Goal: Task Accomplishment & Management: Use online tool/utility

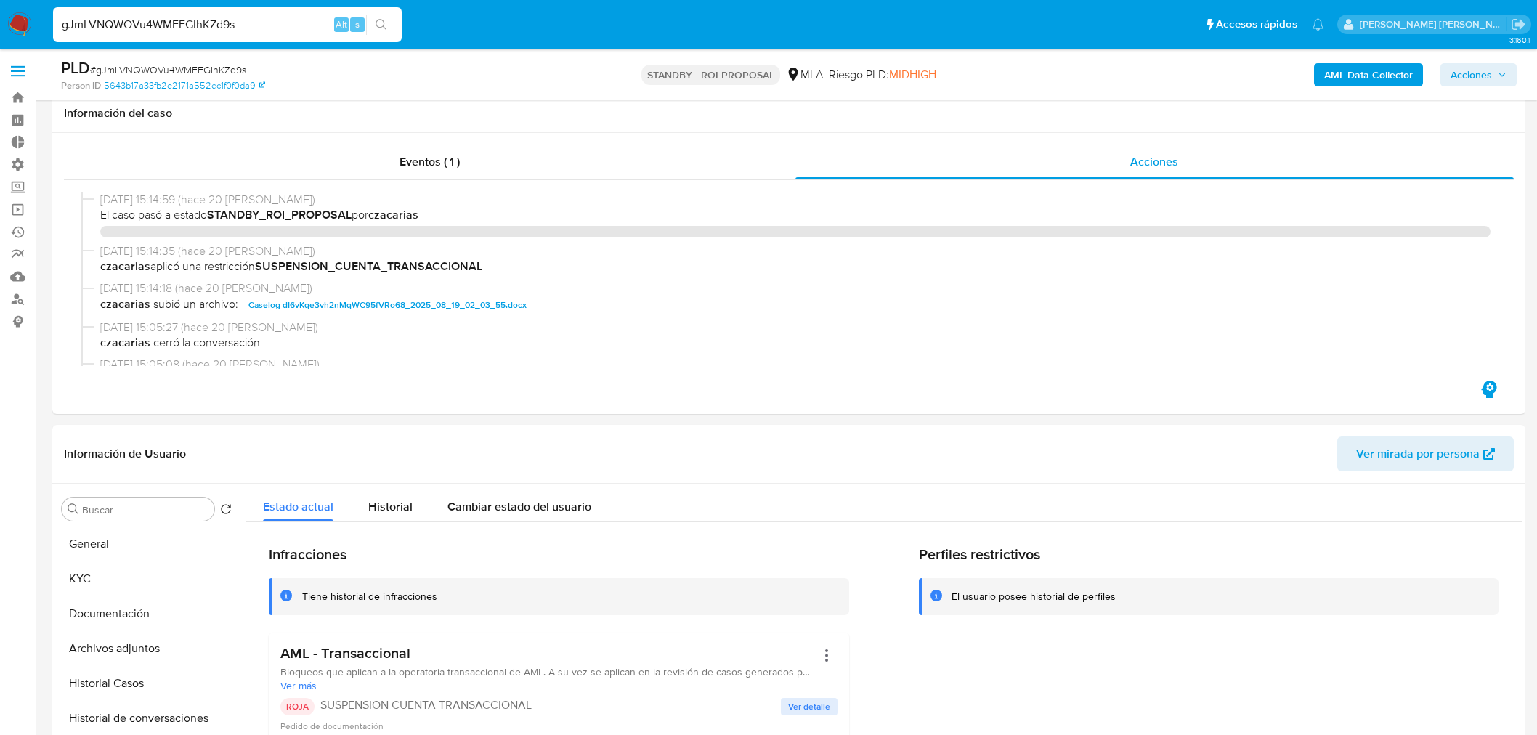
select select "10"
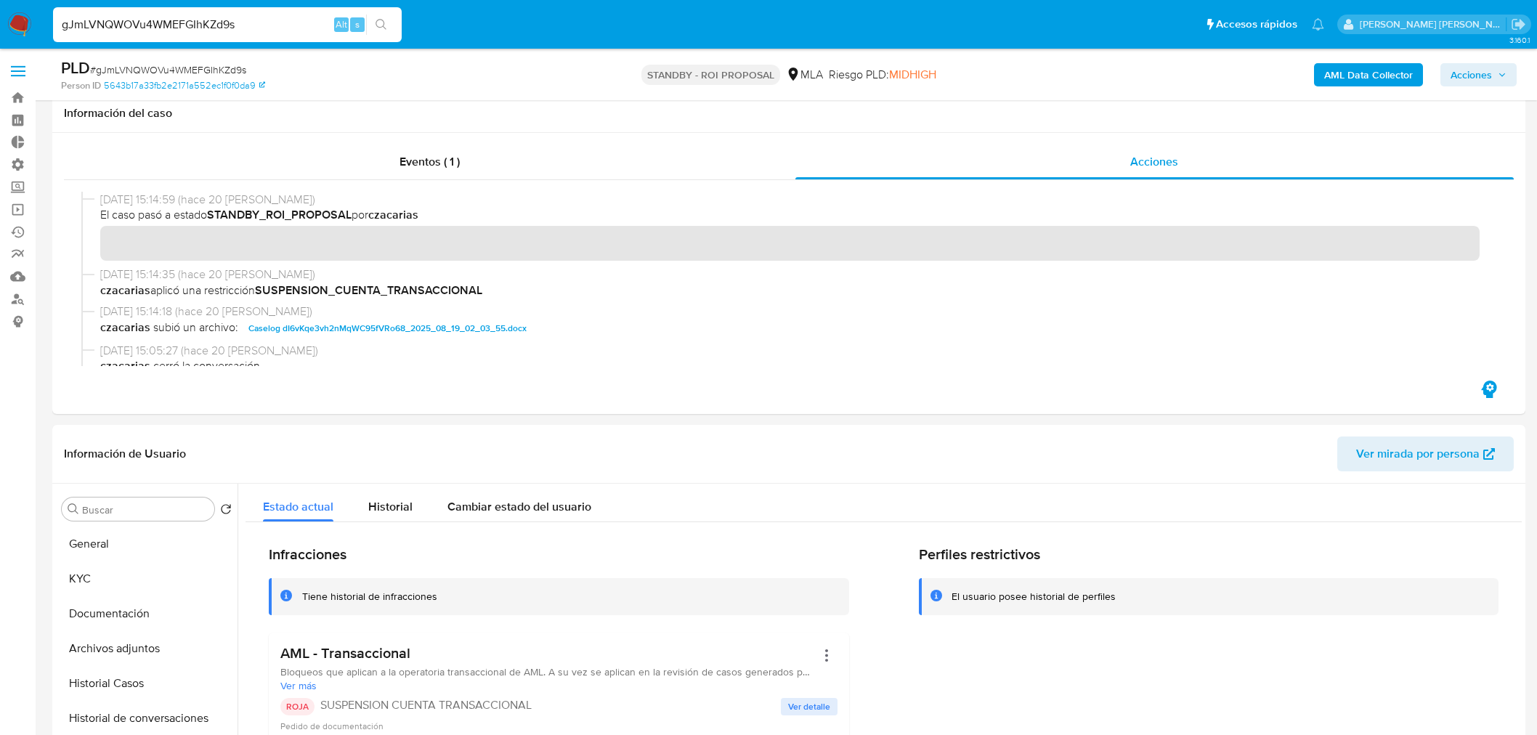
scroll to position [242, 0]
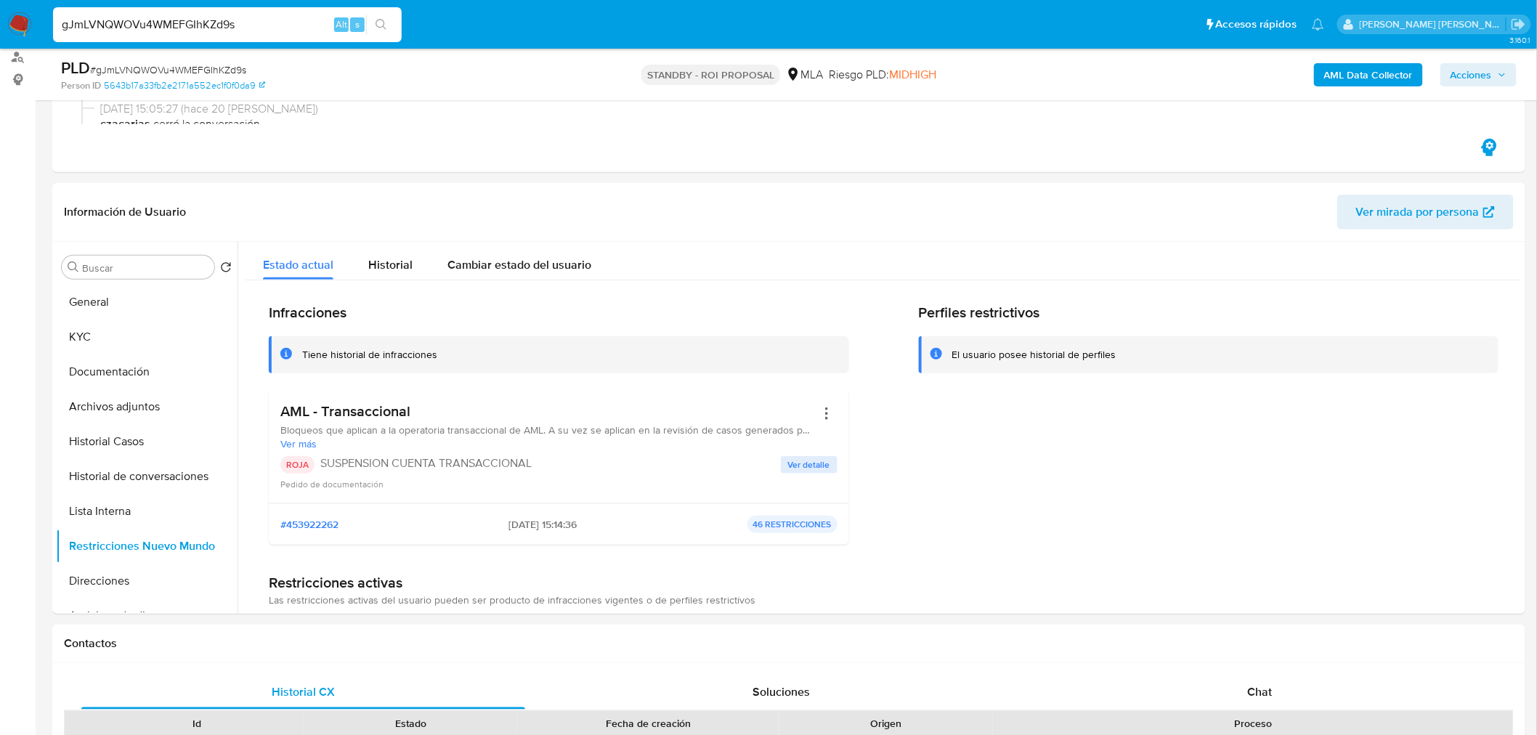
click at [155, 18] on input "gJmLVNQWOVu4WMEFGIhKZd9s" at bounding box center [227, 24] width 349 height 19
type input "1734061216"
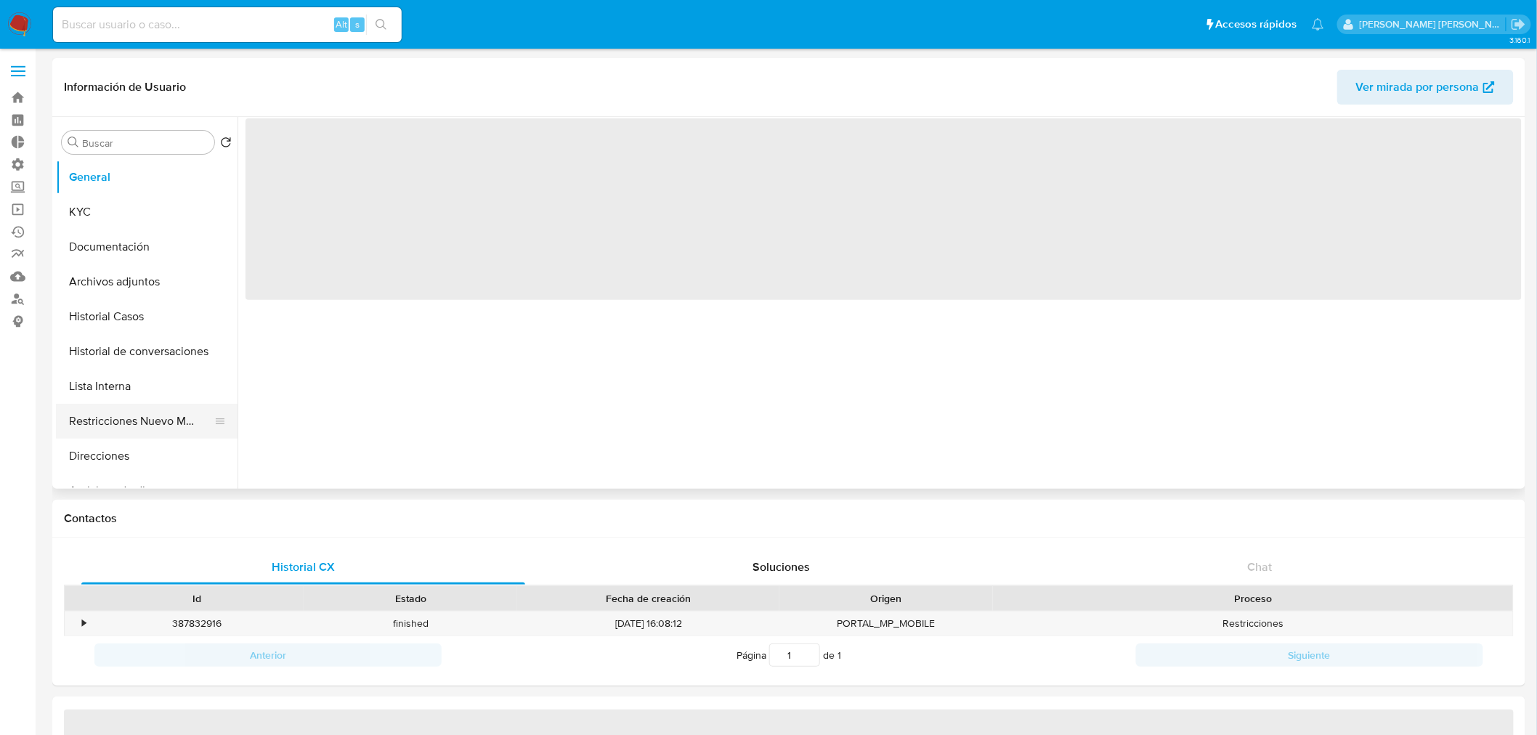
select select "10"
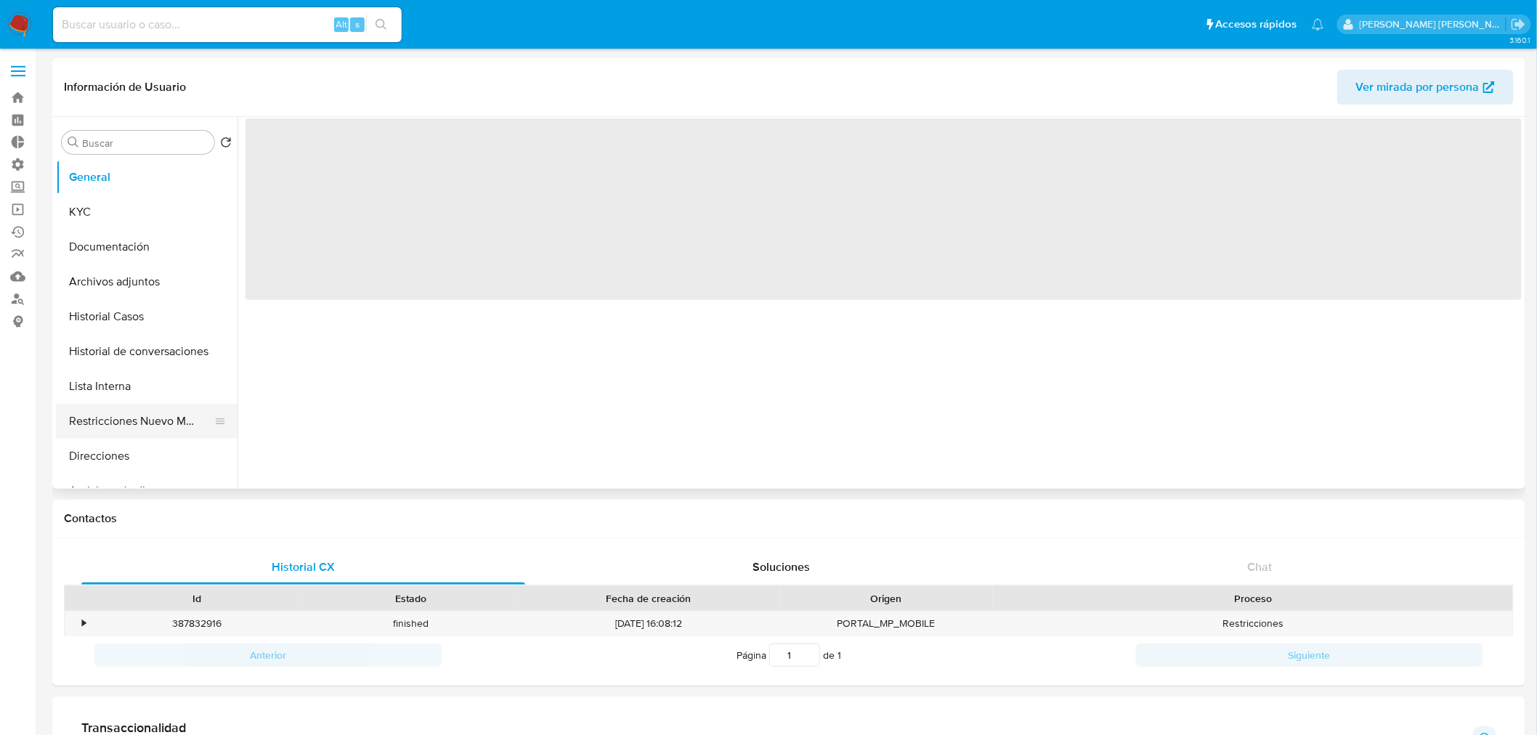
click at [166, 426] on button "Restricciones Nuevo Mundo" at bounding box center [141, 421] width 170 height 35
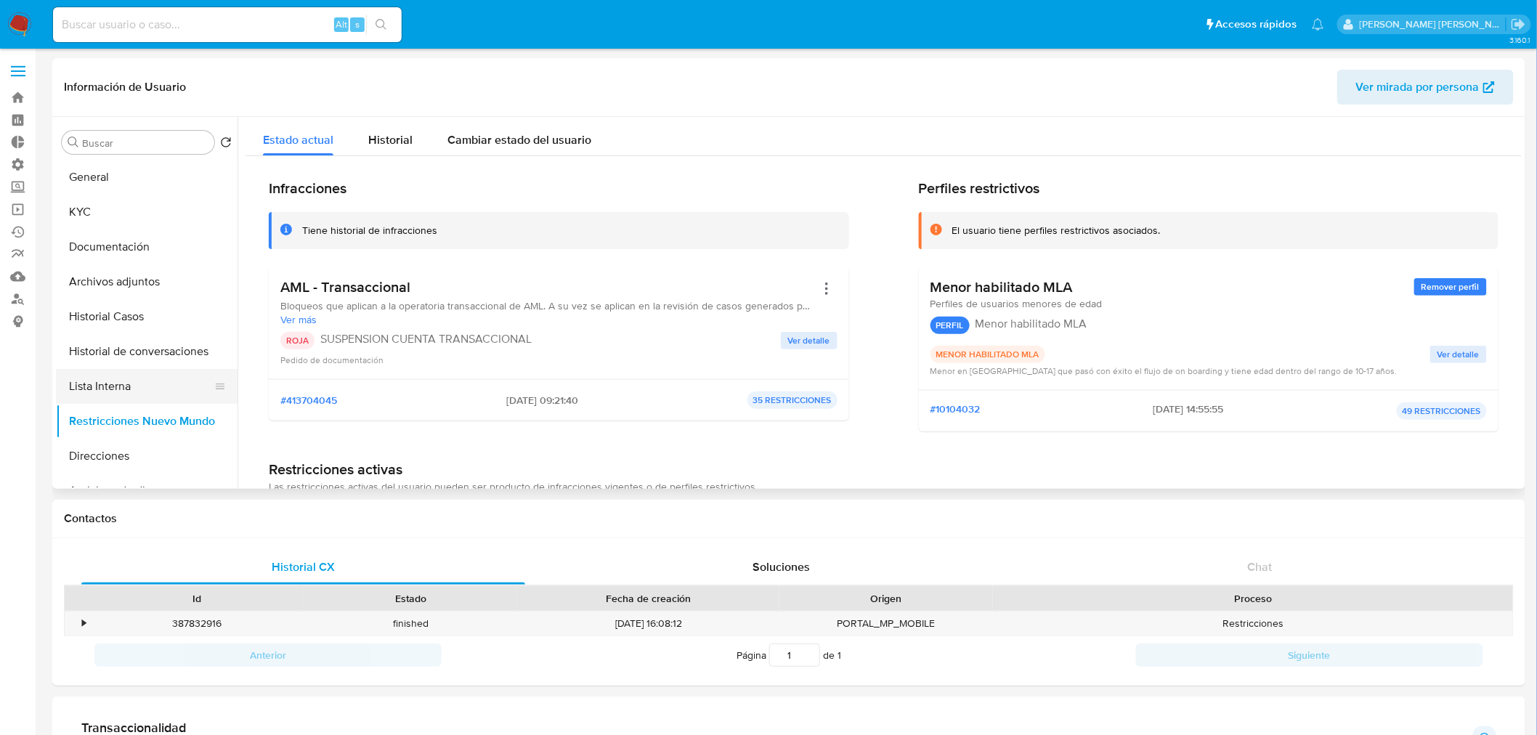
click at [139, 376] on button "Lista Interna" at bounding box center [141, 386] width 170 height 35
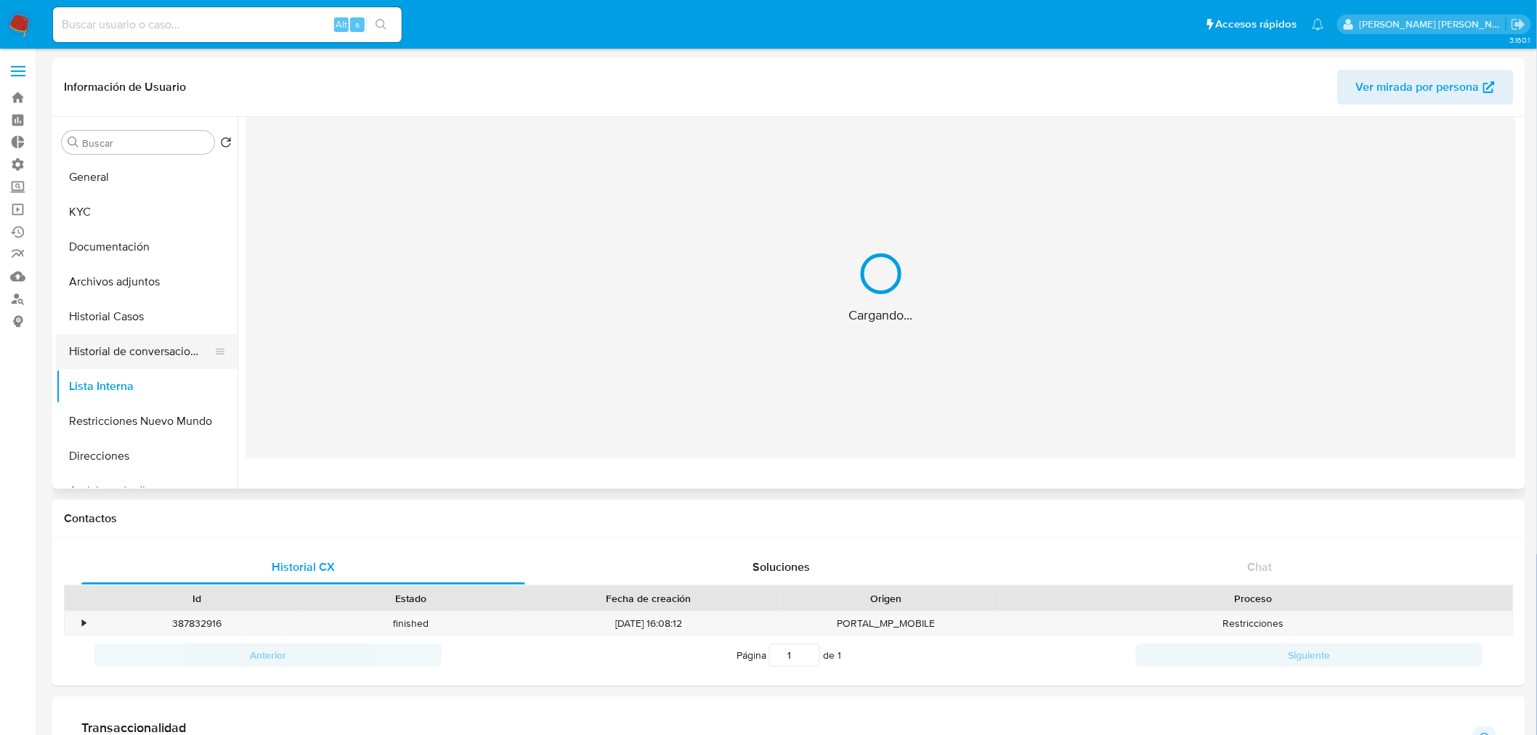
click at [149, 344] on button "Historial de conversaciones" at bounding box center [141, 351] width 170 height 35
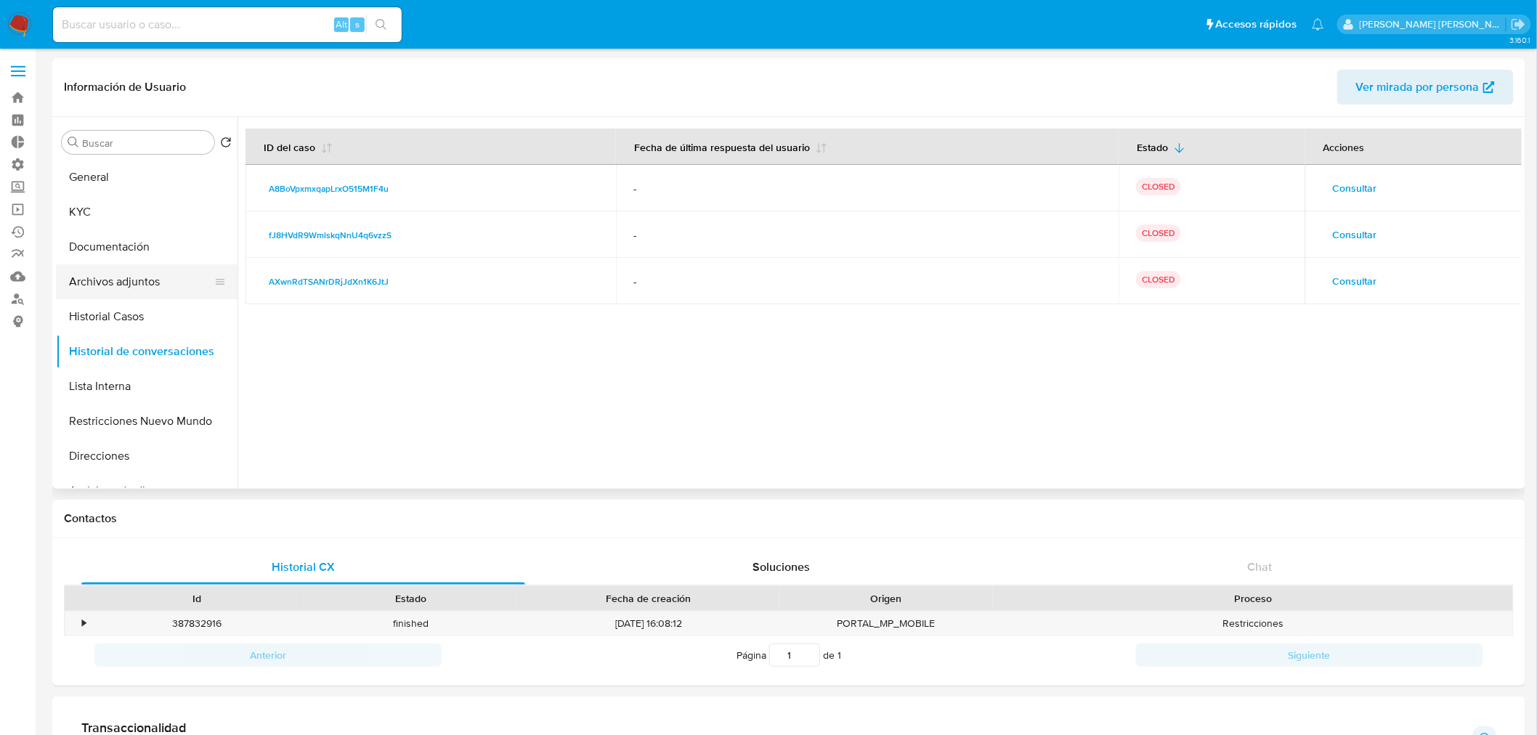
click at [135, 293] on button "Archivos adjuntos" at bounding box center [141, 281] width 170 height 35
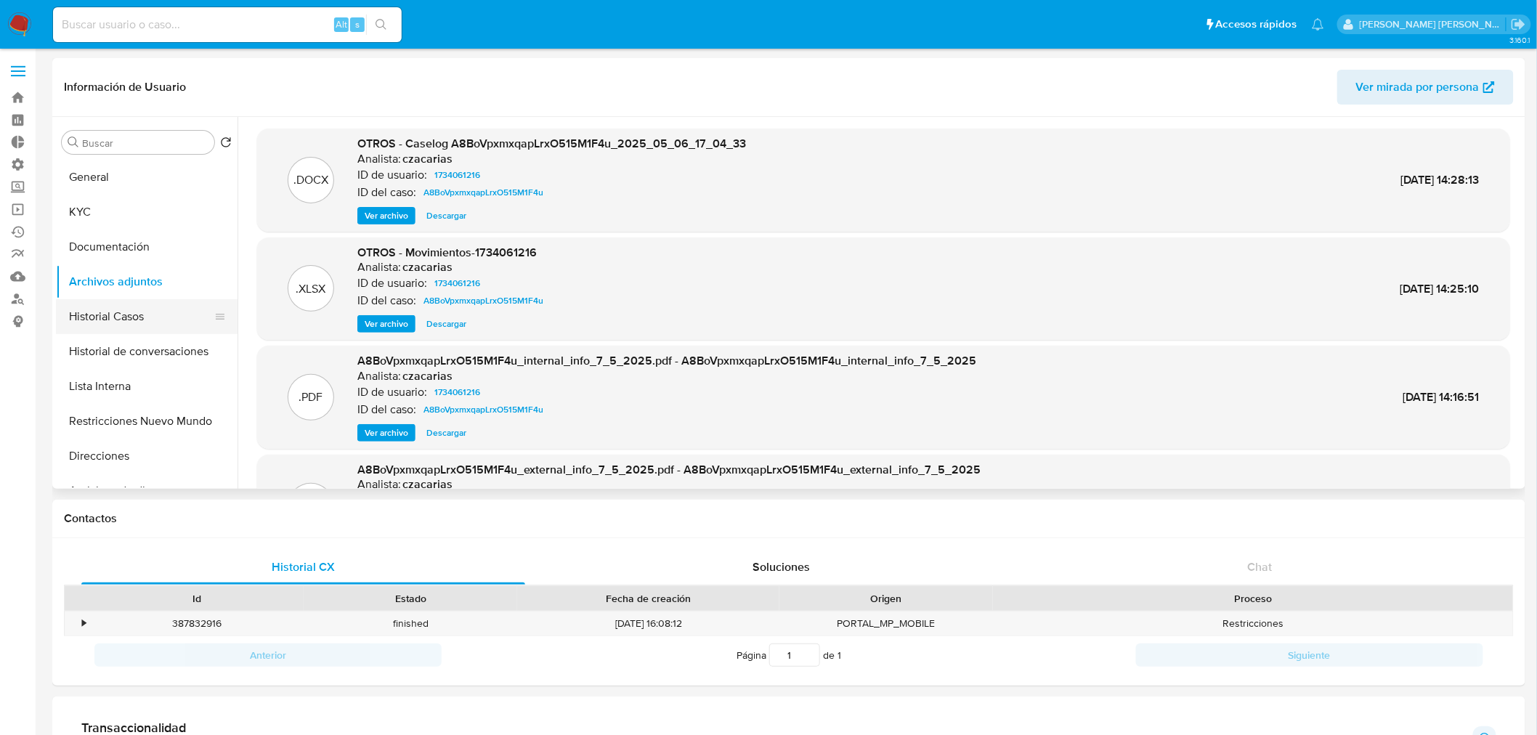
click at [160, 311] on button "Historial Casos" at bounding box center [141, 316] width 170 height 35
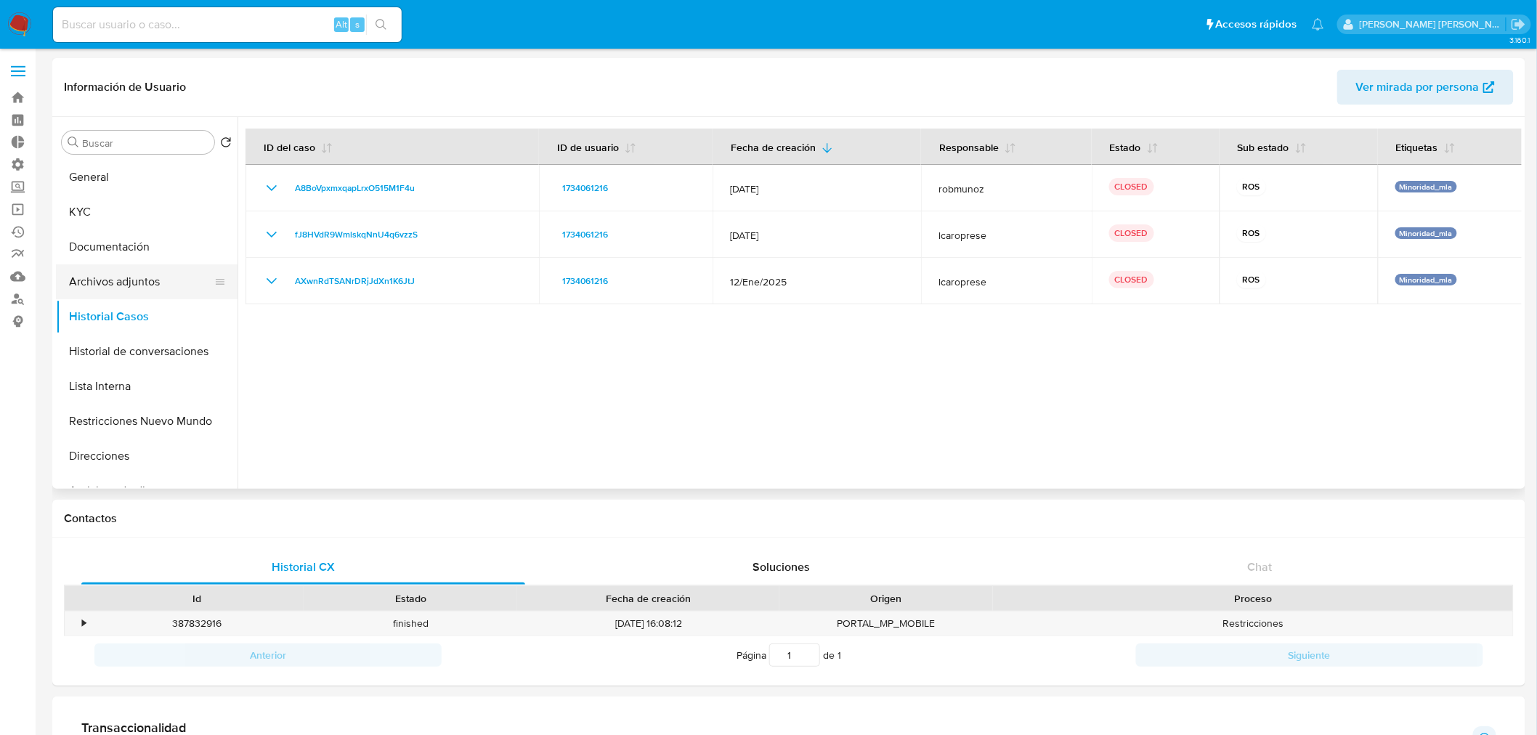
click at [132, 285] on button "Archivos adjuntos" at bounding box center [141, 281] width 170 height 35
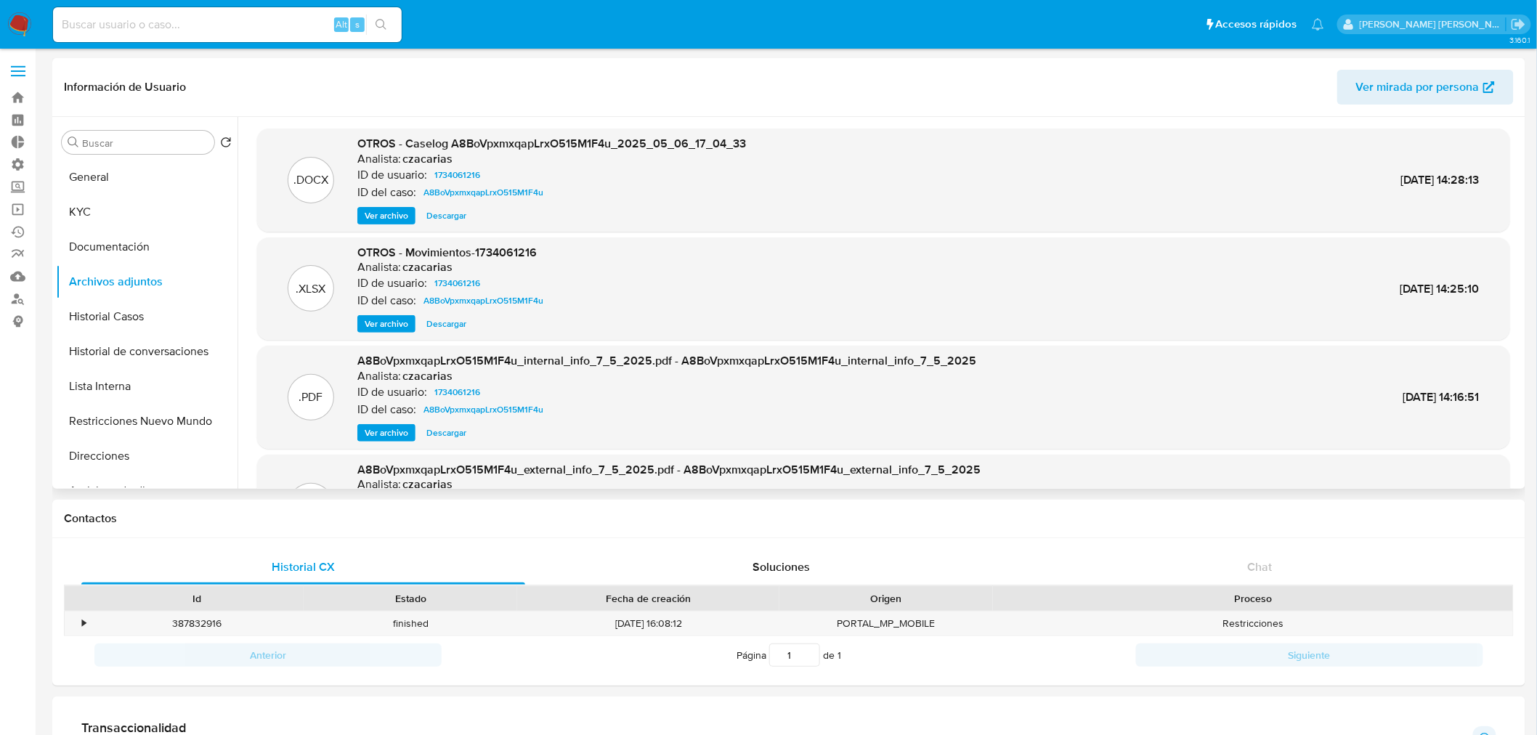
click at [391, 212] on span "Ver archivo" at bounding box center [387, 215] width 44 height 15
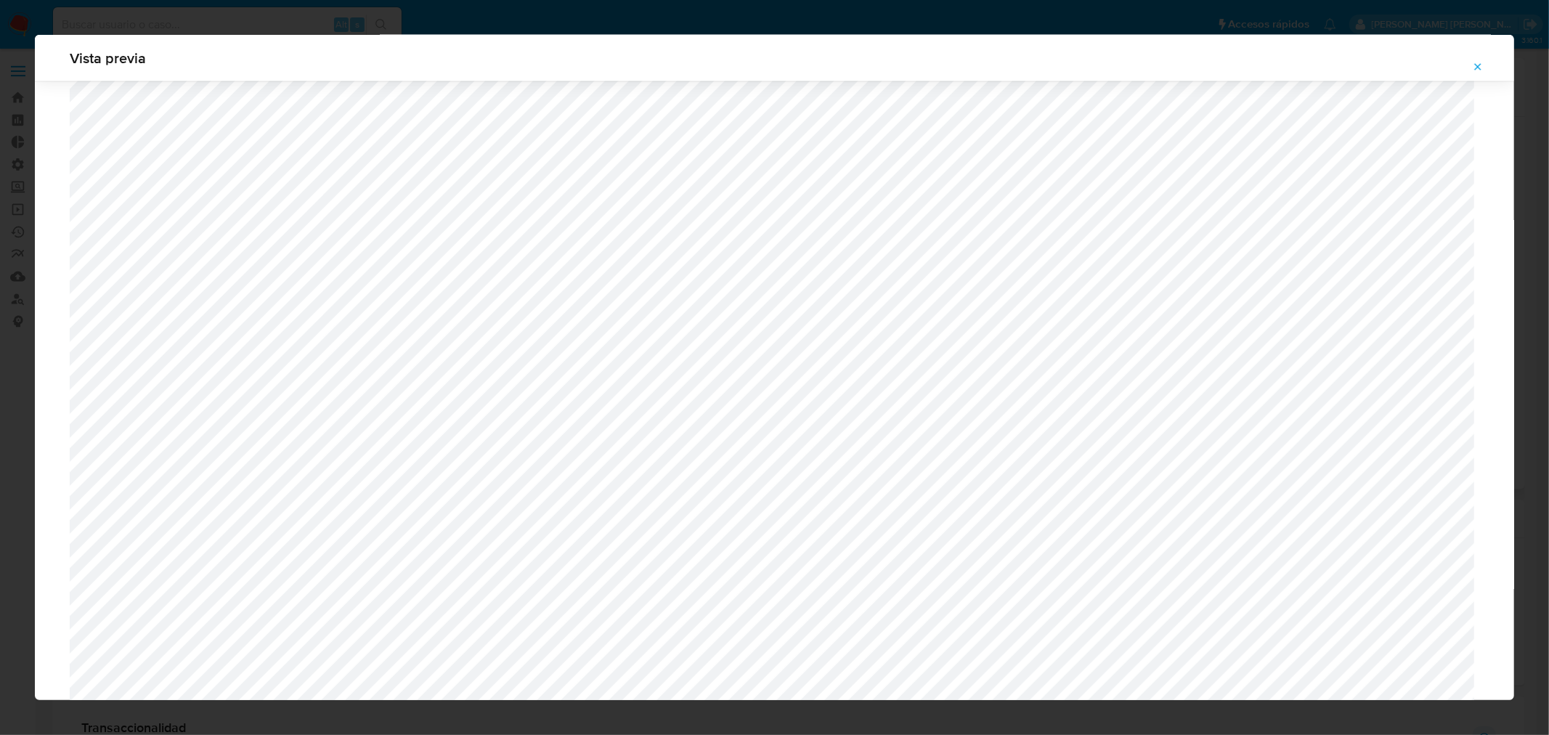
scroll to position [2714, 0]
click at [1480, 60] on span "Attachment preview" at bounding box center [1478, 67] width 12 height 20
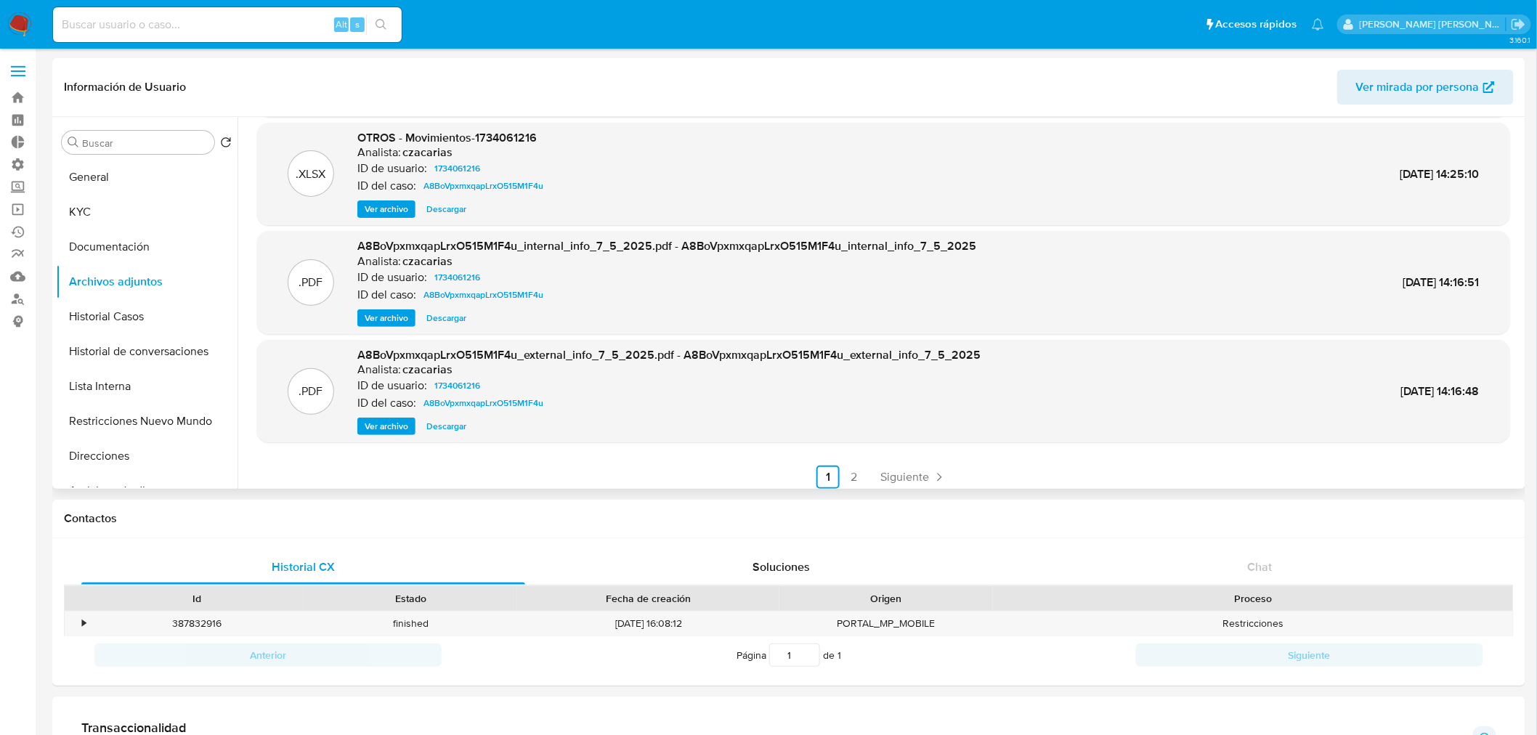
scroll to position [121, 0]
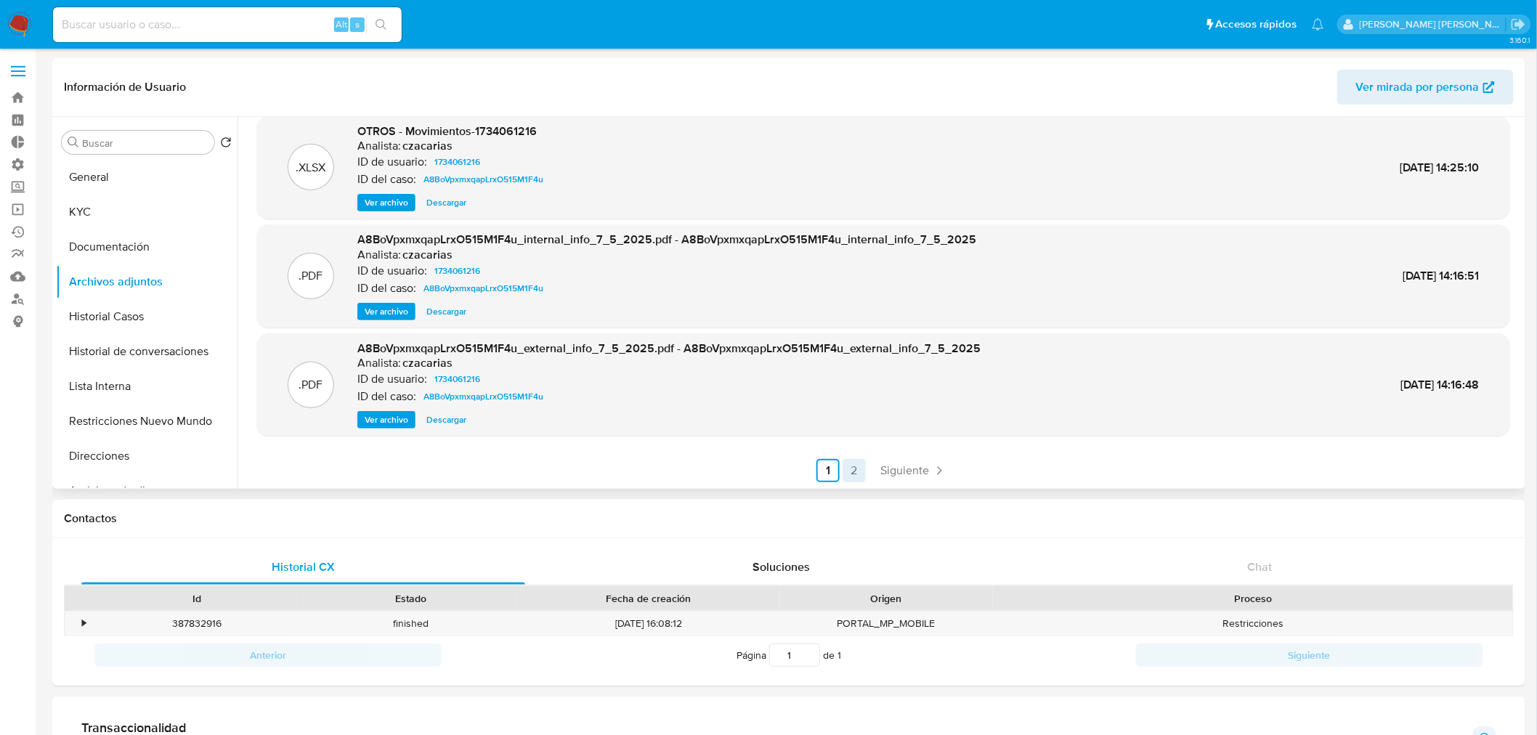
click at [848, 467] on link "2" at bounding box center [854, 470] width 23 height 23
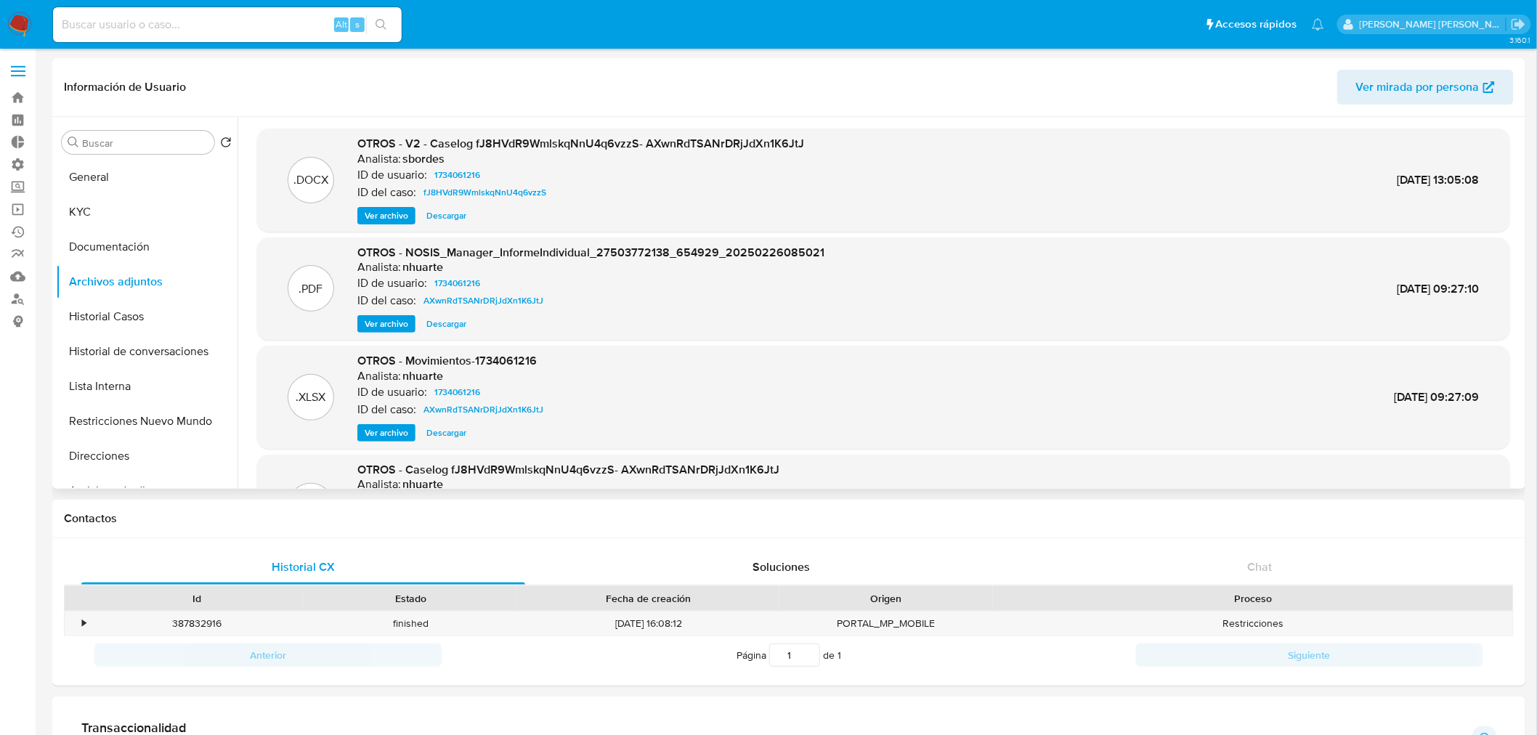
click at [388, 214] on span "Ver archivo" at bounding box center [387, 215] width 44 height 15
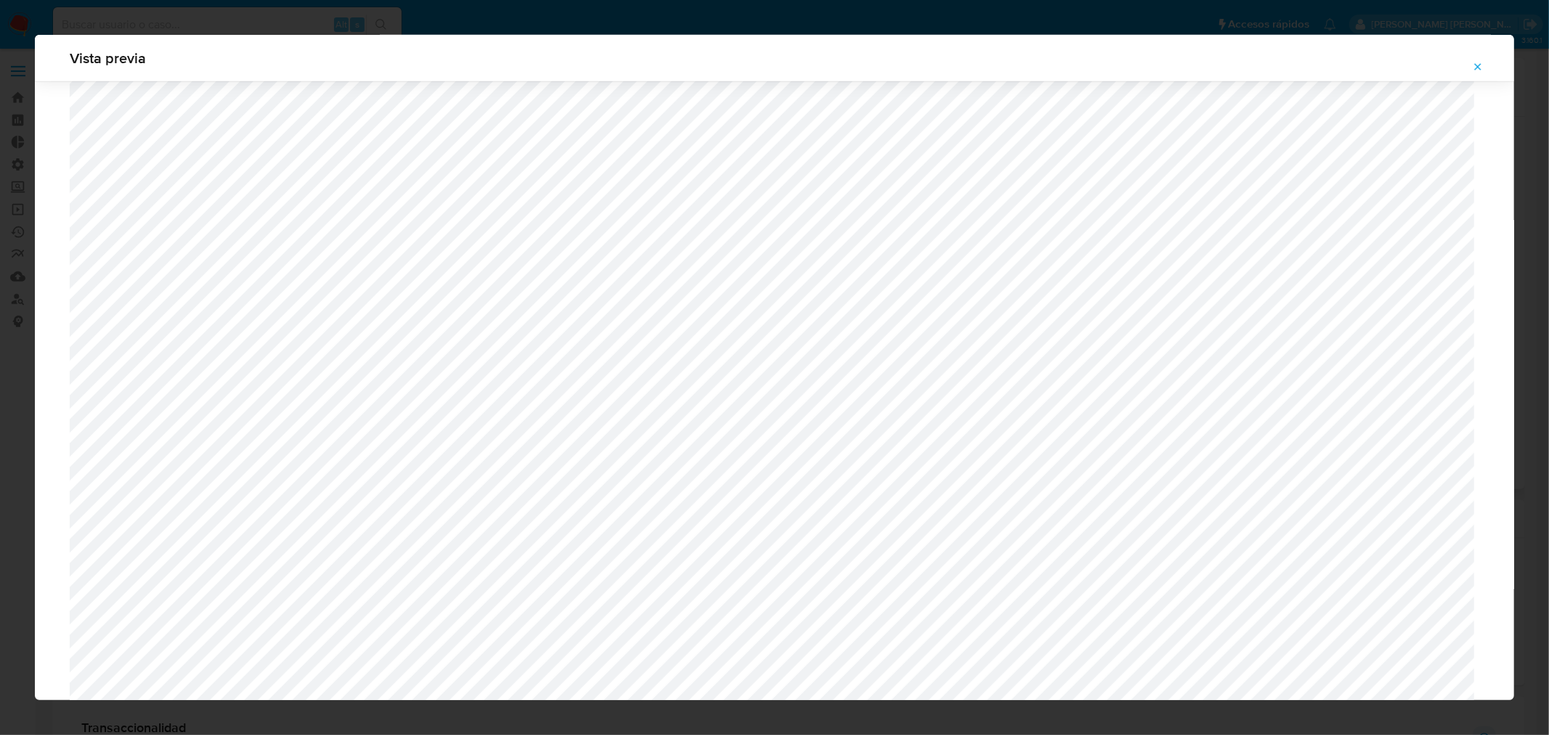
scroll to position [1262, 0]
click at [1473, 55] on button "Attachment preview" at bounding box center [1478, 66] width 32 height 23
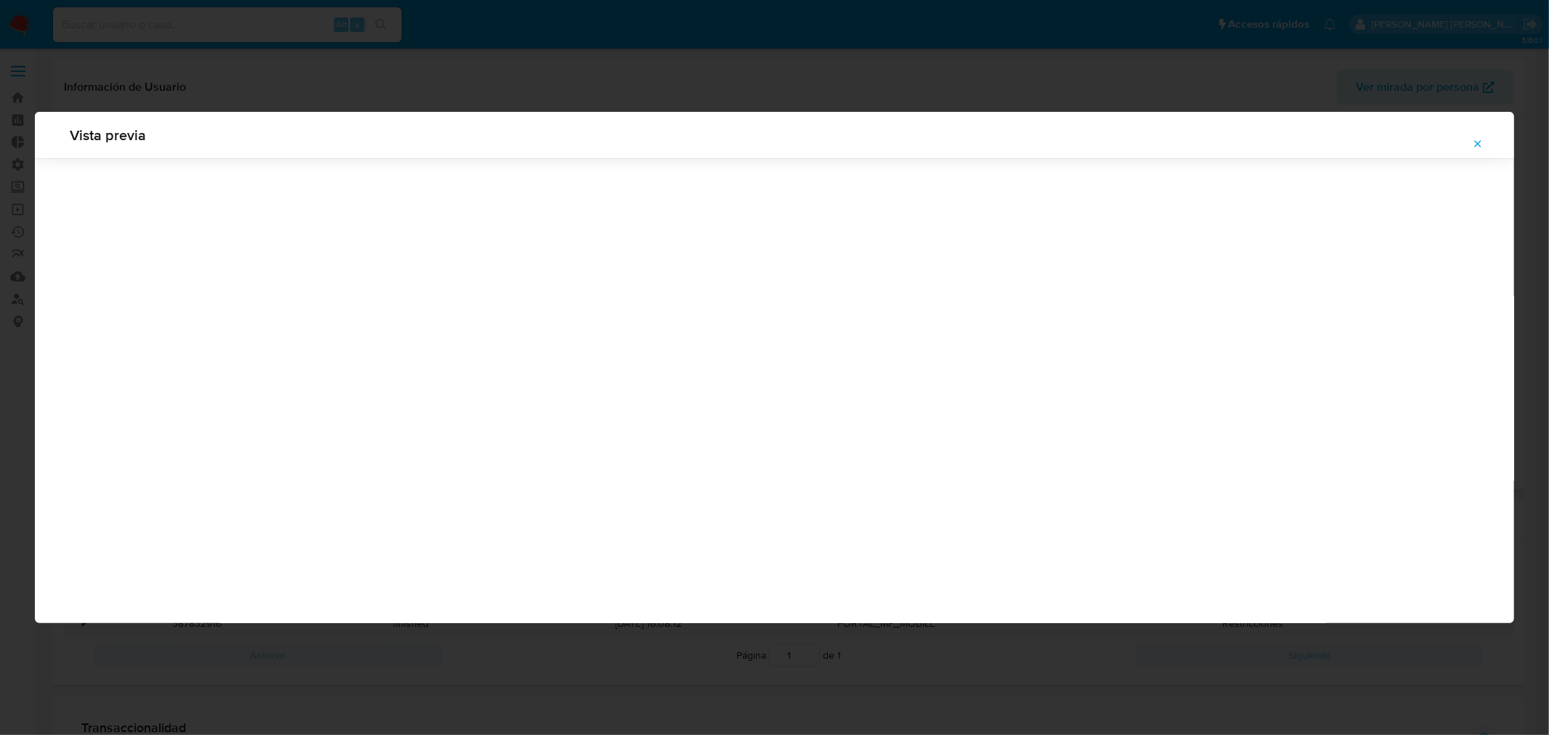
scroll to position [0, 0]
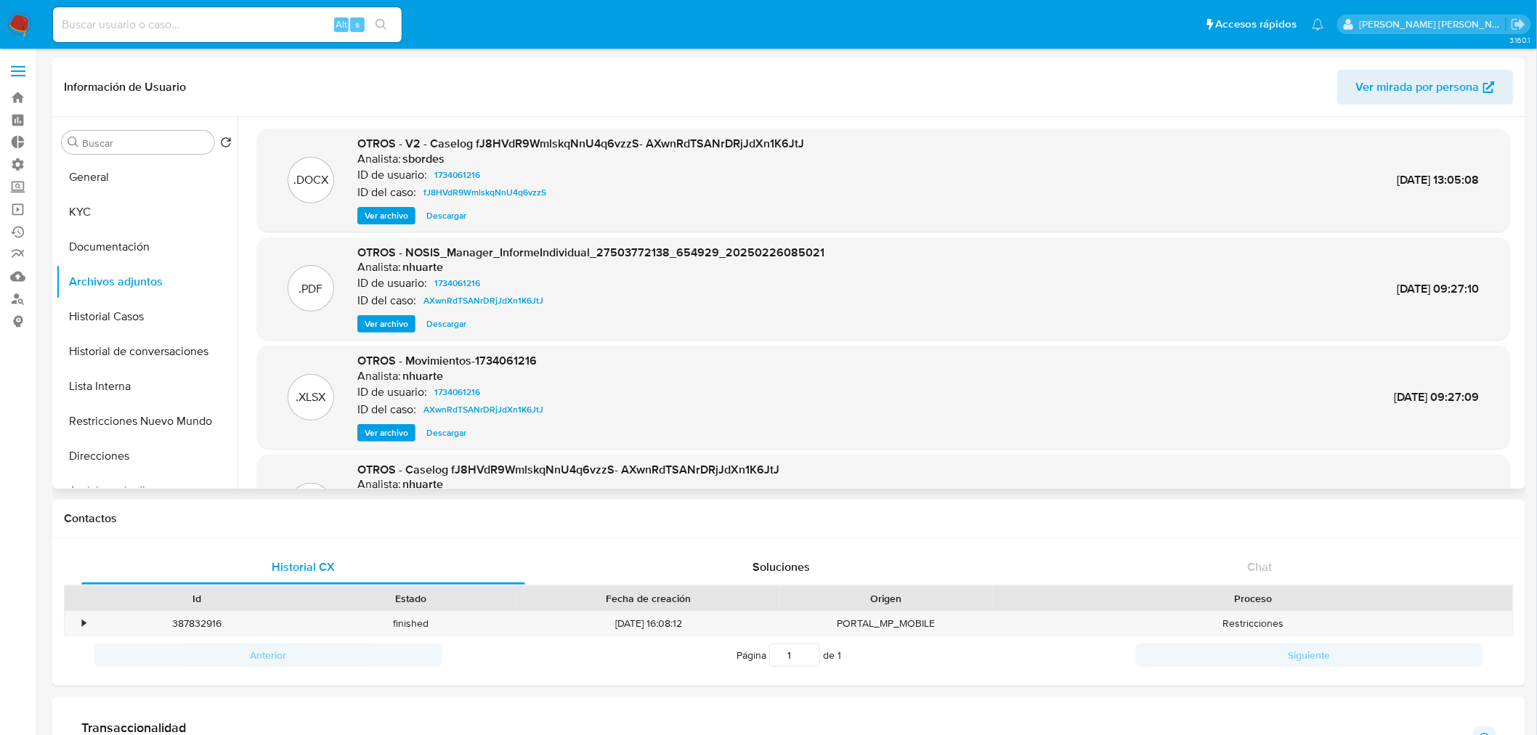
click at [267, 20] on input at bounding box center [227, 24] width 349 height 19
paste input "808300480"
type input "808300480"
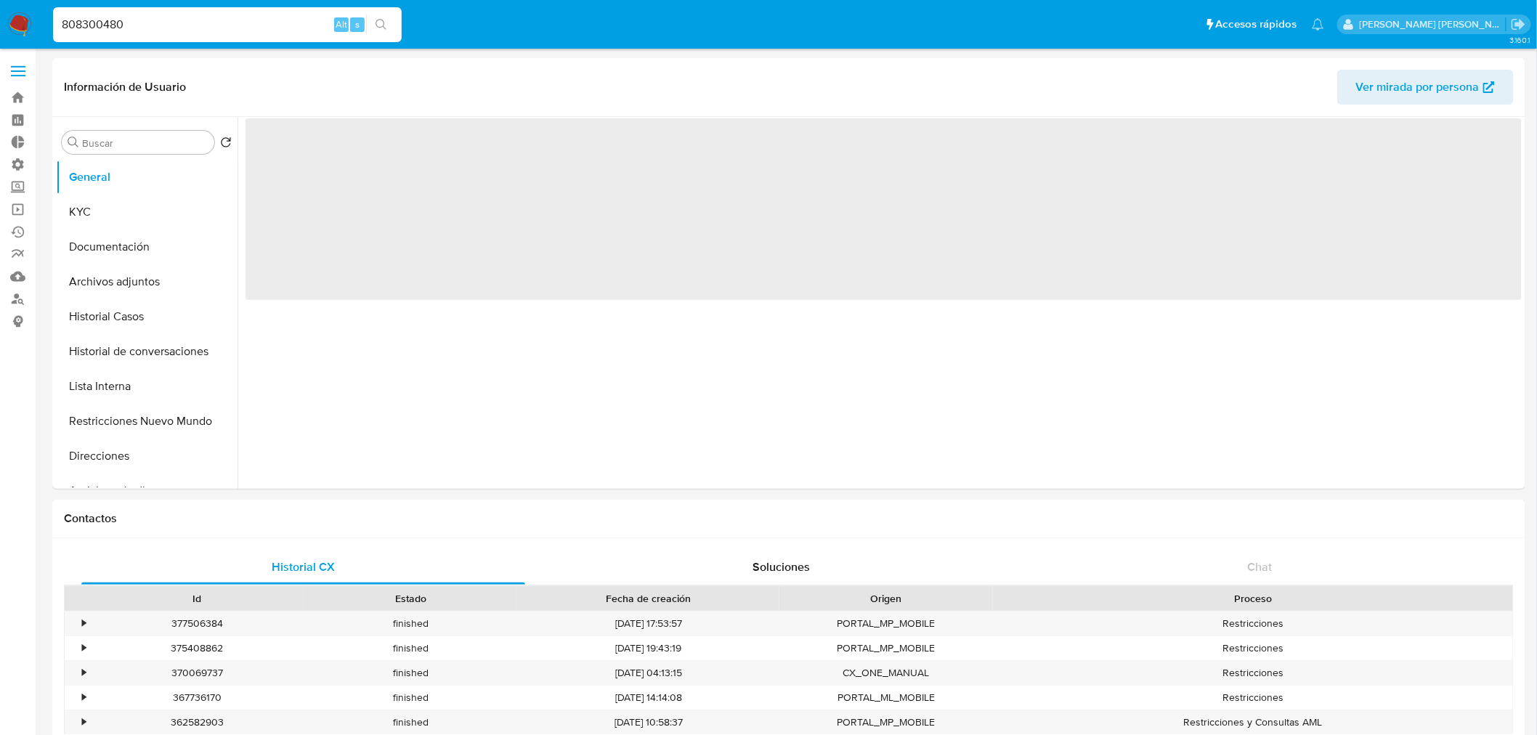
select select "10"
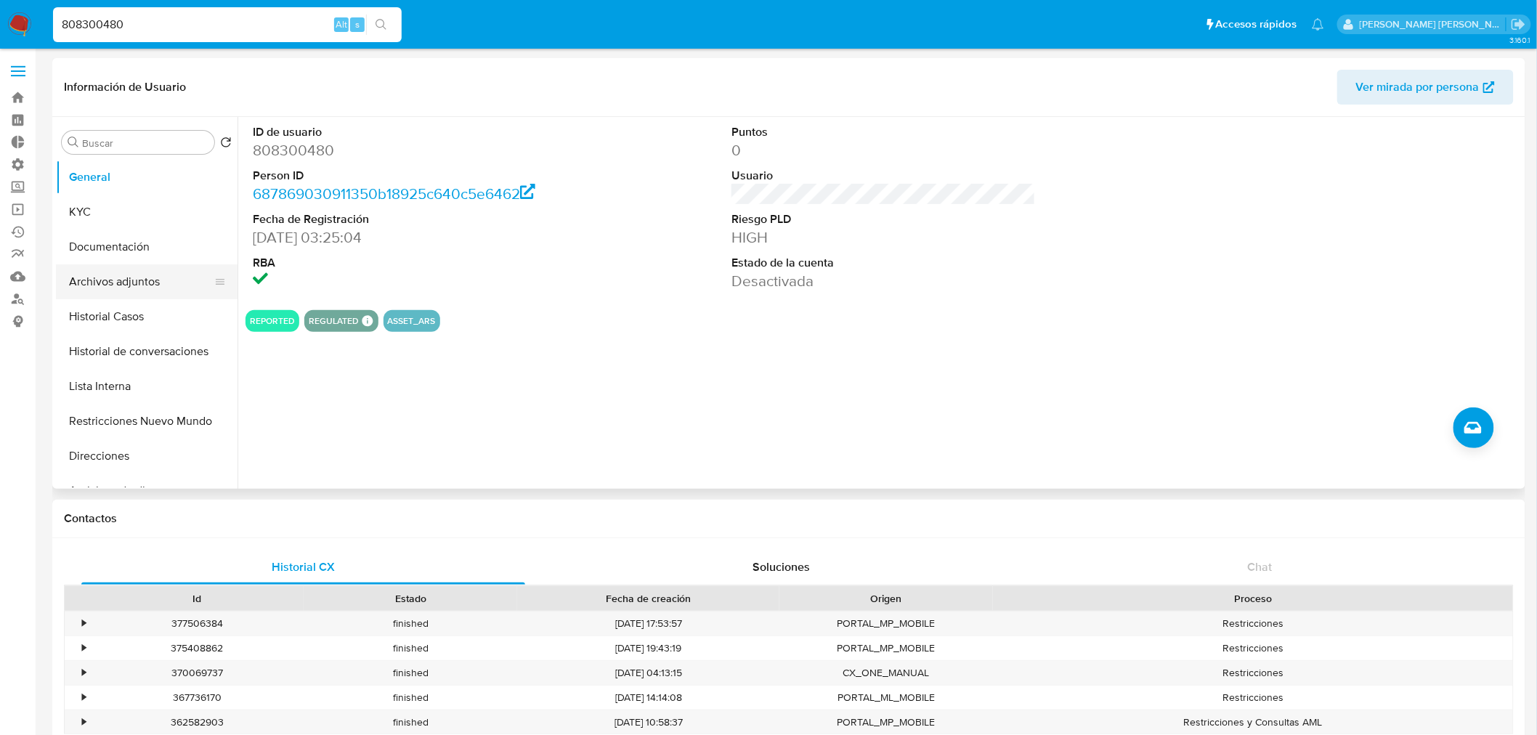
click at [122, 284] on button "Archivos adjuntos" at bounding box center [141, 281] width 170 height 35
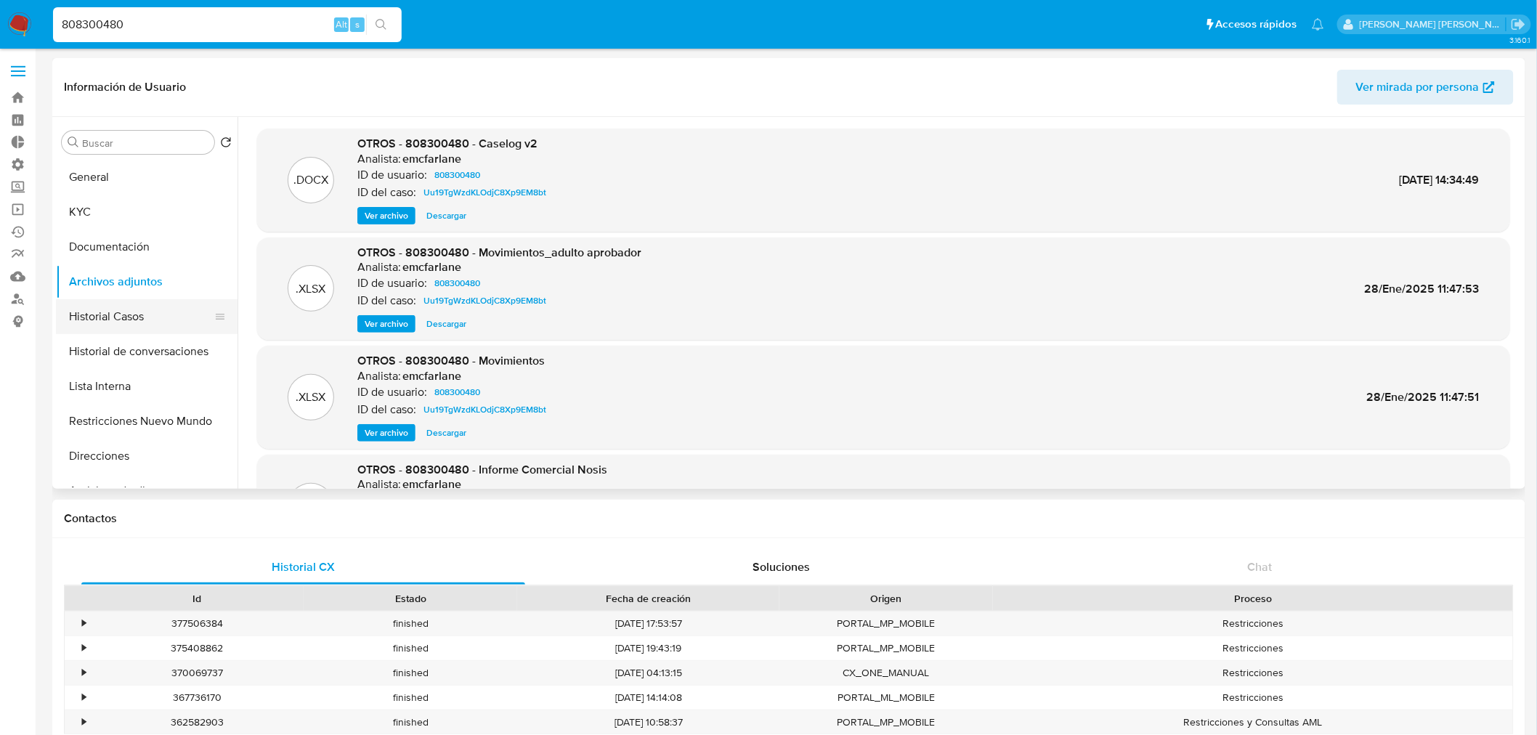
click at [121, 312] on button "Historial Casos" at bounding box center [141, 316] width 170 height 35
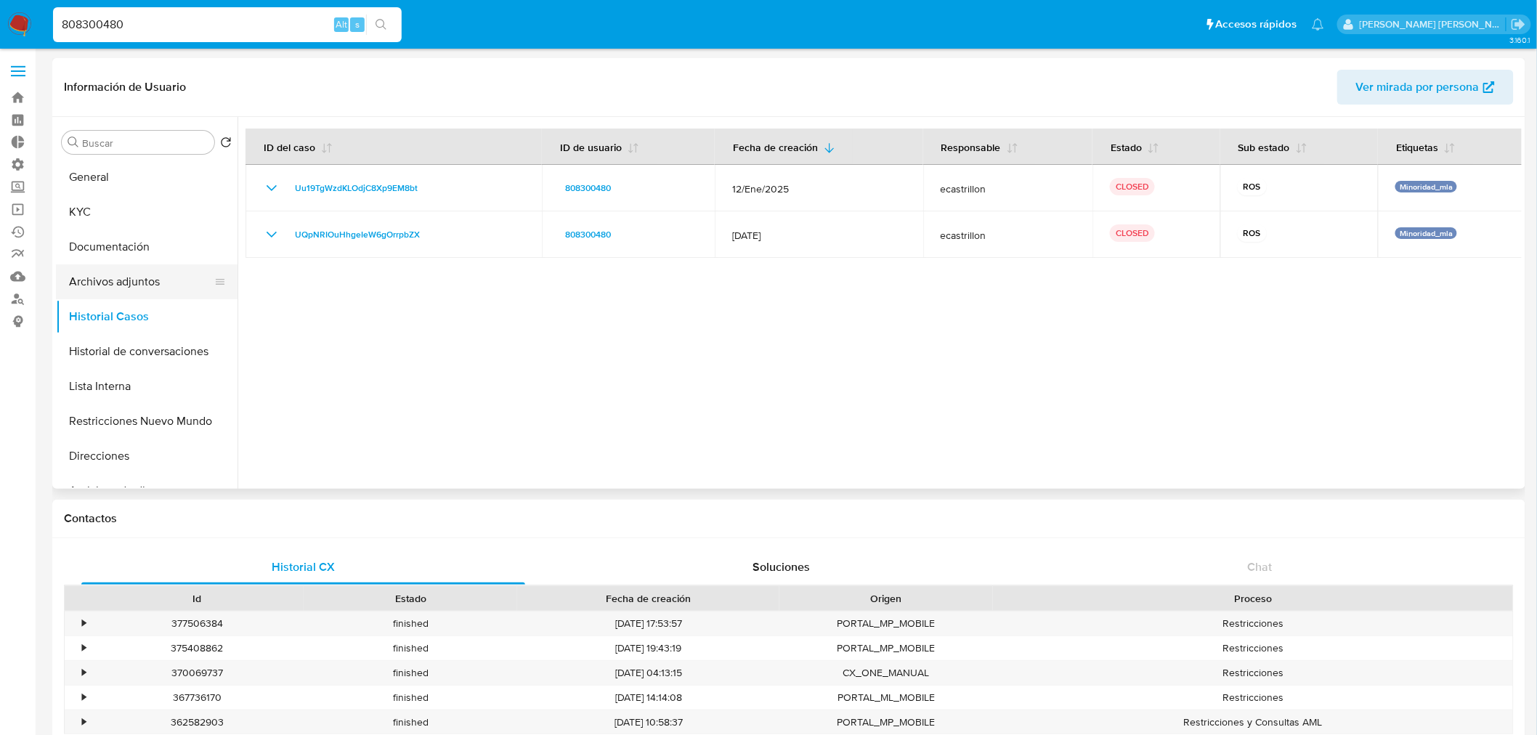
click at [155, 280] on button "Archivos adjuntos" at bounding box center [141, 281] width 170 height 35
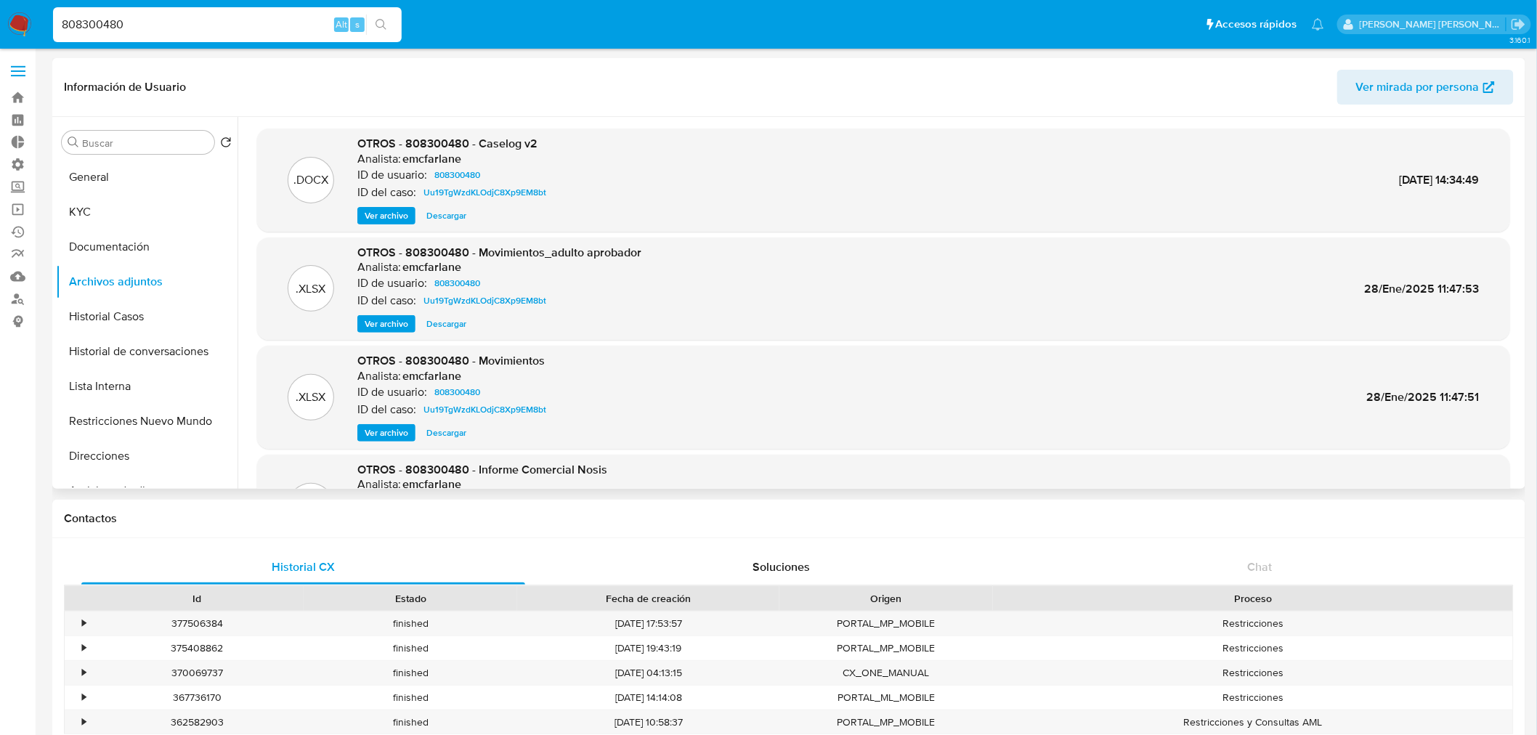
click at [389, 214] on span "Ver archivo" at bounding box center [387, 215] width 44 height 15
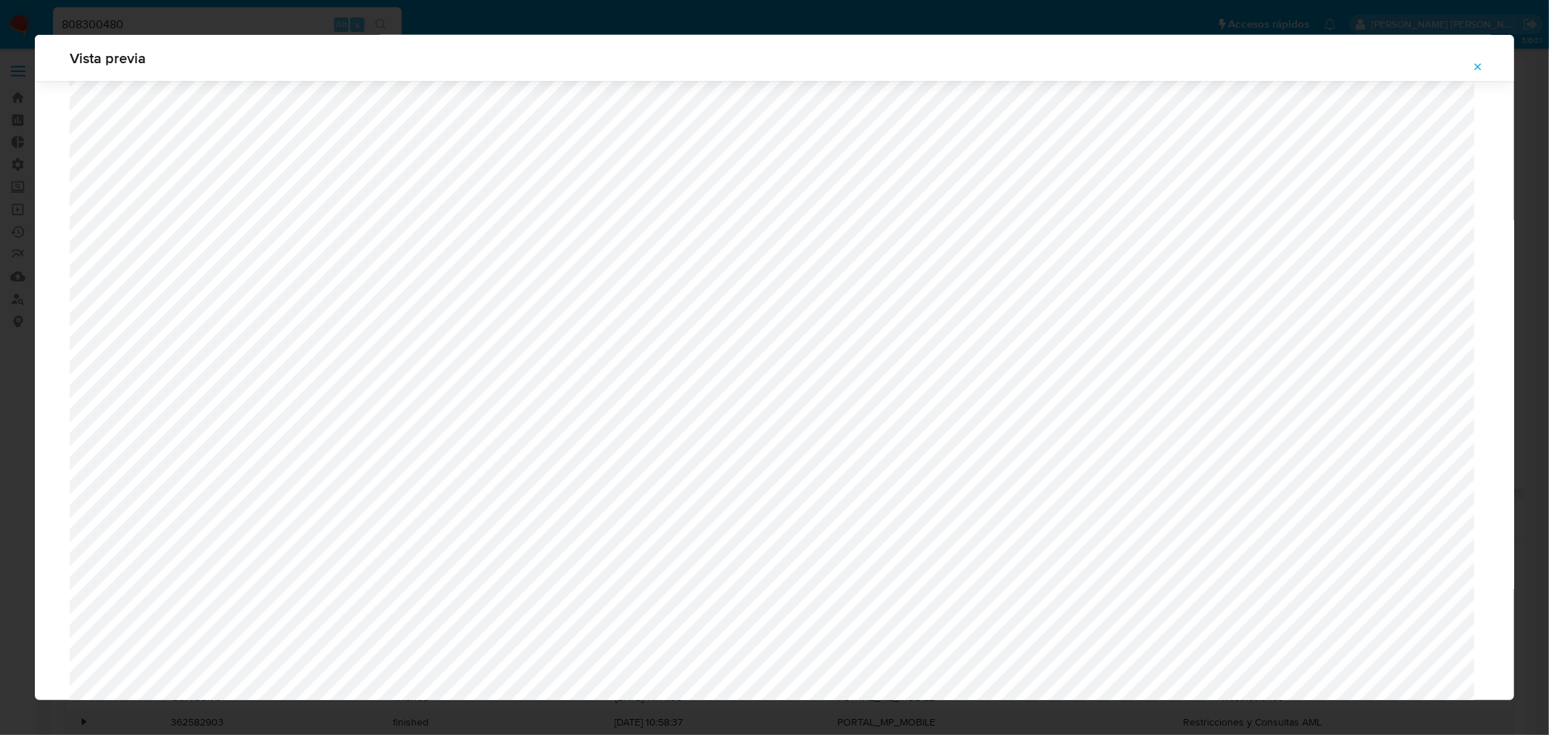
scroll to position [1424, 0]
click at [1478, 57] on span "Attachment preview" at bounding box center [1478, 67] width 12 height 20
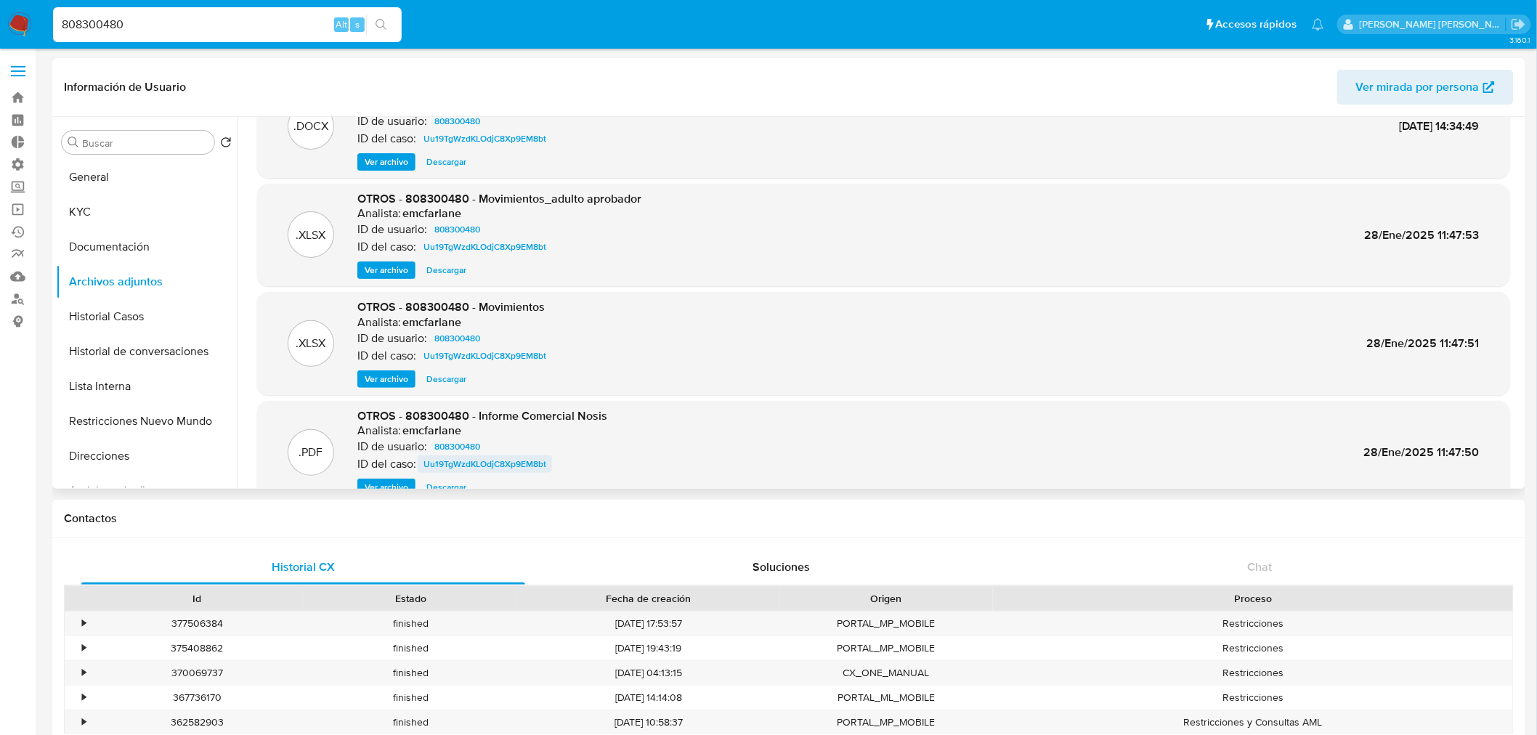
scroll to position [121, 0]
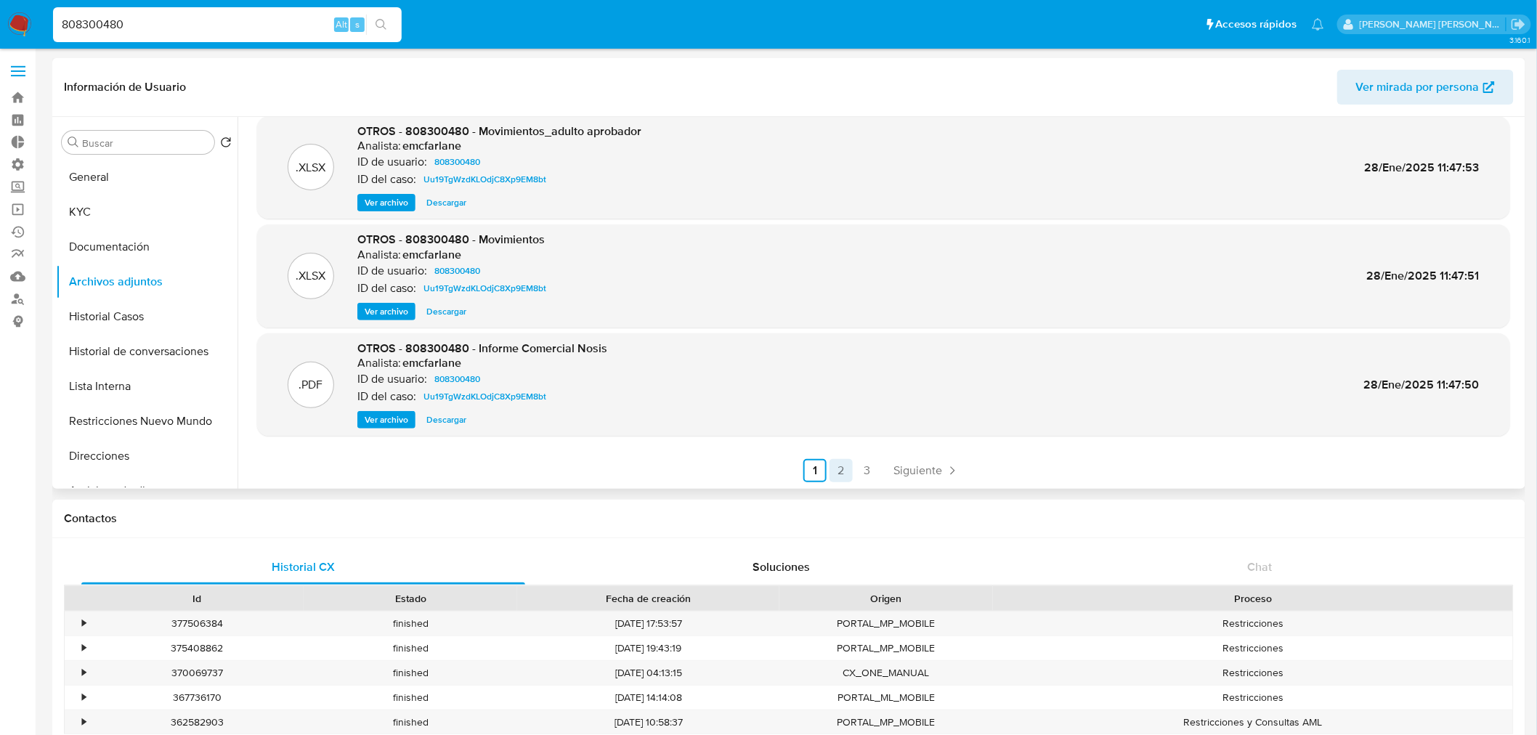
click at [841, 480] on link "2" at bounding box center [841, 470] width 23 height 23
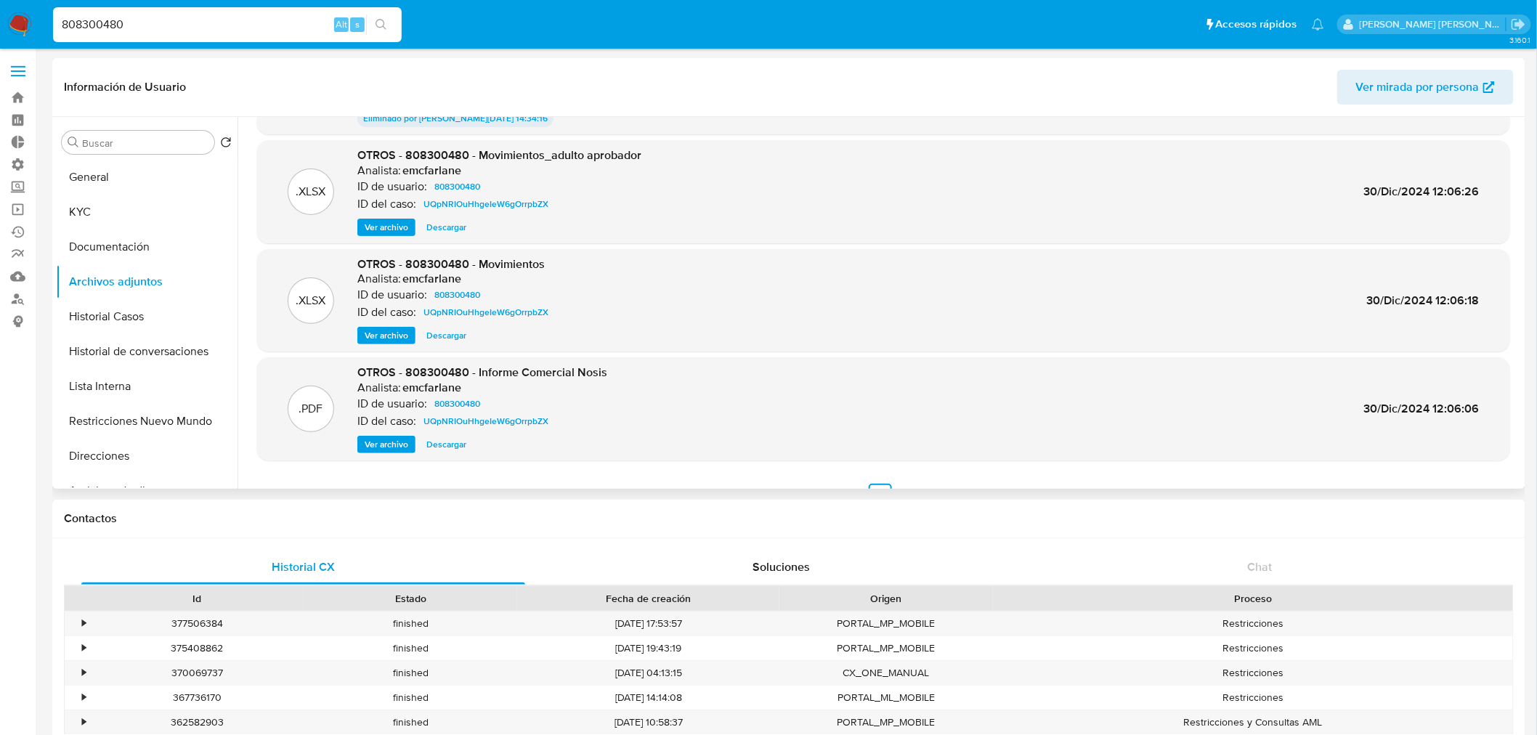
scroll to position [120, 0]
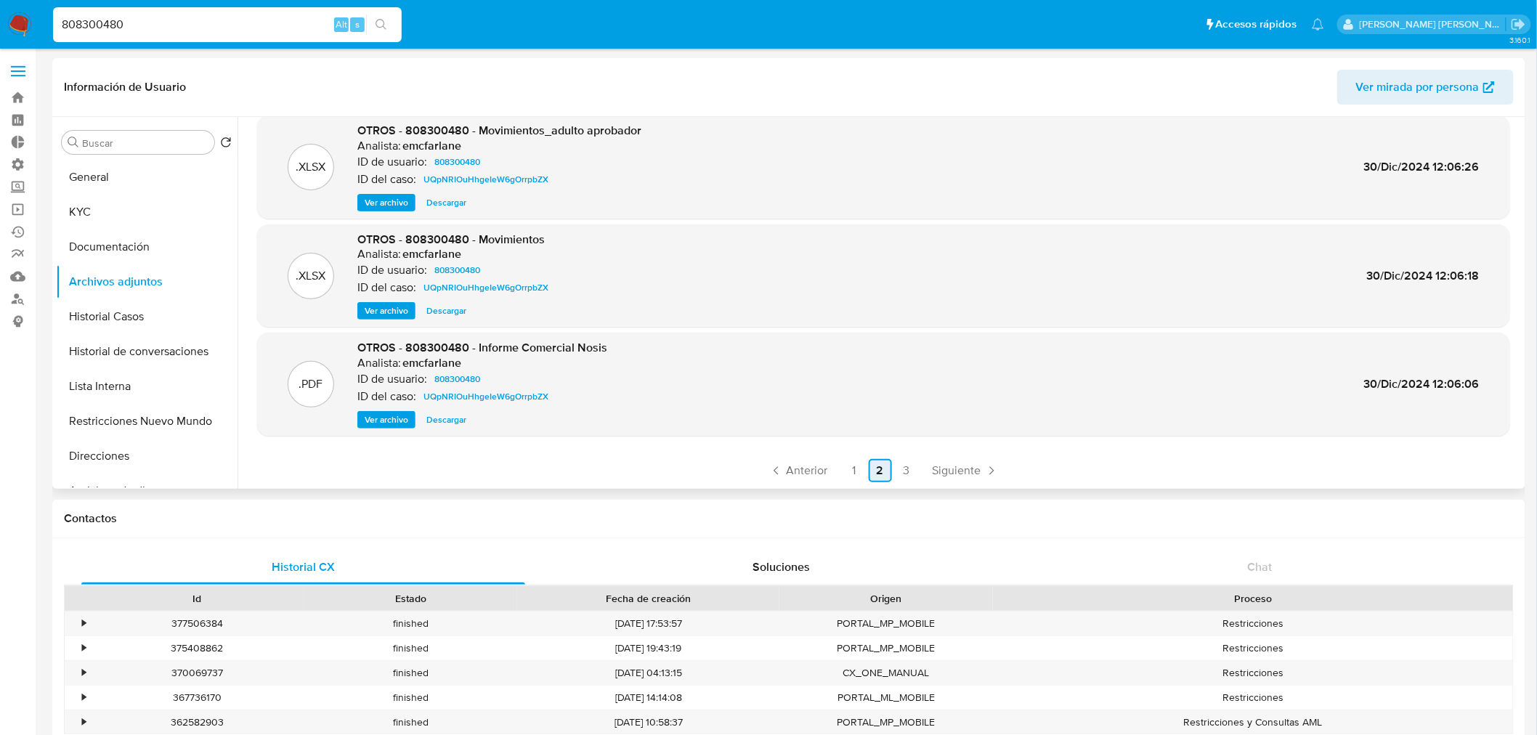
click at [909, 471] on link "3" at bounding box center [906, 470] width 23 height 23
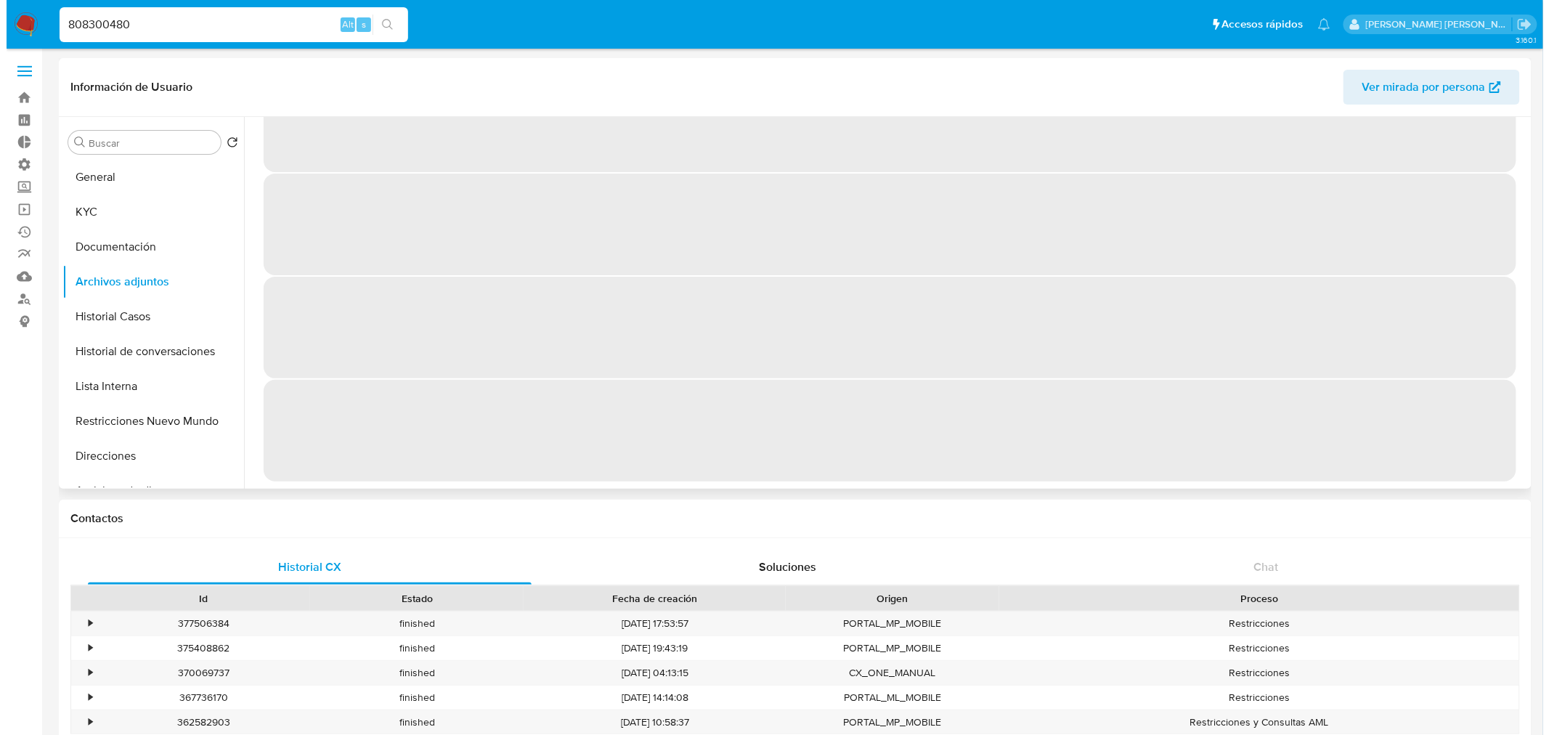
scroll to position [0, 0]
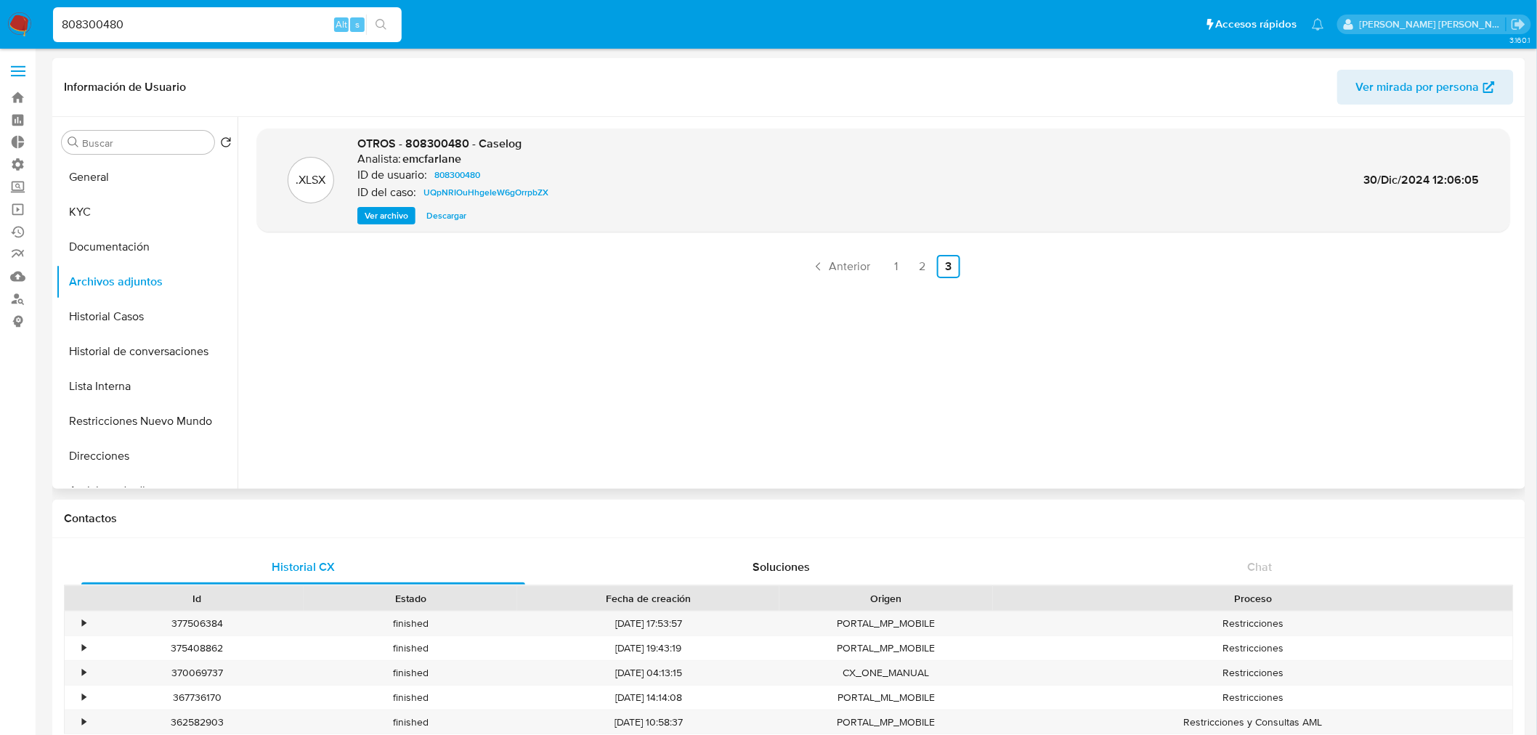
click at [397, 221] on span "Ver archivo" at bounding box center [387, 215] width 44 height 15
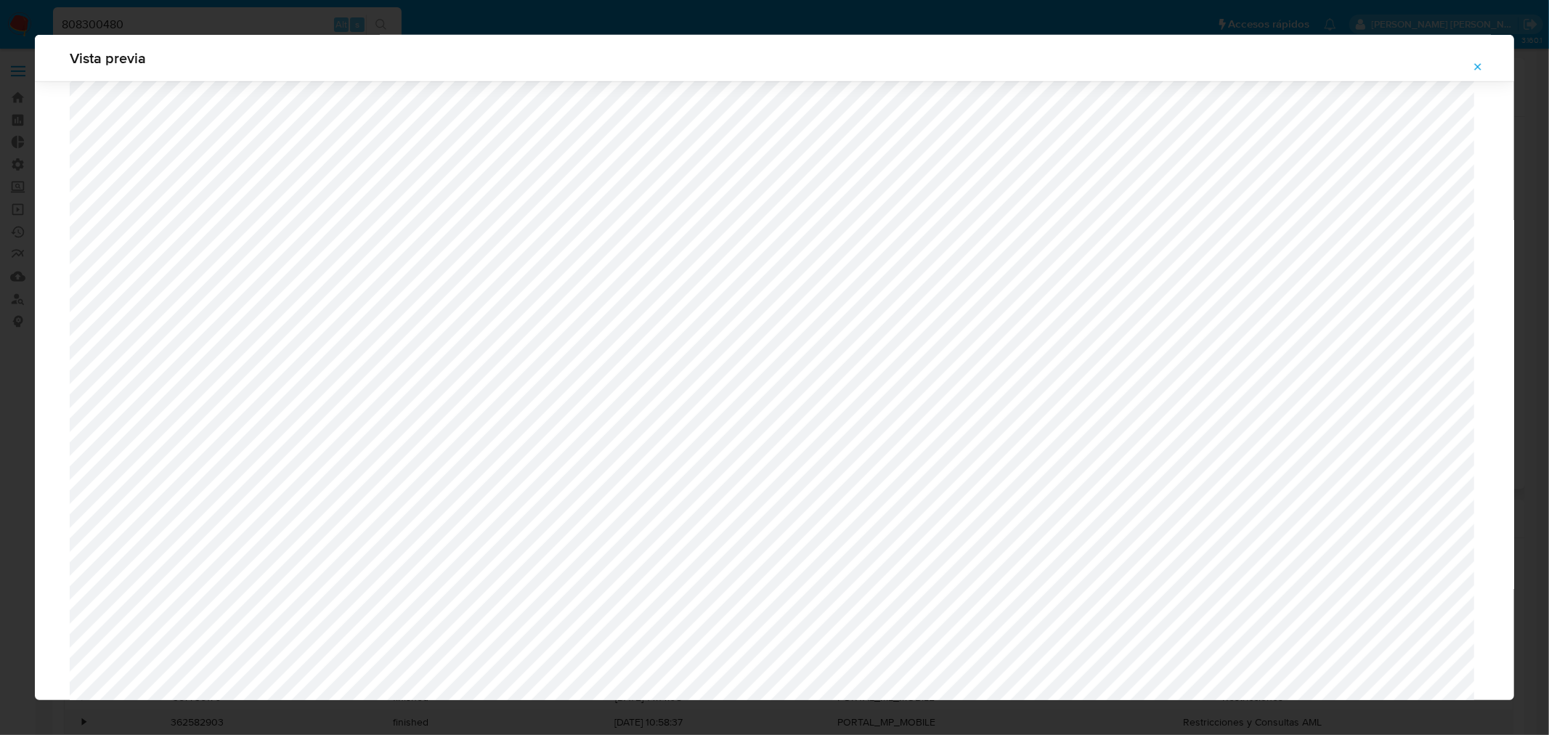
scroll to position [939, 0]
click at [1475, 67] on icon "Attachment preview" at bounding box center [1478, 67] width 12 height 12
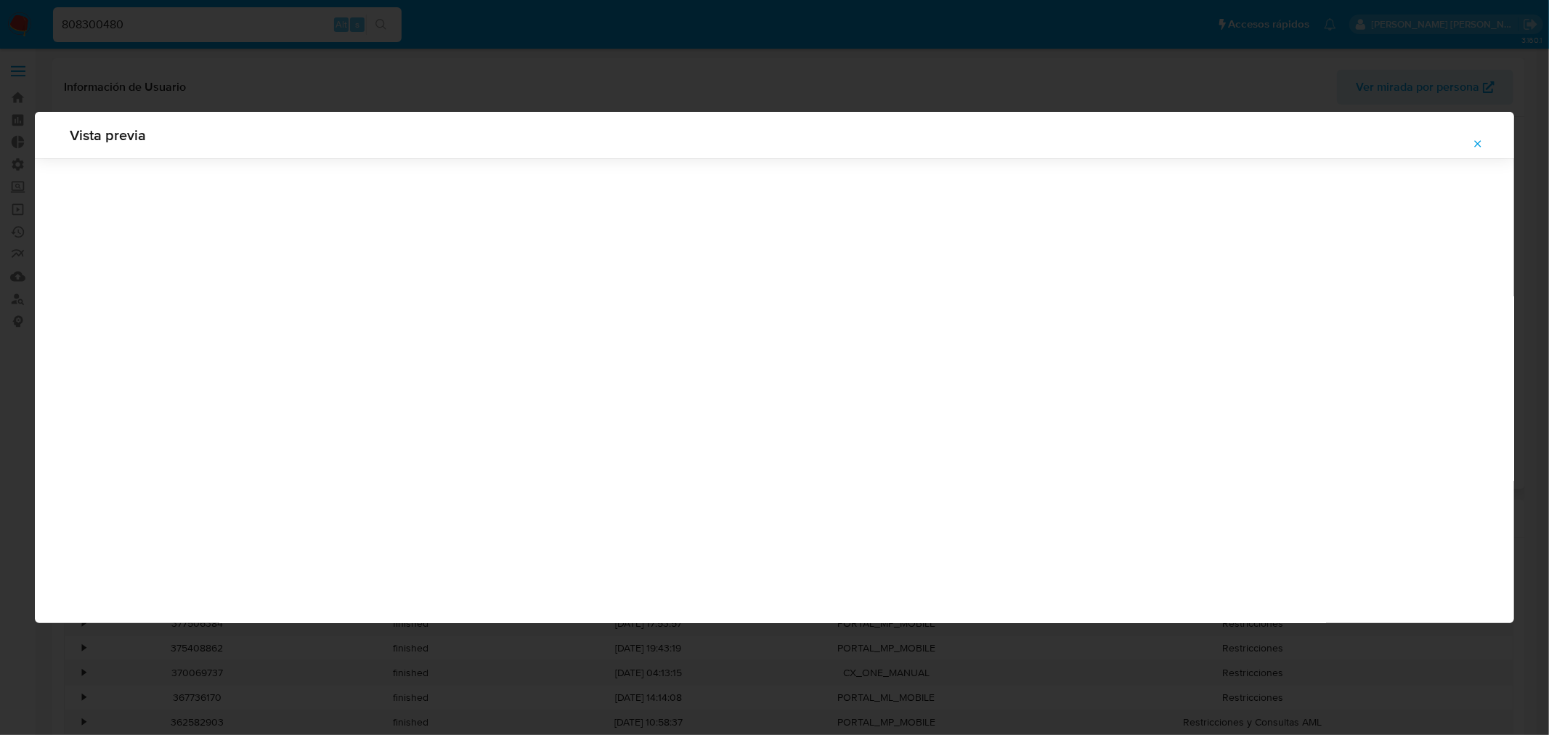
scroll to position [0, 0]
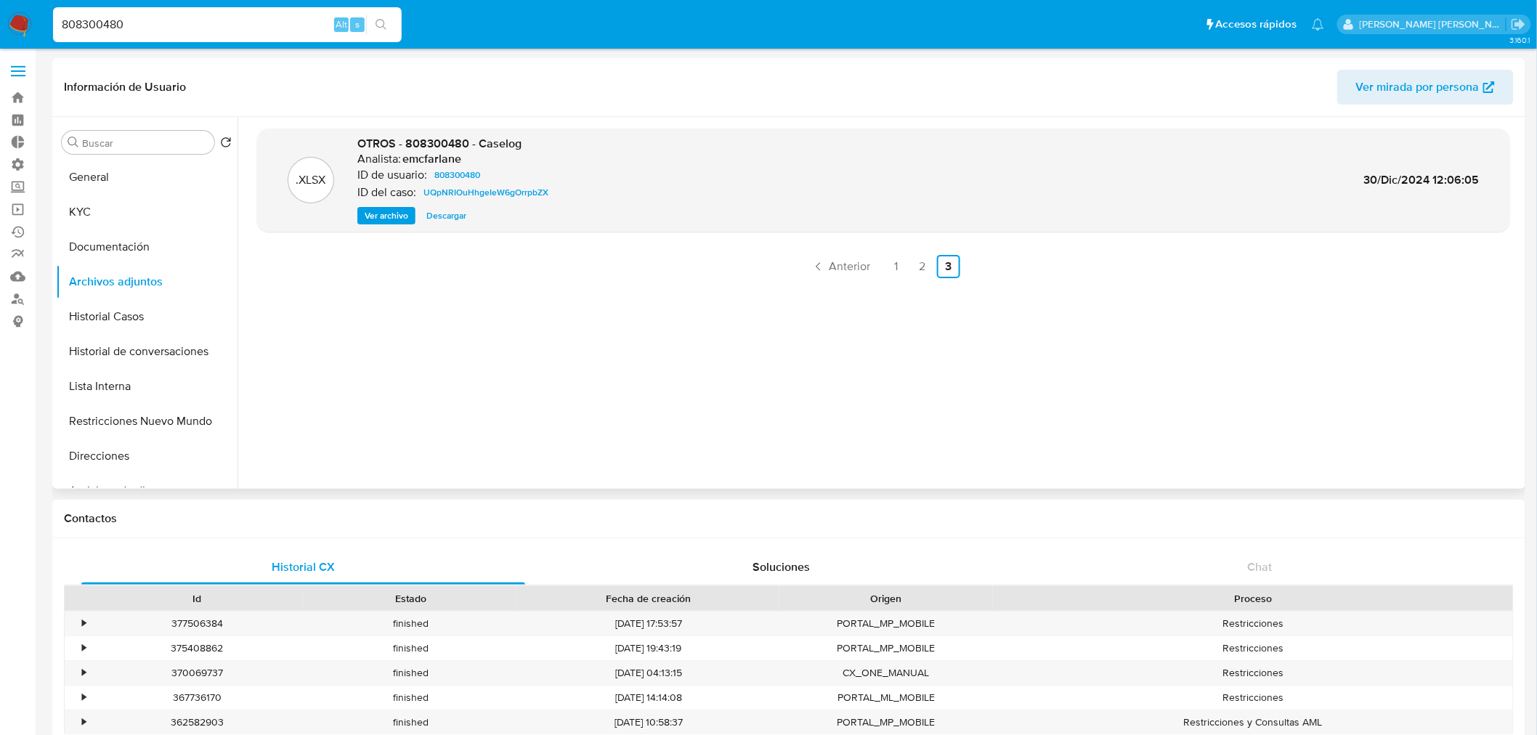
click at [256, 19] on input "808300480" at bounding box center [227, 24] width 349 height 19
paste input "1727654174"
type input "1727654174"
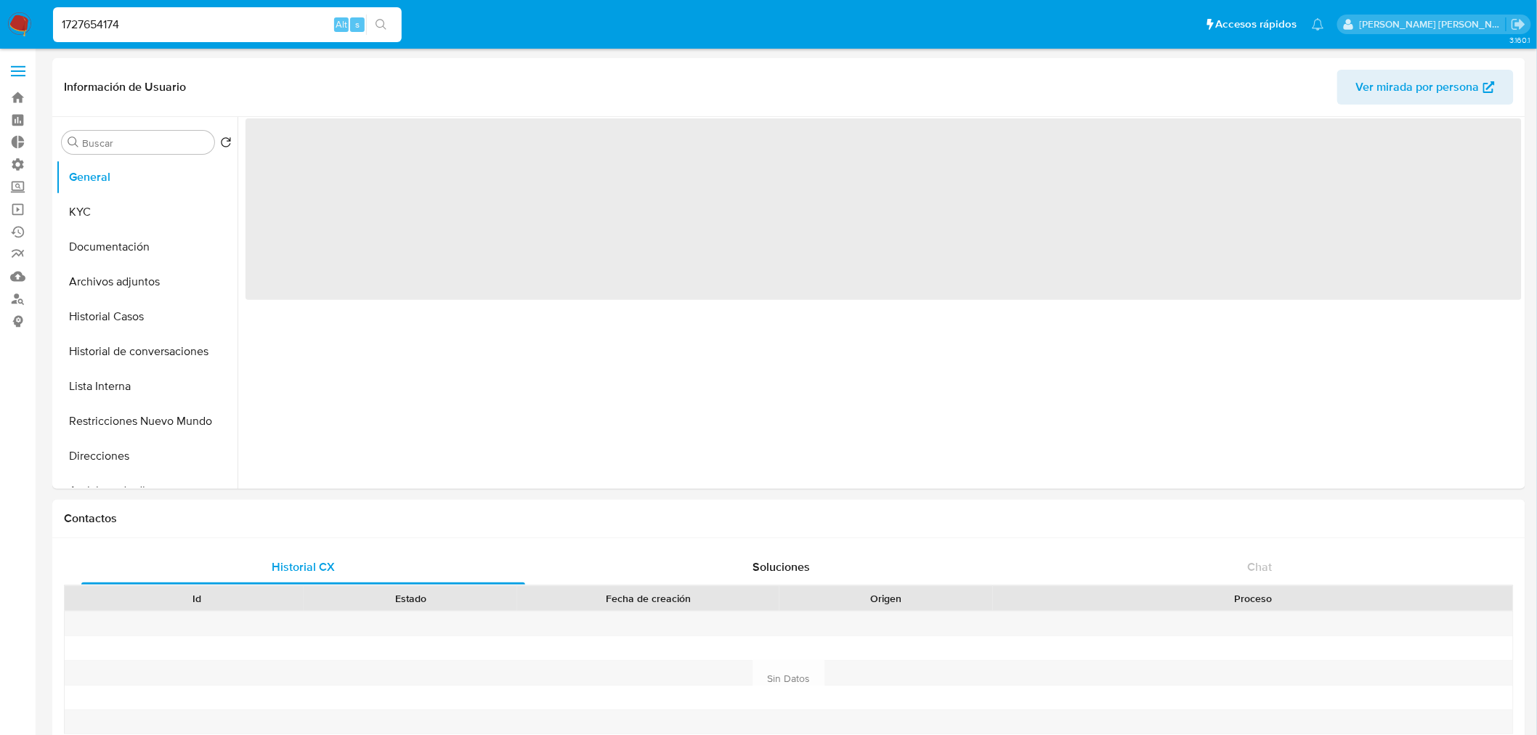
select select "10"
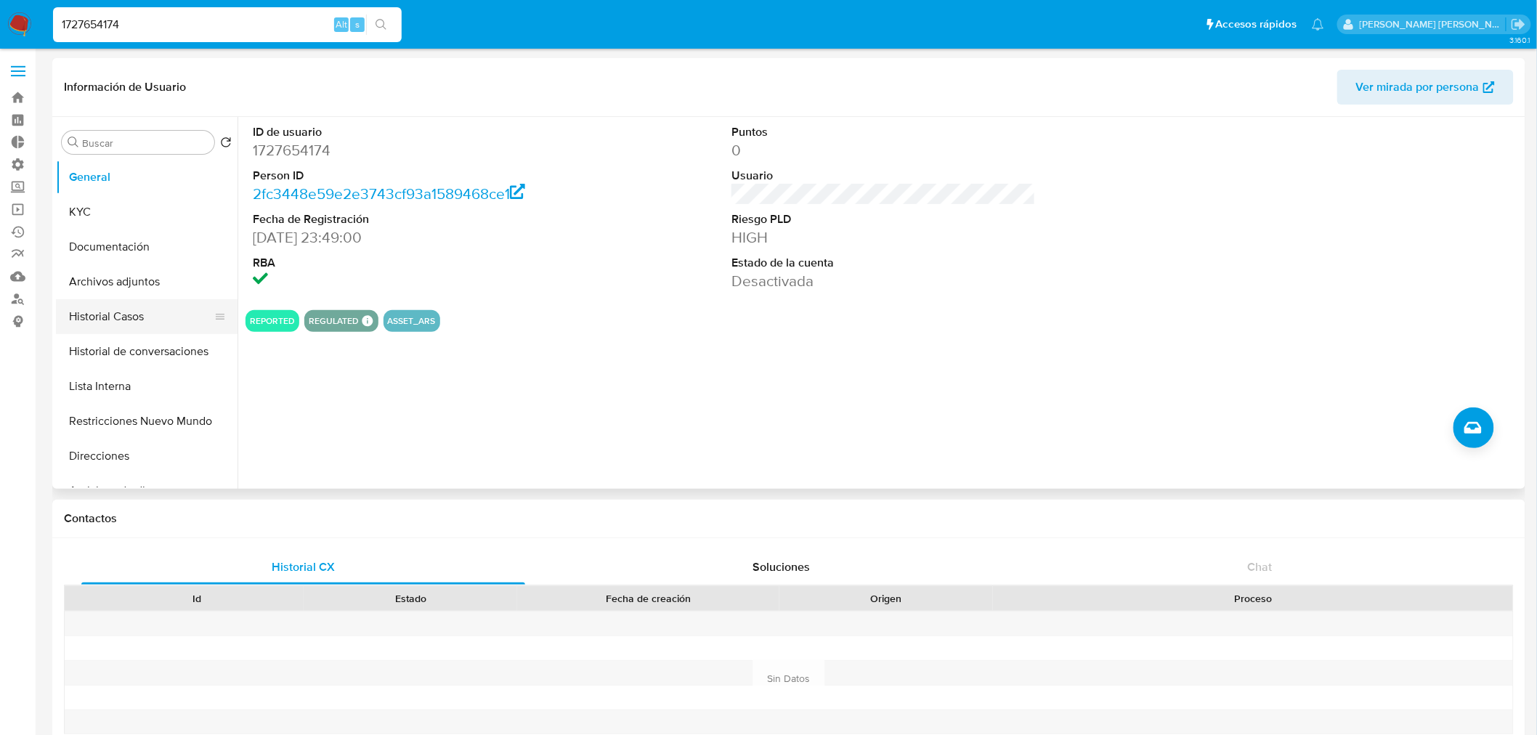
click at [140, 327] on button "Historial Casos" at bounding box center [141, 316] width 170 height 35
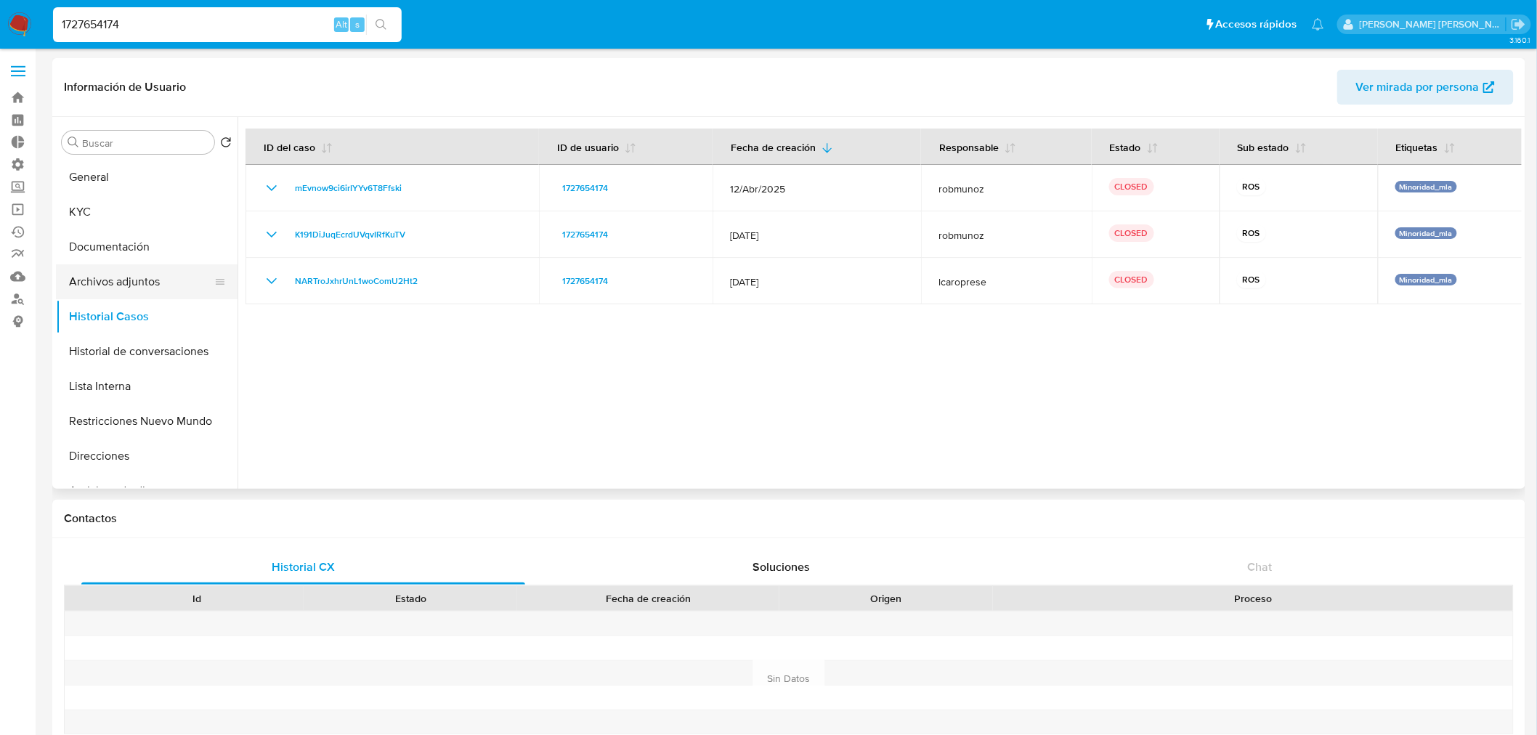
click at [135, 275] on button "Archivos adjuntos" at bounding box center [141, 281] width 170 height 35
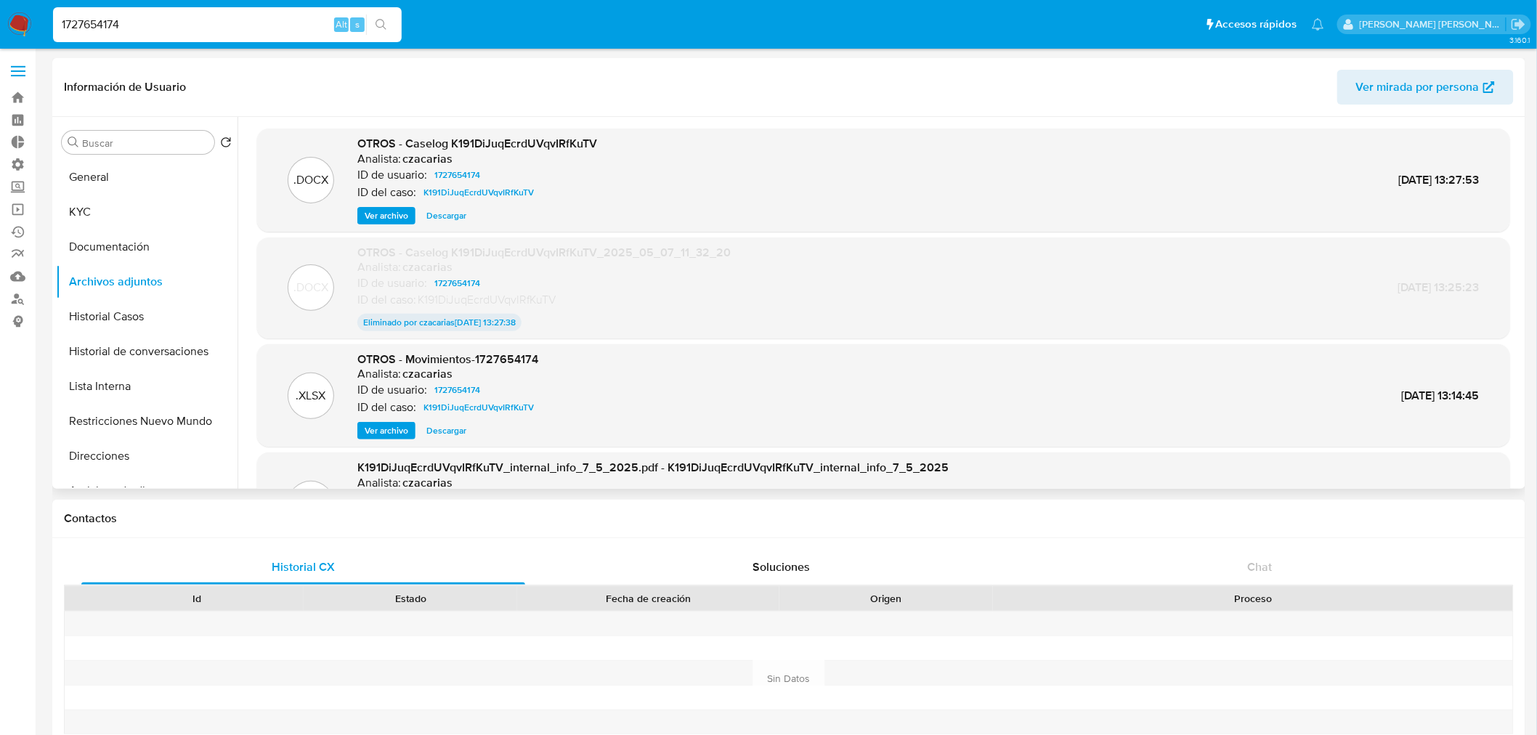
click at [368, 216] on span "Ver archivo" at bounding box center [387, 215] width 44 height 15
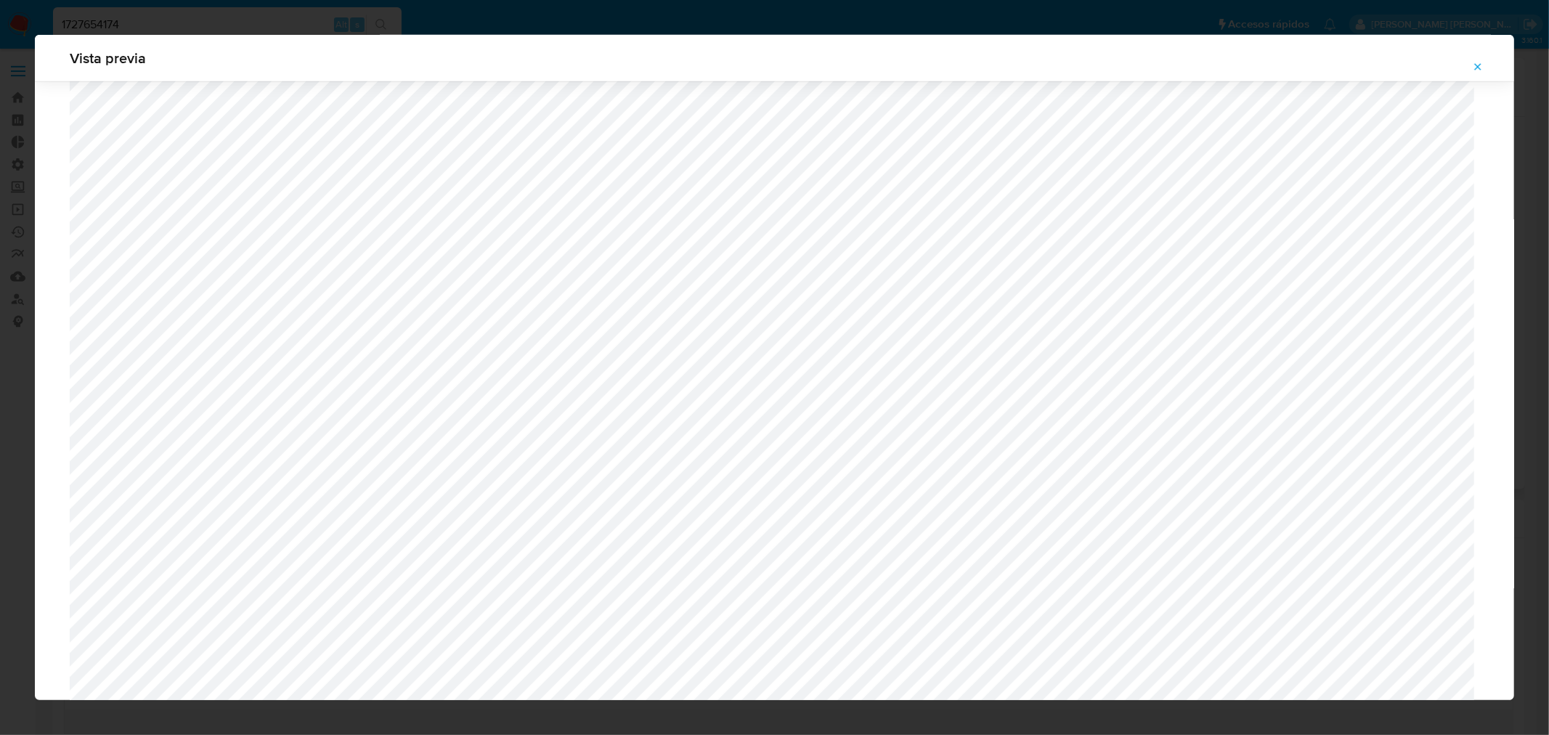
scroll to position [1504, 0]
click at [1483, 71] on icon "Attachment preview" at bounding box center [1478, 67] width 12 height 12
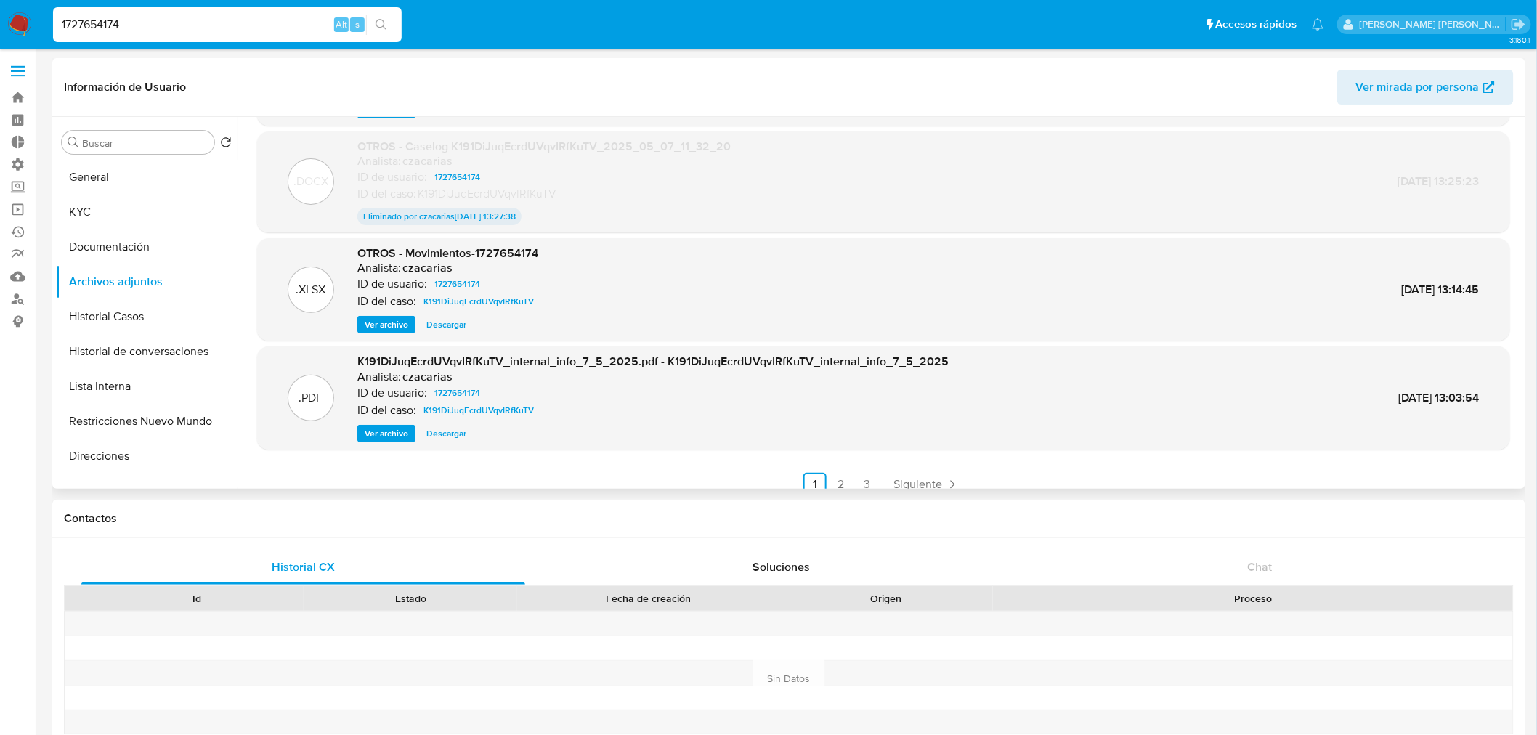
scroll to position [120, 0]
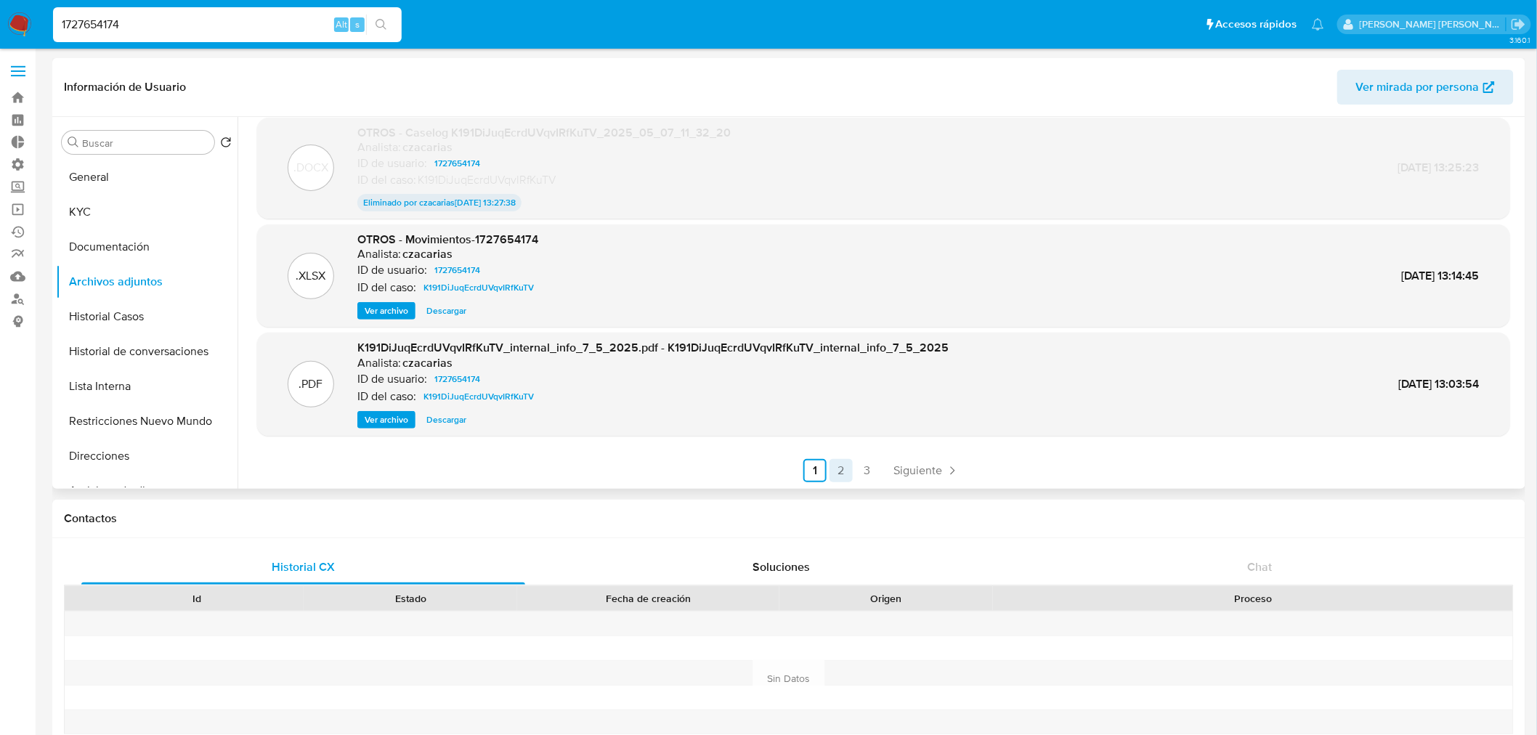
click at [838, 466] on link "2" at bounding box center [841, 470] width 23 height 23
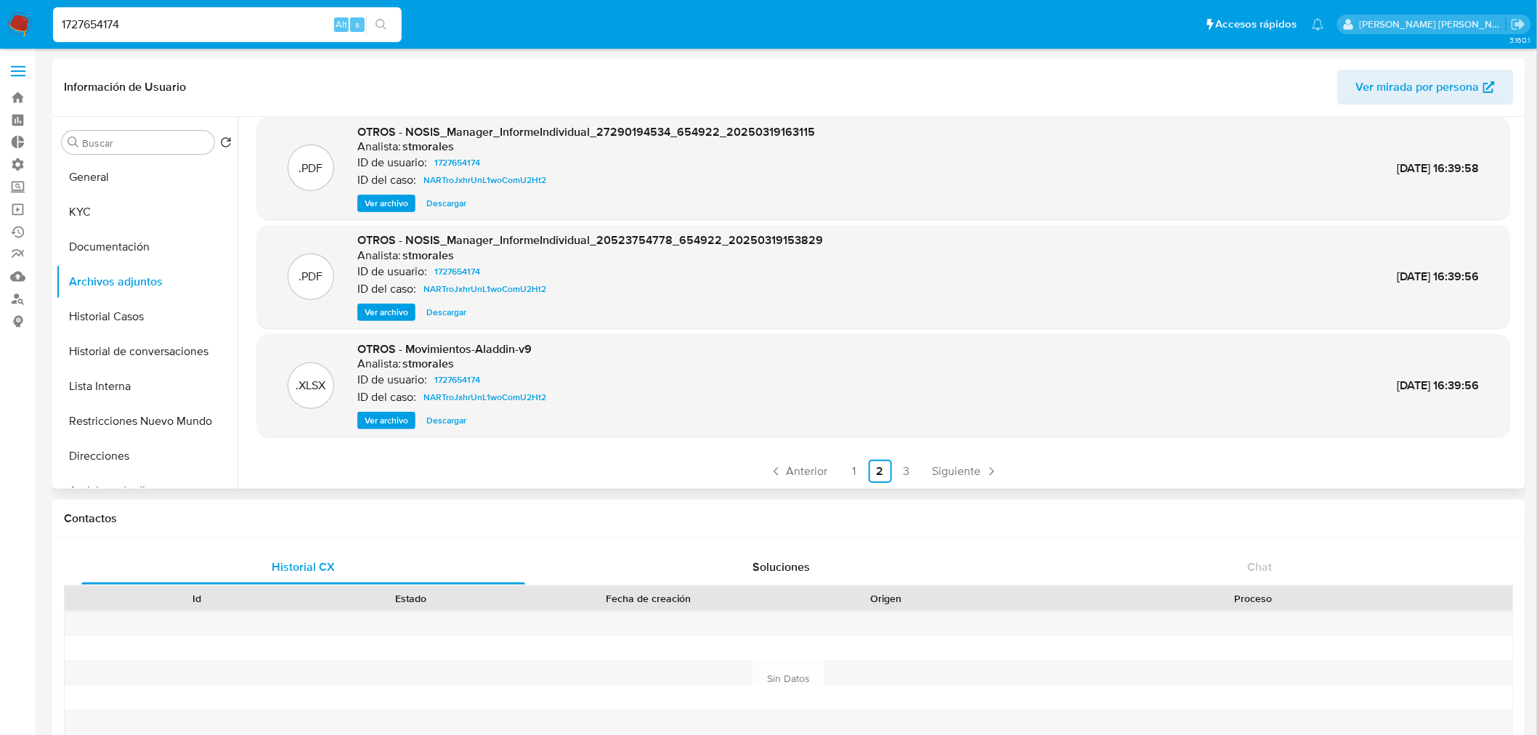
scroll to position [121, 0]
click at [904, 477] on link "3" at bounding box center [906, 470] width 23 height 23
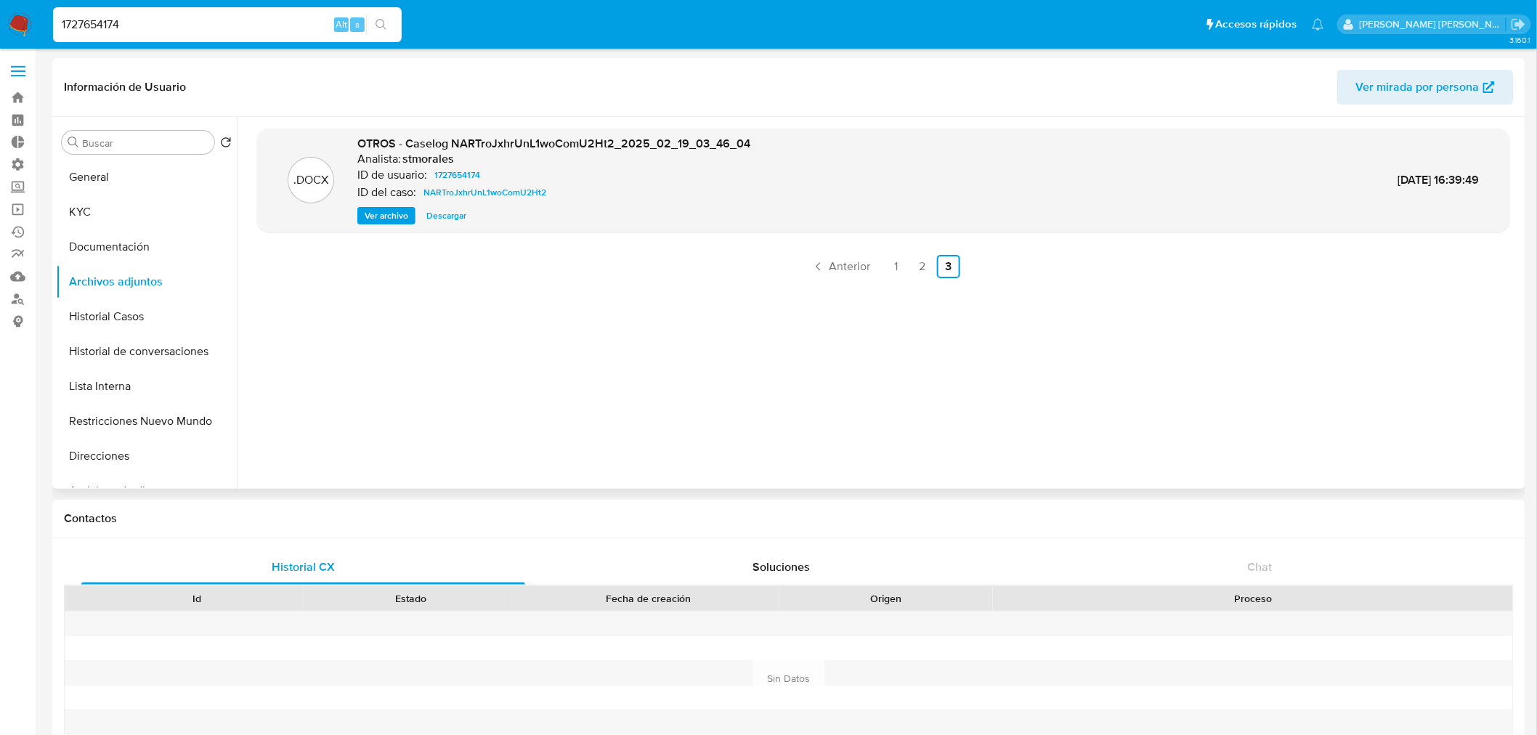
click at [378, 219] on span "Ver archivo" at bounding box center [387, 215] width 44 height 15
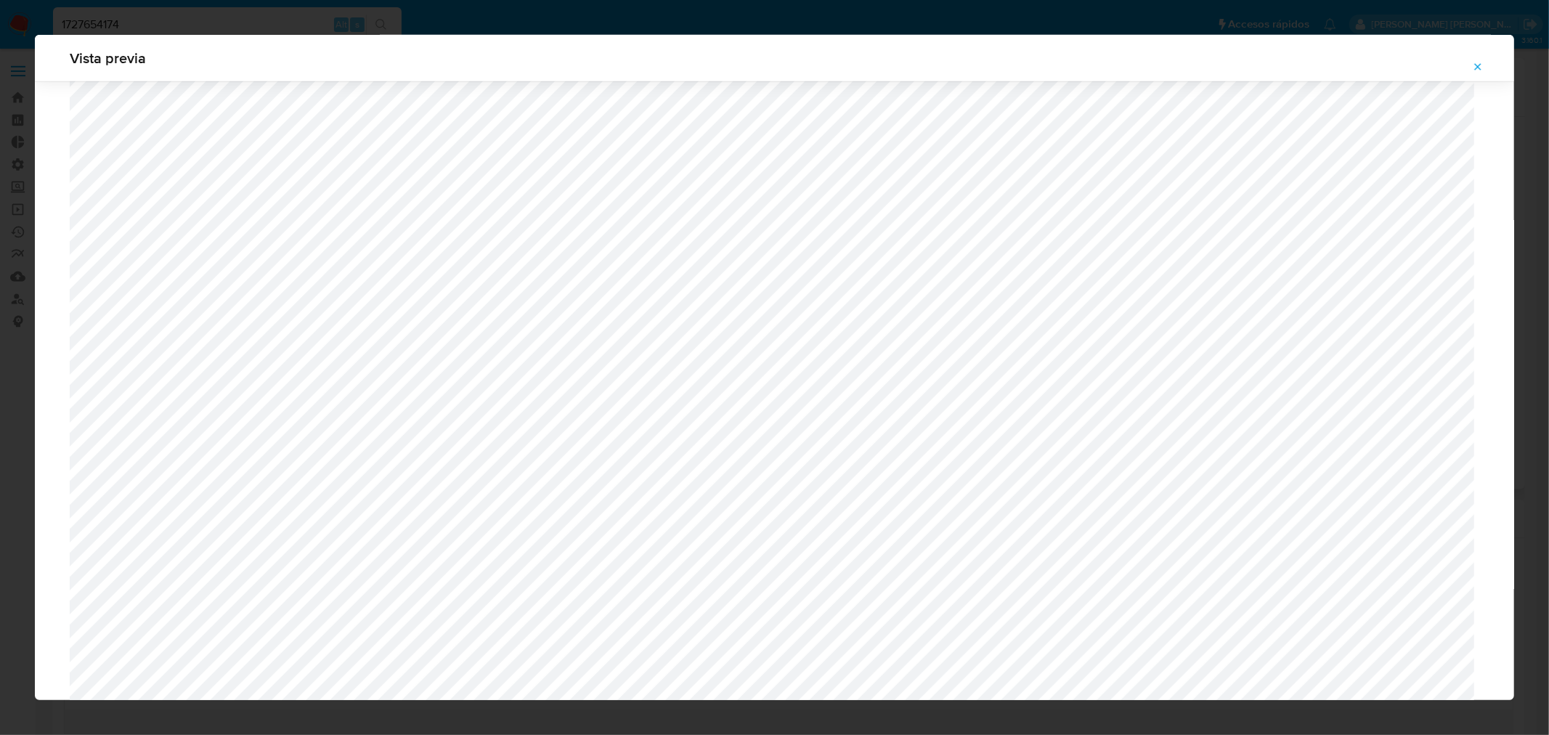
scroll to position [1585, 0]
click at [1482, 61] on icon "Attachment preview" at bounding box center [1478, 67] width 12 height 12
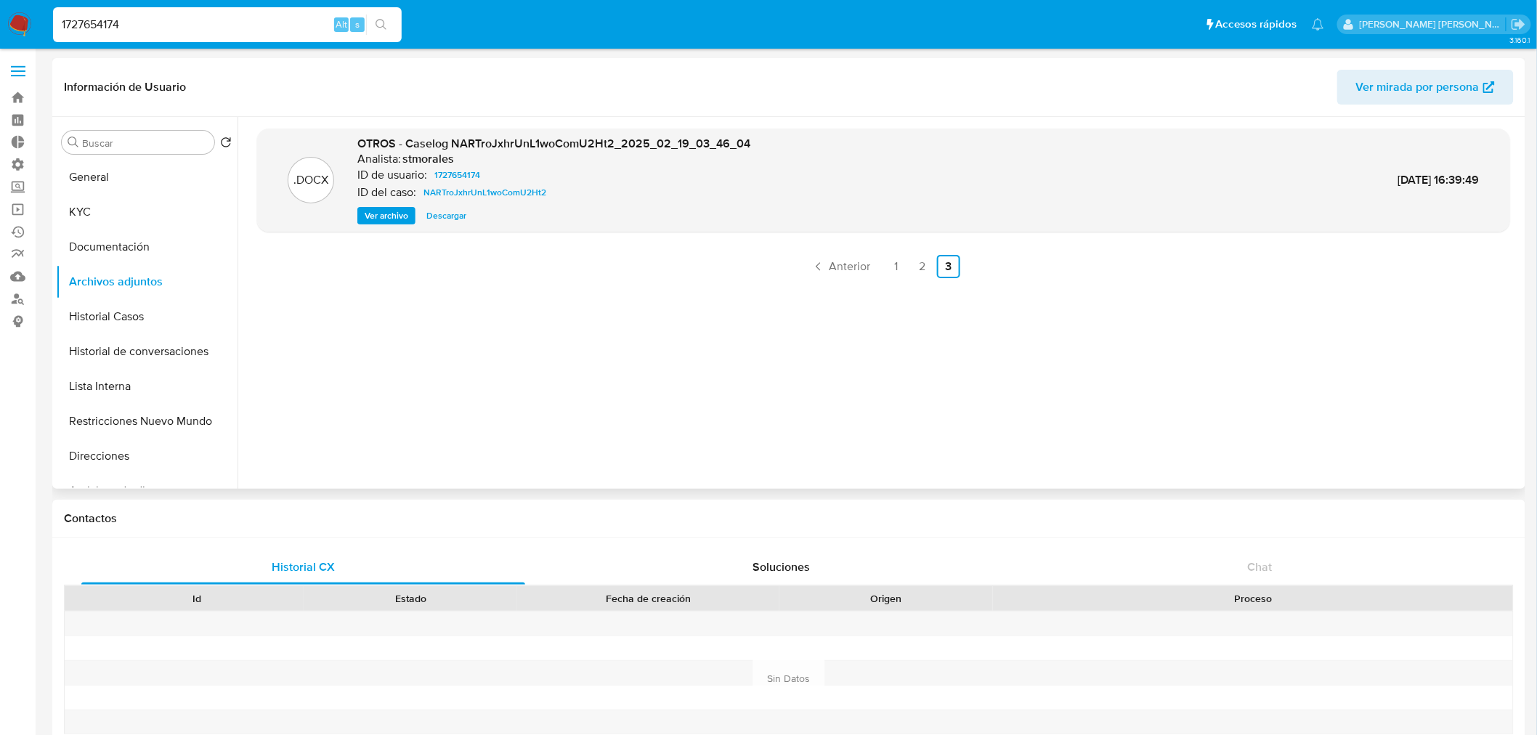
click at [214, 28] on input "1727654174" at bounding box center [227, 24] width 349 height 19
paste input "612859572"
type input "1612859572"
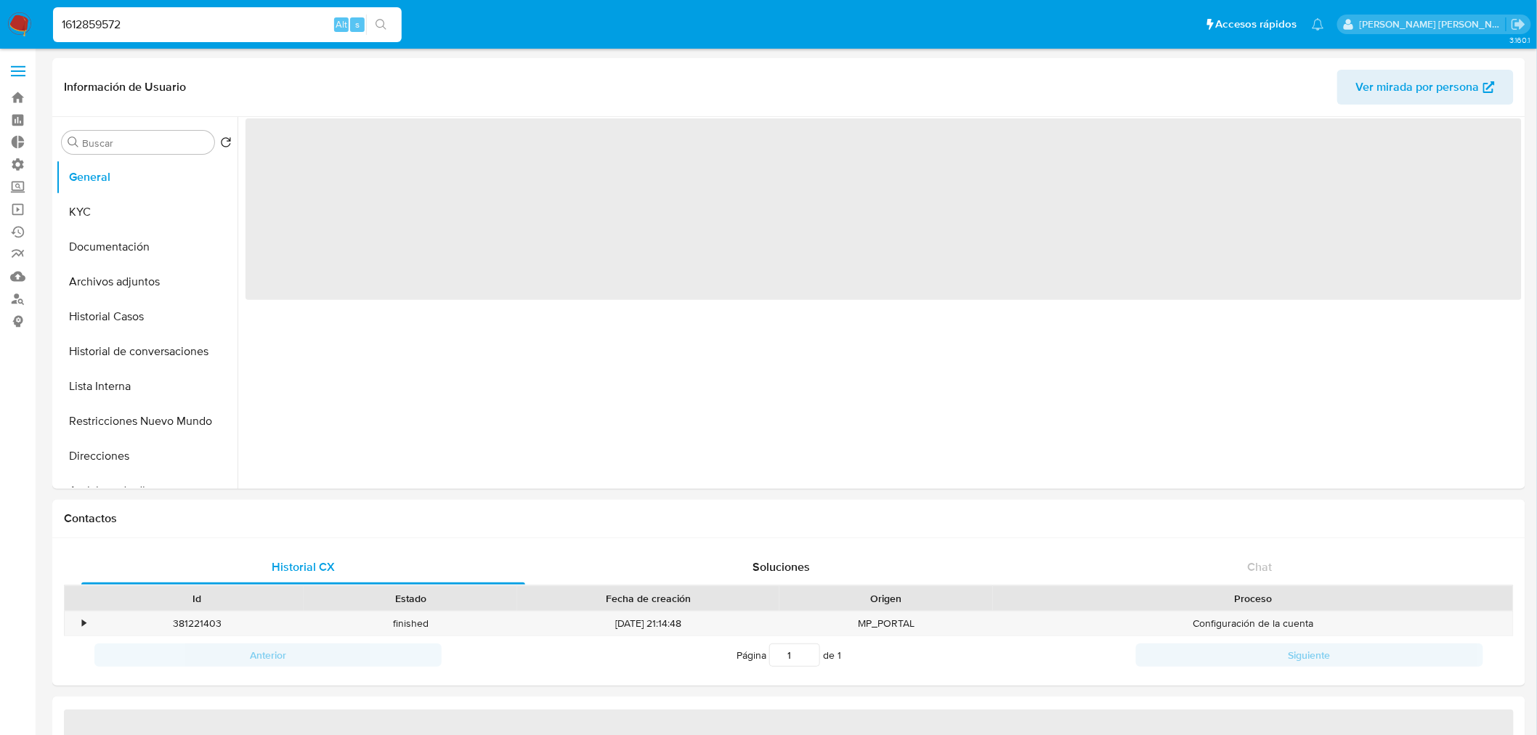
select select "10"
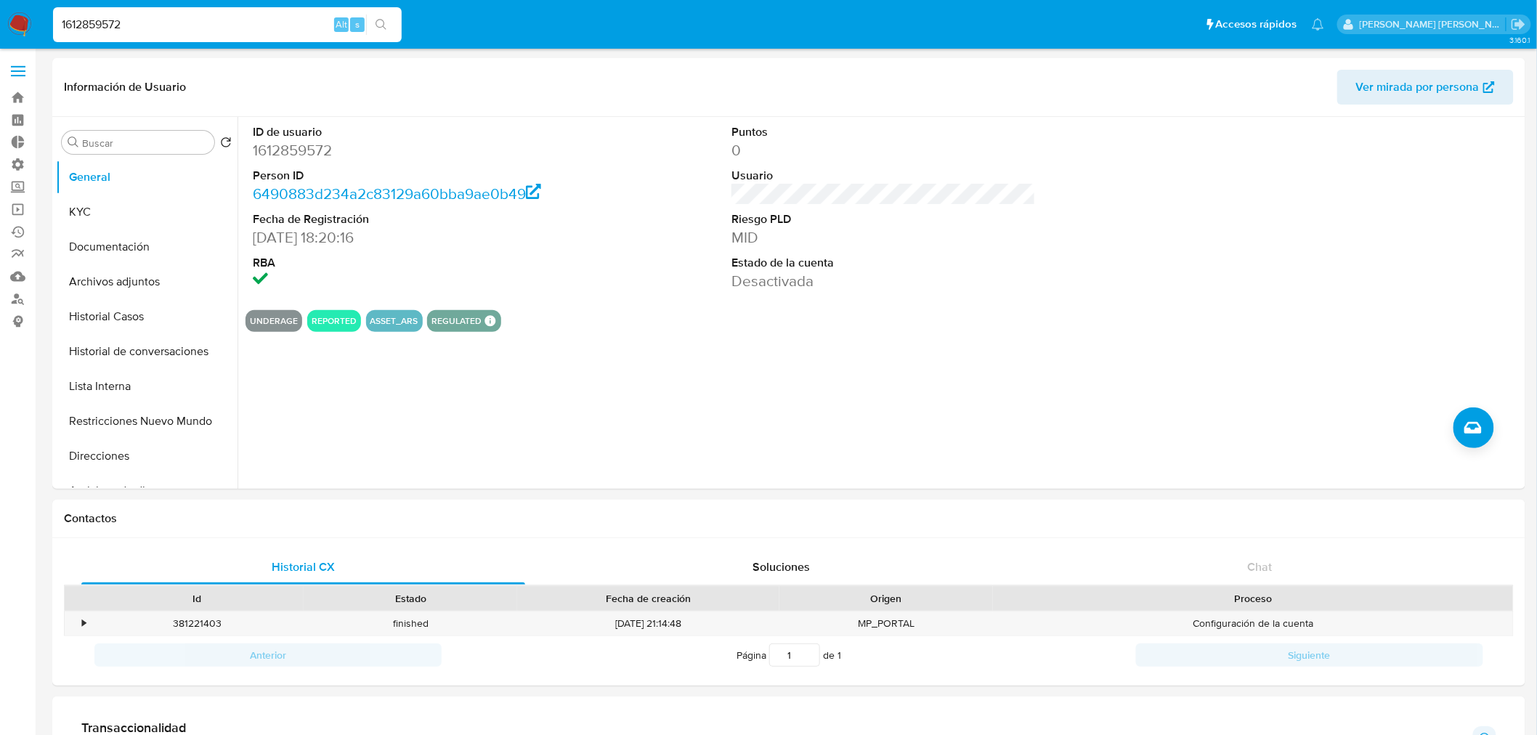
click at [97, 15] on input "1612859572" at bounding box center [227, 24] width 349 height 19
click at [118, 323] on button "Historial Casos" at bounding box center [141, 316] width 170 height 35
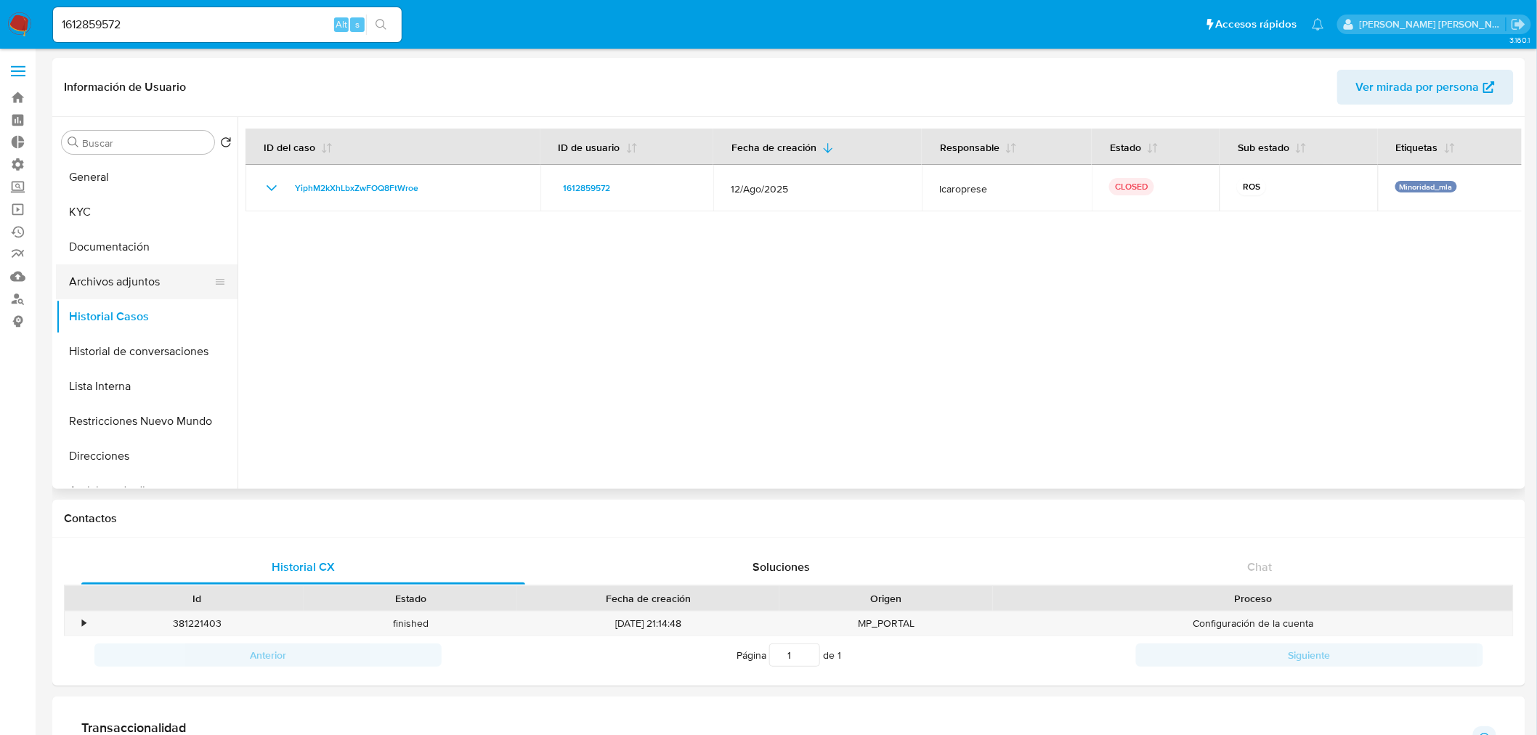
click at [127, 277] on button "Archivos adjuntos" at bounding box center [141, 281] width 170 height 35
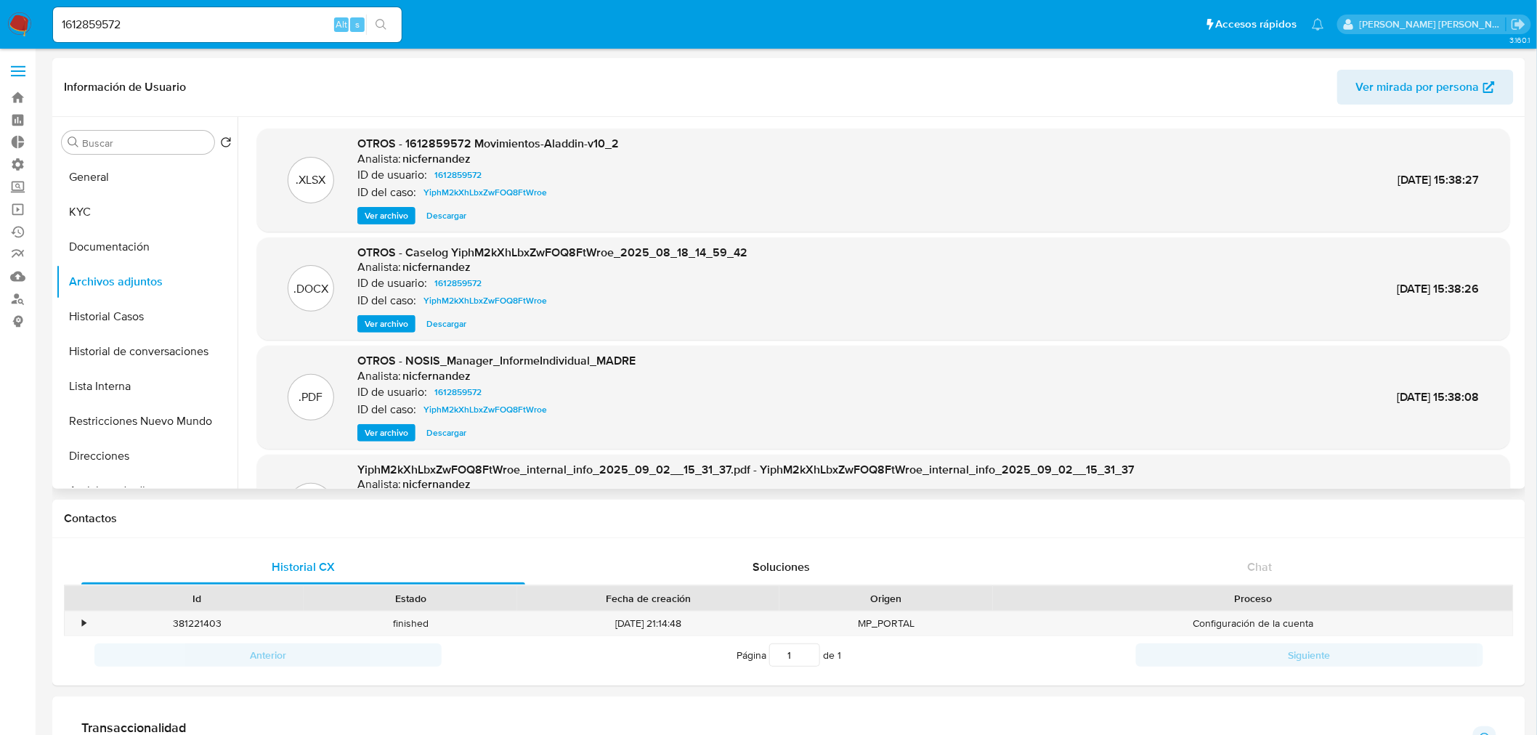
click at [403, 325] on span "Ver archivo" at bounding box center [387, 324] width 44 height 15
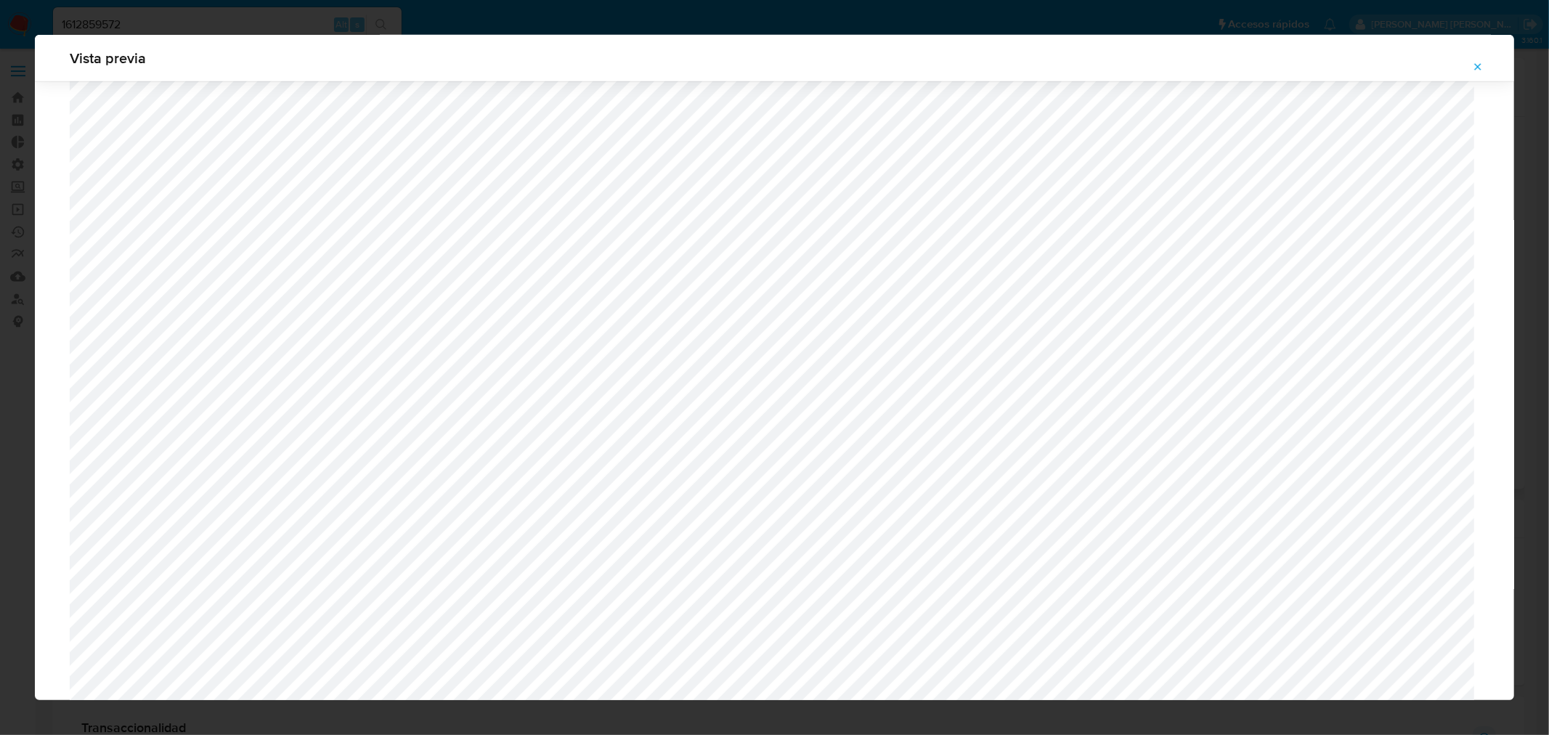
scroll to position [859, 0]
click at [1484, 62] on icon "Attachment preview" at bounding box center [1478, 67] width 12 height 12
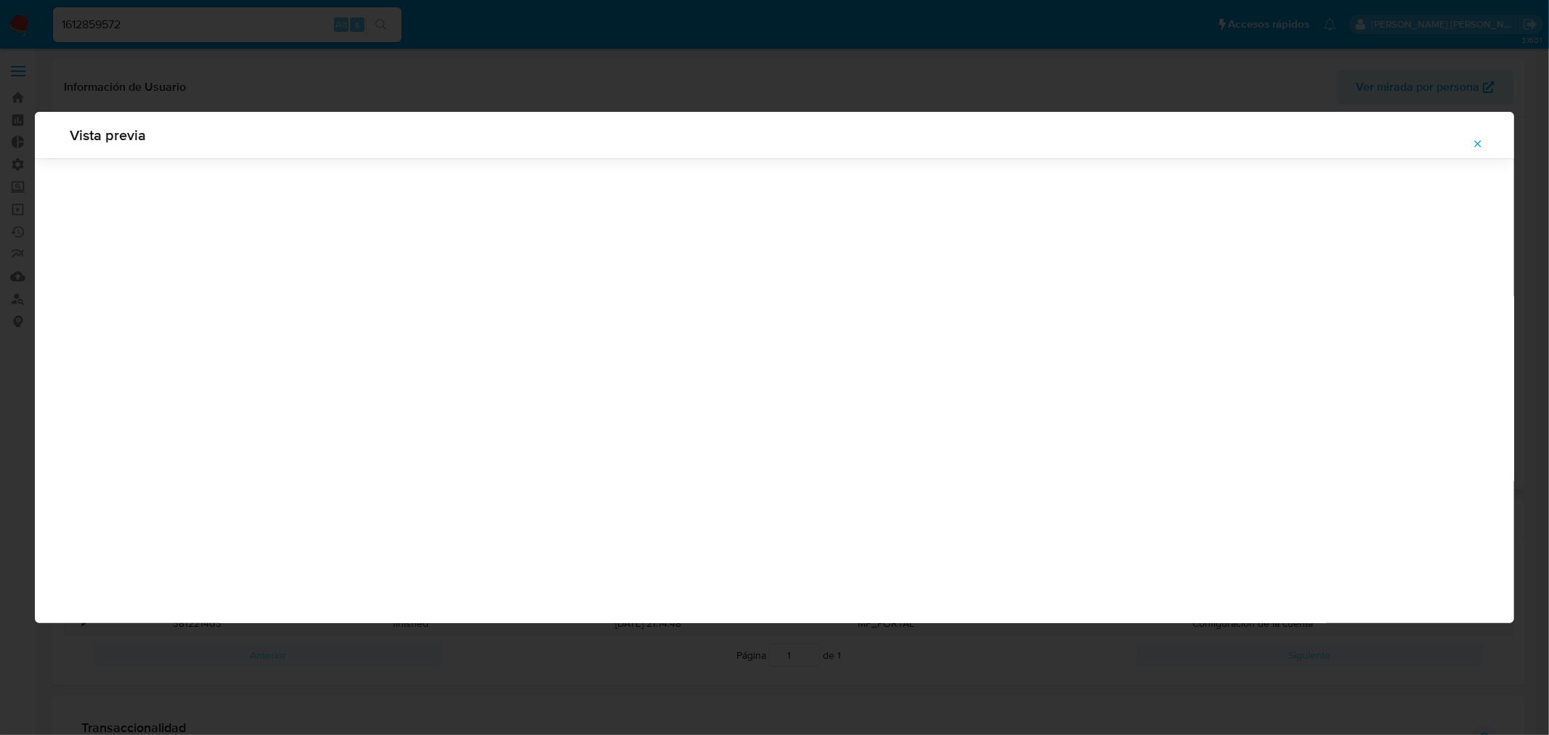
scroll to position [0, 0]
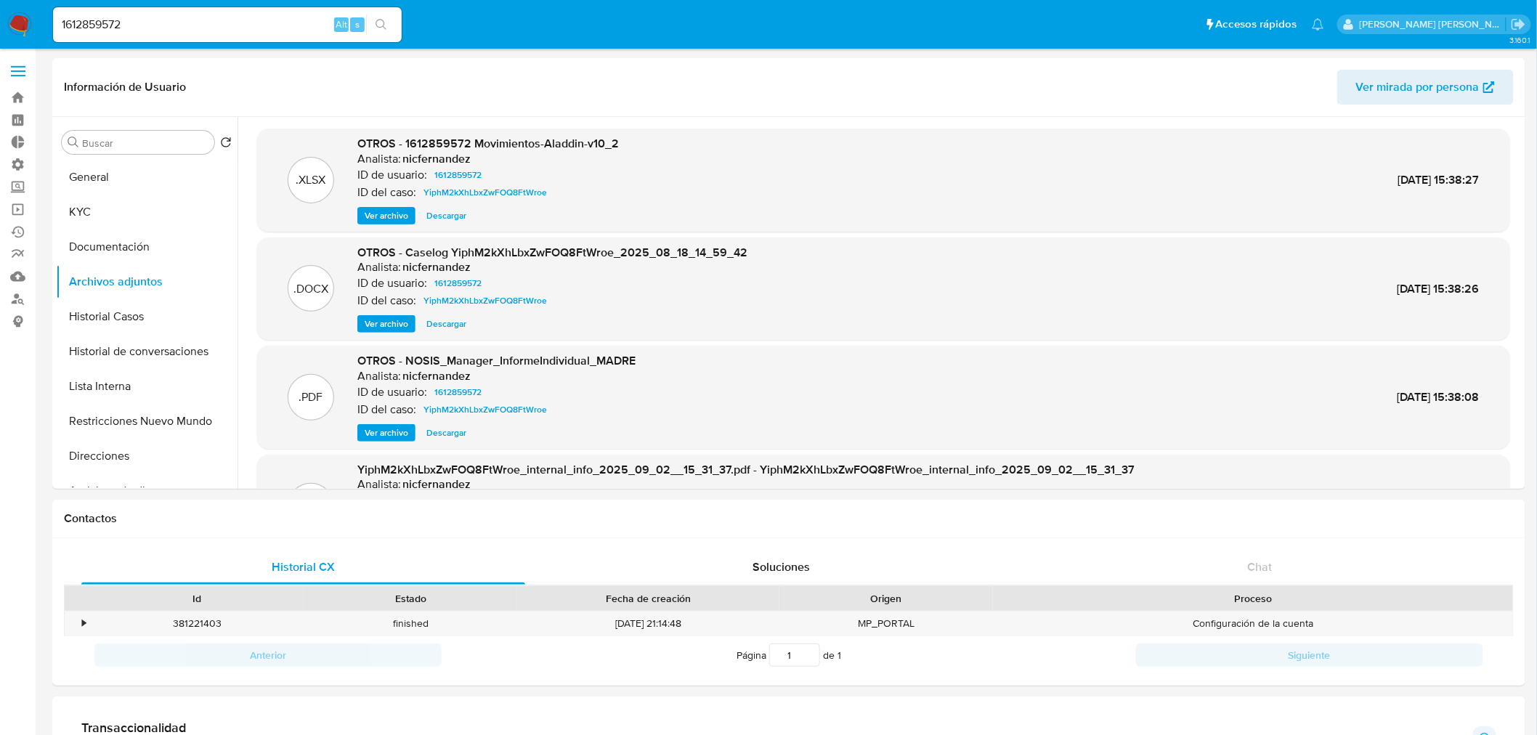
click at [298, 20] on input "1612859572" at bounding box center [227, 24] width 349 height 19
paste input "019840028"
type input "1019840028"
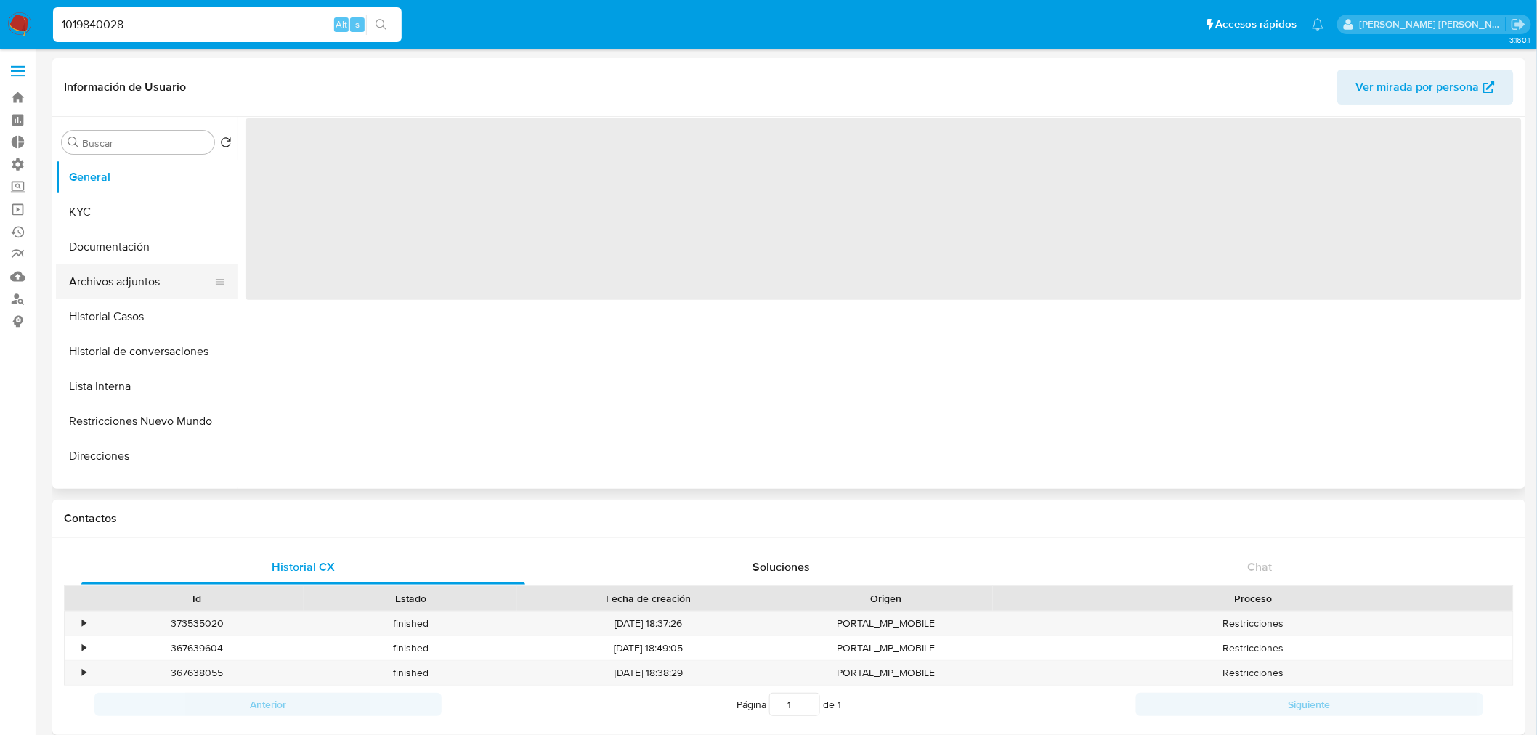
select select "10"
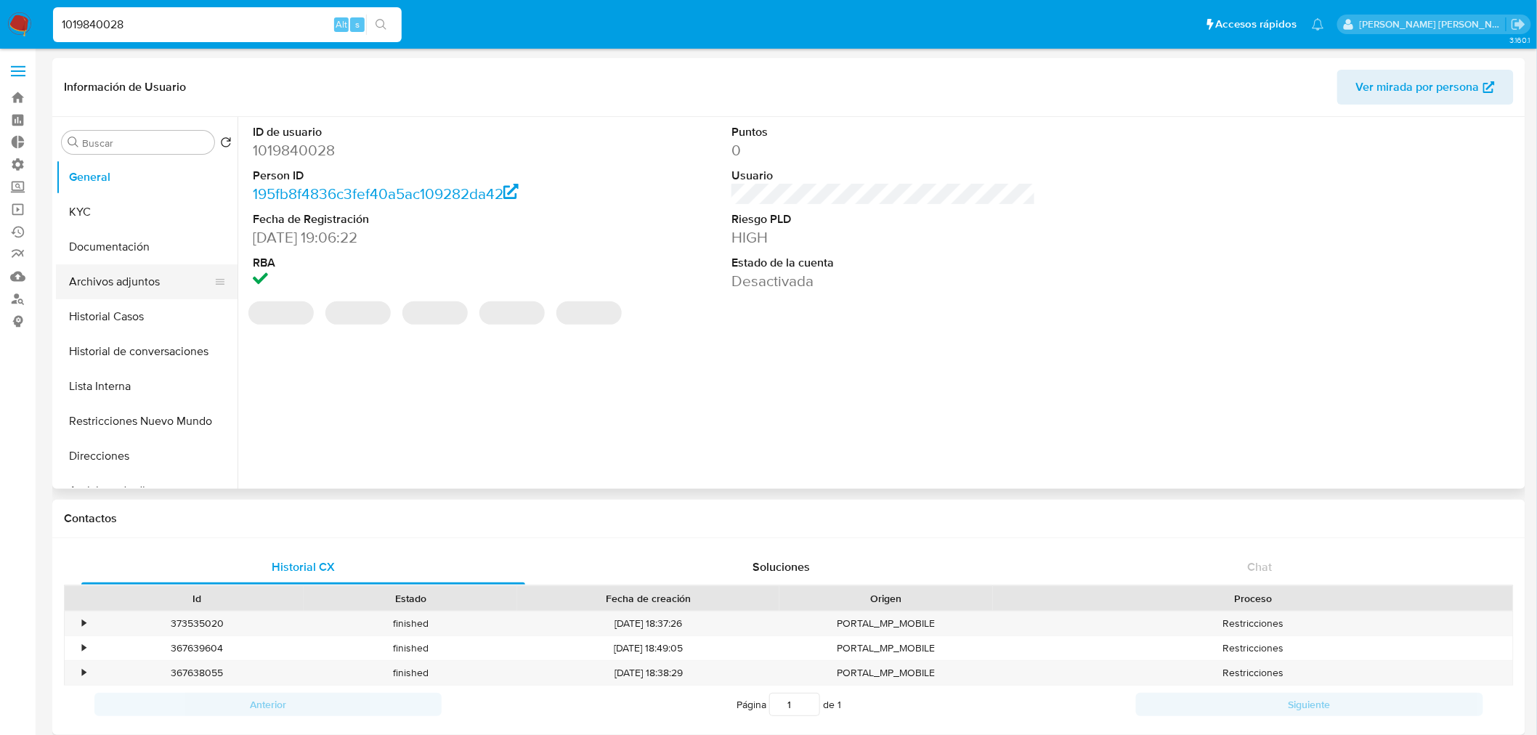
click at [135, 275] on button "Archivos adjuntos" at bounding box center [141, 281] width 170 height 35
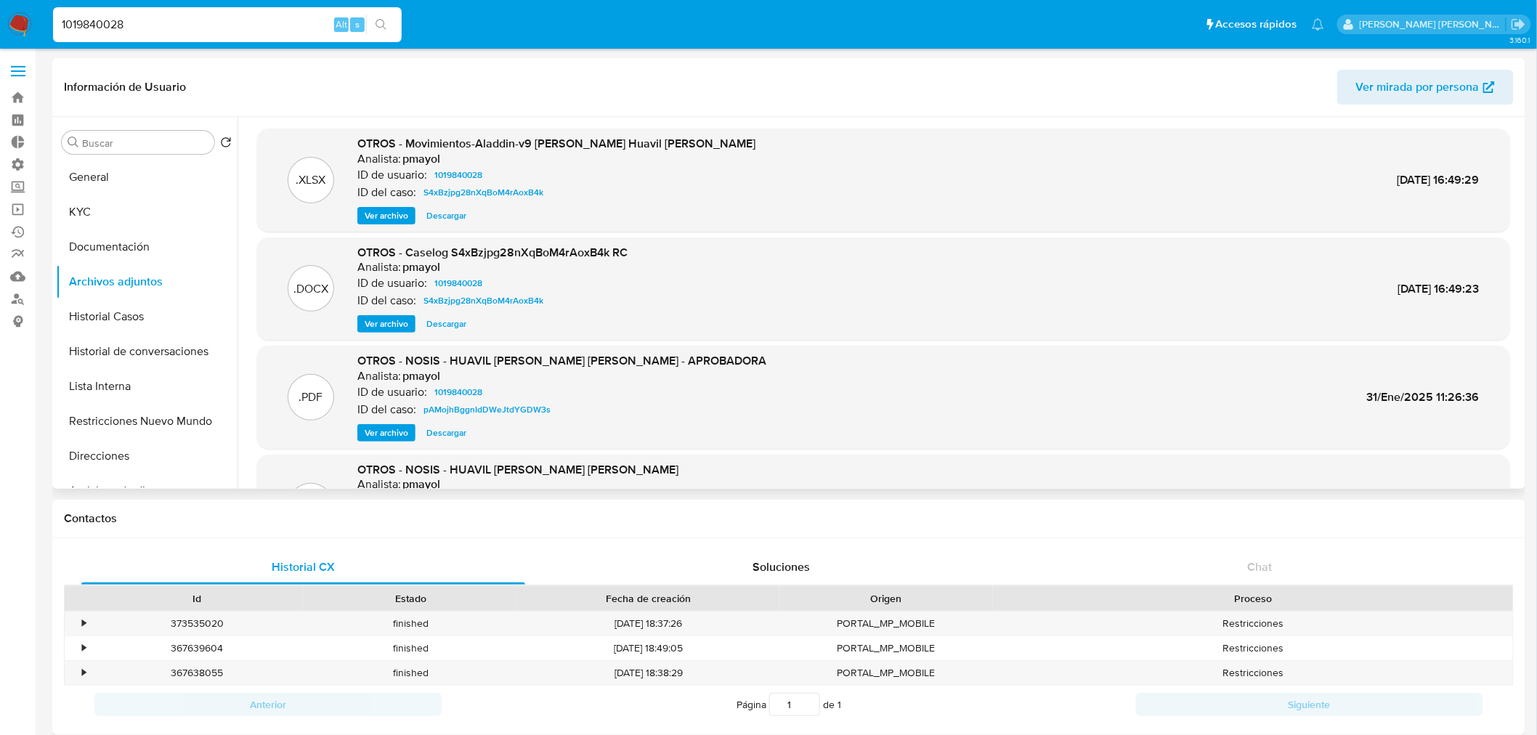
click at [387, 324] on span "Ver archivo" at bounding box center [387, 324] width 44 height 15
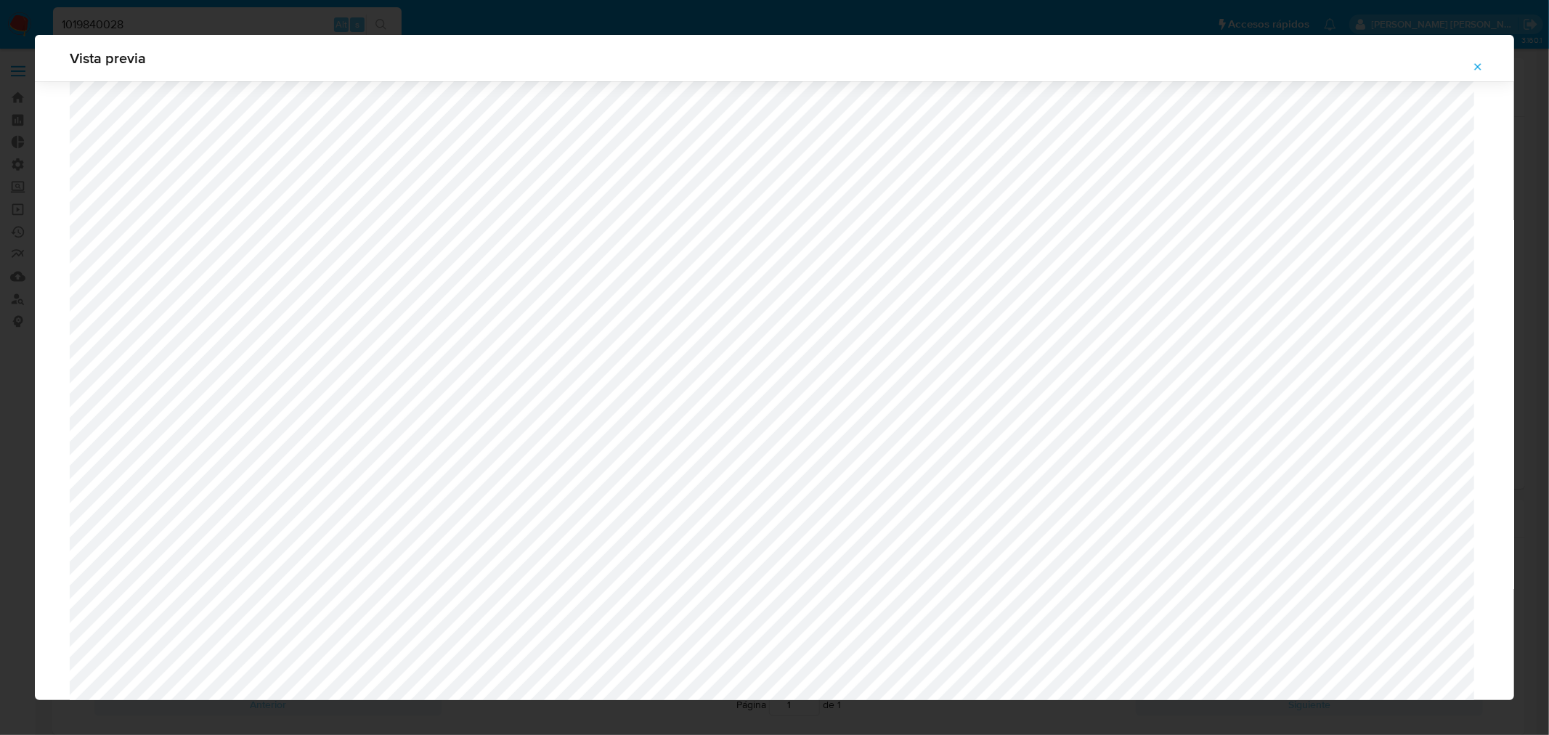
scroll to position [939, 0]
drag, startPoint x: 1487, startPoint y: 62, endPoint x: 1106, endPoint y: 182, distance: 399.5
click at [1486, 62] on button "Attachment preview" at bounding box center [1478, 66] width 32 height 23
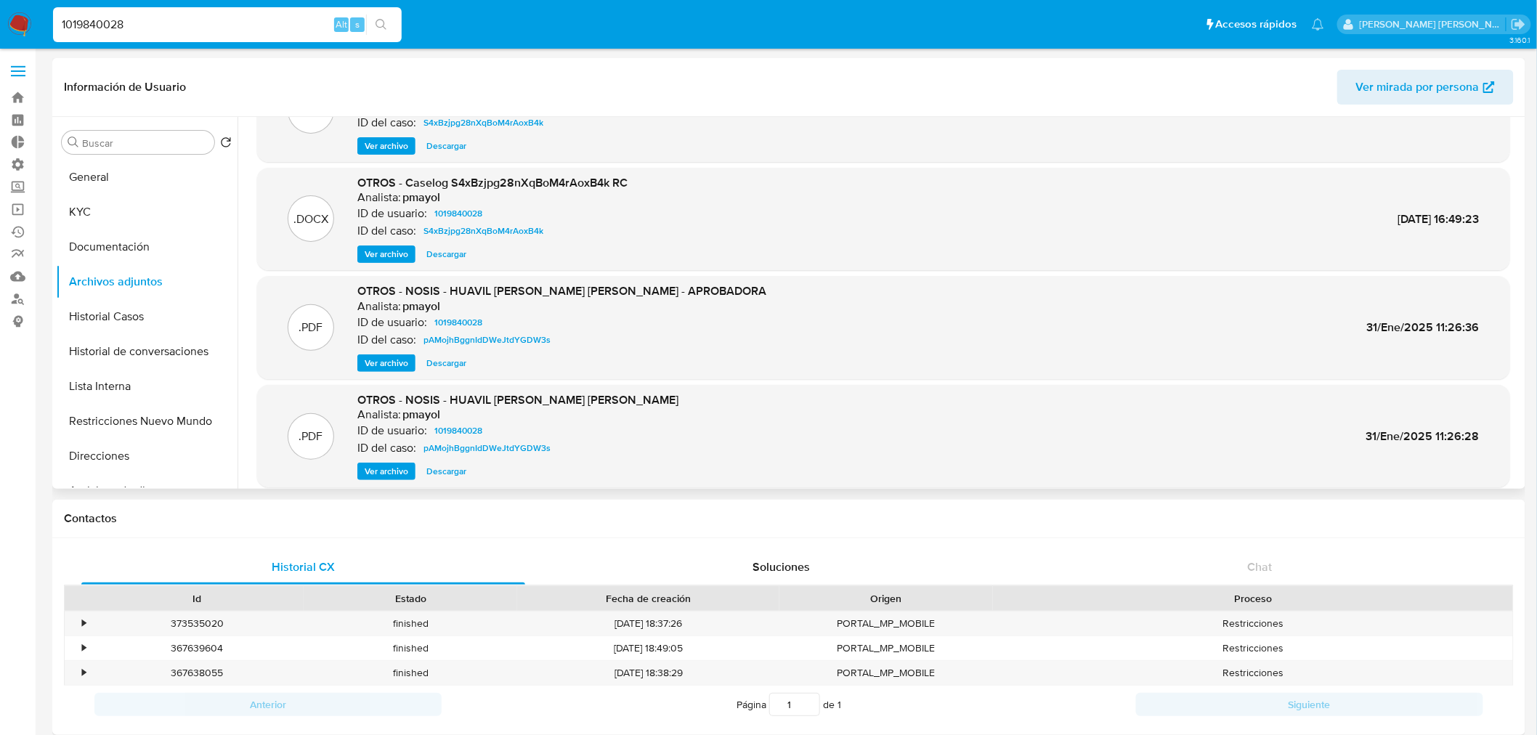
scroll to position [121, 0]
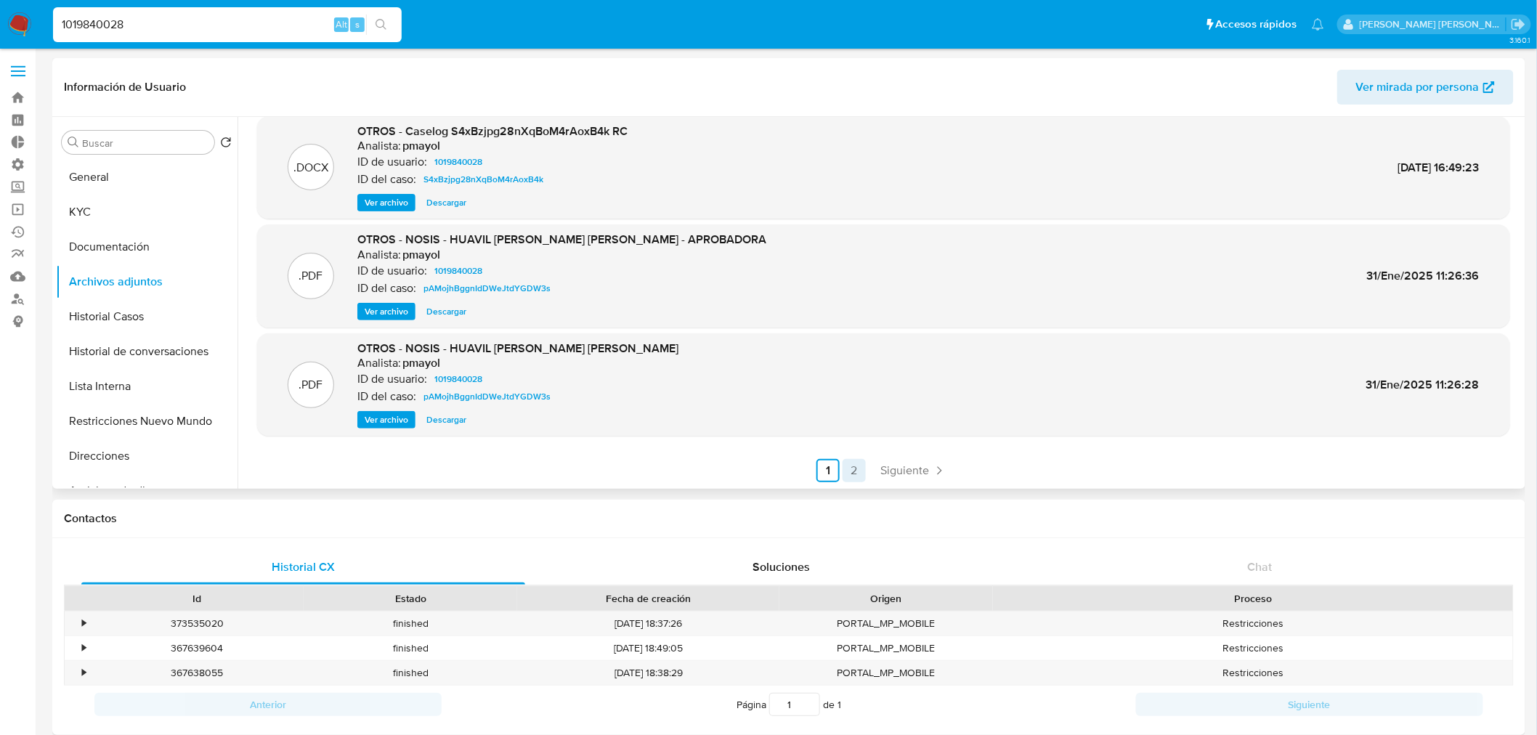
click at [850, 476] on link "2" at bounding box center [854, 470] width 23 height 23
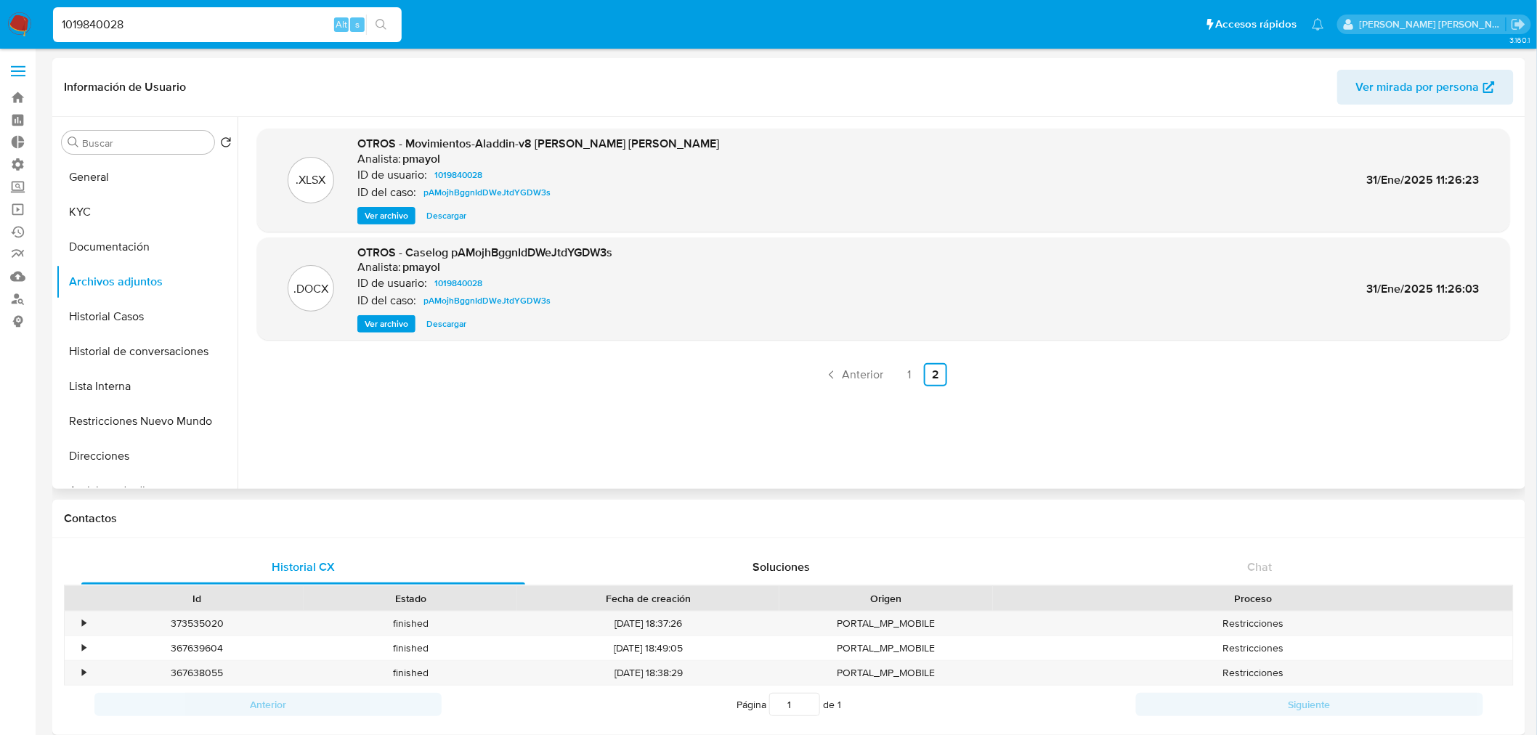
click at [393, 323] on span "Ver archivo" at bounding box center [387, 324] width 44 height 15
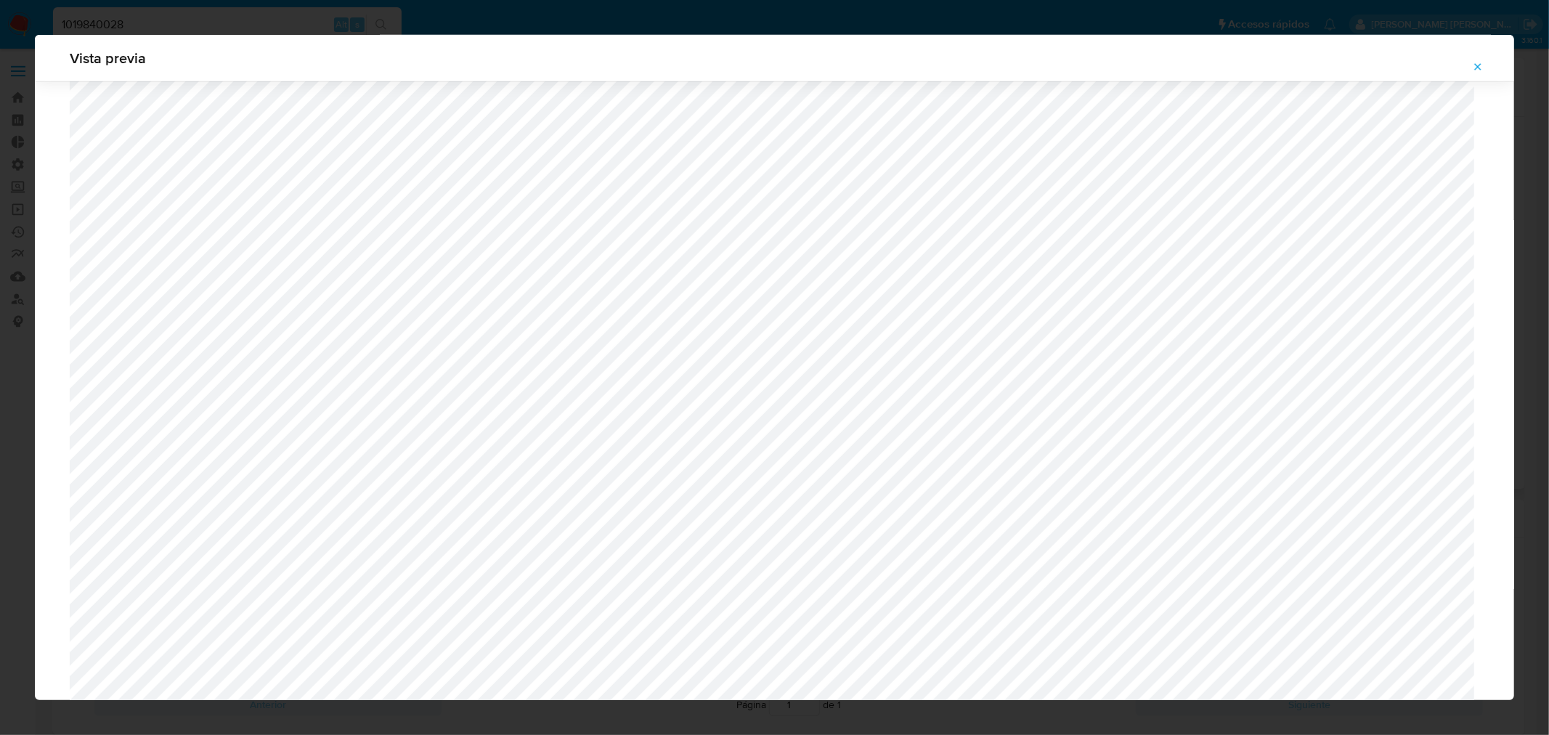
scroll to position [778, 0]
click at [1477, 62] on icon "Attachment preview" at bounding box center [1478, 67] width 12 height 12
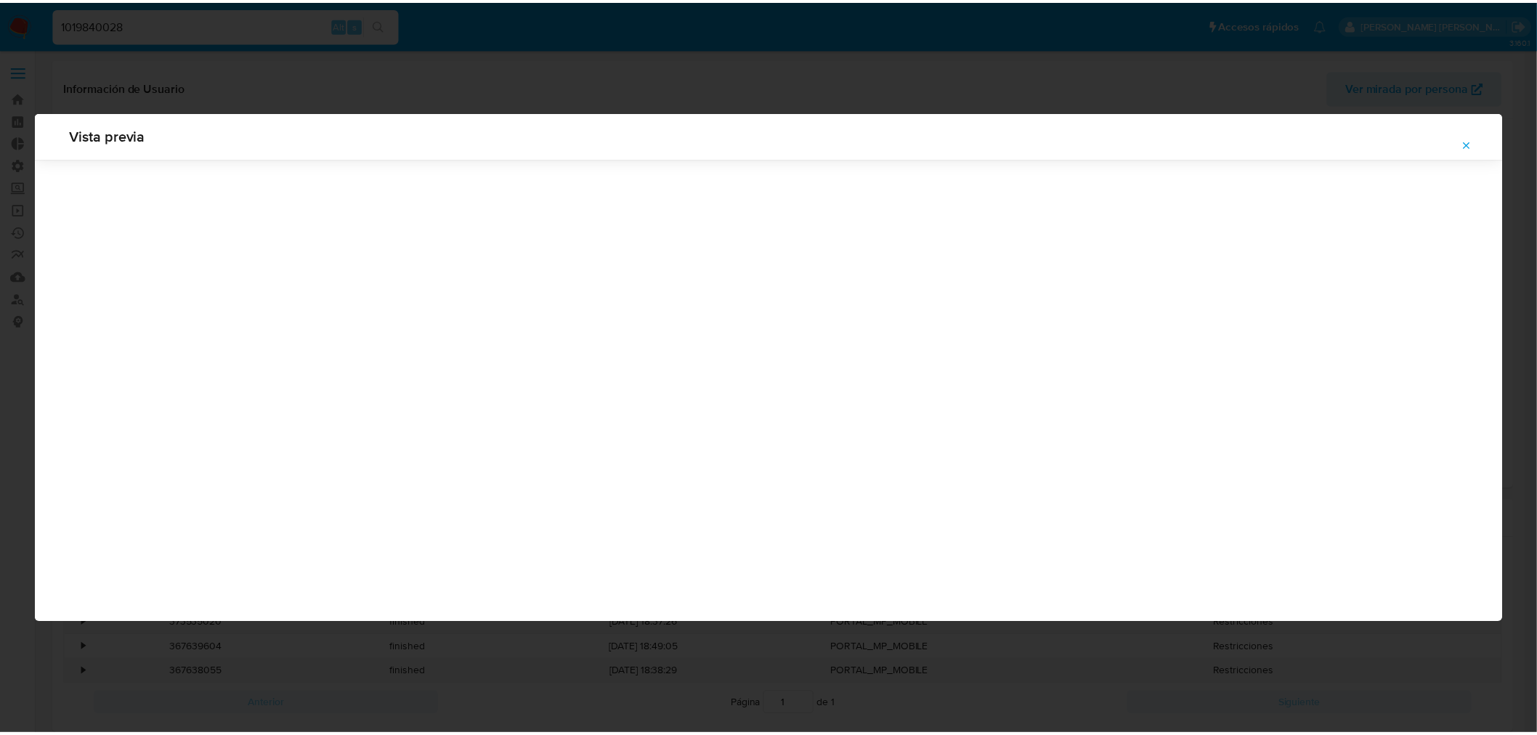
scroll to position [0, 0]
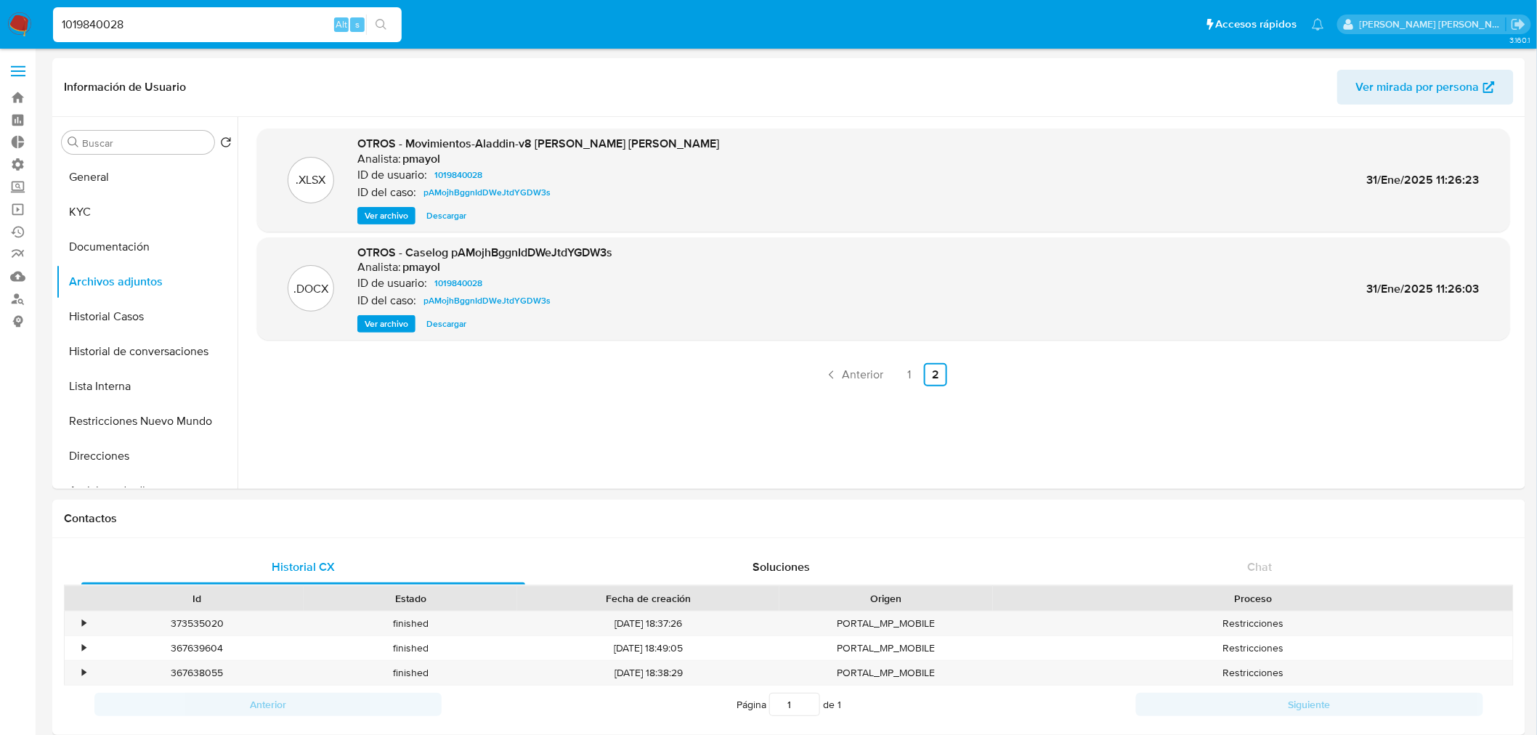
click at [116, 20] on input "1019840028" at bounding box center [227, 24] width 349 height 19
paste input "502139370"
type input "1502139370"
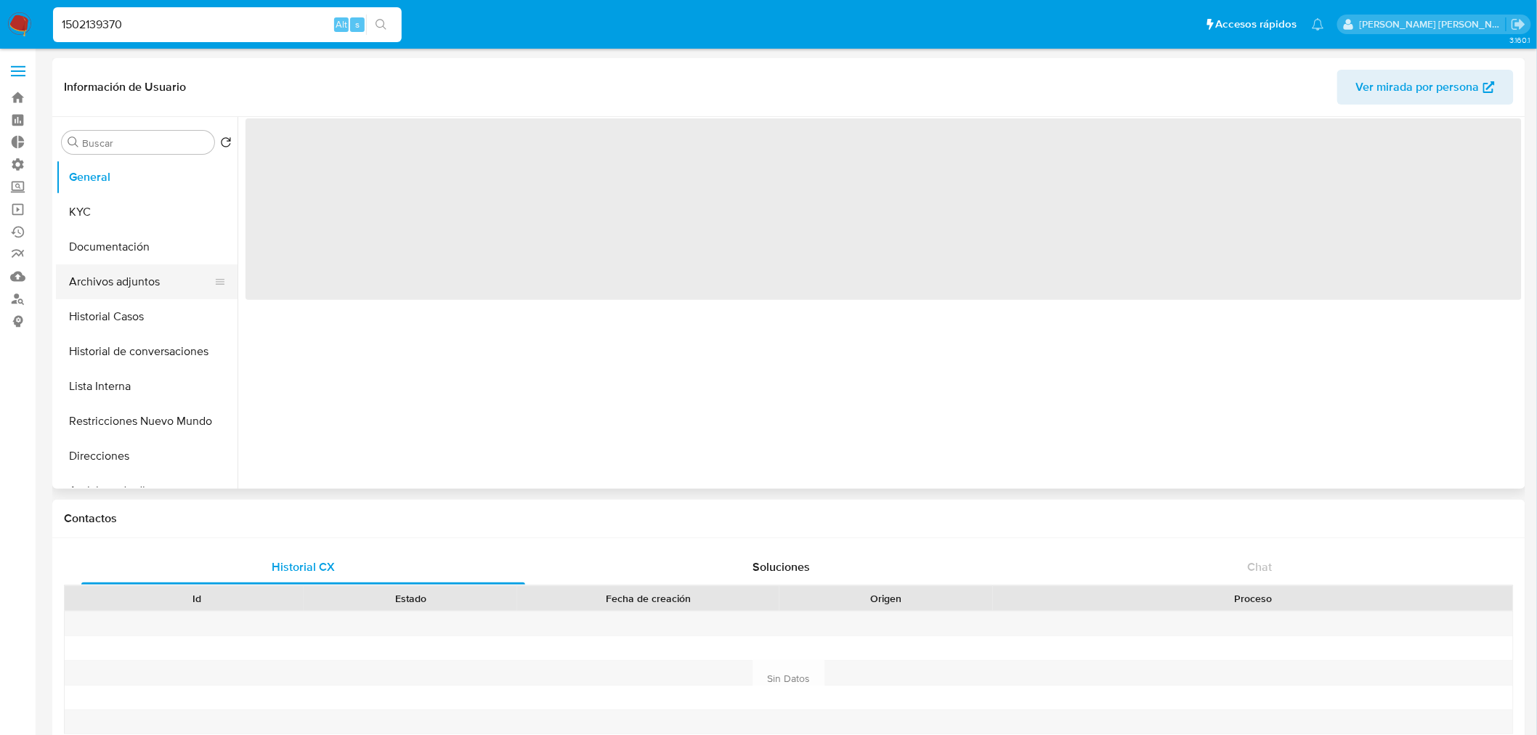
click at [144, 291] on button "Archivos adjuntos" at bounding box center [141, 281] width 170 height 35
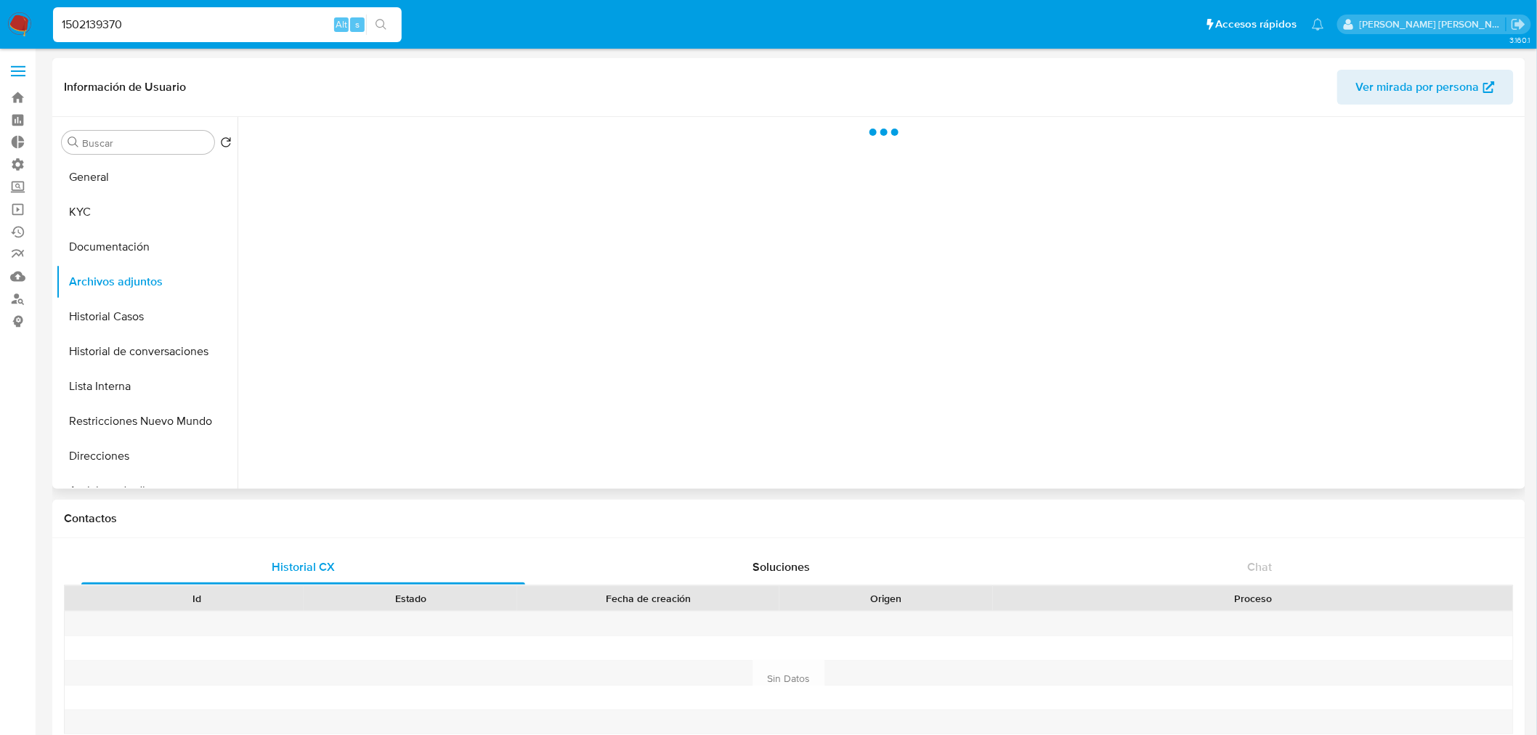
select select "10"
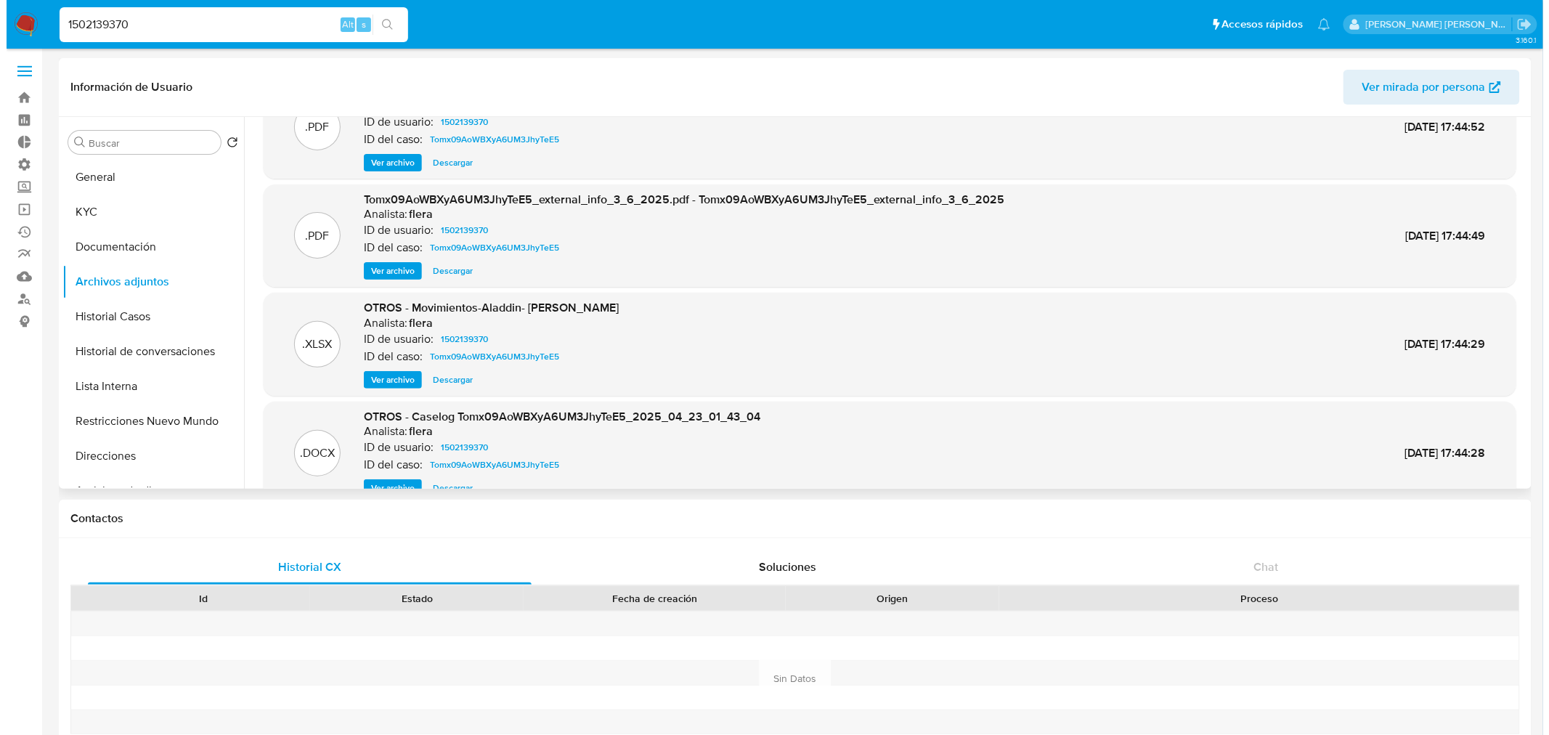
scroll to position [81, 0]
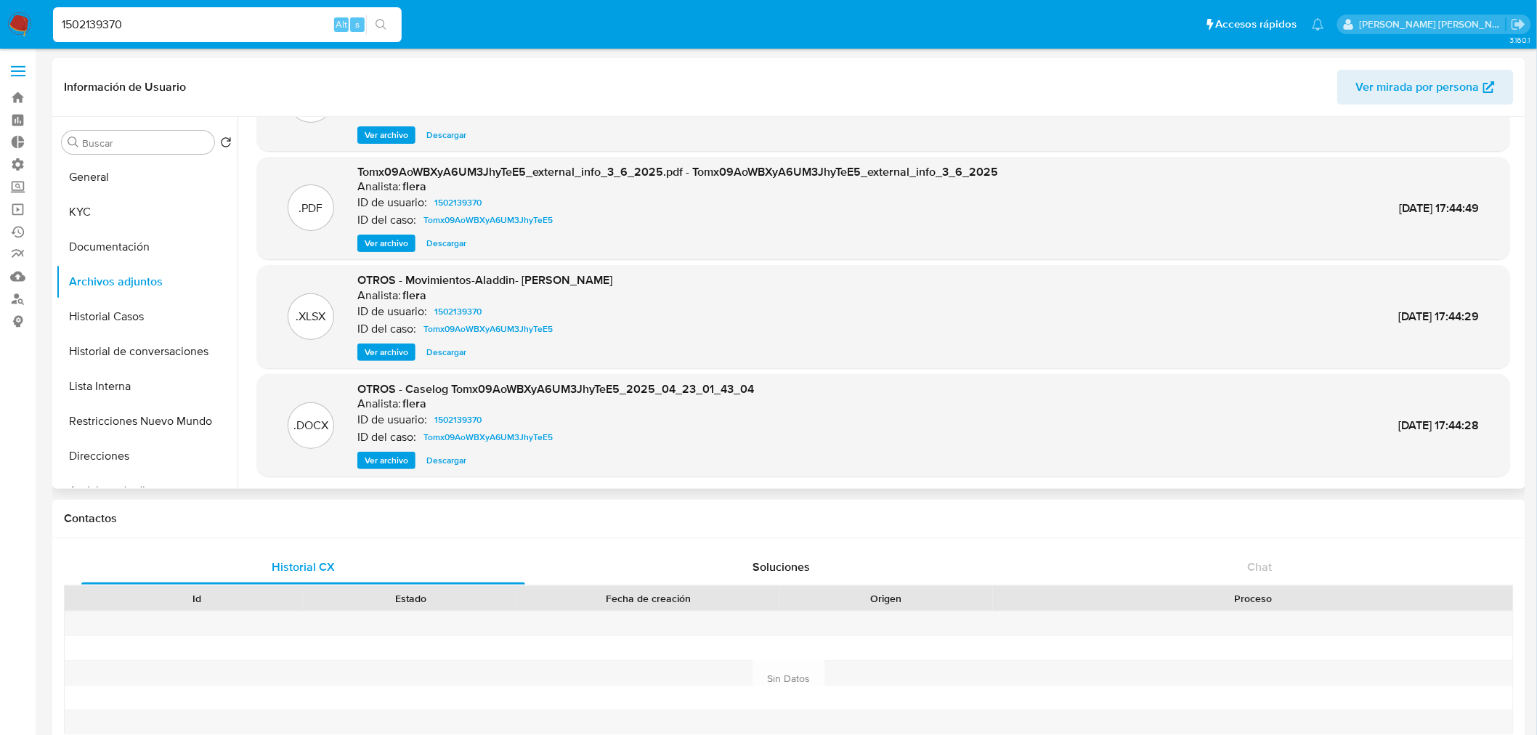
click at [398, 459] on span "Ver archivo" at bounding box center [387, 460] width 44 height 15
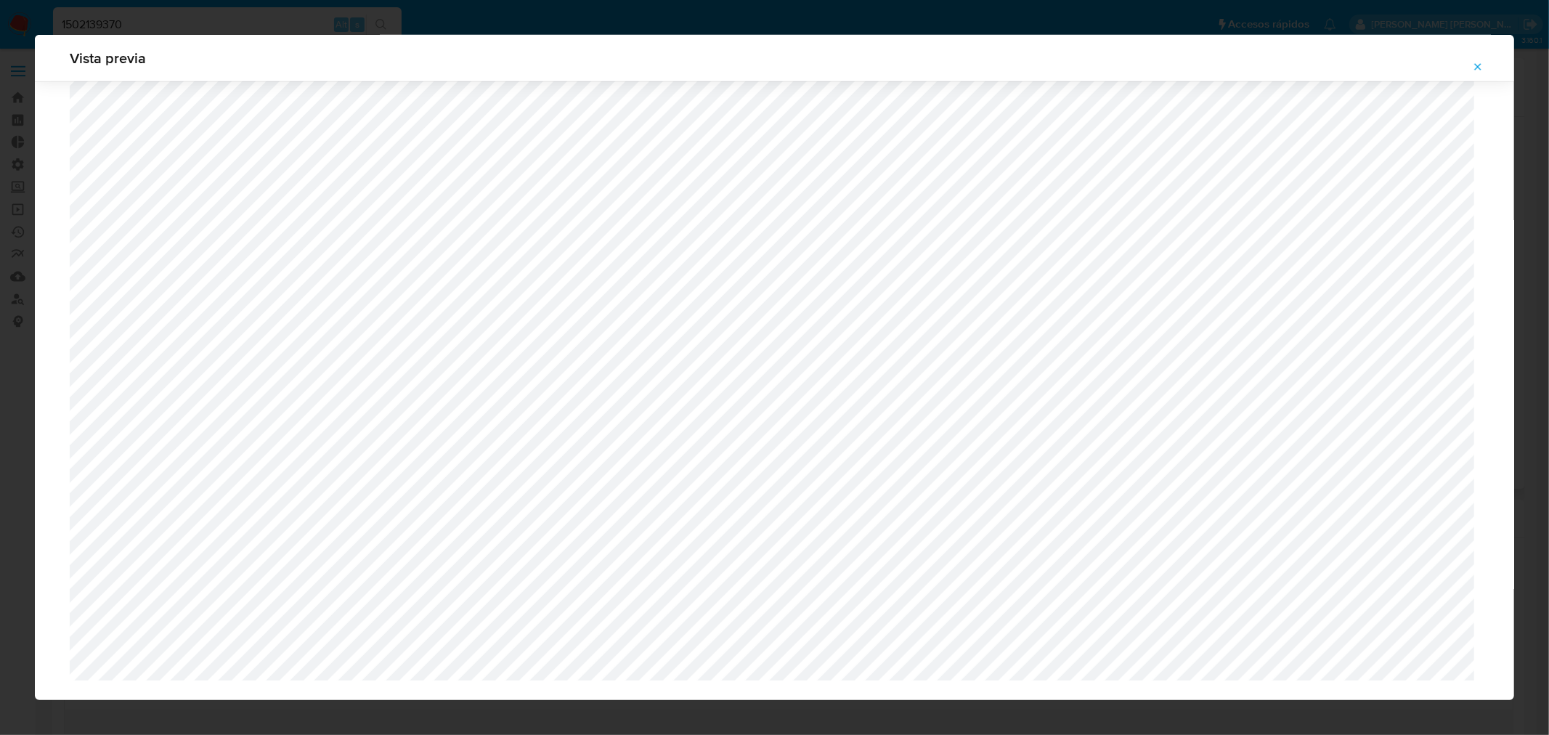
scroll to position [873, 0]
drag, startPoint x: 1483, startPoint y: 67, endPoint x: 293, endPoint y: 145, distance: 1192.4
click at [1483, 67] on icon "Attachment preview" at bounding box center [1478, 67] width 12 height 12
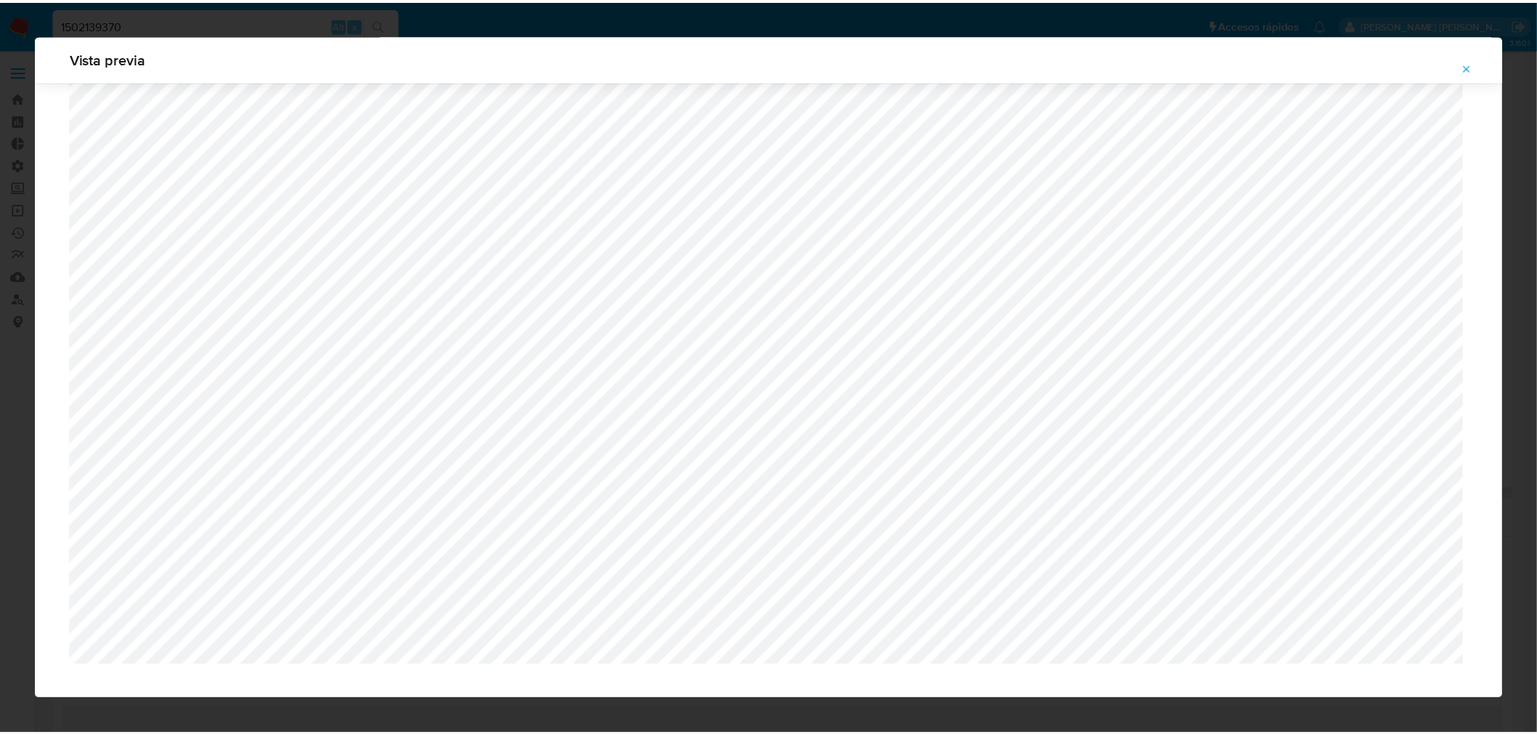
scroll to position [0, 0]
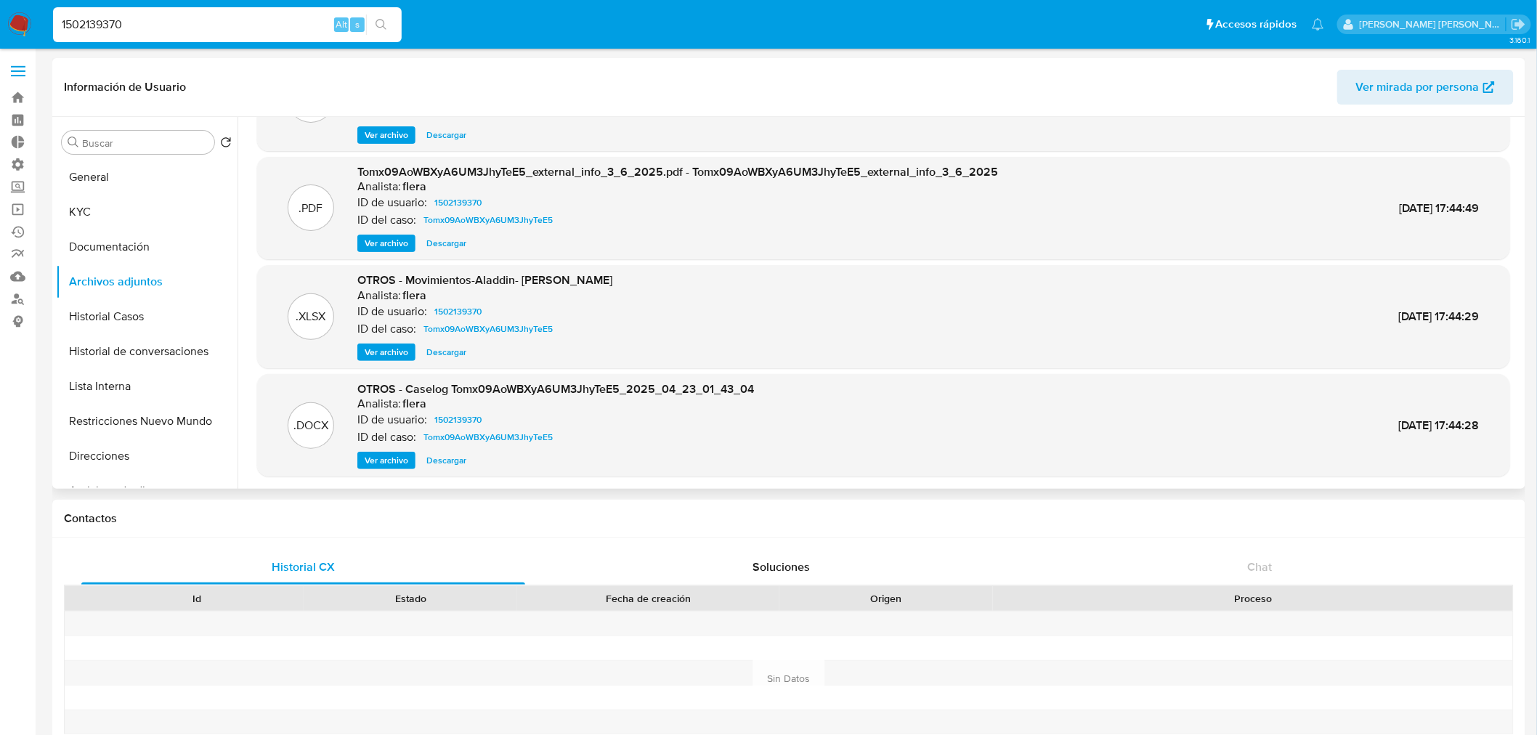
click at [183, 24] on input "1502139370" at bounding box center [227, 24] width 349 height 19
paste input "635367863"
type input "635367863"
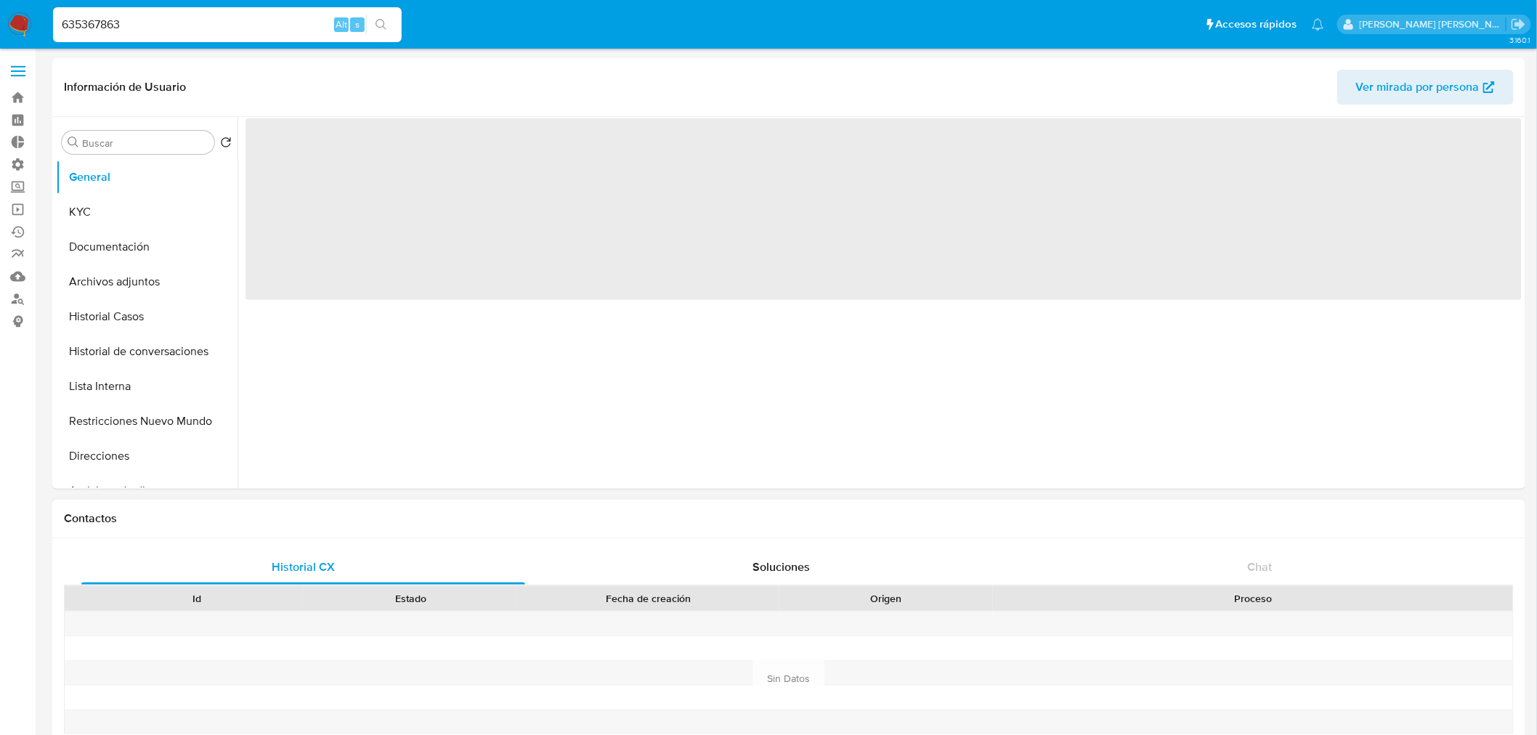
select select "10"
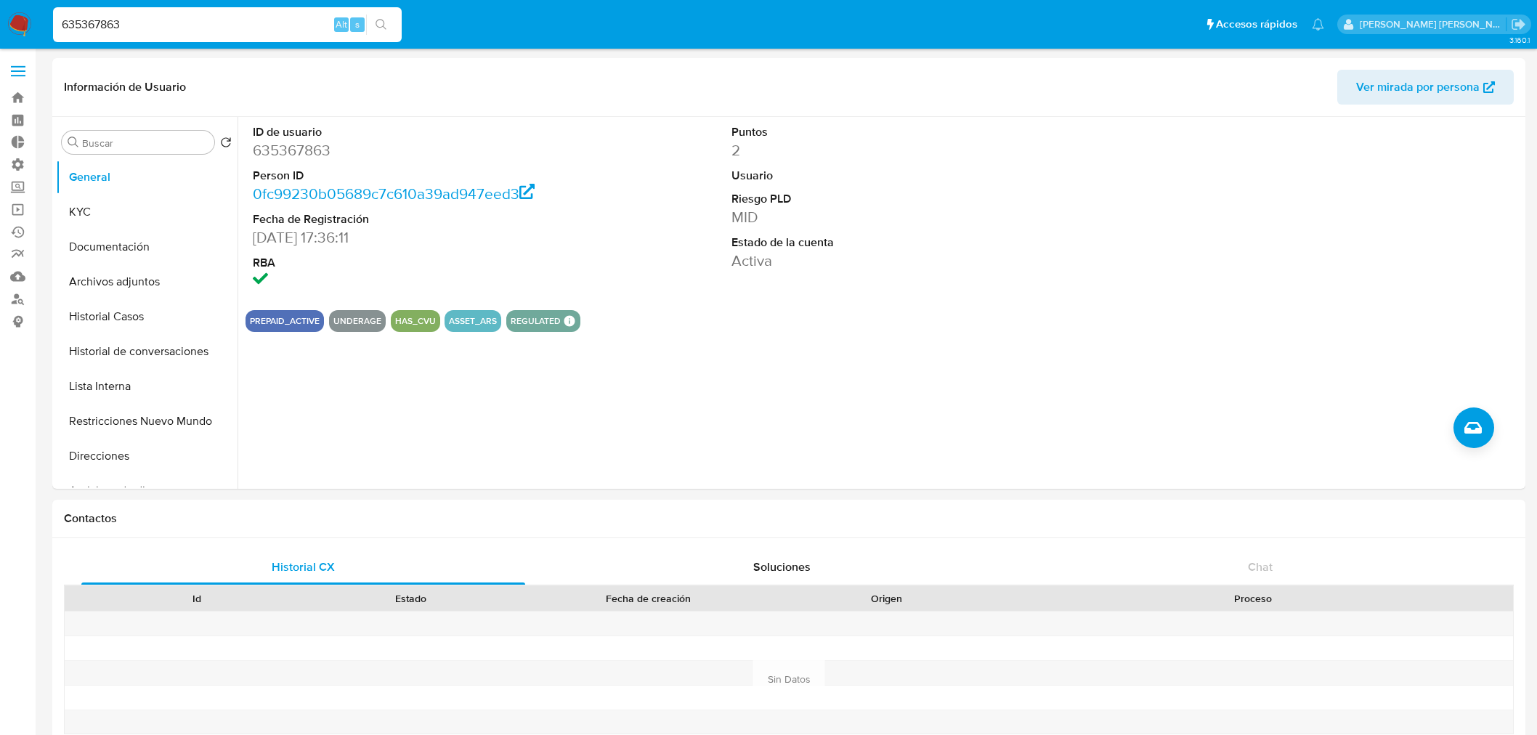
select select "10"
click at [154, 323] on button "Historial Casos" at bounding box center [141, 316] width 170 height 35
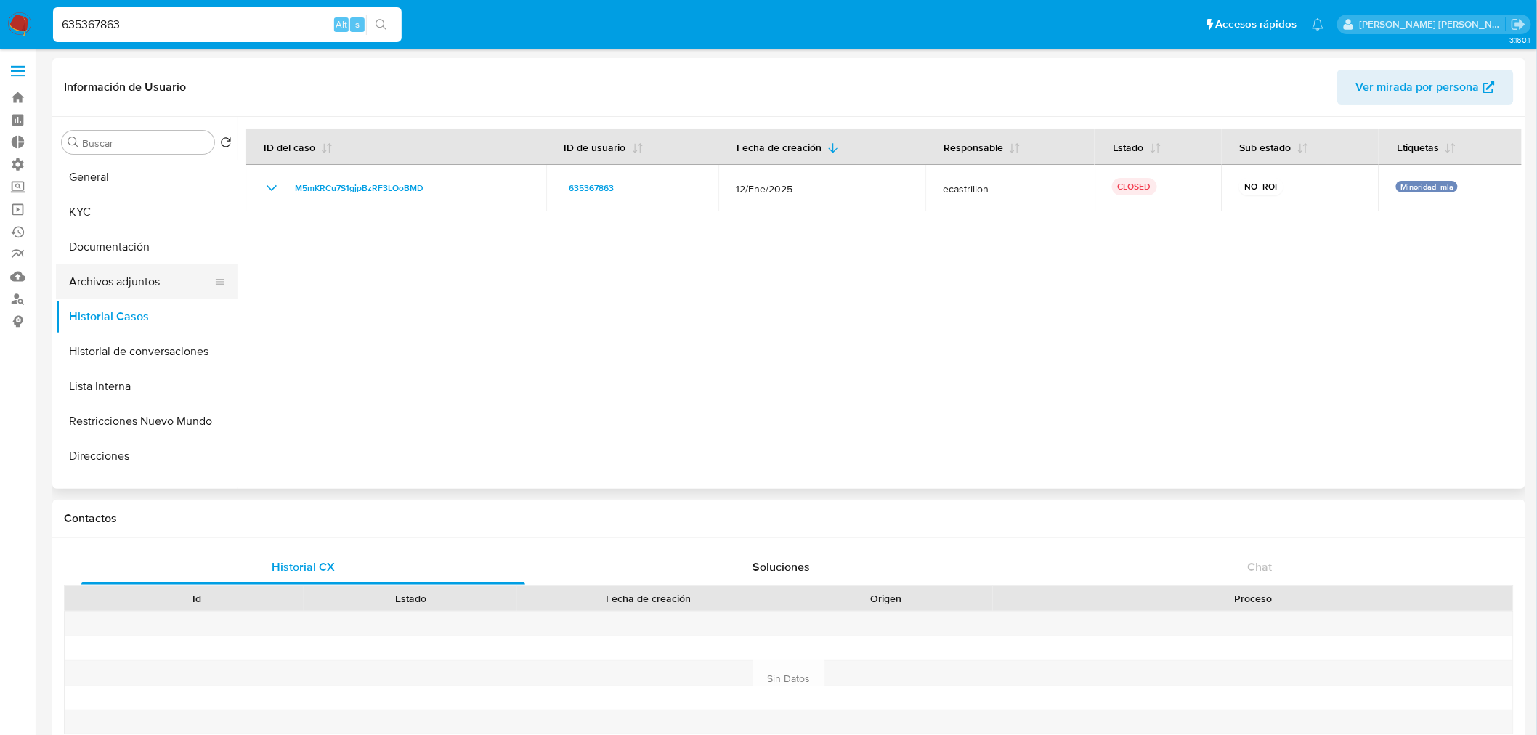
click at [111, 277] on button "Archivos adjuntos" at bounding box center [141, 281] width 170 height 35
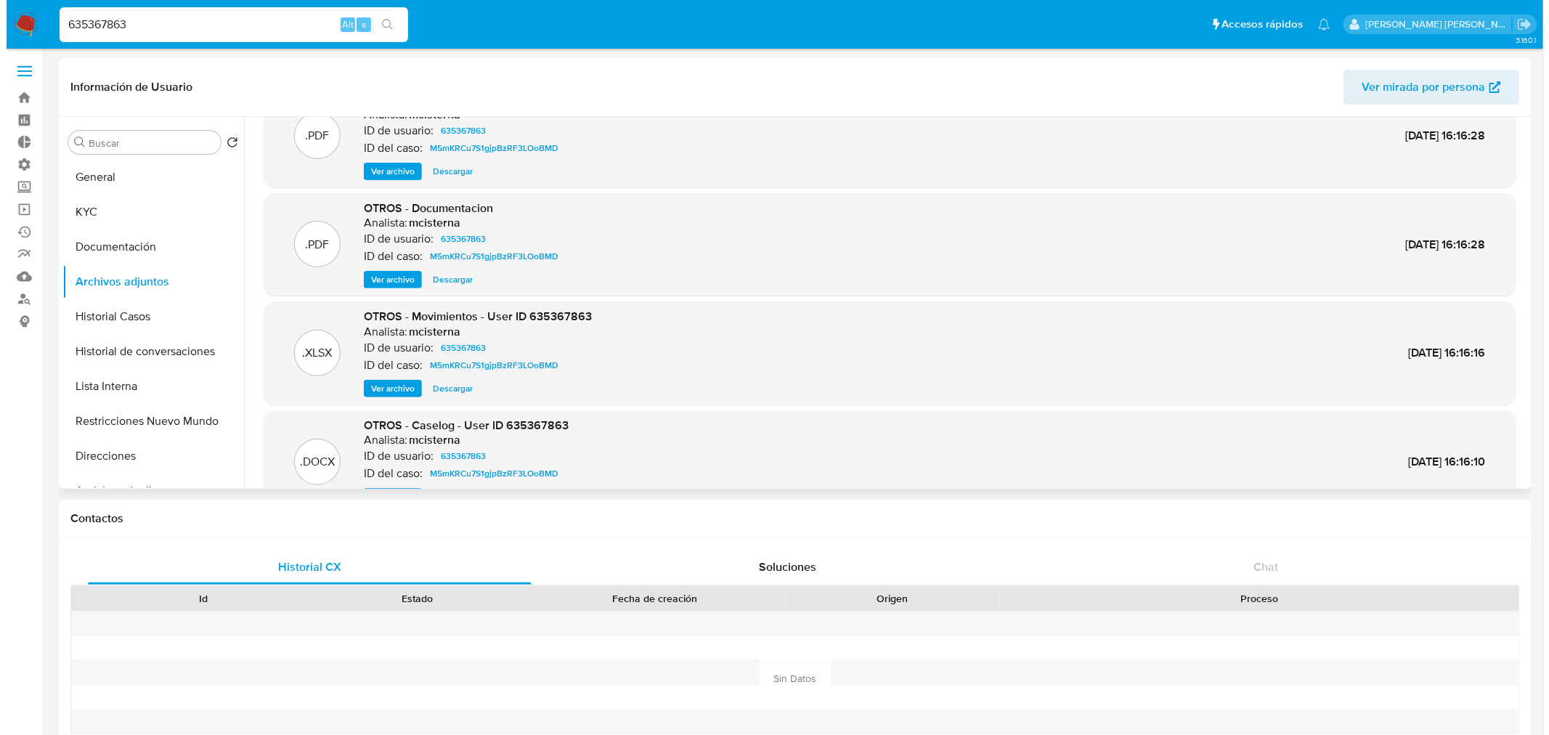
scroll to position [81, 0]
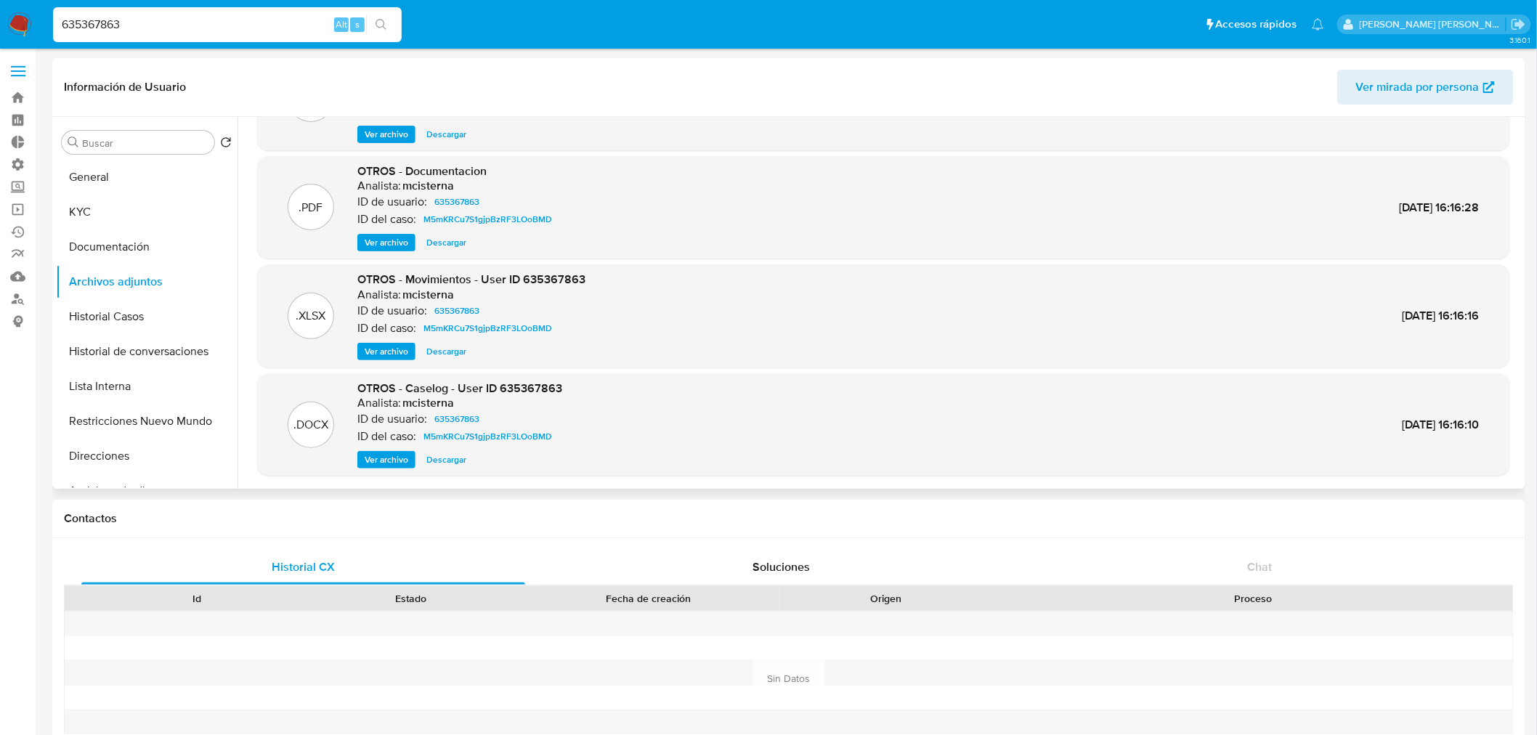
click at [392, 459] on span "Ver archivo" at bounding box center [387, 460] width 44 height 15
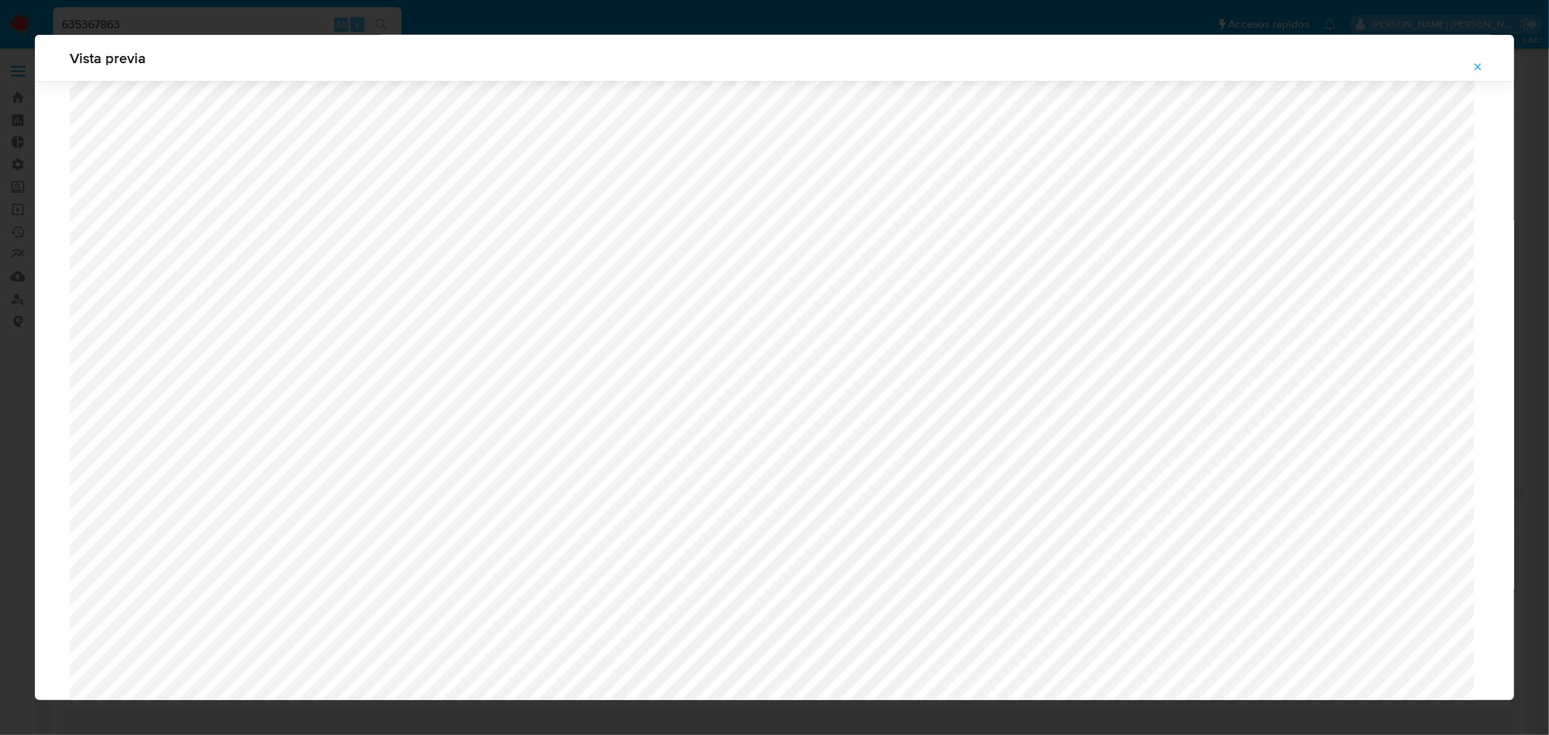
scroll to position [1020, 0]
drag, startPoint x: 1487, startPoint y: 62, endPoint x: 570, endPoint y: 9, distance: 918.3
click at [1485, 62] on button "Attachment preview" at bounding box center [1478, 66] width 32 height 23
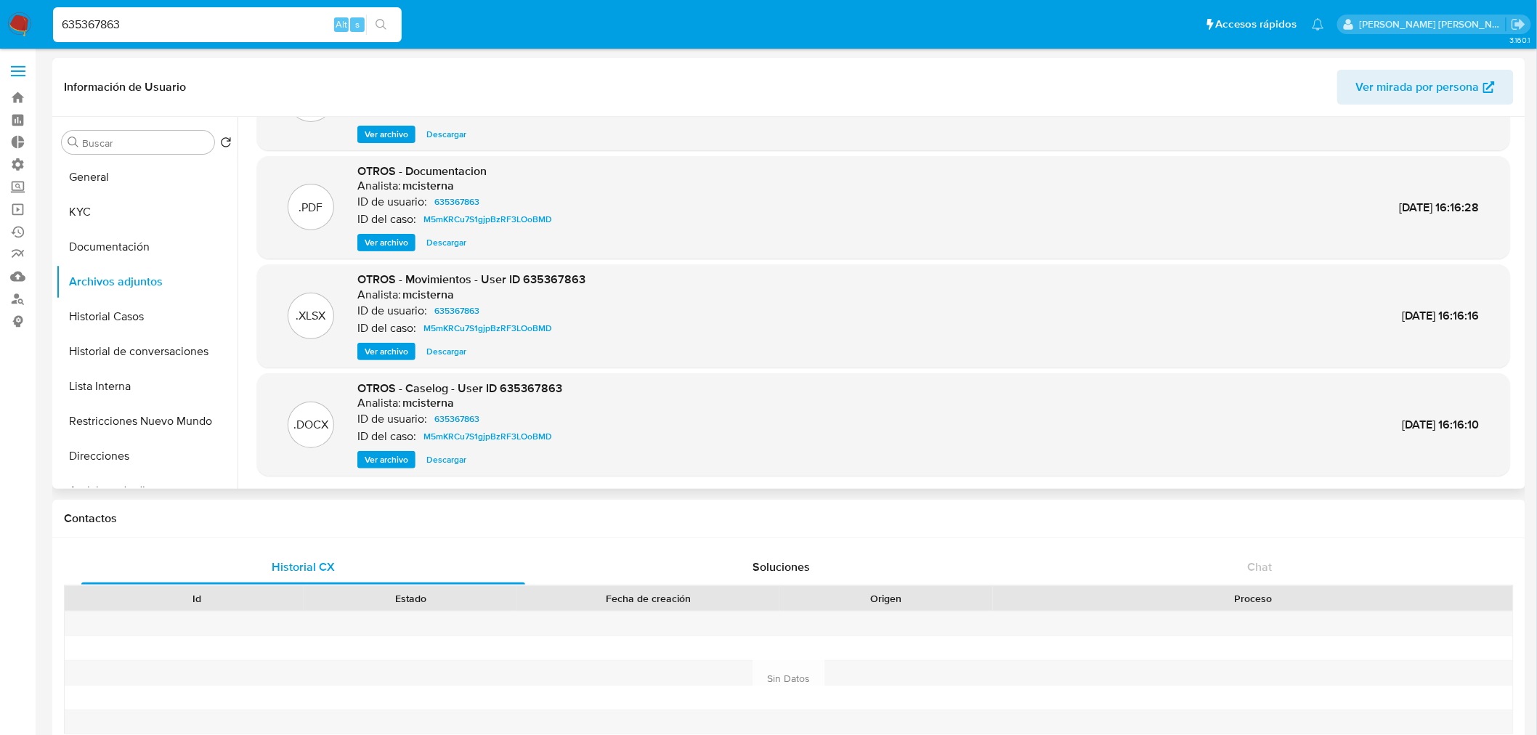
click at [96, 23] on input "635367863" at bounding box center [227, 24] width 349 height 19
paste input "139856983"
type input "1398569833"
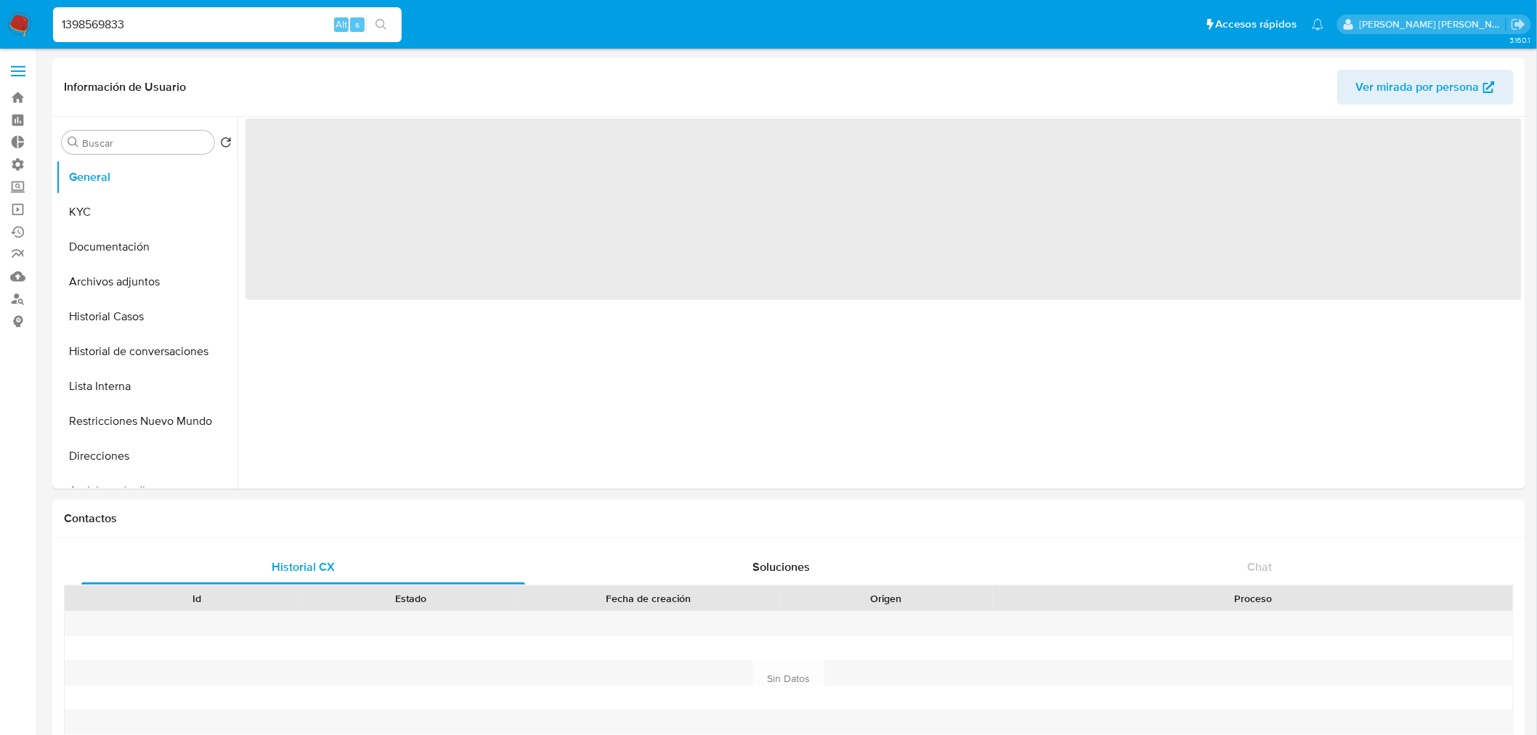
select select "10"
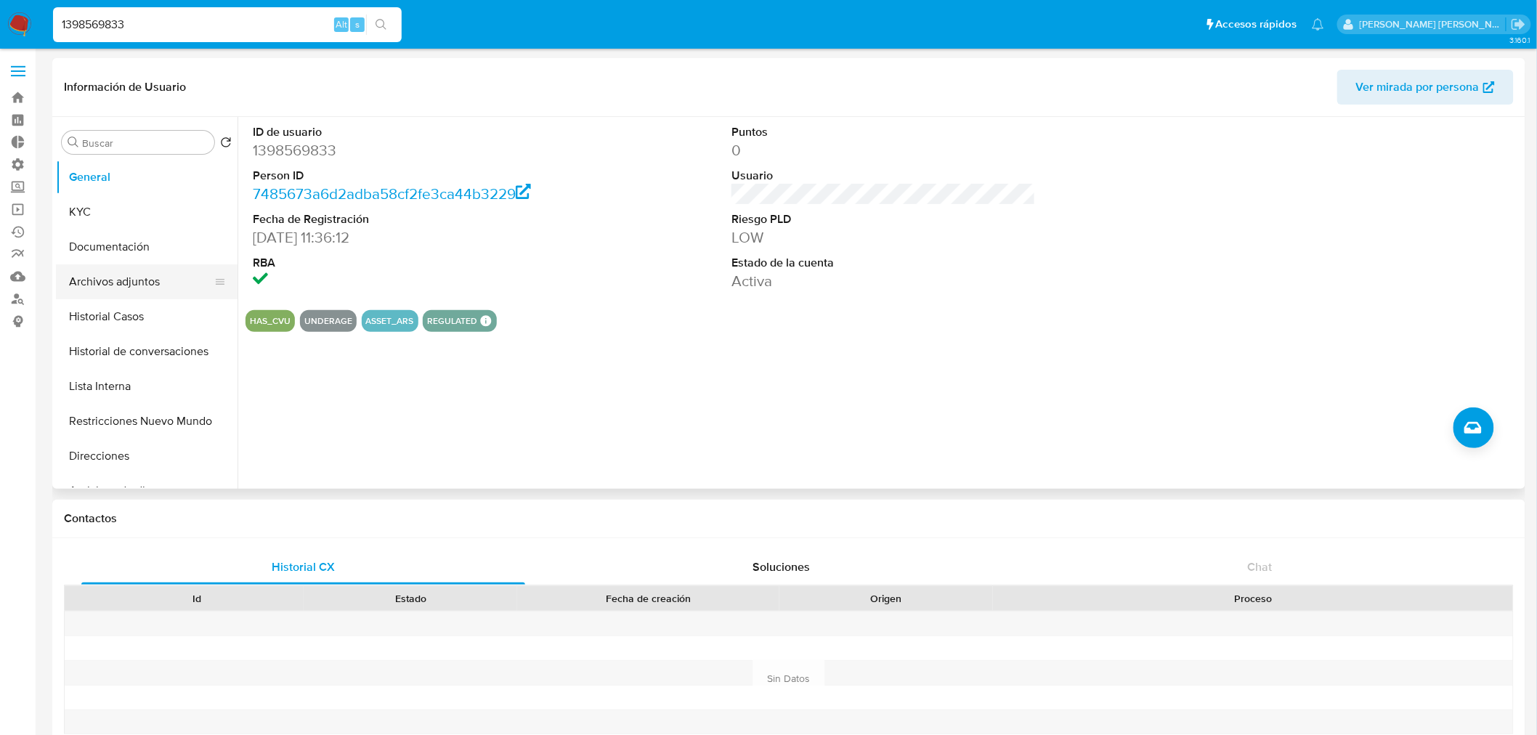
click at [137, 271] on button "Archivos adjuntos" at bounding box center [141, 281] width 170 height 35
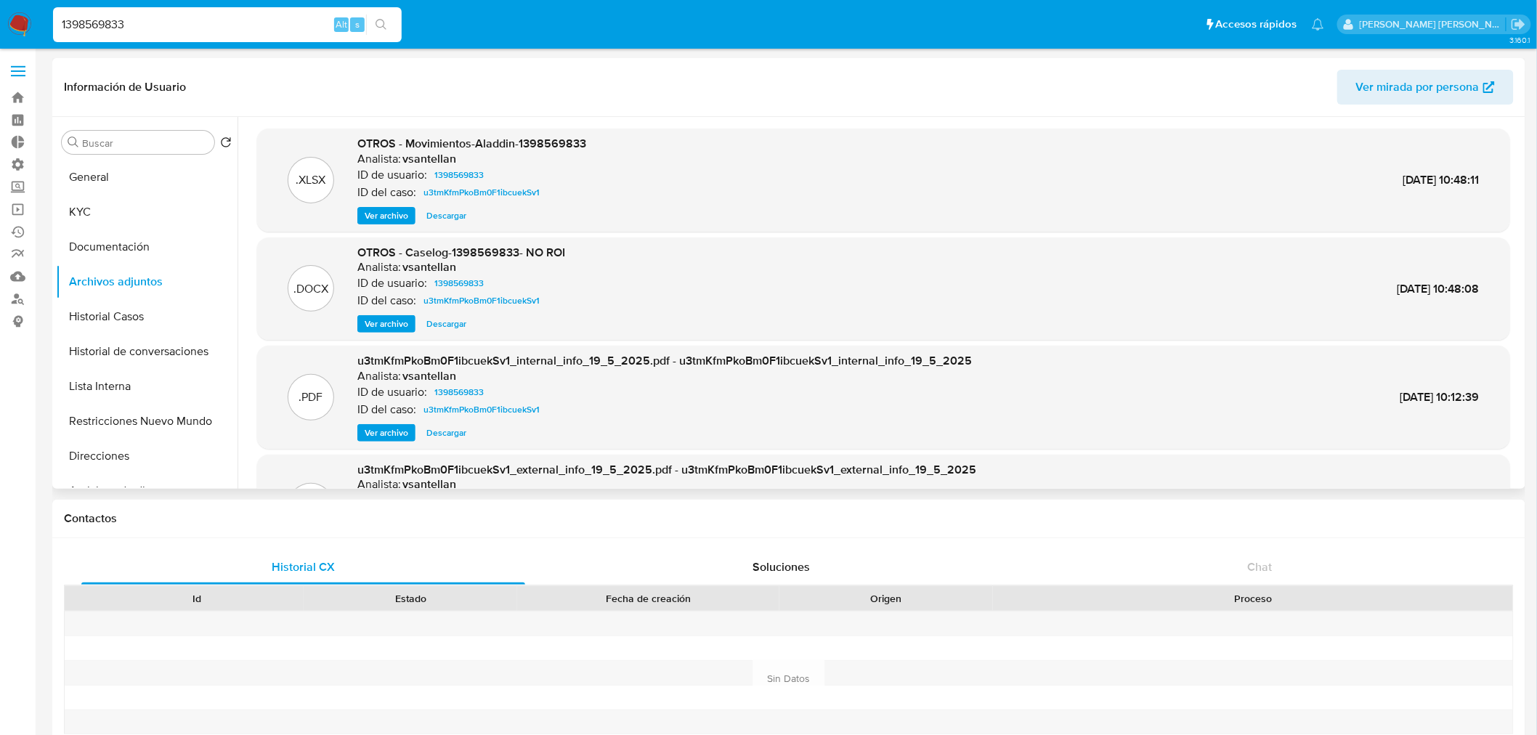
click at [376, 323] on span "Ver archivo" at bounding box center [387, 324] width 44 height 15
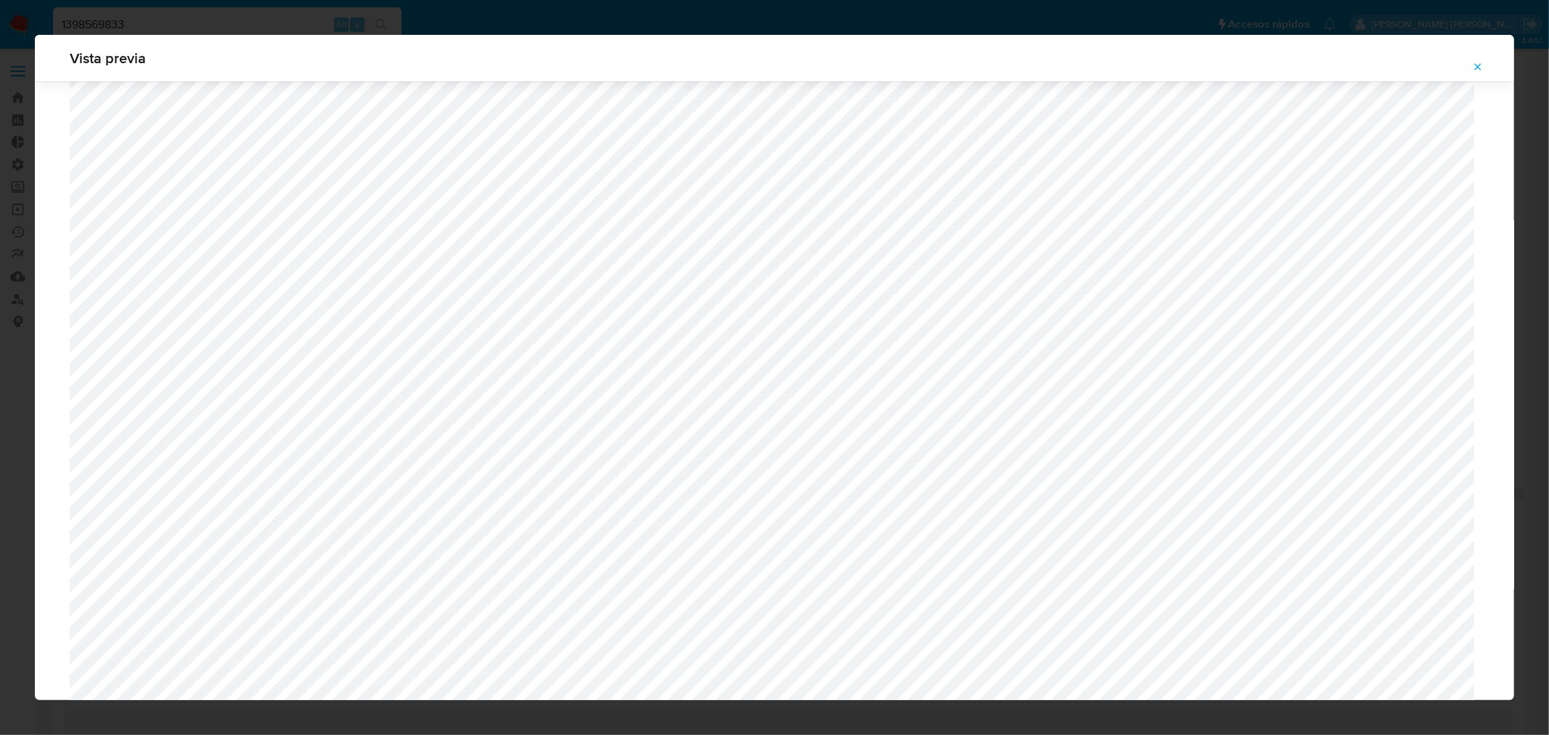
scroll to position [506, 0]
click at [1475, 63] on icon "Attachment preview" at bounding box center [1478, 67] width 12 height 12
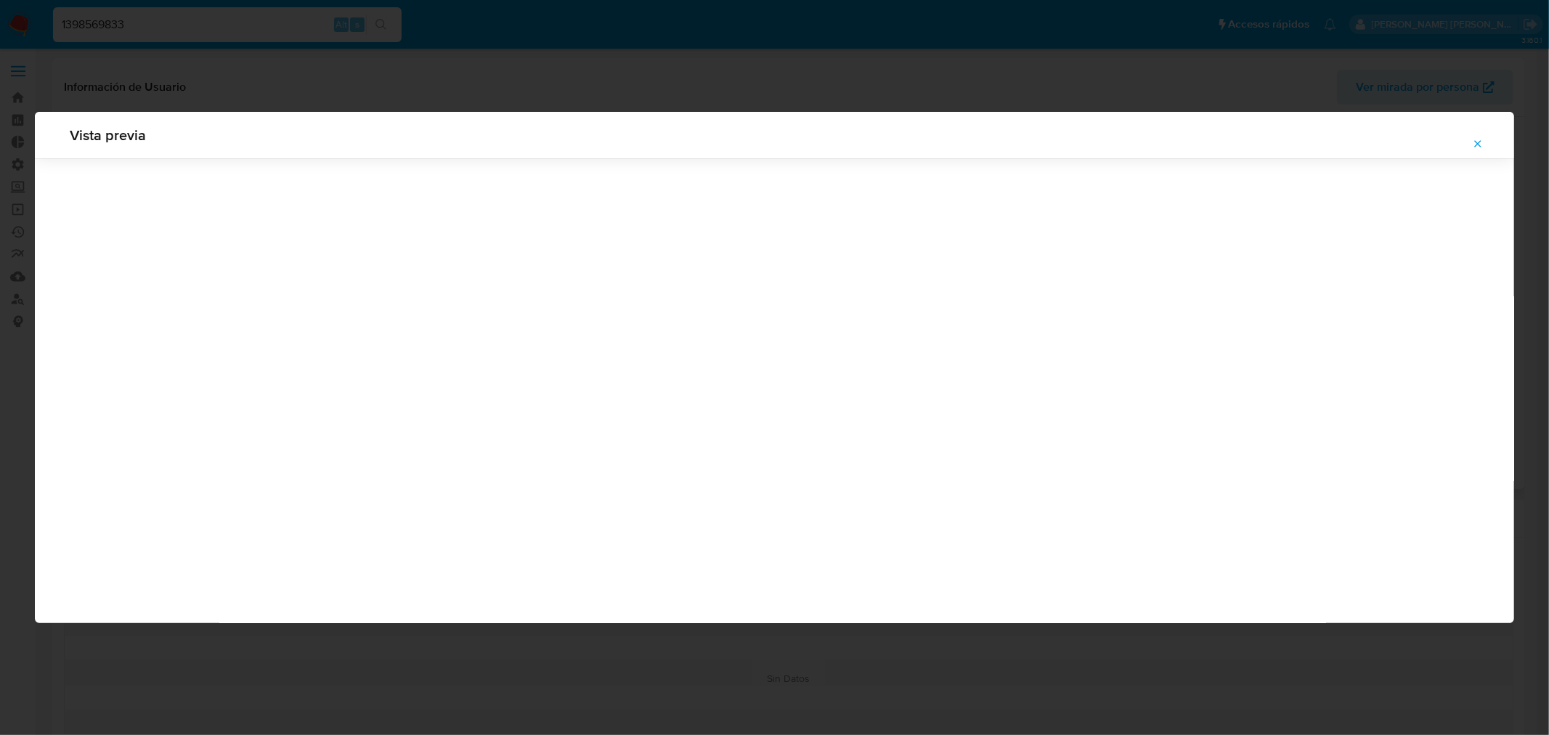
scroll to position [0, 0]
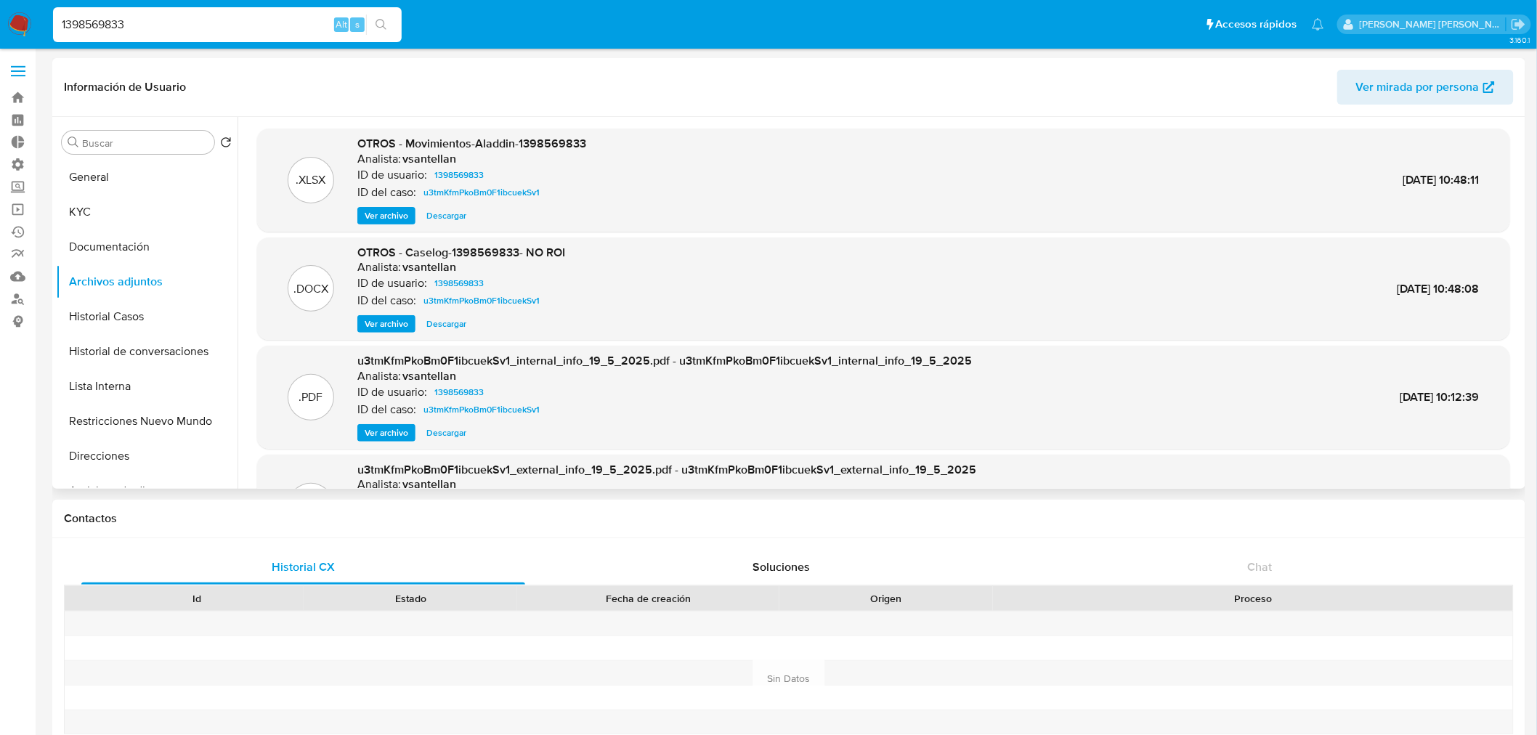
click at [91, 15] on input "1398569833" at bounding box center [227, 24] width 349 height 19
click at [105, 25] on input "1398569833" at bounding box center [227, 24] width 349 height 19
click at [131, 189] on button "General" at bounding box center [141, 177] width 170 height 35
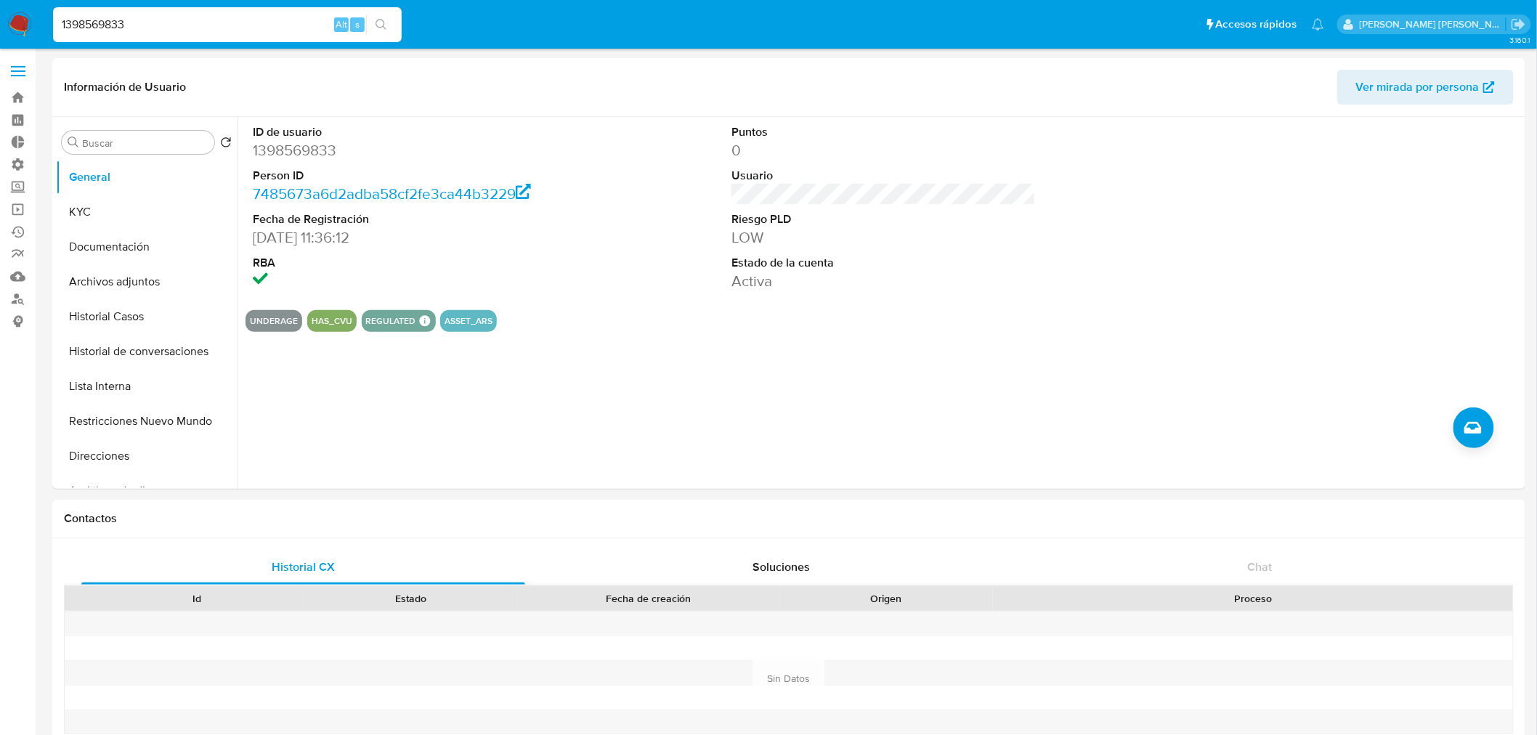
click at [141, 19] on input "1398569833" at bounding box center [227, 24] width 349 height 19
paste input "2241960707"
type input "2241960707"
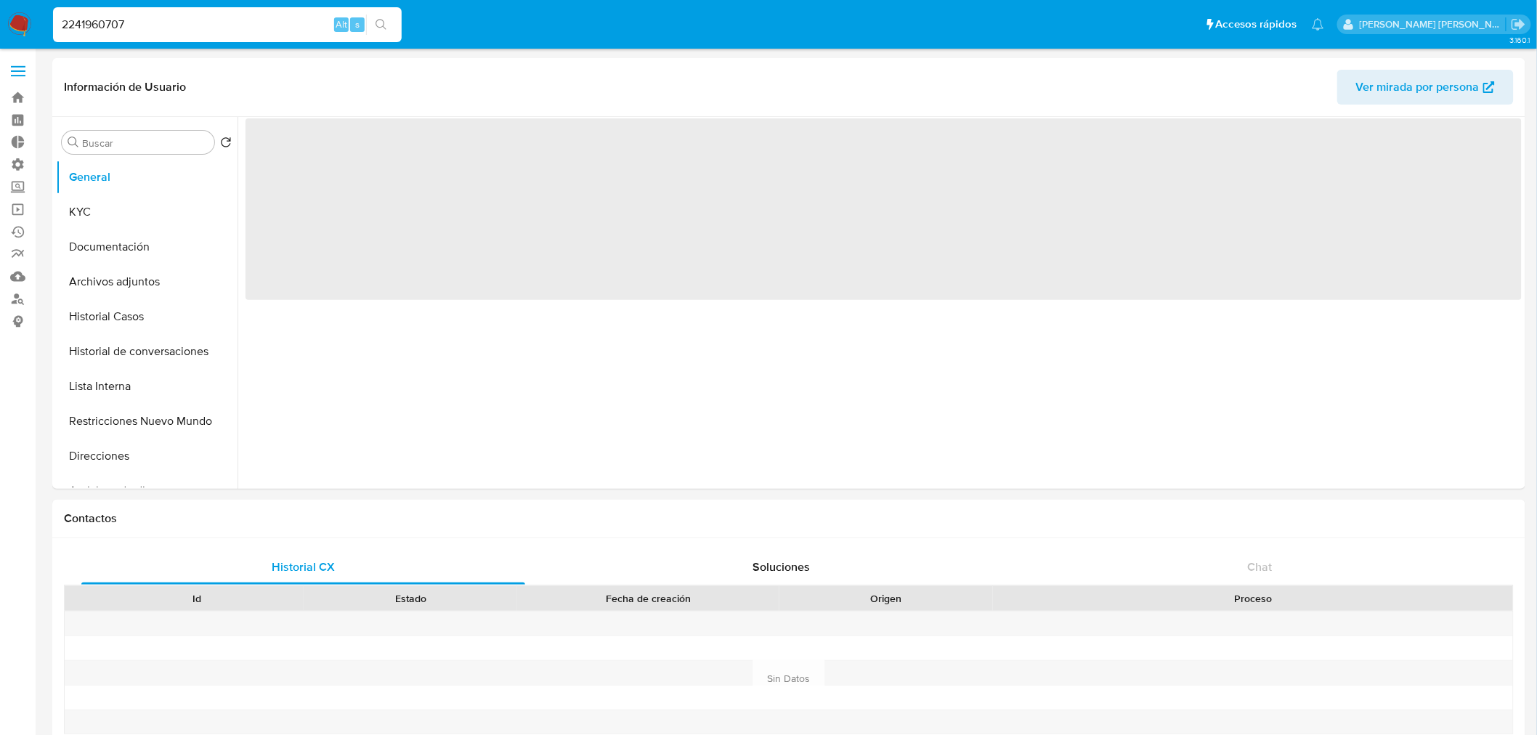
select select "10"
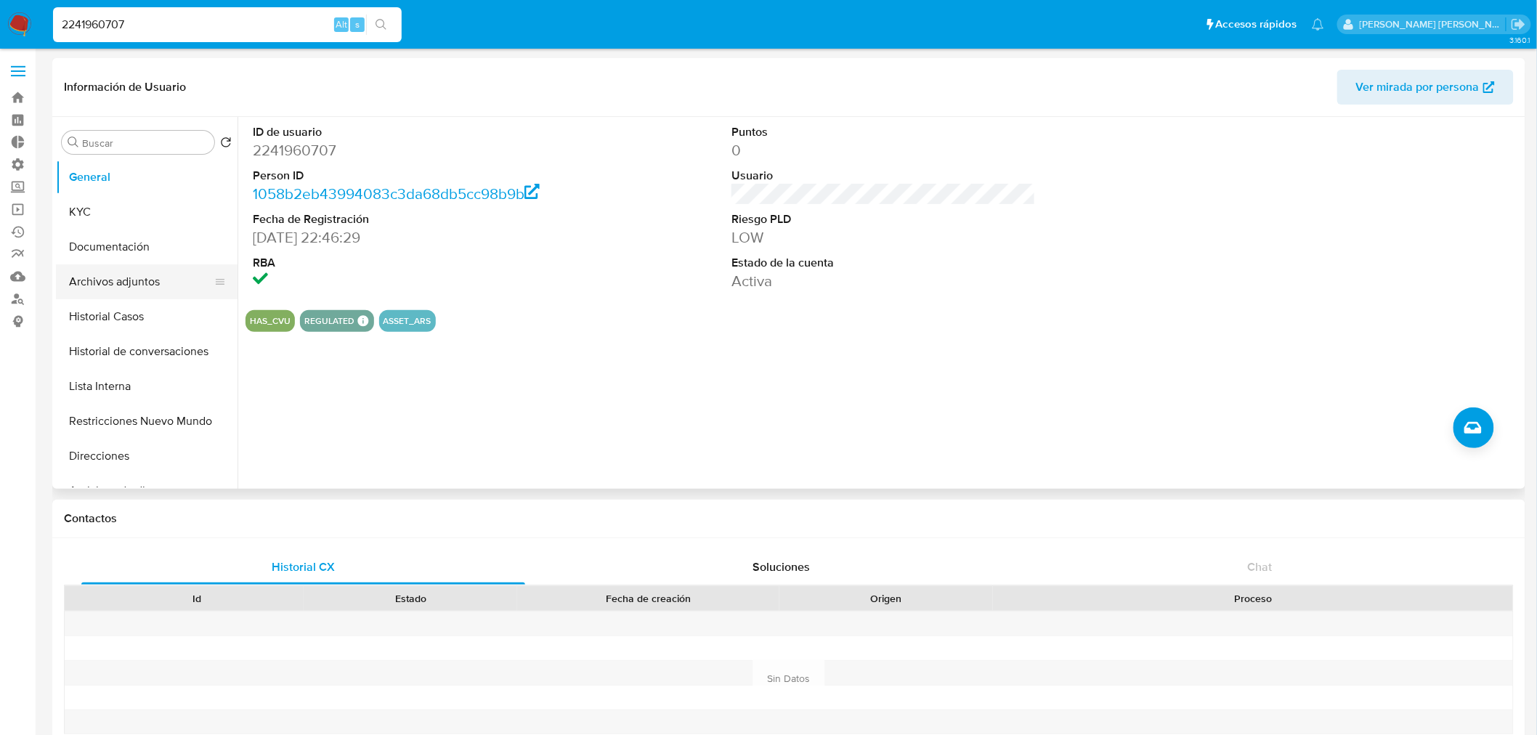
click at [145, 285] on button "Archivos adjuntos" at bounding box center [141, 281] width 170 height 35
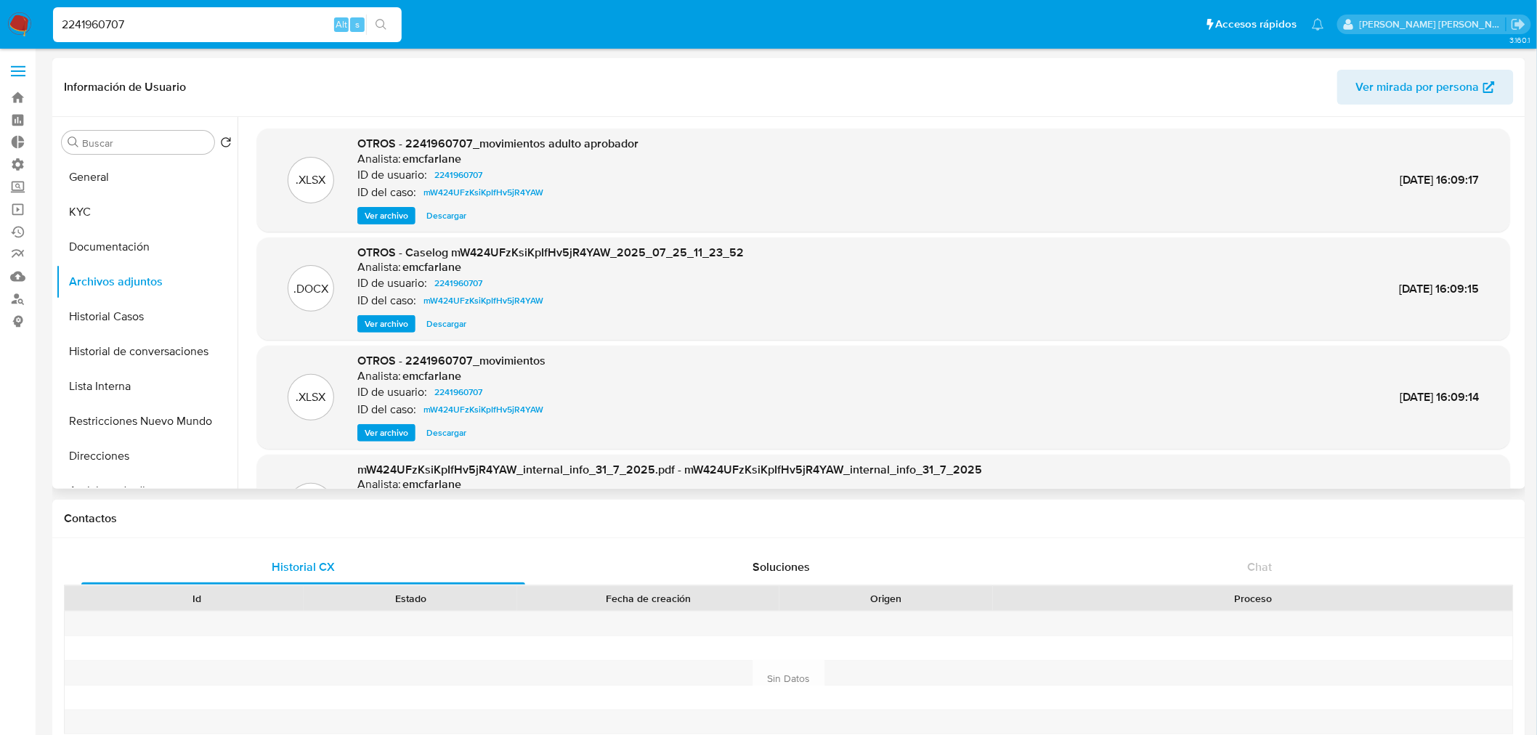
click at [401, 324] on span "Ver archivo" at bounding box center [387, 324] width 44 height 15
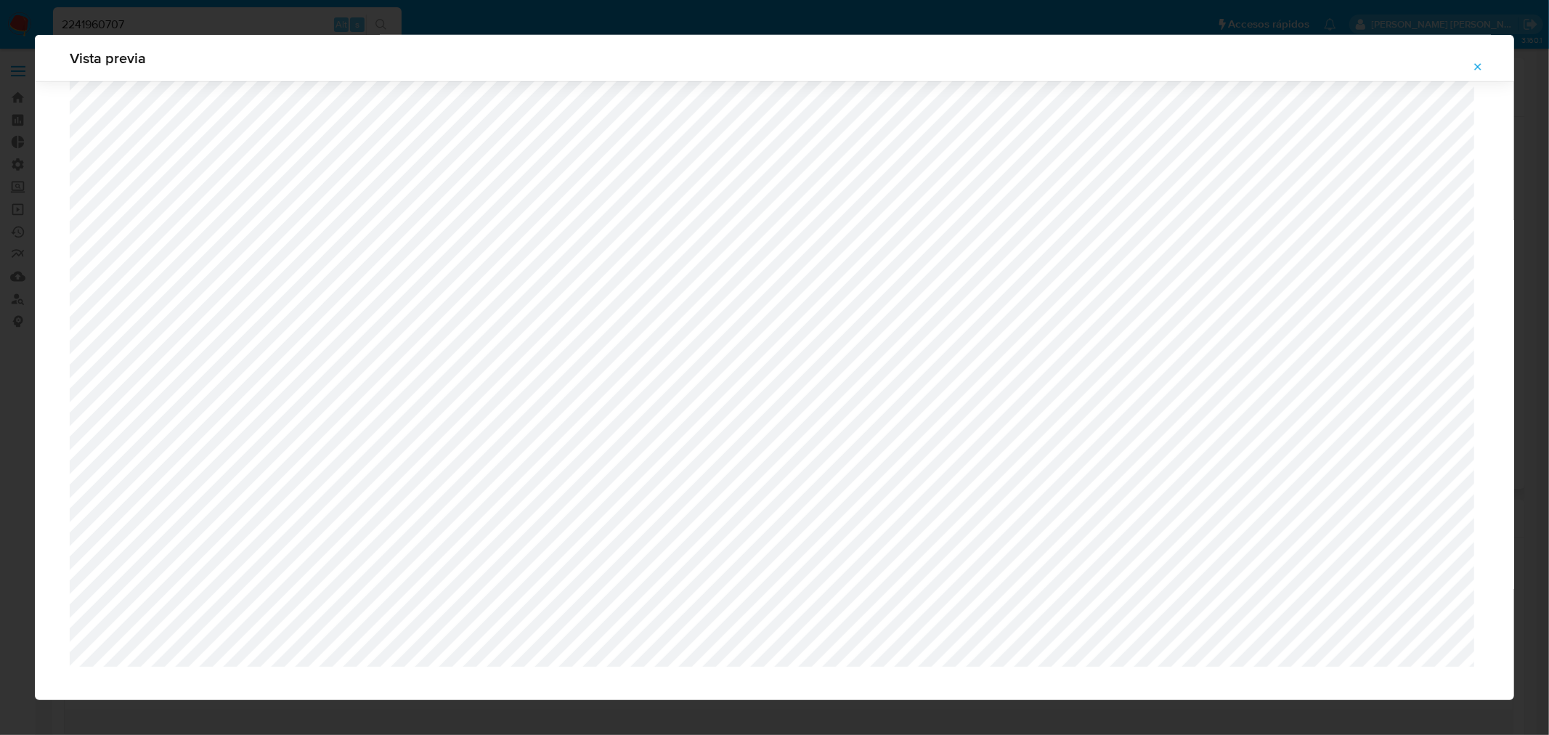
scroll to position [778, 0]
click at [1483, 66] on icon "Attachment preview" at bounding box center [1478, 67] width 12 height 12
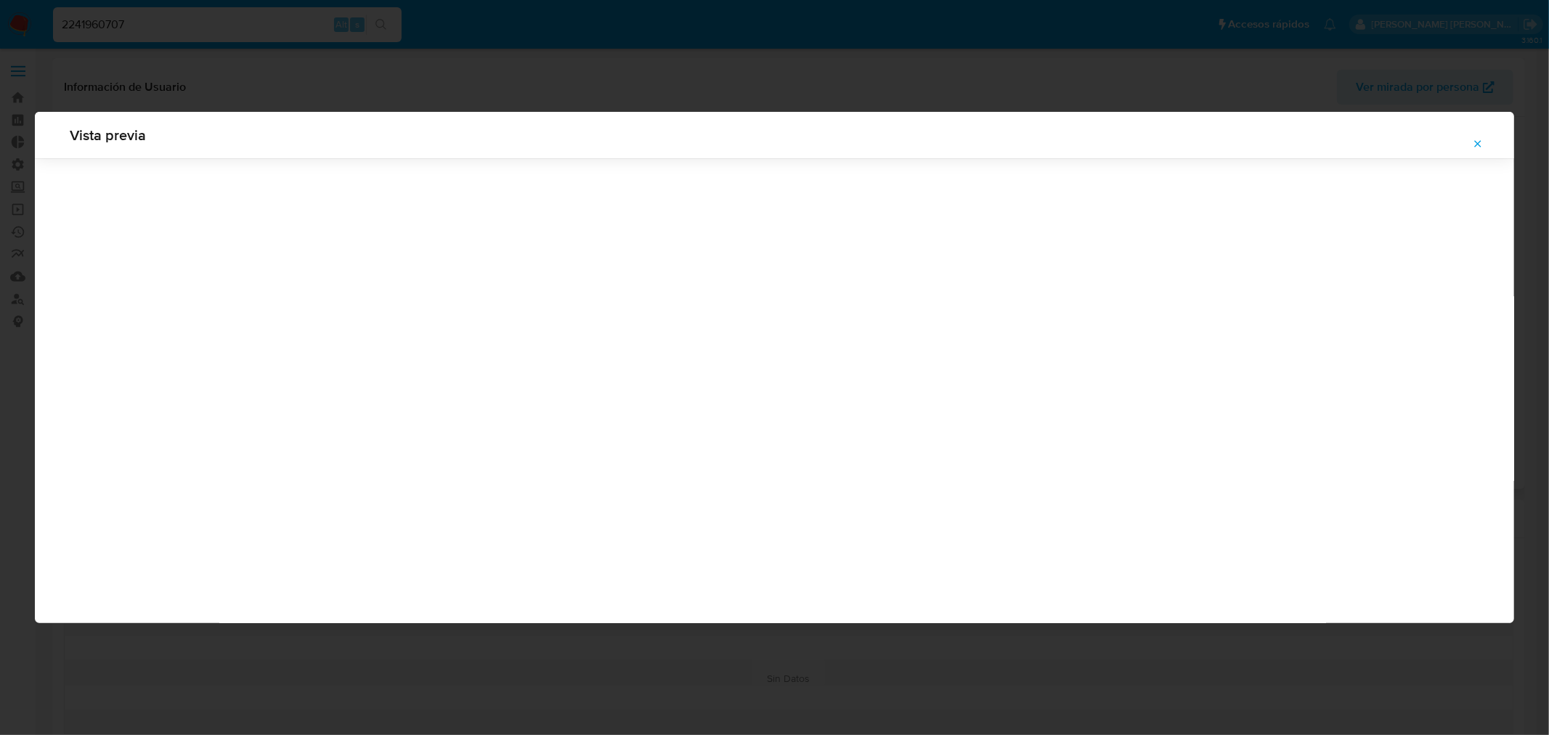
scroll to position [0, 0]
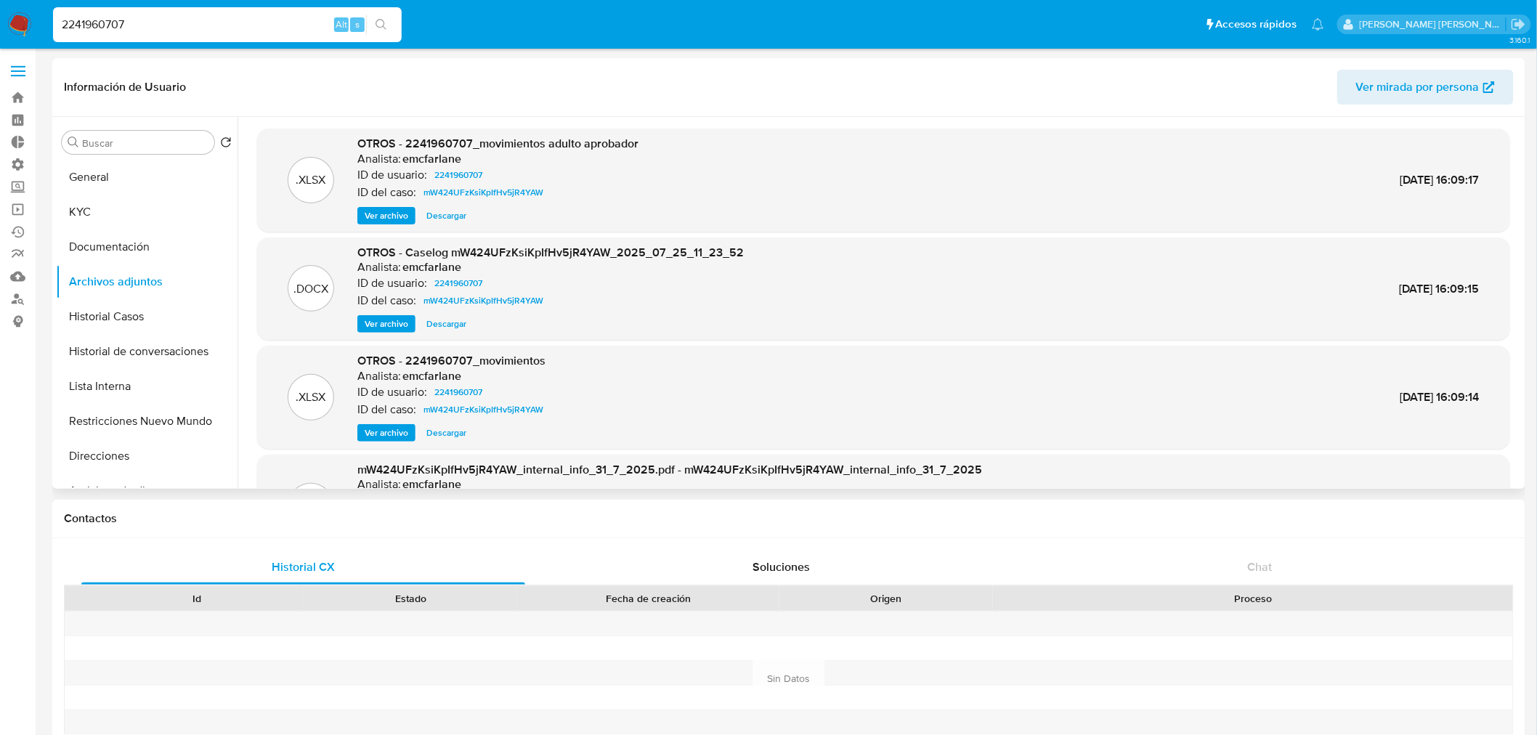
click at [267, 27] on input "2241960707" at bounding box center [227, 24] width 349 height 19
drag, startPoint x: 267, startPoint y: 27, endPoint x: 272, endPoint y: 33, distance: 8.2
click at [267, 26] on input "2241960707" at bounding box center [227, 24] width 349 height 19
paste input "22912446"
type input "2222912446"
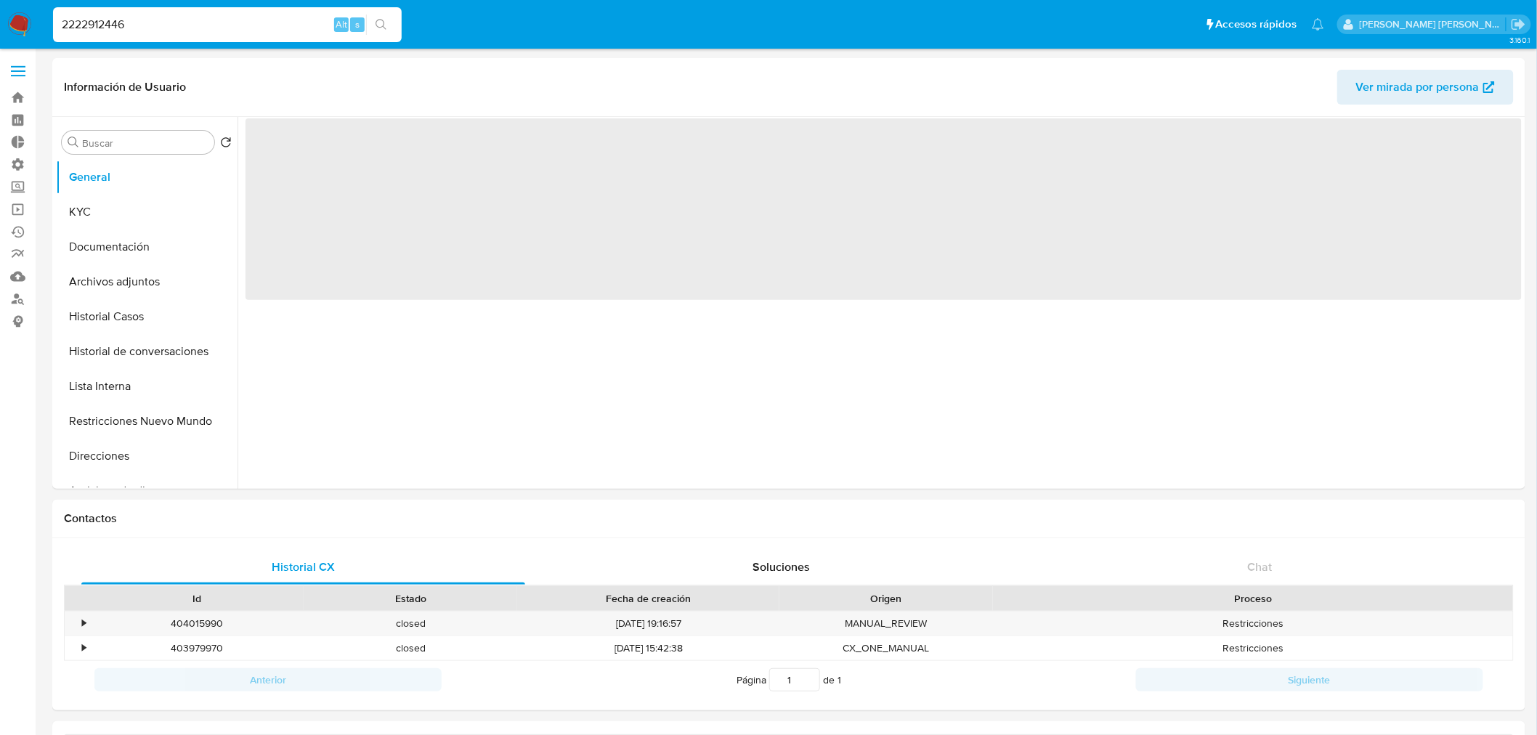
select select "10"
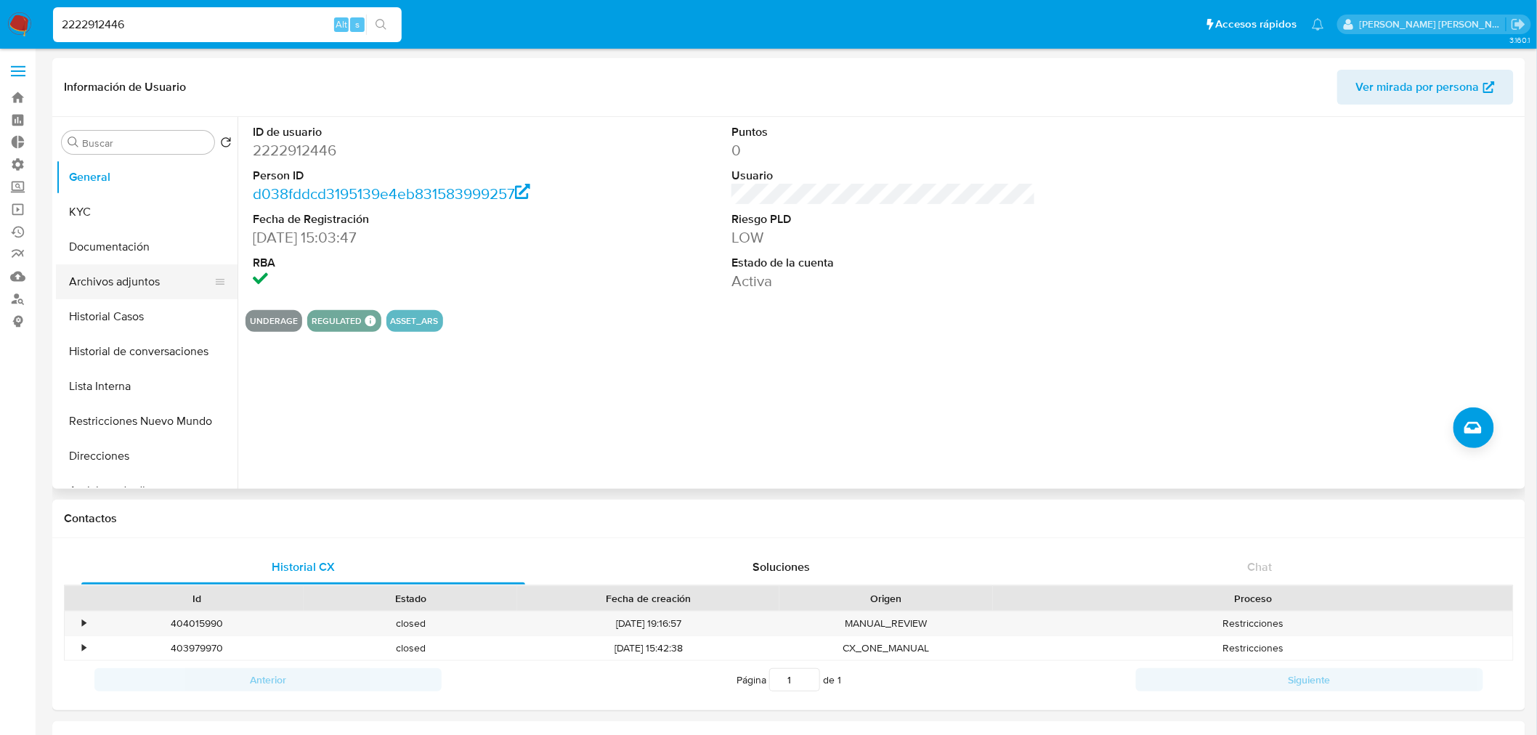
drag, startPoint x: 145, startPoint y: 275, endPoint x: 132, endPoint y: 286, distance: 17.5
click at [143, 274] on button "Archivos adjuntos" at bounding box center [141, 281] width 170 height 35
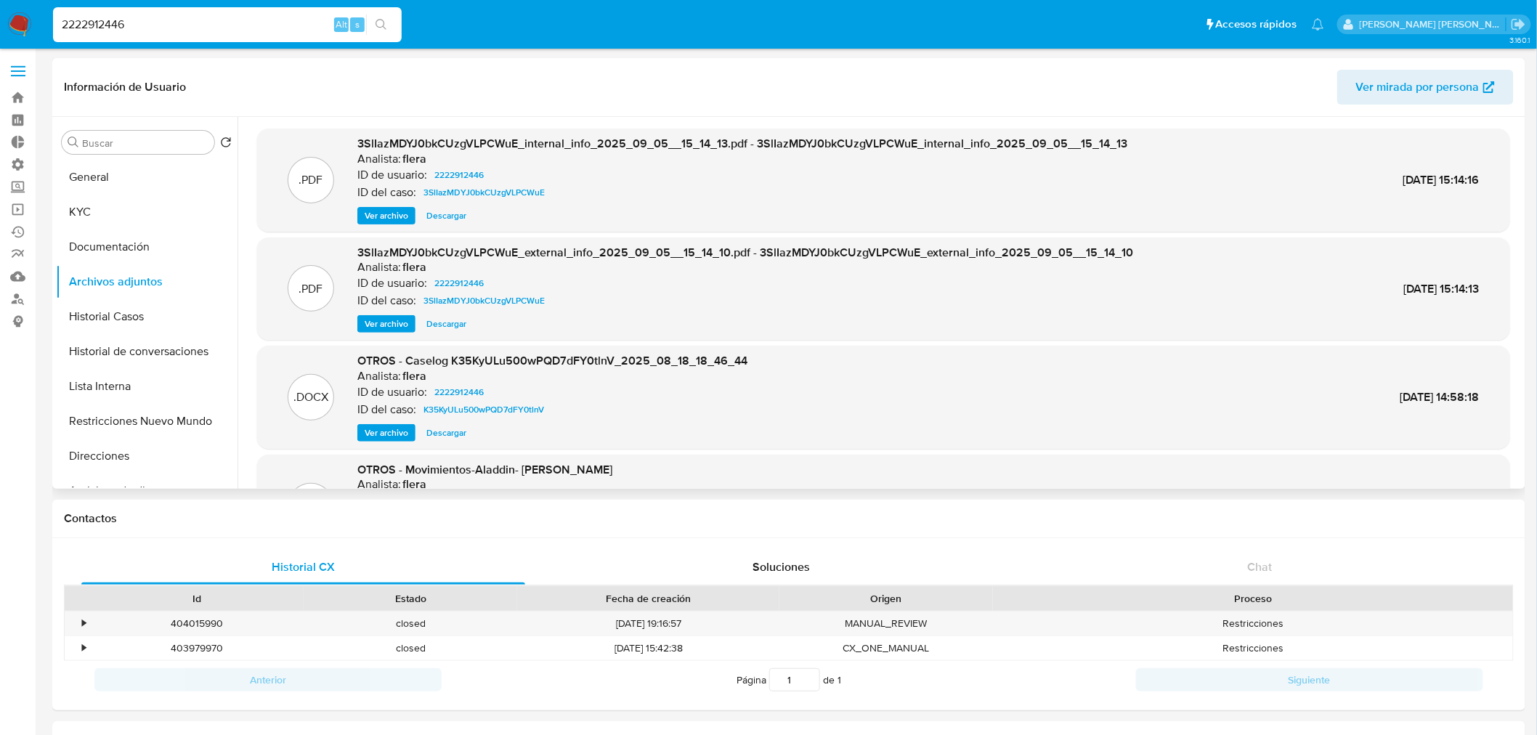
click at [401, 434] on span "Ver archivo" at bounding box center [387, 433] width 44 height 15
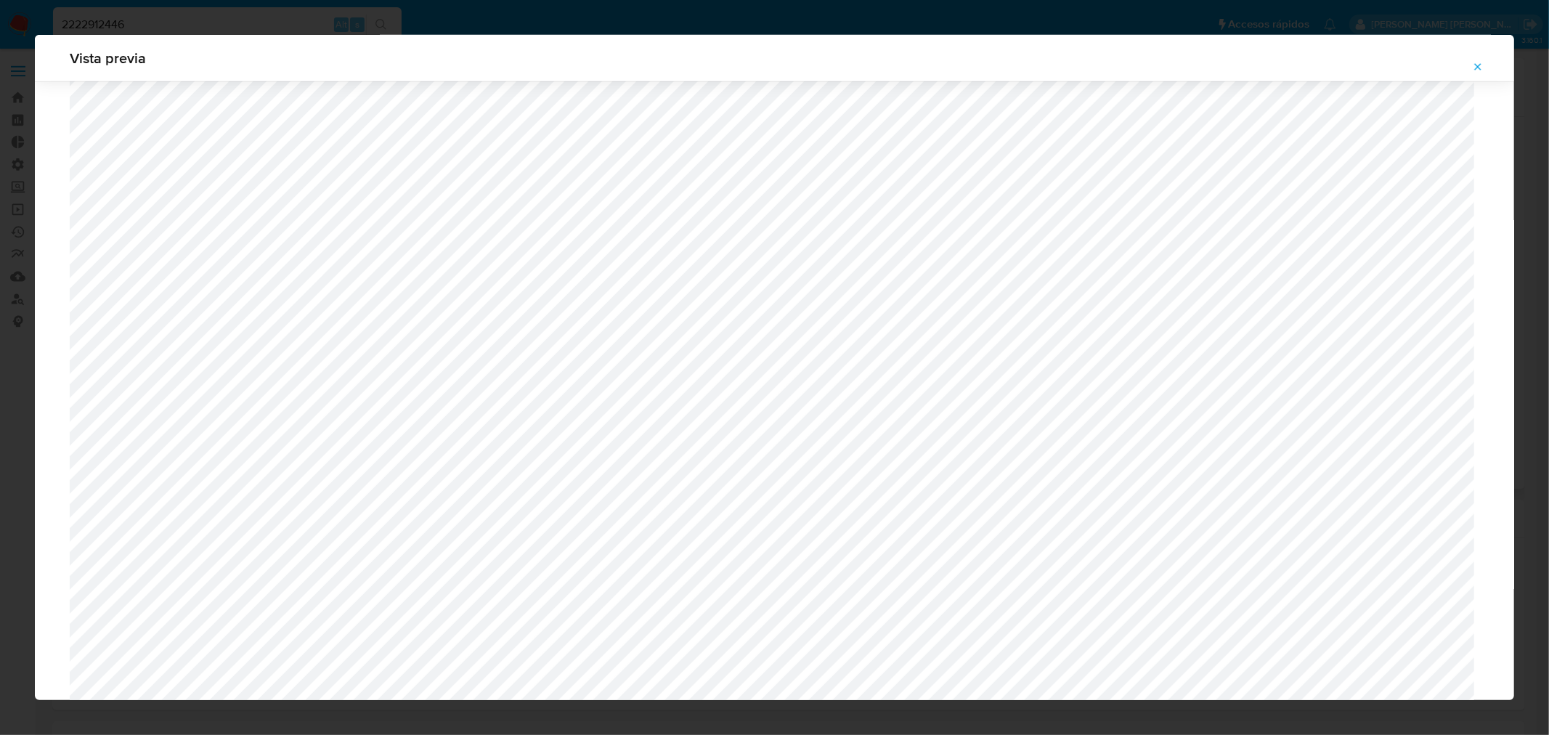
scroll to position [1020, 0]
drag, startPoint x: 1473, startPoint y: 65, endPoint x: 1431, endPoint y: 70, distance: 42.4
click at [1473, 64] on icon "Attachment preview" at bounding box center [1478, 67] width 12 height 12
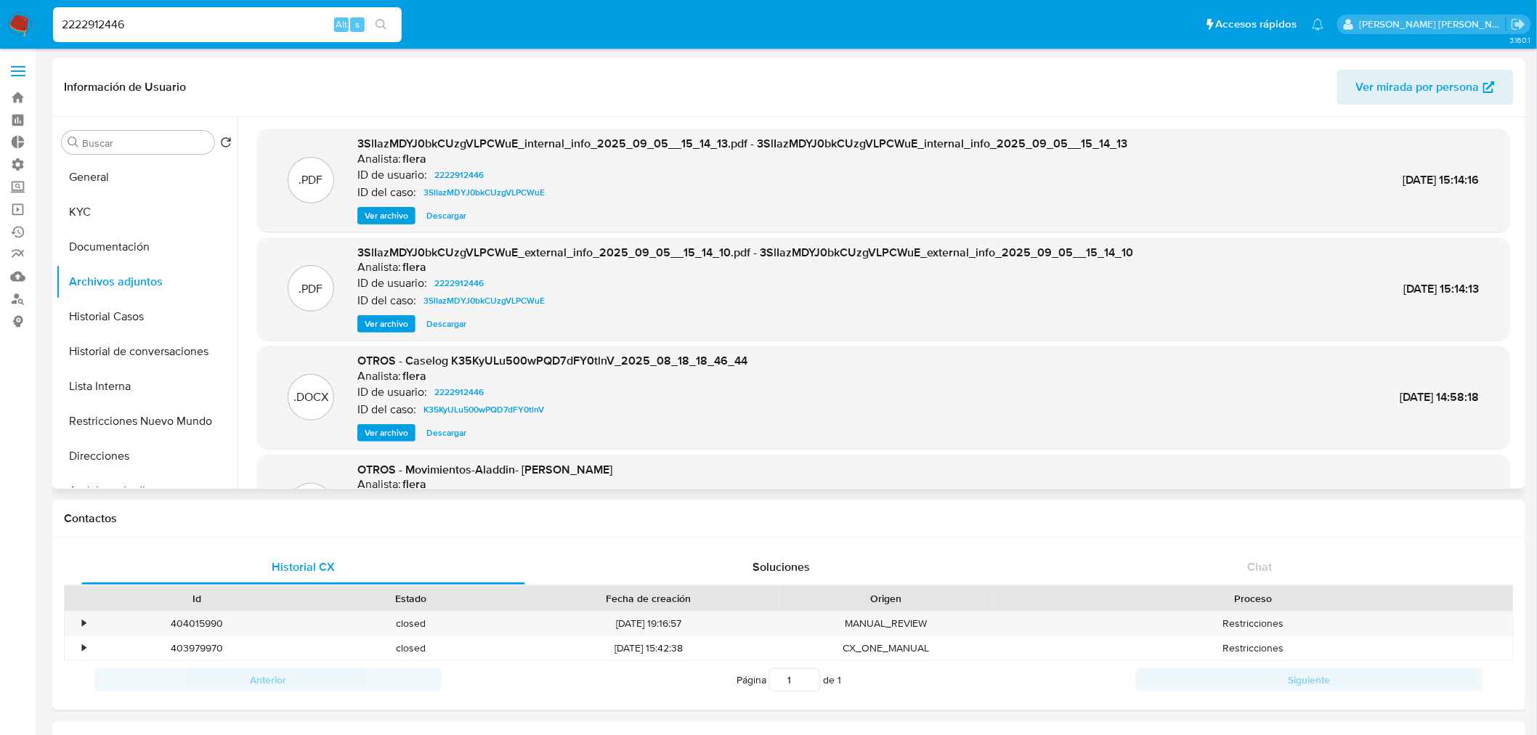
click at [161, 28] on input "2222912446" at bounding box center [227, 24] width 349 height 19
paste input "1011155784"
type input "1011155784"
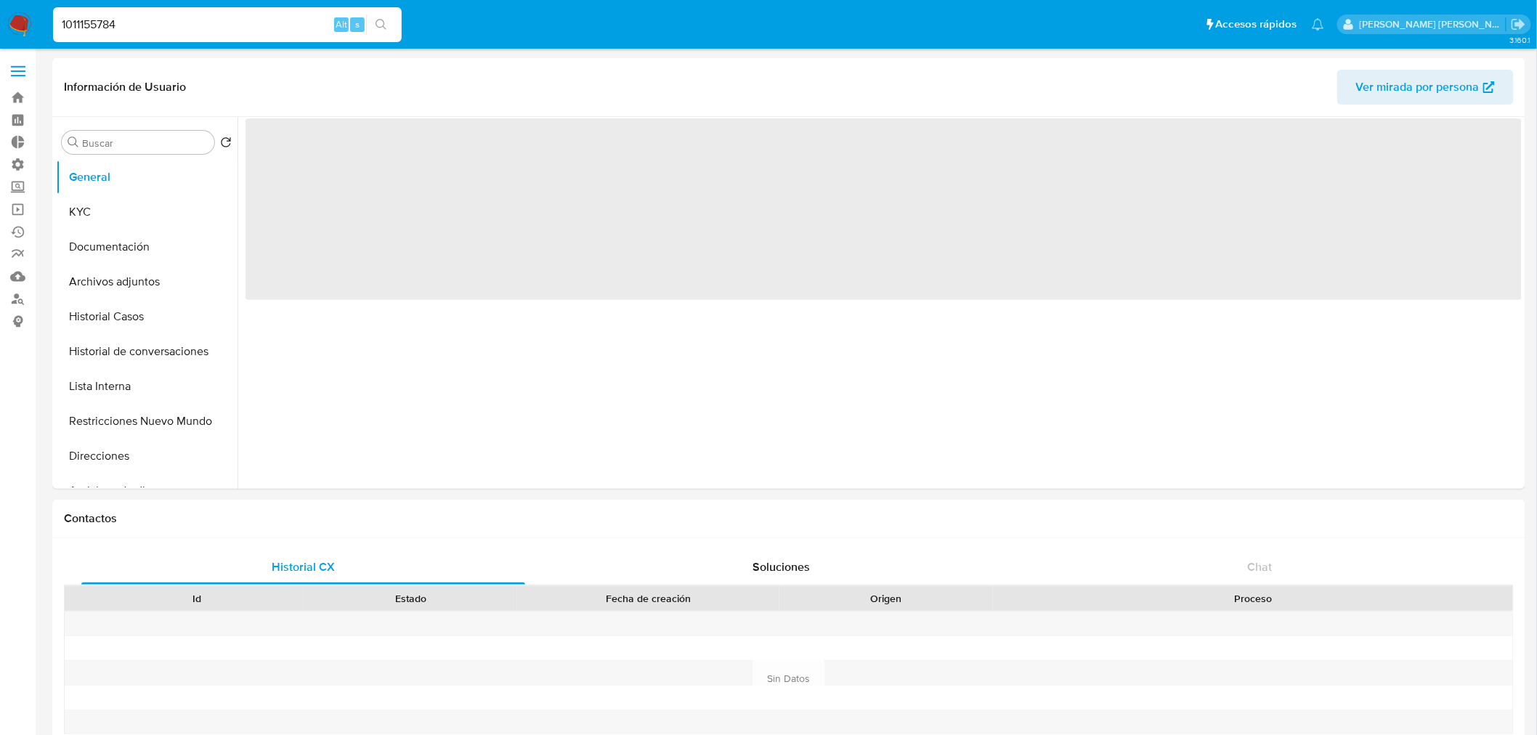
select select "10"
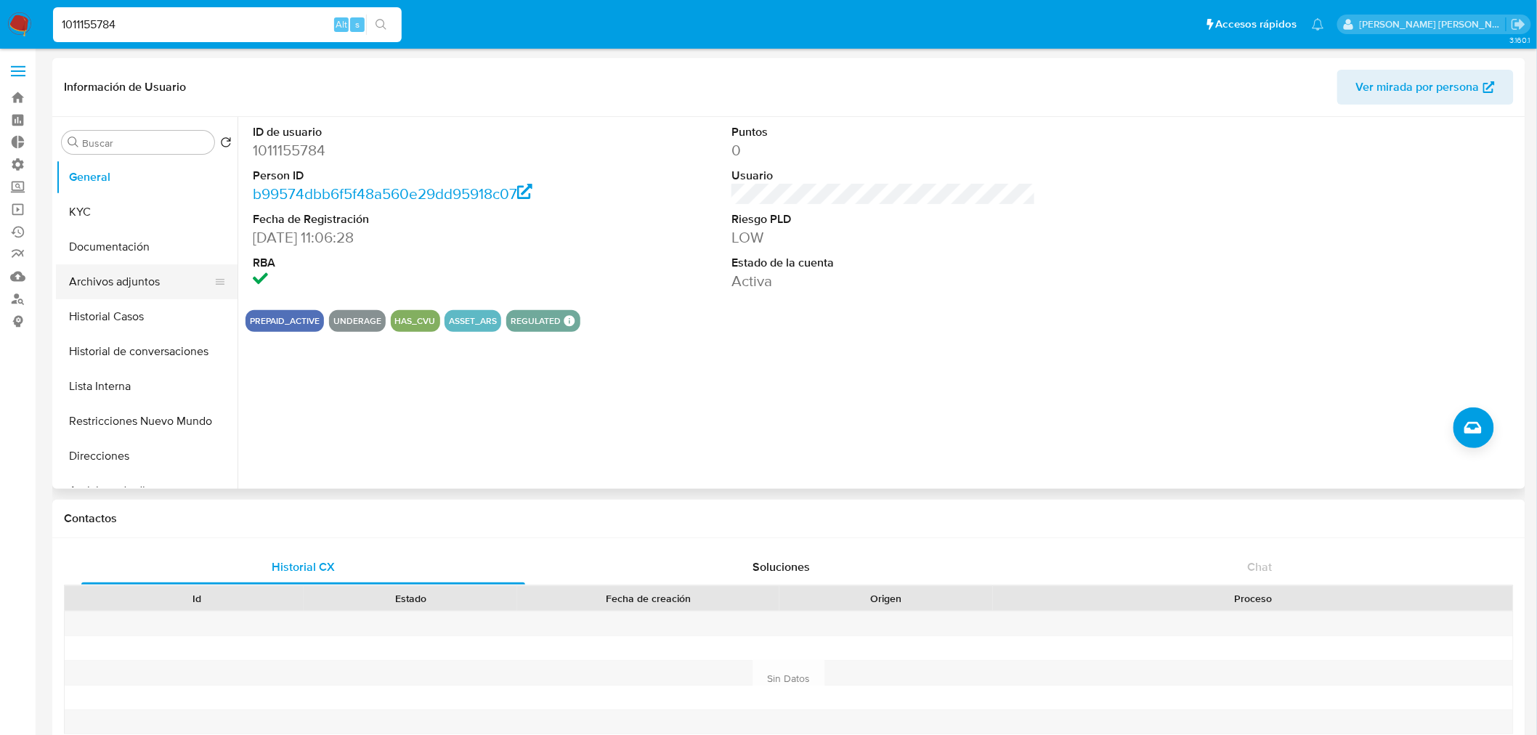
click at [129, 286] on button "Archivos adjuntos" at bounding box center [141, 281] width 170 height 35
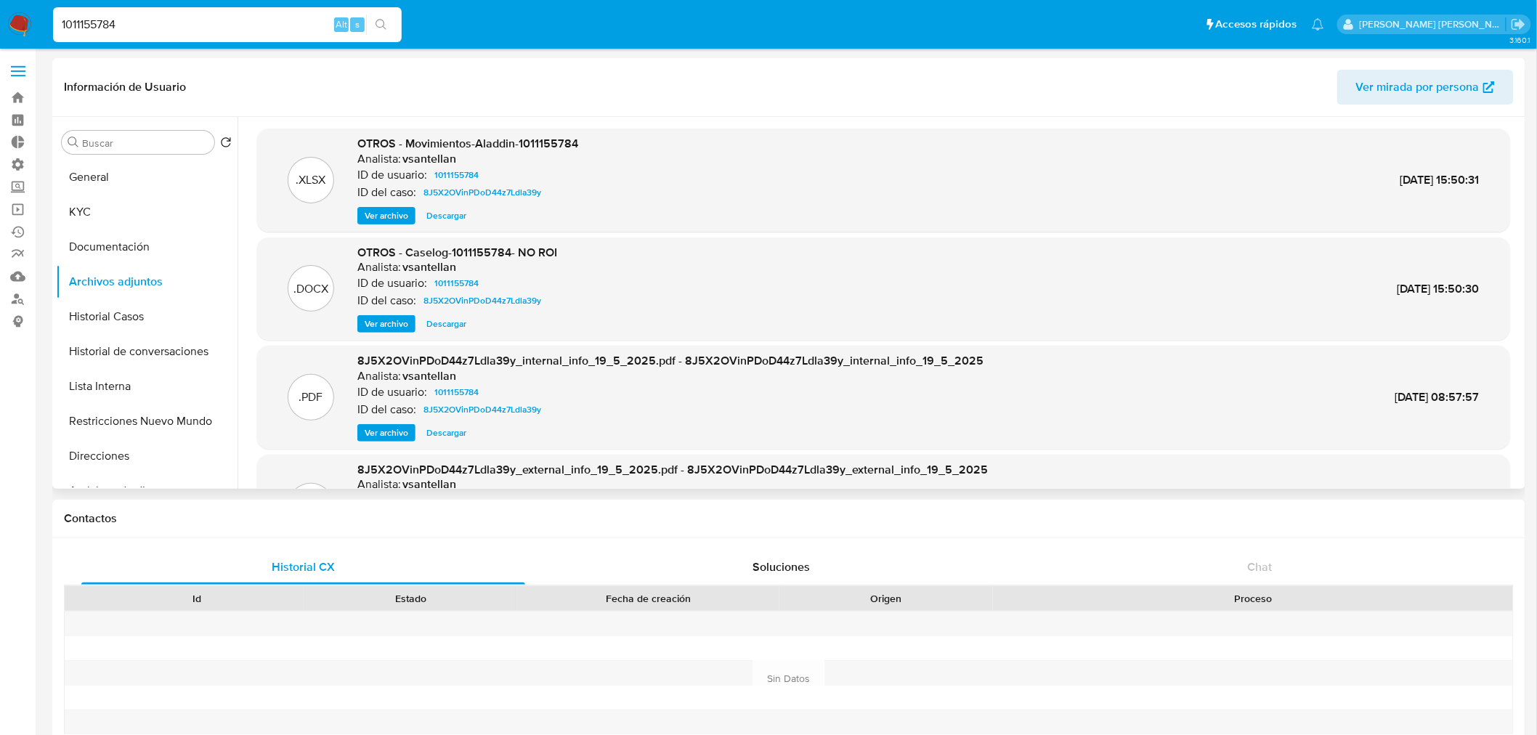
click at [370, 323] on span "Ver archivo" at bounding box center [387, 324] width 44 height 15
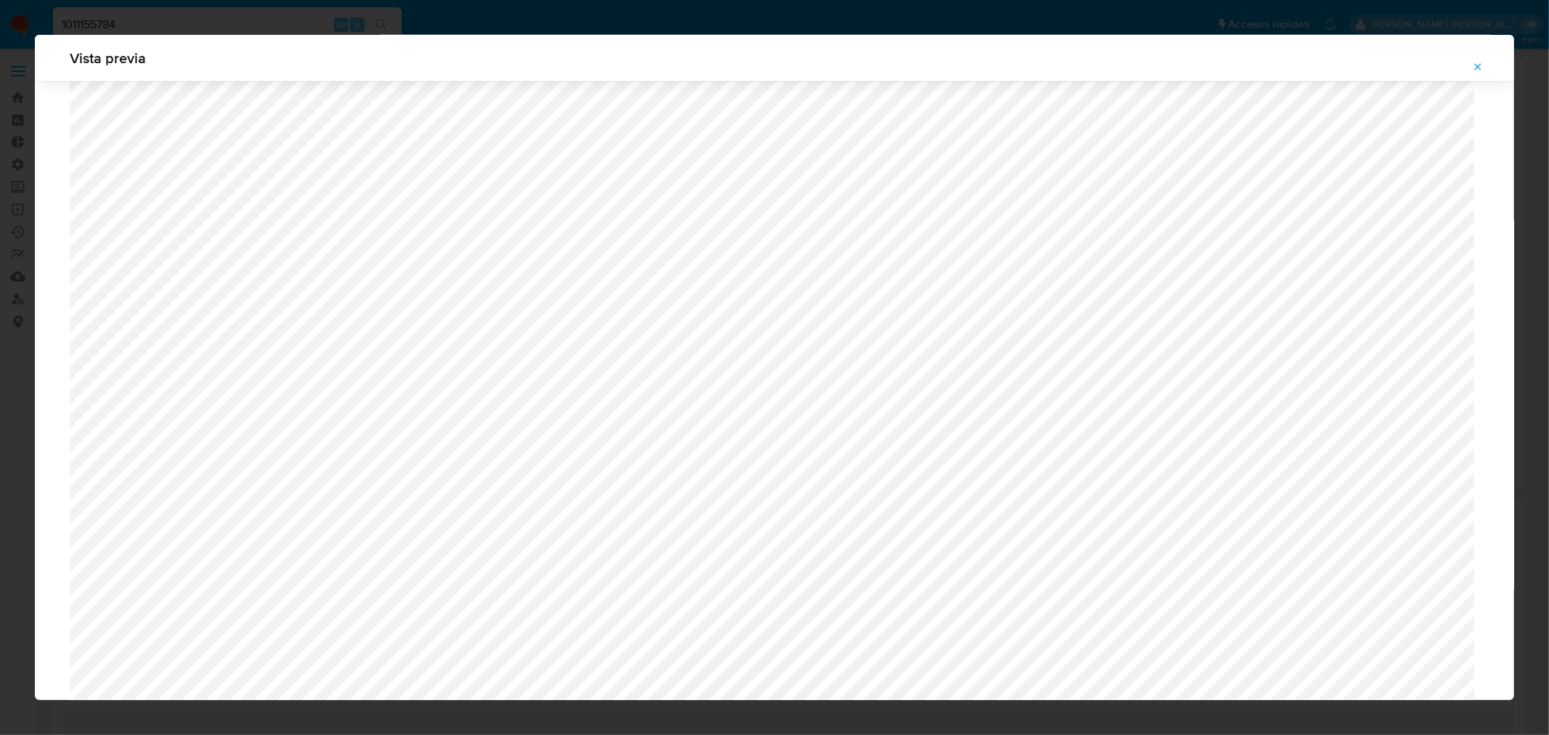
scroll to position [747, 0]
drag, startPoint x: 1480, startPoint y: 57, endPoint x: 1117, endPoint y: 81, distance: 363.3
click at [1478, 57] on span "Attachment preview" at bounding box center [1478, 67] width 12 height 20
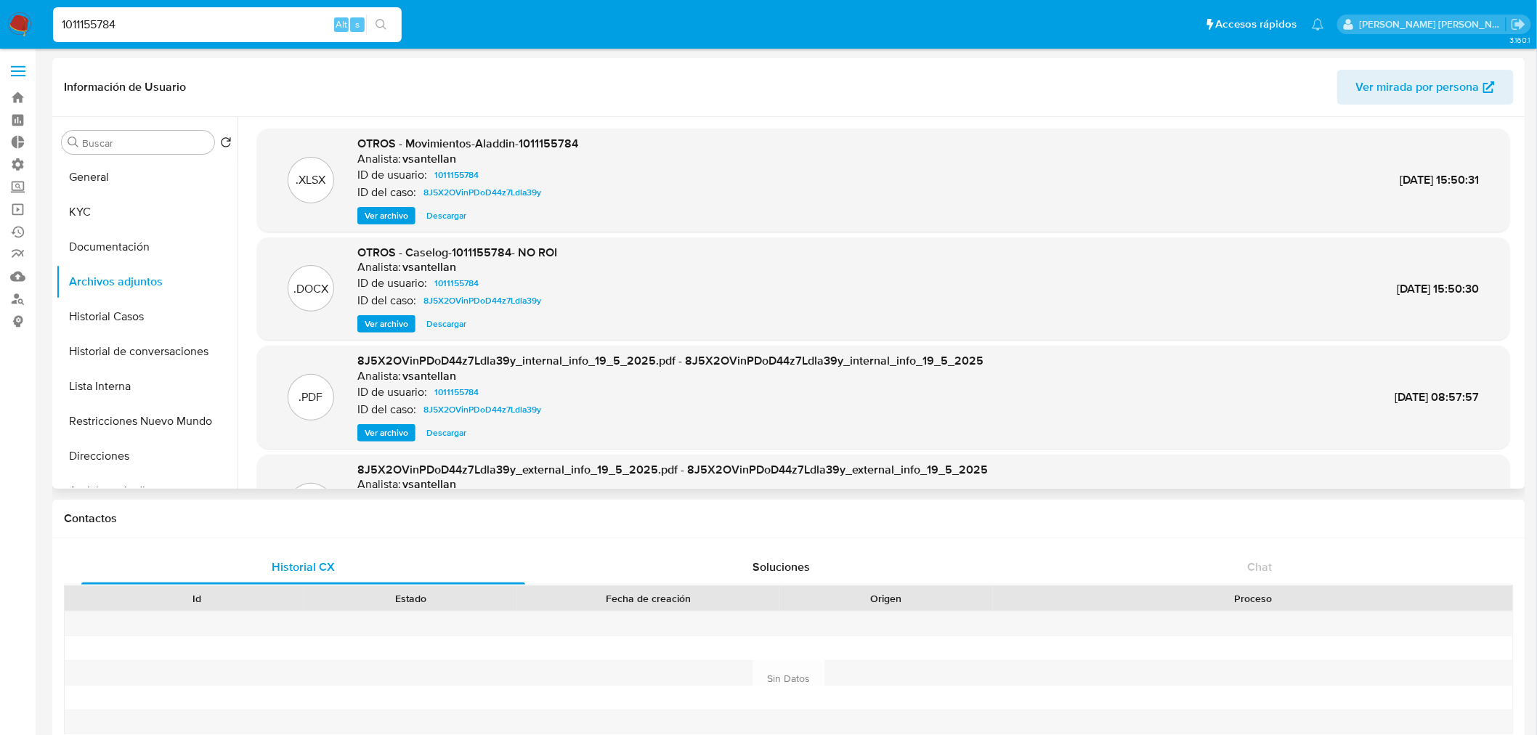
click at [102, 23] on input "1011155784" at bounding box center [227, 24] width 349 height 19
paste input "799706633"
type input "799706633"
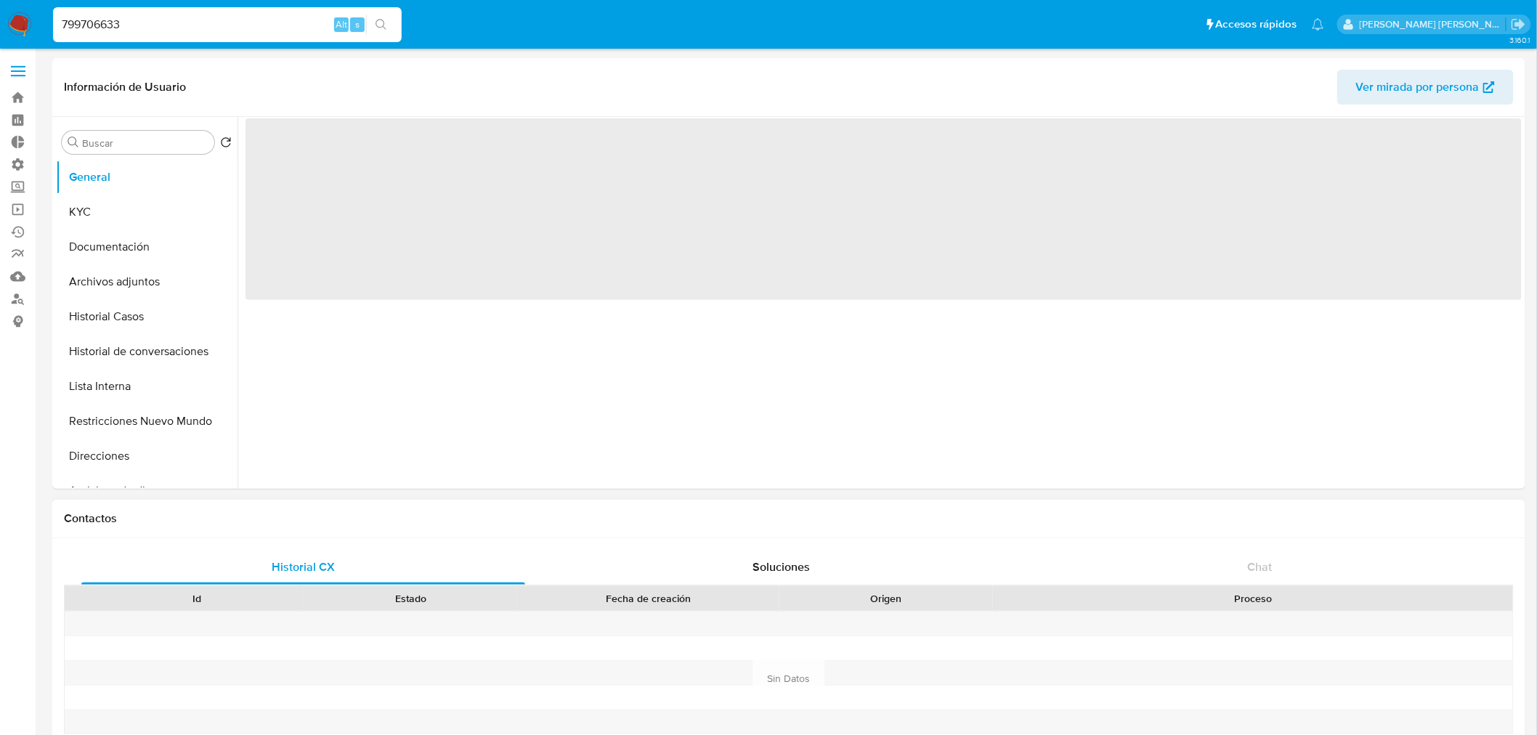
select select "10"
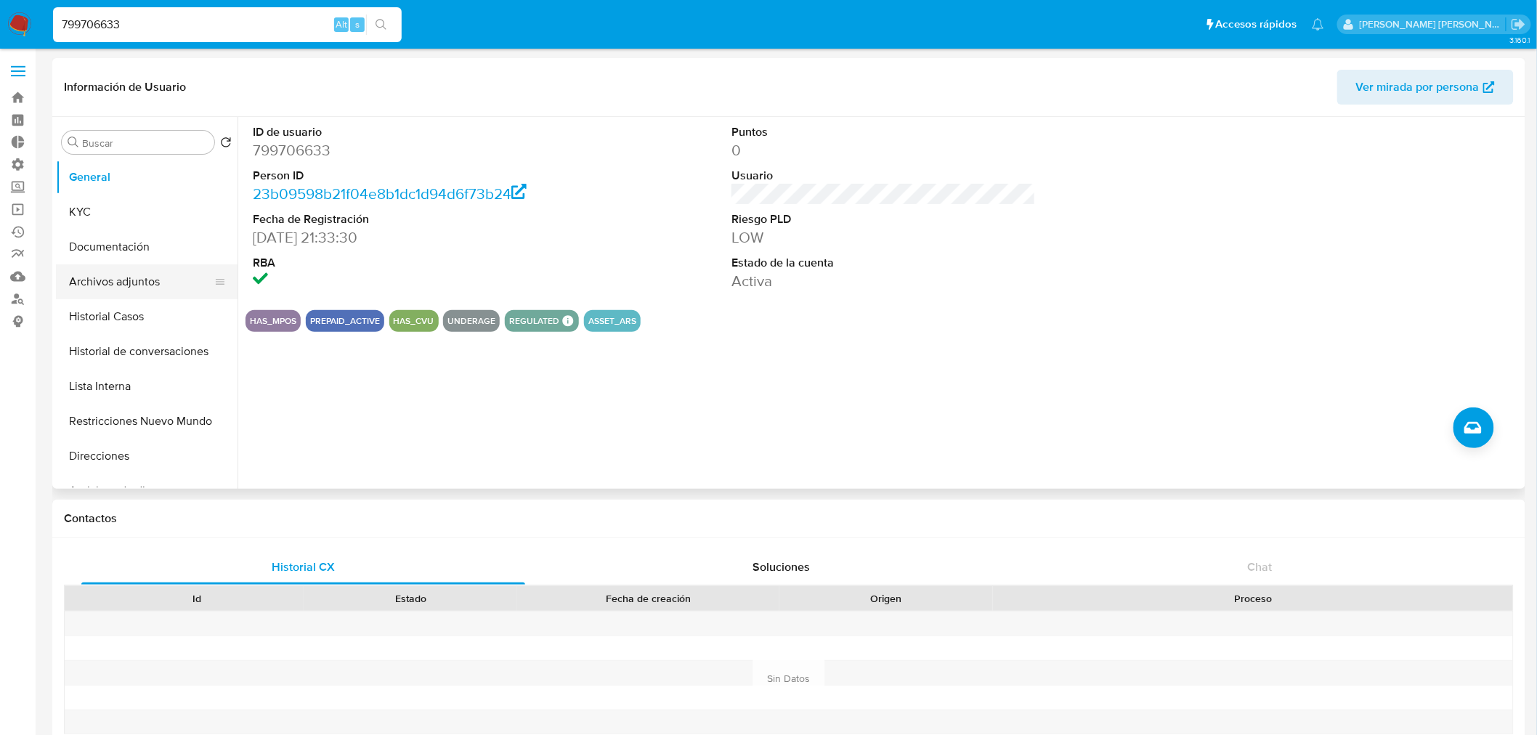
click at [124, 283] on button "Archivos adjuntos" at bounding box center [141, 281] width 170 height 35
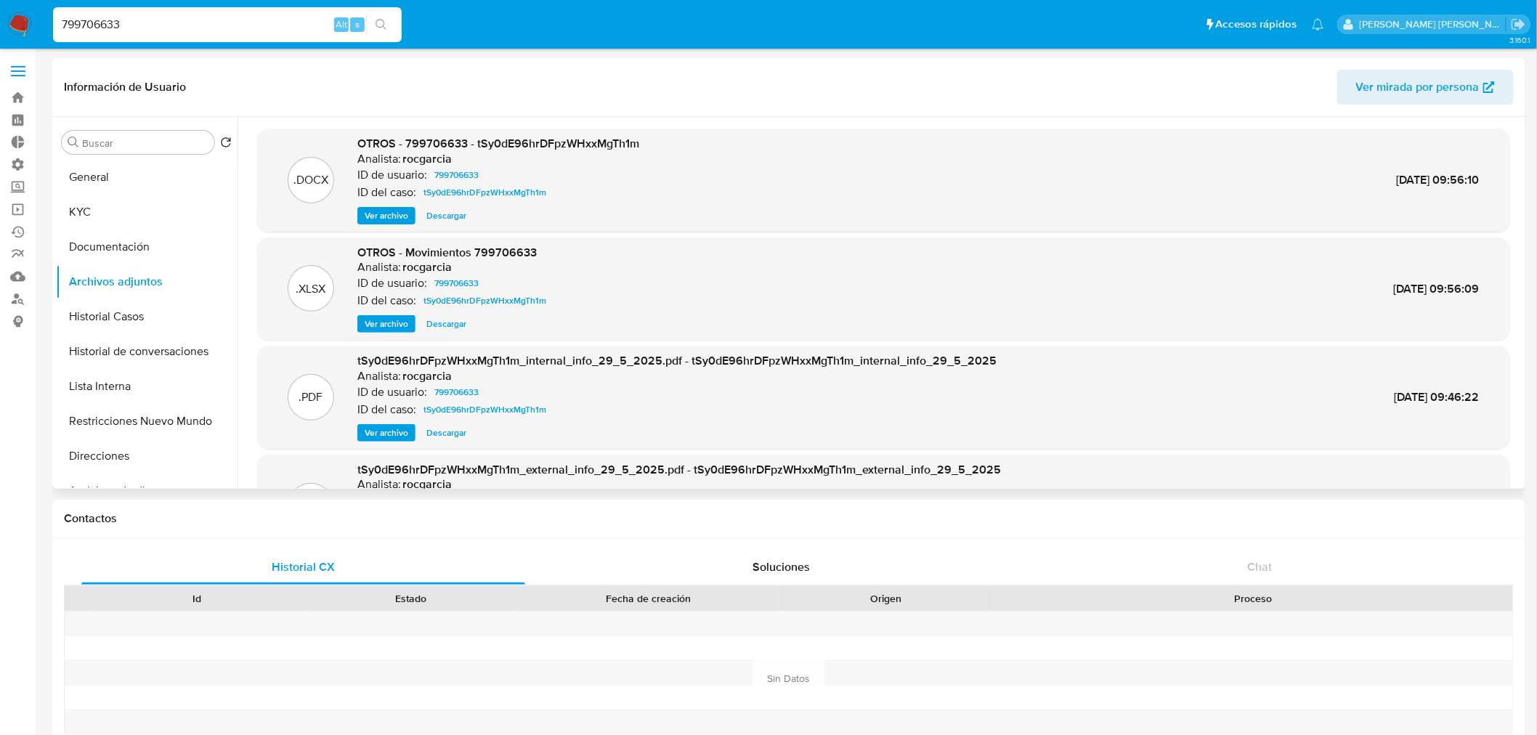
click at [409, 211] on button "Ver archivo" at bounding box center [386, 215] width 58 height 17
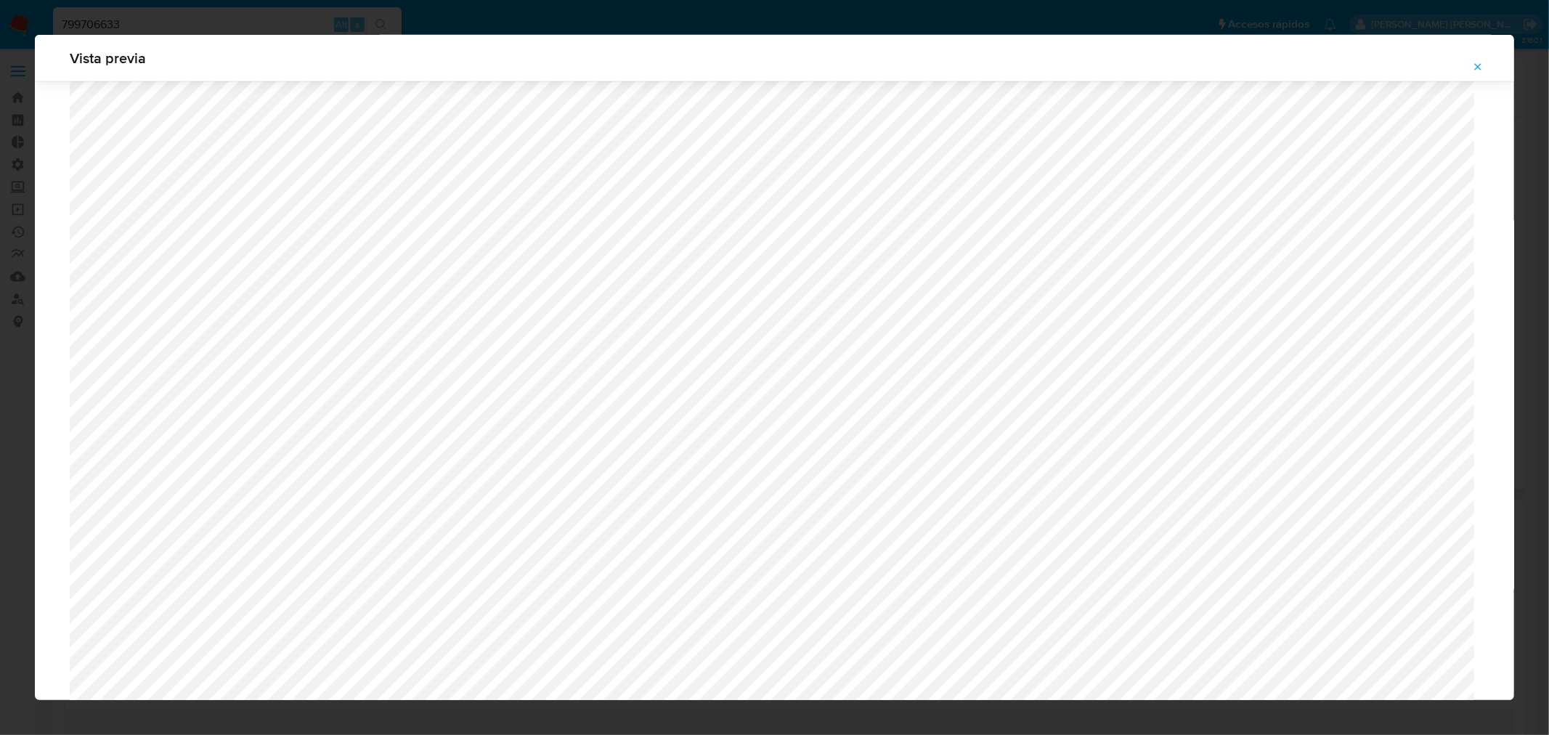
scroll to position [939, 0]
click at [1467, 70] on button "Attachment preview" at bounding box center [1478, 66] width 32 height 23
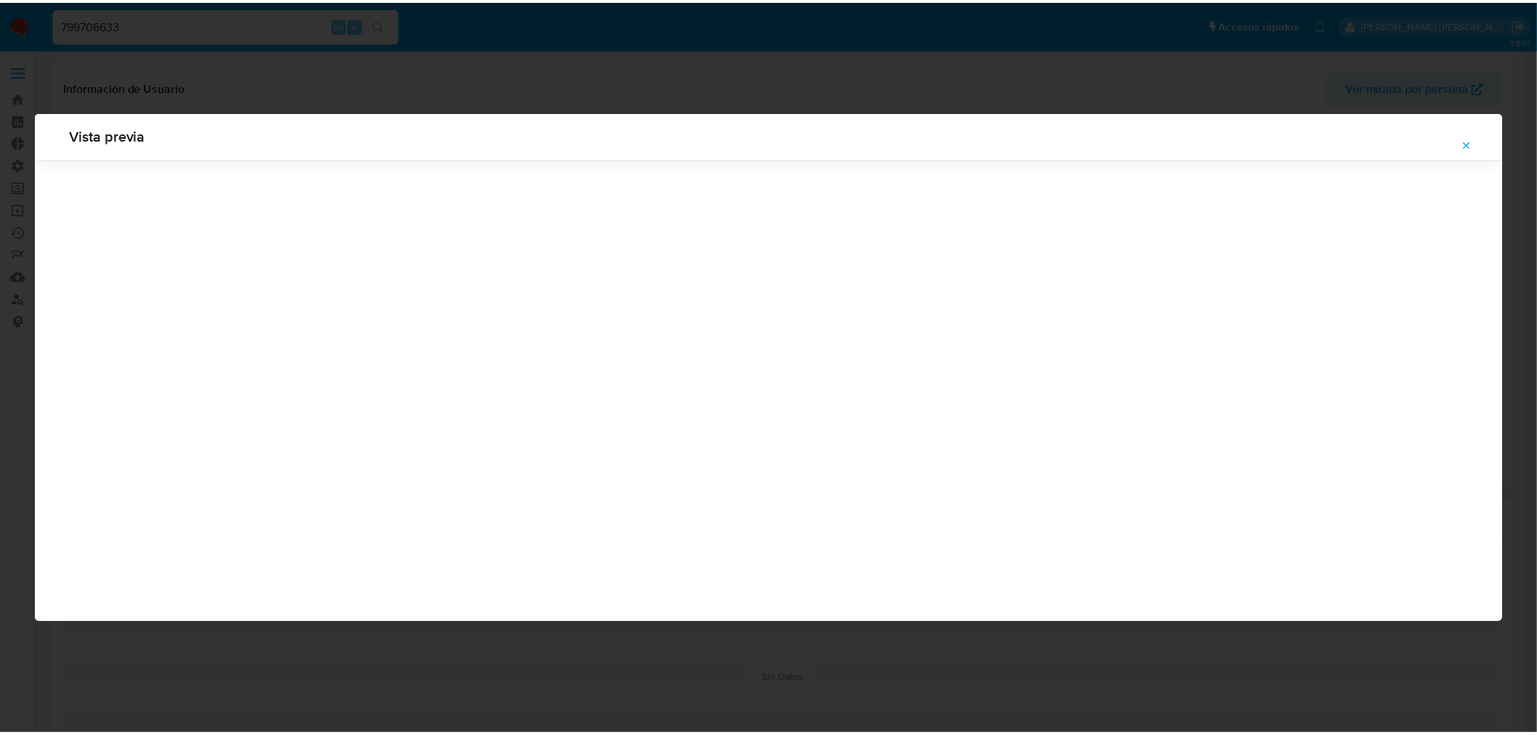
scroll to position [0, 0]
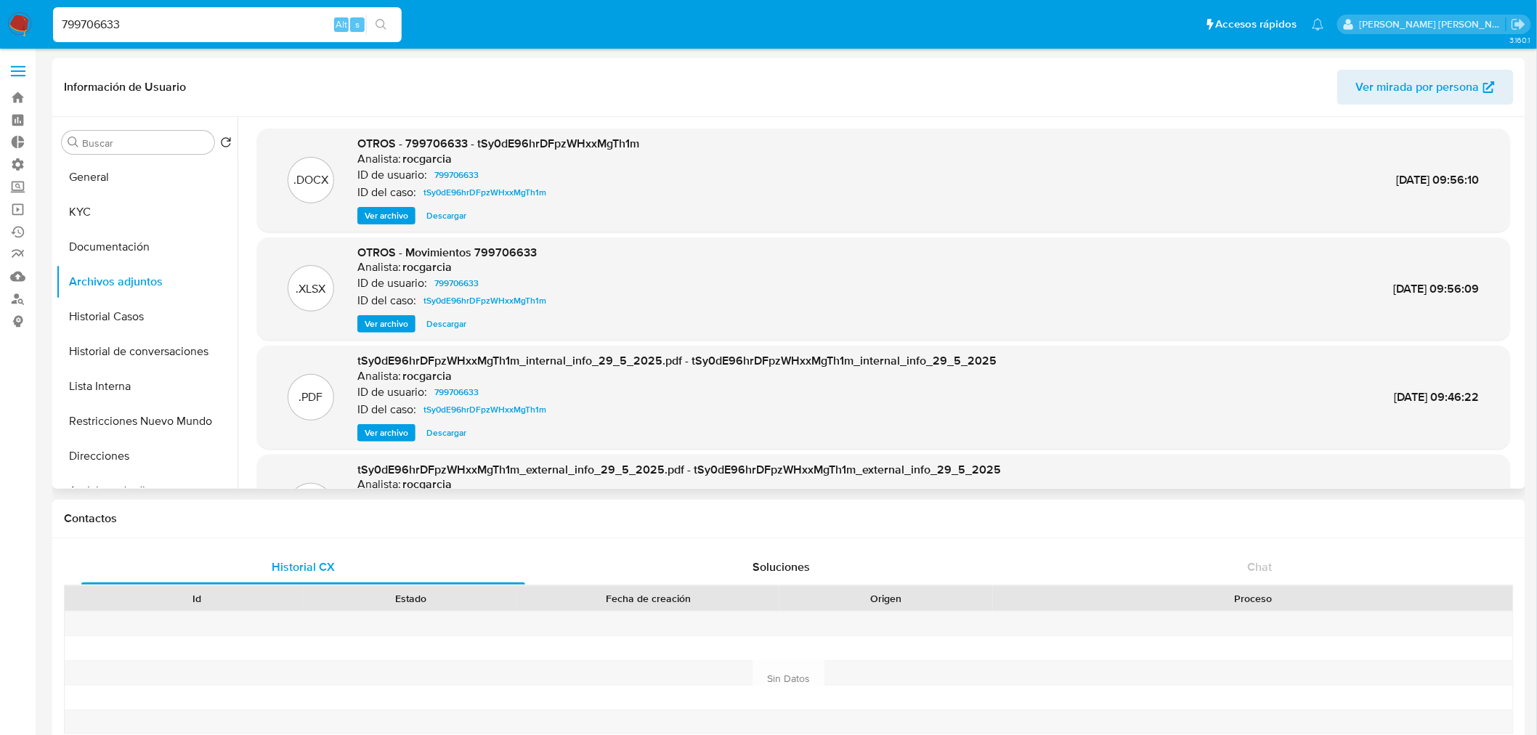
click at [141, 33] on div "799706633 Alt s" at bounding box center [227, 24] width 349 height 35
click at [132, 23] on input "799706633" at bounding box center [227, 24] width 349 height 19
click at [132, 22] on input "799706633" at bounding box center [227, 24] width 349 height 19
paste input "1791081300"
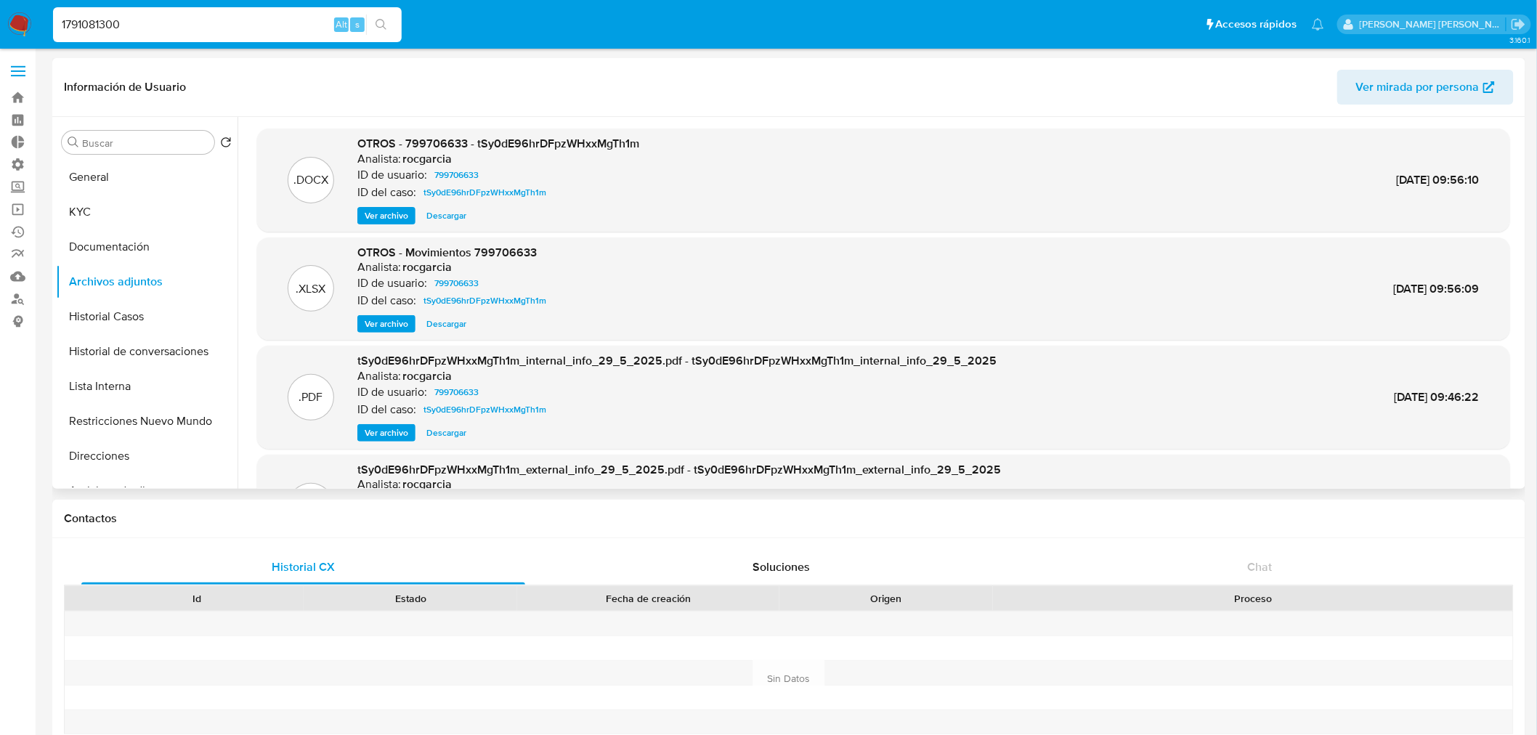
type input "1791081300"
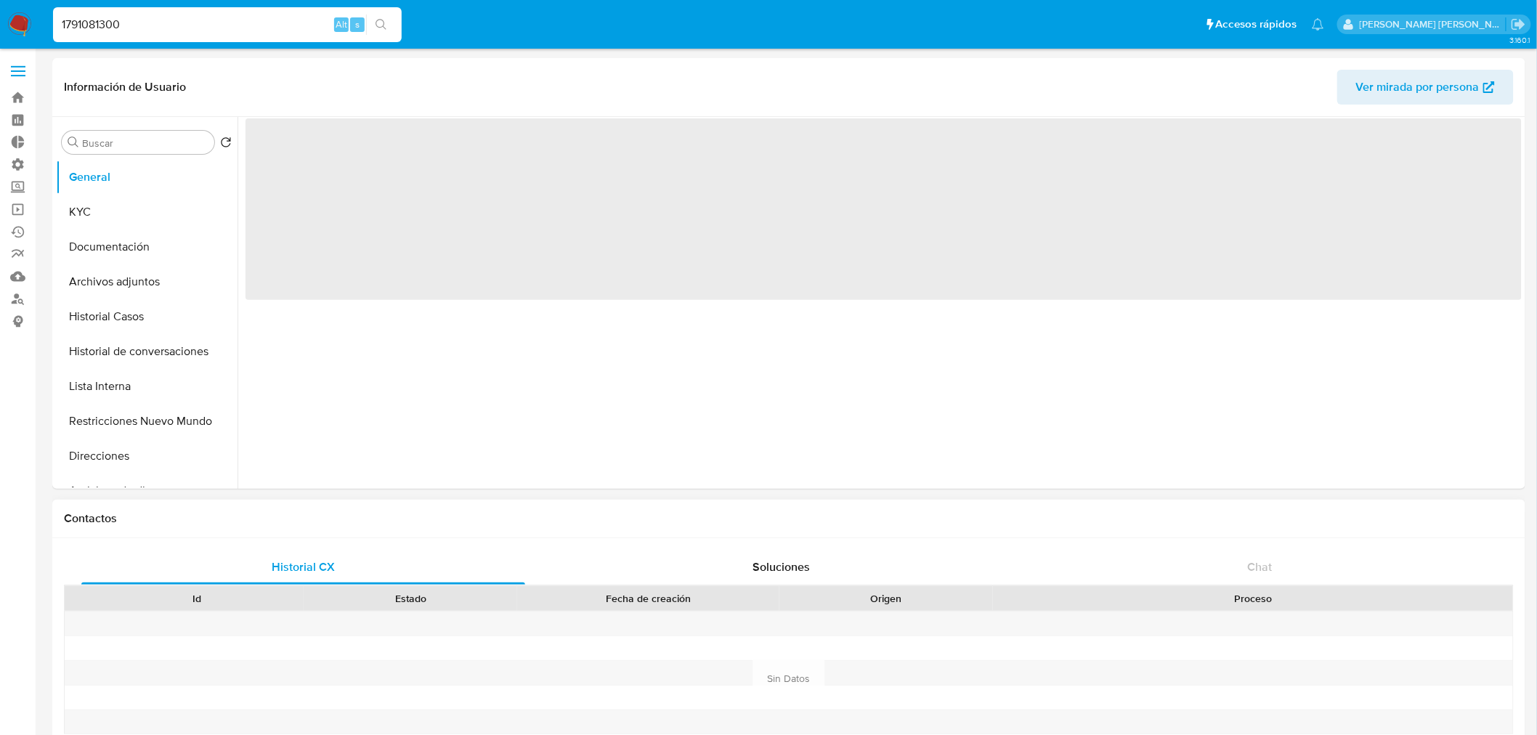
select select "10"
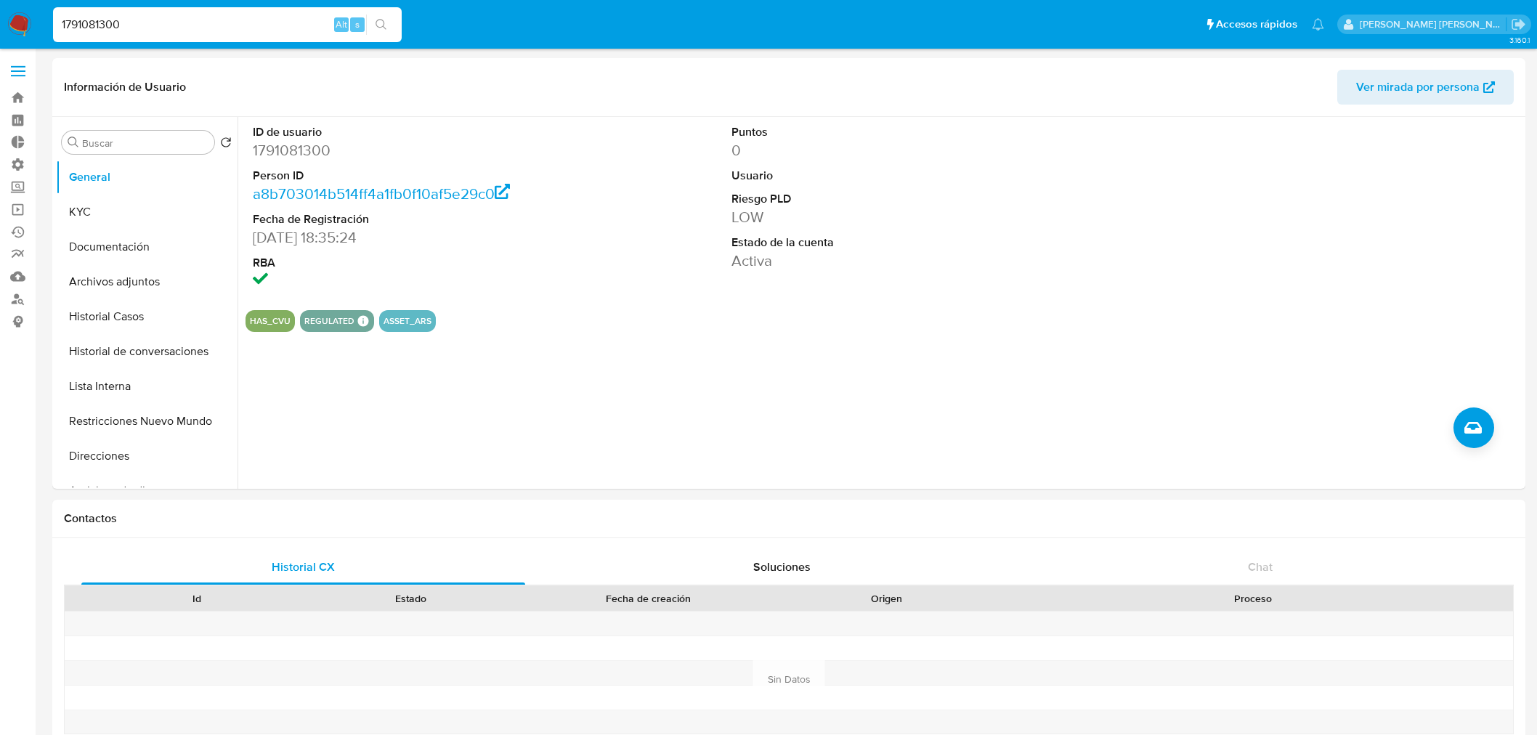
select select "10"
click at [139, 288] on button "Archivos adjuntos" at bounding box center [141, 281] width 170 height 35
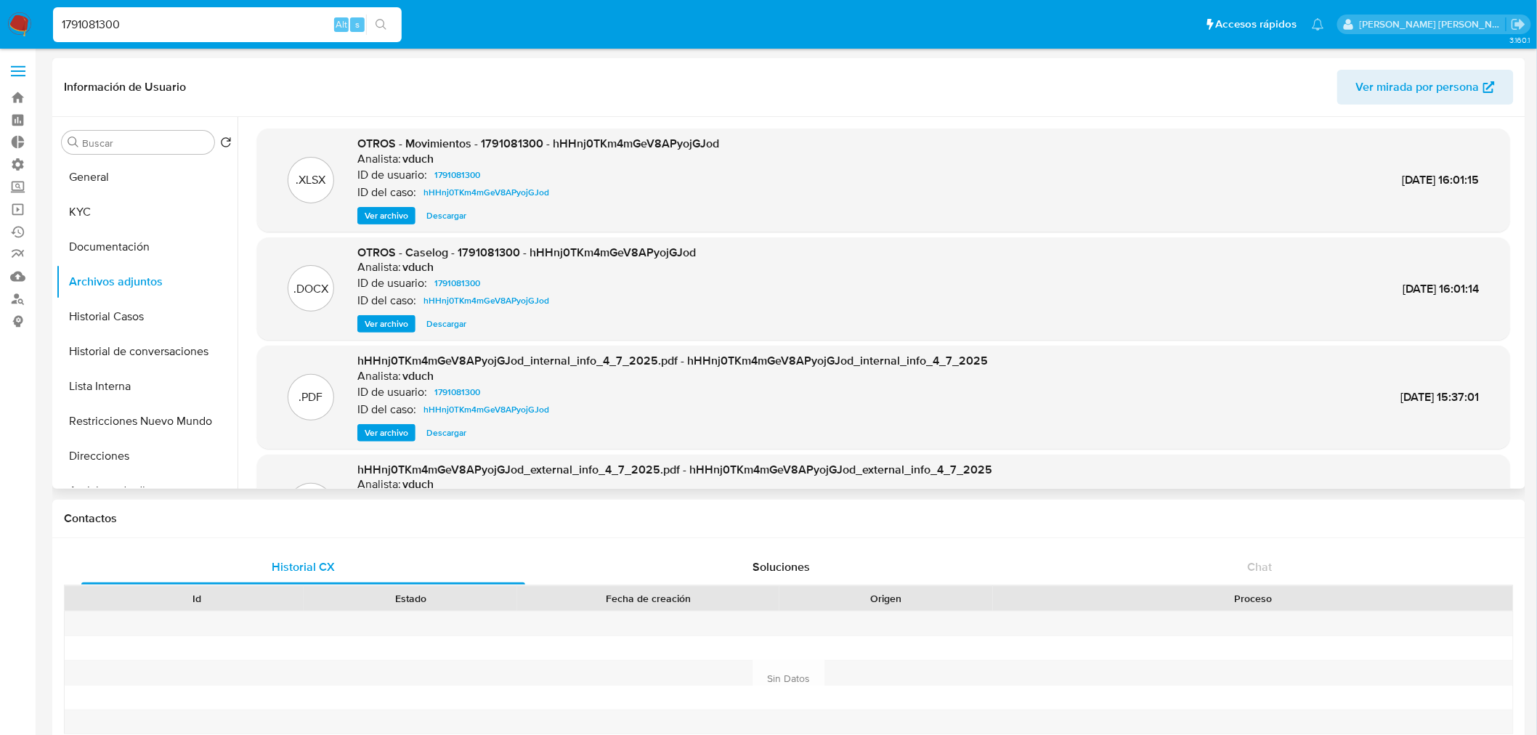
click at [409, 324] on button "Ver archivo" at bounding box center [386, 323] width 58 height 17
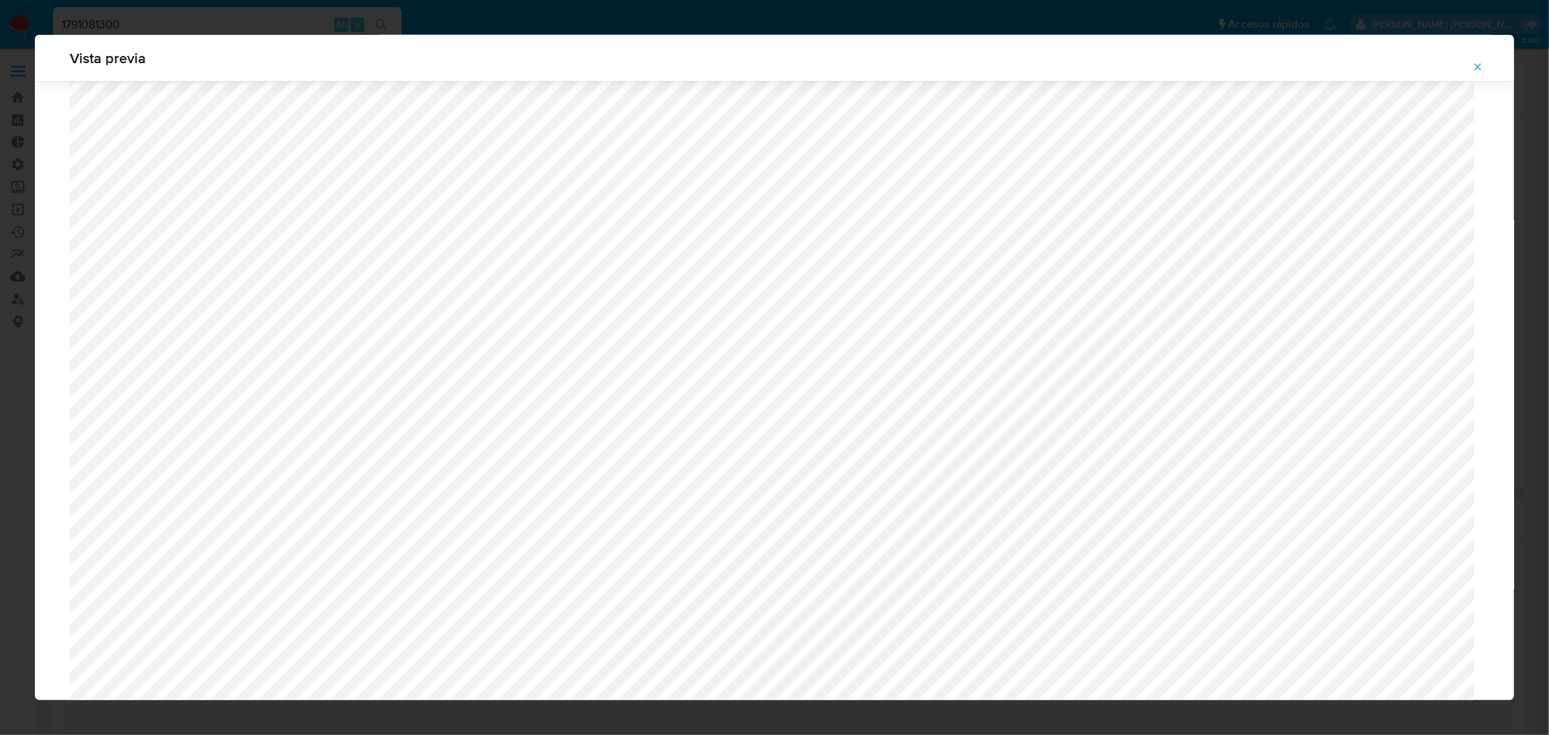
scroll to position [763, 0]
drag, startPoint x: 1480, startPoint y: 68, endPoint x: 1370, endPoint y: 68, distance: 110.4
click at [1480, 68] on icon "Attachment preview" at bounding box center [1478, 67] width 12 height 12
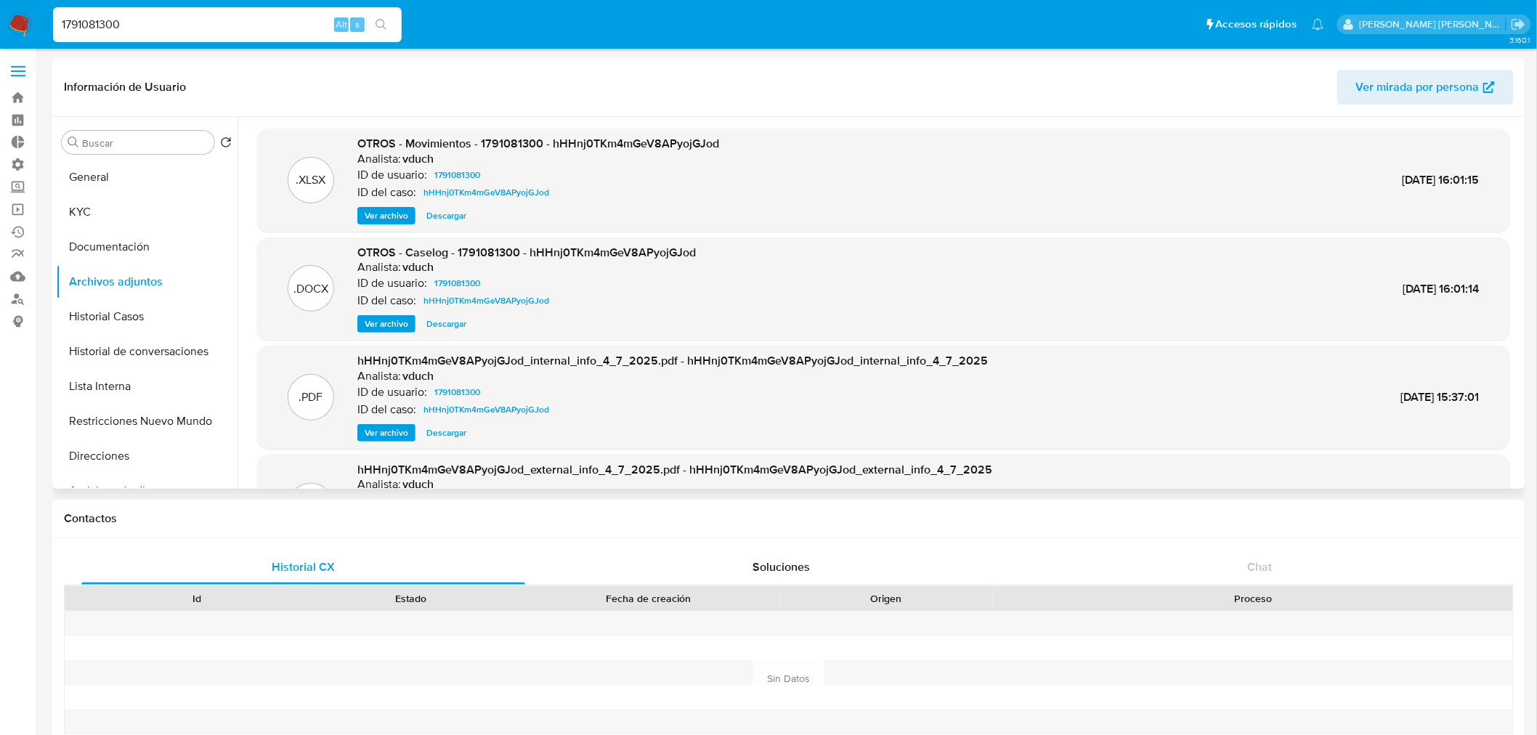
click at [203, 17] on input "1791081300" at bounding box center [227, 24] width 349 height 19
paste input "380023302"
type input "1380023302"
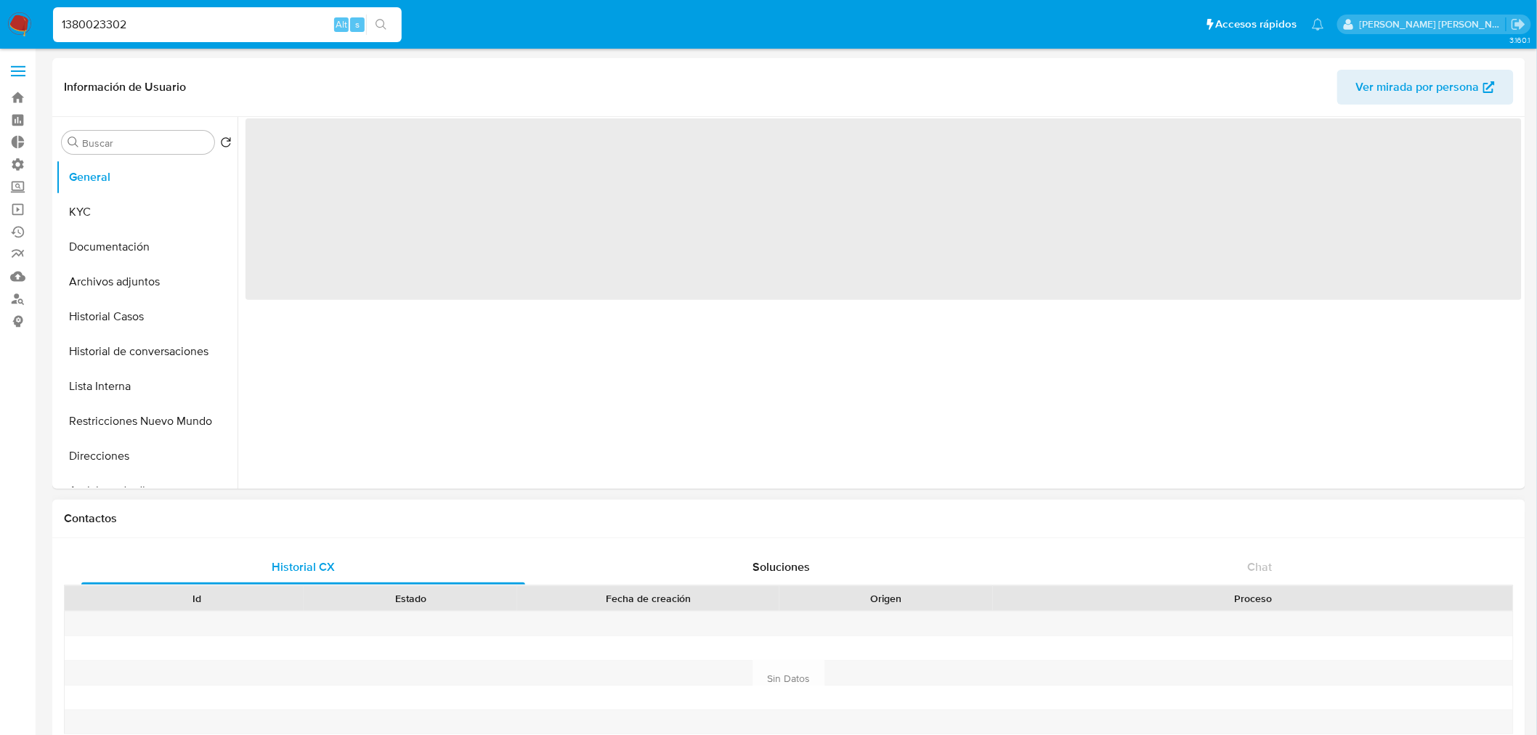
select select "10"
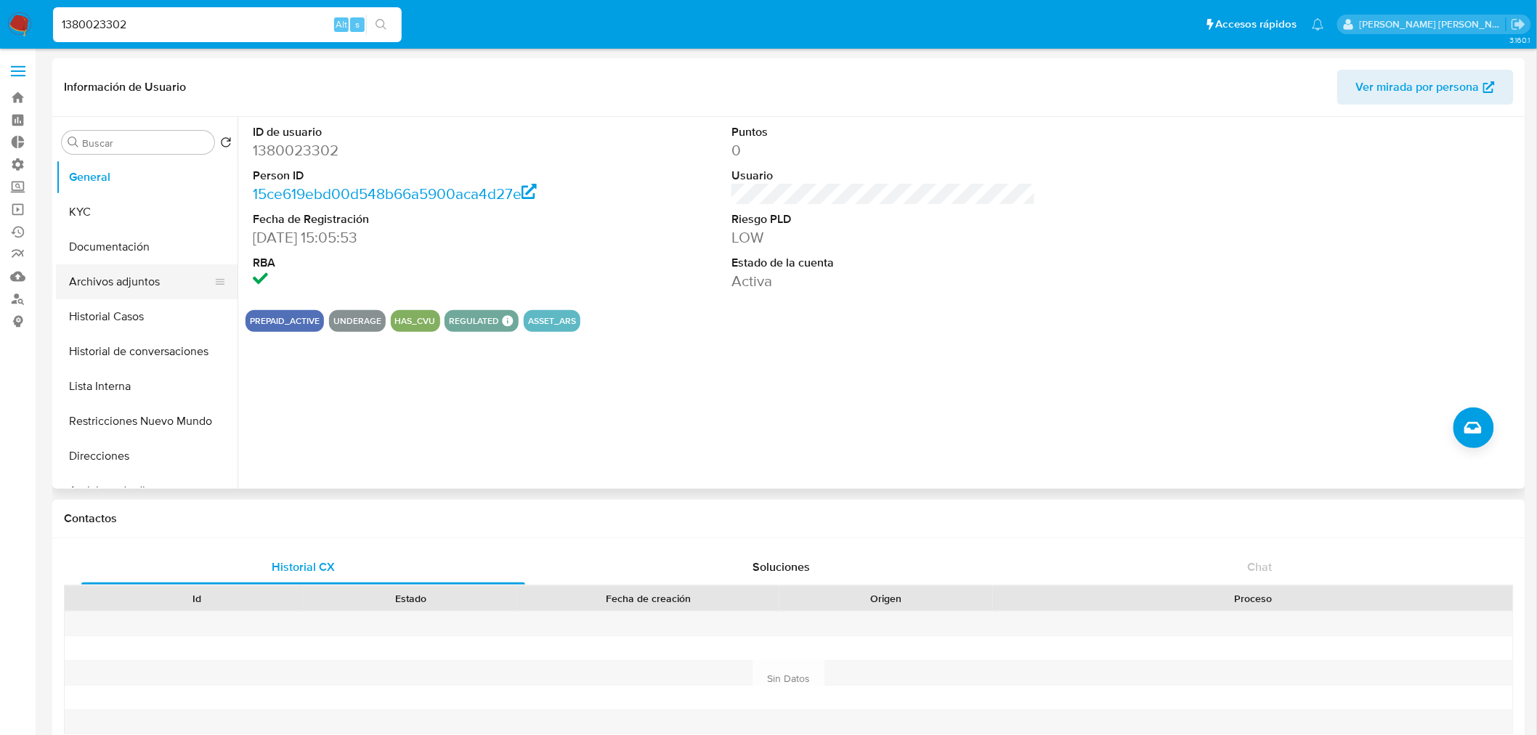
click at [123, 275] on button "Archivos adjuntos" at bounding box center [141, 281] width 170 height 35
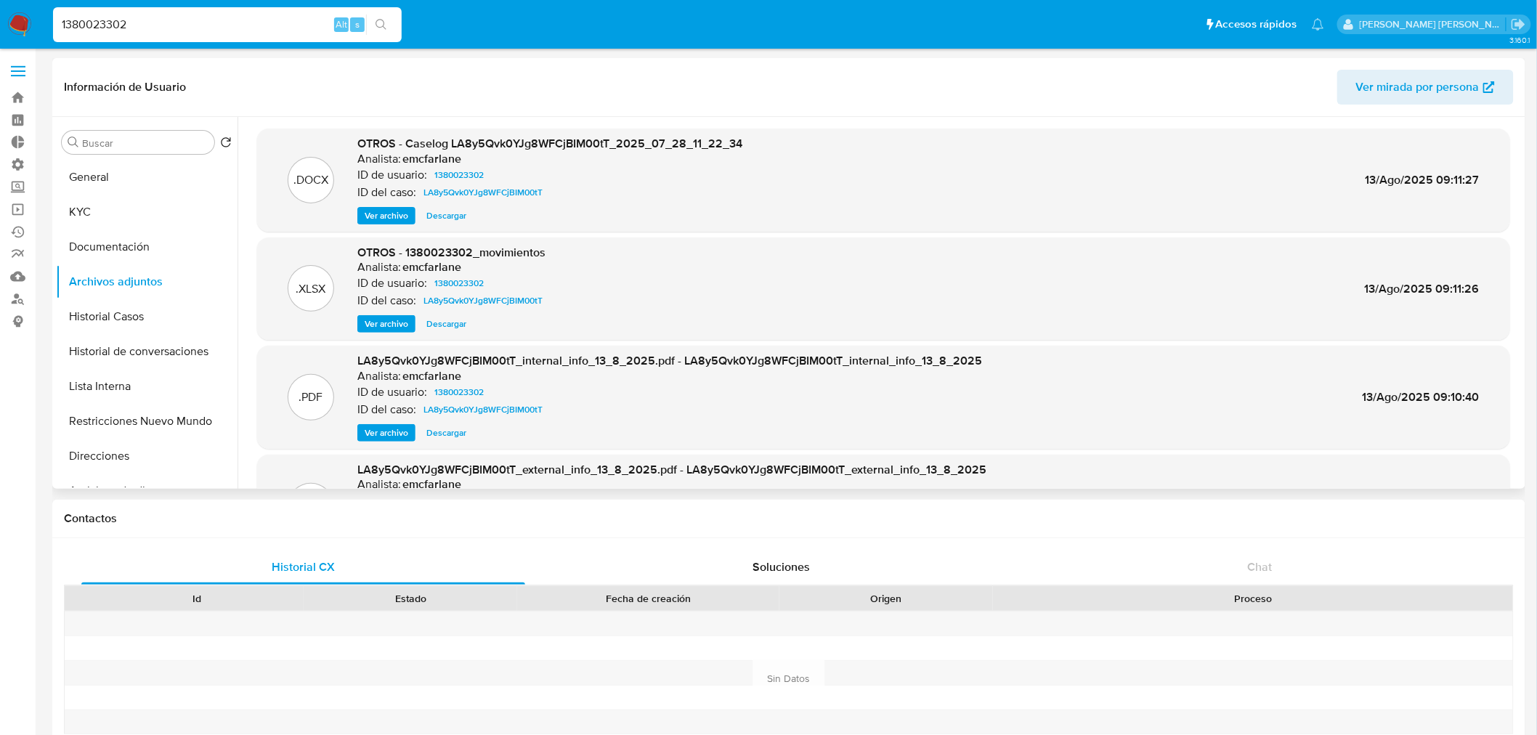
click at [405, 216] on span "Ver archivo" at bounding box center [387, 215] width 44 height 15
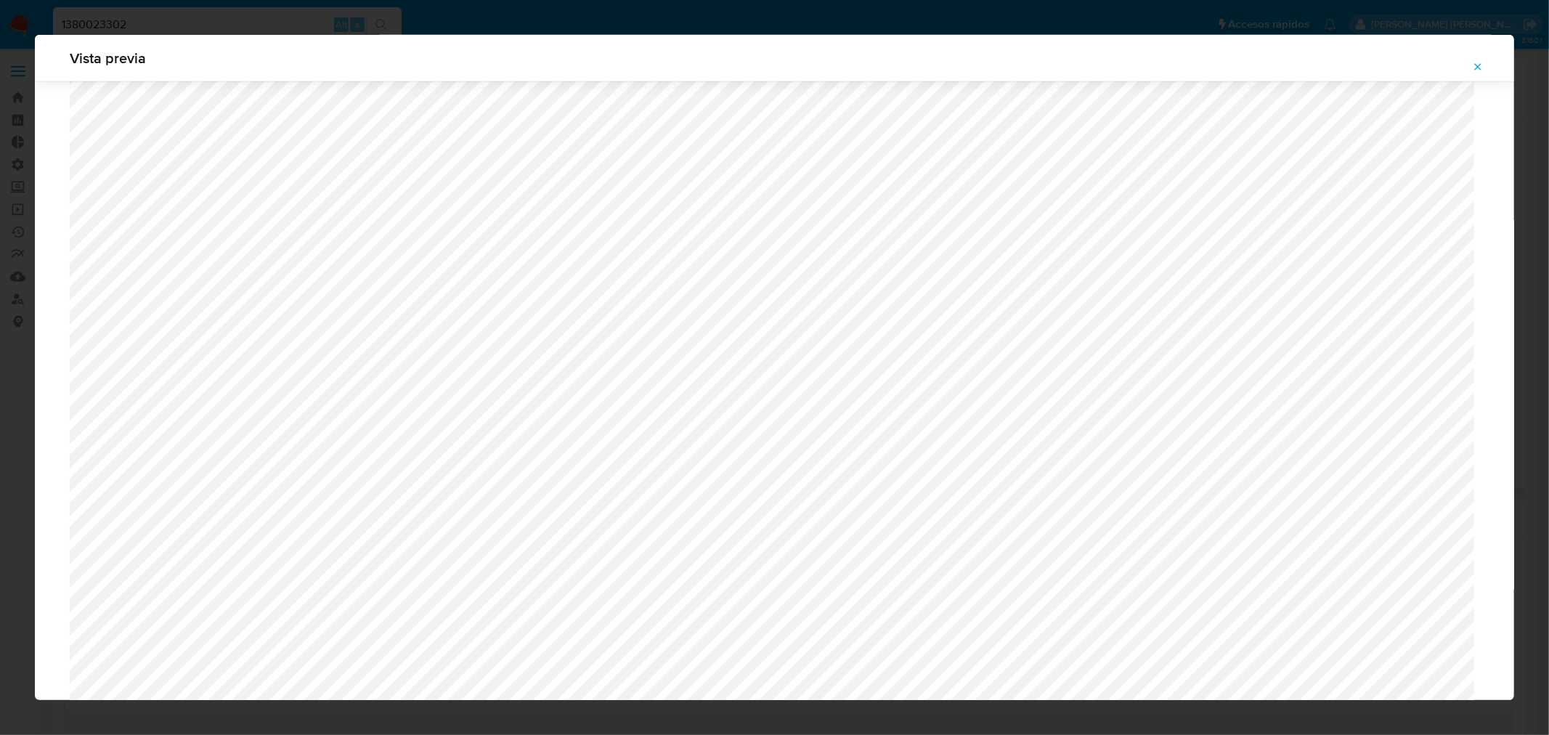
scroll to position [1018, 0]
click at [1483, 68] on icon "Attachment preview" at bounding box center [1478, 67] width 12 height 12
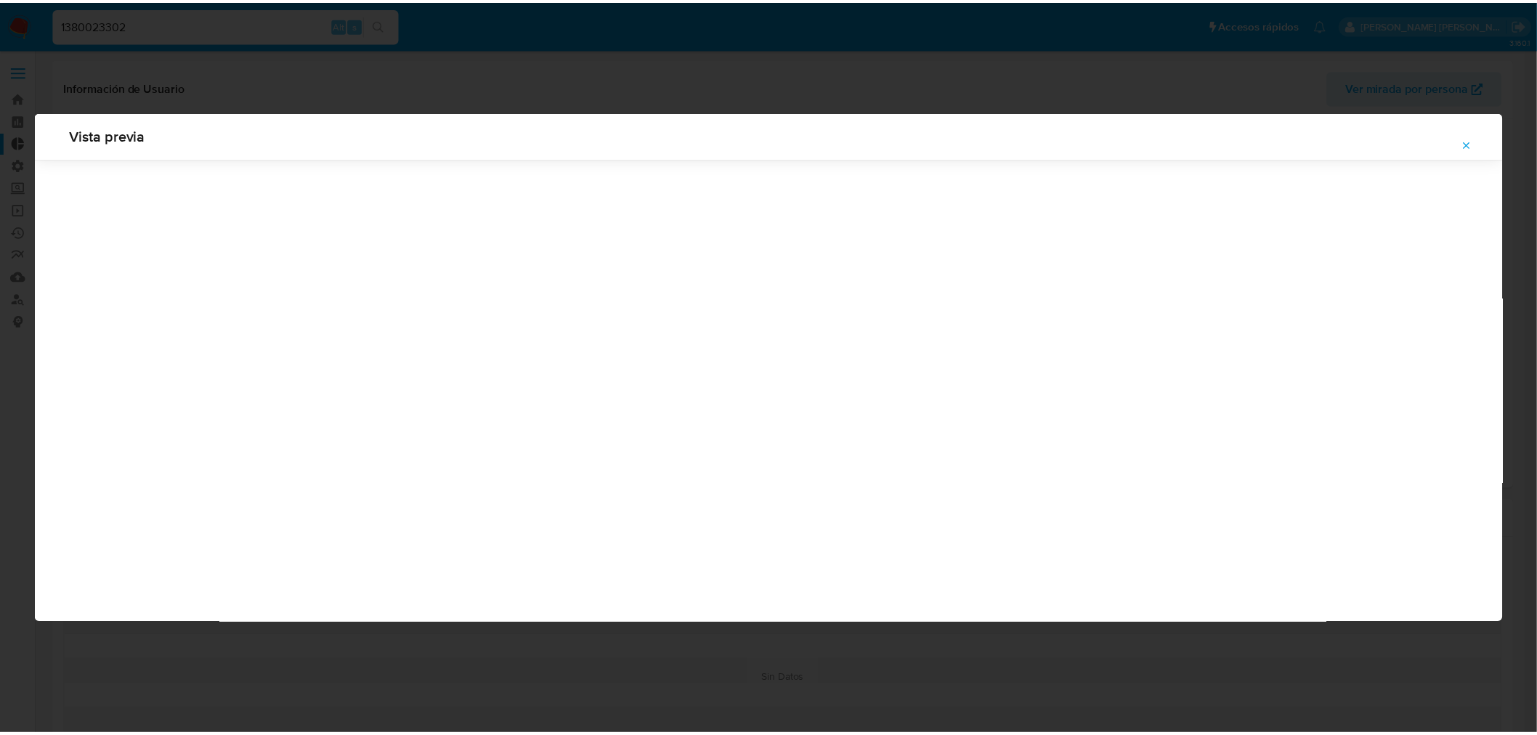
scroll to position [0, 0]
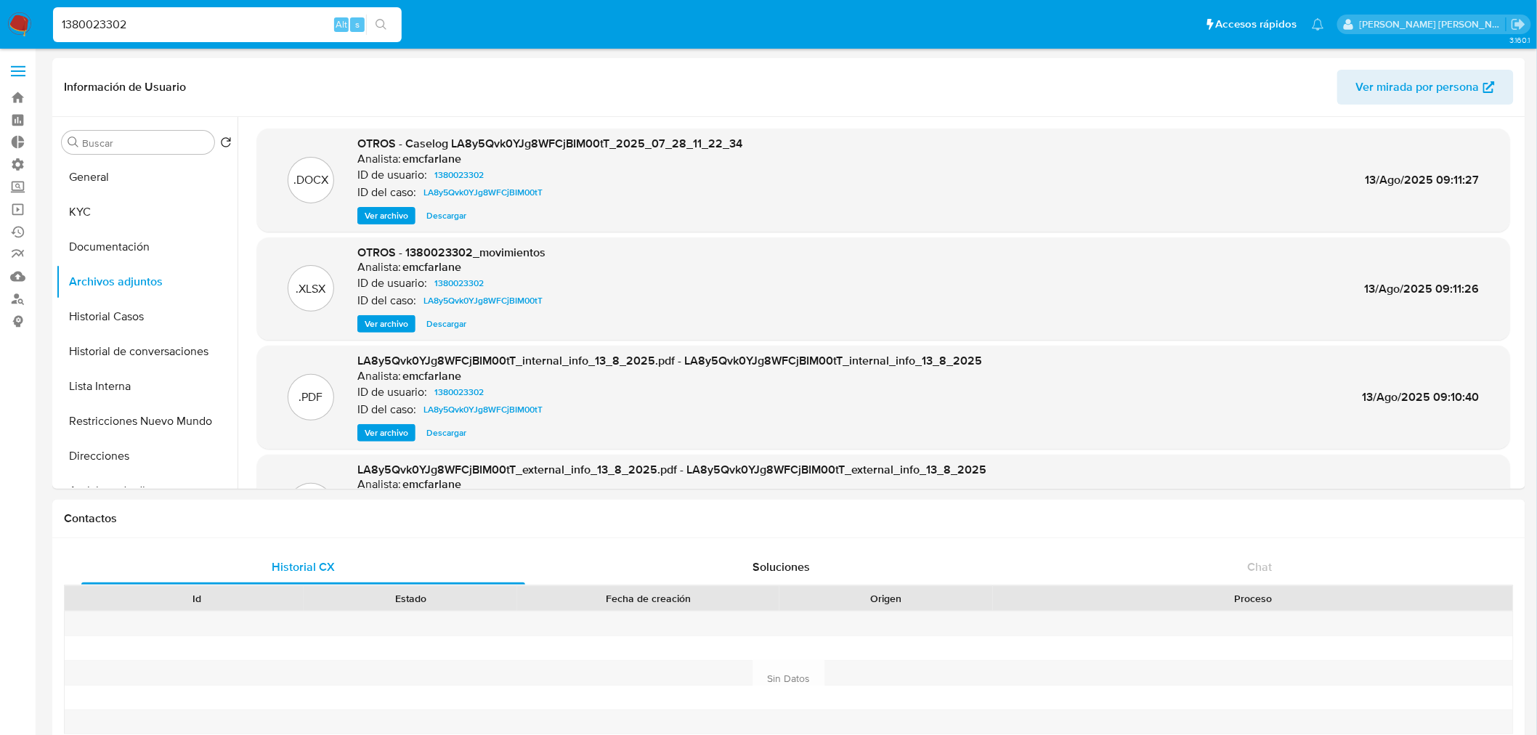
click at [114, 18] on input "1380023302" at bounding box center [227, 24] width 349 height 19
paste input "n2kGFDUTOCkYFKK2LWxUIBZb"
type input "n2kGFDUTOCkYFKK2LWxUIBZb"
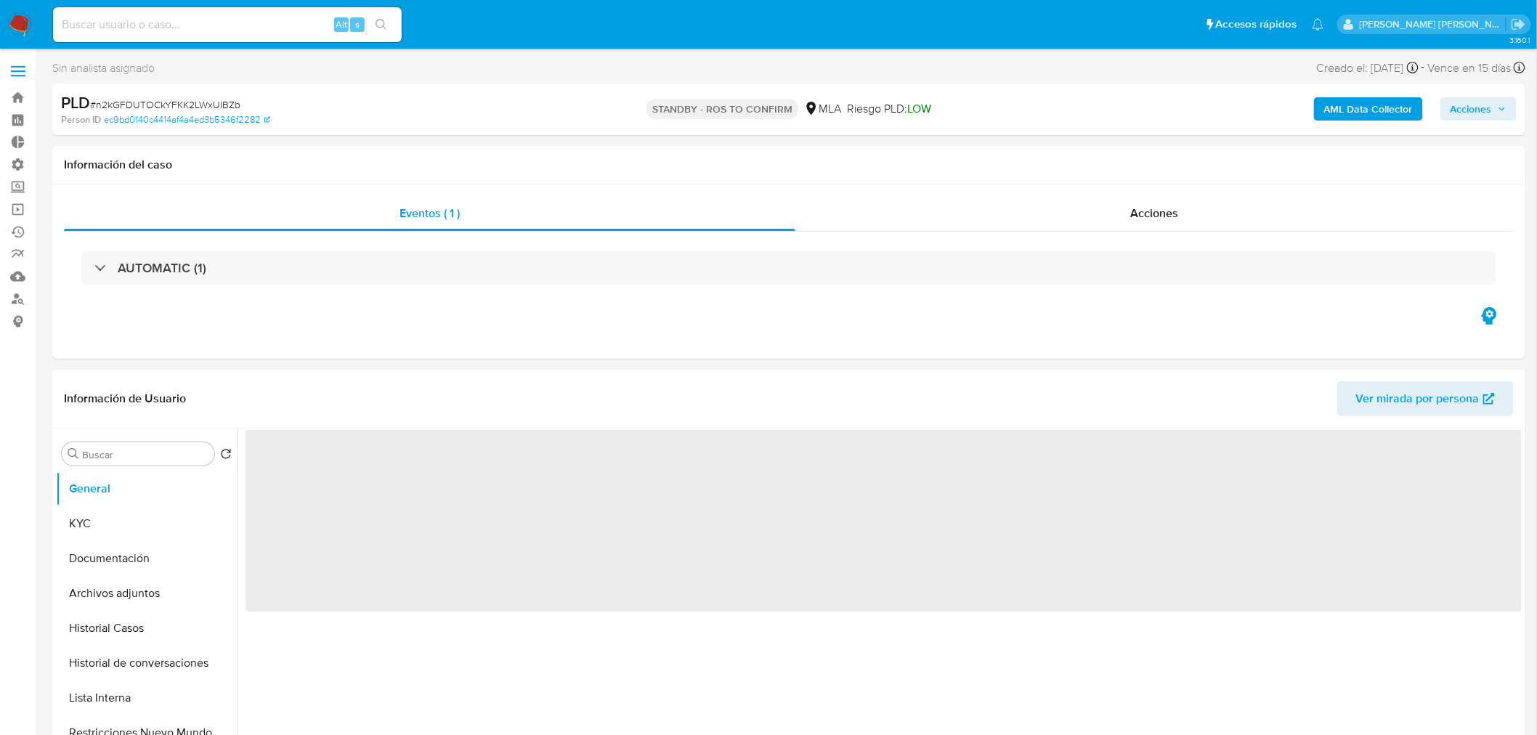
select select "10"
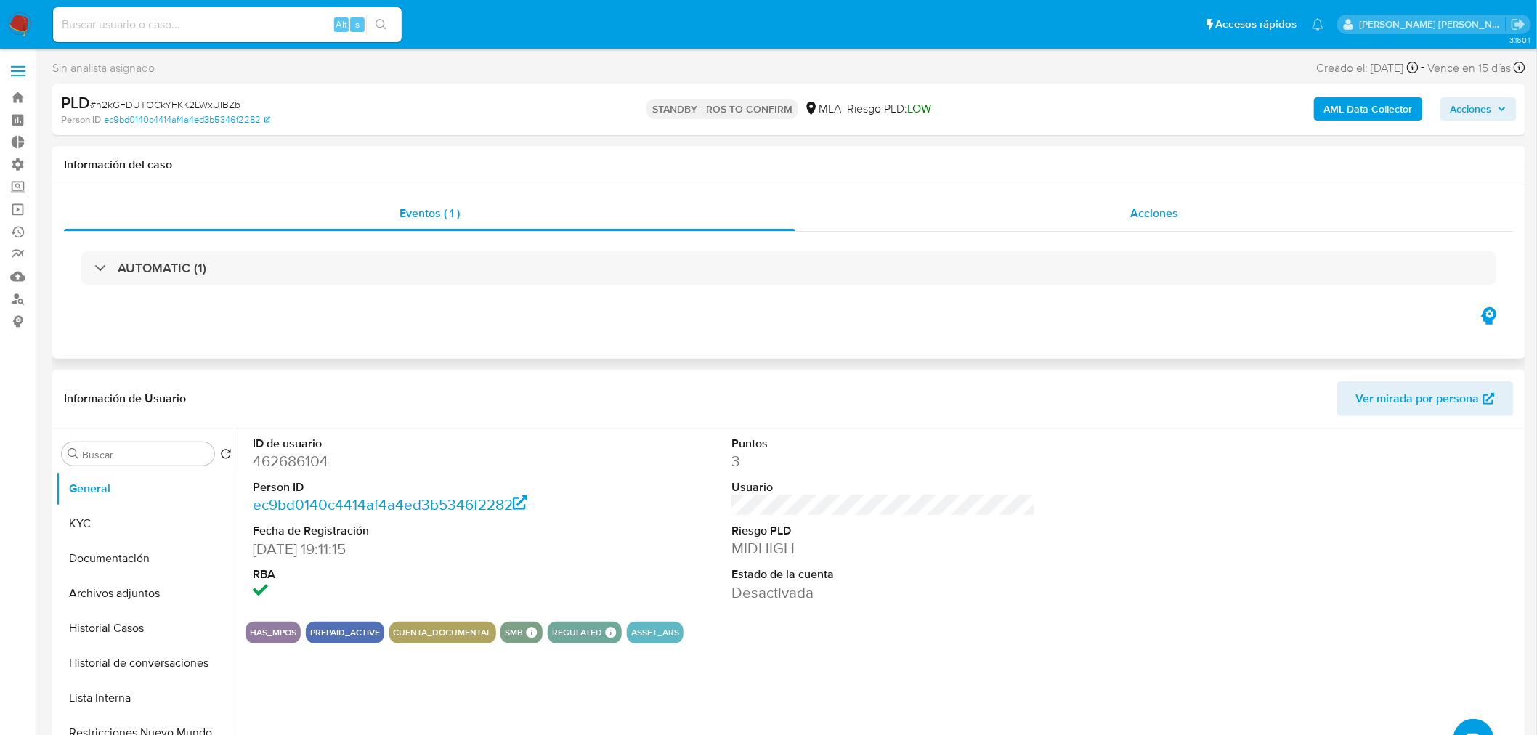
click at [1065, 225] on div "Acciones" at bounding box center [1154, 213] width 719 height 35
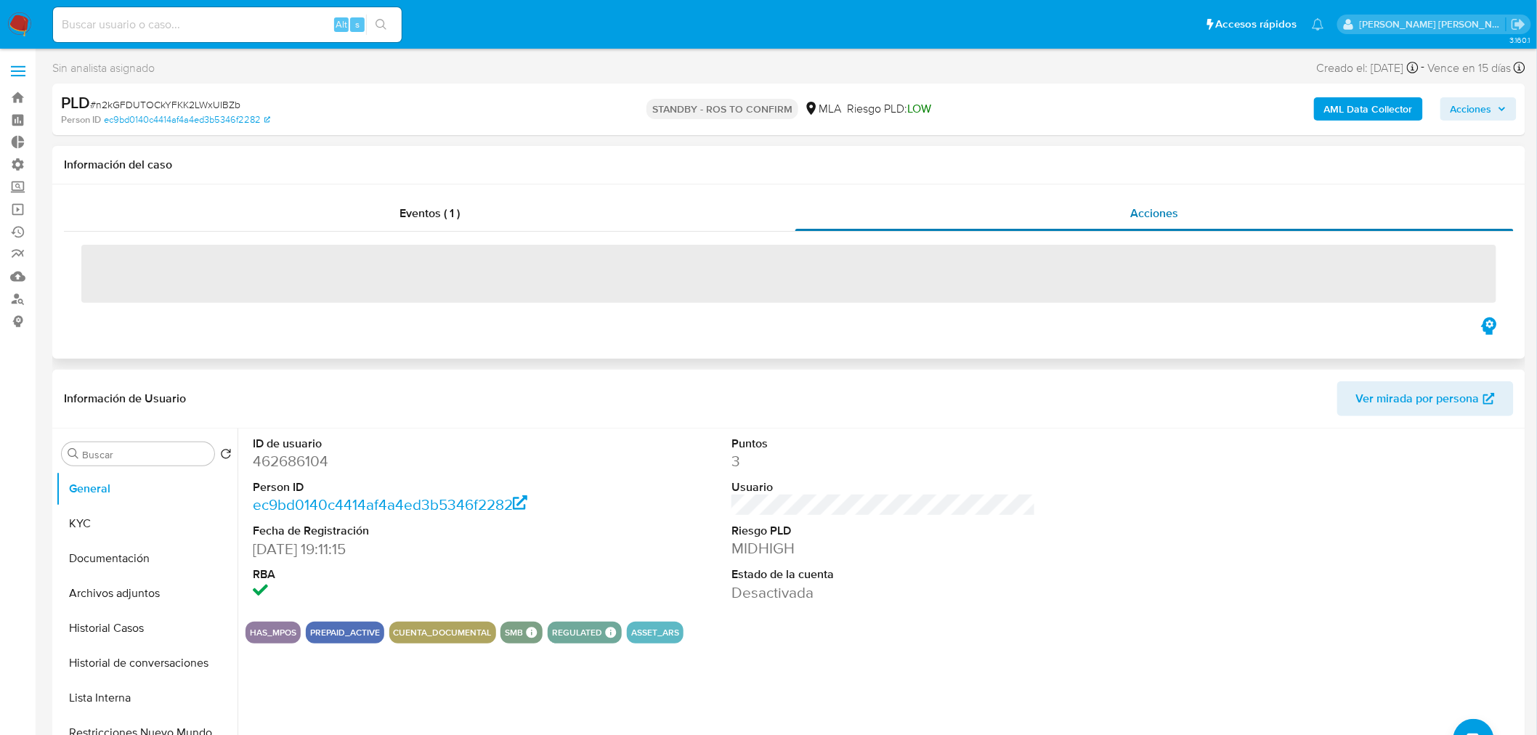
click at [1186, 221] on div "Acciones" at bounding box center [1154, 213] width 719 height 35
click at [558, 219] on div "Eventos ( 1 )" at bounding box center [429, 213] width 731 height 35
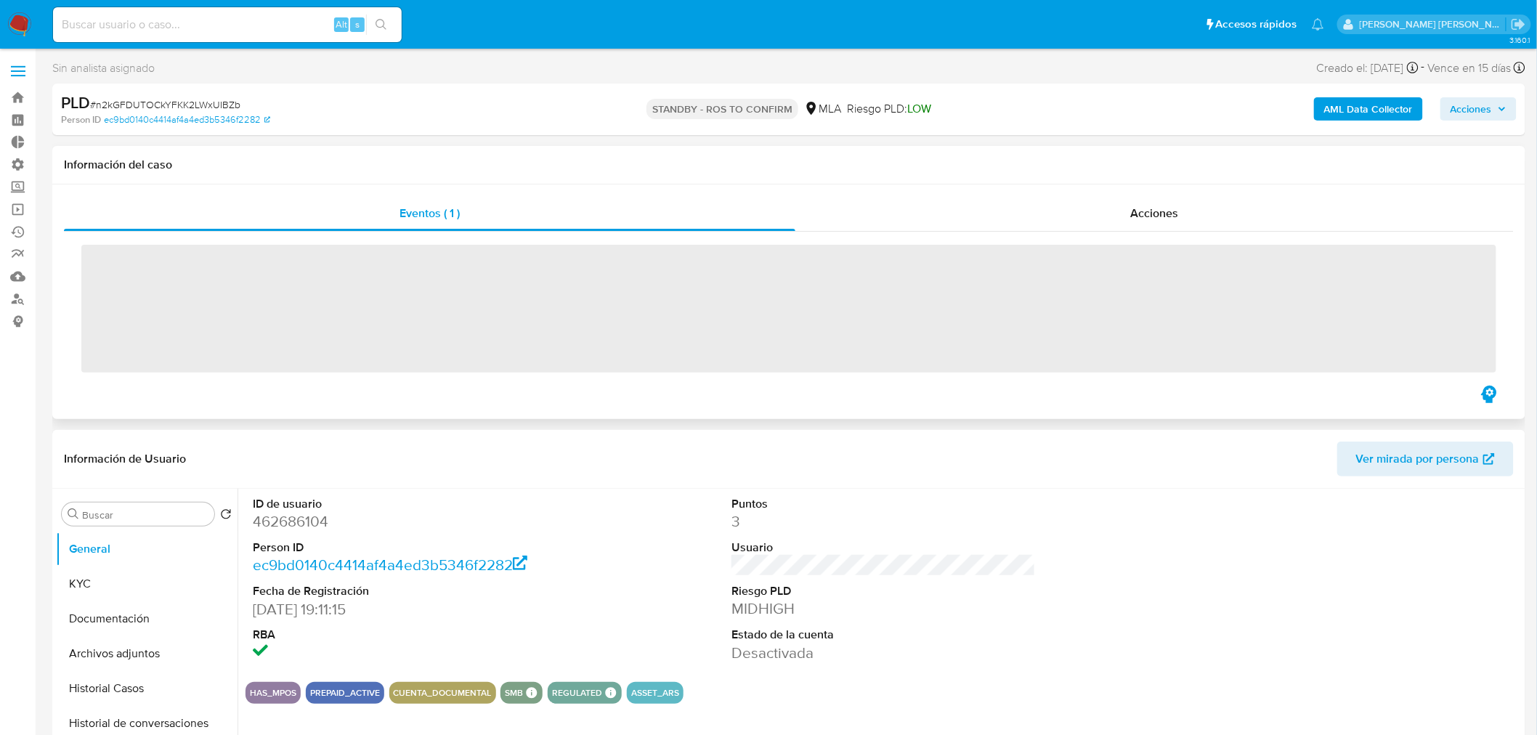
click at [1069, 194] on div "Eventos ( 1 ) Acciones ‌" at bounding box center [788, 301] width 1473 height 235
click at [1068, 206] on div "Acciones" at bounding box center [1154, 213] width 719 height 35
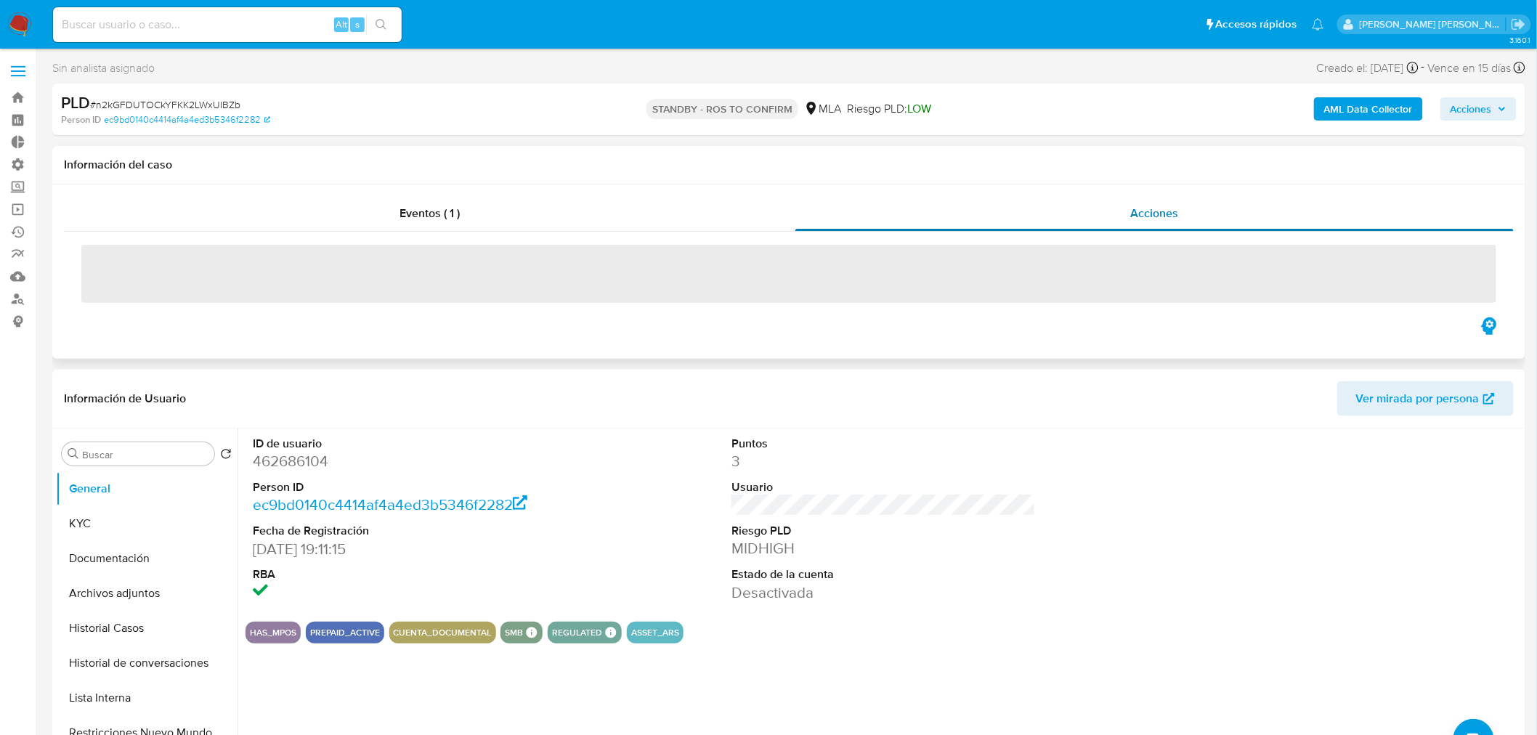
click at [1222, 206] on div "Acciones" at bounding box center [1154, 213] width 719 height 35
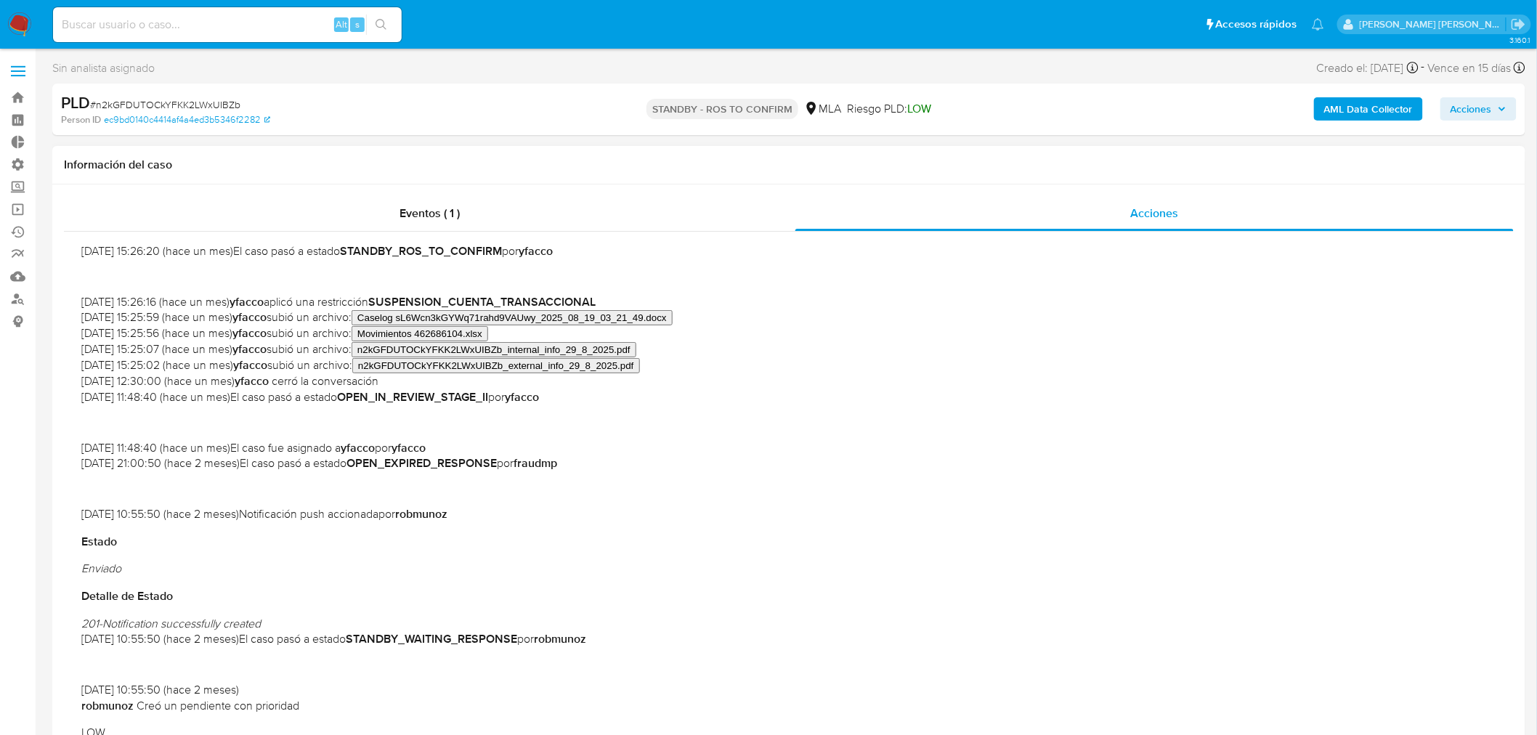
scroll to position [81, 0]
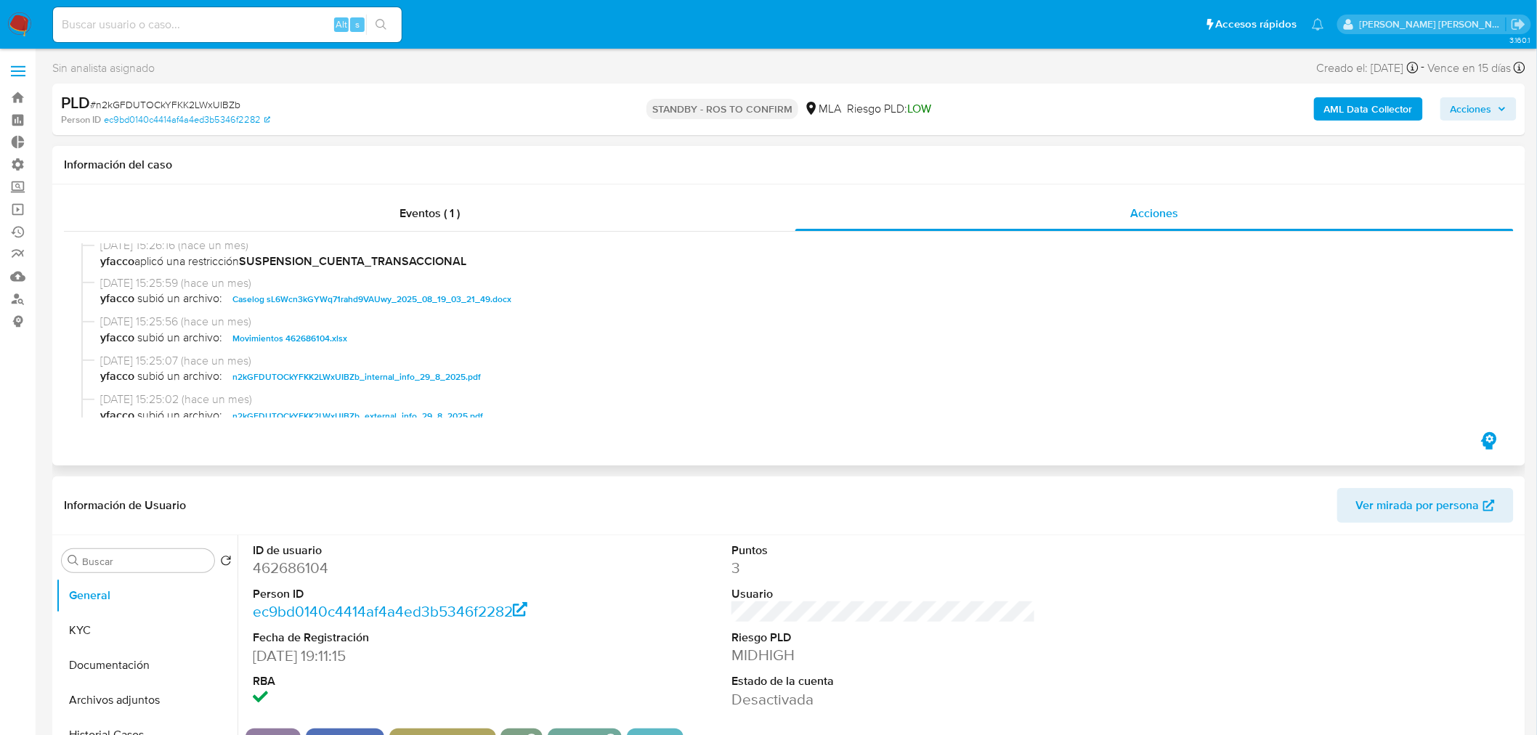
click at [437, 294] on span "Caselog sL6Wcn3kGYWq71rahd9VAUwy_2025_08_19_03_21_49.docx" at bounding box center [371, 299] width 279 height 17
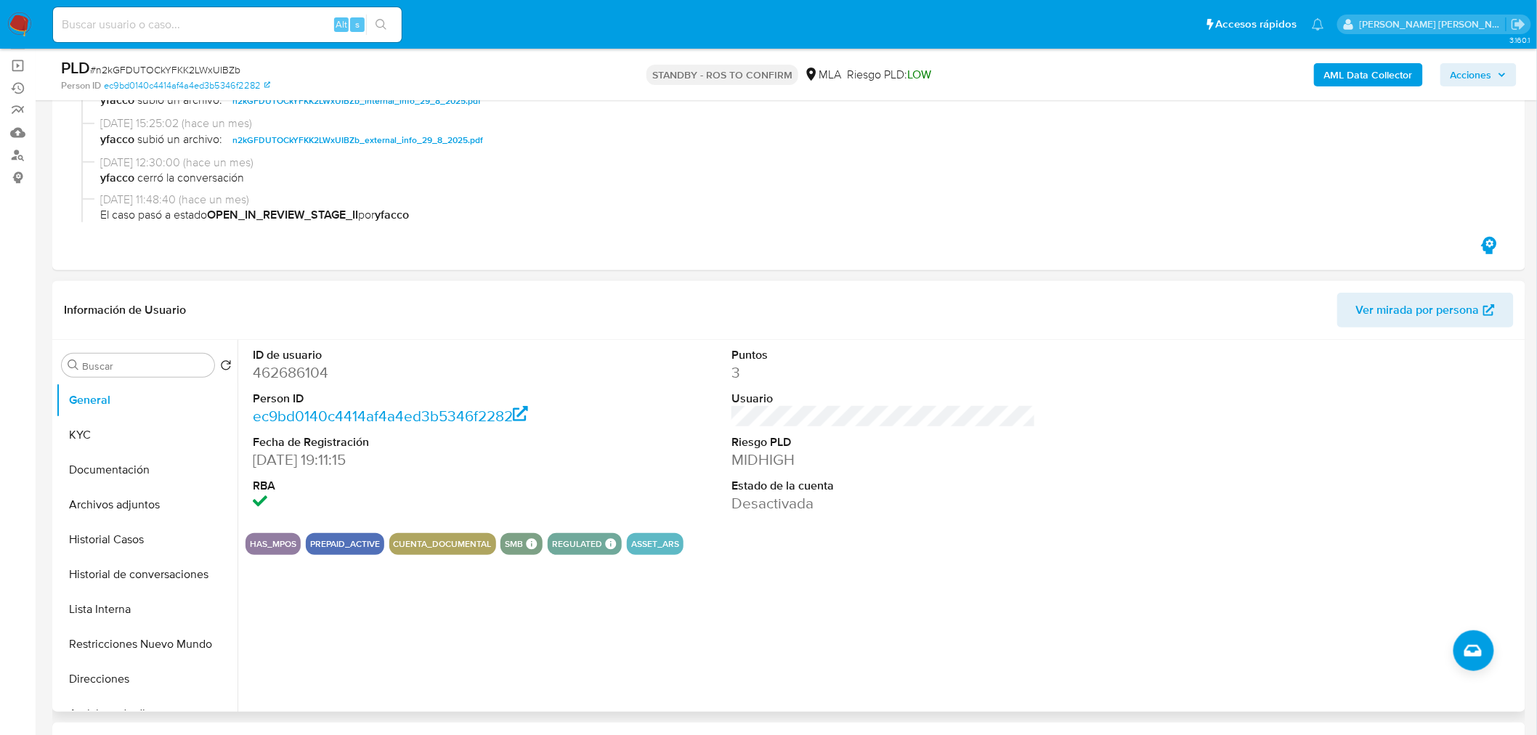
scroll to position [242, 0]
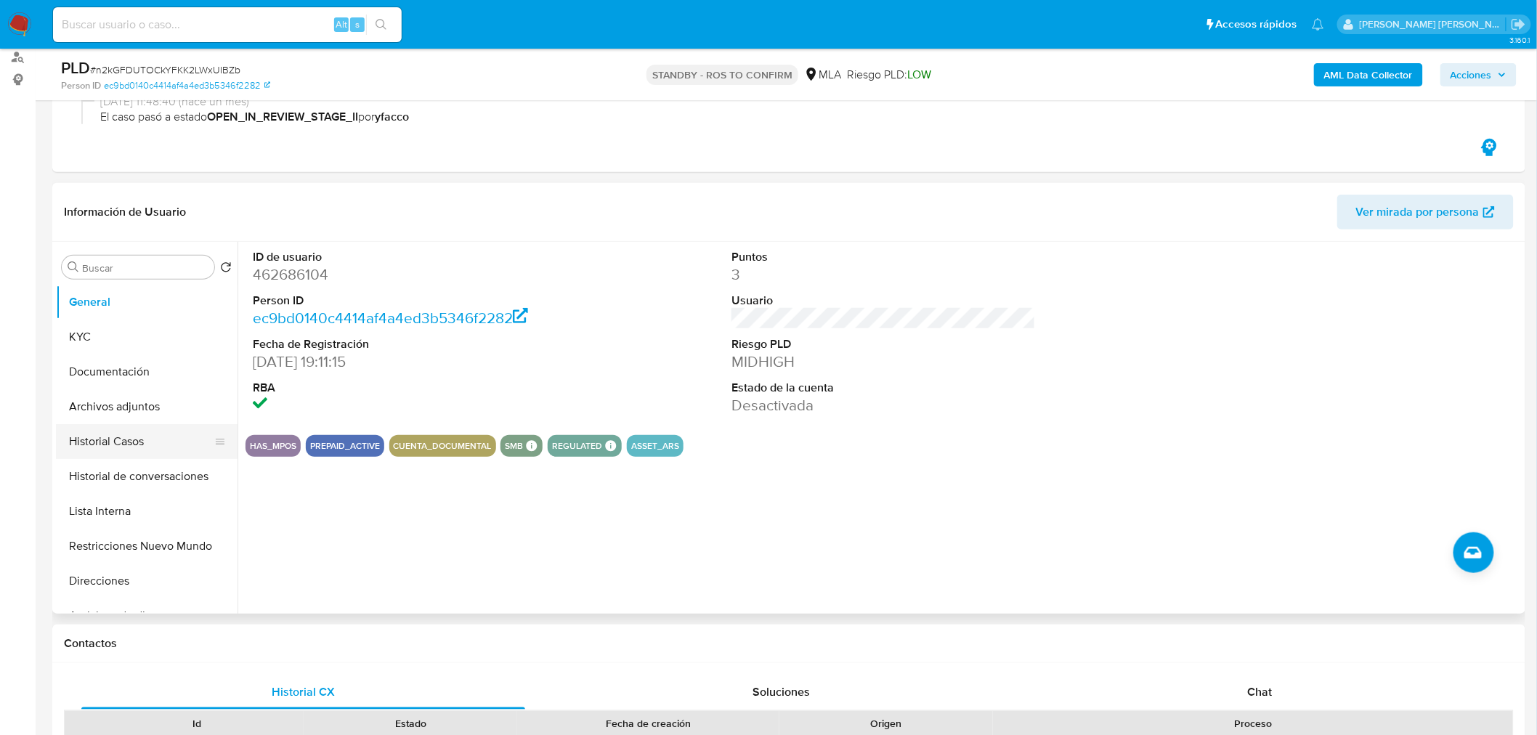
click at [91, 437] on button "Historial Casos" at bounding box center [141, 441] width 170 height 35
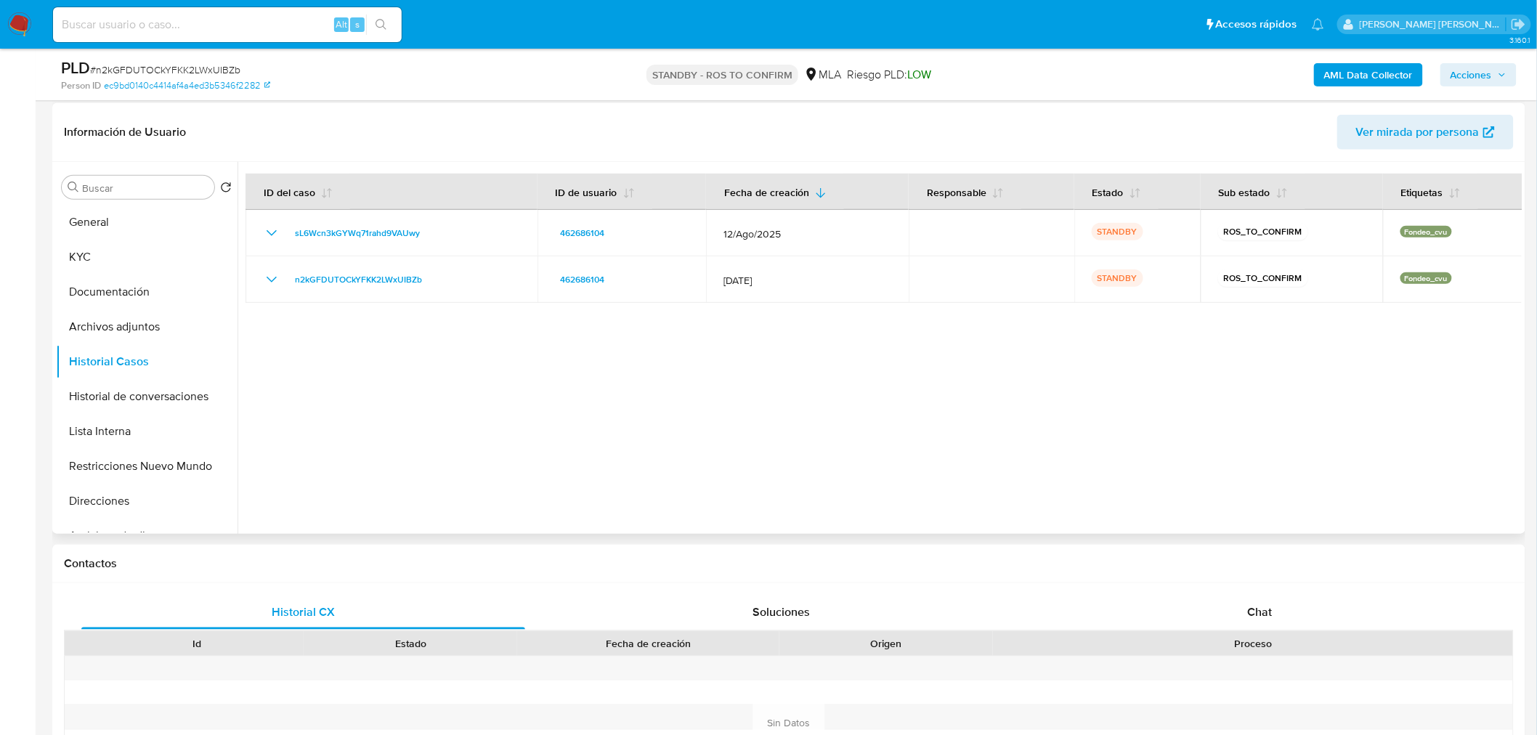
scroll to position [323, 0]
click at [144, 328] on button "Archivos adjuntos" at bounding box center [141, 326] width 170 height 35
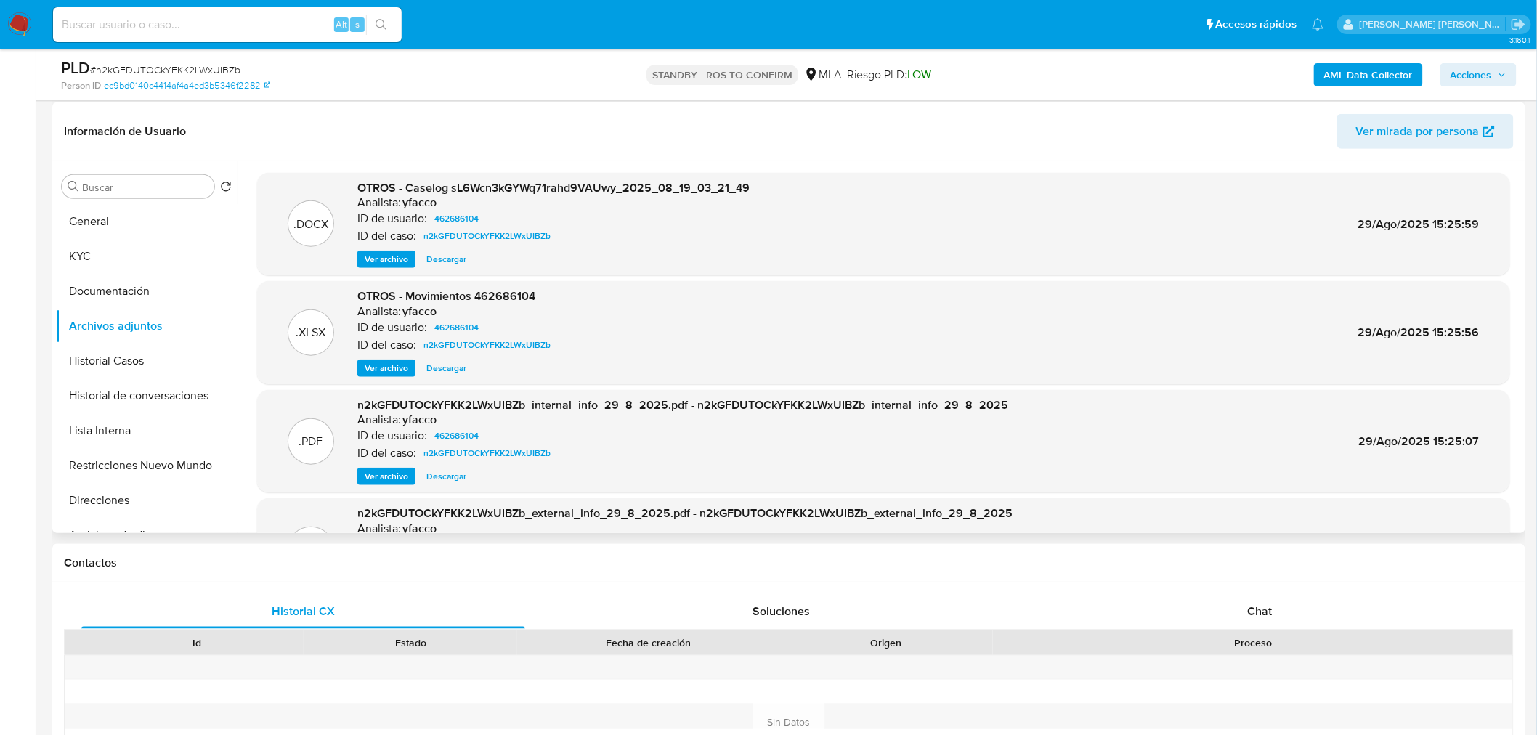
click at [434, 264] on span "Descargar" at bounding box center [446, 259] width 40 height 15
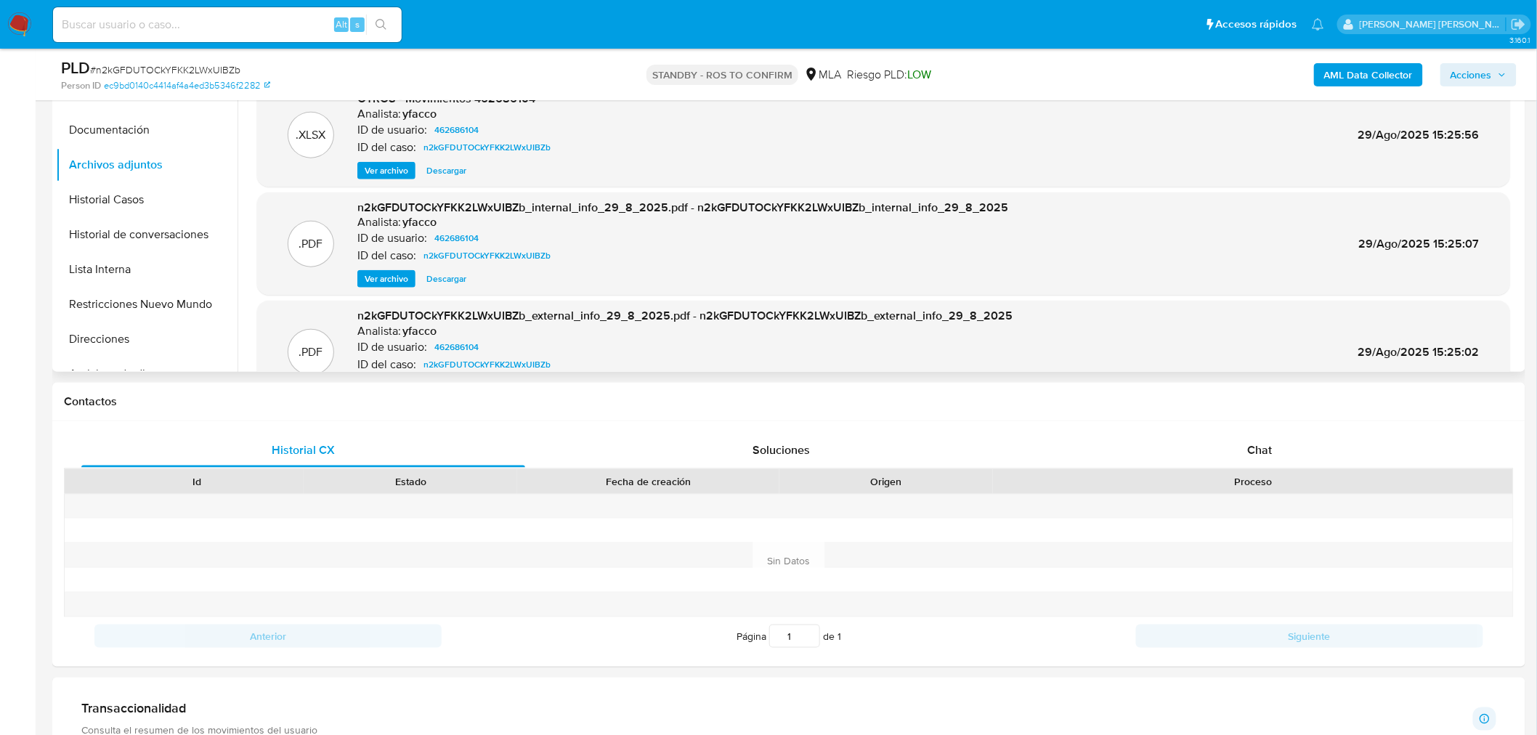
scroll to position [0, 0]
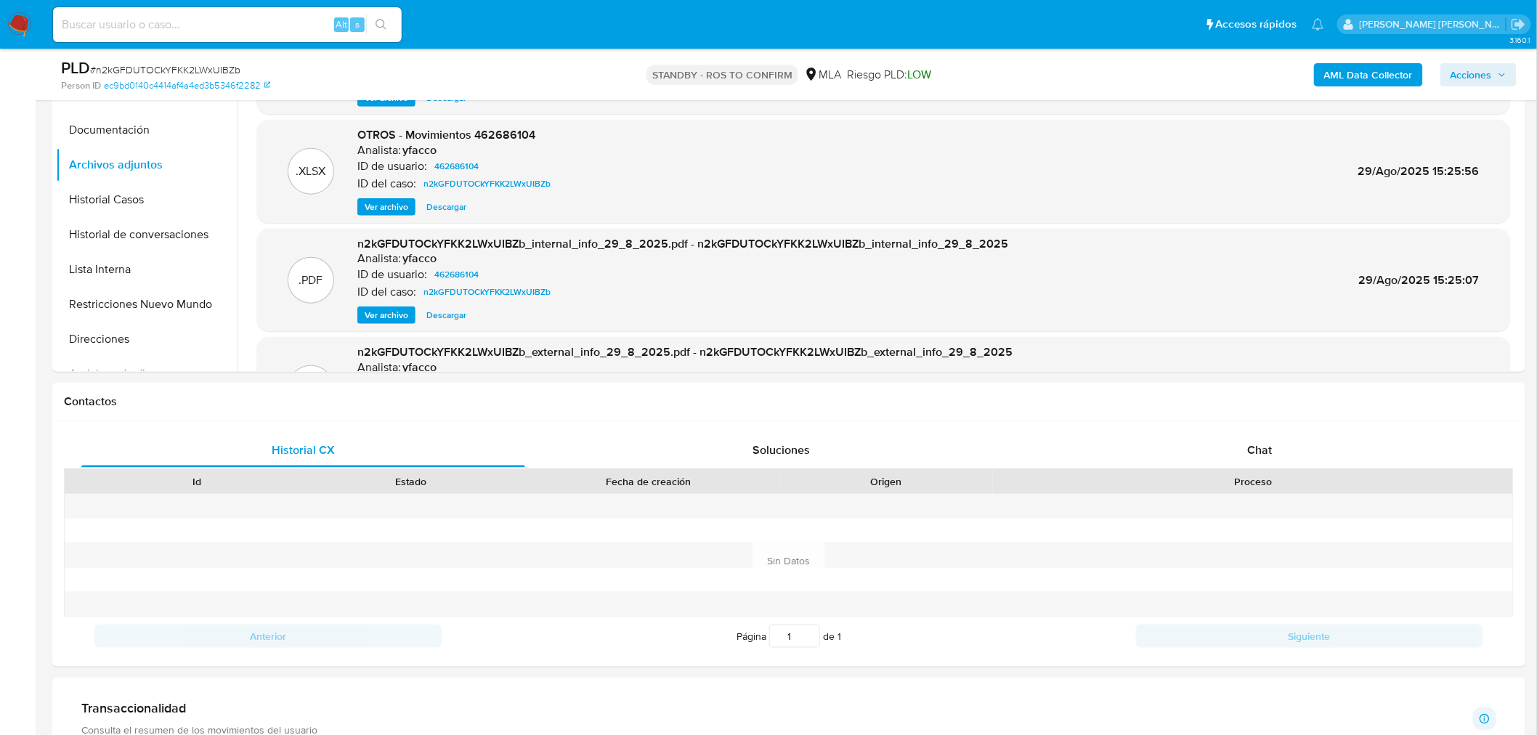
click at [222, 13] on div "Alt s" at bounding box center [227, 24] width 349 height 35
click at [225, 17] on input at bounding box center [227, 24] width 349 height 19
paste input "k3EhqLyPzvWlOf6Mv7jiuUcw"
type input "k3EhqLyPzvWlOf6Mv7jiuUcw"
click at [384, 20] on icon "search-icon" at bounding box center [382, 25] width 12 height 12
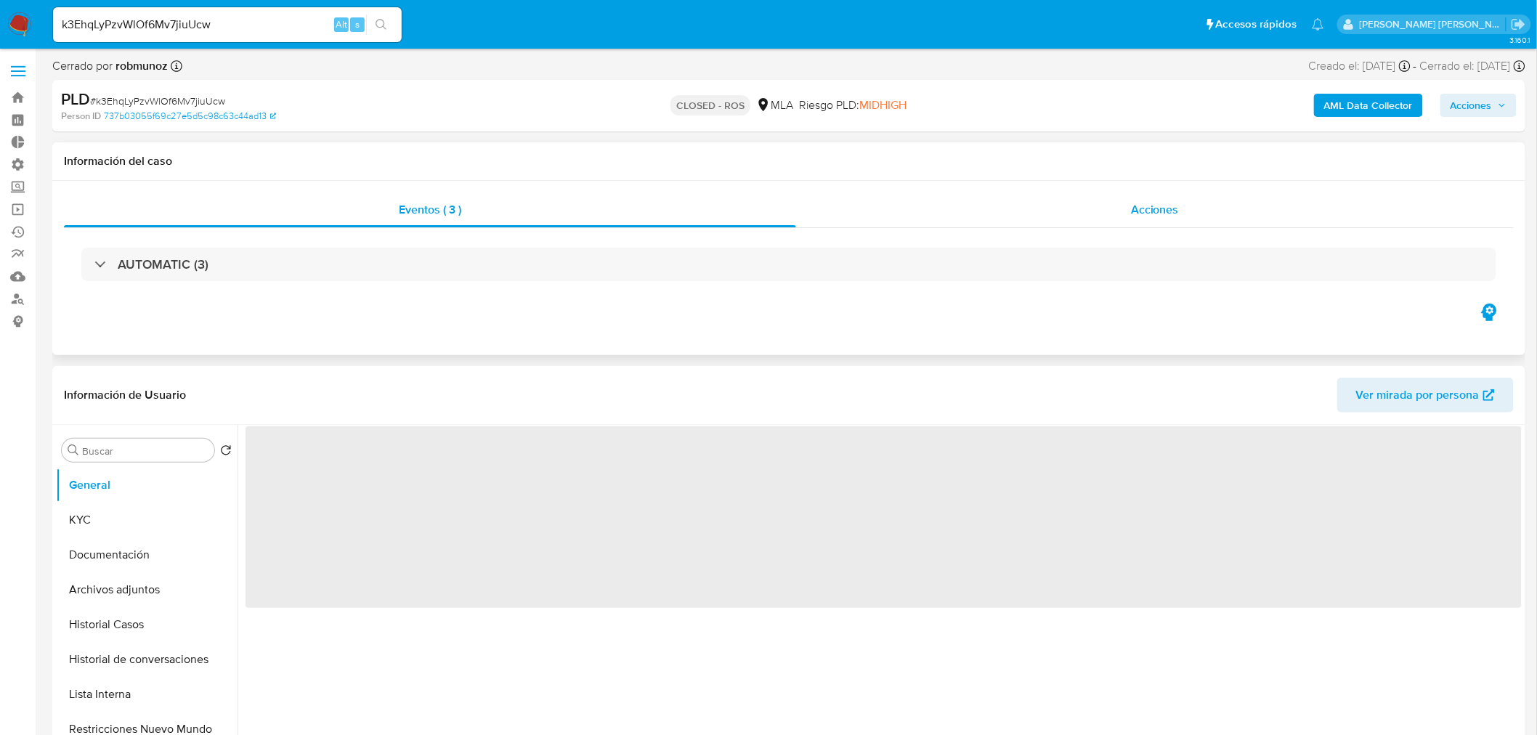
click at [1178, 203] on span "Acciones" at bounding box center [1155, 209] width 48 height 17
select select "10"
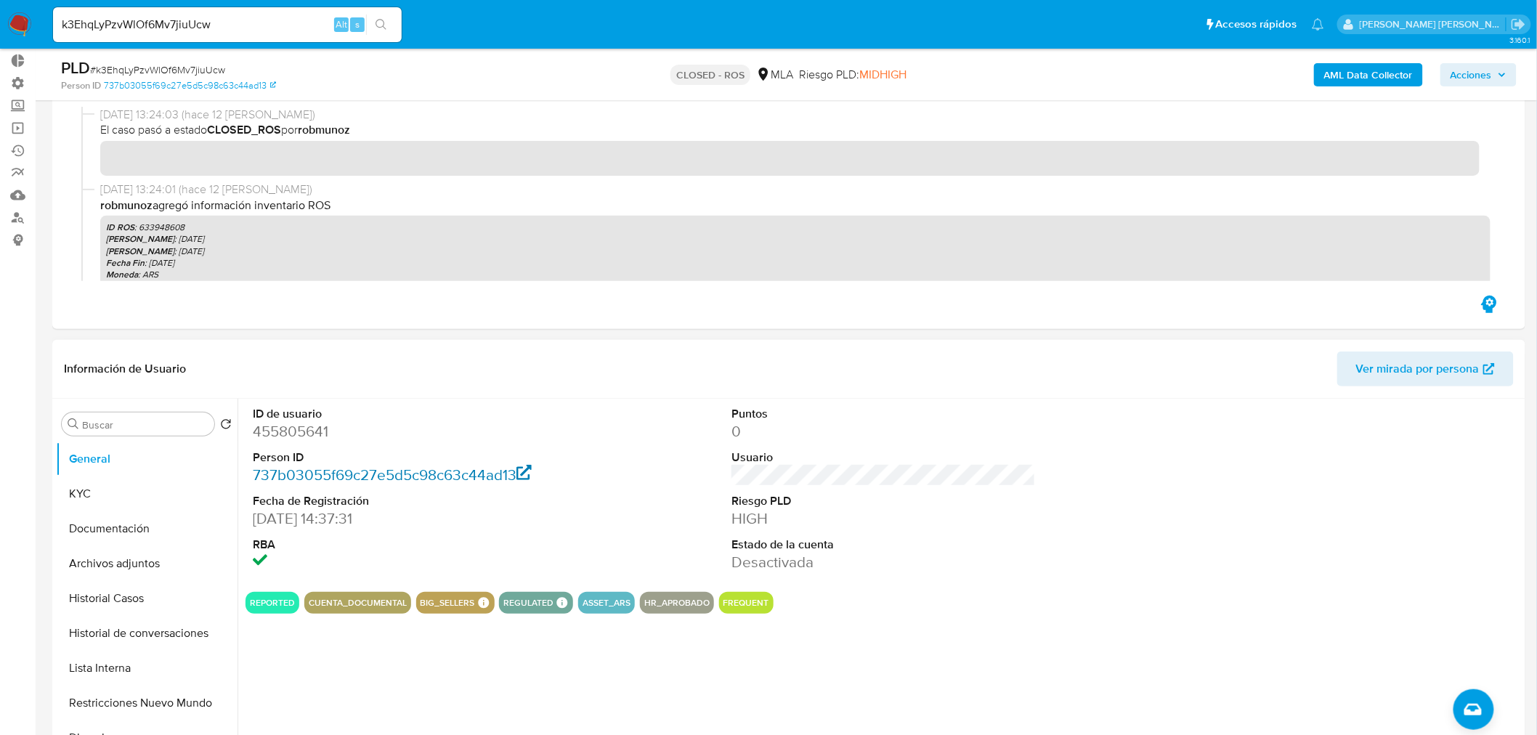
scroll to position [81, 0]
click at [146, 604] on button "Historial Casos" at bounding box center [141, 599] width 170 height 35
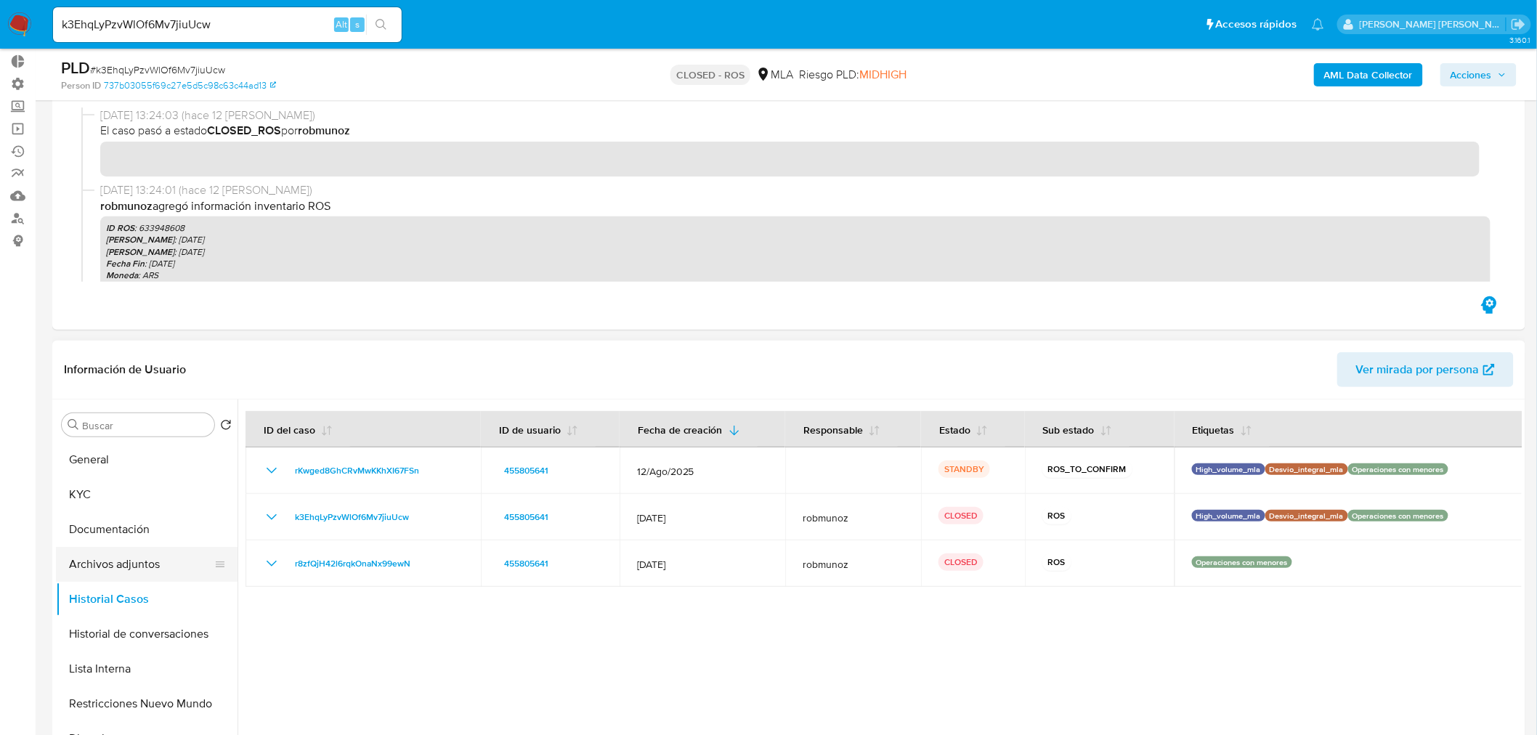
click at [92, 578] on button "Archivos adjuntos" at bounding box center [141, 564] width 170 height 35
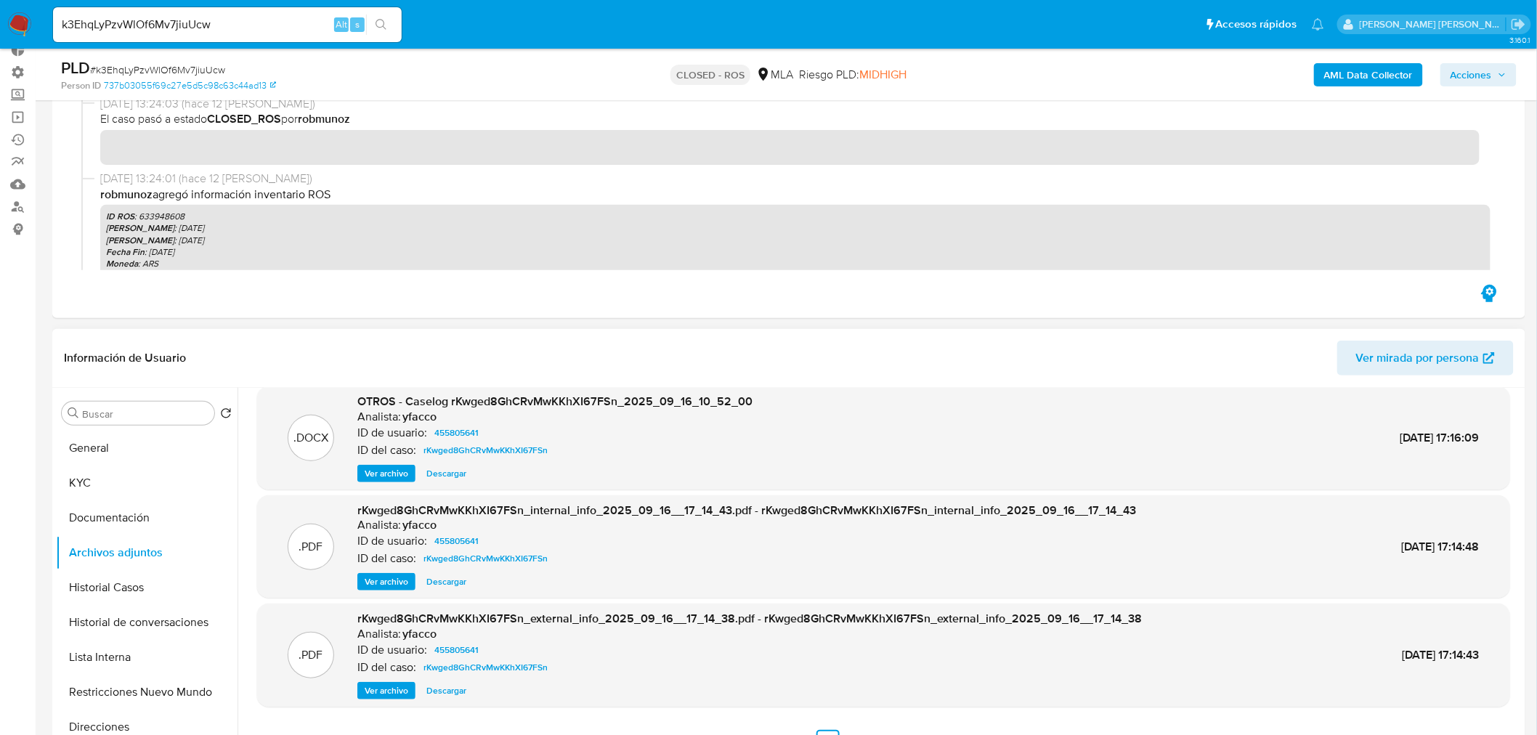
scroll to position [242, 0]
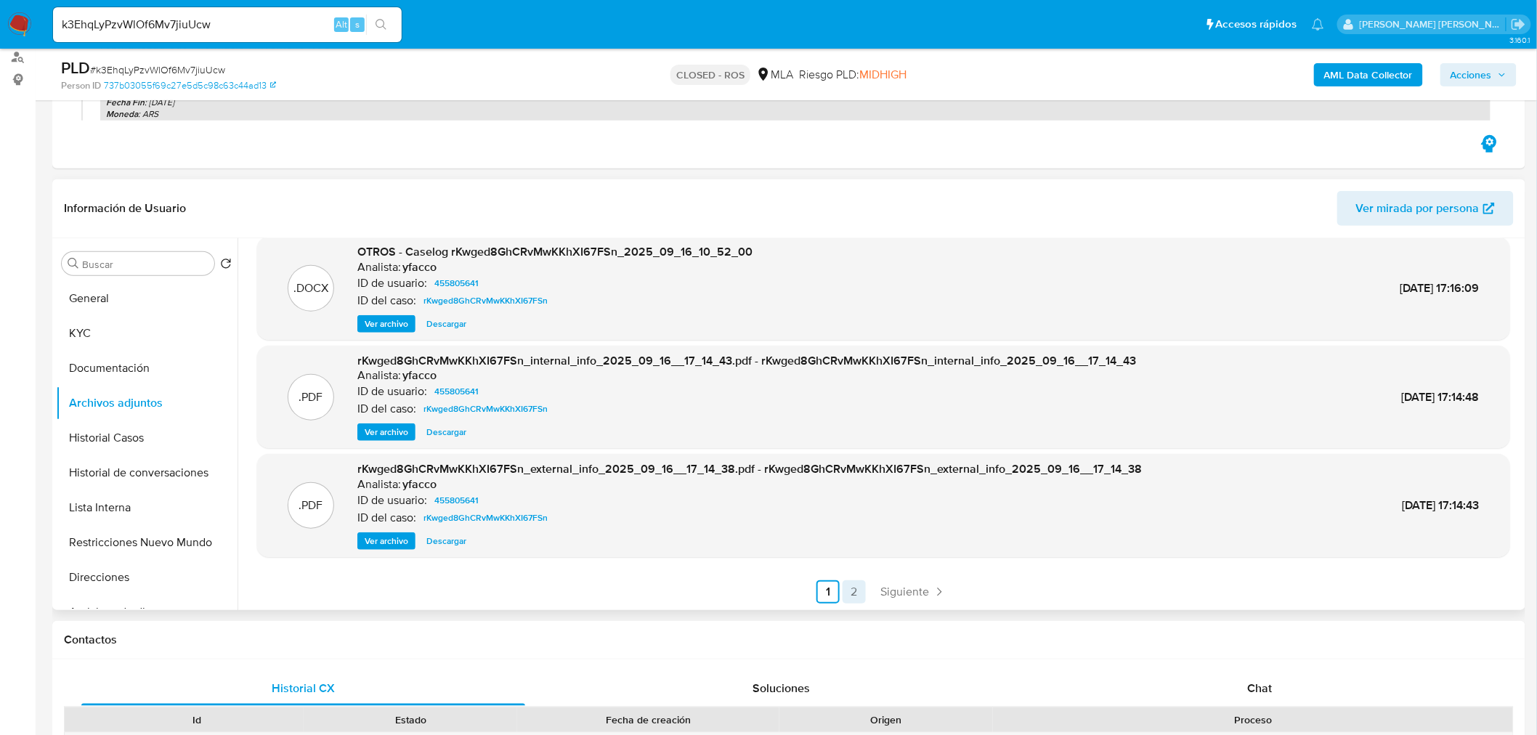
click at [852, 591] on link "2" at bounding box center [854, 591] width 23 height 23
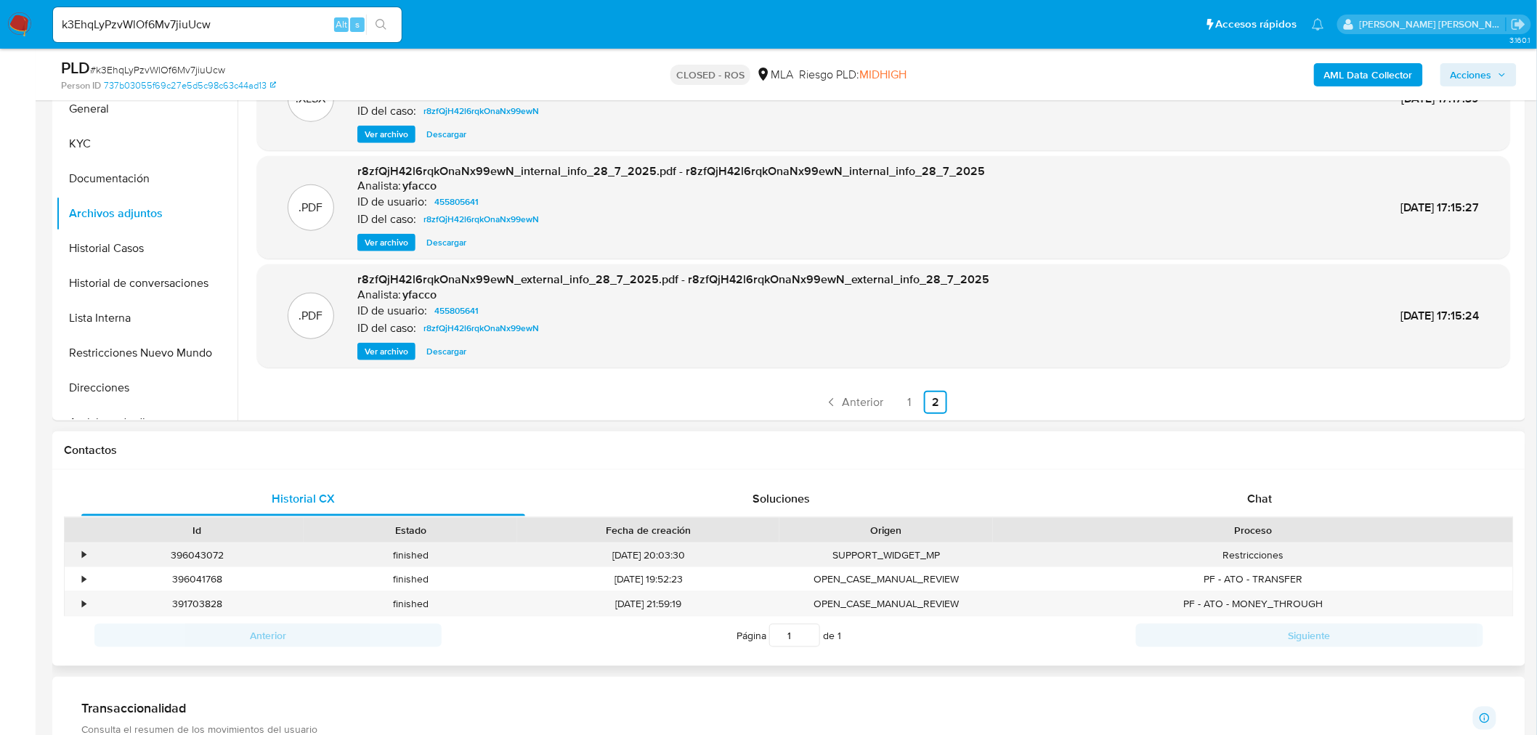
scroll to position [484, 0]
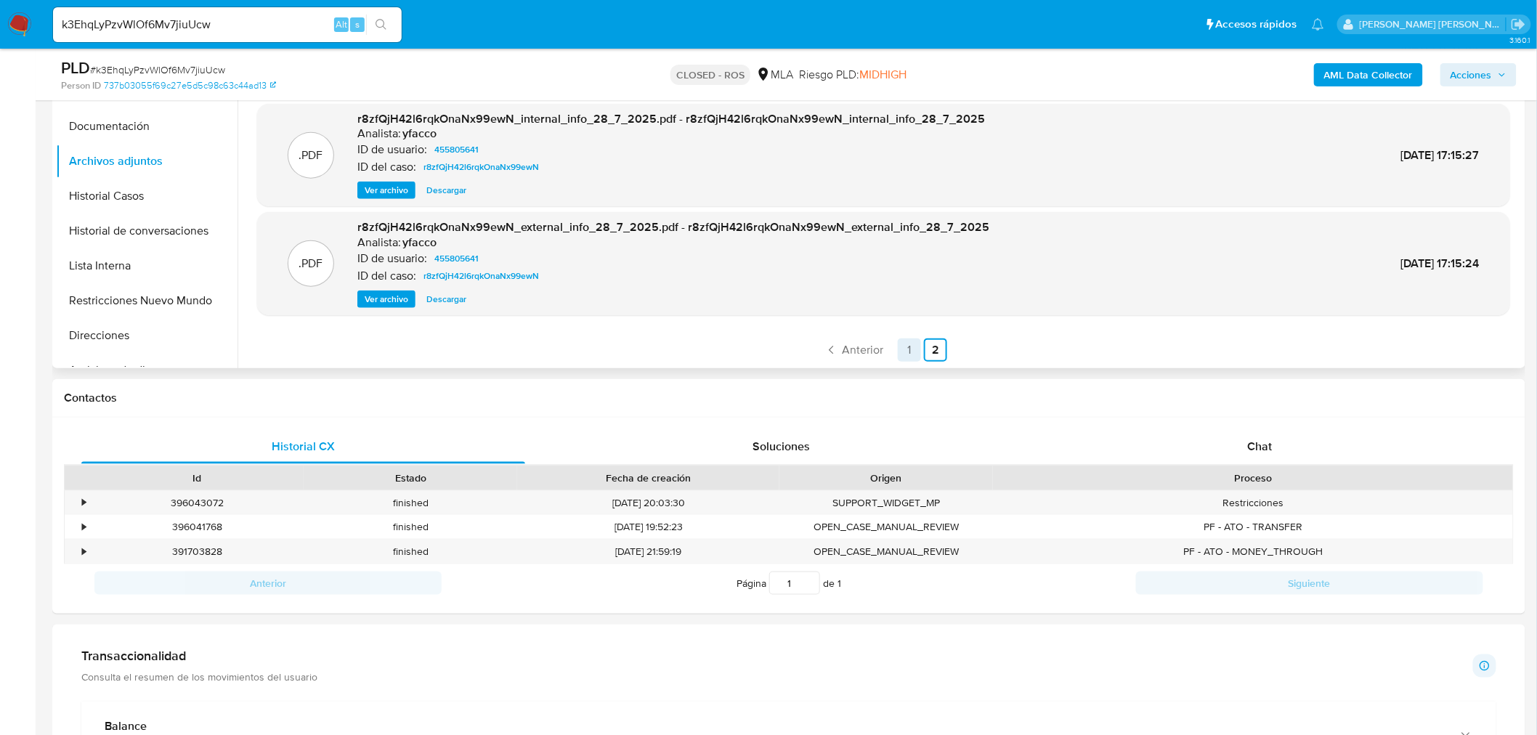
click at [899, 352] on link "1" at bounding box center [909, 349] width 23 height 23
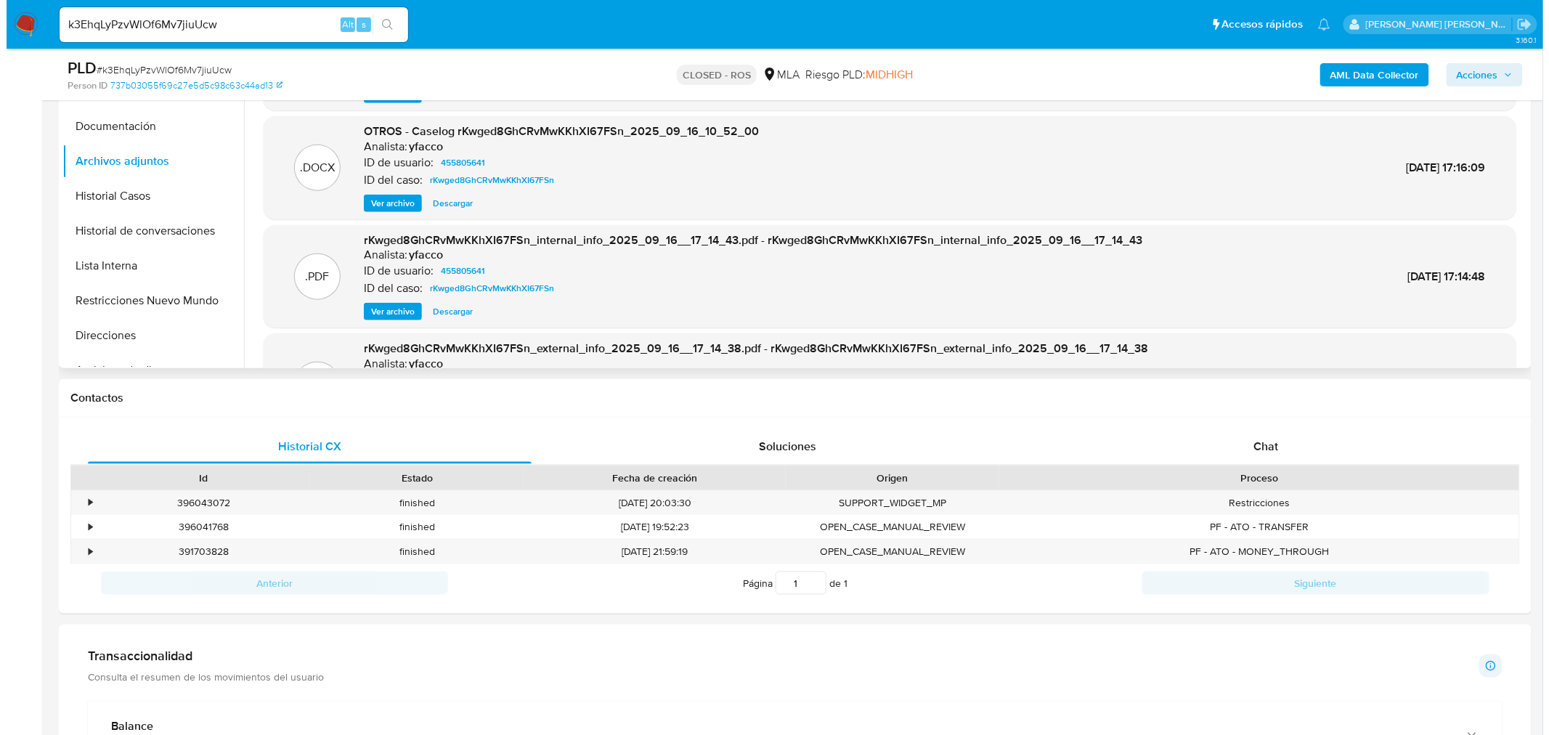
scroll to position [323, 0]
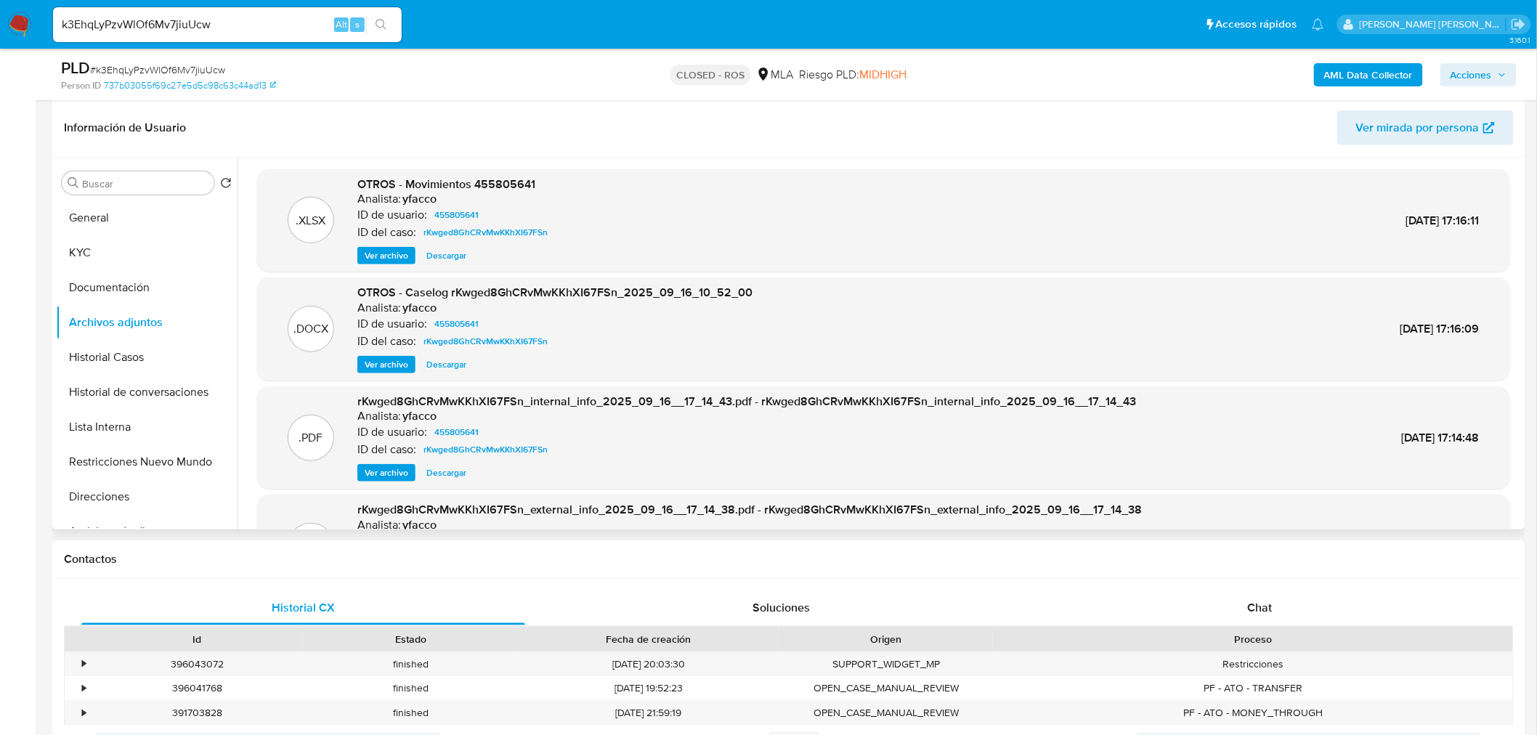
click at [392, 360] on span "Ver archivo" at bounding box center [387, 364] width 44 height 15
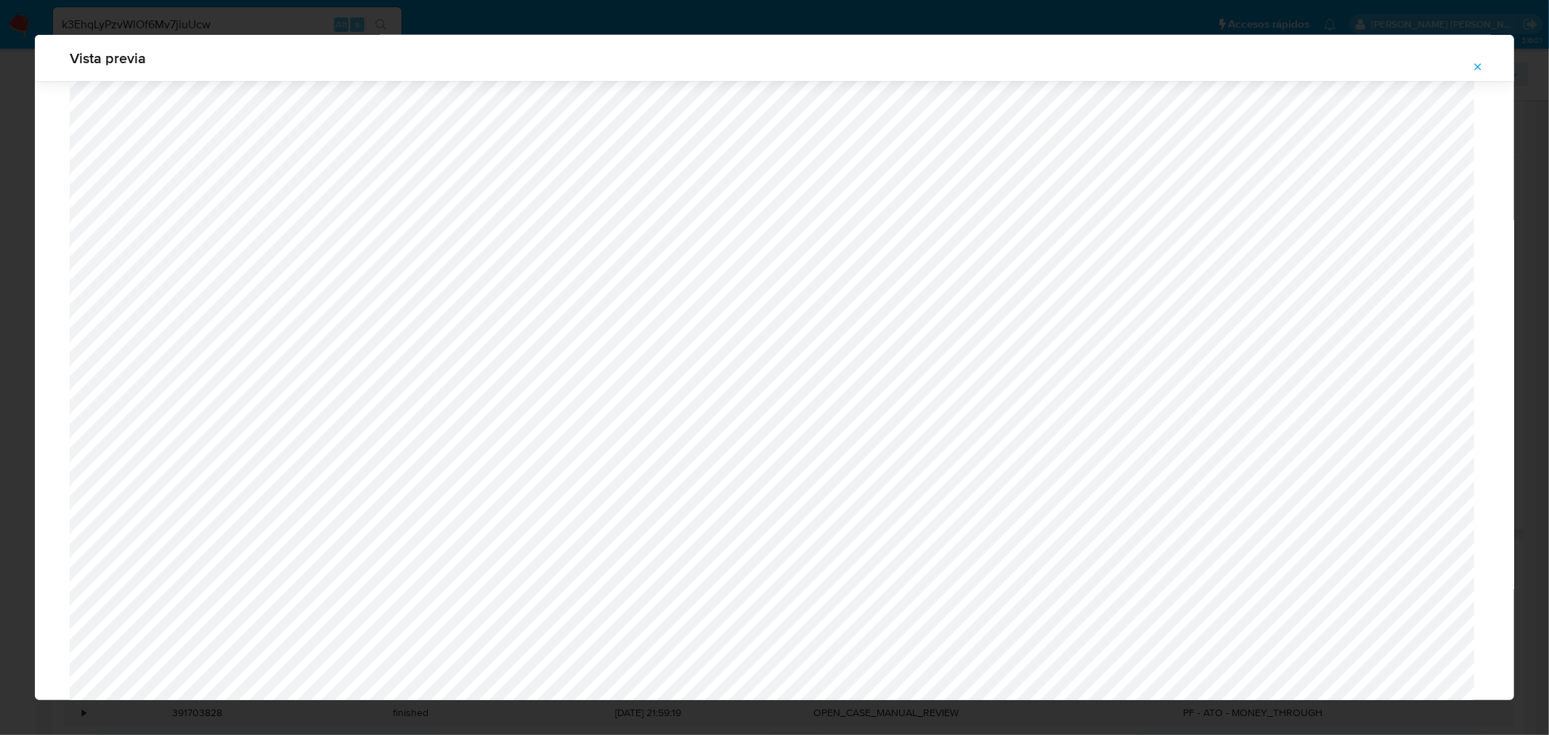
scroll to position [697, 0]
drag, startPoint x: 1482, startPoint y: 55, endPoint x: 1429, endPoint y: 88, distance: 62.3
click at [1482, 55] on button "Attachment preview" at bounding box center [1478, 66] width 32 height 23
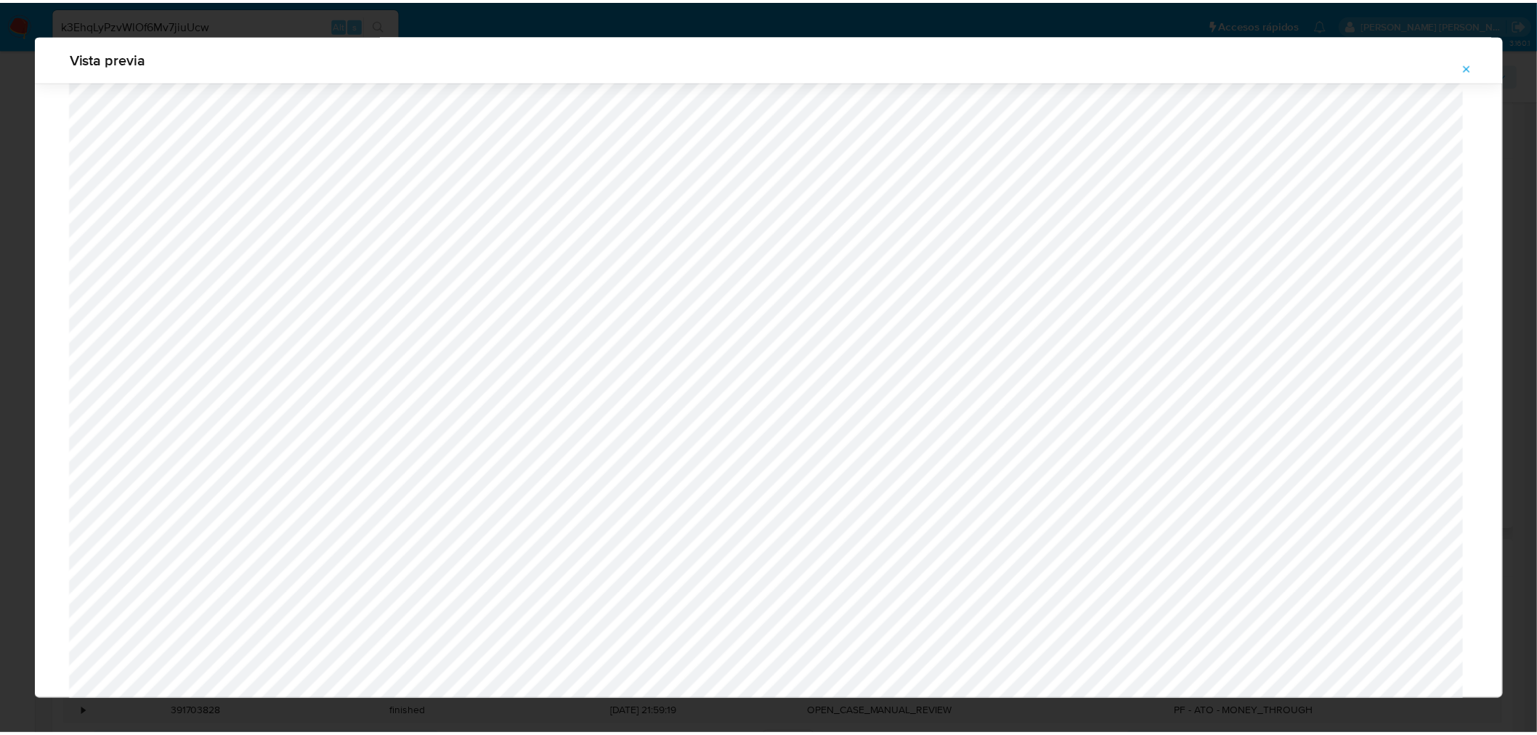
scroll to position [0, 0]
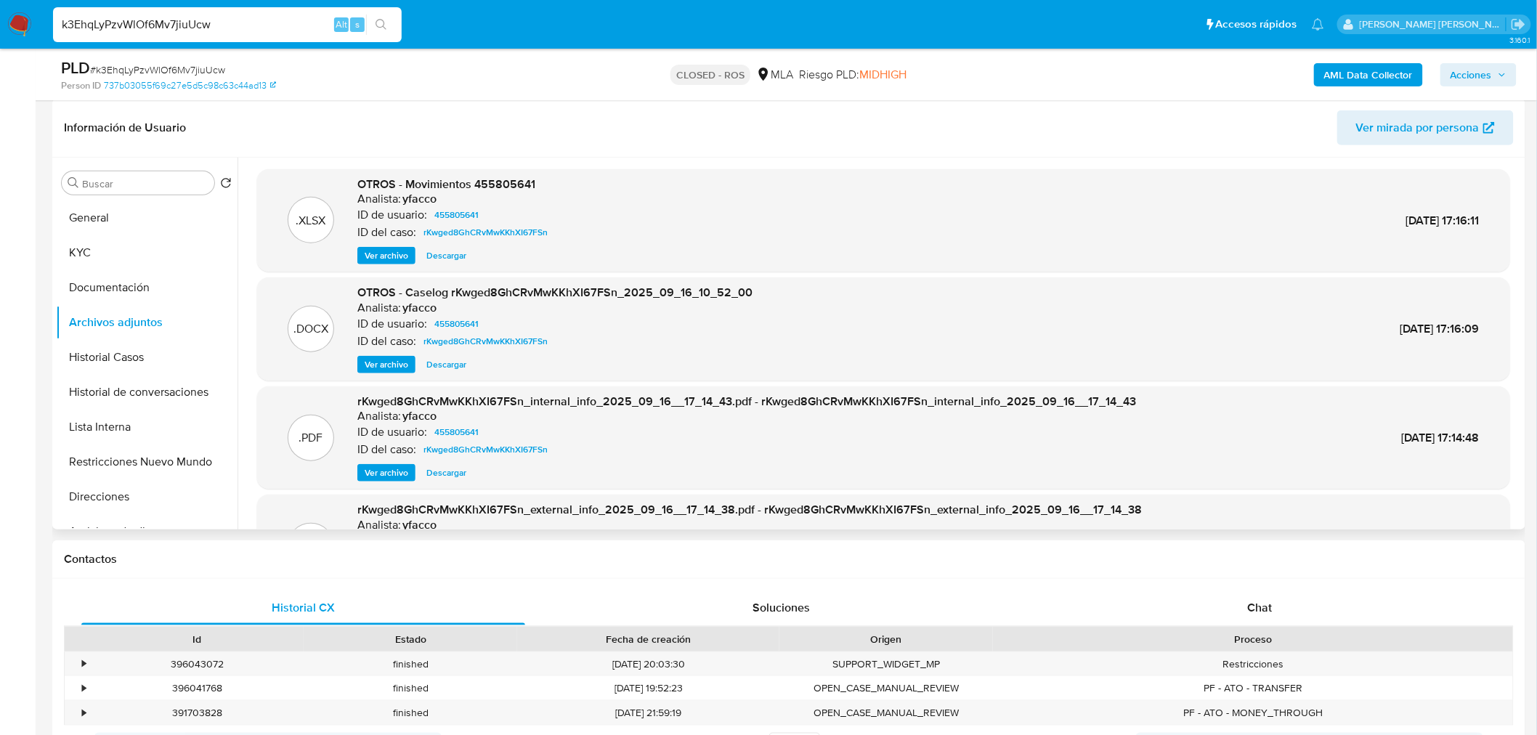
click at [272, 23] on input "k3EhqLyPzvWlOf6Mv7jiuUcw" at bounding box center [227, 24] width 349 height 19
paste input "tgKlmoseLMiwXA4BNtMcy8y7"
type input "tgKlmoseLMiwXA4BNtMcy8y7"
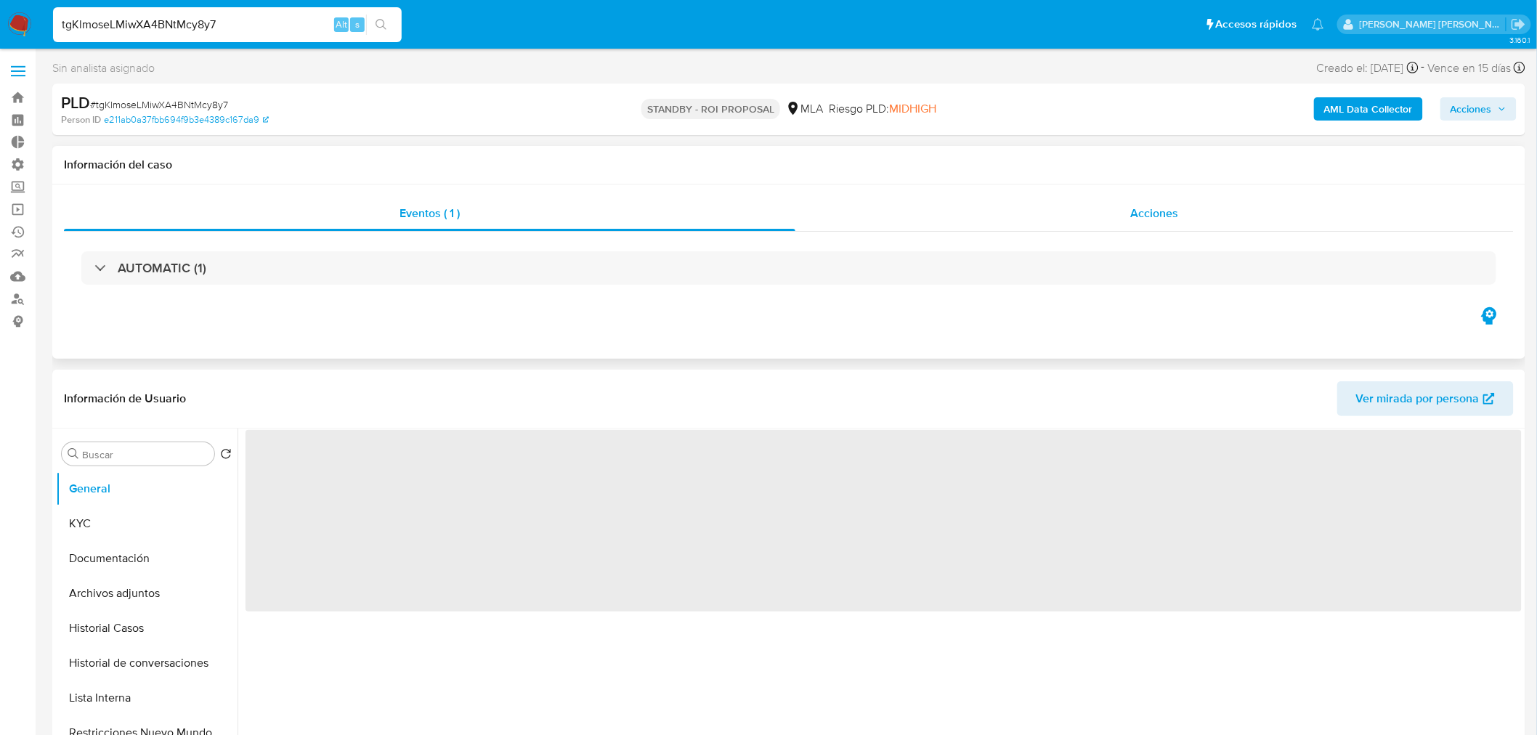
click at [1107, 227] on div "Acciones" at bounding box center [1154, 213] width 719 height 35
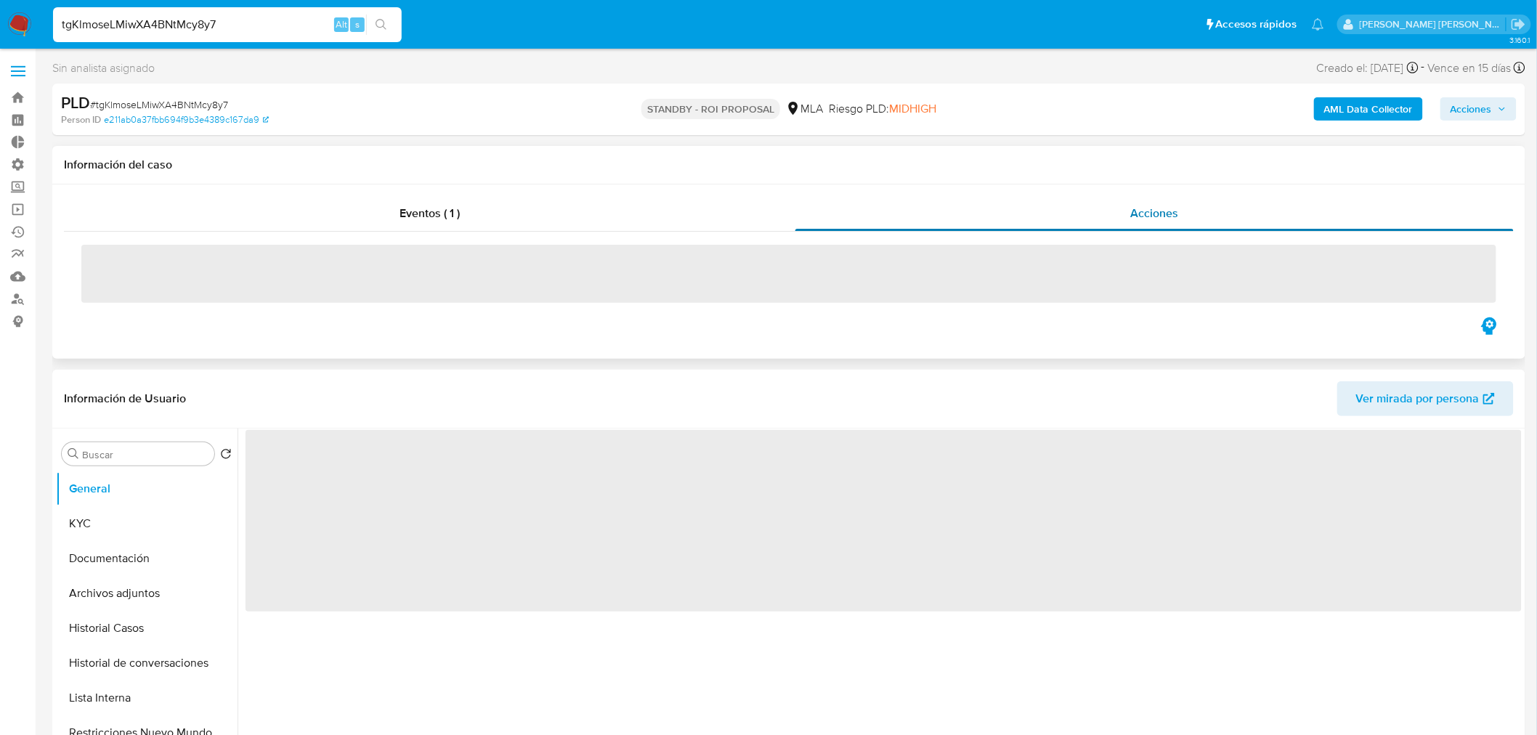
select select "10"
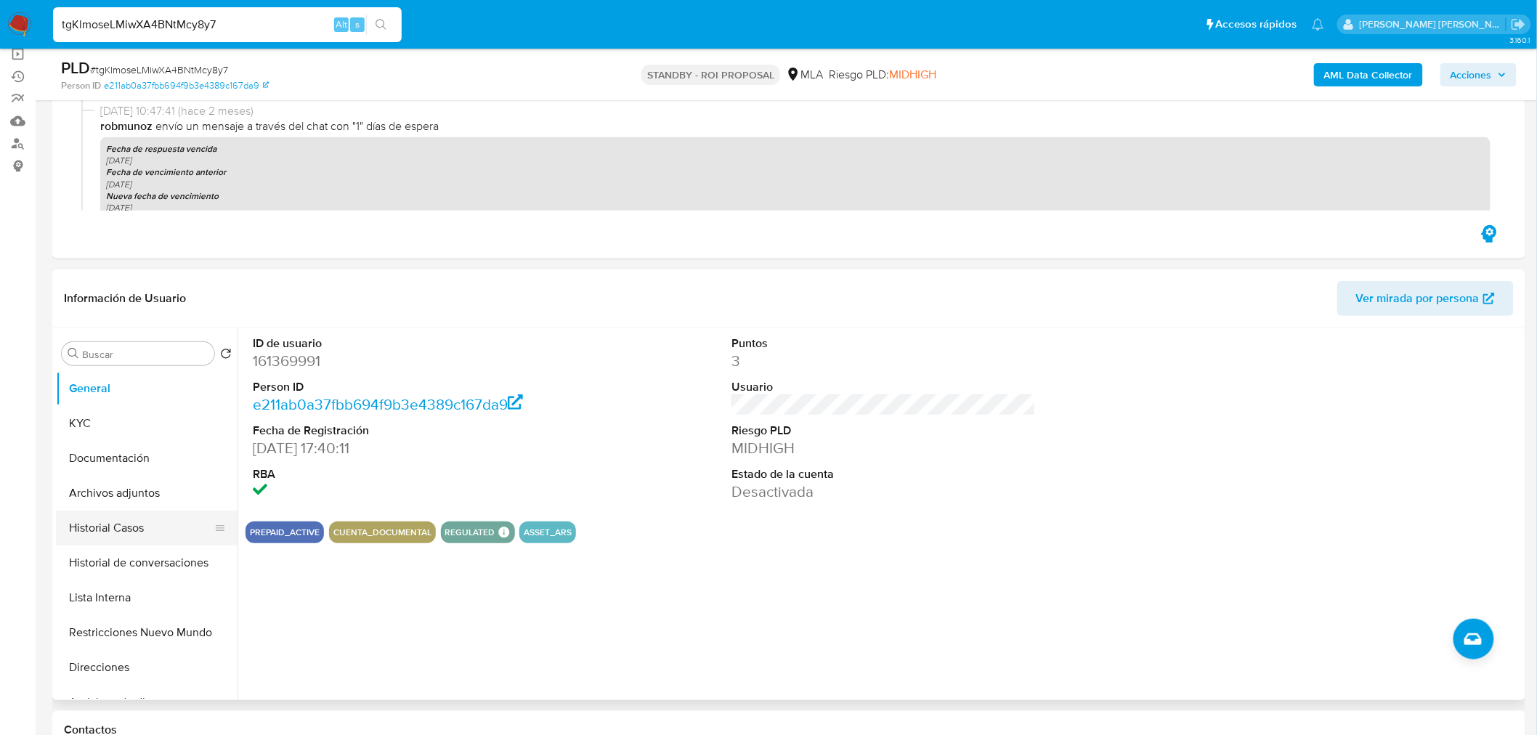
scroll to position [323, 0]
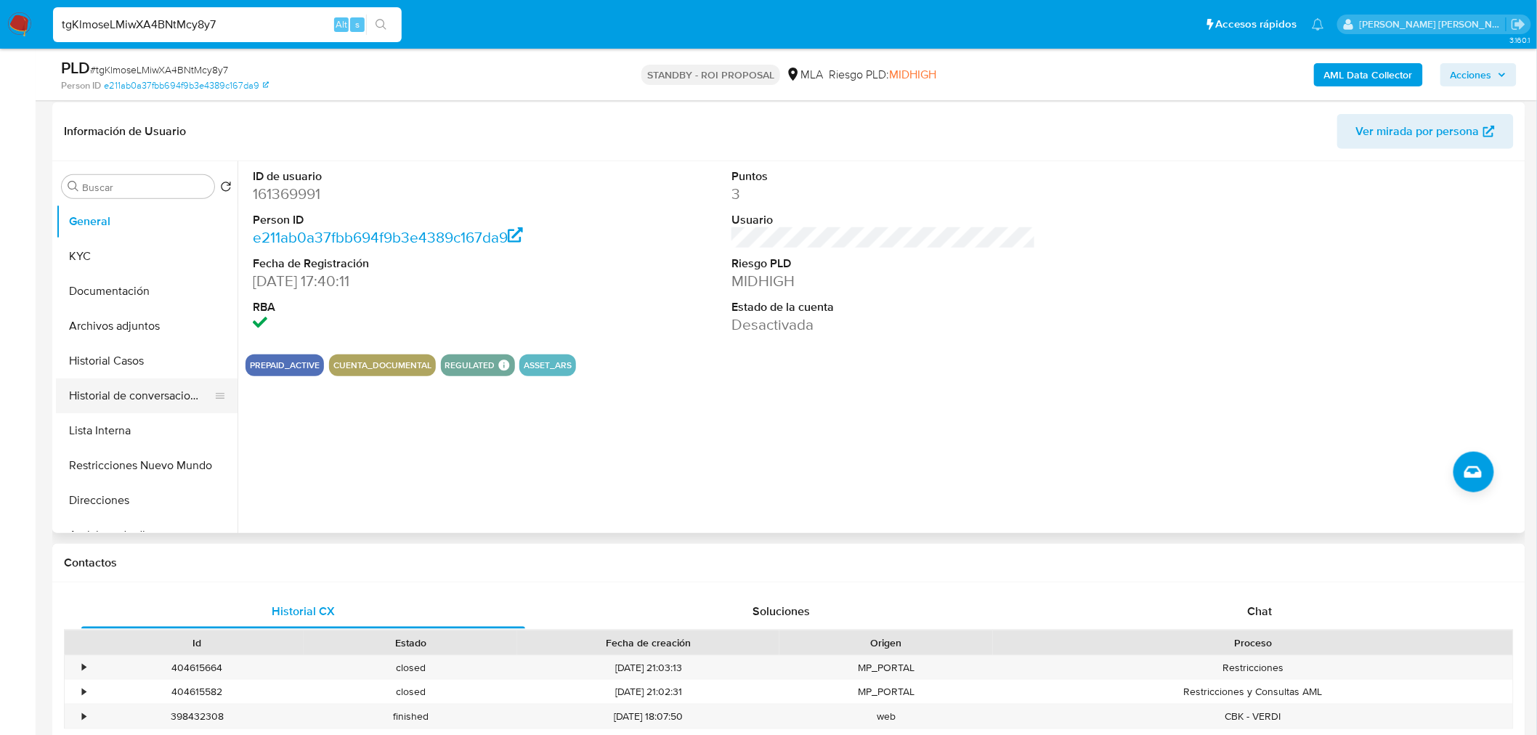
click at [96, 388] on button "Historial de conversaciones" at bounding box center [141, 395] width 170 height 35
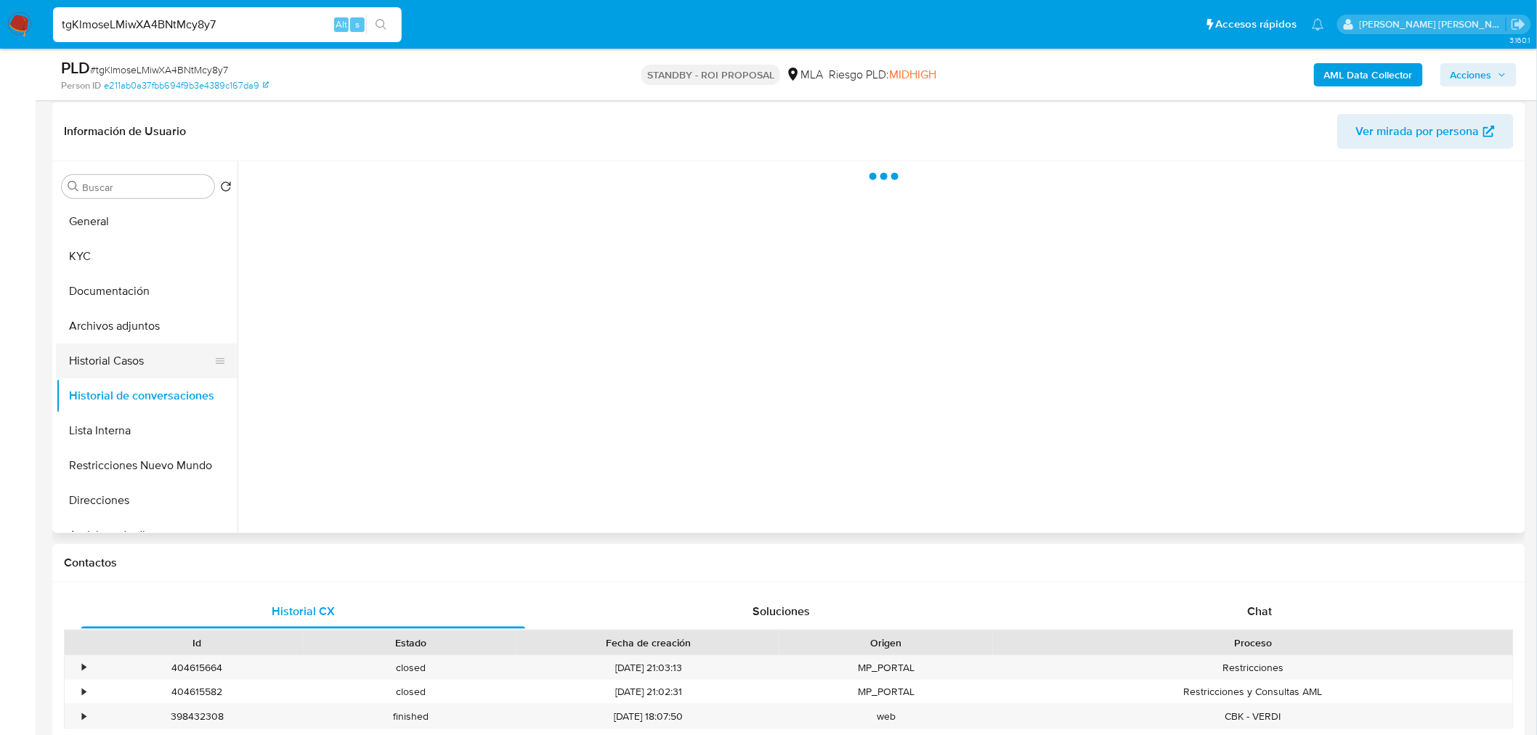
click at [99, 367] on button "Historial Casos" at bounding box center [141, 361] width 170 height 35
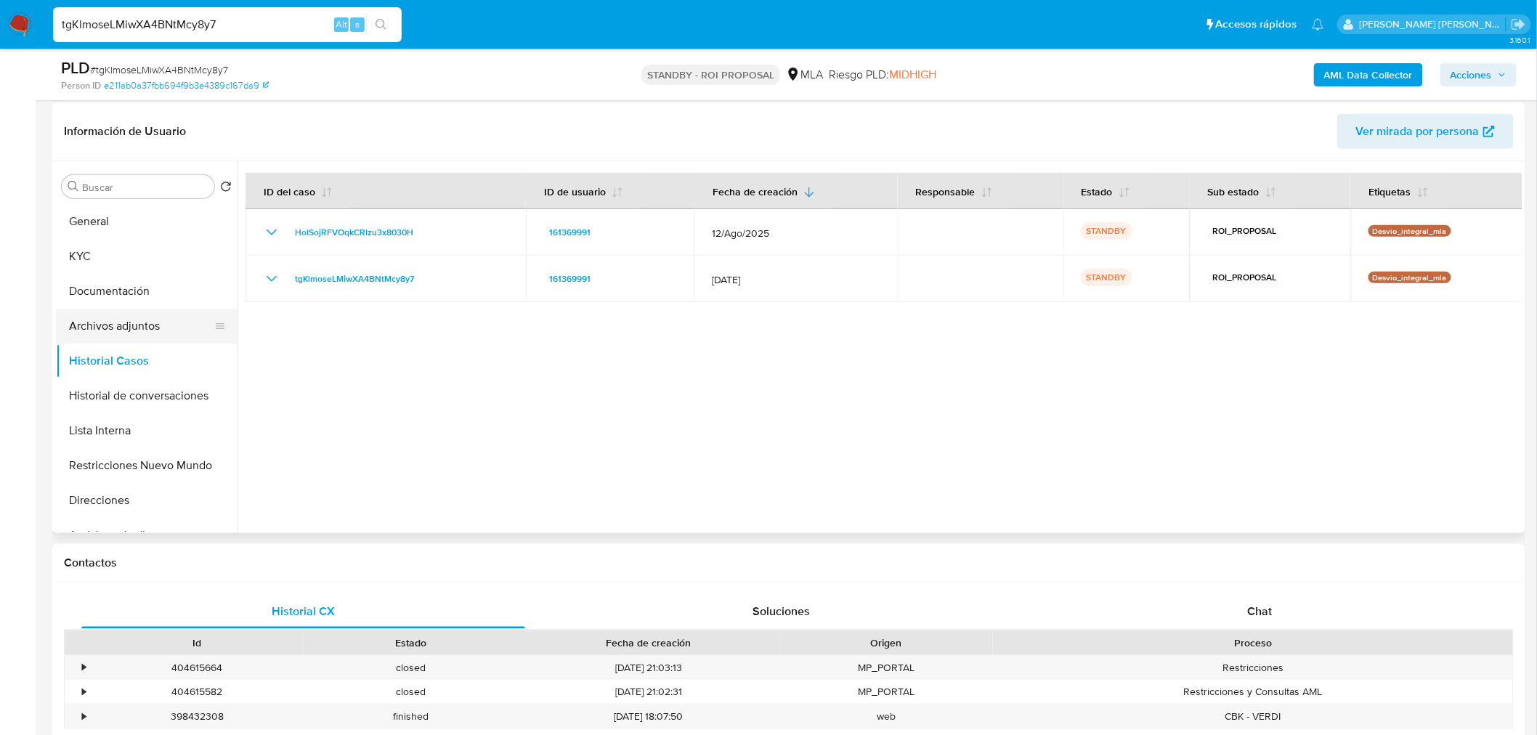
click at [145, 323] on button "Archivos adjuntos" at bounding box center [141, 326] width 170 height 35
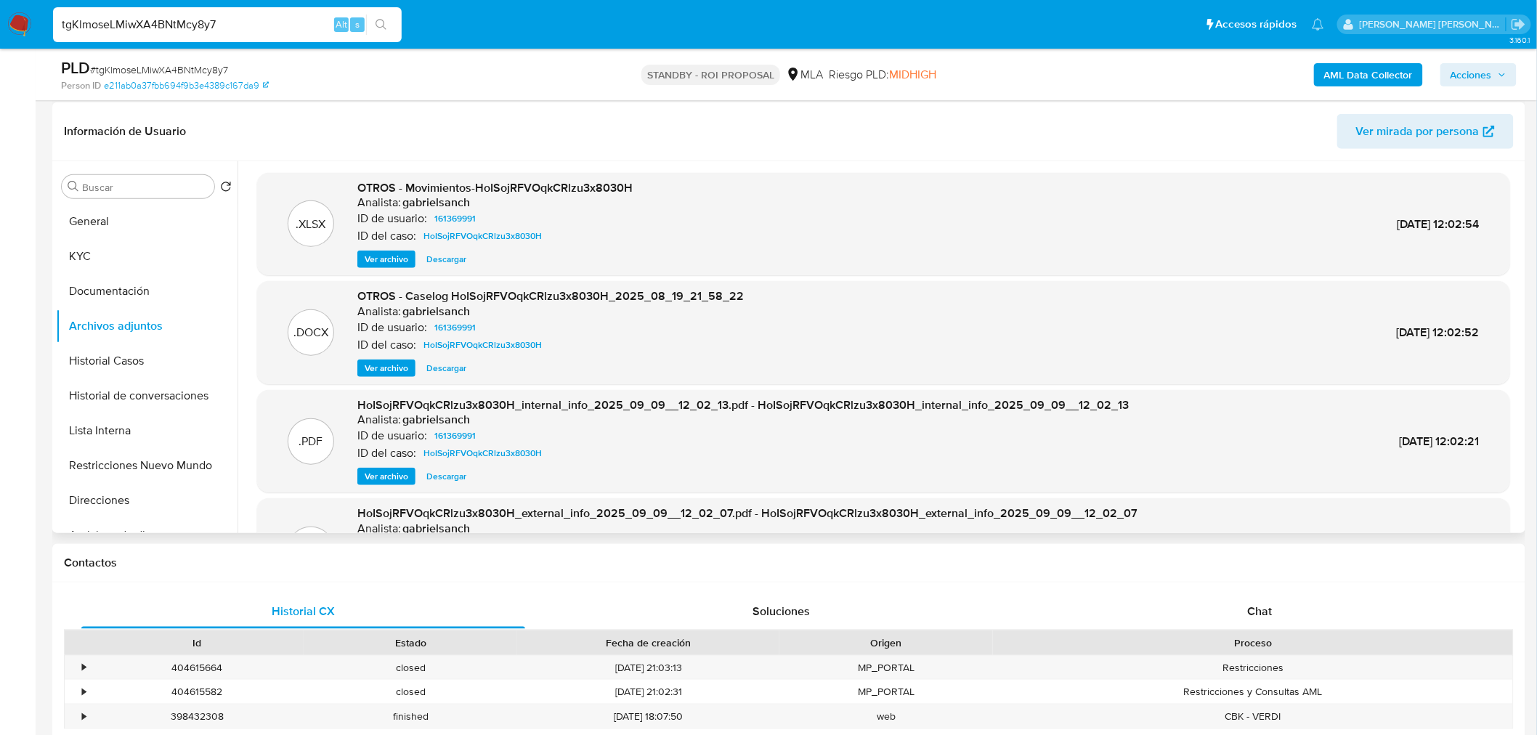
click at [446, 372] on span "Descargar" at bounding box center [446, 368] width 40 height 15
click at [257, 19] on input "tgKlmoseLMiwXA4BNtMcy8y7" at bounding box center [227, 24] width 349 height 19
paste input "Sqnrftk0dxgL3ZfcVwYZBQH0"
type input "Sqnrftk0dxgL3ZfcVwYZBQH0"
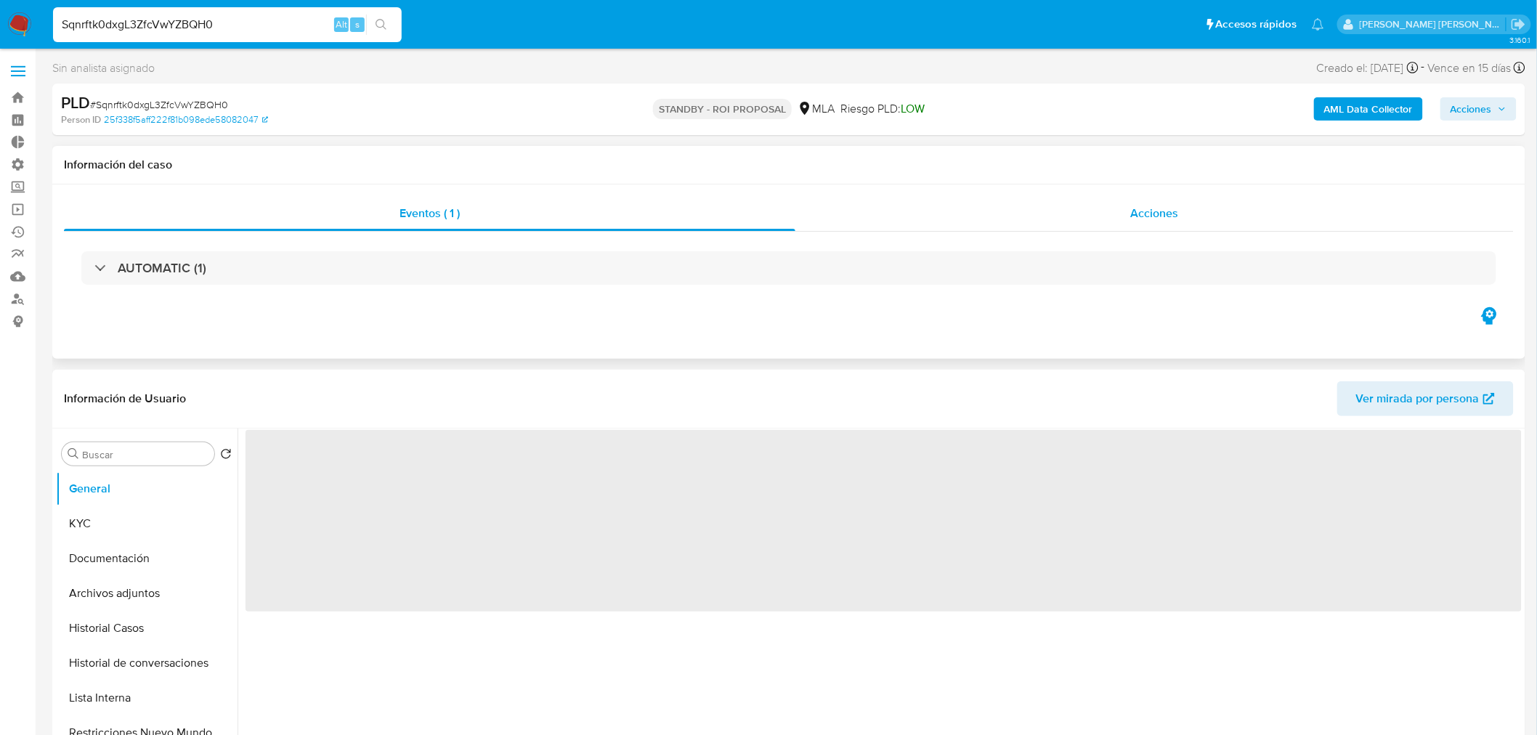
select select "10"
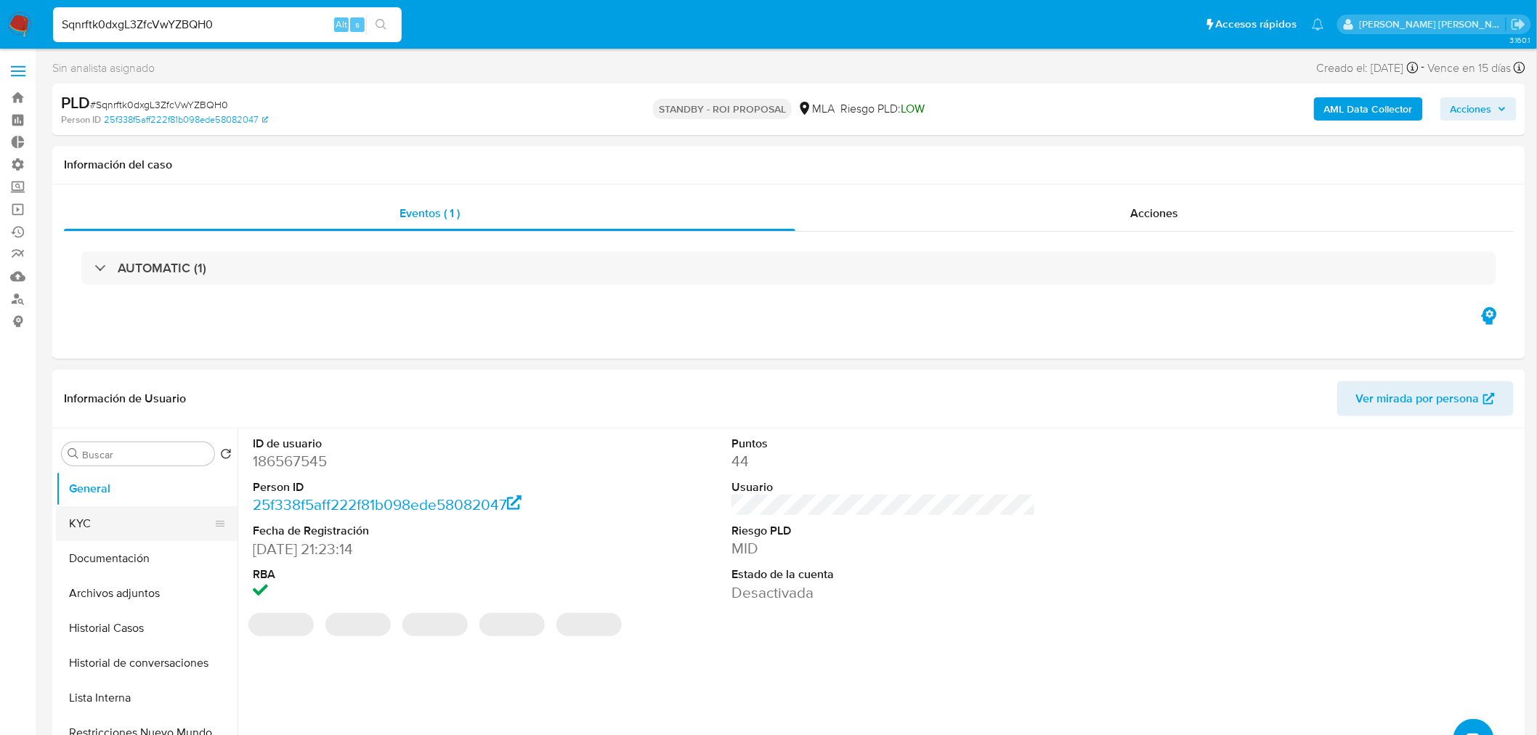
click at [93, 528] on button "KYC" at bounding box center [141, 523] width 170 height 35
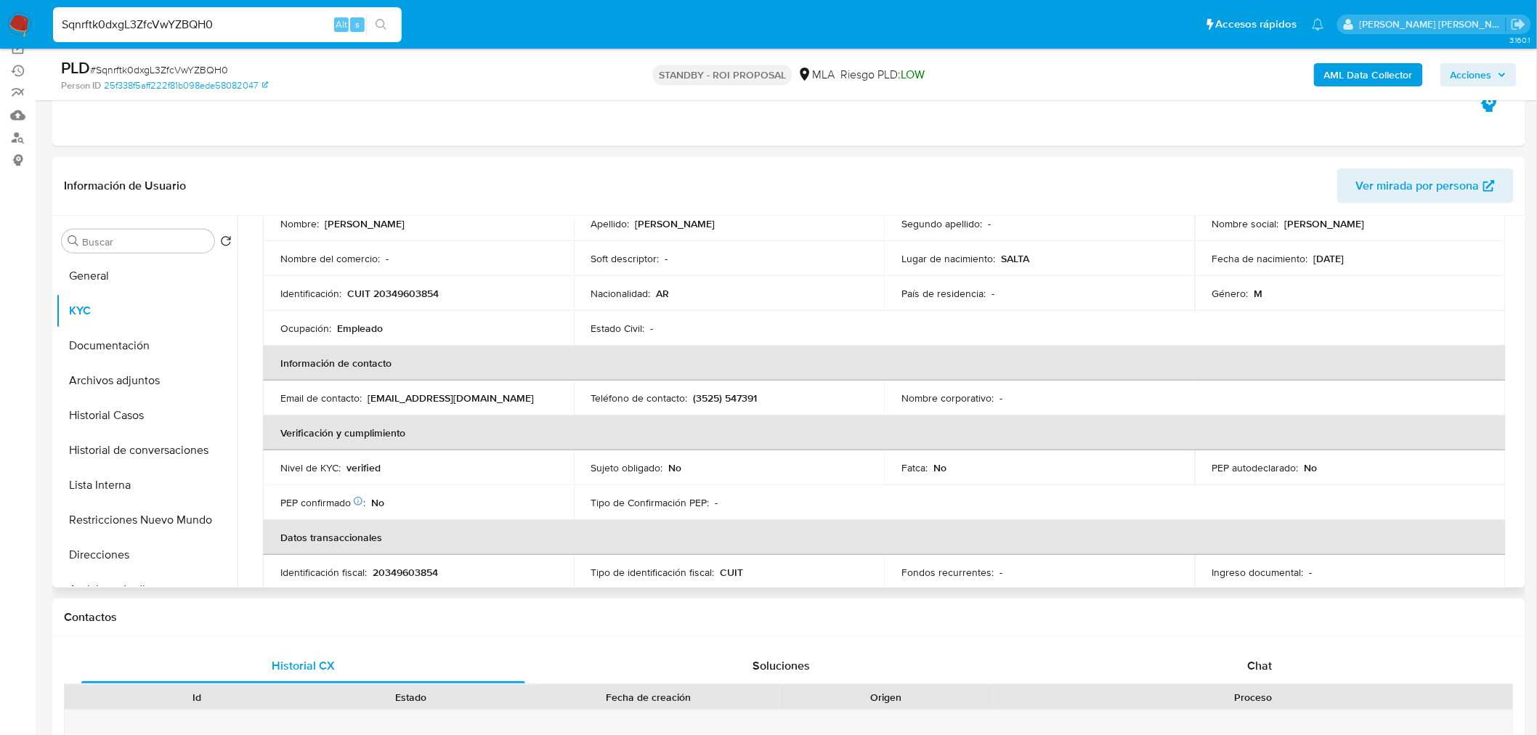
scroll to position [161, 0]
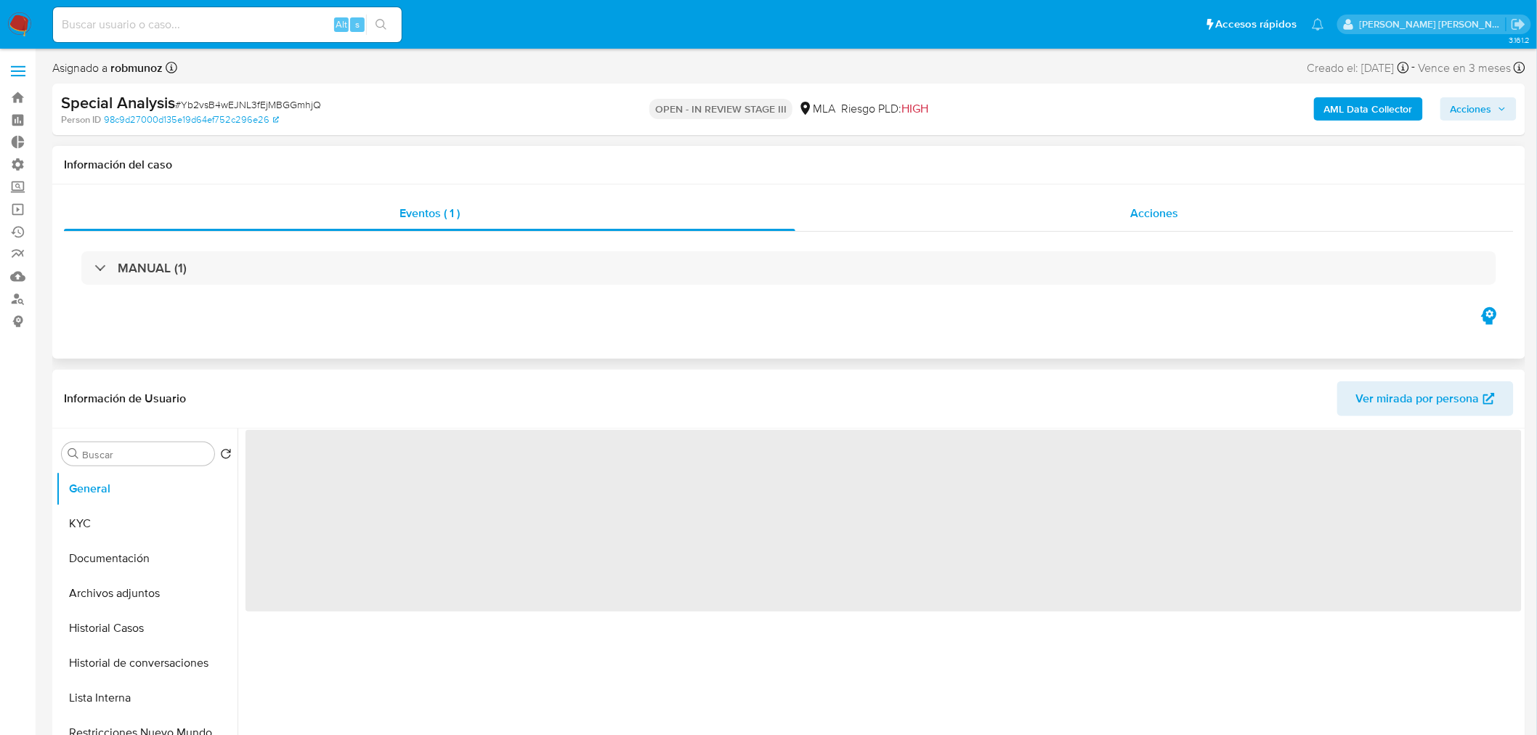
click at [1184, 208] on div "Acciones" at bounding box center [1154, 213] width 719 height 35
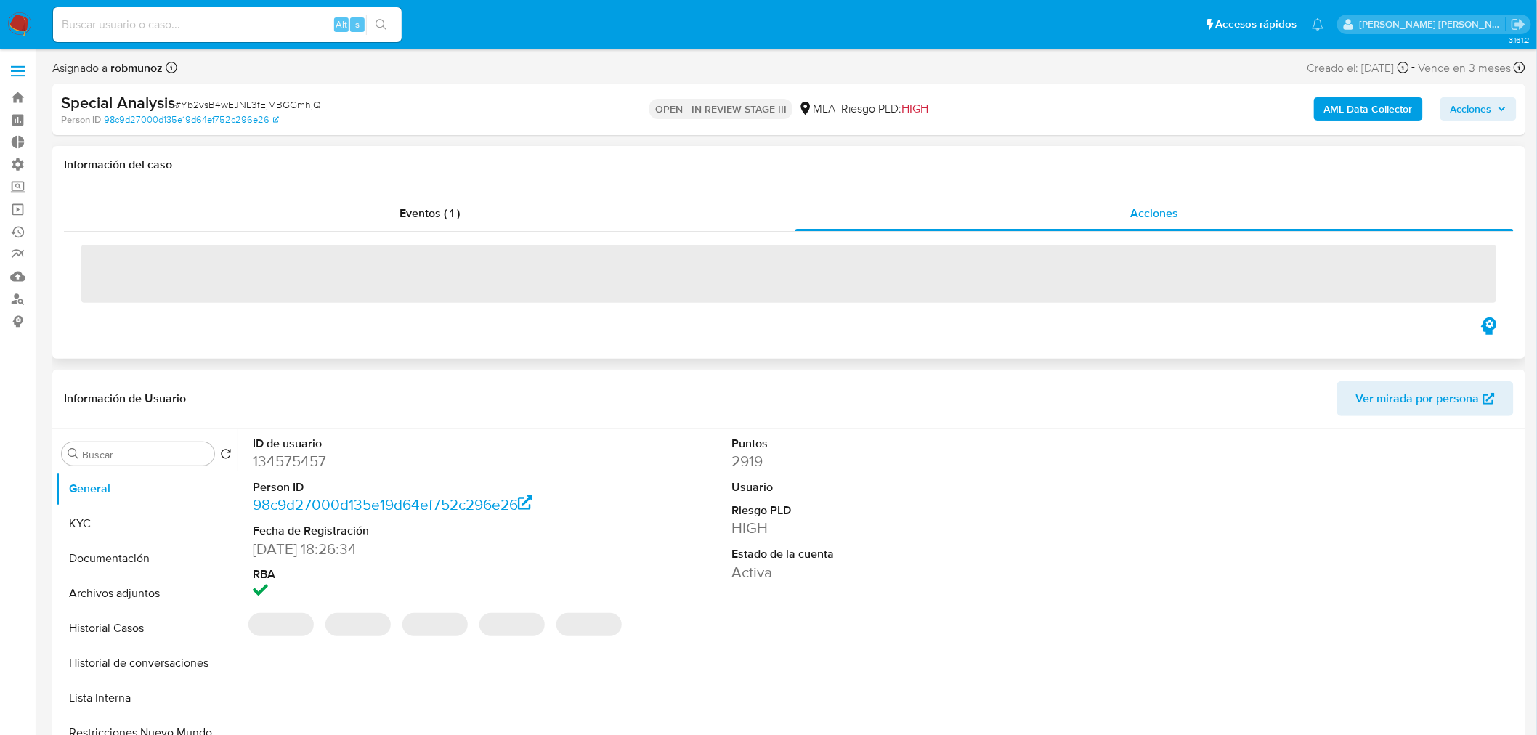
select select "10"
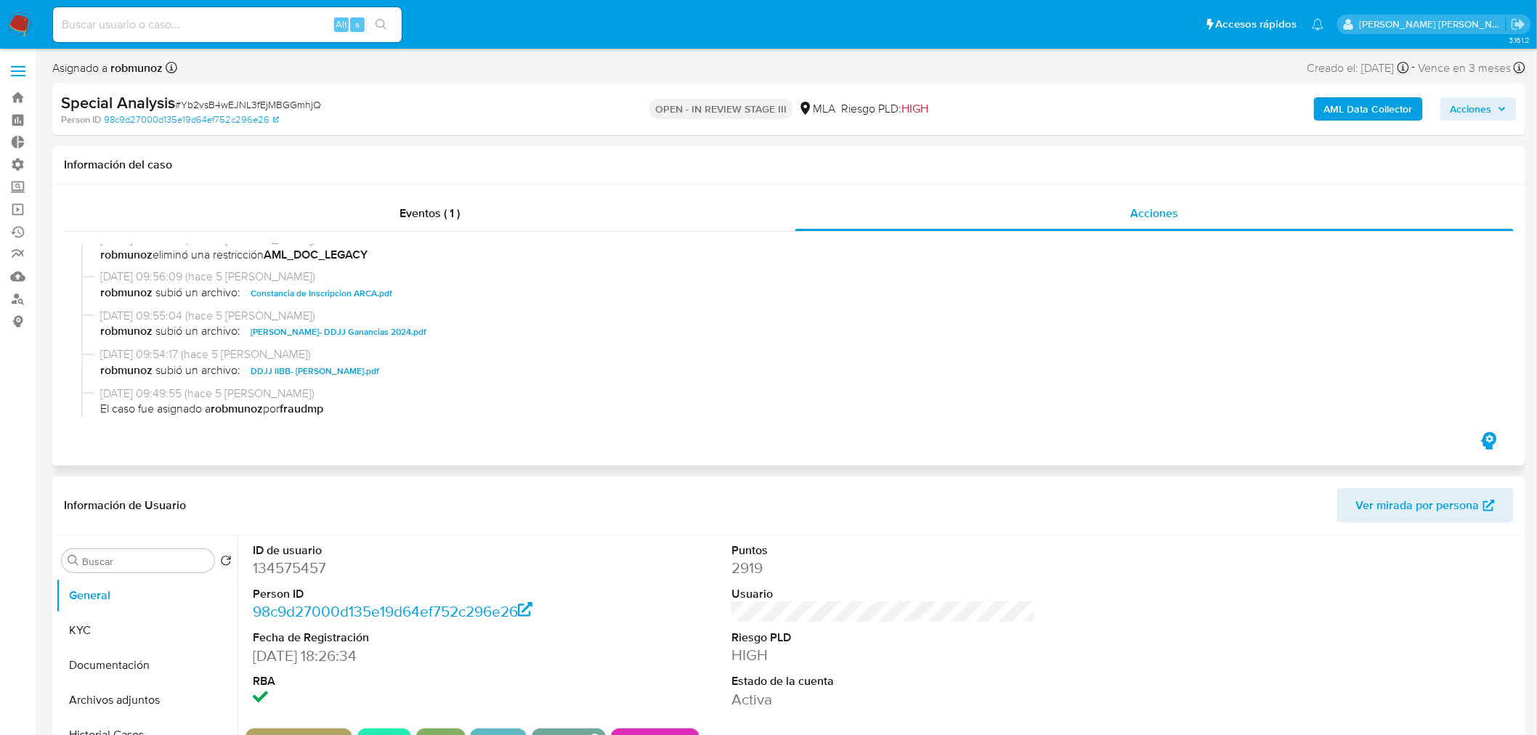
scroll to position [393, 0]
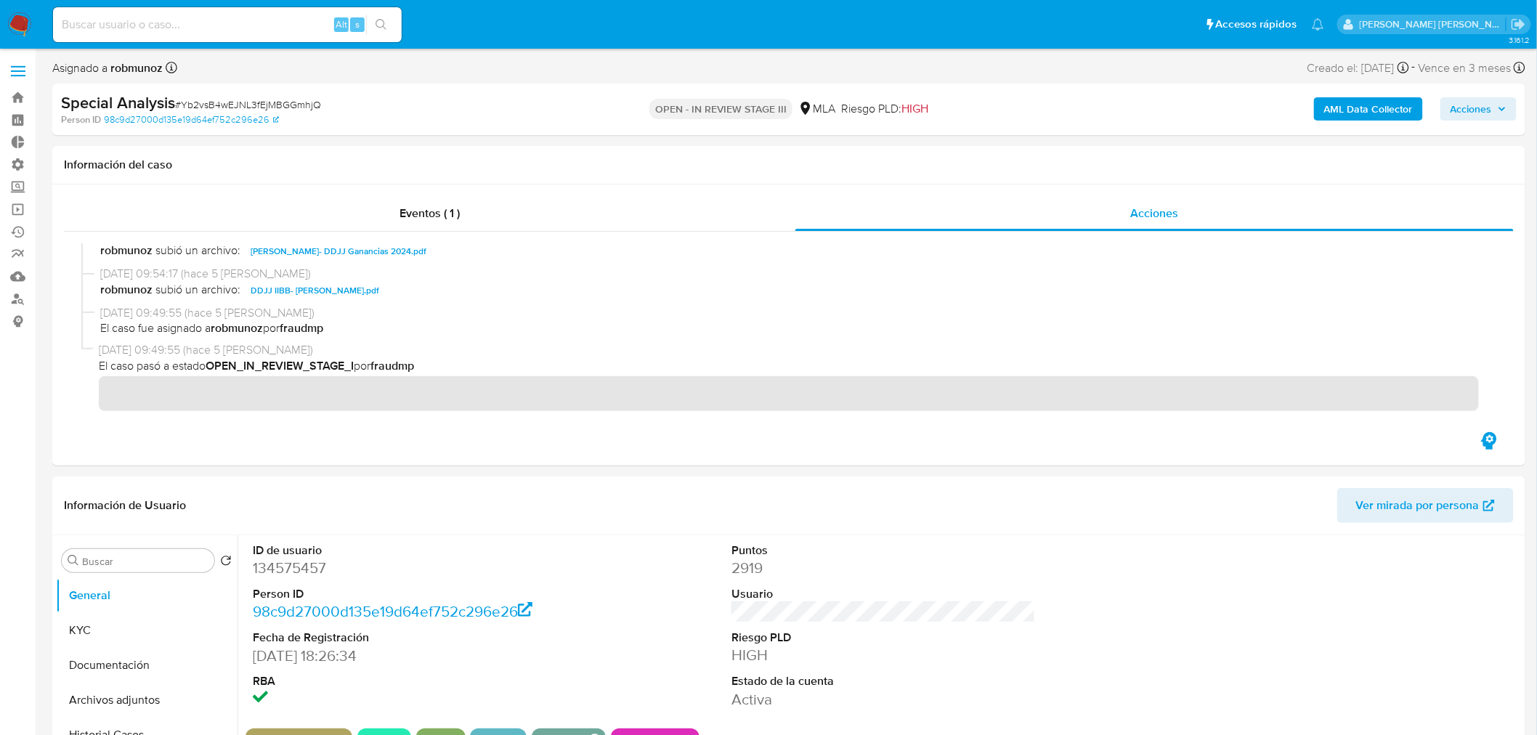
click at [1496, 113] on span "Acciones" at bounding box center [1479, 109] width 56 height 20
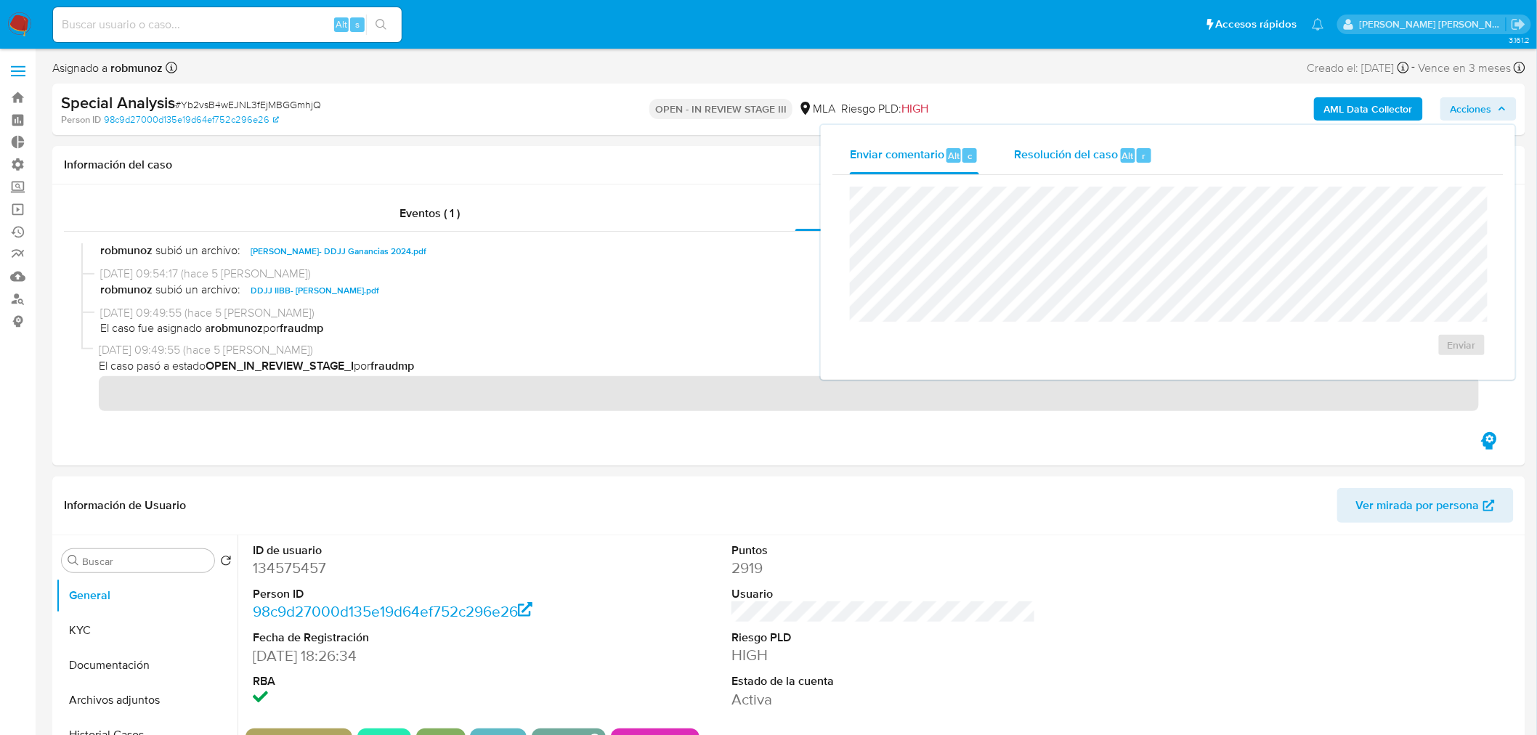
click at [1100, 162] on div "Resolución del caso Alt r" at bounding box center [1083, 156] width 139 height 38
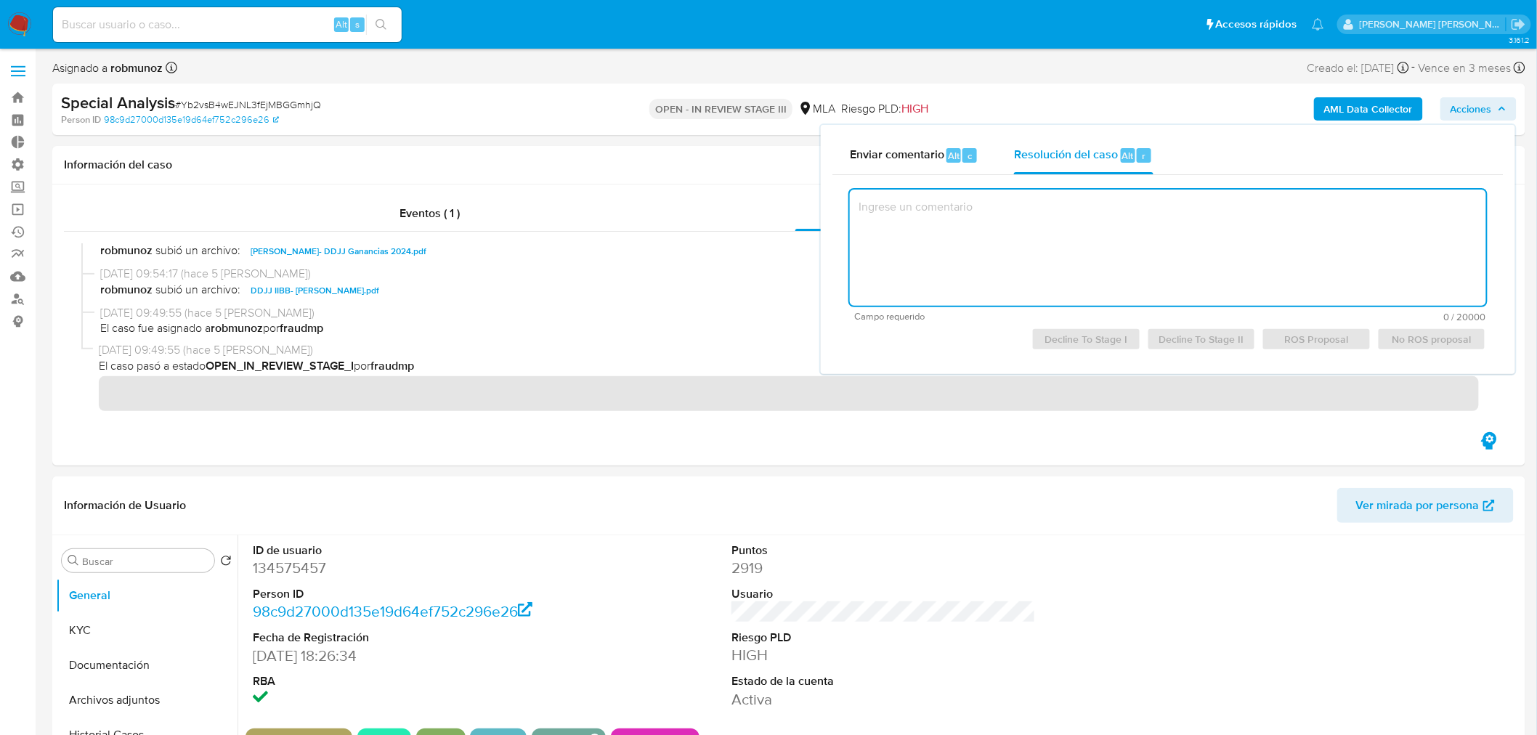
click at [1106, 228] on textarea at bounding box center [1168, 248] width 636 height 116
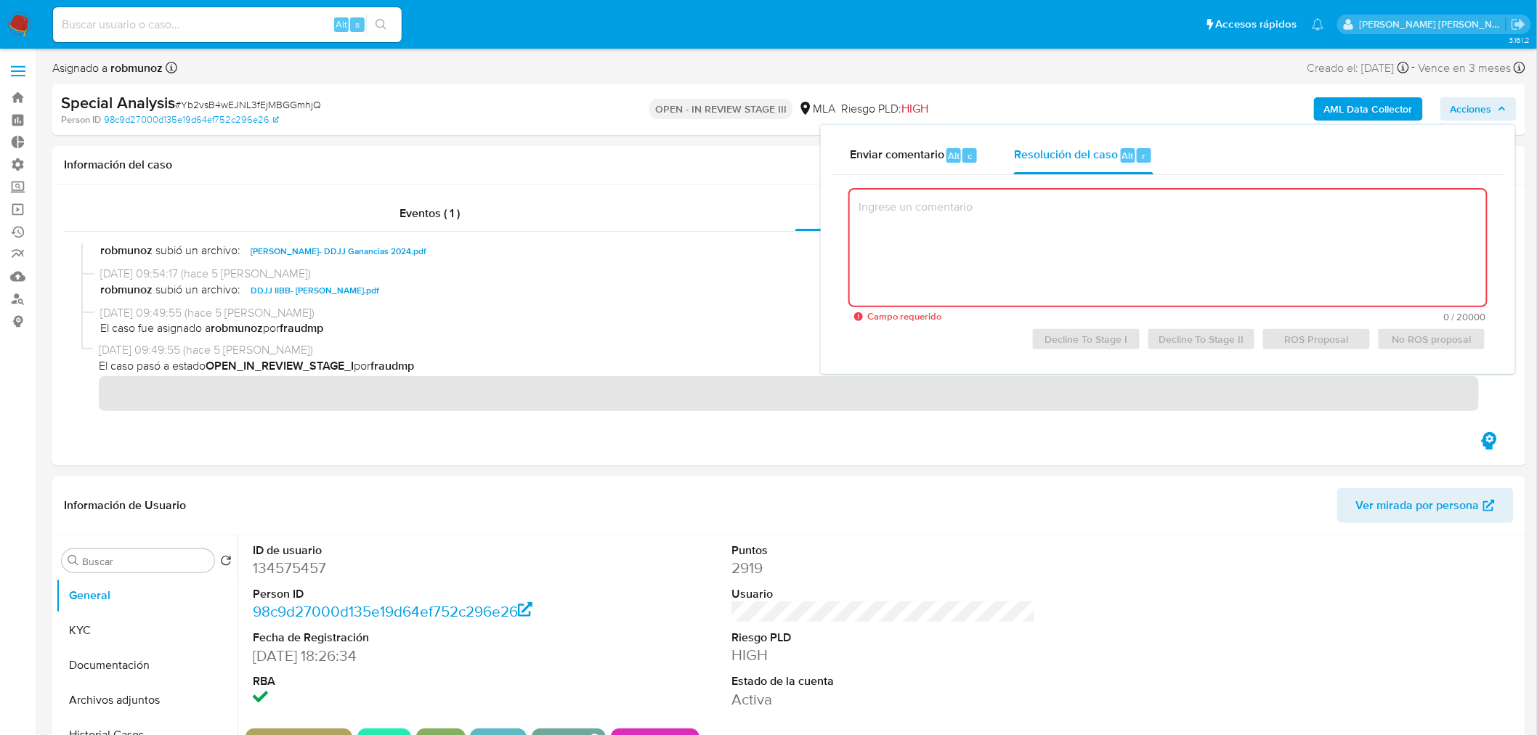
click at [941, 249] on textarea at bounding box center [1168, 248] width 636 height 116
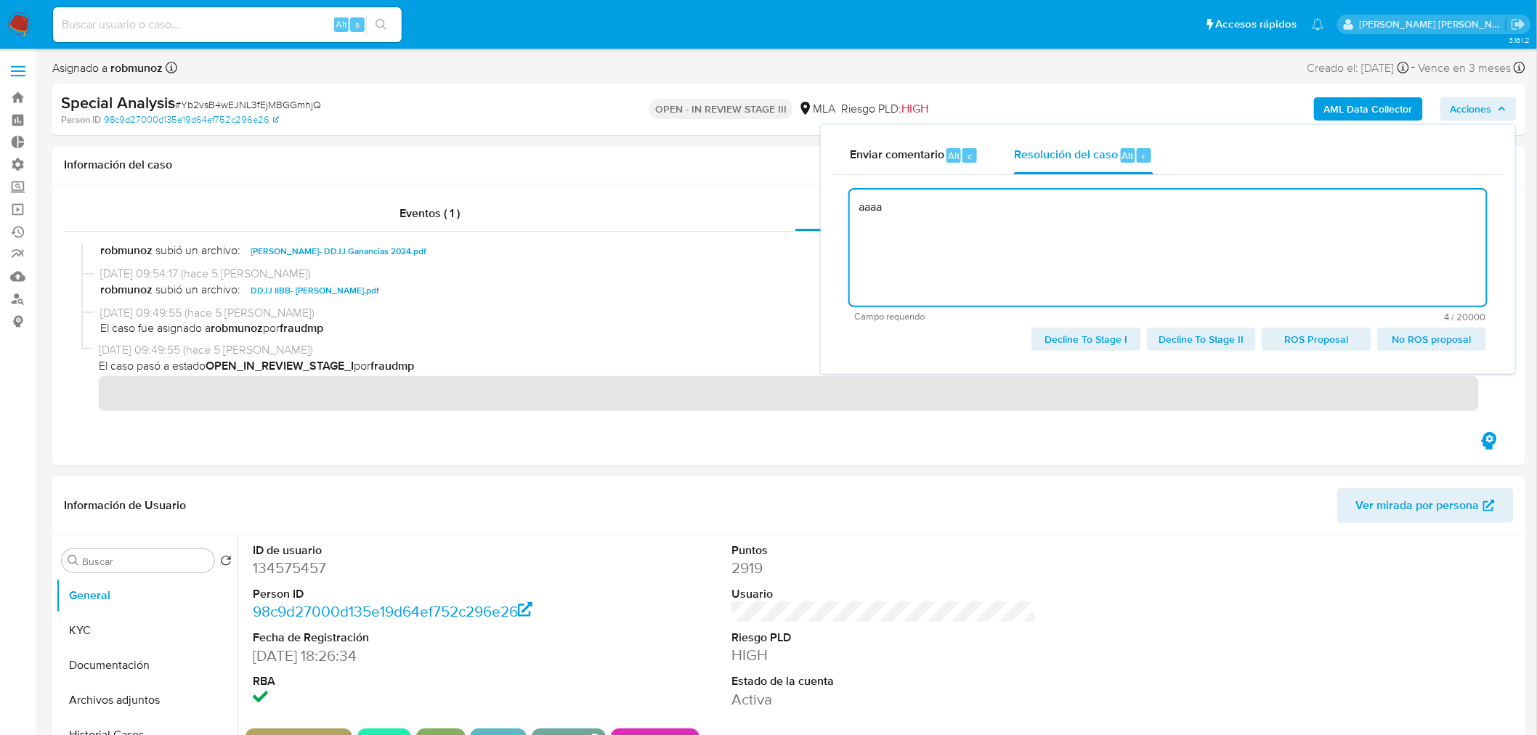
type textarea "aaaa"
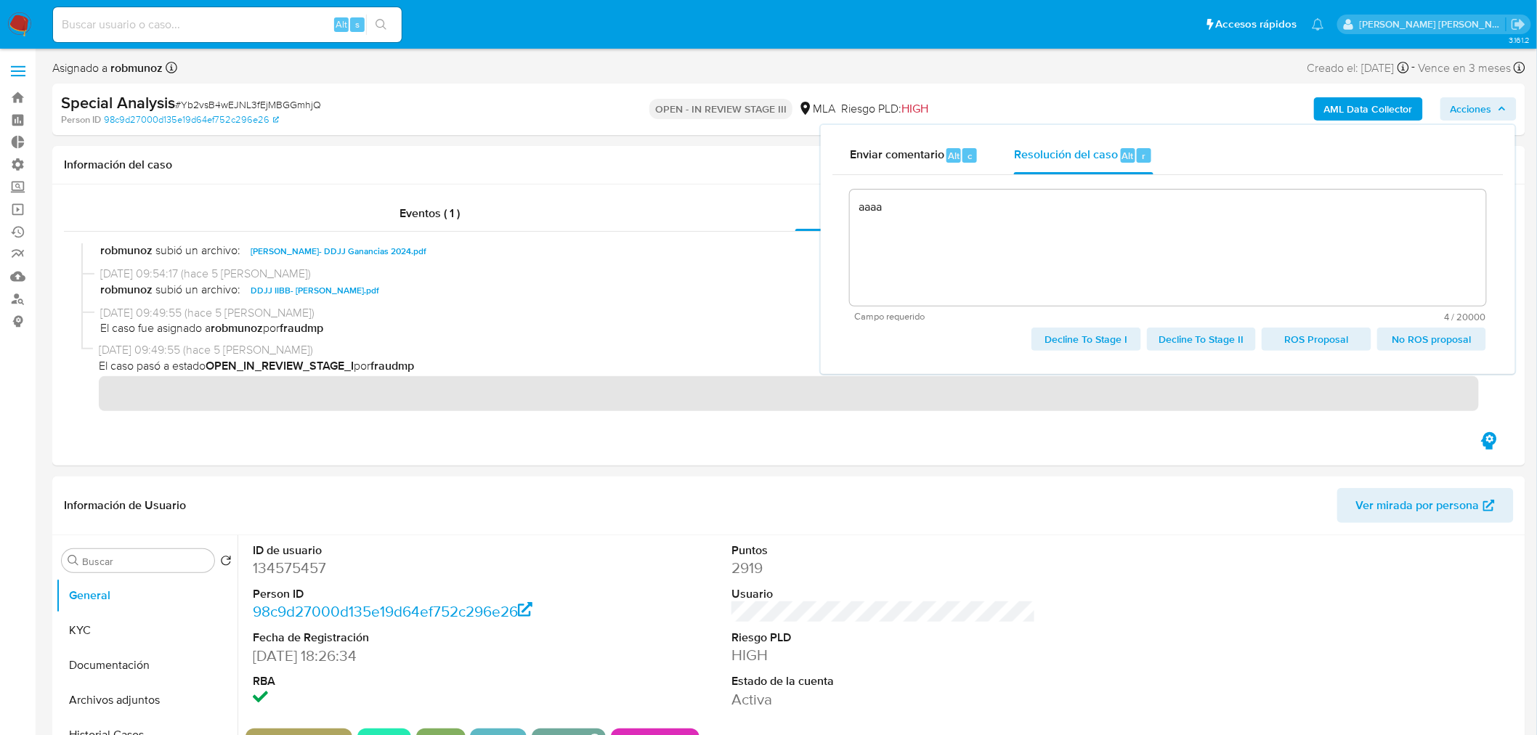
click at [238, 33] on div "Alt s" at bounding box center [227, 24] width 349 height 35
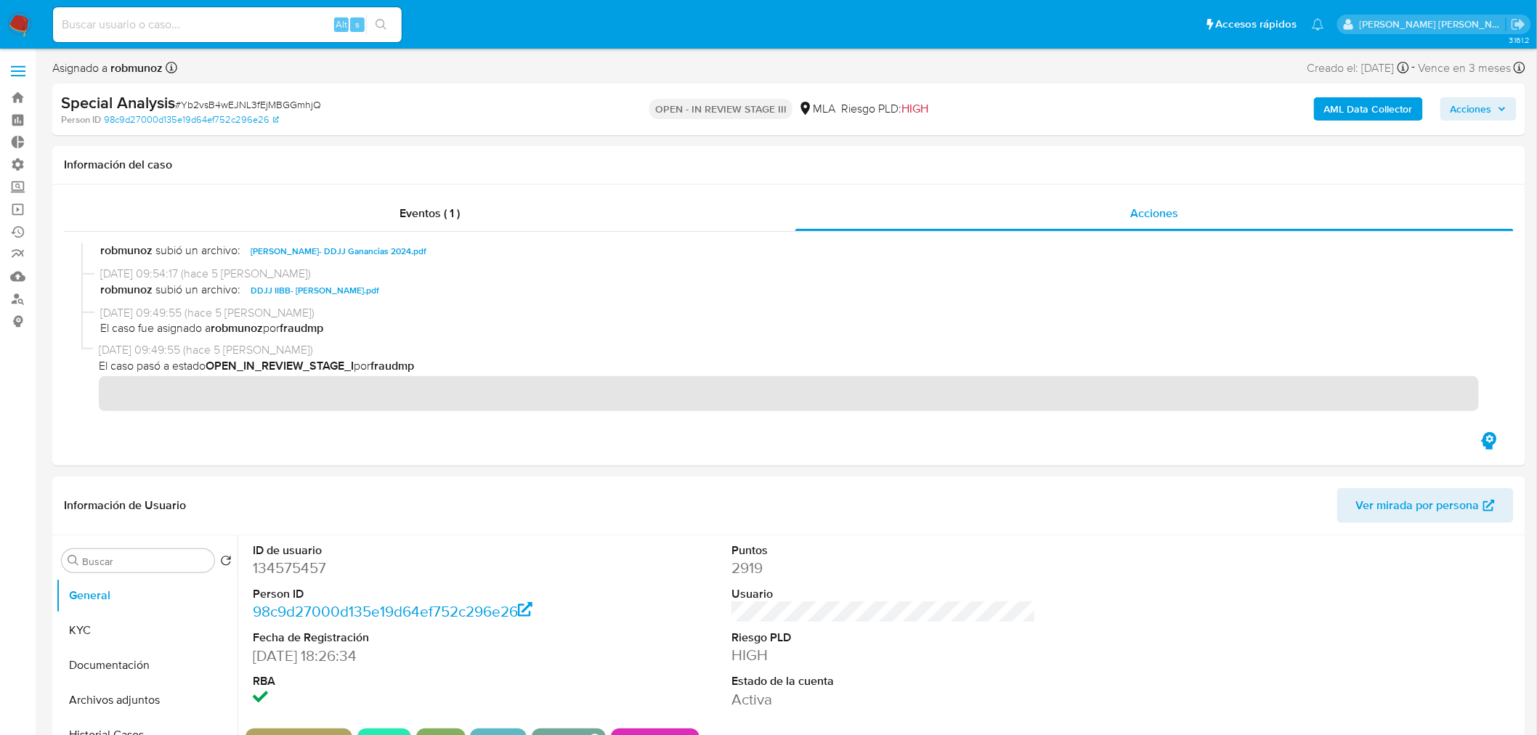
click at [234, 29] on input at bounding box center [227, 24] width 349 height 19
paste input "oF06ShDyTfMys4eyO4ALbBCX"
type input "oF06ShDyTfMys4eyO4ALbBCX"
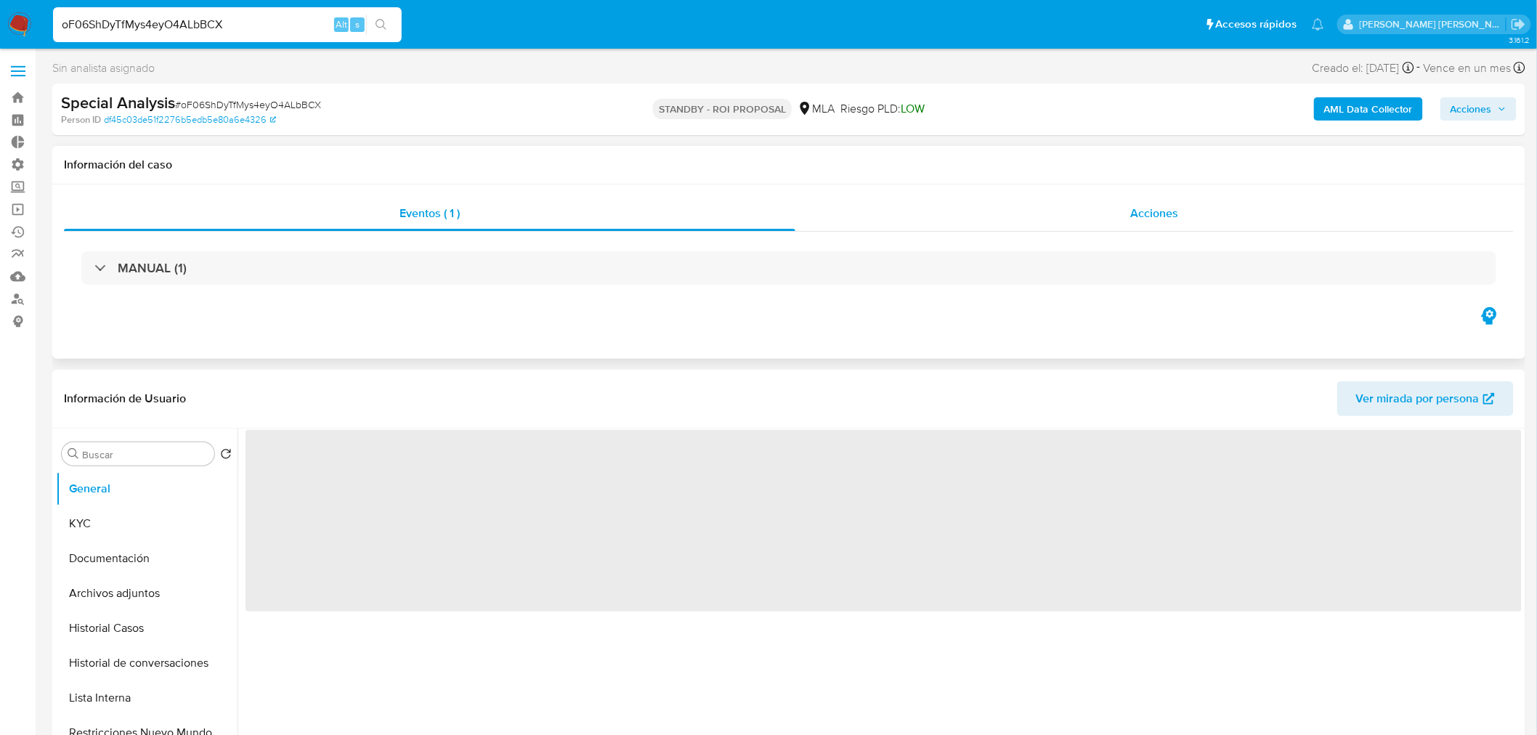
click at [1143, 216] on span "Acciones" at bounding box center [1154, 213] width 48 height 17
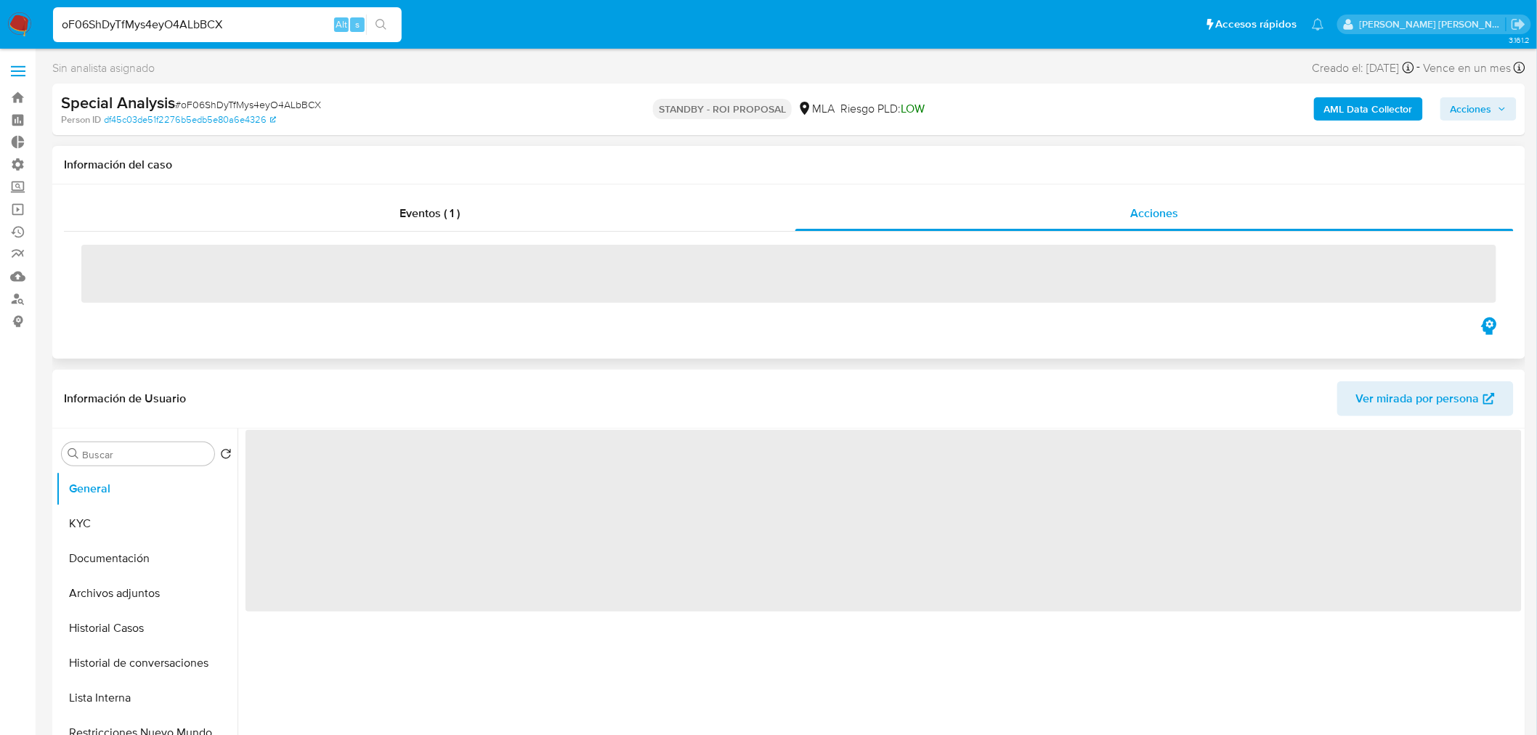
select select "10"
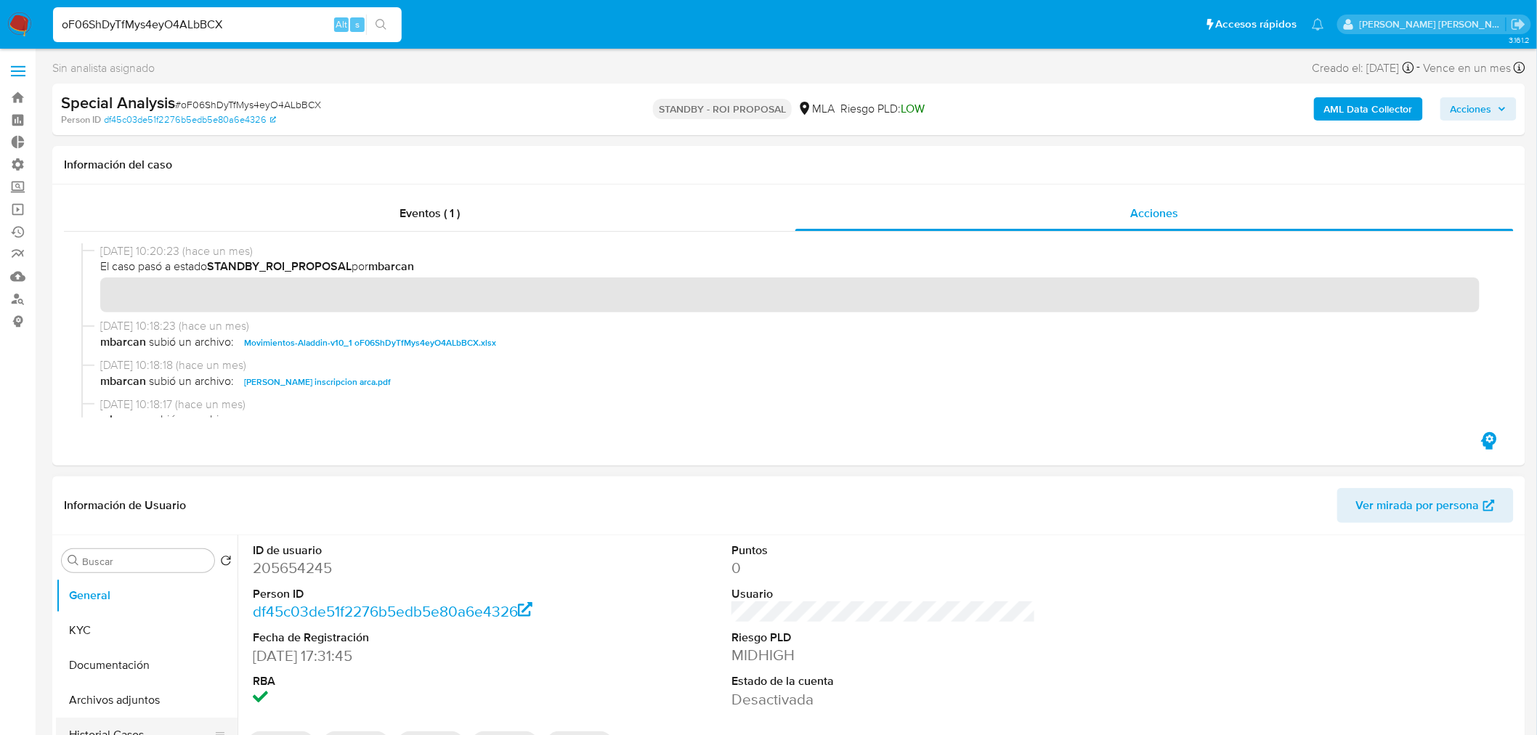
click at [147, 730] on button "Historial Casos" at bounding box center [141, 735] width 170 height 35
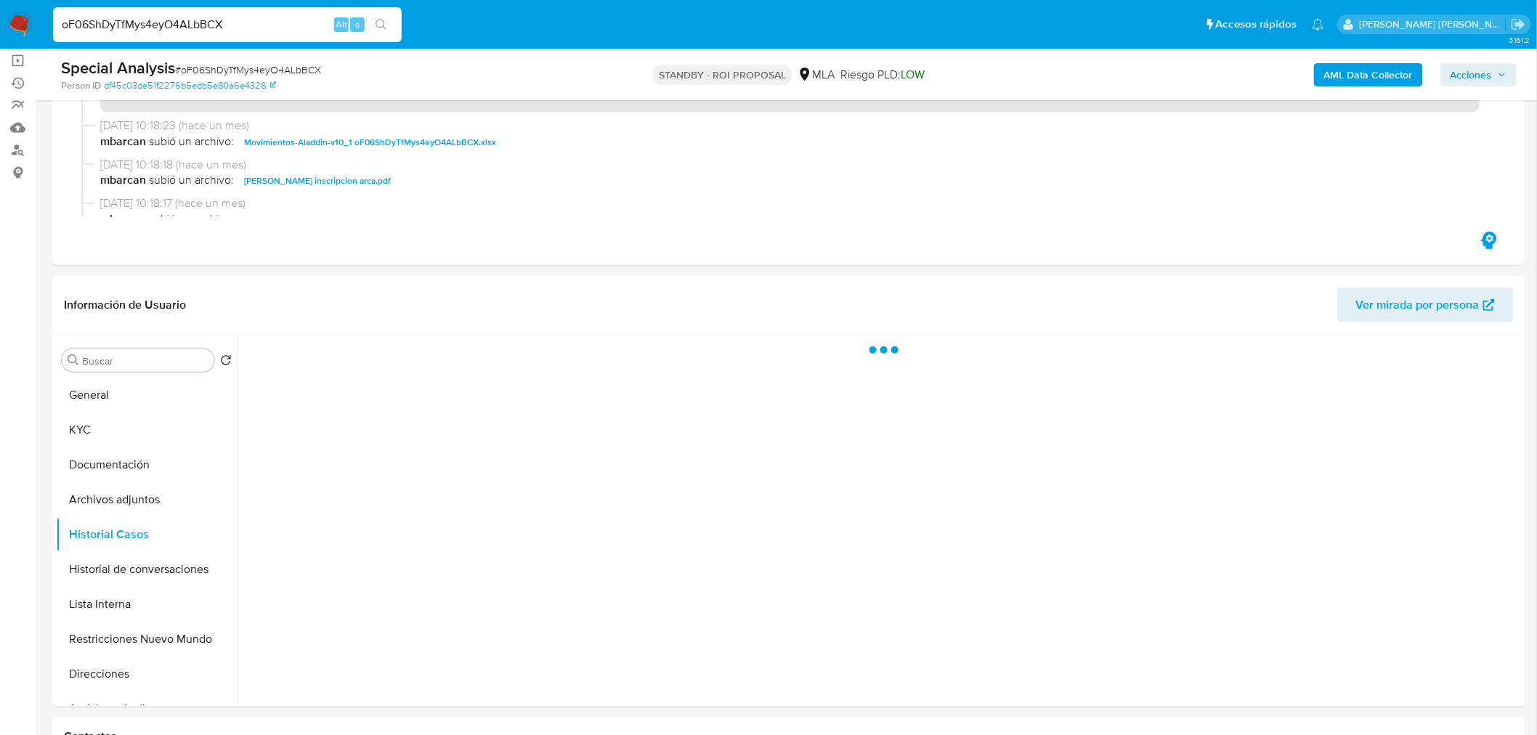
scroll to position [323, 0]
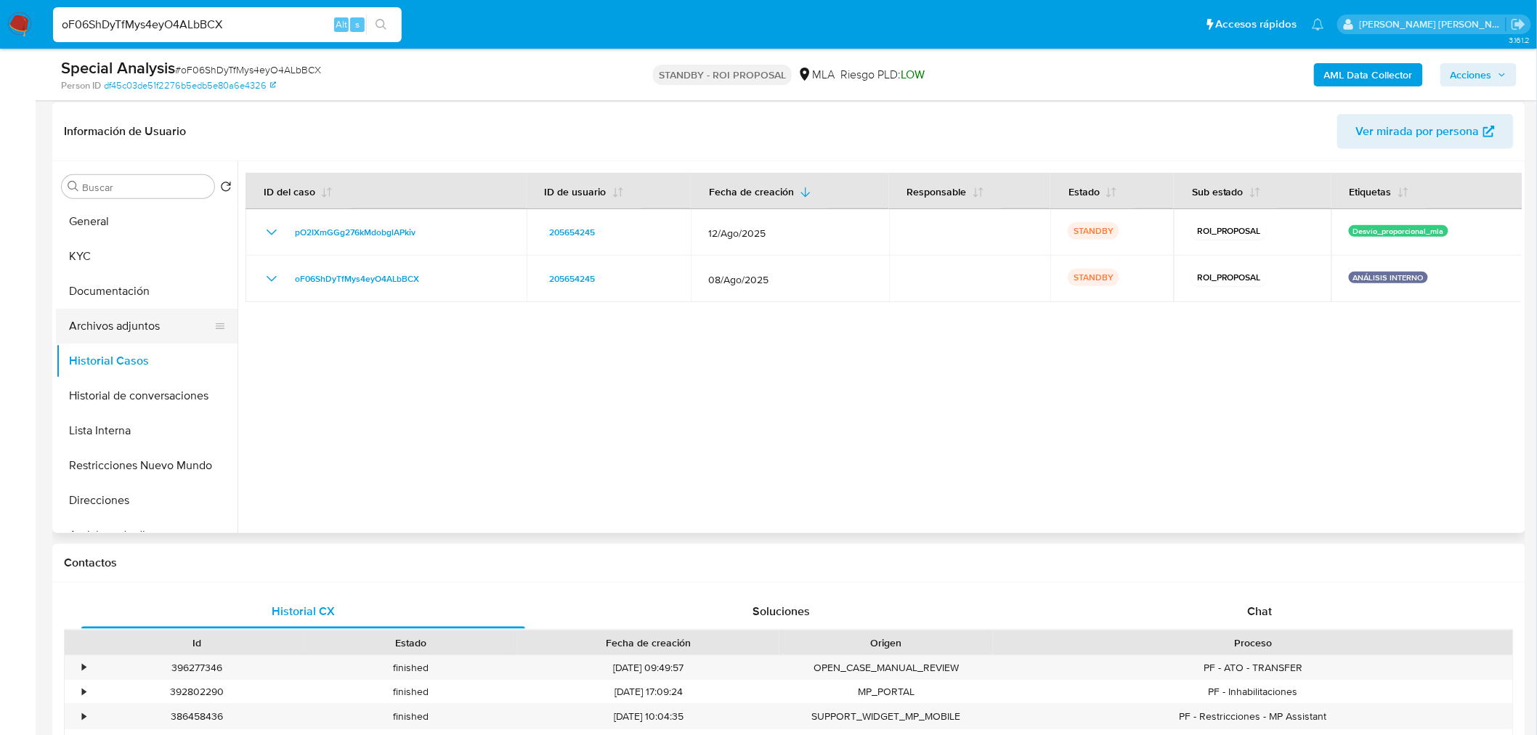
click at [80, 318] on button "Archivos adjuntos" at bounding box center [141, 326] width 170 height 35
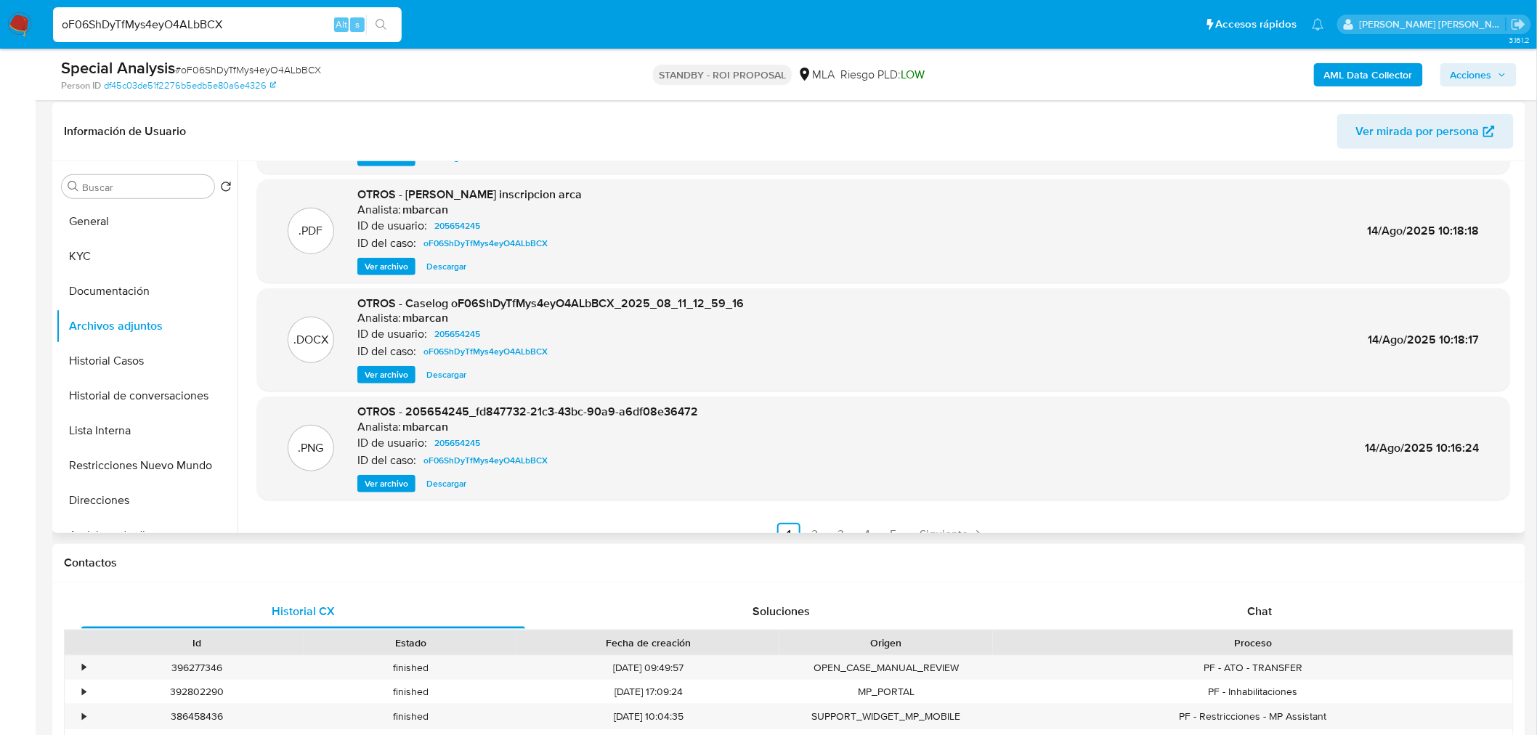
scroll to position [121, 0]
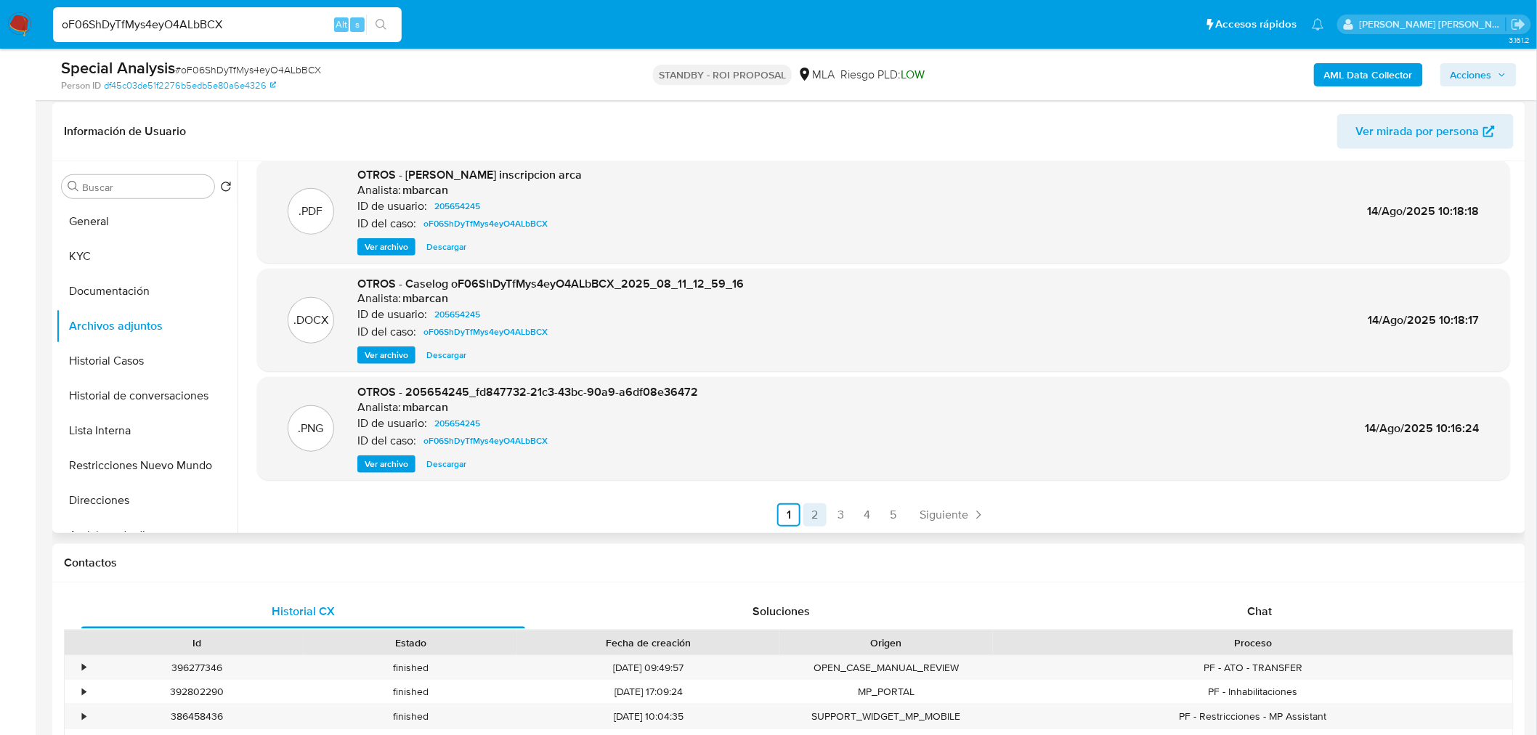
click at [811, 516] on link "2" at bounding box center [814, 514] width 23 height 23
click at [876, 512] on link "3" at bounding box center [880, 514] width 23 height 23
click at [825, 516] on link "1" at bounding box center [827, 514] width 23 height 23
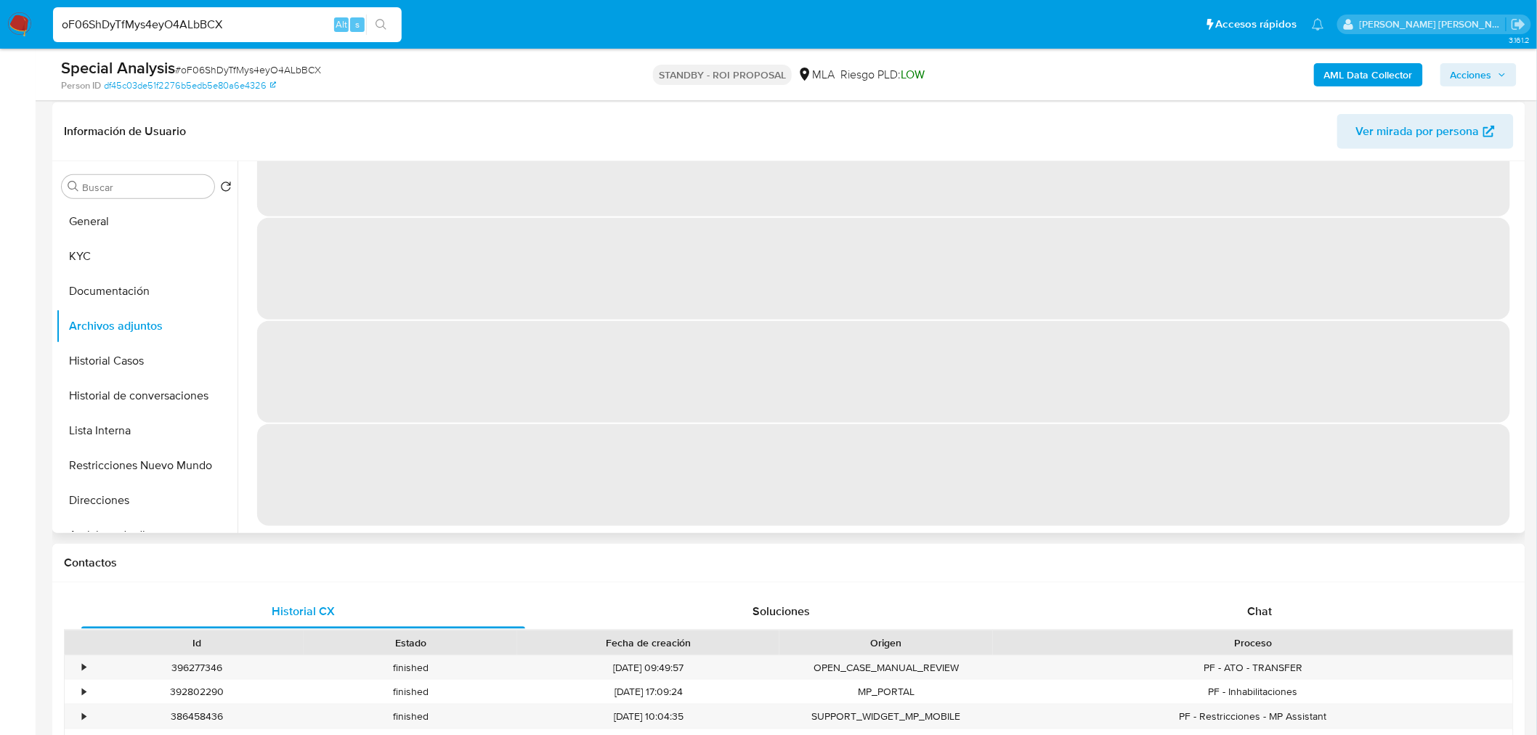
scroll to position [0, 0]
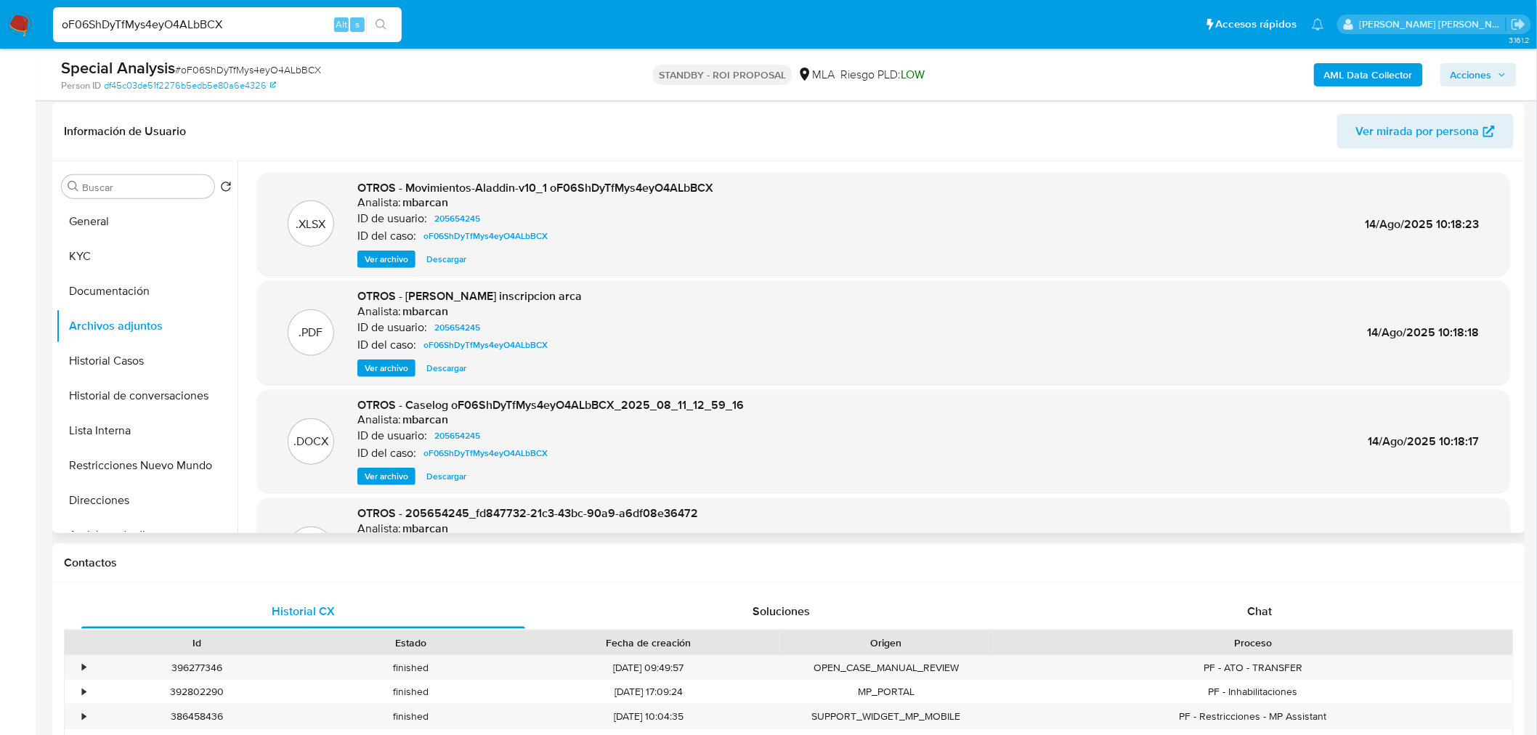
click at [437, 476] on span "Descargar" at bounding box center [446, 476] width 40 height 15
click at [284, 68] on span "# oF06ShDyTfMys4eyO4ALbBCX" at bounding box center [248, 69] width 146 height 15
click at [200, 20] on input "oF06ShDyTfMys4eyO4ALbBCX" at bounding box center [227, 24] width 349 height 19
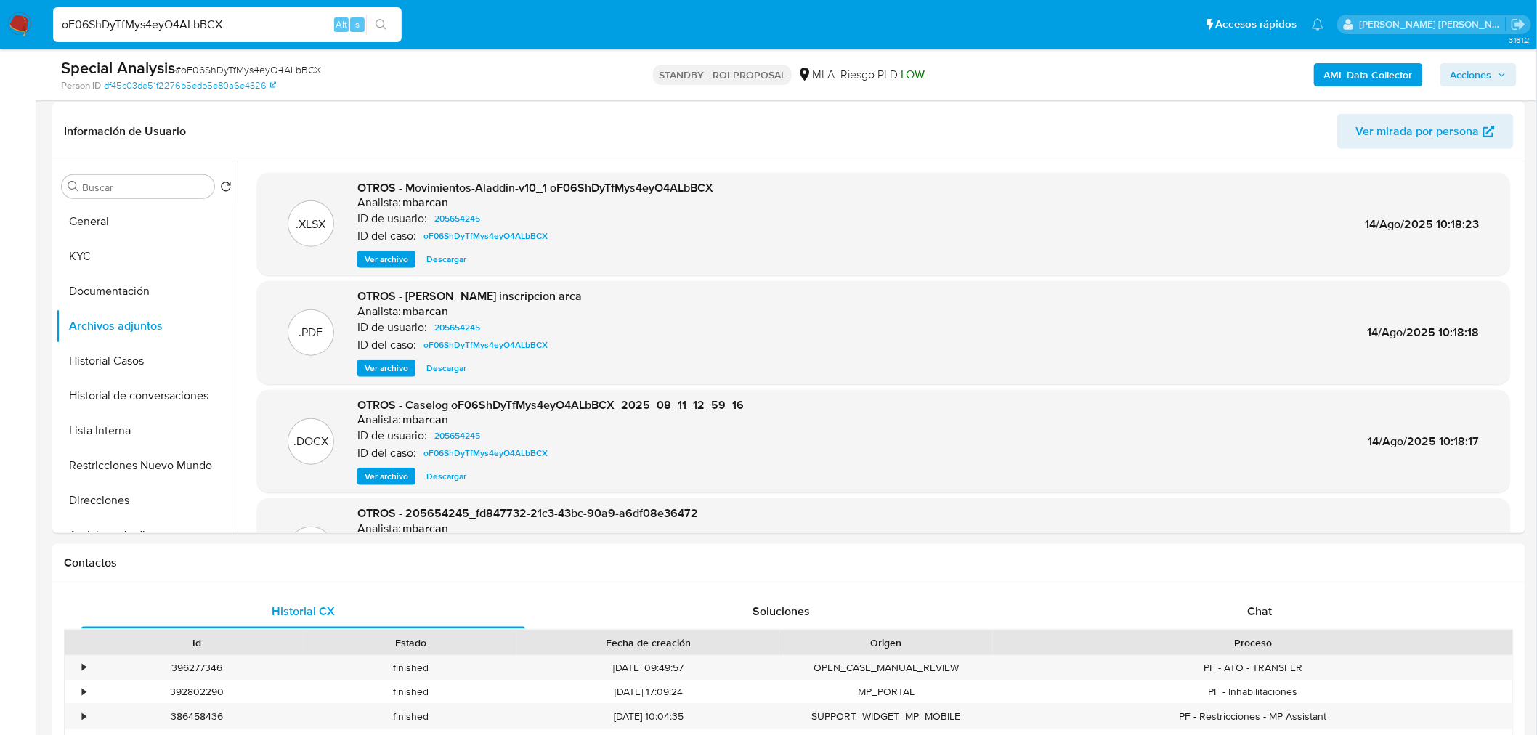
paste input "tFEmFYrZt63rkgS9vxSQmnIz"
type input "tFEmFYrZt63rkgS9vxSQmnIz"
click at [376, 25] on icon "search-icon" at bounding box center [382, 25] width 12 height 12
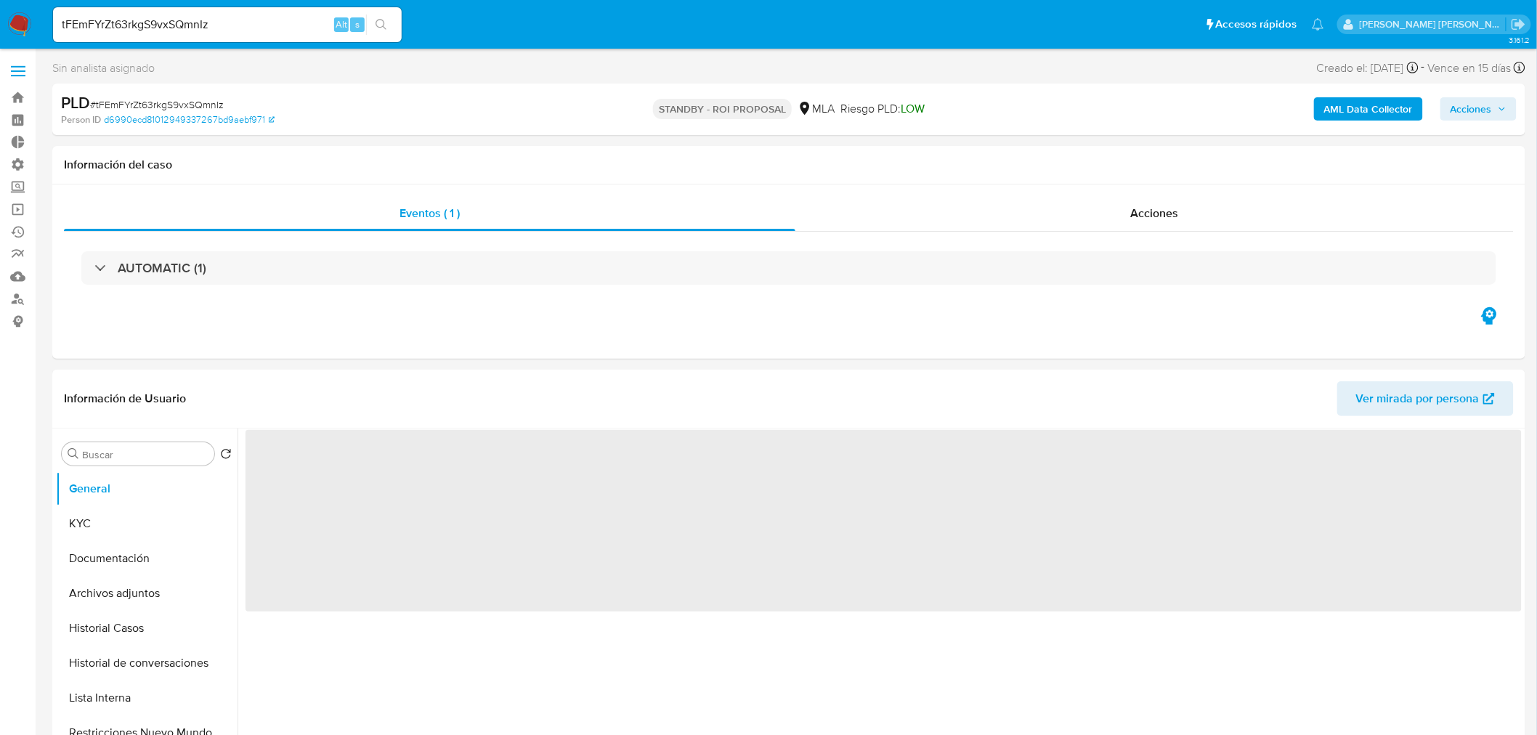
select select "10"
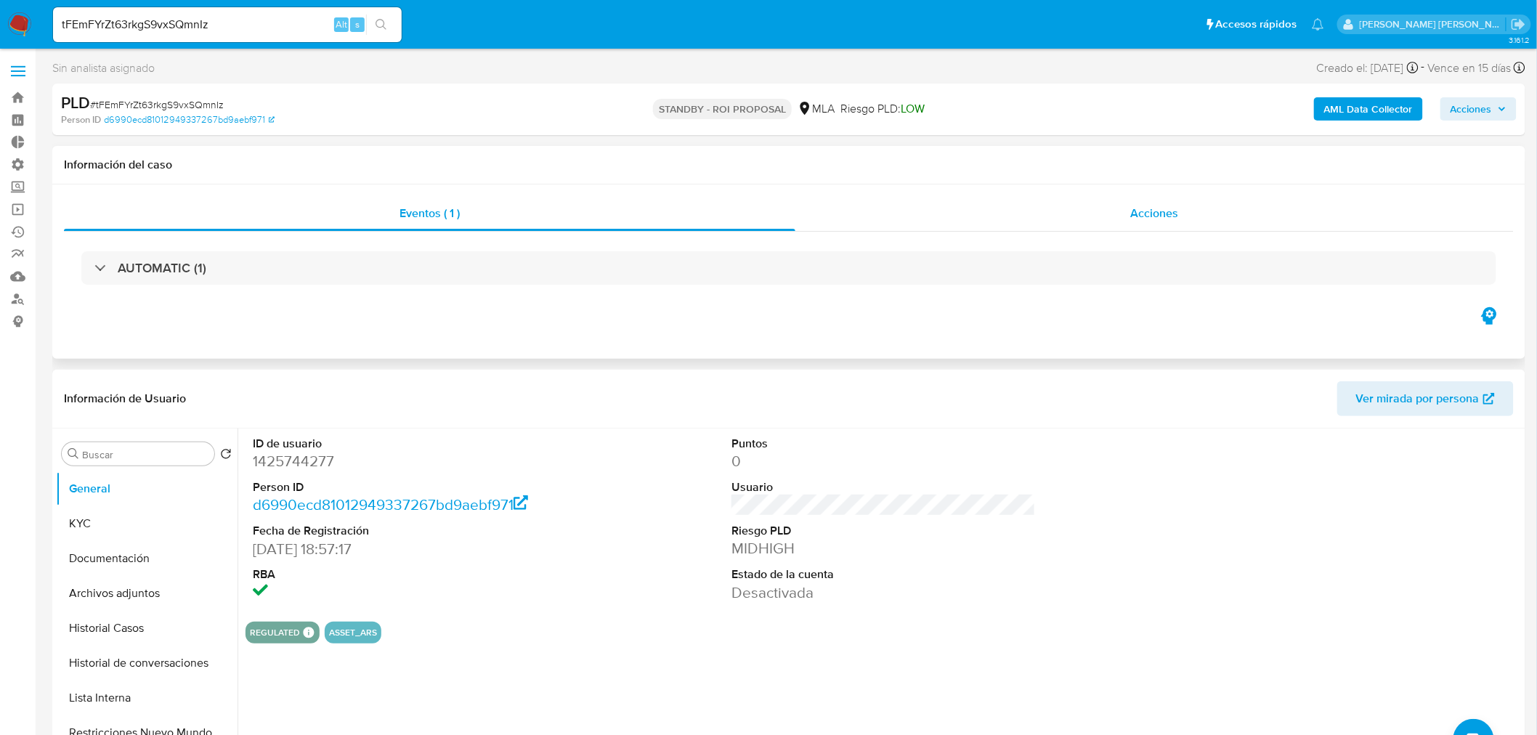
click at [1172, 220] on span "Acciones" at bounding box center [1154, 213] width 48 height 17
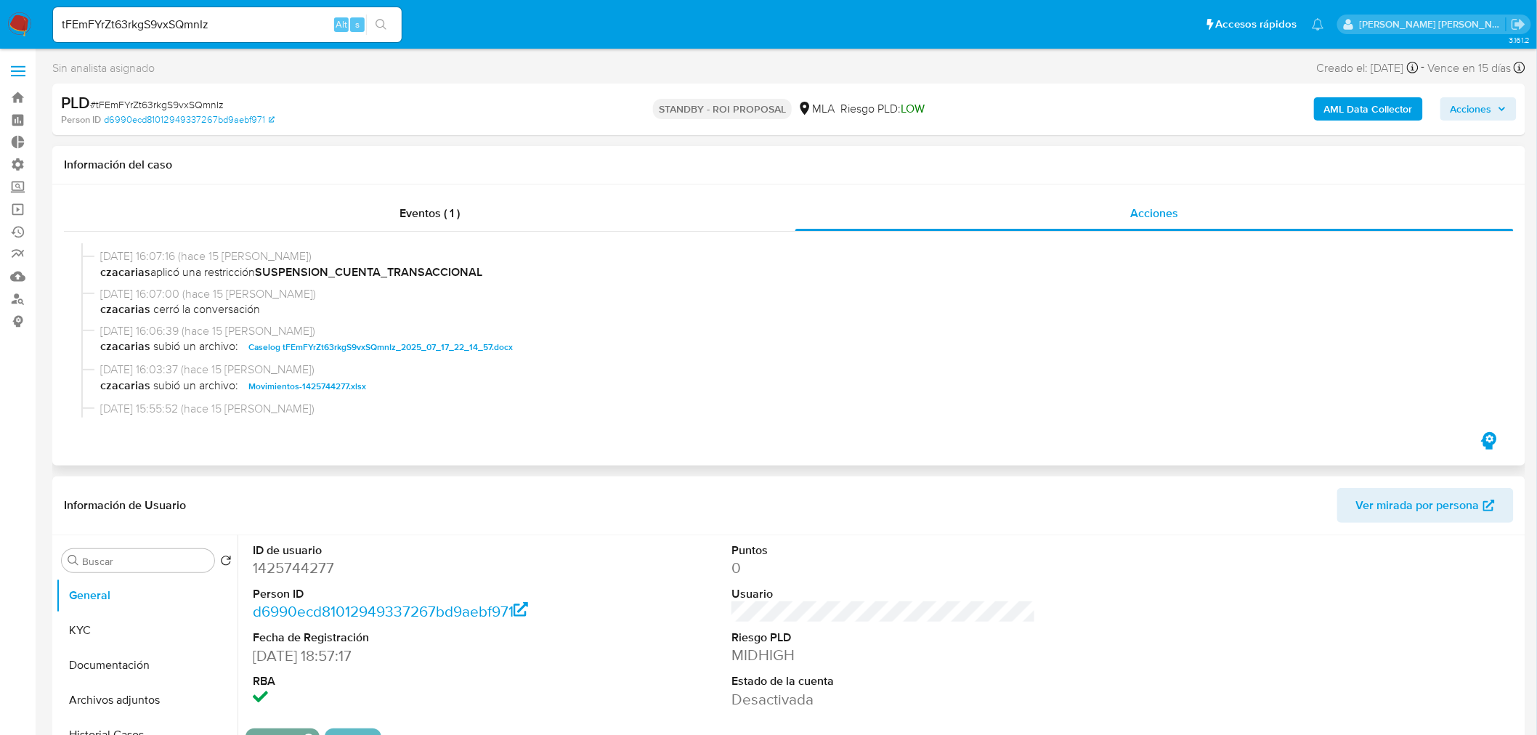
scroll to position [81, 0]
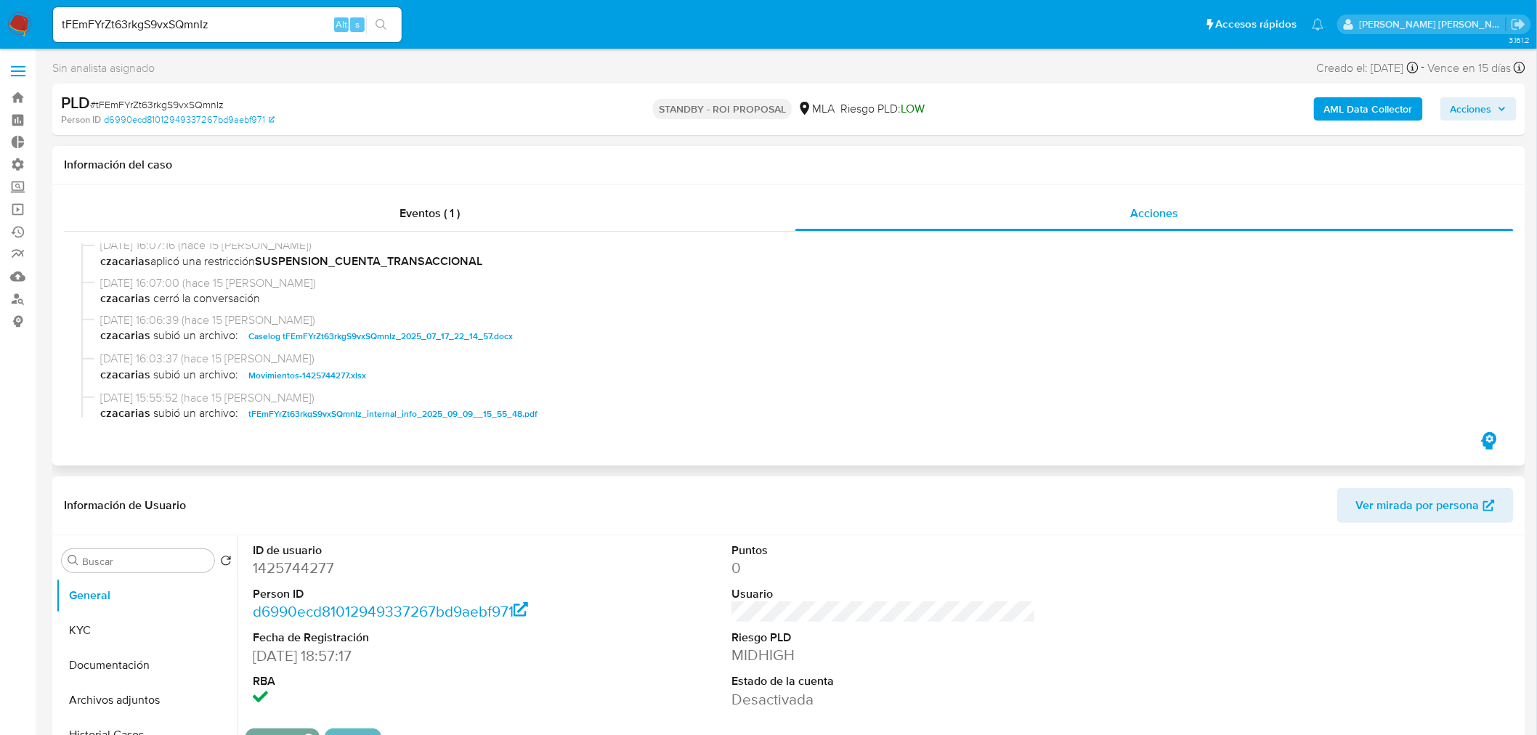
click at [477, 335] on span "Caselog tFEmFYrZt63rkgS9vxSQmnIz_2025_07_17_22_14_57.docx" at bounding box center [380, 336] width 264 height 17
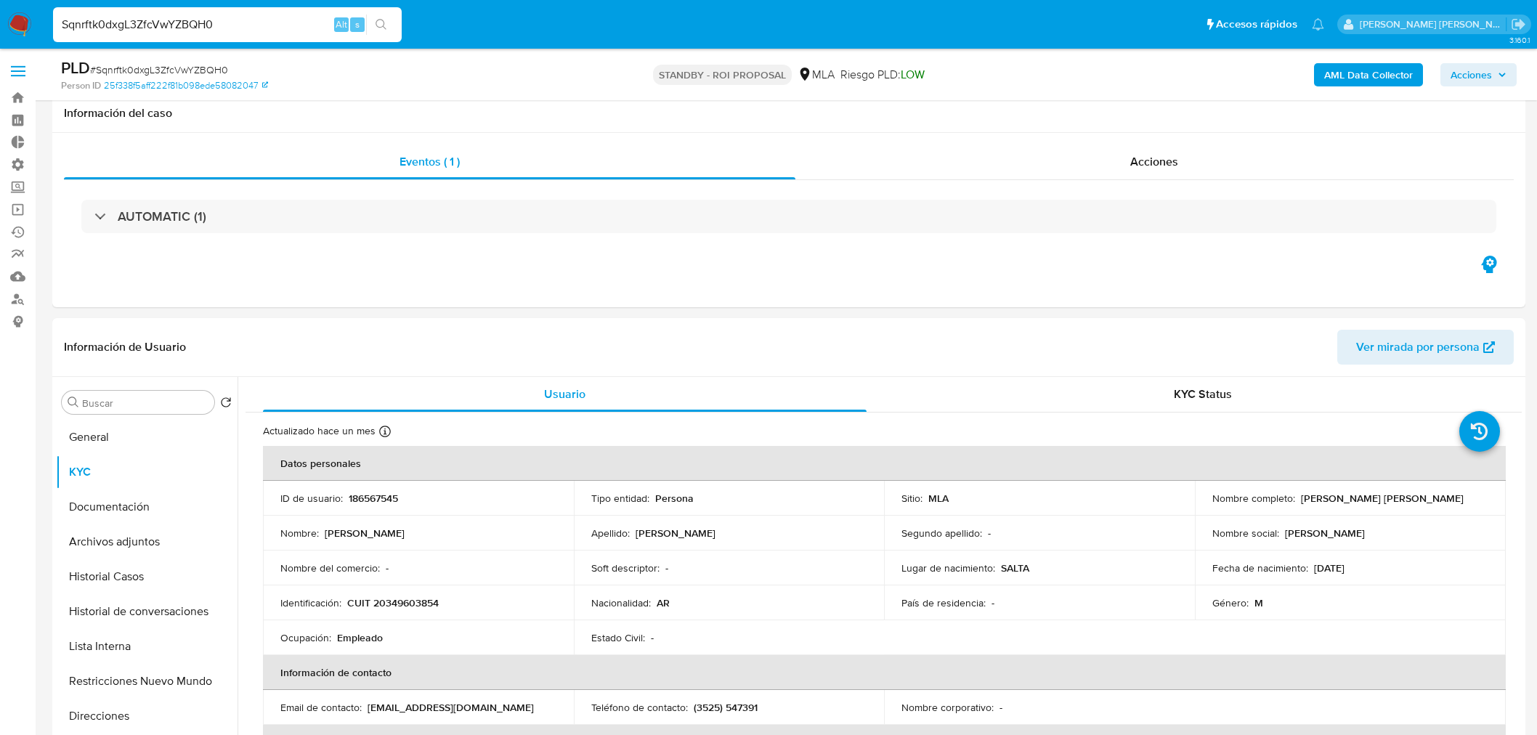
select select "10"
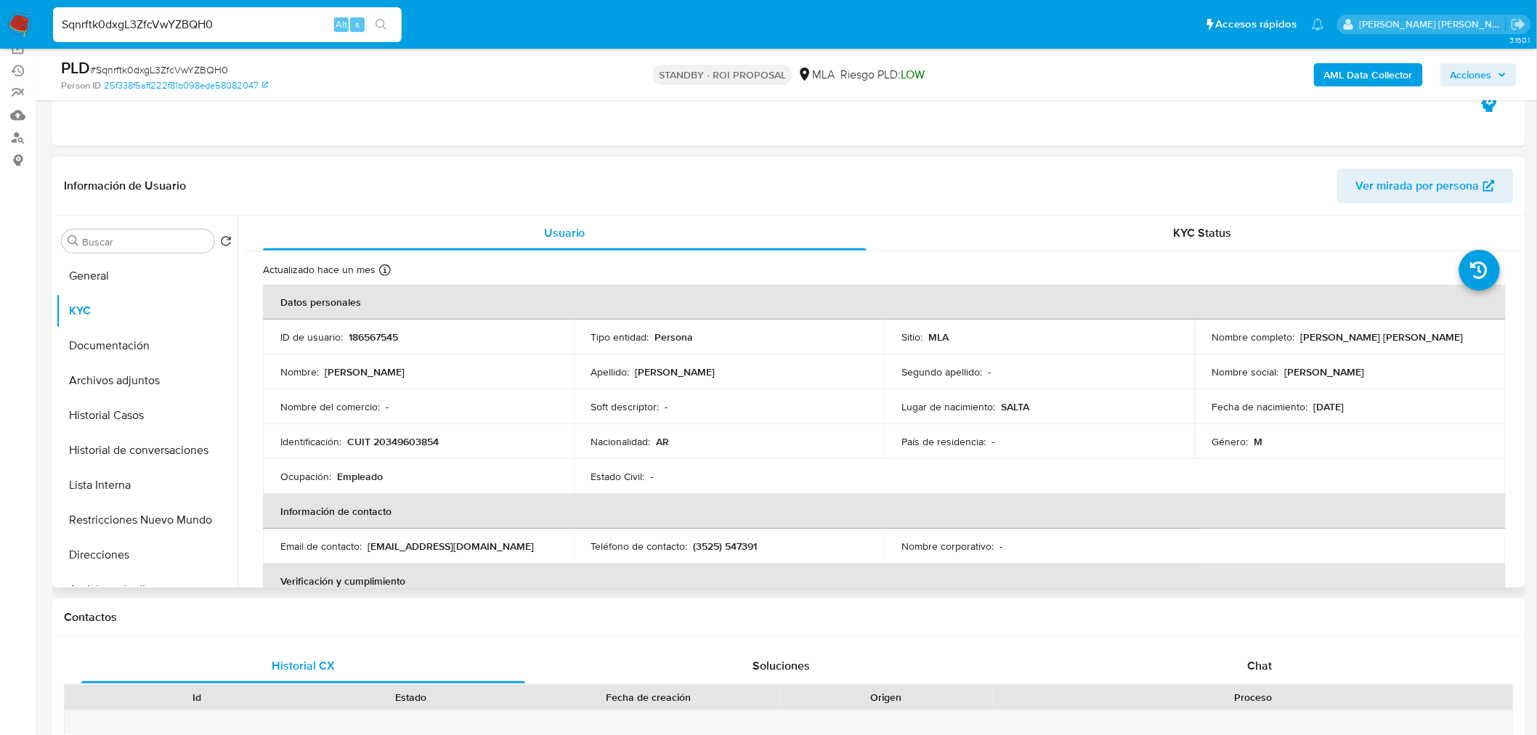
scroll to position [161, 0]
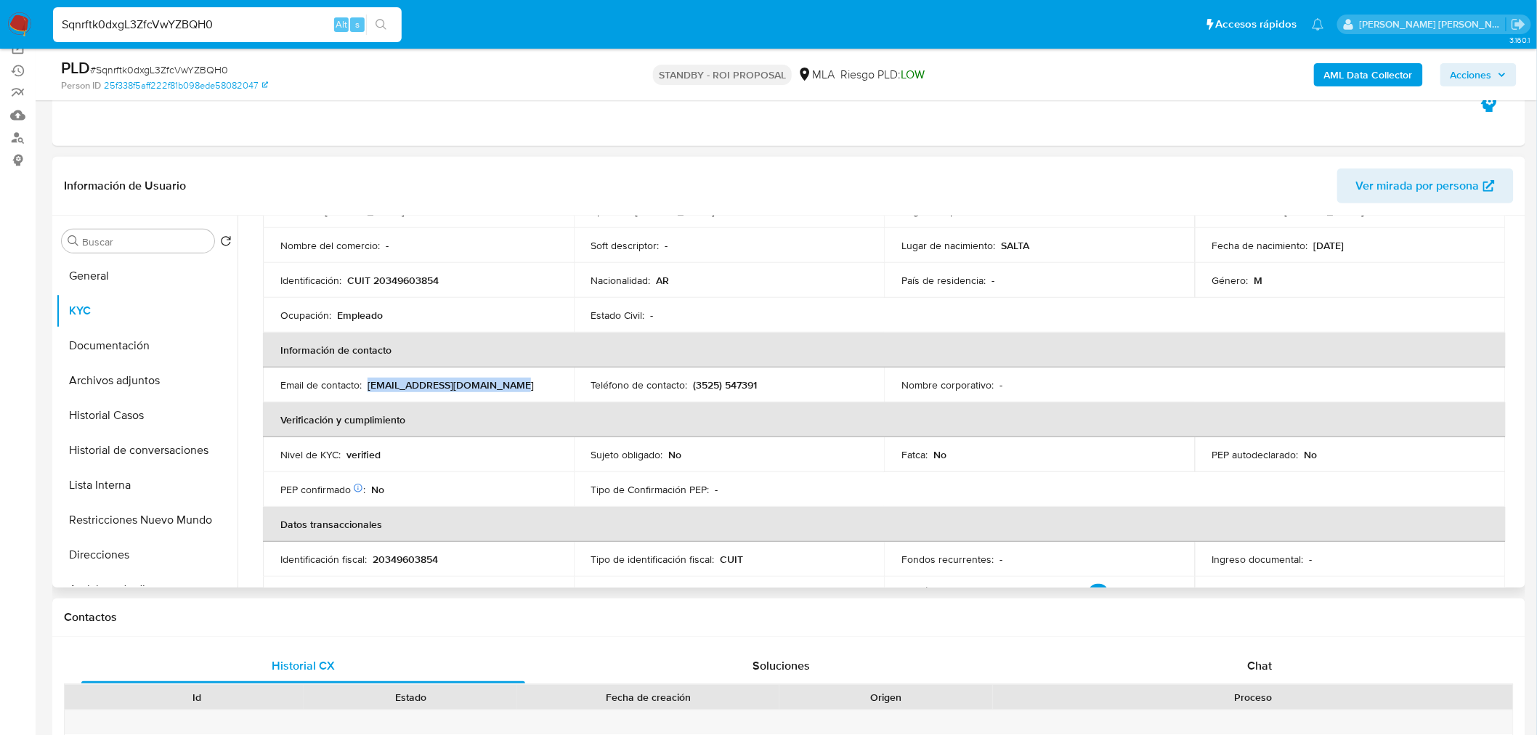
click at [519, 381] on div "Email de contacto : [EMAIL_ADDRESS][DOMAIN_NAME]" at bounding box center [418, 384] width 276 height 13
copy p "[EMAIL_ADDRESS][DOMAIN_NAME]"
click at [120, 411] on button "Historial Casos" at bounding box center [141, 415] width 170 height 35
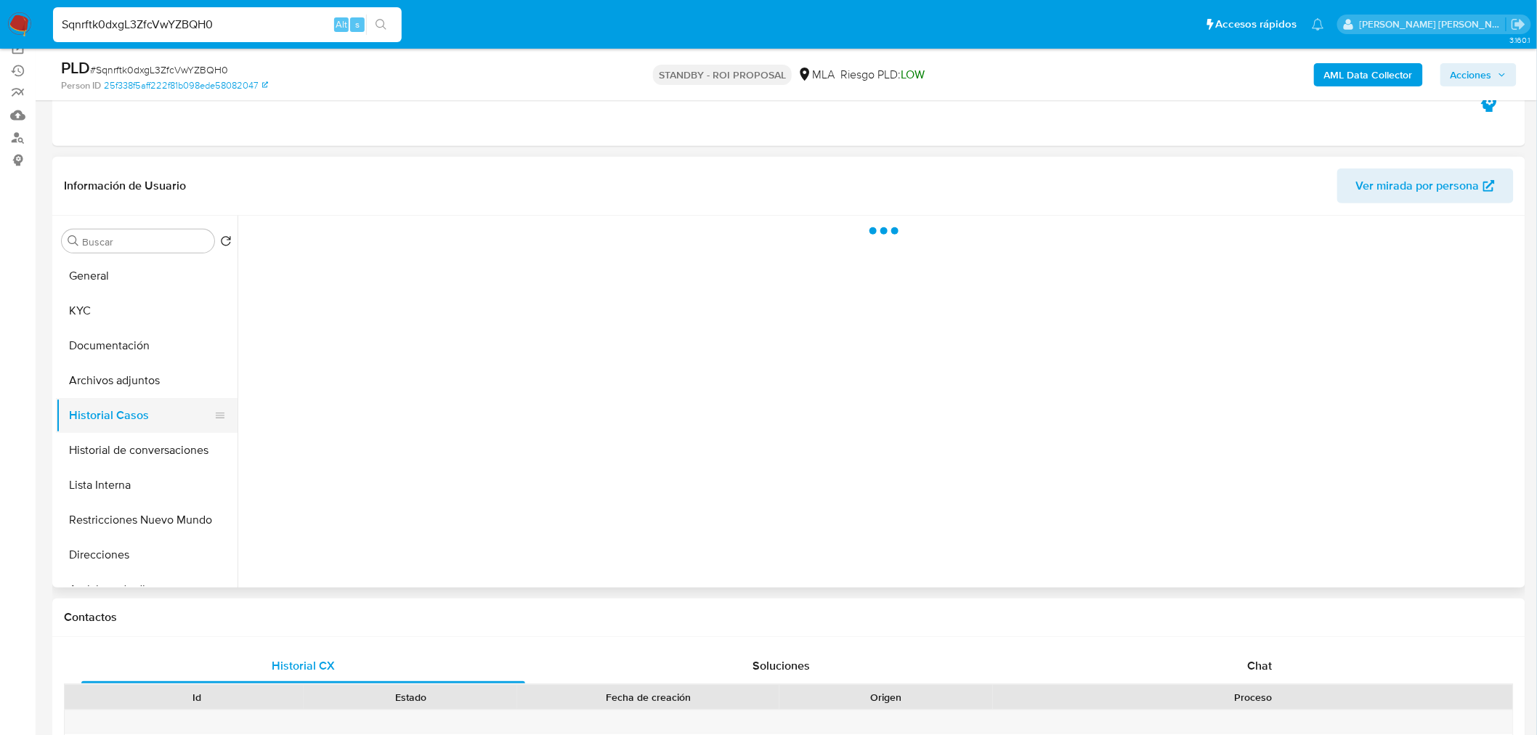
scroll to position [0, 0]
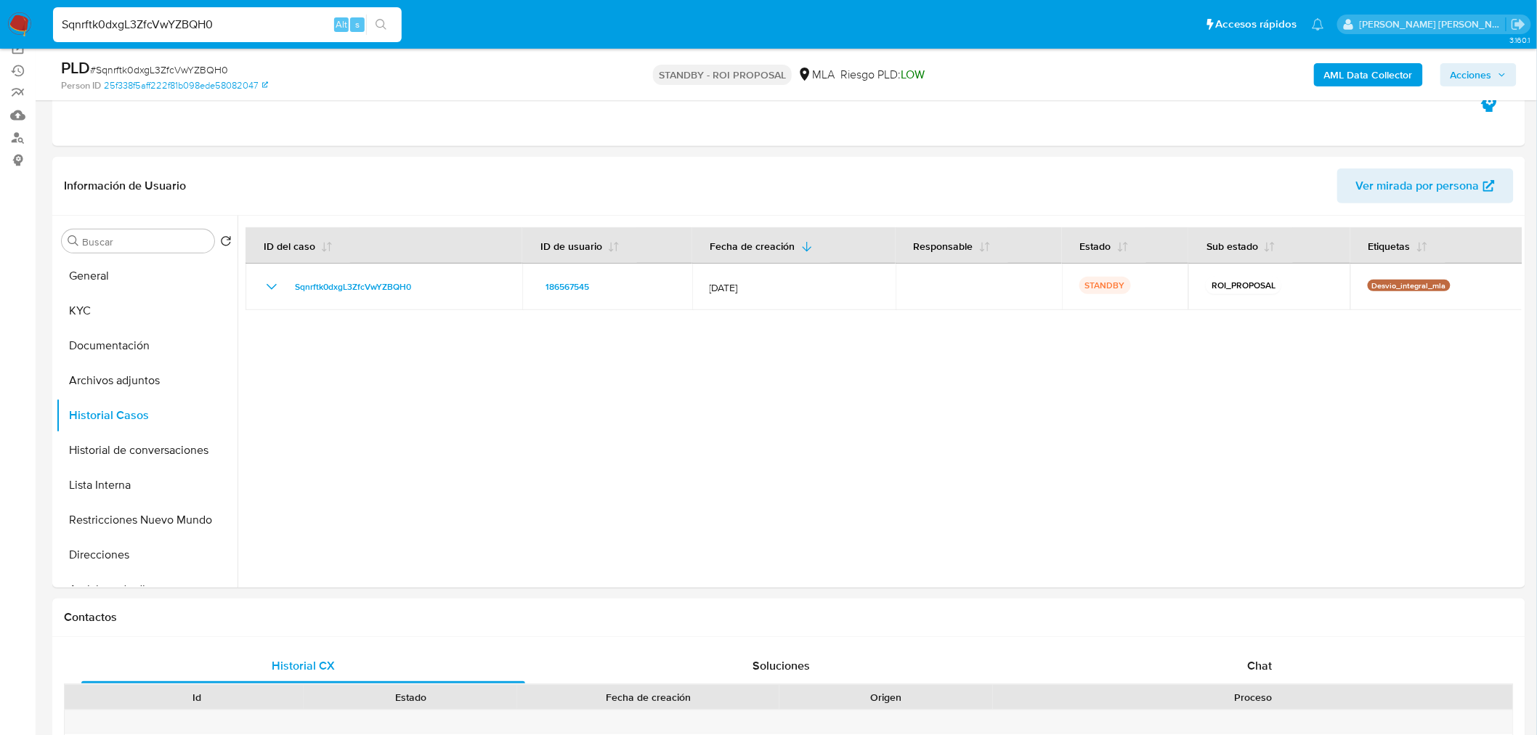
click at [284, 25] on input "Sqnrftk0dxgL3ZfcVwYZBQH0" at bounding box center [227, 24] width 349 height 19
paste input "EMot8GnBMD53FBbx9n4wX8uf"
type input "EMot8GnBMD53FBbx9n4wX8uf"
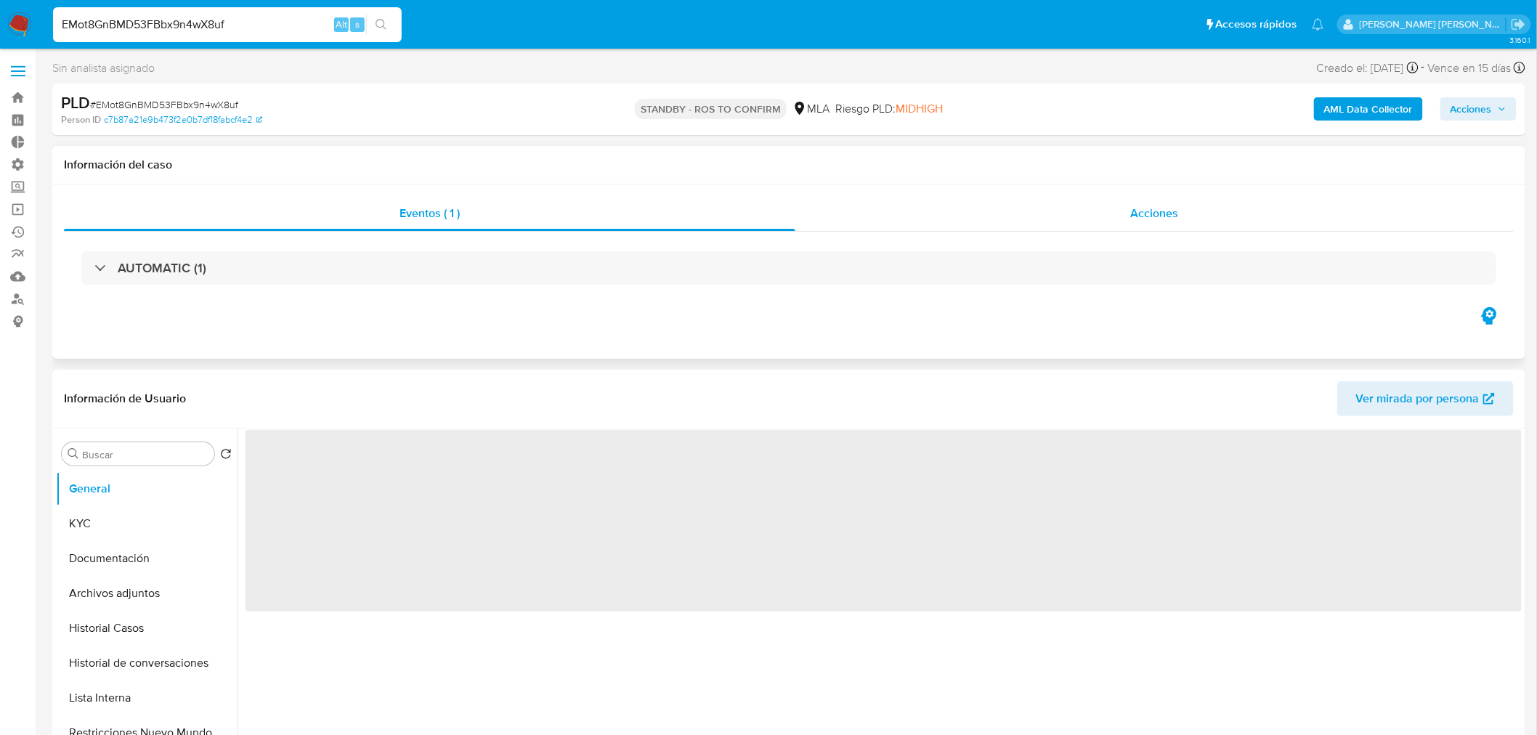
click at [1224, 223] on div "Acciones" at bounding box center [1154, 213] width 719 height 35
select select "10"
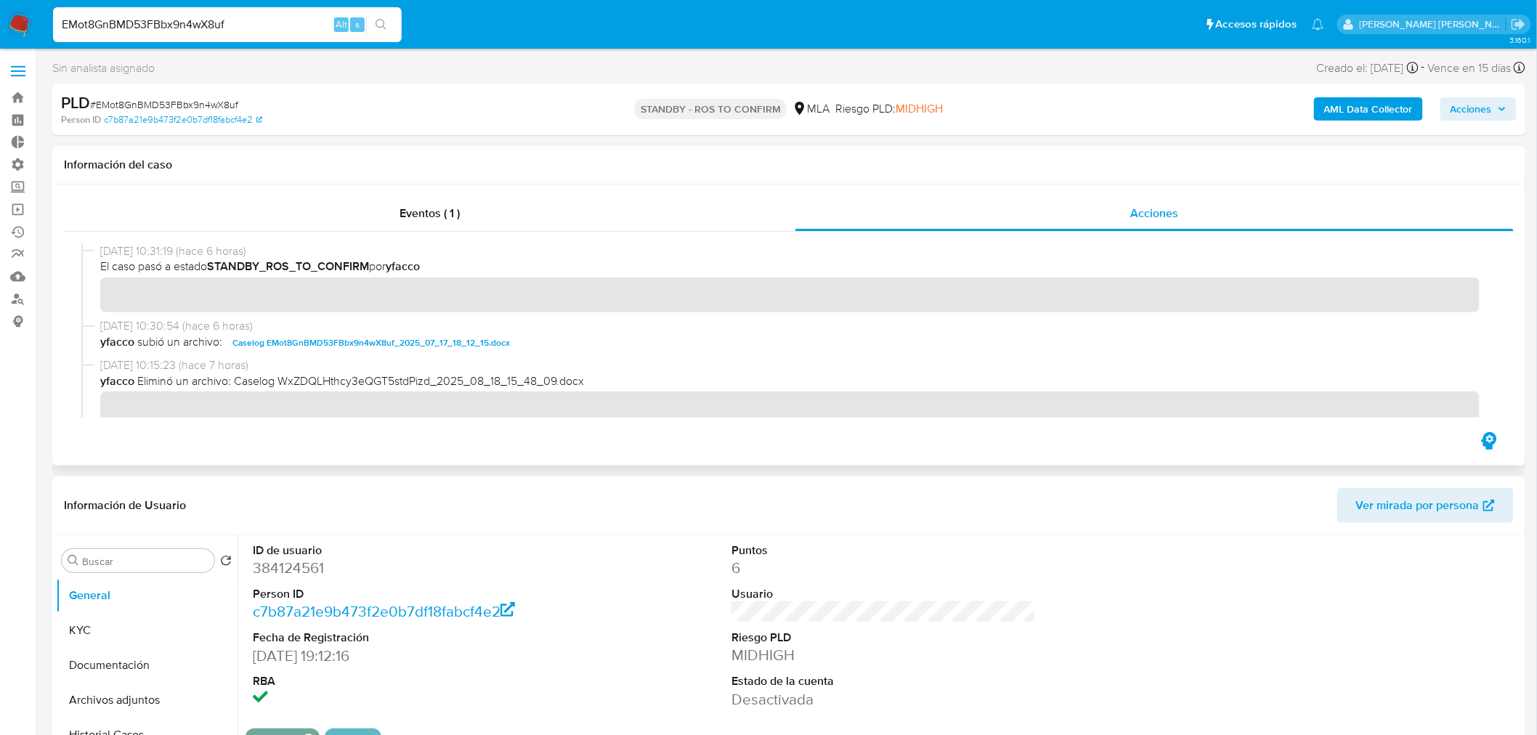
click at [447, 344] on span "Caselog EMot8GnBMD53FBbx9n4wX8uf_2025_07_17_18_12_15.docx" at bounding box center [370, 342] width 277 height 17
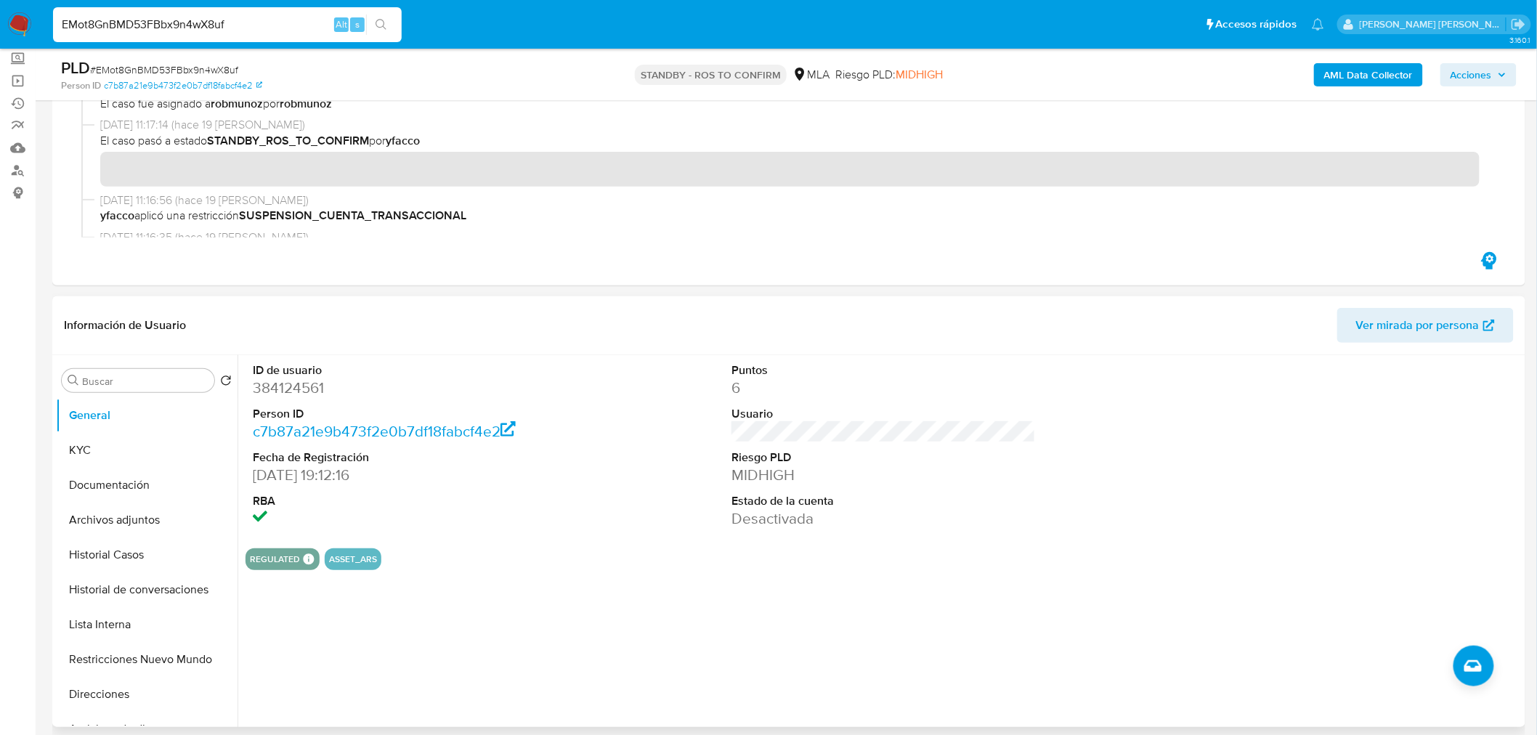
scroll to position [161, 0]
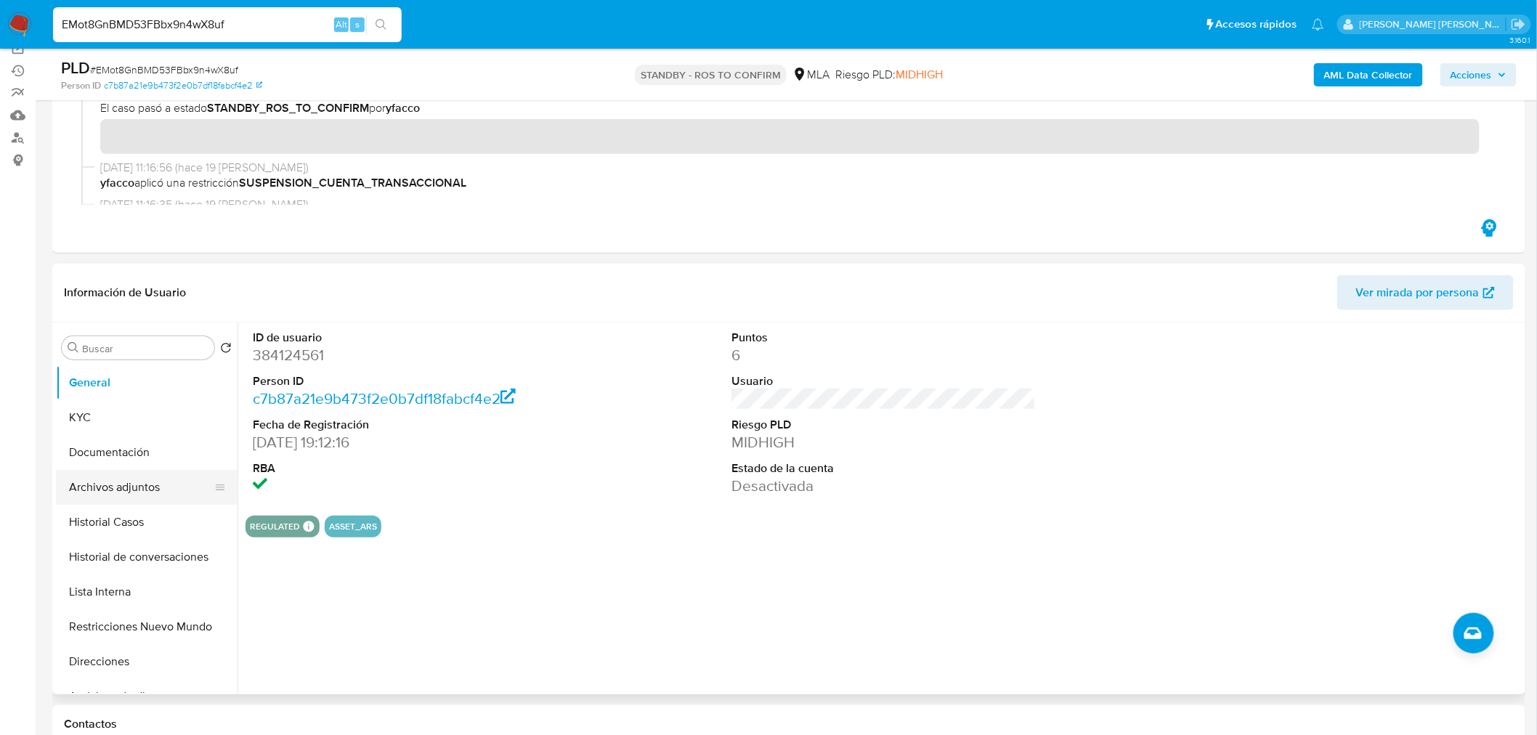
click at [110, 498] on button "Archivos adjuntos" at bounding box center [141, 487] width 170 height 35
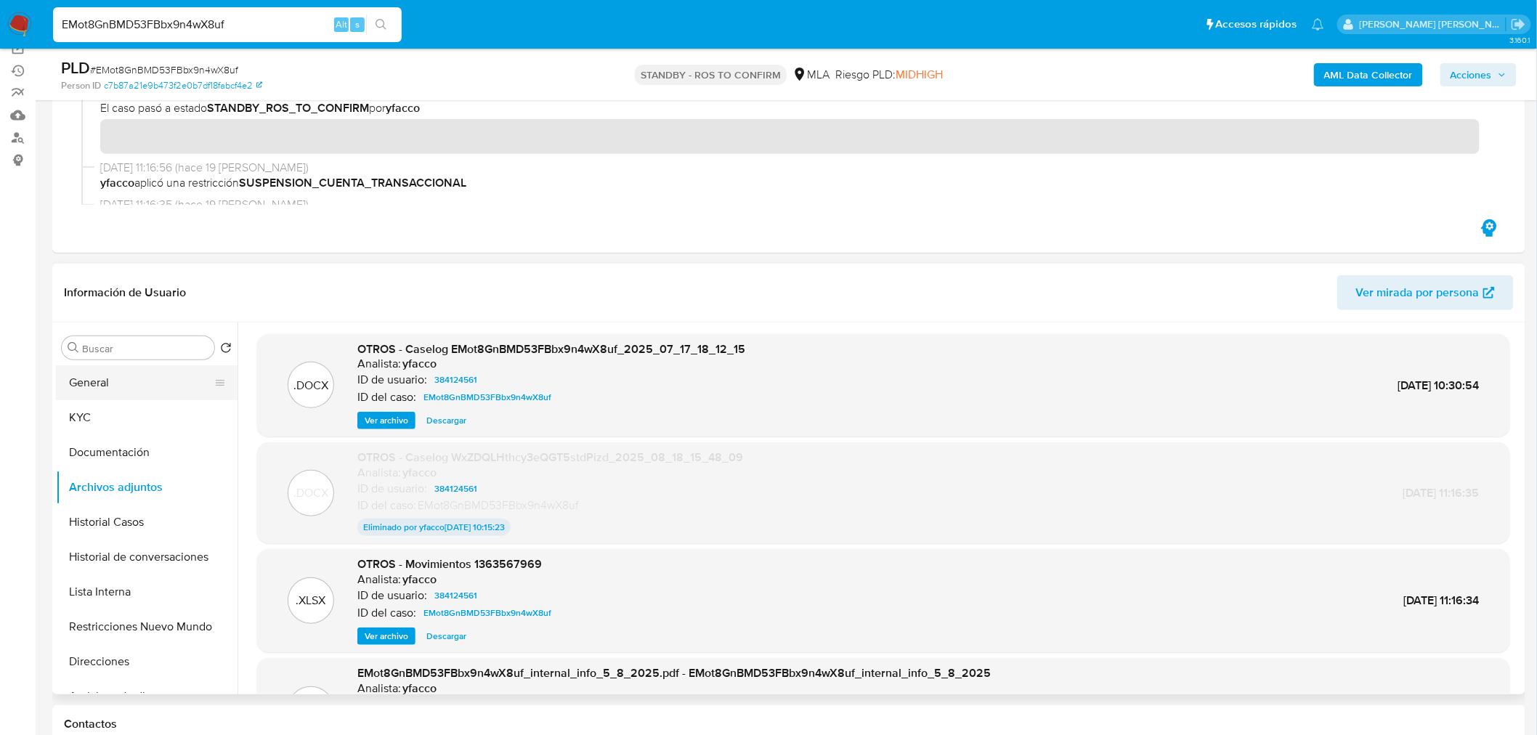
click at [120, 376] on button "General" at bounding box center [141, 382] width 170 height 35
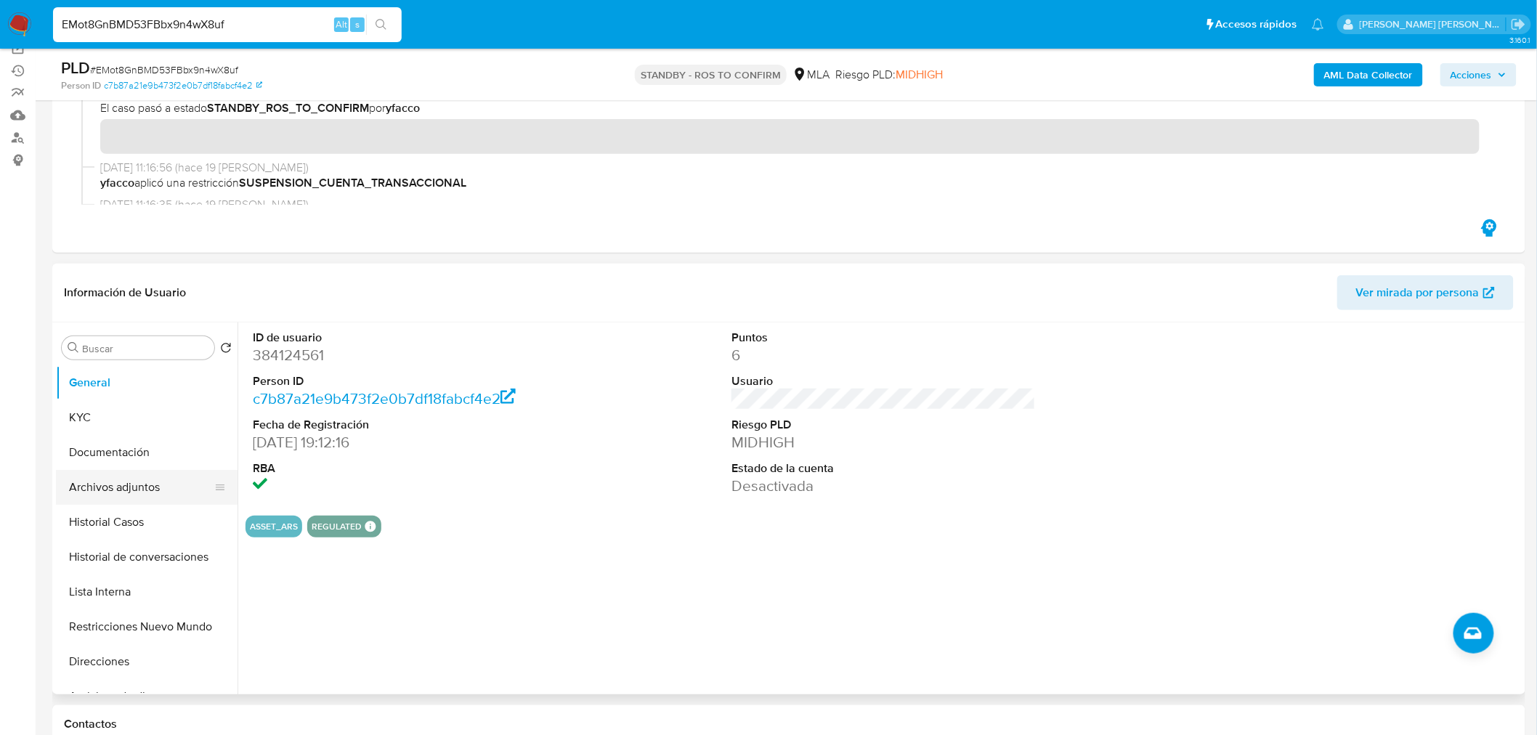
click at [134, 484] on button "Archivos adjuntos" at bounding box center [141, 487] width 170 height 35
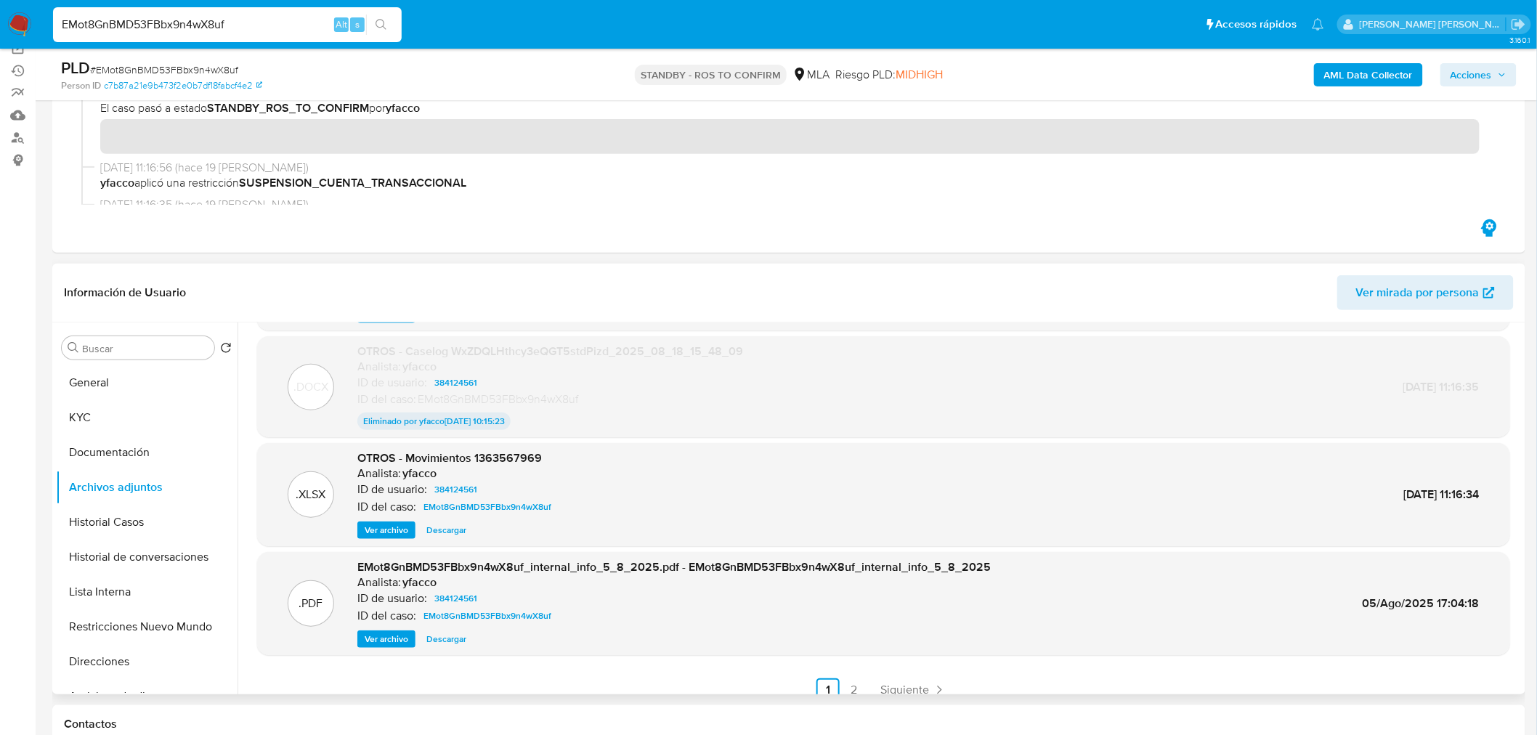
scroll to position [120, 0]
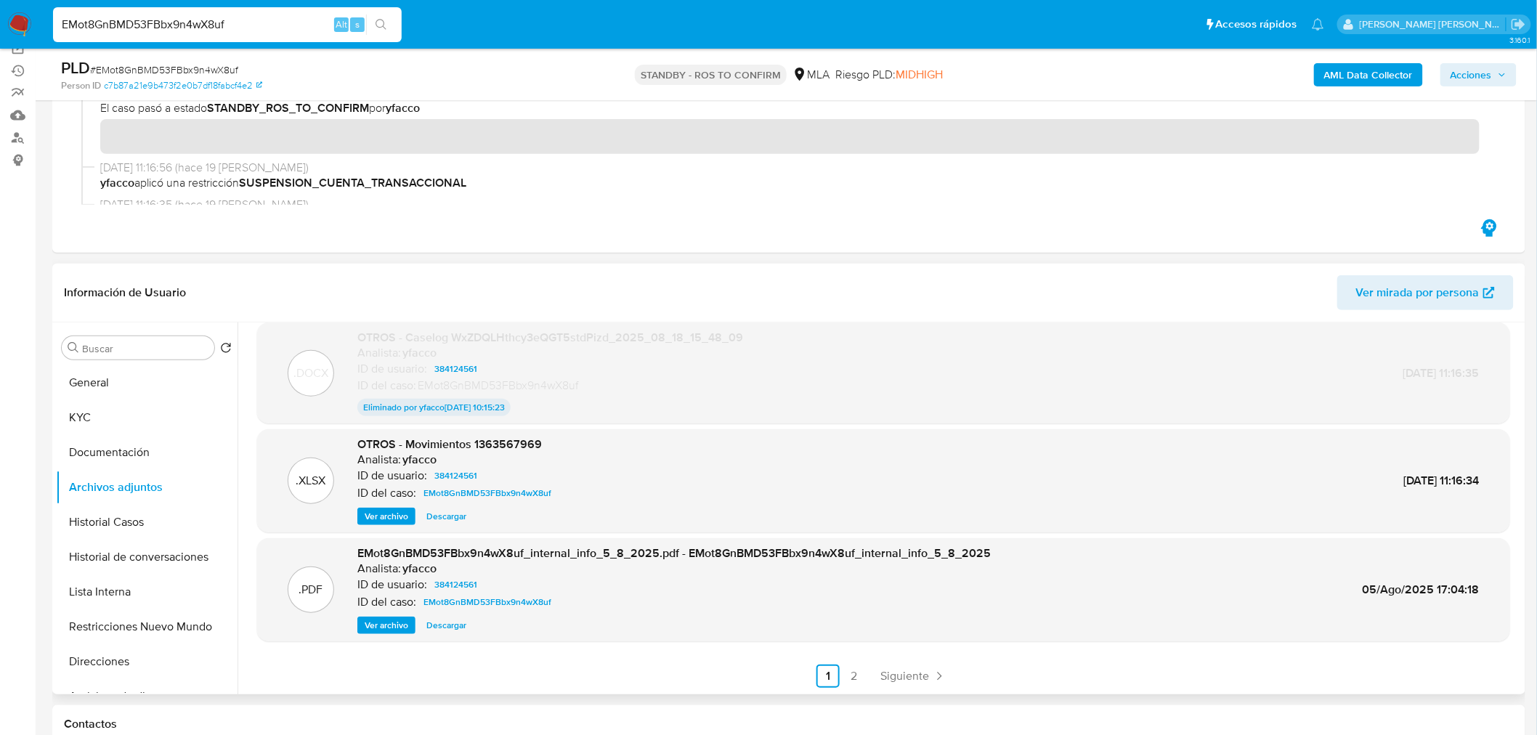
click at [439, 516] on span "Descargar" at bounding box center [446, 516] width 40 height 15
click at [153, 404] on button "KYC" at bounding box center [141, 417] width 170 height 35
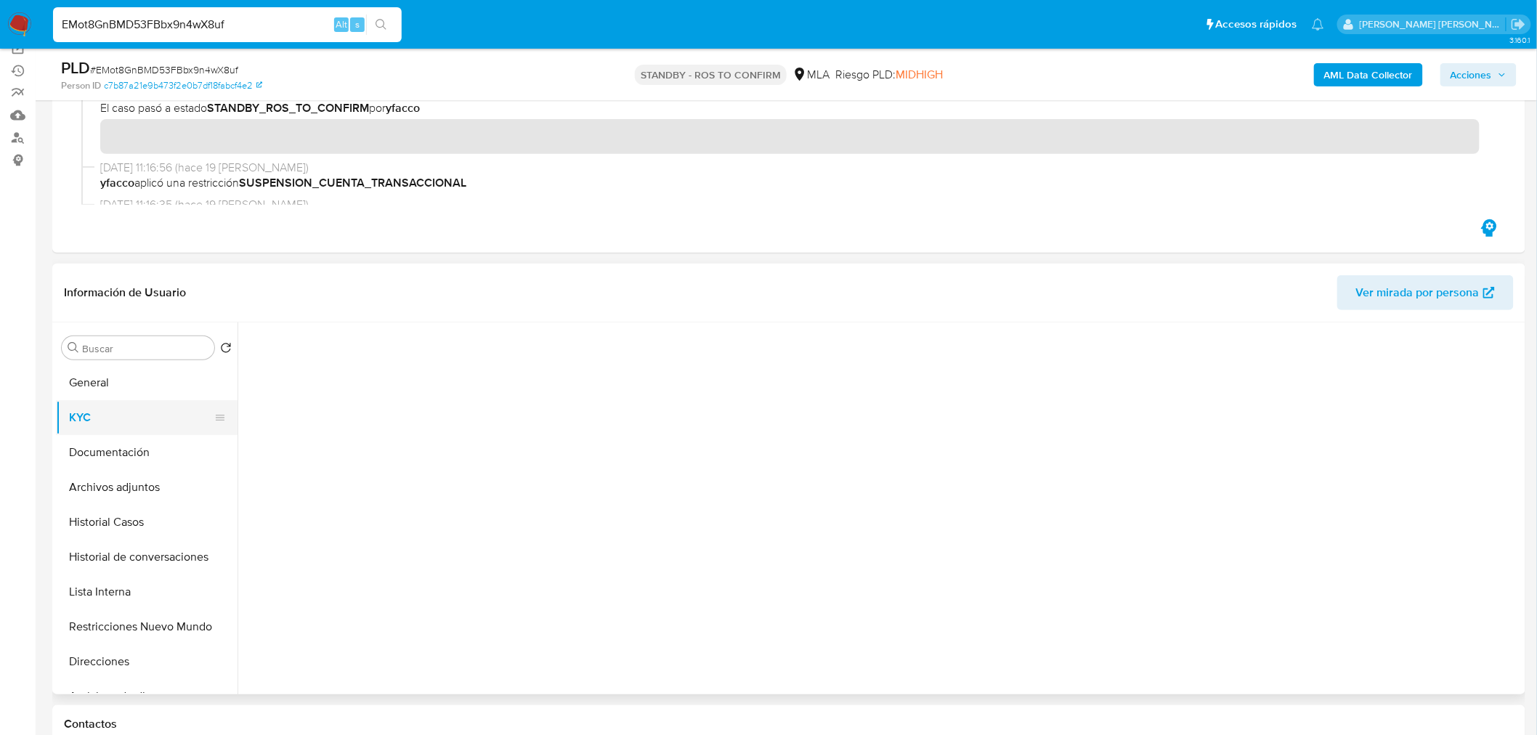
scroll to position [0, 0]
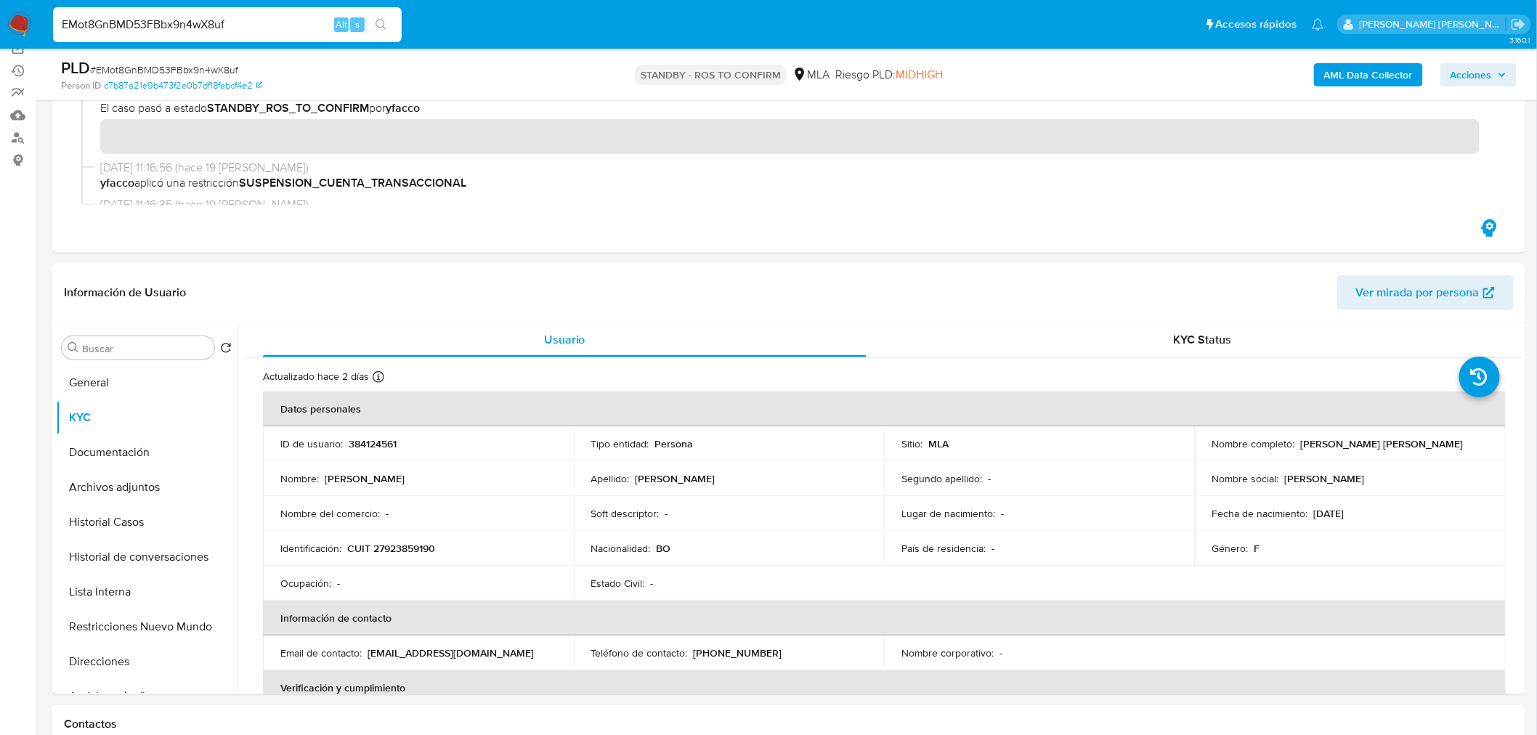
click at [182, 25] on input "EMot8GnBMD53FBbx9n4wX8uf" at bounding box center [227, 24] width 349 height 19
paste input "1363567969"
type input "1363567969"
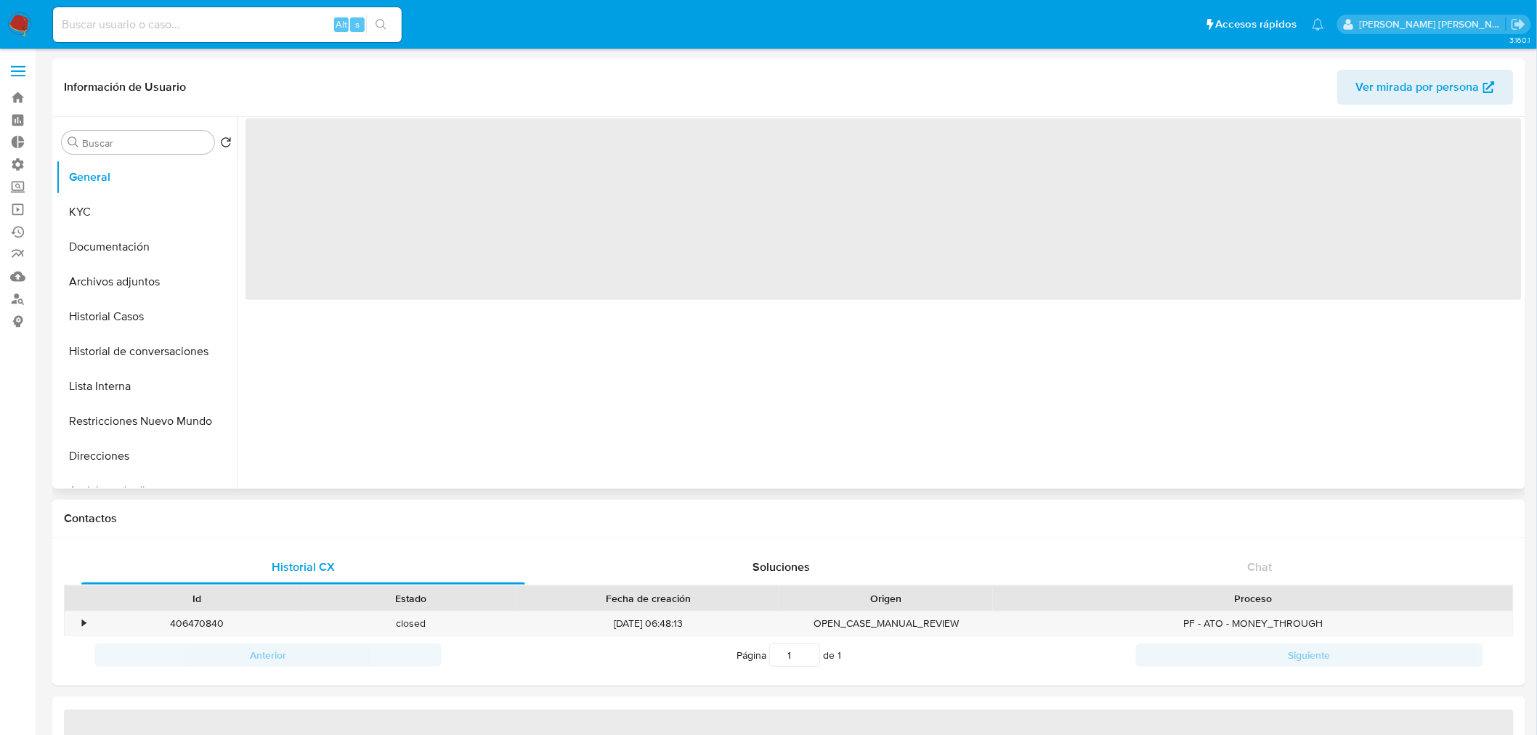
select select "10"
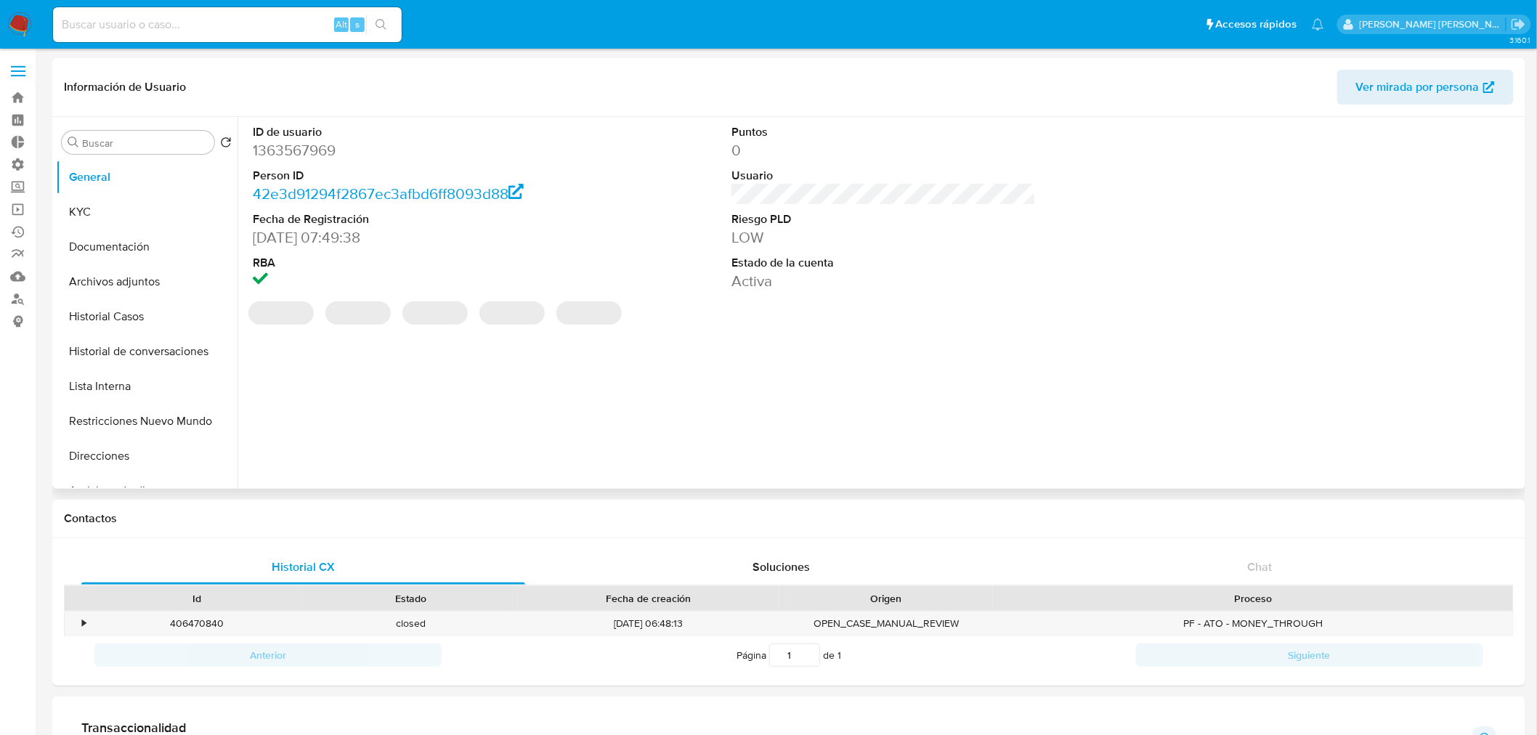
drag, startPoint x: 89, startPoint y: 203, endPoint x: 243, endPoint y: 261, distance: 164.6
click at [89, 204] on button "KYC" at bounding box center [147, 212] width 182 height 35
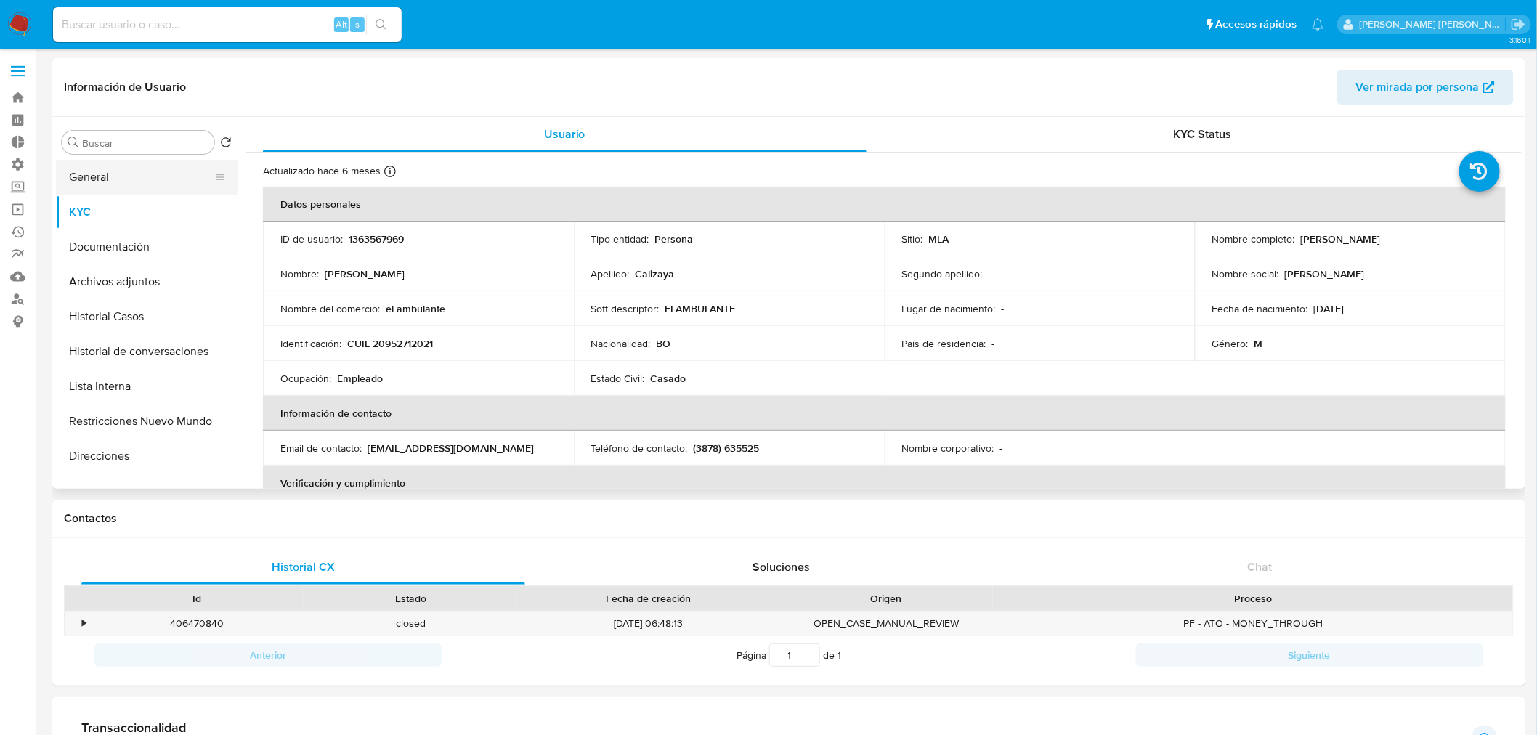
click at [74, 179] on button "General" at bounding box center [141, 177] width 170 height 35
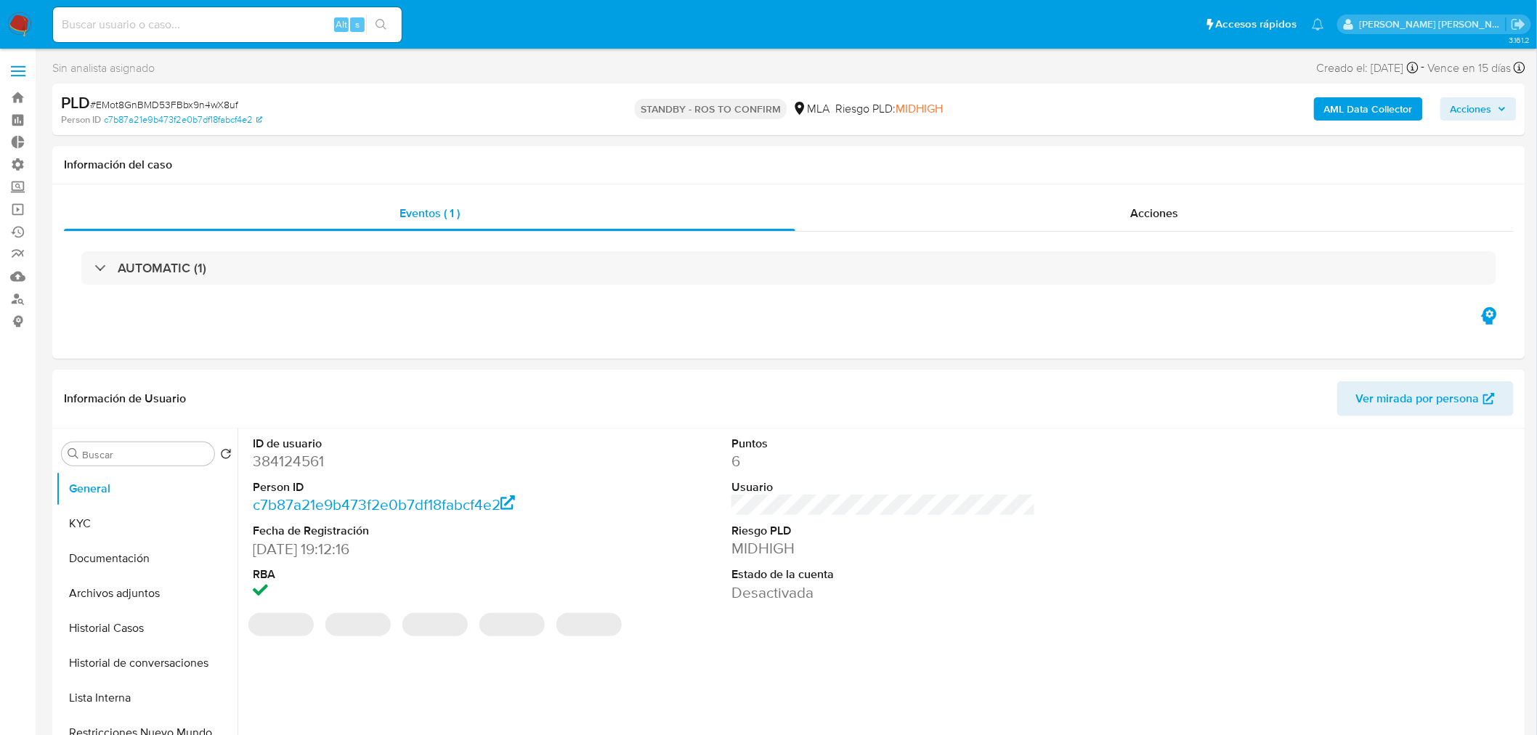
click at [200, 100] on span "# EMot8GnBMD53FBbx9n4wX8uf" at bounding box center [164, 104] width 148 height 15
select select "10"
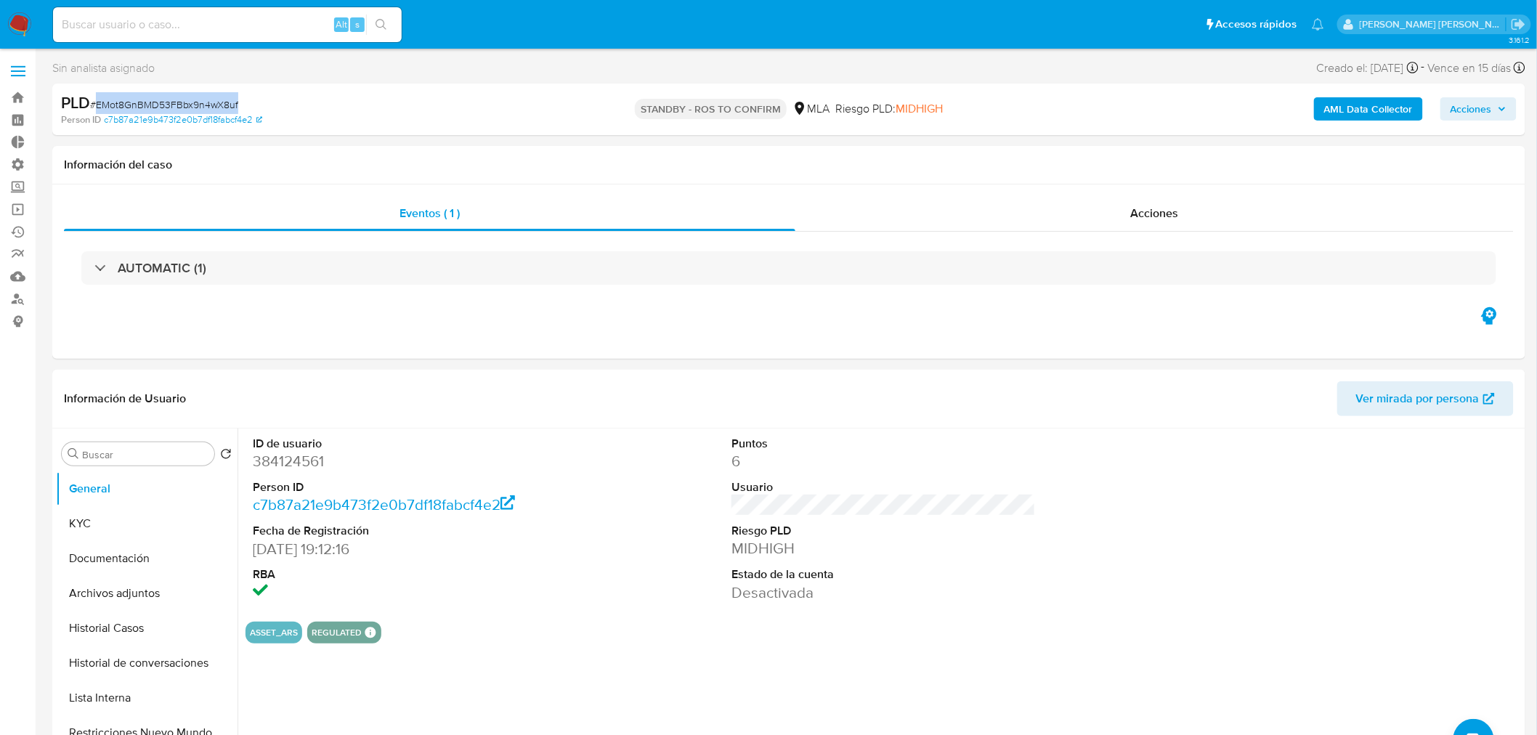
click at [22, 20] on img at bounding box center [19, 24] width 25 height 25
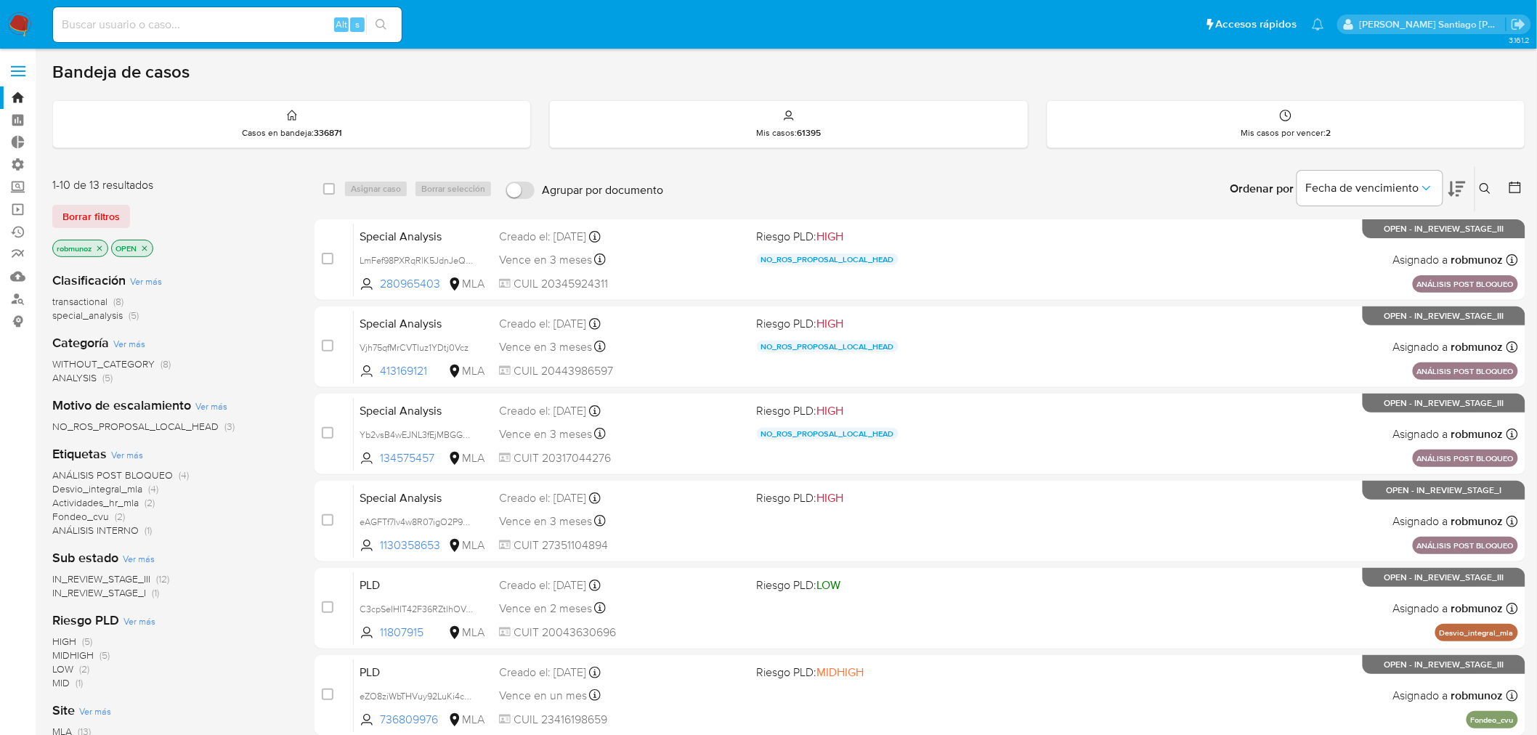
click at [1480, 185] on icon at bounding box center [1485, 188] width 11 height 11
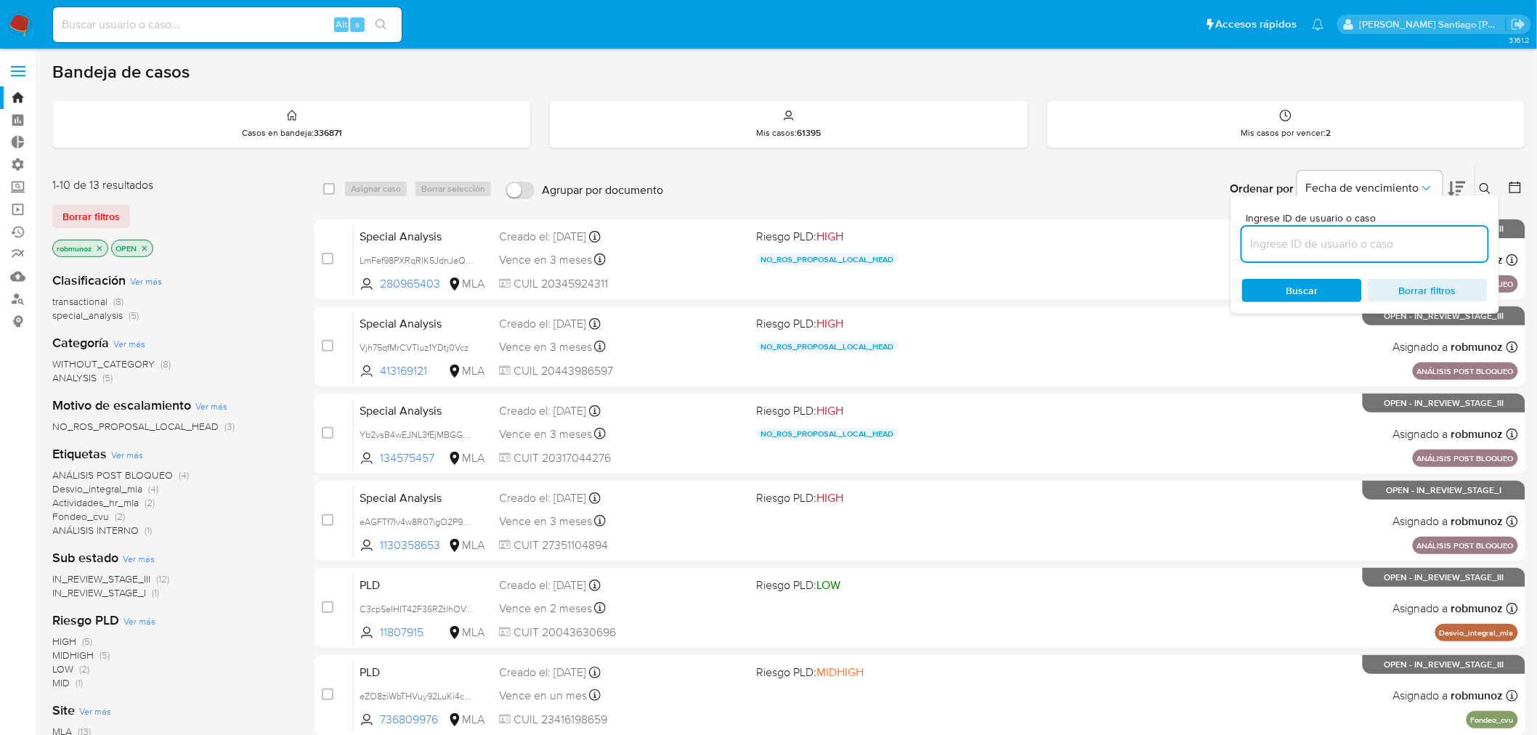
click at [1388, 244] on input at bounding box center [1365, 244] width 246 height 19
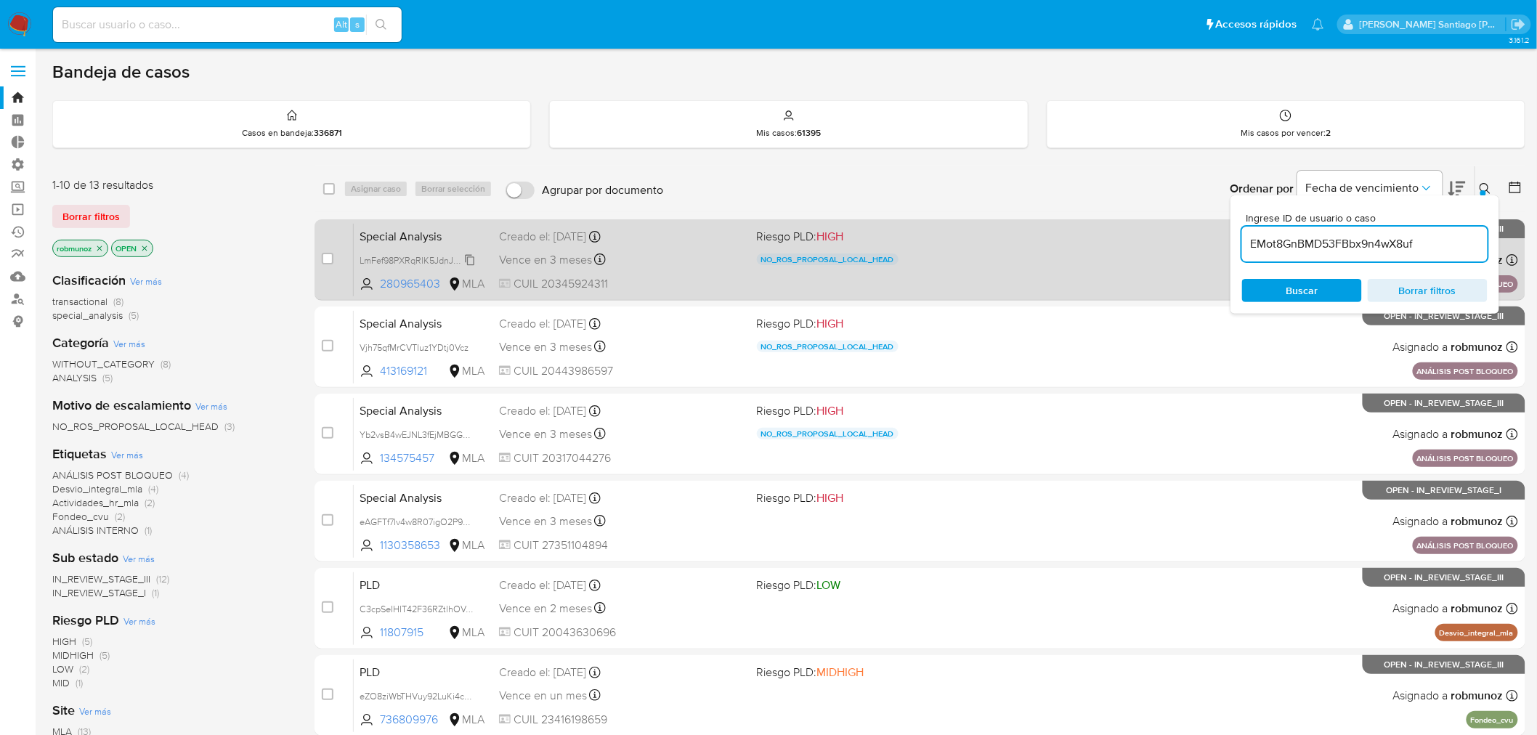
type input "EMot8GnBMD53FBbx9n4wX8uf"
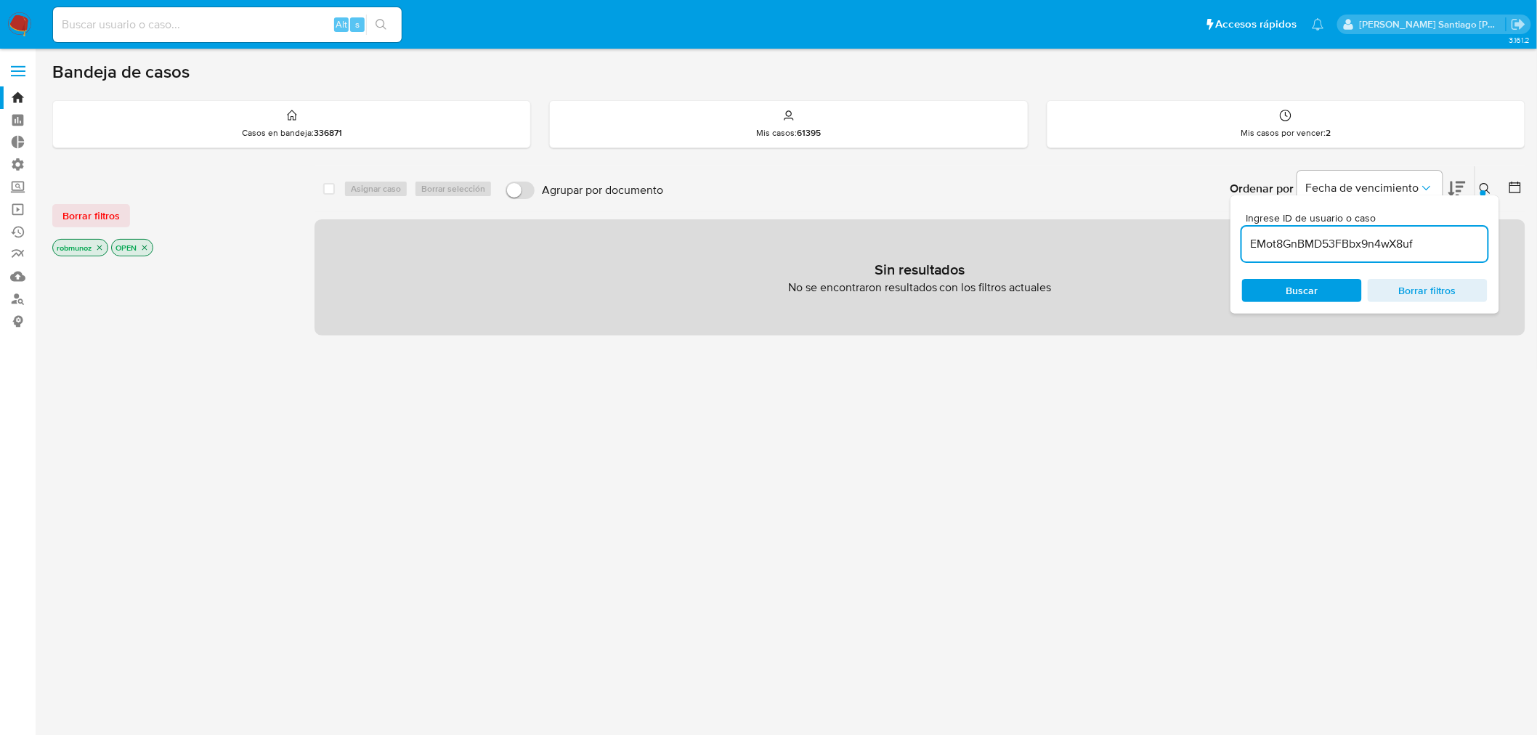
click at [92, 215] on span "Borrar filtros" at bounding box center [90, 216] width 57 height 20
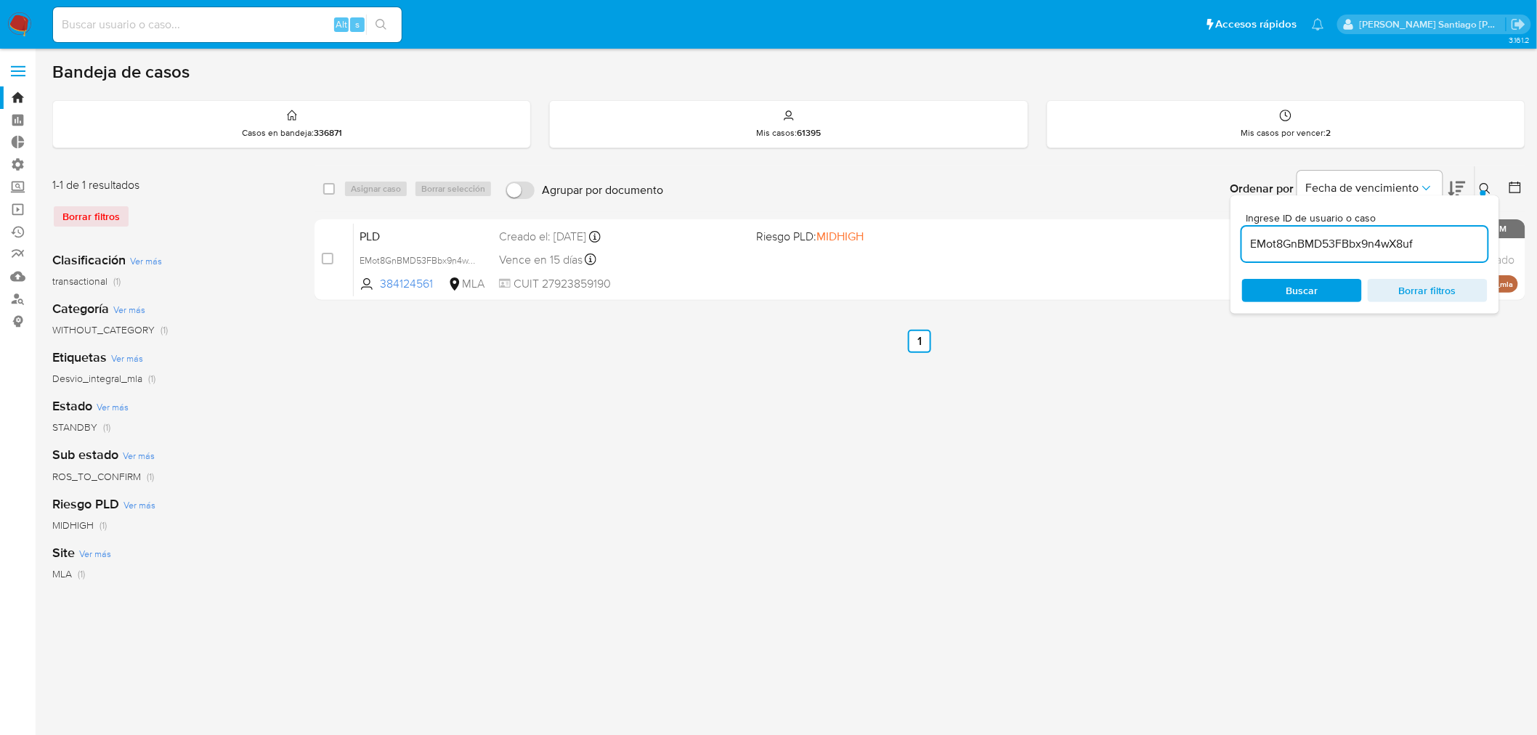
click at [1477, 178] on div "Ingrese ID de usuario o caso EMot8GnBMD53FBbx9n4wX8uf Buscar Borrar filtros" at bounding box center [1487, 188] width 25 height 45
drag, startPoint x: 1480, startPoint y: 179, endPoint x: 1464, endPoint y: 187, distance: 17.6
click at [1480, 180] on button at bounding box center [1487, 188] width 24 height 17
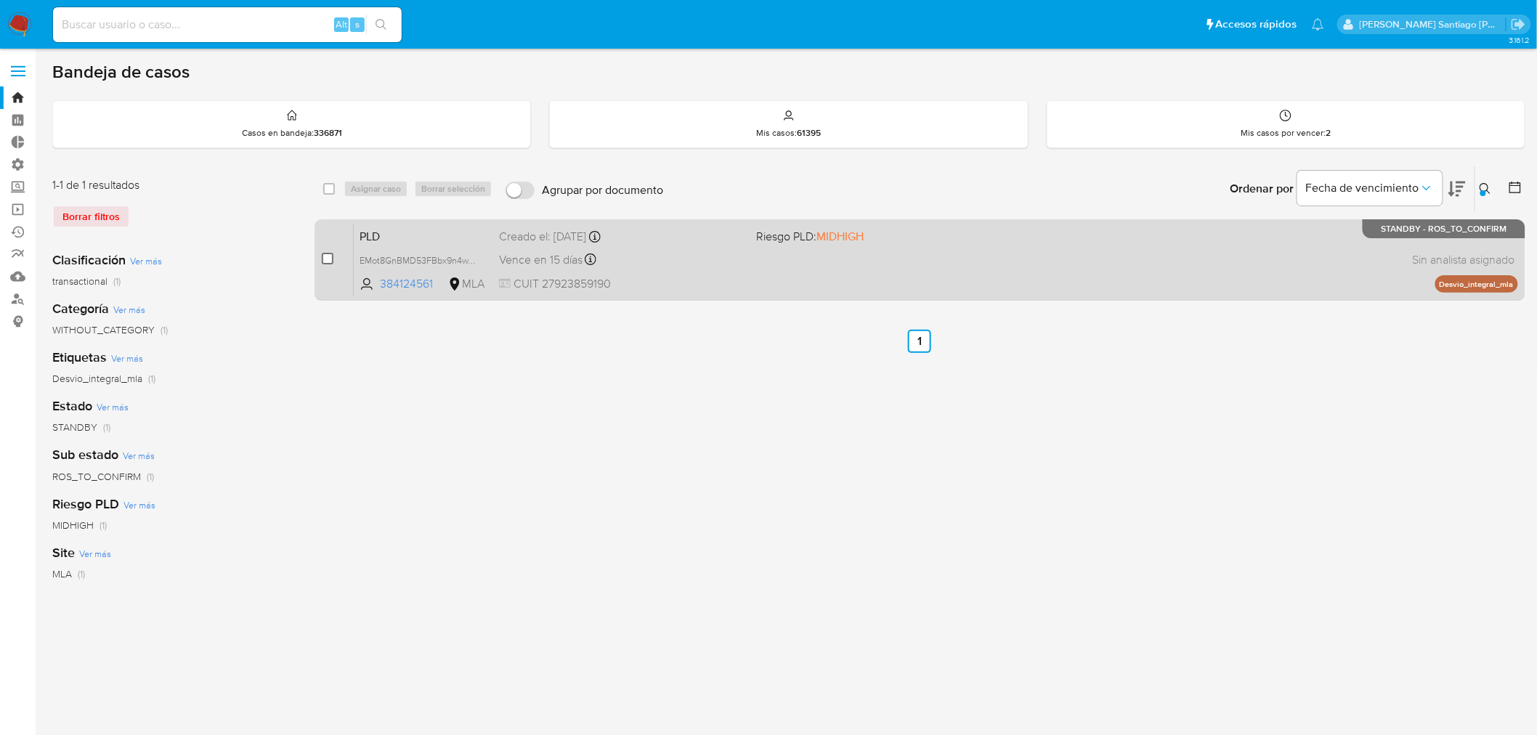
click at [324, 254] on input "checkbox" at bounding box center [328, 259] width 12 height 12
checkbox input "true"
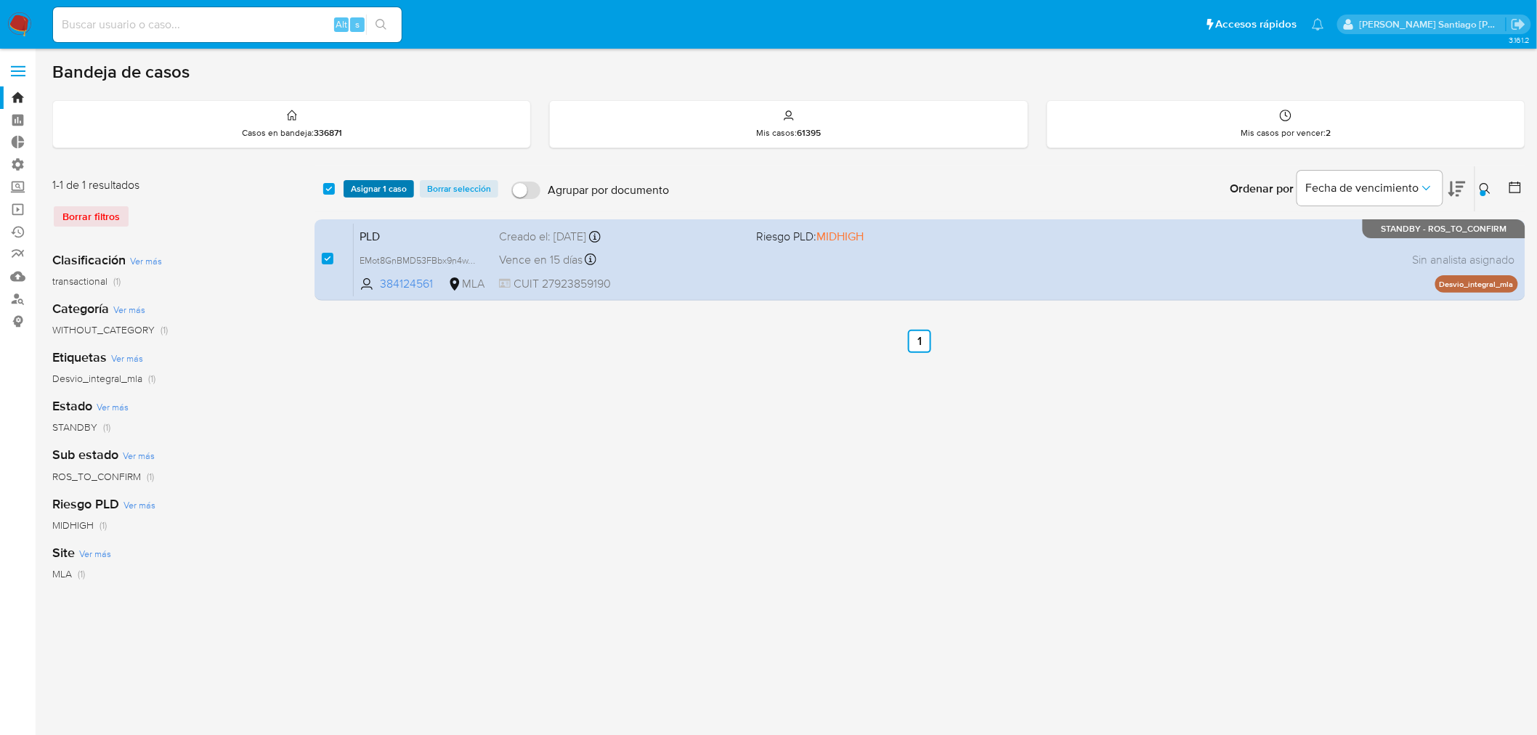
click at [389, 192] on span "Asignar 1 caso" at bounding box center [379, 189] width 56 height 15
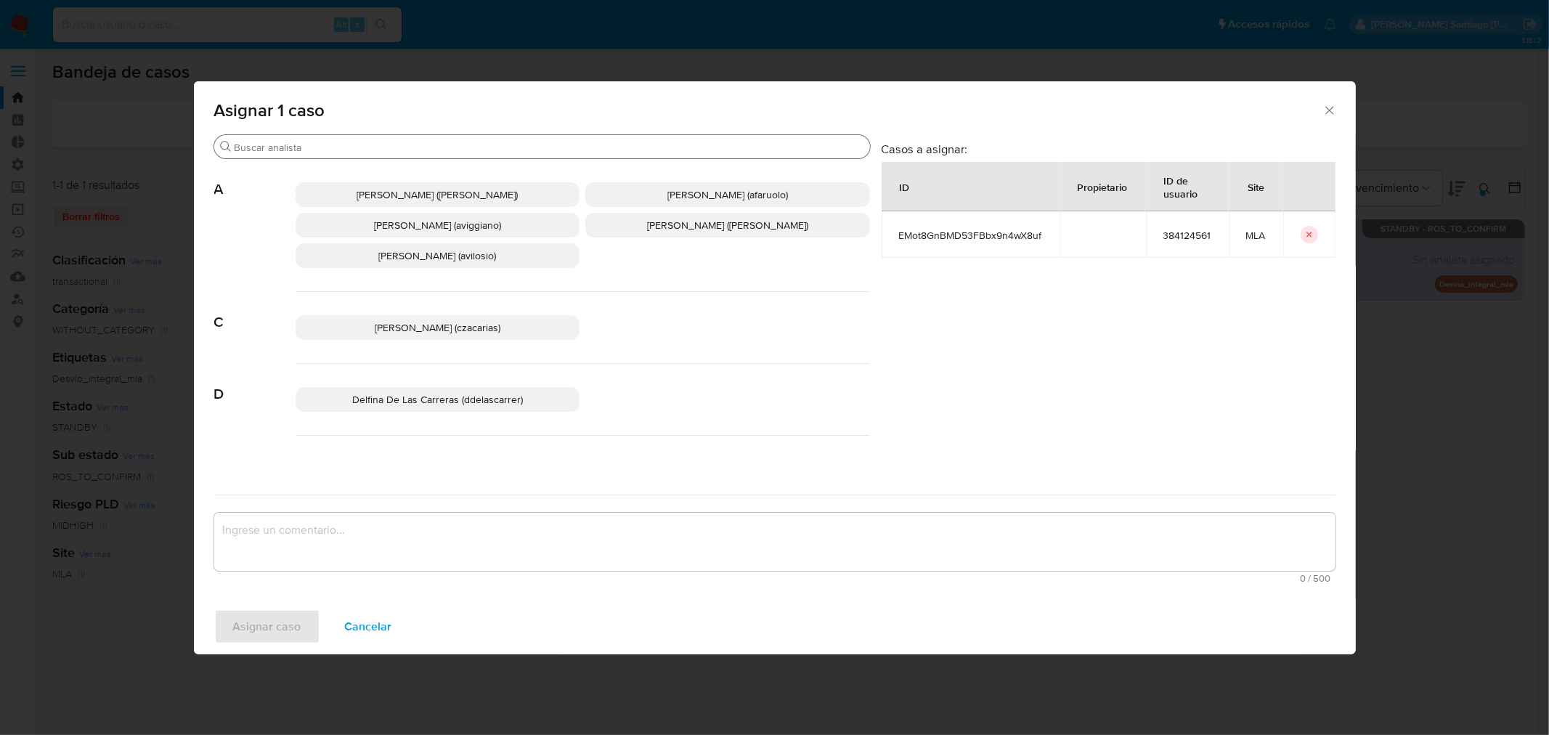
click at [385, 154] on div "Buscar" at bounding box center [542, 146] width 656 height 23
click at [381, 150] on input "Buscar" at bounding box center [550, 147] width 630 height 13
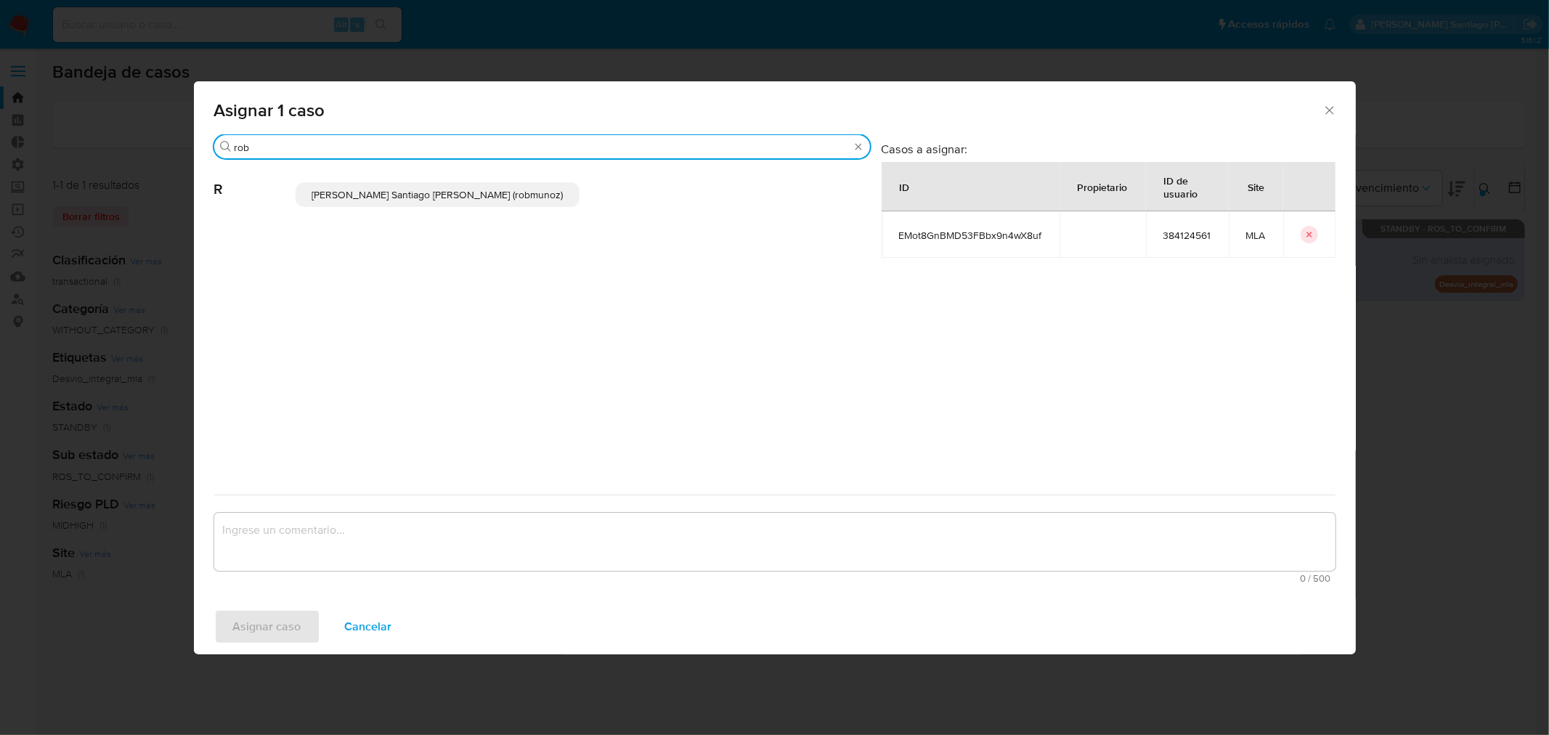
type input "rob"
click at [403, 196] on span "Roberto Santiago Munoz (robmunoz)" at bounding box center [437, 194] width 251 height 15
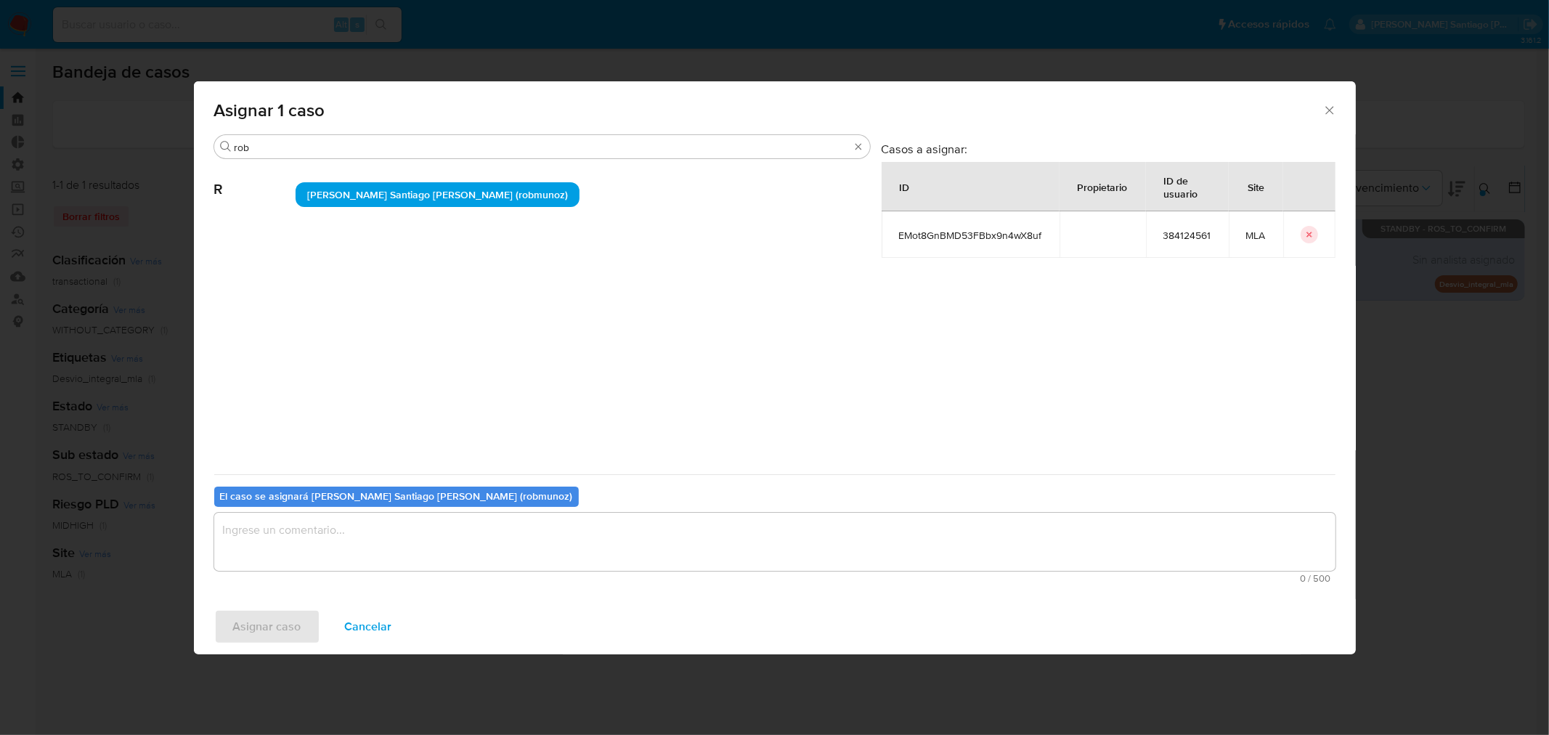
click at [390, 547] on textarea "assign-modal" at bounding box center [775, 542] width 1122 height 58
click at [303, 623] on button "Asignar caso" at bounding box center [267, 626] width 106 height 35
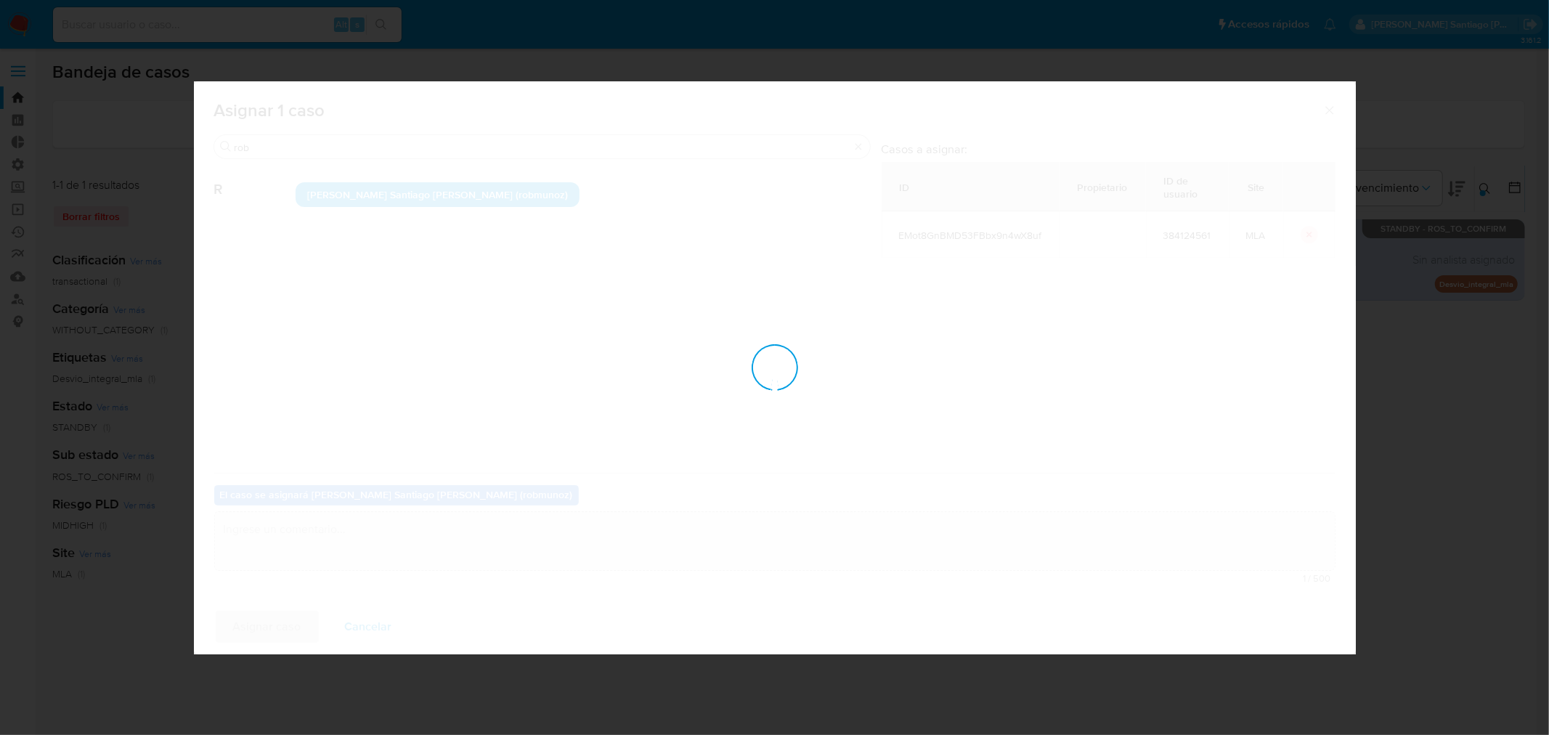
checkbox input "false"
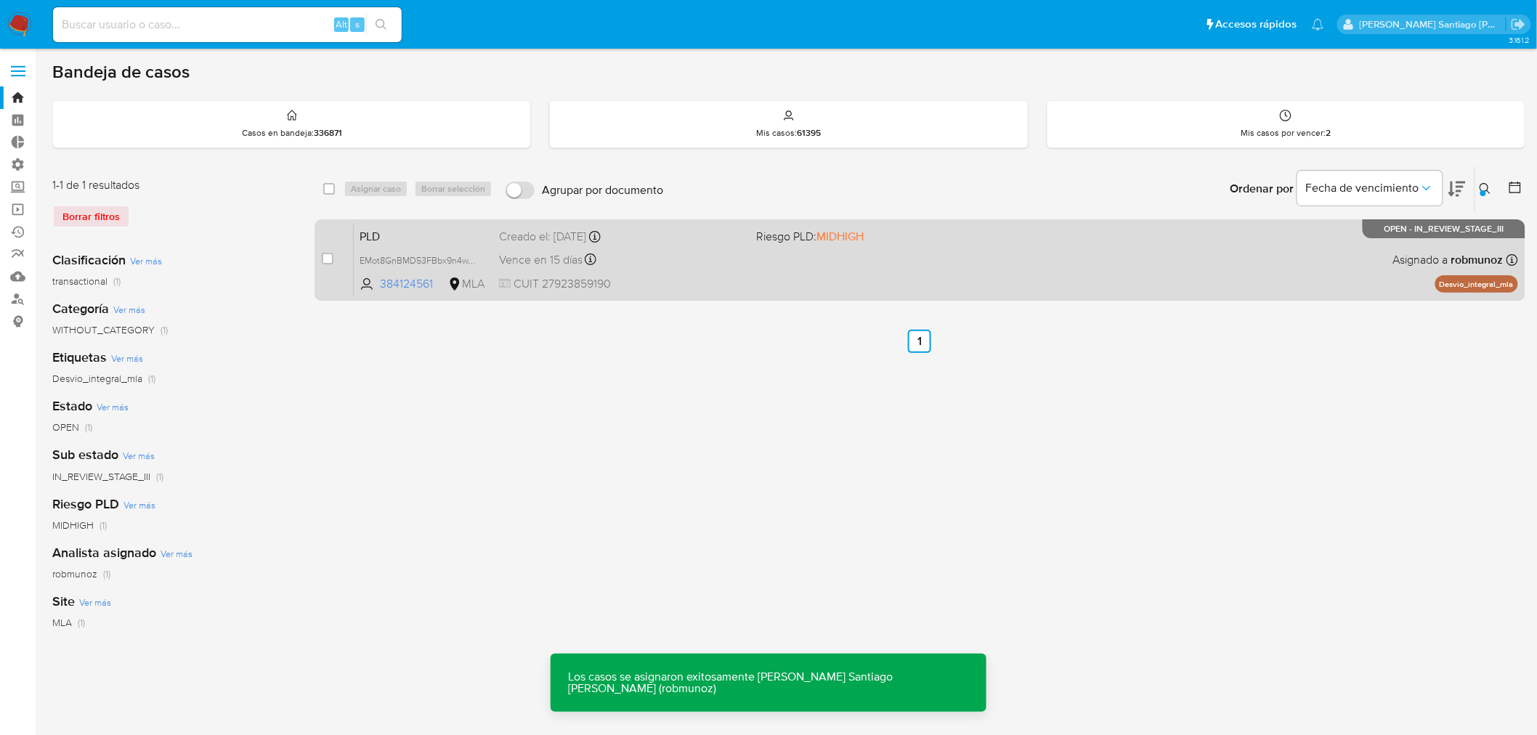
click at [1323, 257] on div "PLD EMot8GnBMD53FBbx9n4wX8uf 384124561 MLA Riesgo PLD: MIDHIGH Creado el: 12/07…" at bounding box center [936, 259] width 1164 height 73
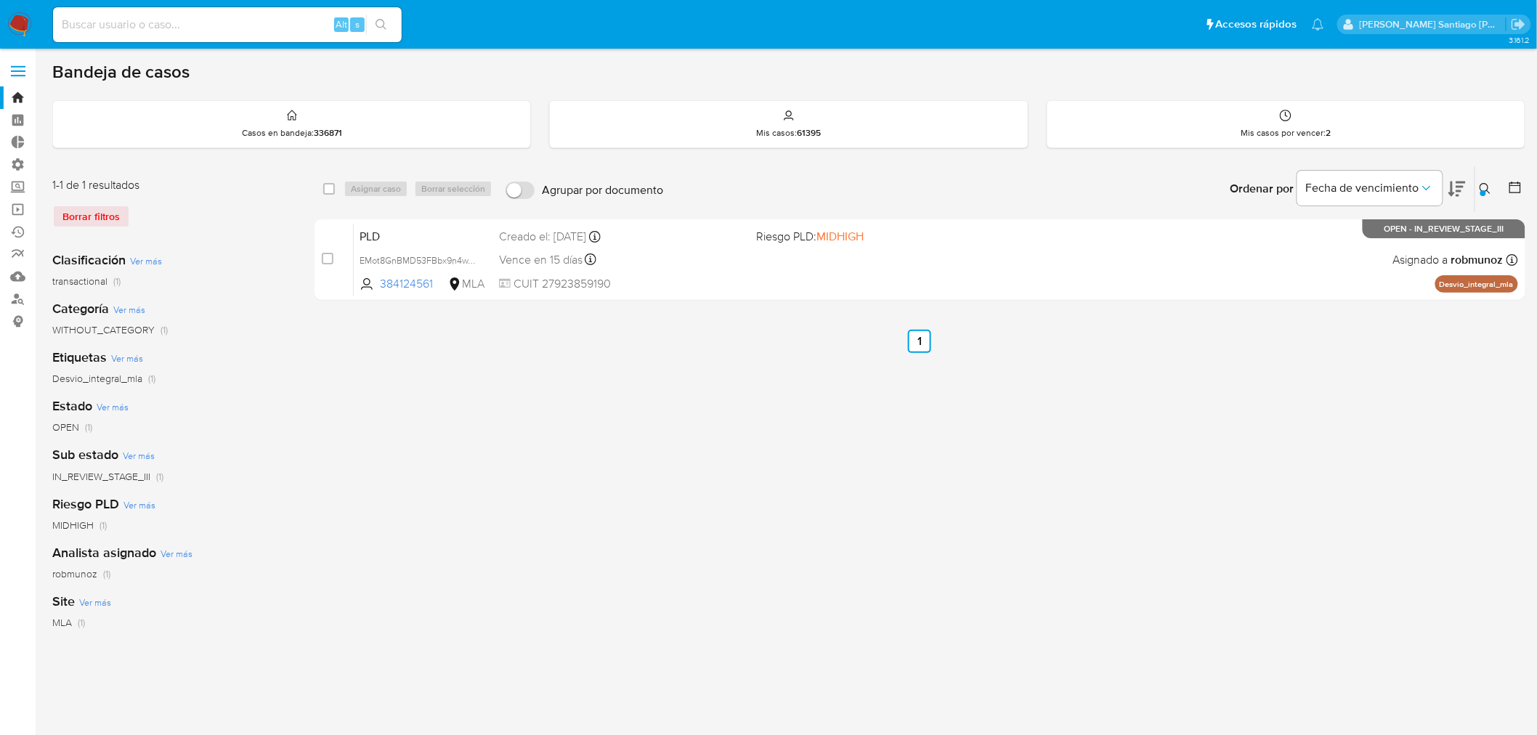
click at [112, 211] on div "Borrar filtros" at bounding box center [168, 216] width 232 height 23
click at [19, 11] on nav "Pausado Ver notificaciones Alt s Accesos rápidos Presiona las siguientes teclas…" at bounding box center [768, 24] width 1537 height 49
click at [19, 23] on img at bounding box center [19, 24] width 25 height 25
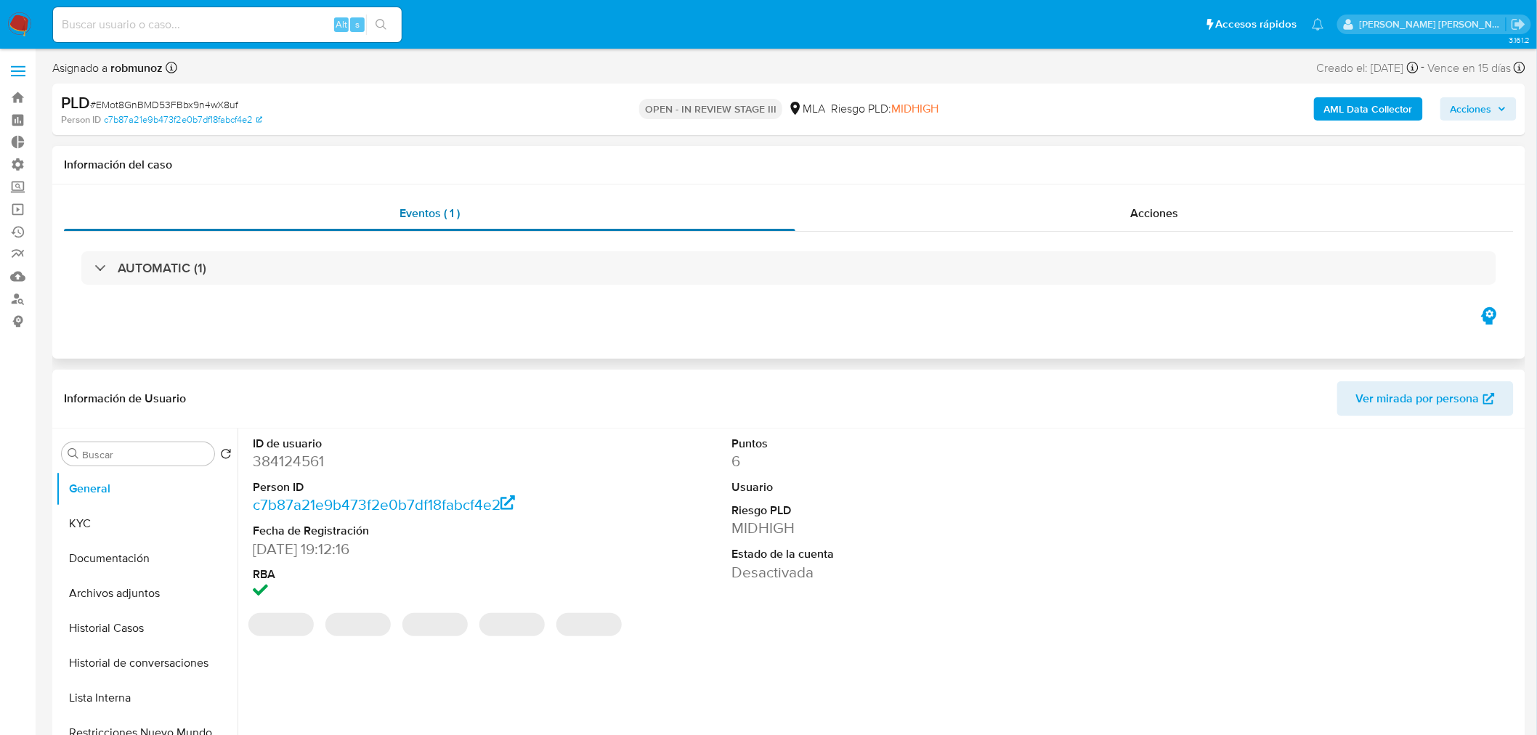
select select "10"
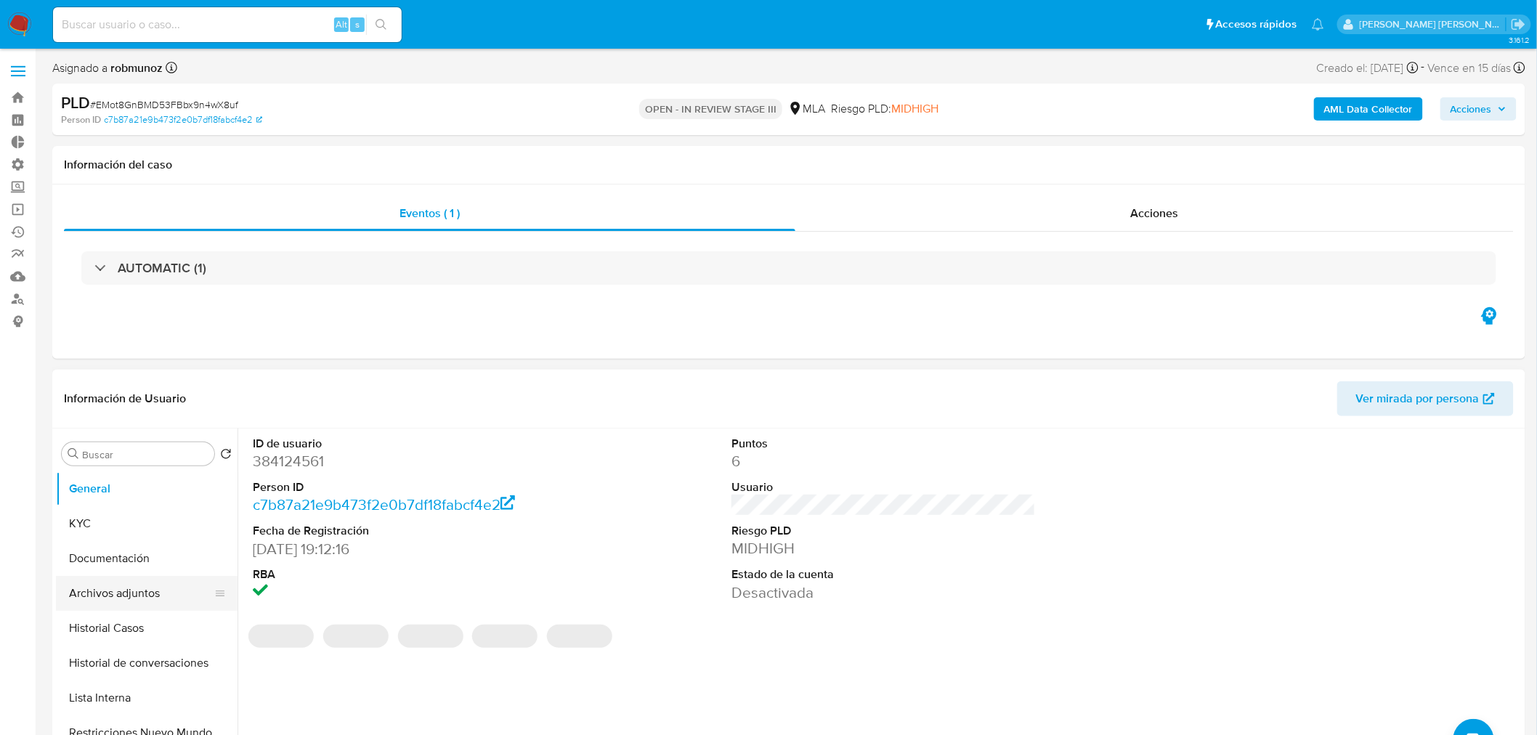
click at [126, 605] on button "Archivos adjuntos" at bounding box center [141, 593] width 170 height 35
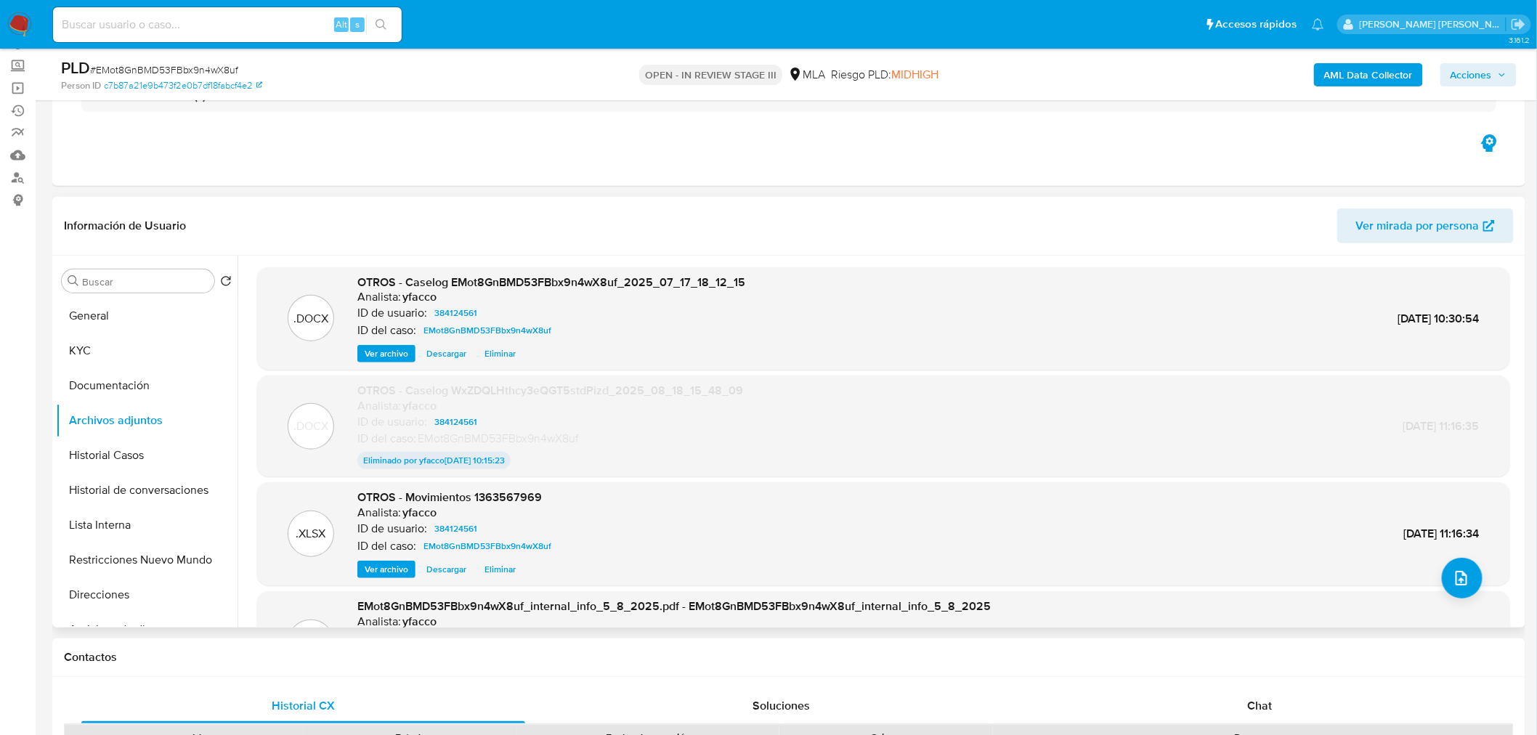
scroll to position [161, 0]
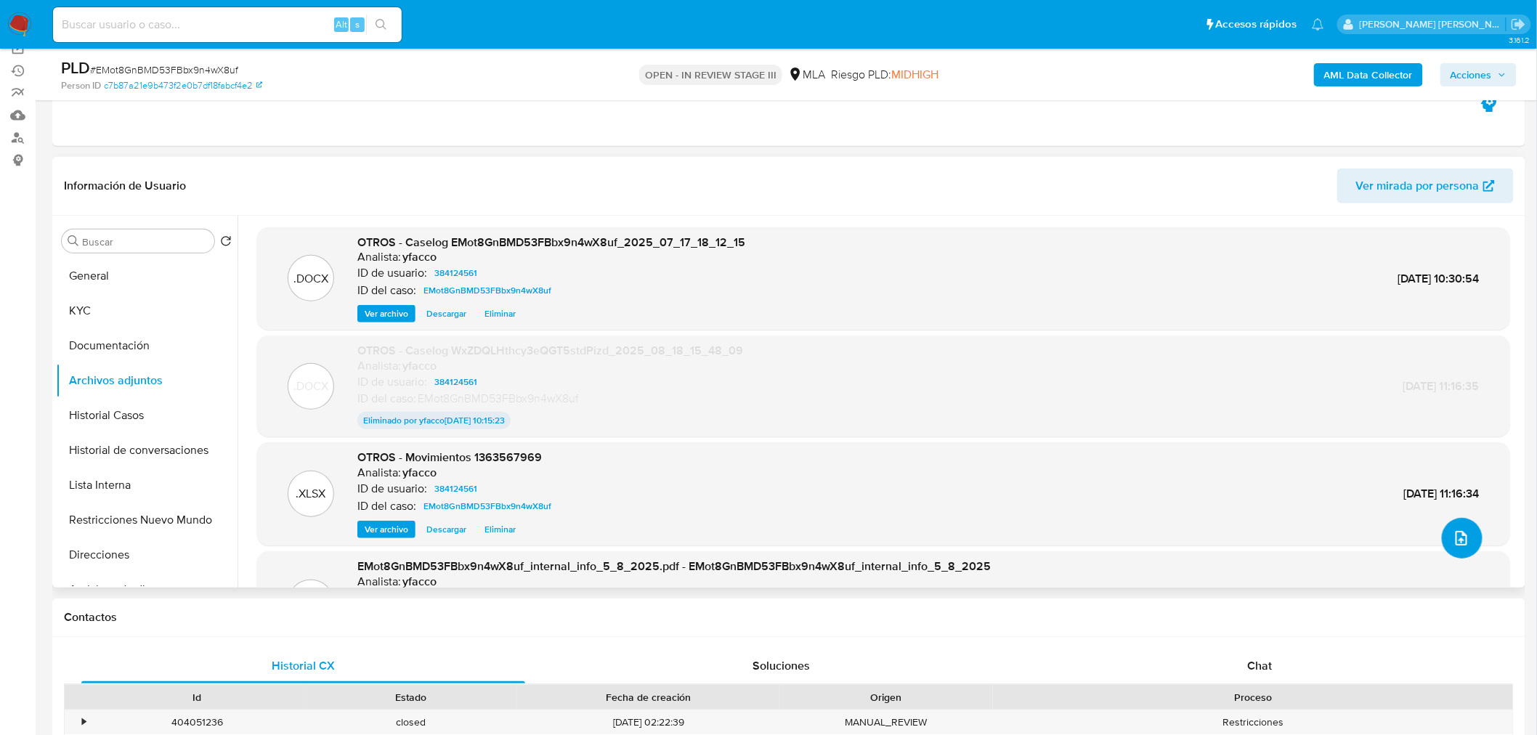
click at [1453, 542] on span "upload-file" at bounding box center [1461, 538] width 17 height 17
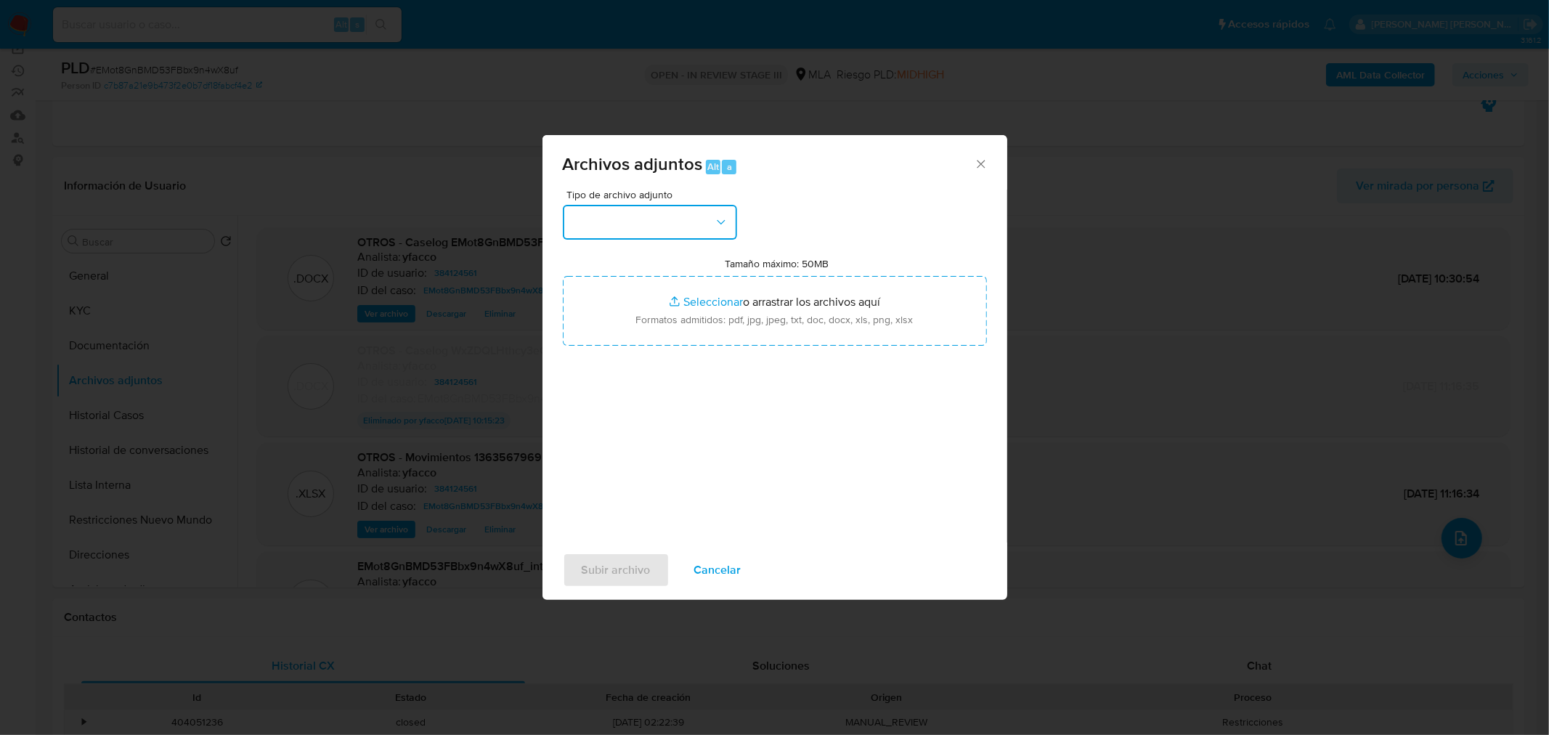
click at [713, 218] on button "button" at bounding box center [650, 222] width 174 height 35
click at [688, 263] on div "IDENTIFICACIÓN" at bounding box center [645, 260] width 148 height 35
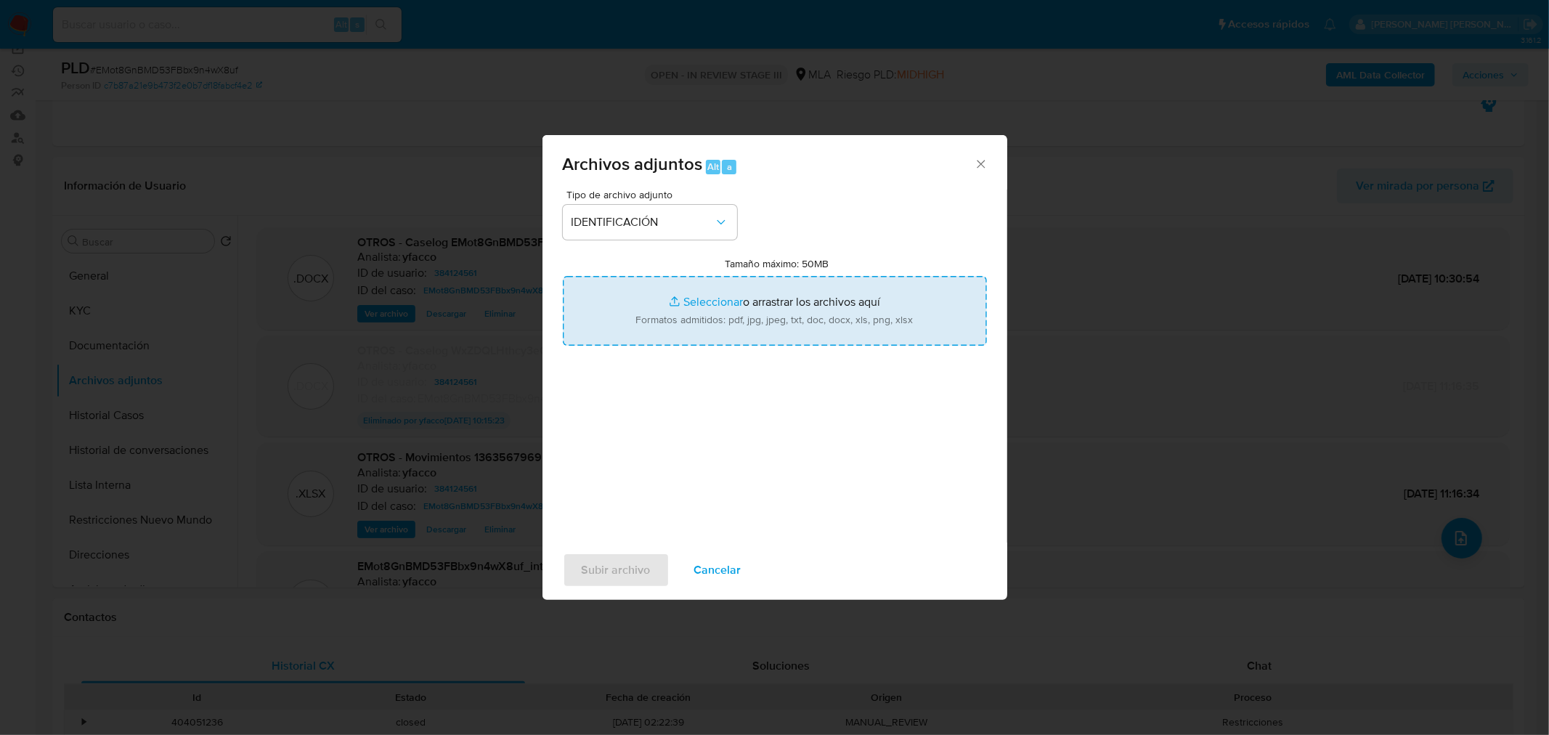
click at [771, 313] on input "Tamaño máximo: 50MB Seleccionar archivos" at bounding box center [775, 311] width 424 height 70
type input "C:\fakepath\Movimientos 384124561.xlsx"
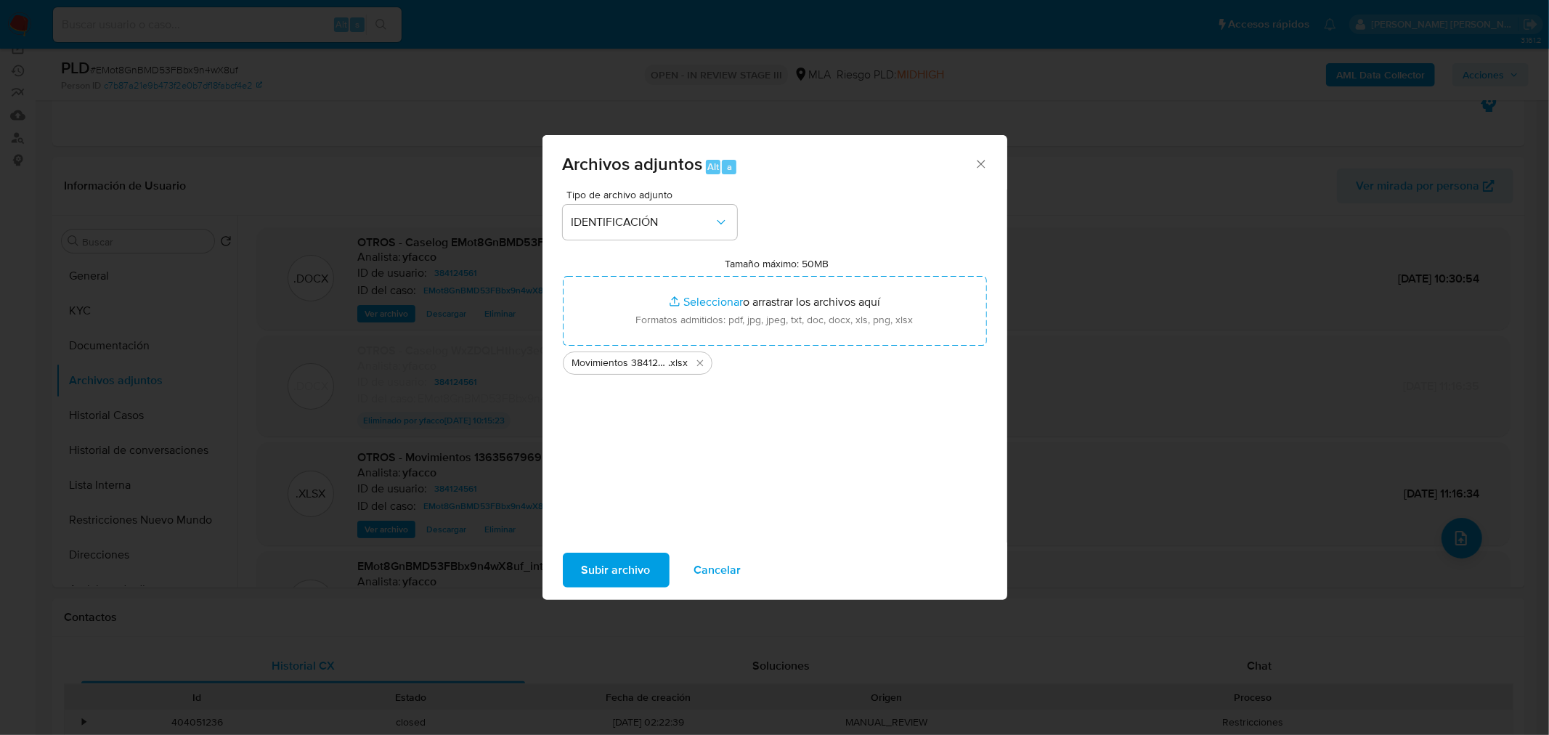
click at [649, 558] on button "Subir archivo" at bounding box center [616, 570] width 107 height 35
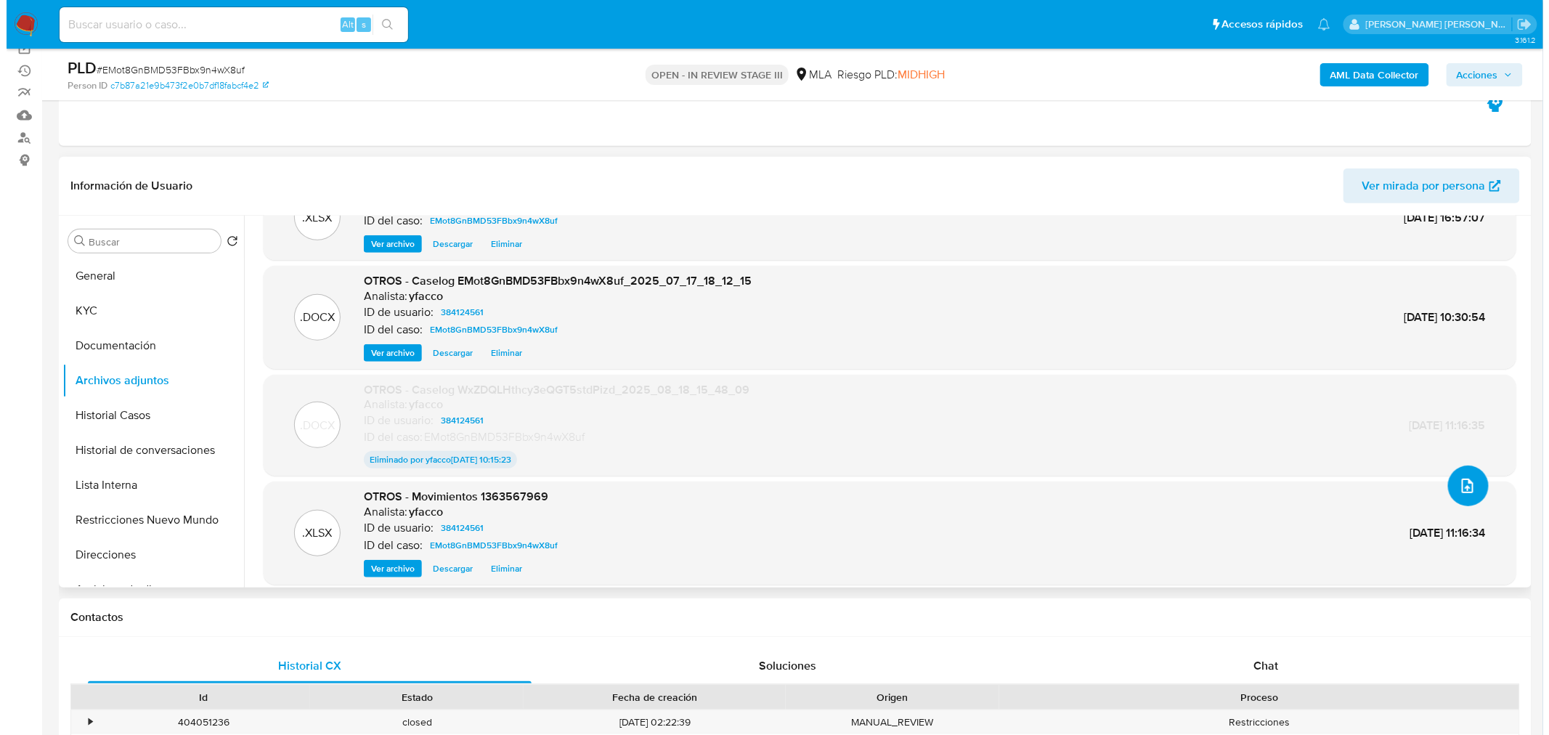
scroll to position [102, 0]
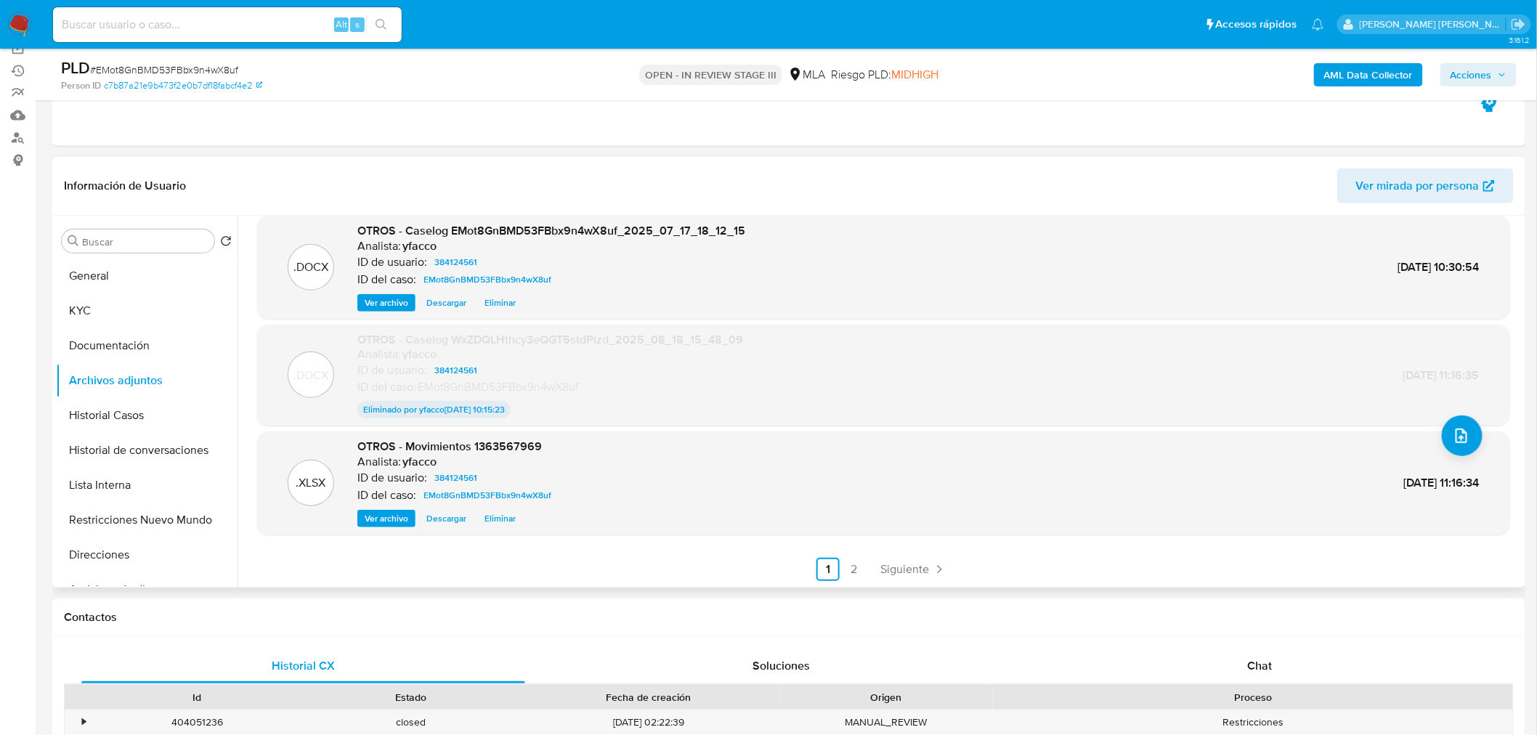
click at [514, 516] on button "Eliminar" at bounding box center [500, 518] width 46 height 17
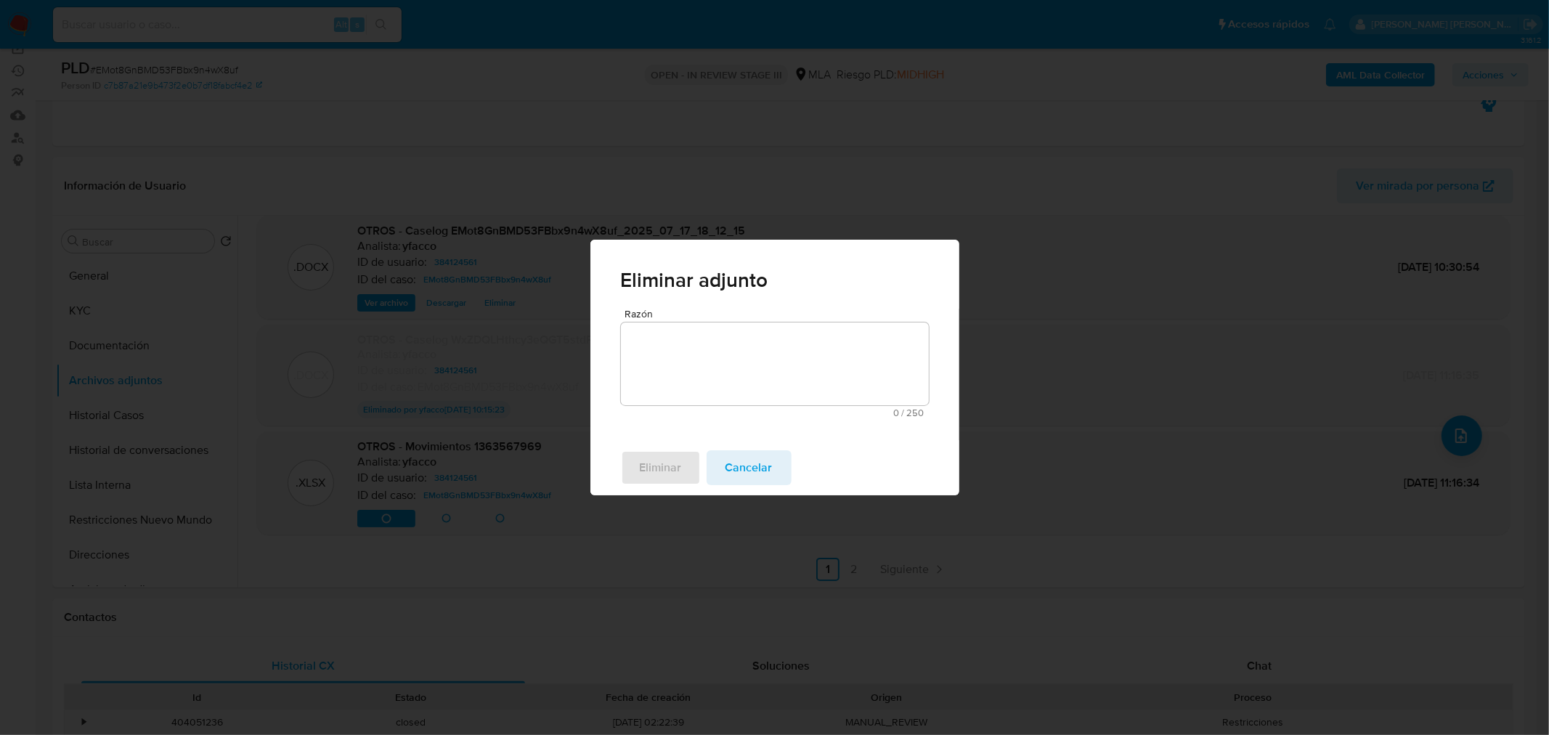
click at [701, 387] on textarea "Razón" at bounding box center [775, 364] width 308 height 83
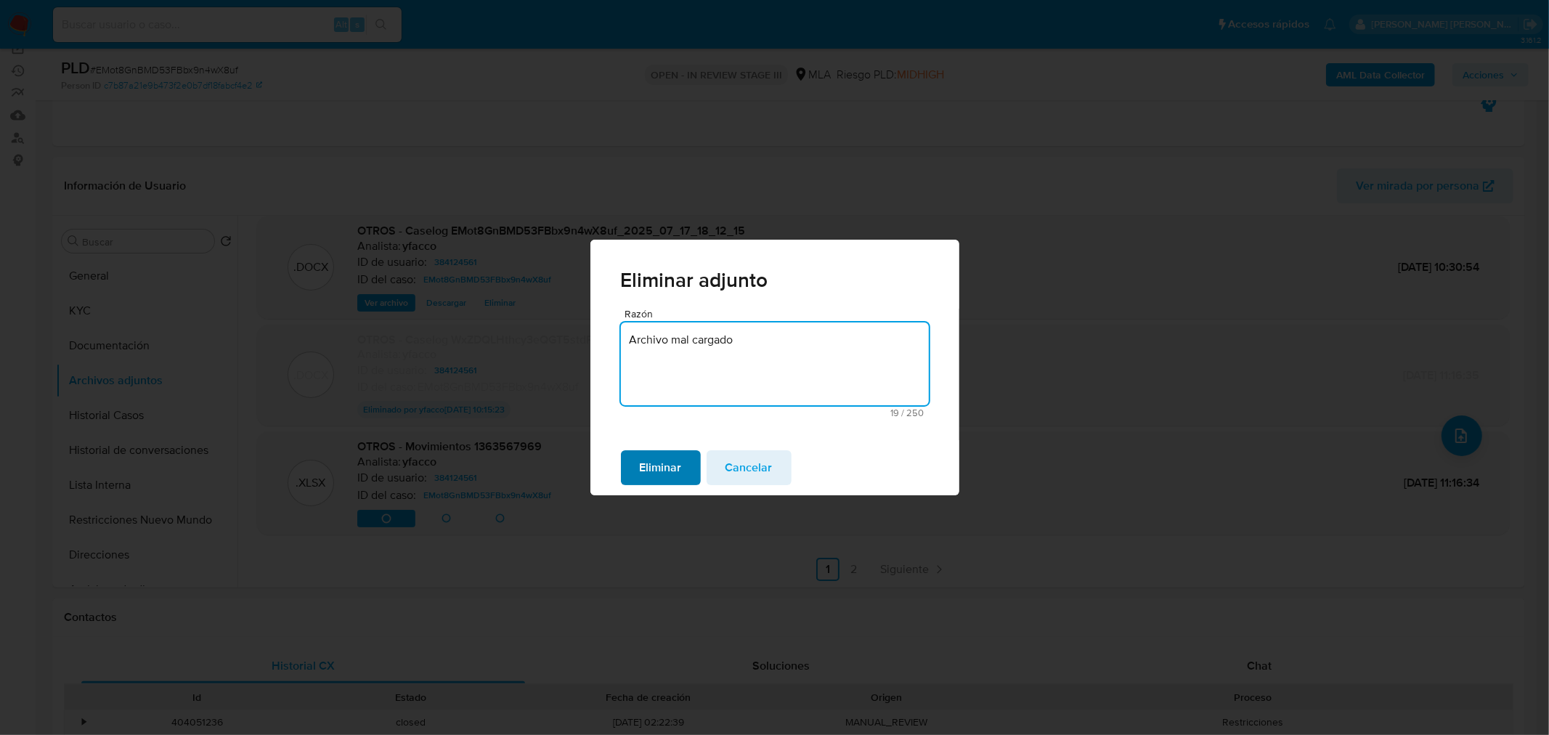
type textarea "Archivo mal cargado"
click at [686, 465] on button "Eliminar" at bounding box center [661, 467] width 80 height 35
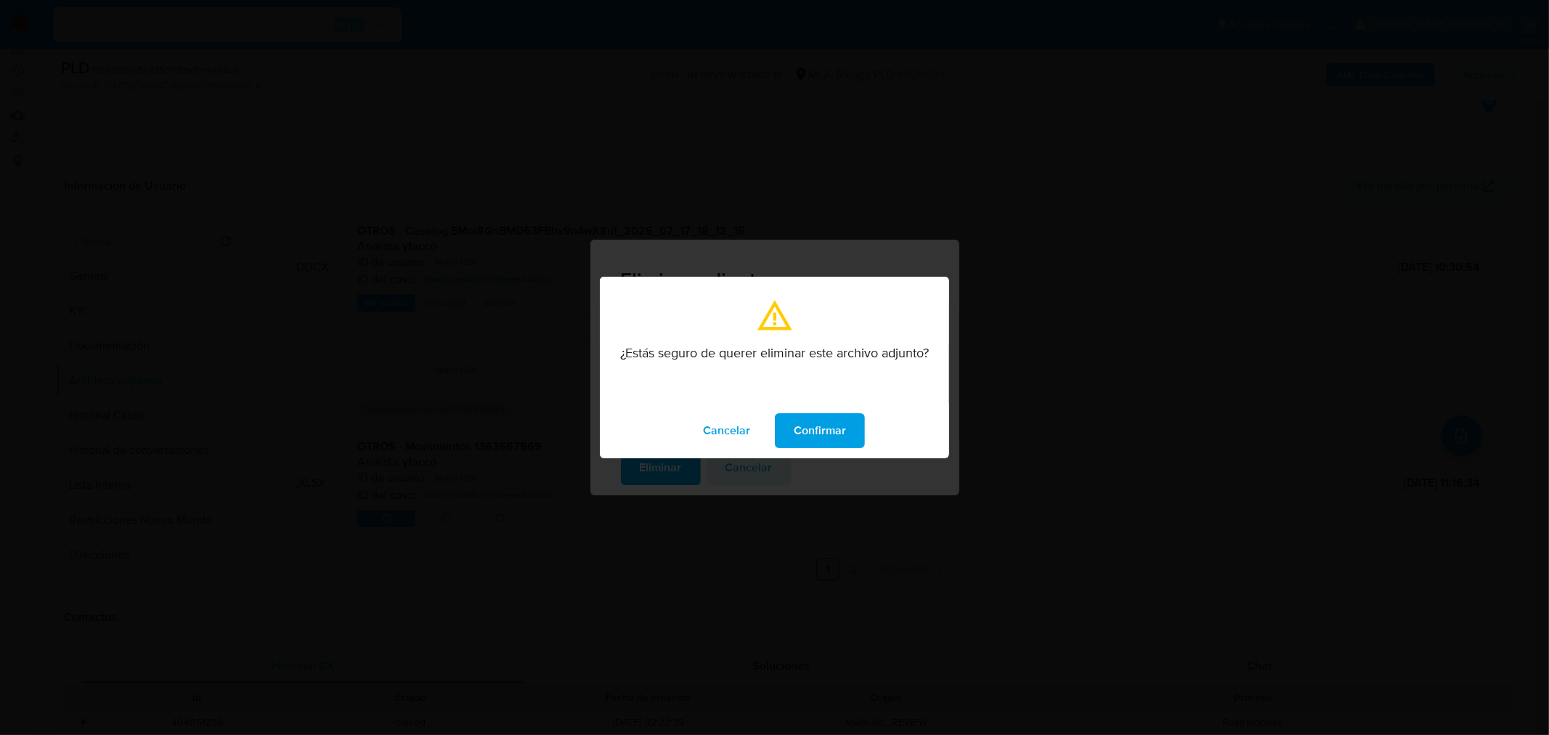
click at [835, 417] on span "Confirmar" at bounding box center [820, 431] width 52 height 32
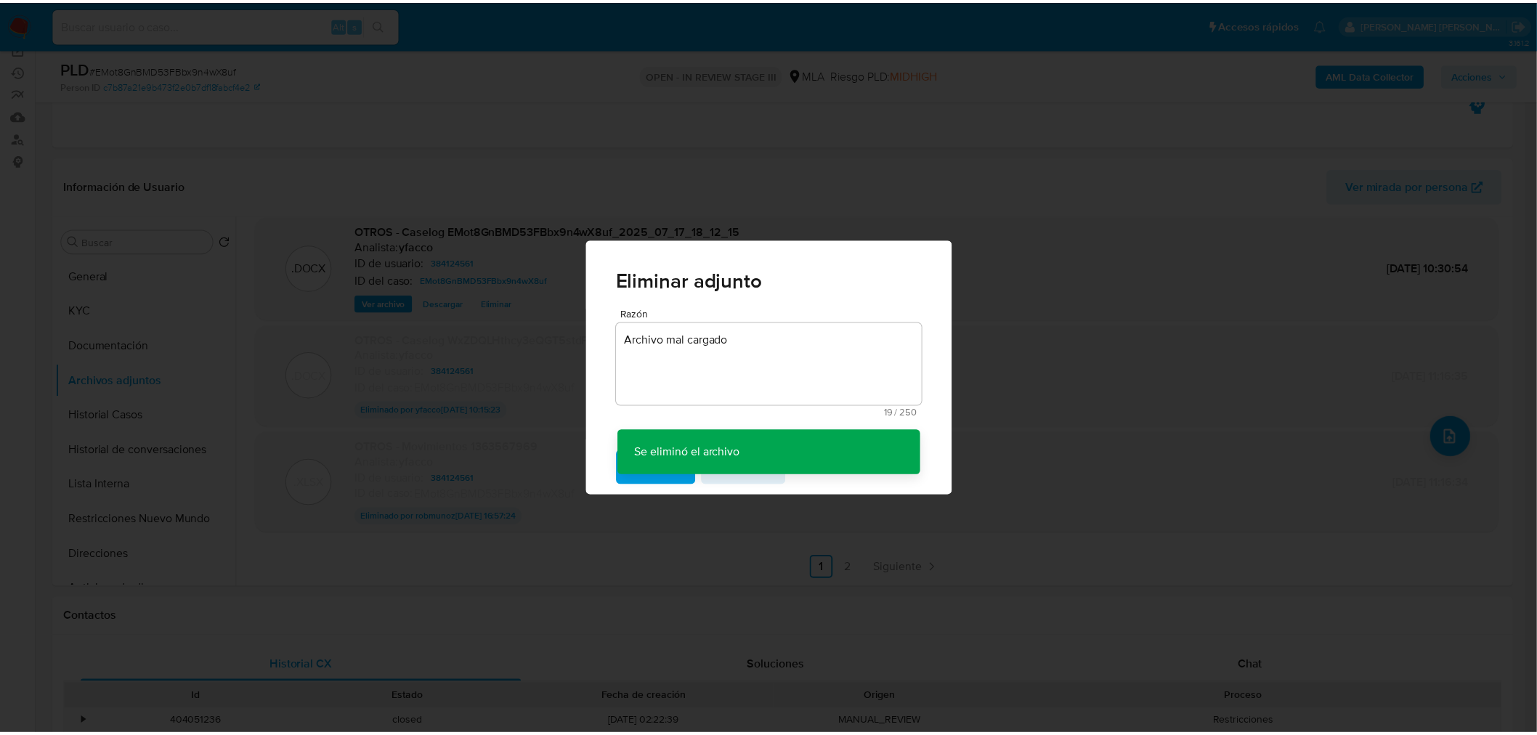
scroll to position [100, 0]
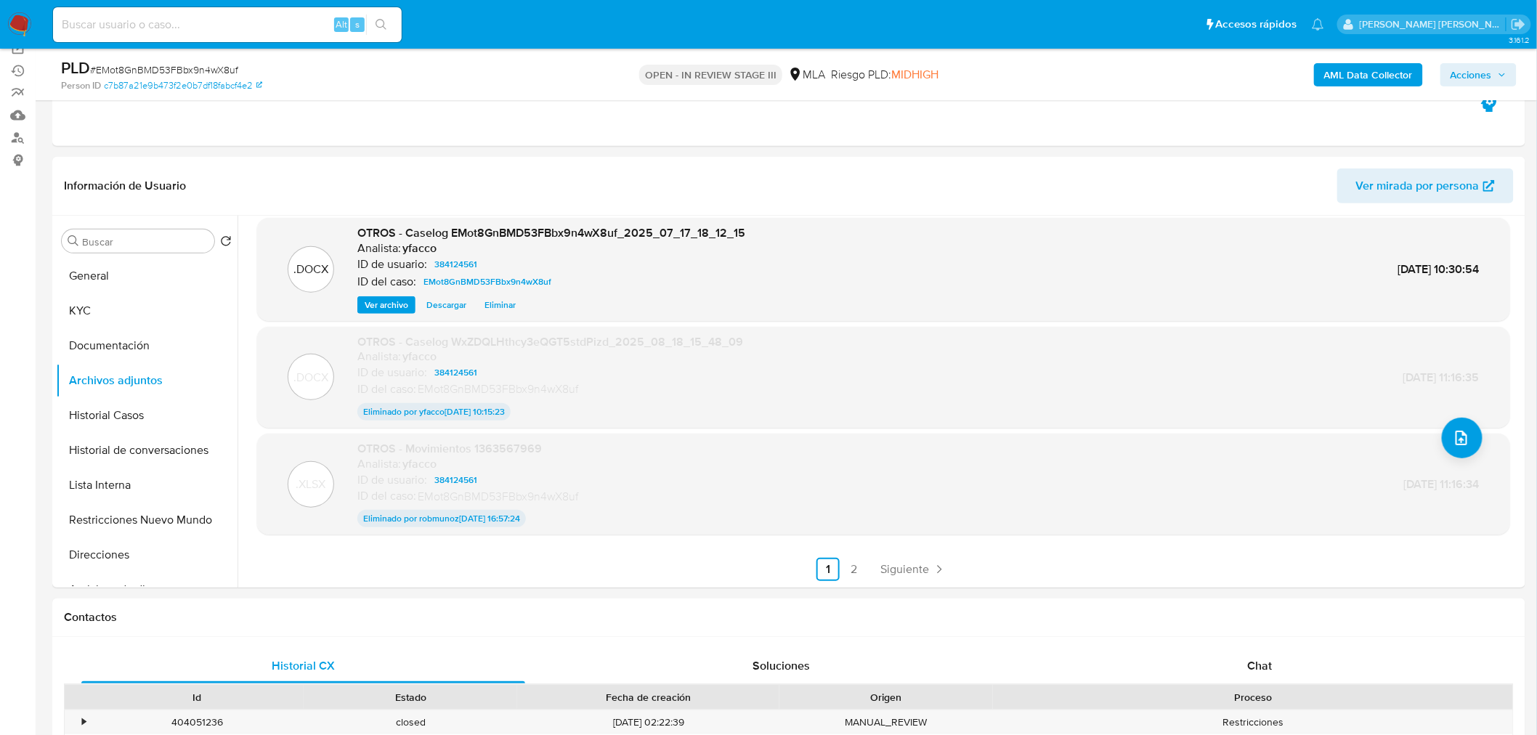
click at [19, 38] on nav "Pausado Ver notificaciones Alt s Accesos rápidos Presiona las siguientes teclas…" at bounding box center [768, 24] width 1537 height 49
click at [83, 23] on input at bounding box center [227, 24] width 349 height 19
paste input "HgvUelF2ghe2mO9OTNdRScJi"
type input "HgvUelF2ghe2mO9OTNdRScJi"
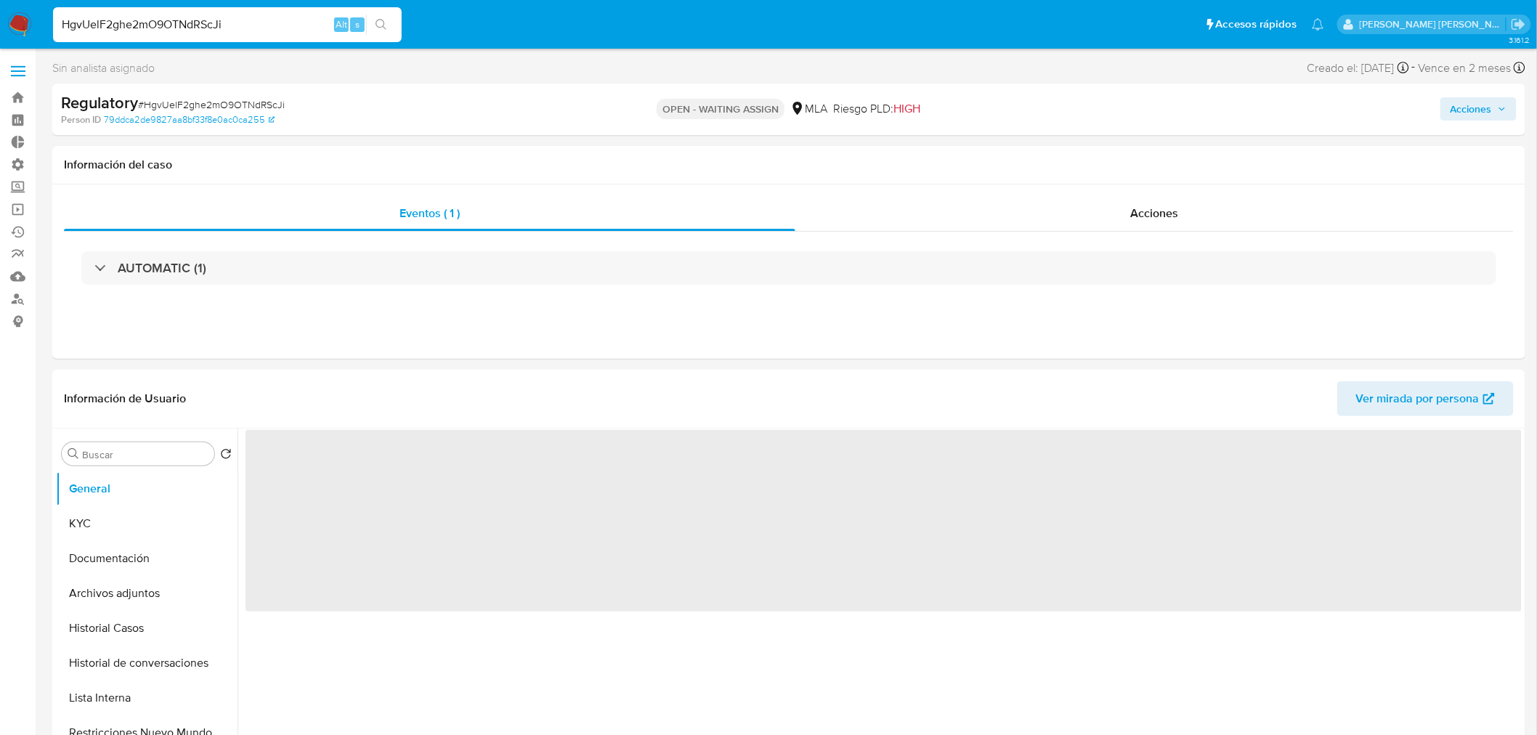
select select "10"
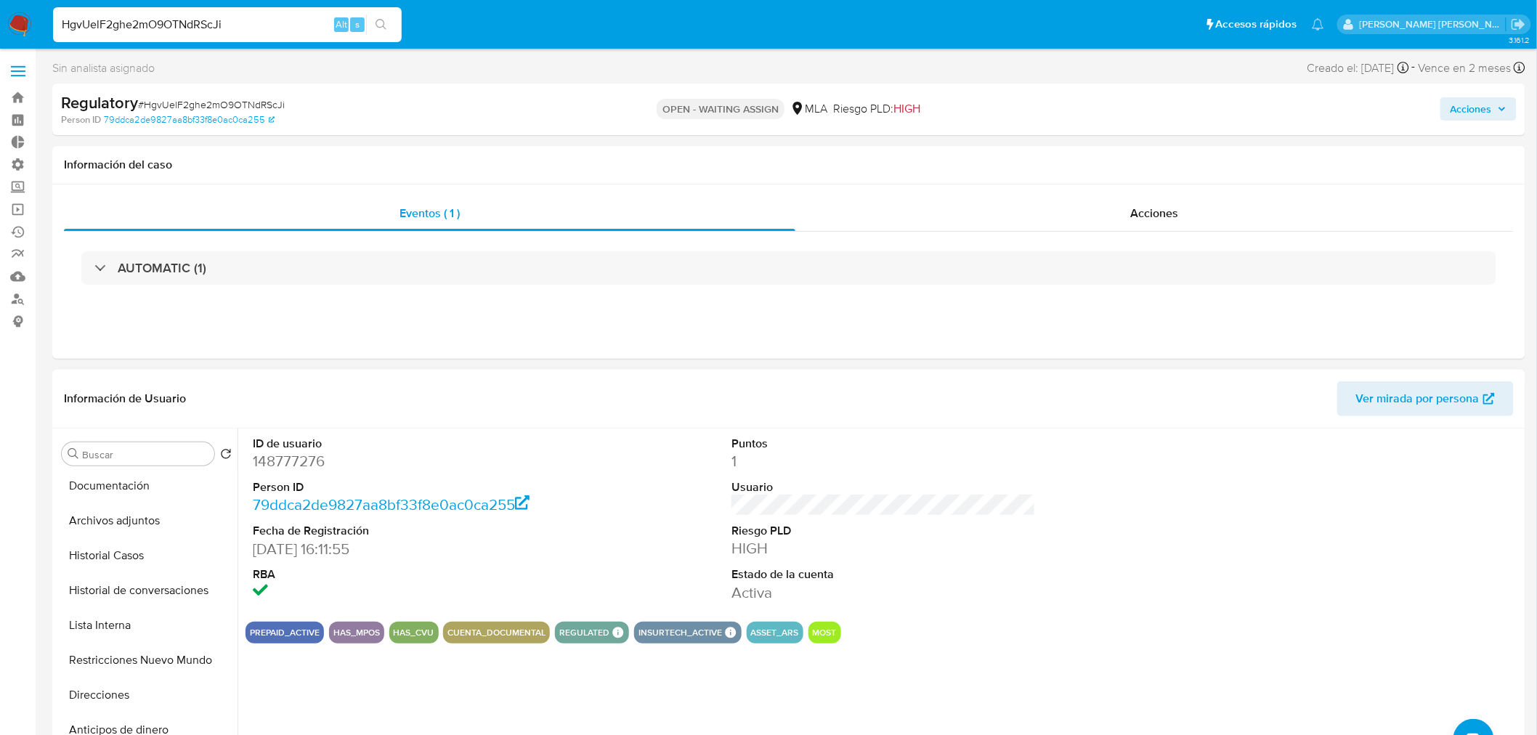
scroll to position [161, 0]
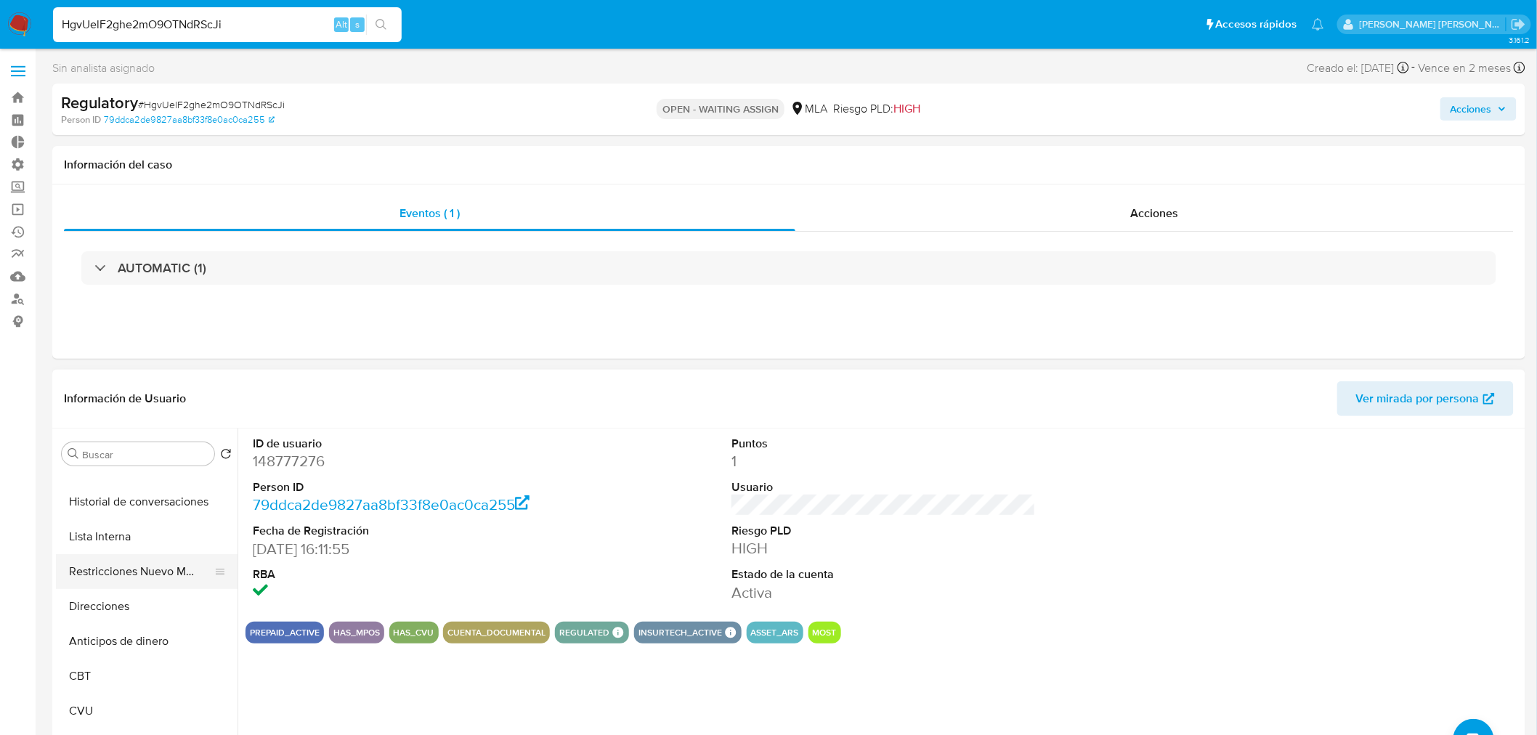
click at [148, 575] on button "Restricciones Nuevo Mundo" at bounding box center [141, 571] width 170 height 35
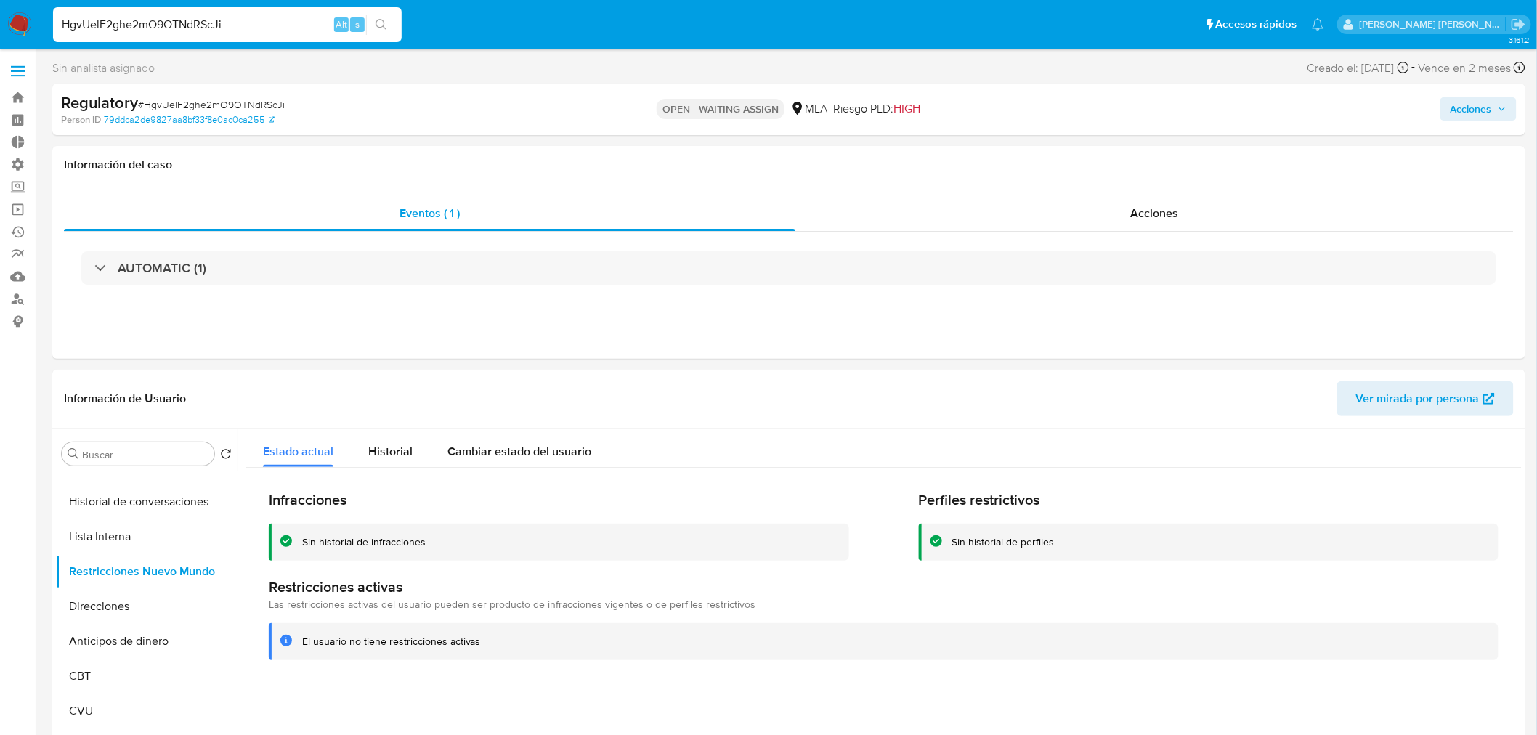
click at [213, 23] on input "HgvUelF2ghe2mO9OTNdRScJi" at bounding box center [227, 24] width 349 height 19
click at [213, 22] on input "HgvUelF2ghe2mO9OTNdRScJi" at bounding box center [227, 24] width 349 height 19
paste input "MDCGLoHY5UfsJhl5VmobMjJF"
type input "MDCGLoHY5UfsJhl5VmobMjJF"
click at [381, 37] on div "MDCGLoHY5UfsJhl5VmobMjJF Alt s" at bounding box center [227, 24] width 349 height 35
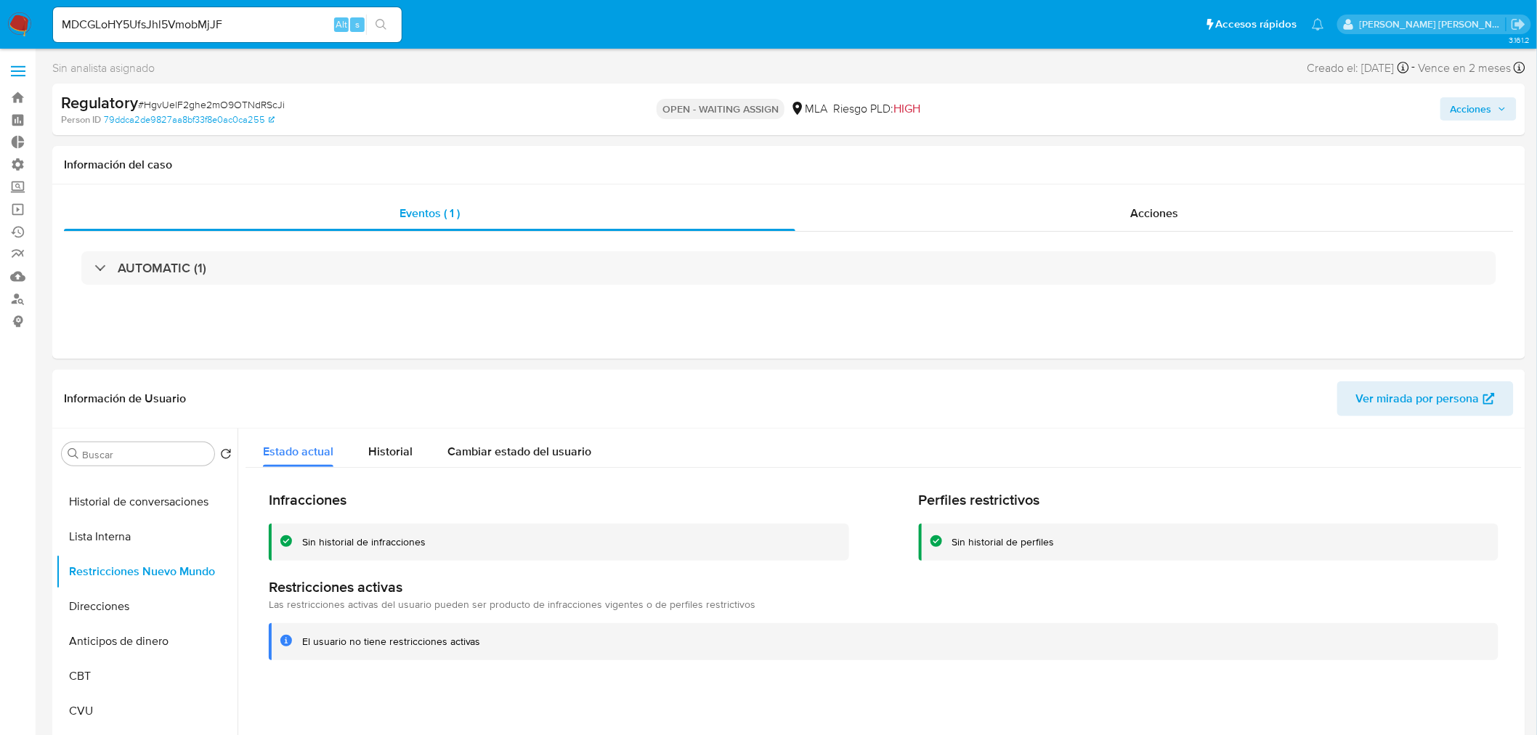
click at [387, 25] on button "search-icon" at bounding box center [381, 25] width 30 height 20
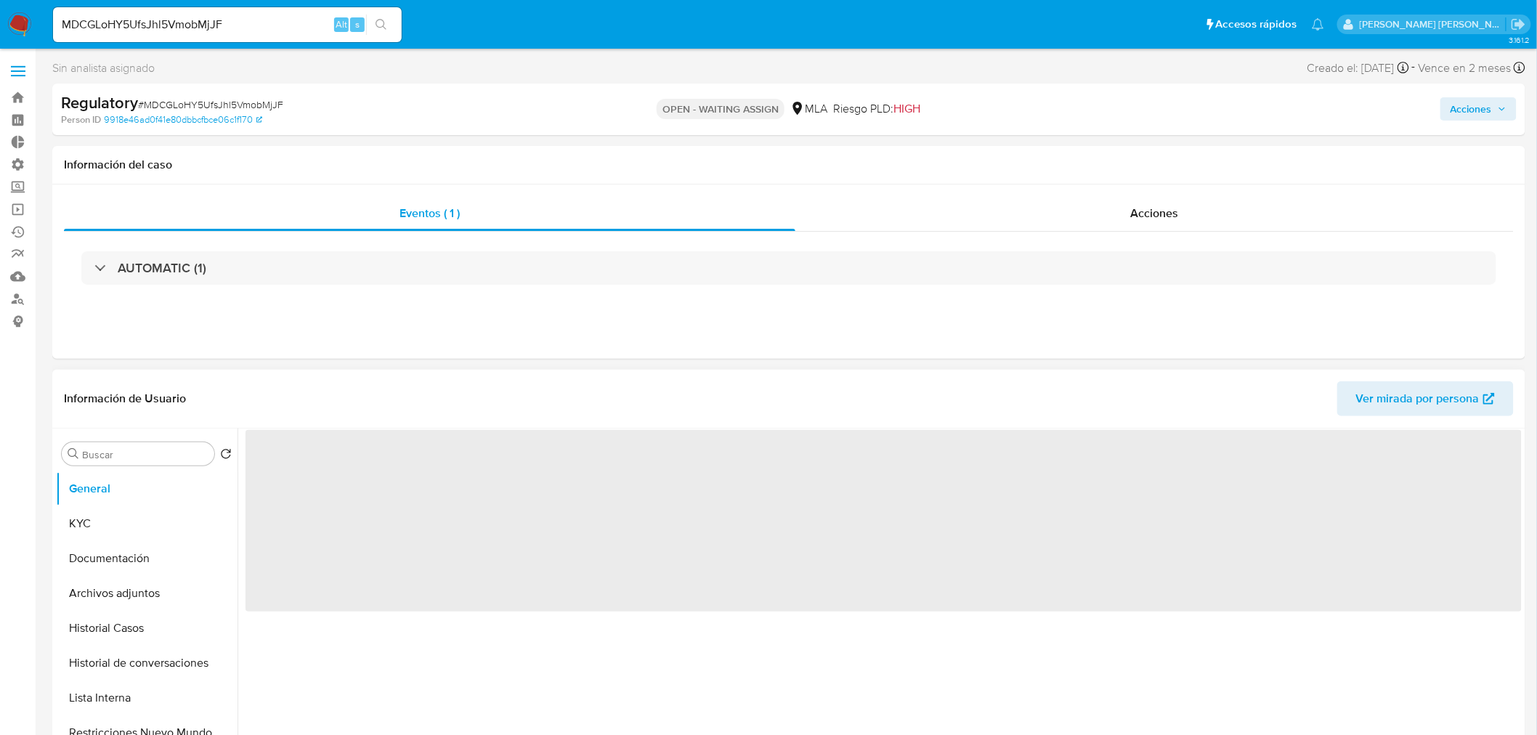
select select "10"
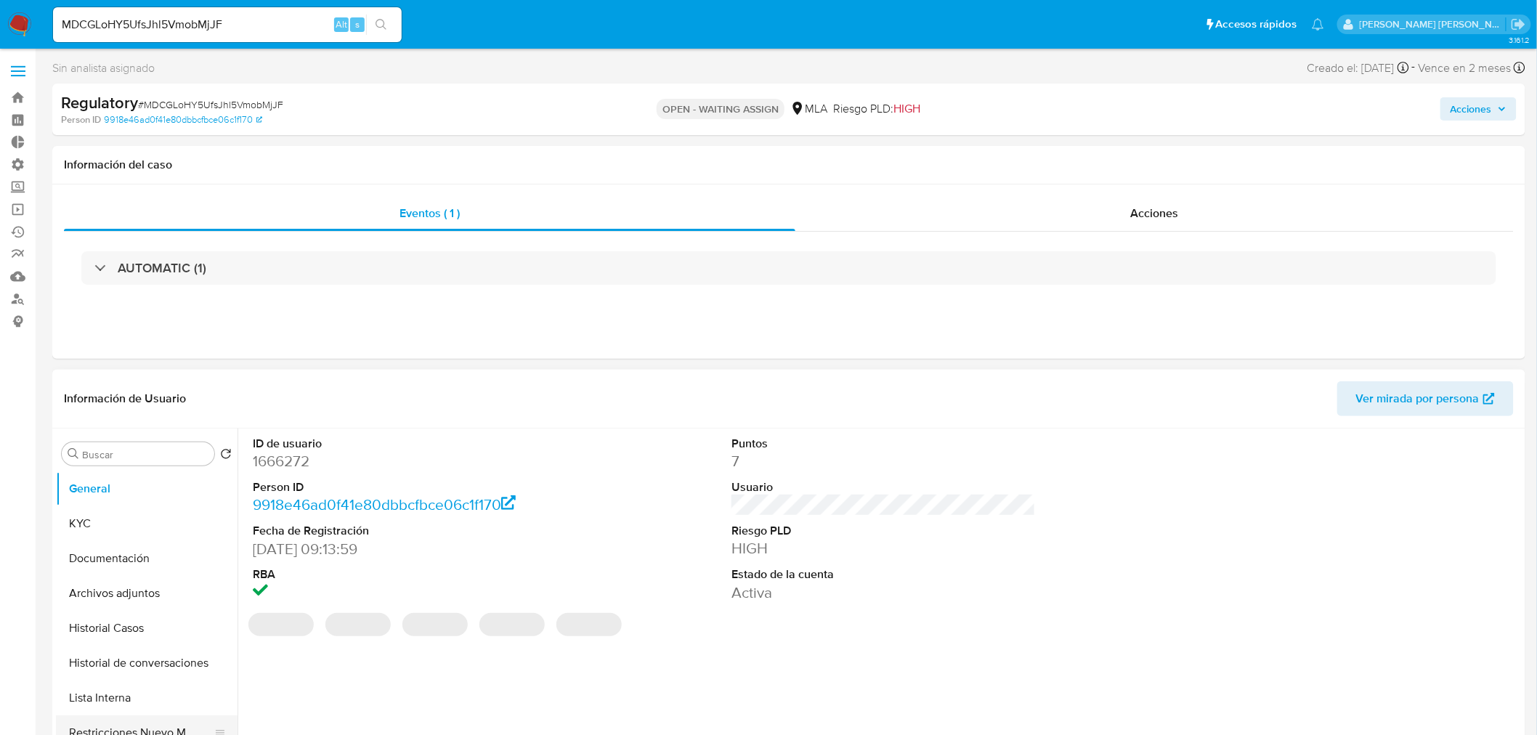
click at [75, 727] on button "Restricciones Nuevo Mundo" at bounding box center [141, 732] width 170 height 35
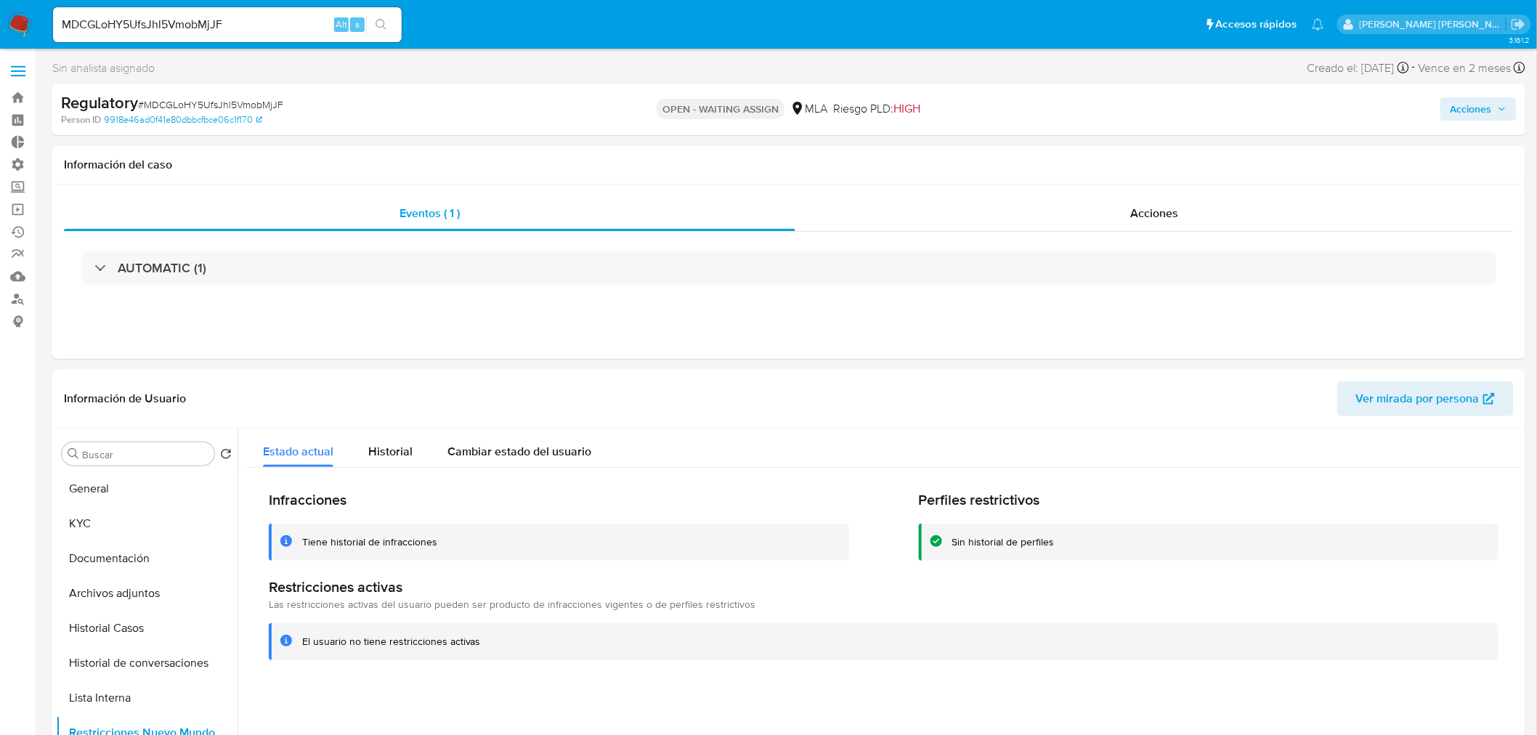
click at [247, 23] on input "MDCGLoHY5UfsJhl5VmobMjJF" at bounding box center [227, 24] width 349 height 19
paste input "1RvB153WTAjKyXK5THZ2Kkiy"
type input "1RvB153WTAjKyXK5THZ2Kkiy"
click at [393, 29] on button "search-icon" at bounding box center [381, 25] width 30 height 20
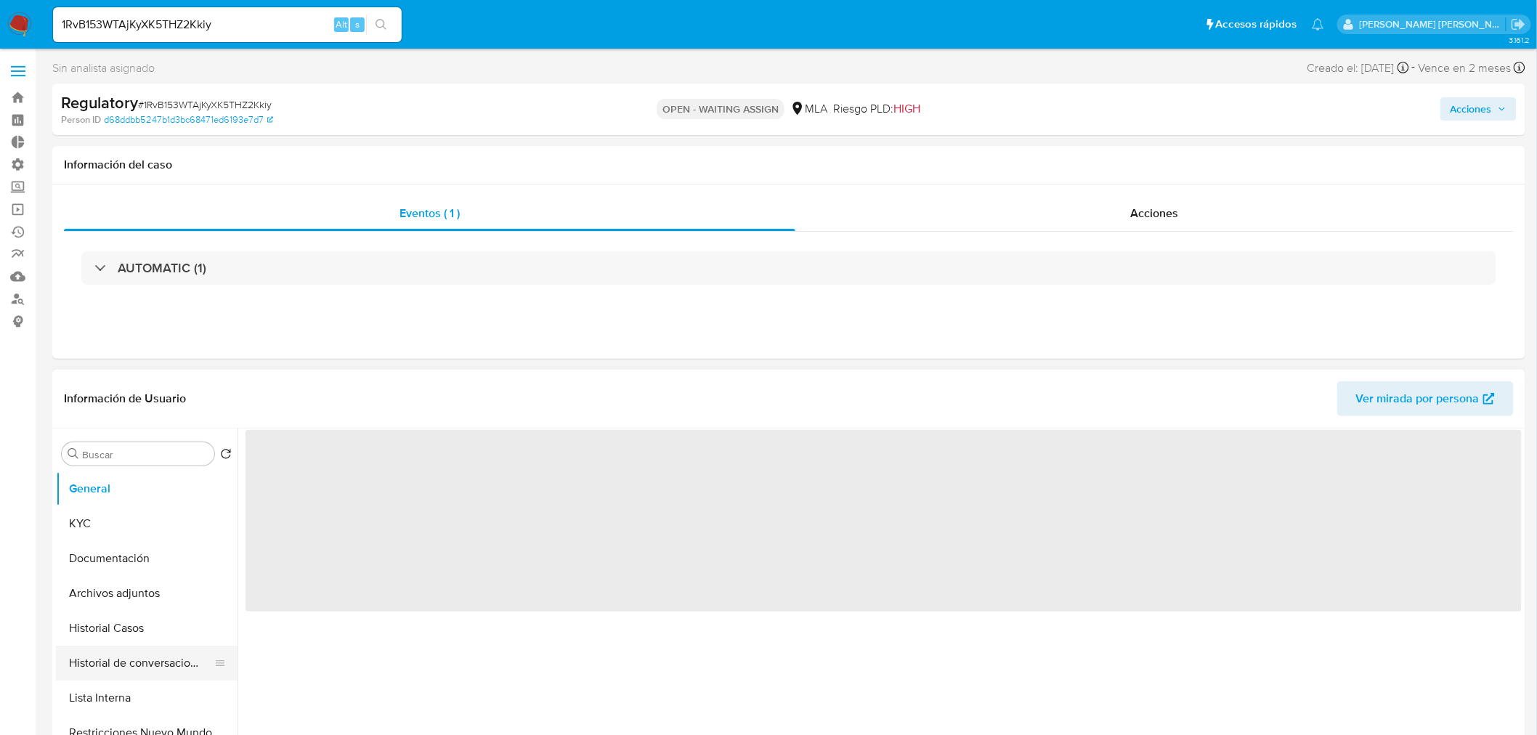
click at [164, 668] on button "Historial de conversaciones" at bounding box center [141, 663] width 170 height 35
select select "10"
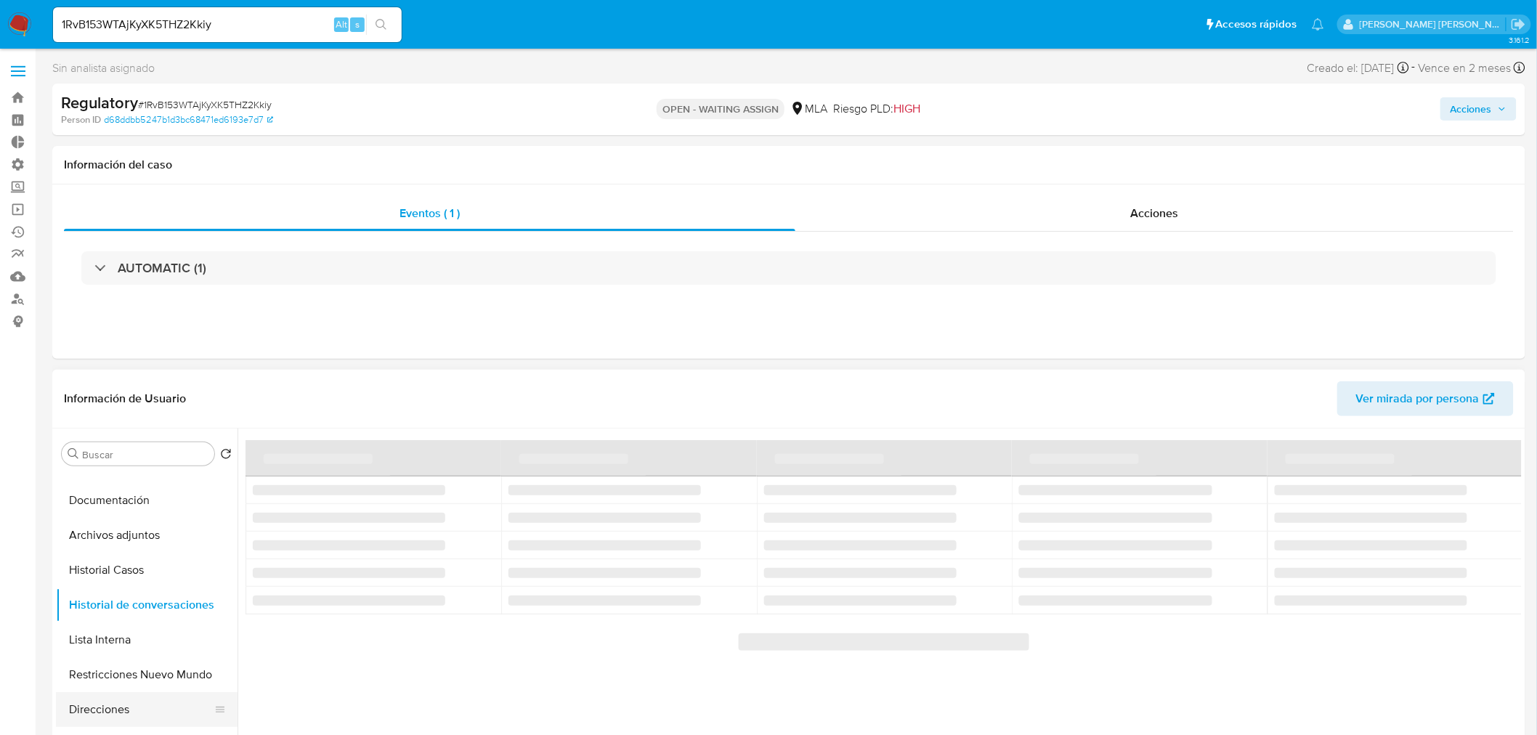
scroll to position [161, 0]
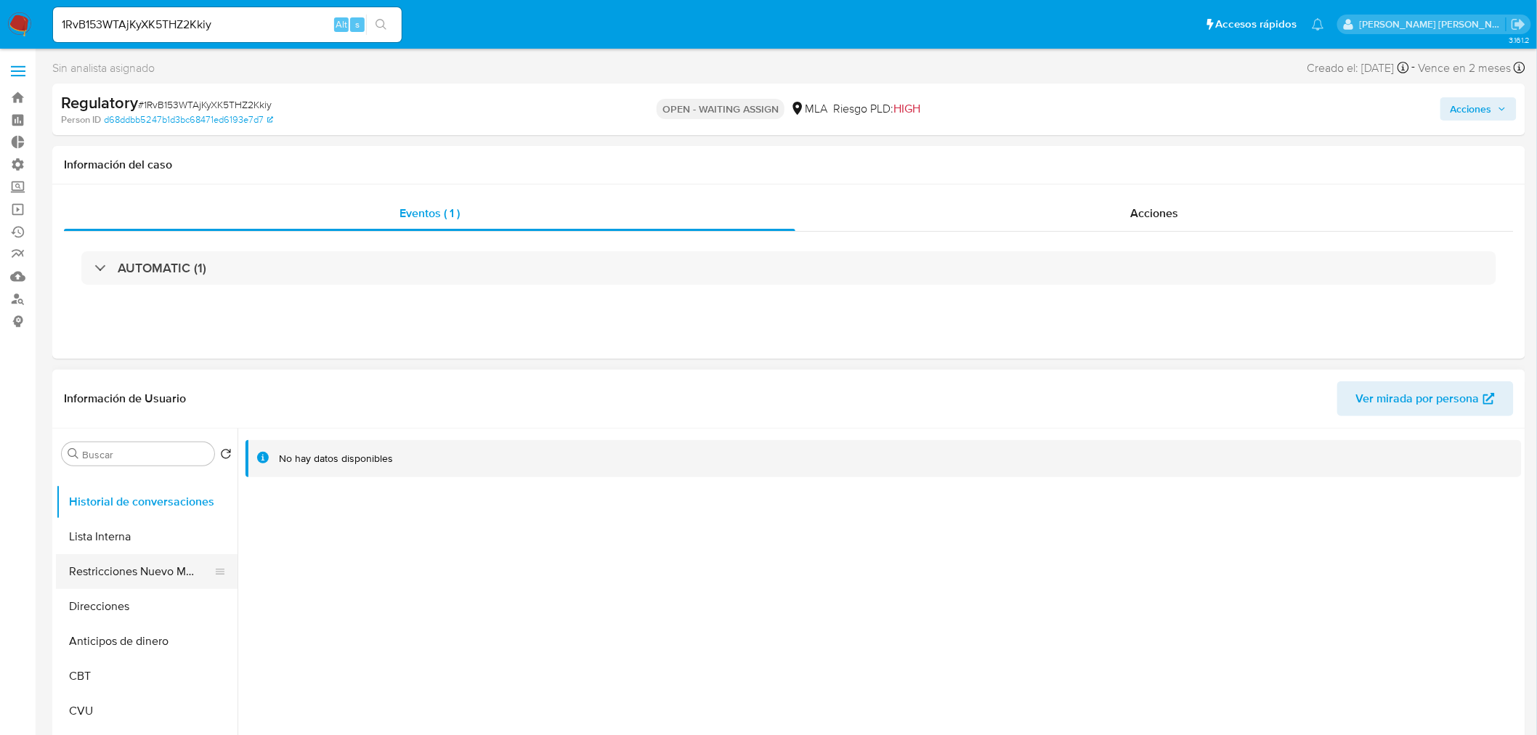
click at [158, 574] on button "Restricciones Nuevo Mundo" at bounding box center [141, 571] width 170 height 35
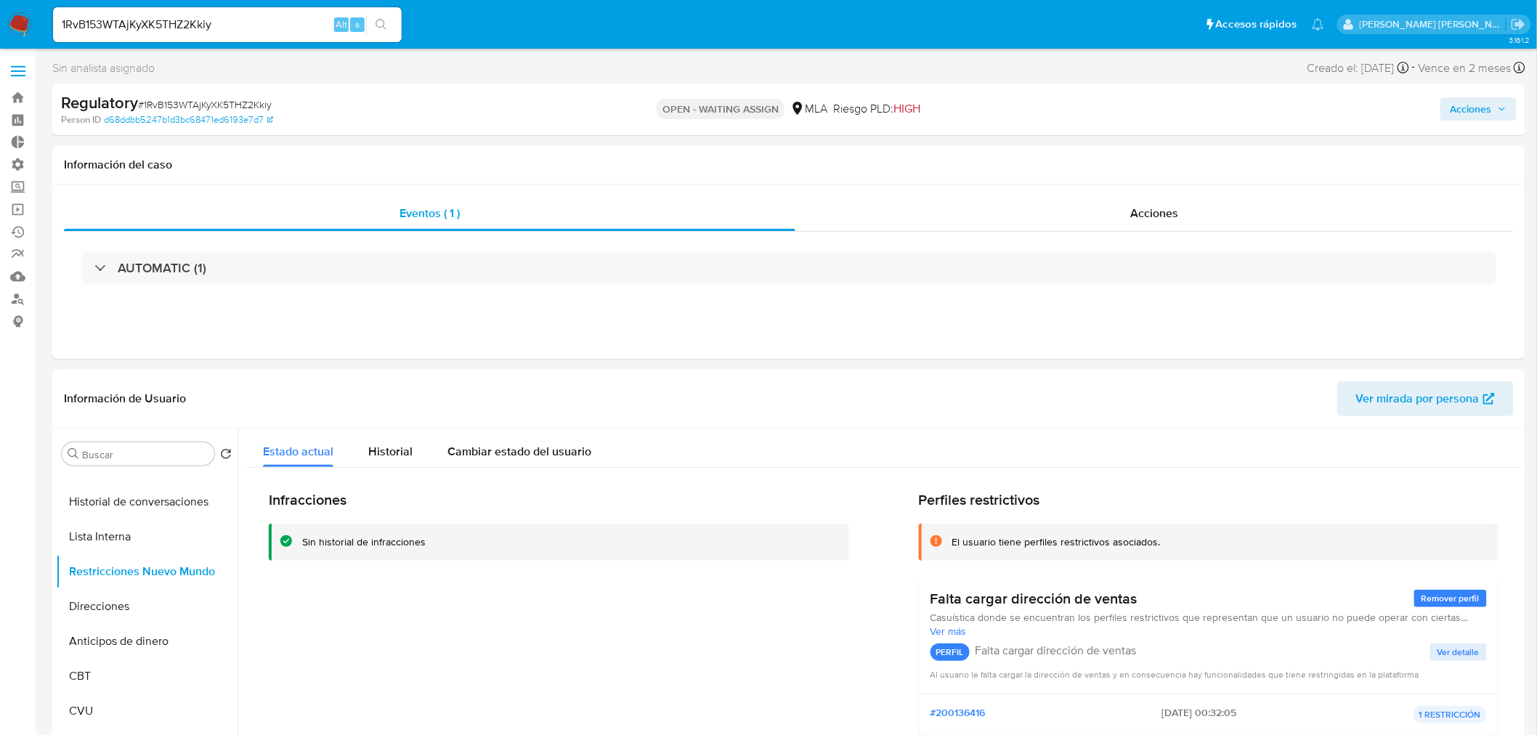
click at [213, 26] on input "1RvB153WTAjKyXK5THZ2Kkiy" at bounding box center [227, 24] width 349 height 19
paste input "H8XTW6OQv7lIIddOyD25WTzS"
type input "H8XTW6OQv7lIIddOyD25WTzS"
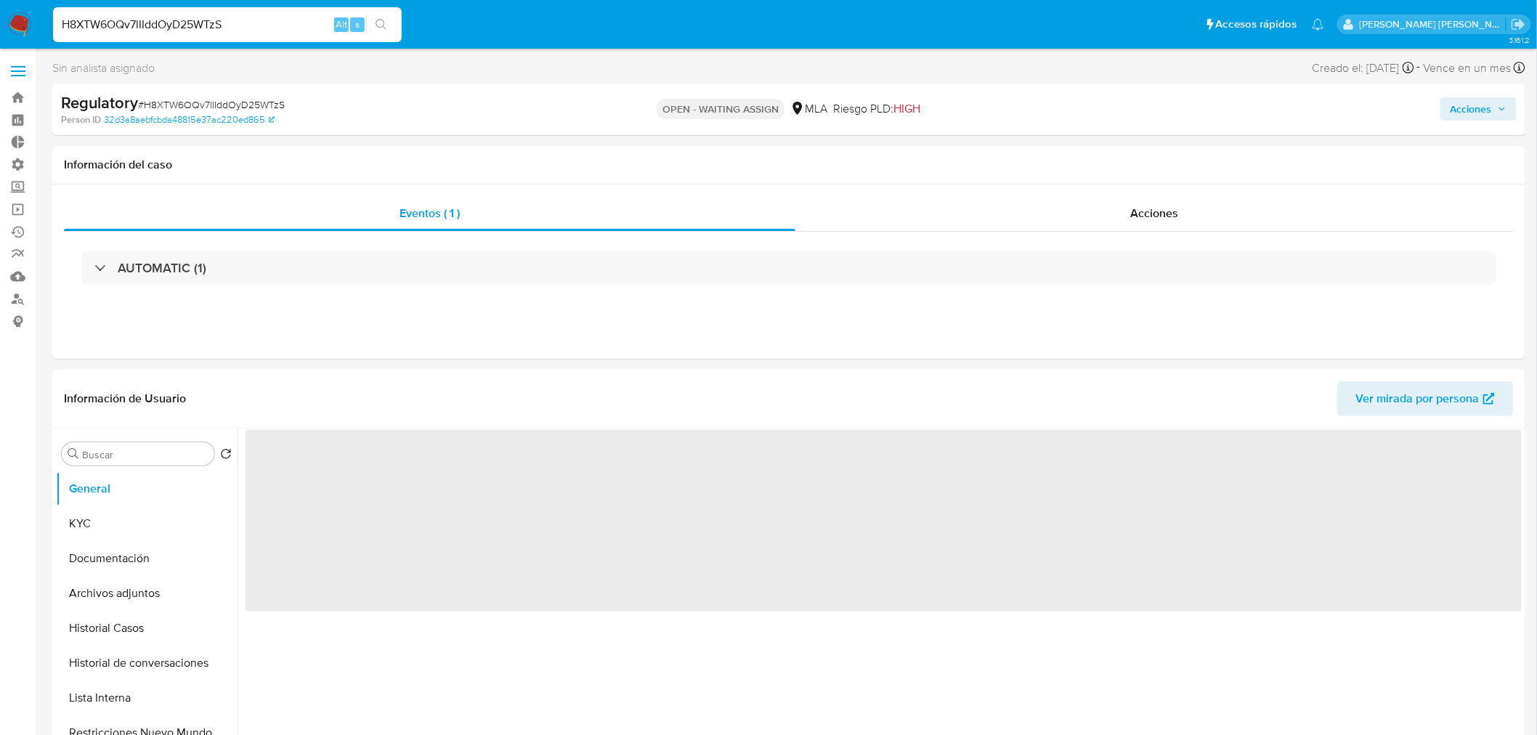
select select "10"
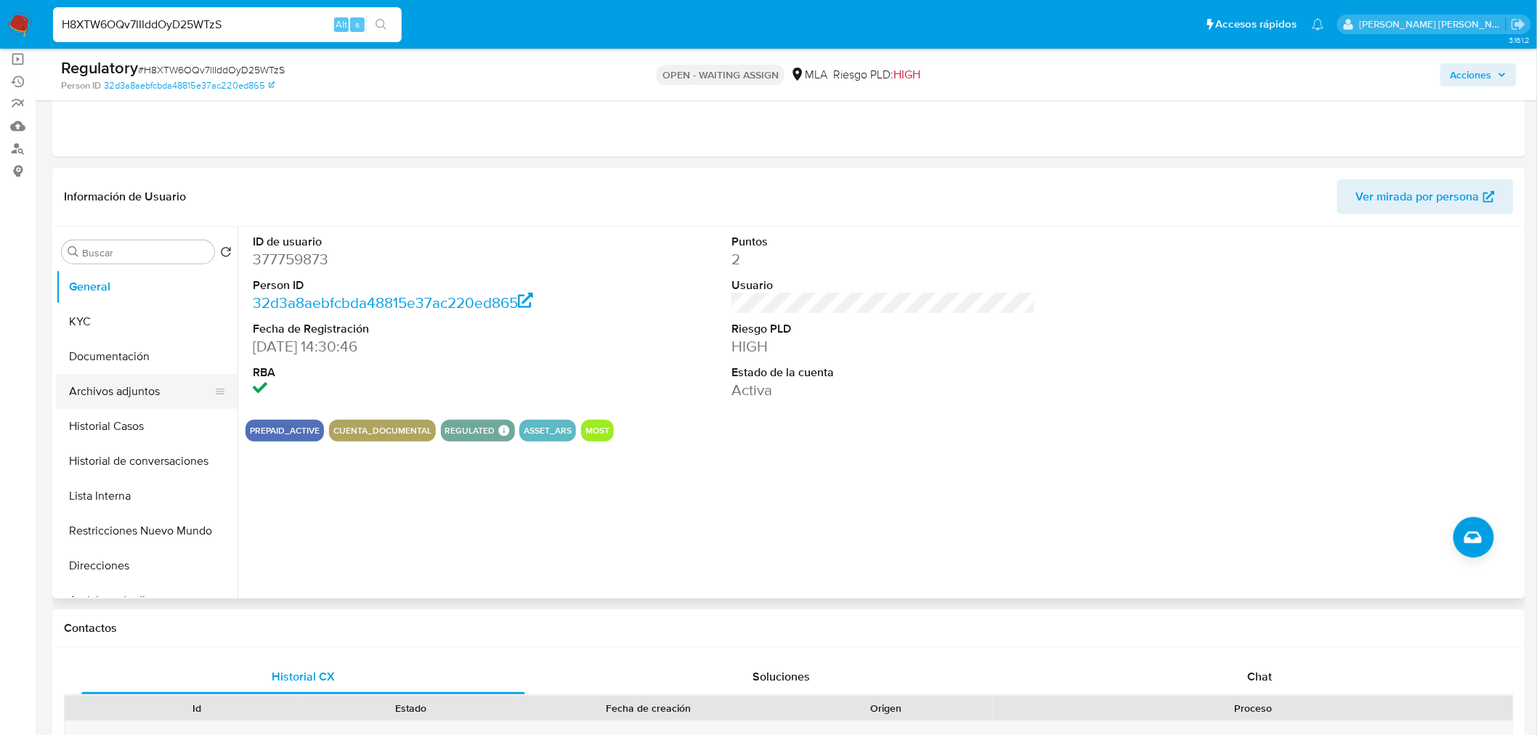
scroll to position [150, 0]
click at [129, 433] on button "Historial Casos" at bounding box center [141, 427] width 170 height 35
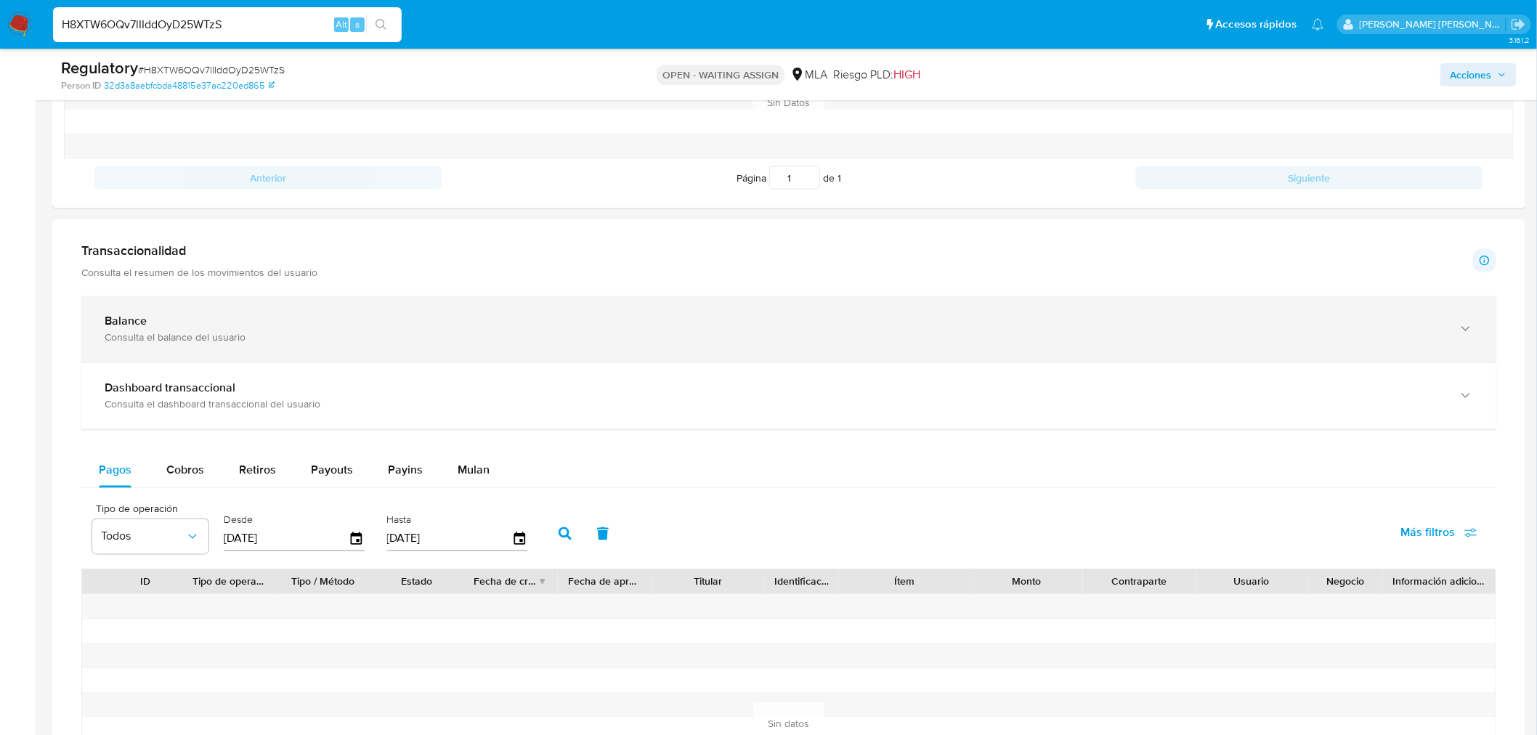
scroll to position [795, 0]
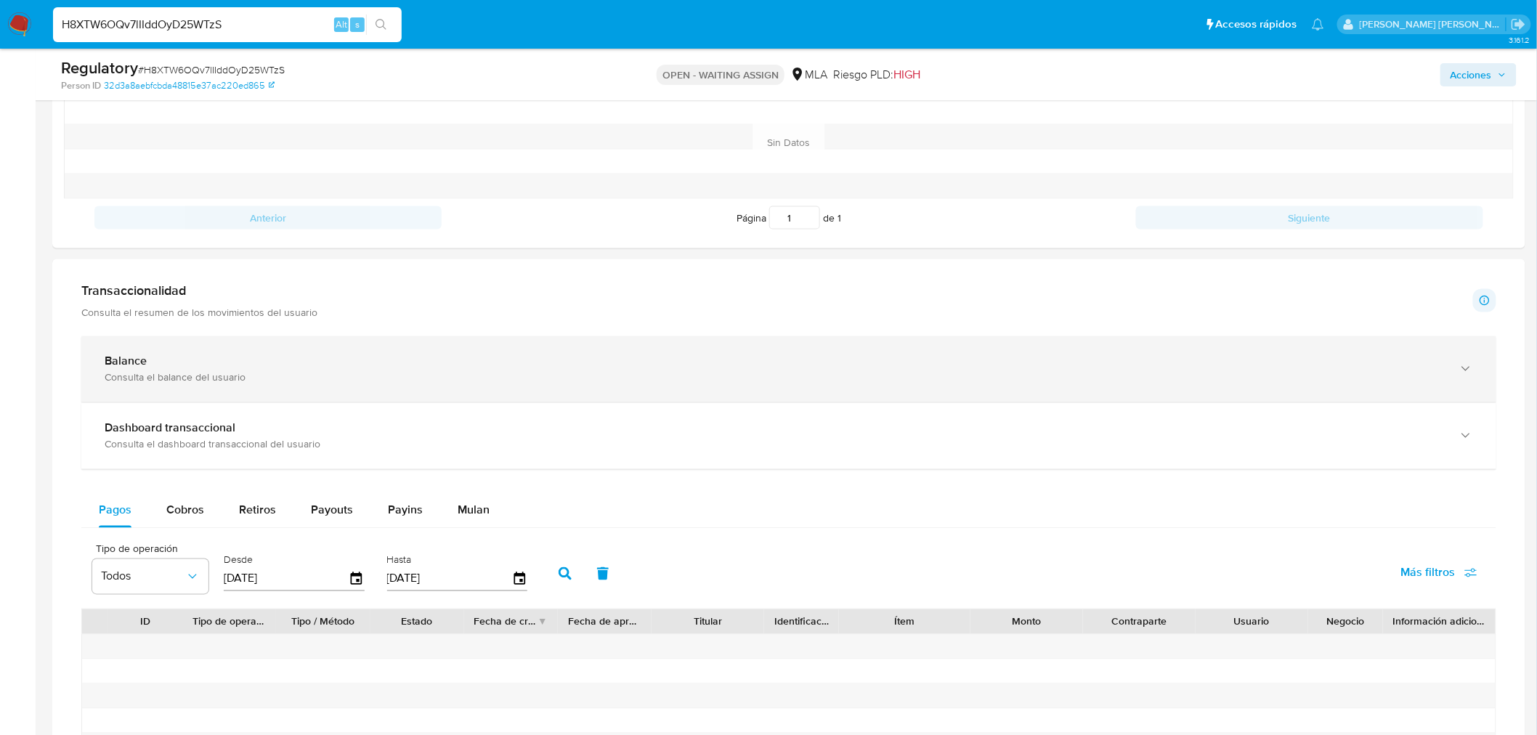
click at [216, 368] on div "Balance" at bounding box center [774, 361] width 1339 height 15
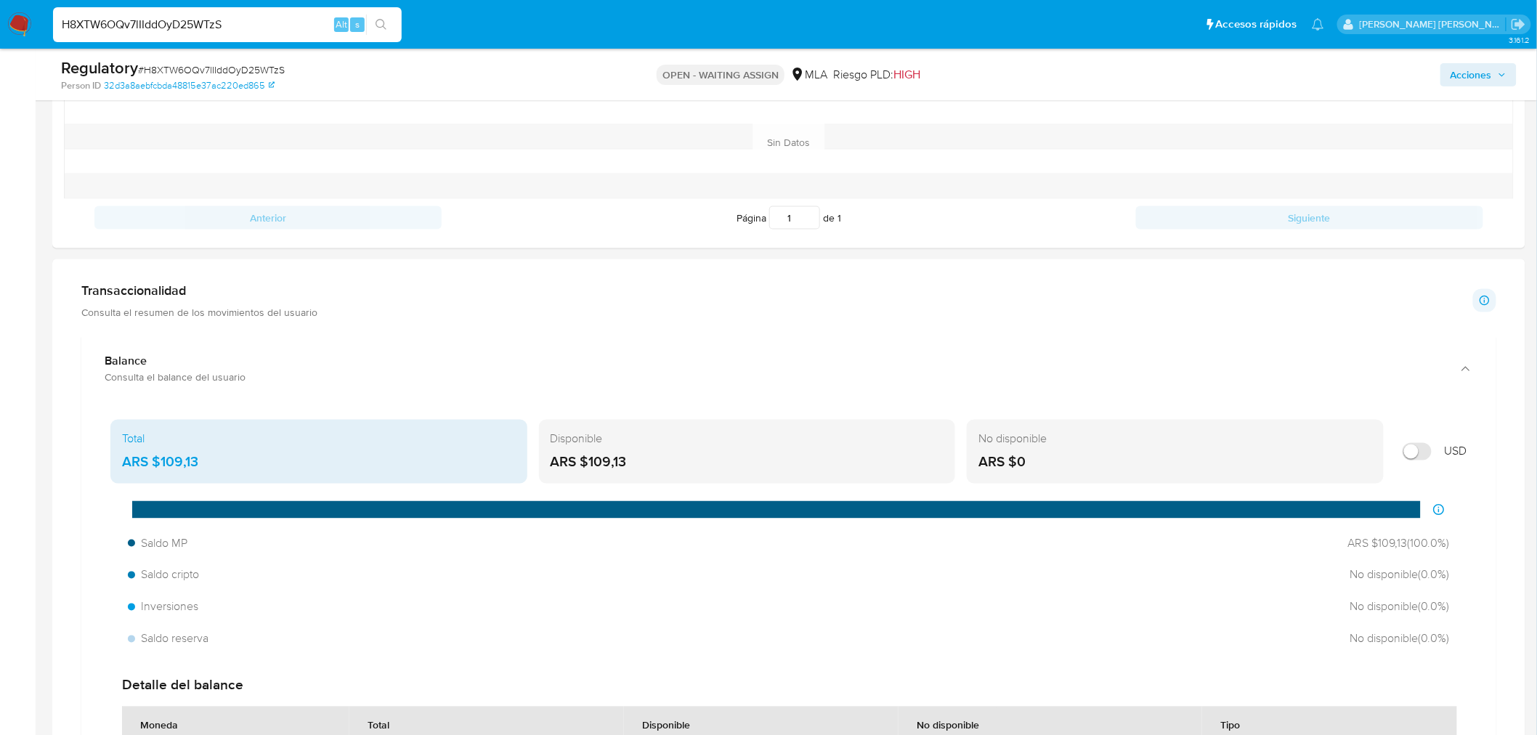
click at [149, 29] on input "H8XTW6OQv7lIIddOyD25WTzS" at bounding box center [227, 24] width 349 height 19
click at [149, 28] on input "H8XTW6OQv7lIIddOyD25WTzS" at bounding box center [227, 24] width 349 height 19
paste input "inesdimet@gmail.com"
click at [61, 25] on input "inesdimet@gmail.com" at bounding box center [227, 24] width 349 height 19
type input "inesdimet@gmail.com"
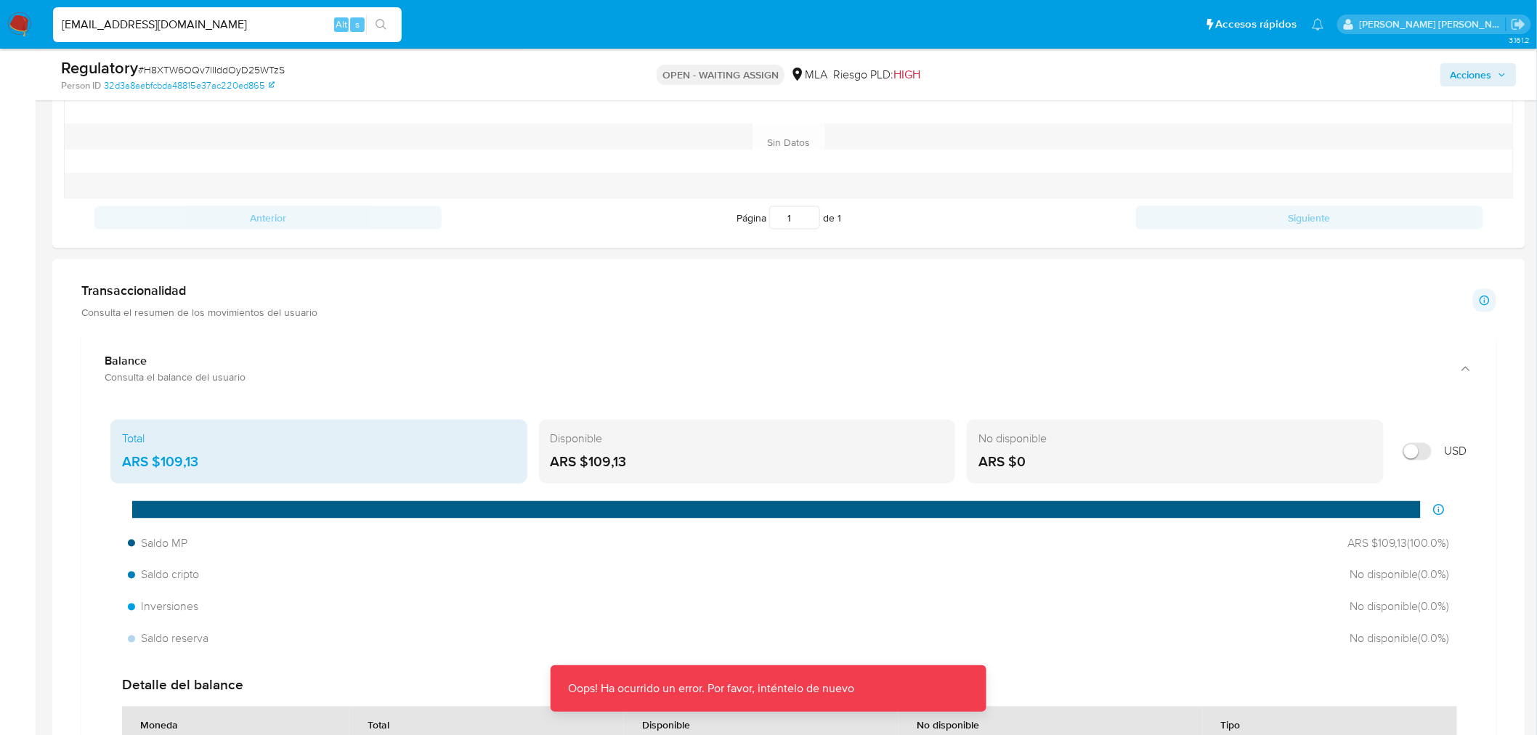
click at [235, 20] on input "inesdimet@gmail.com" at bounding box center [227, 24] width 349 height 19
click at [372, 27] on button "search-icon" at bounding box center [381, 25] width 30 height 20
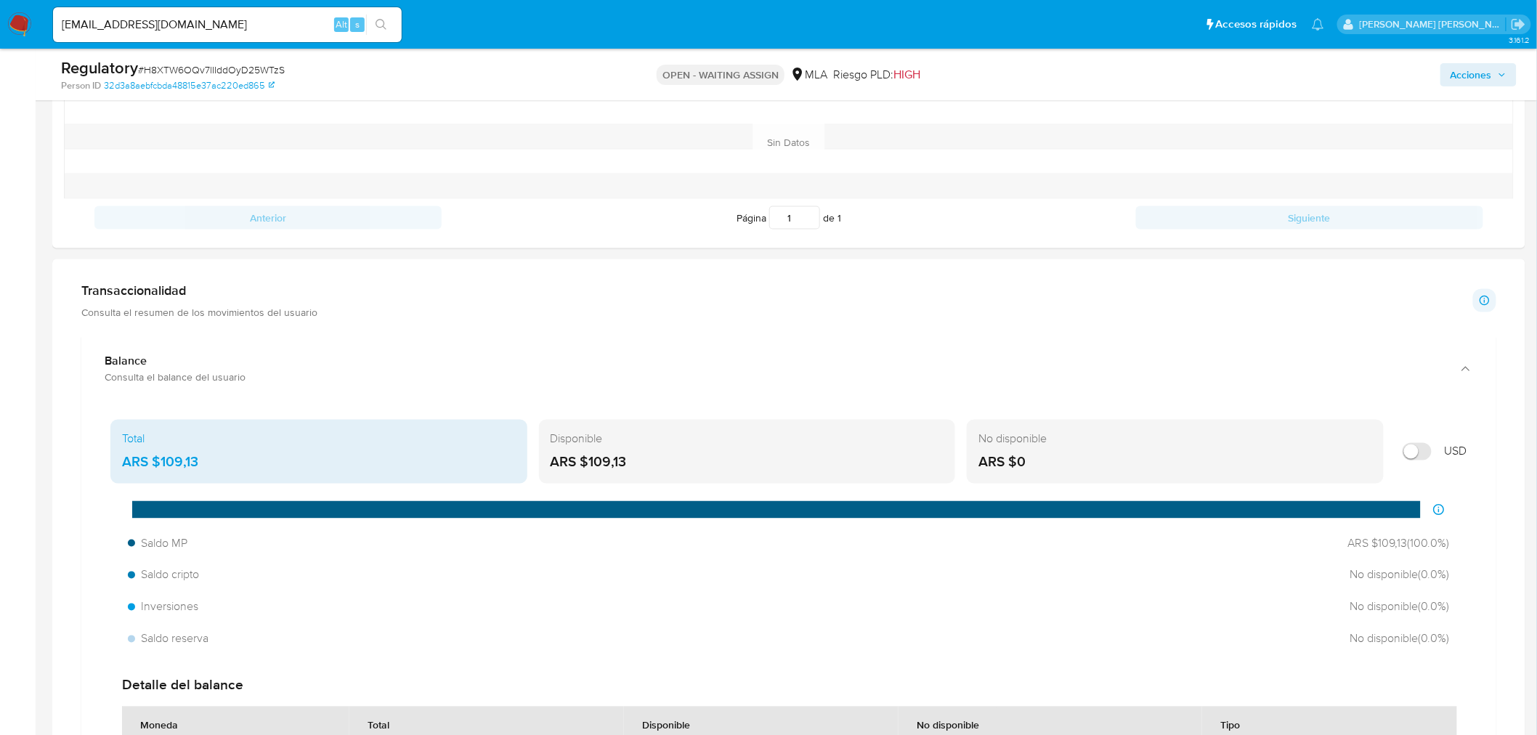
click at [23, 16] on img at bounding box center [19, 24] width 25 height 25
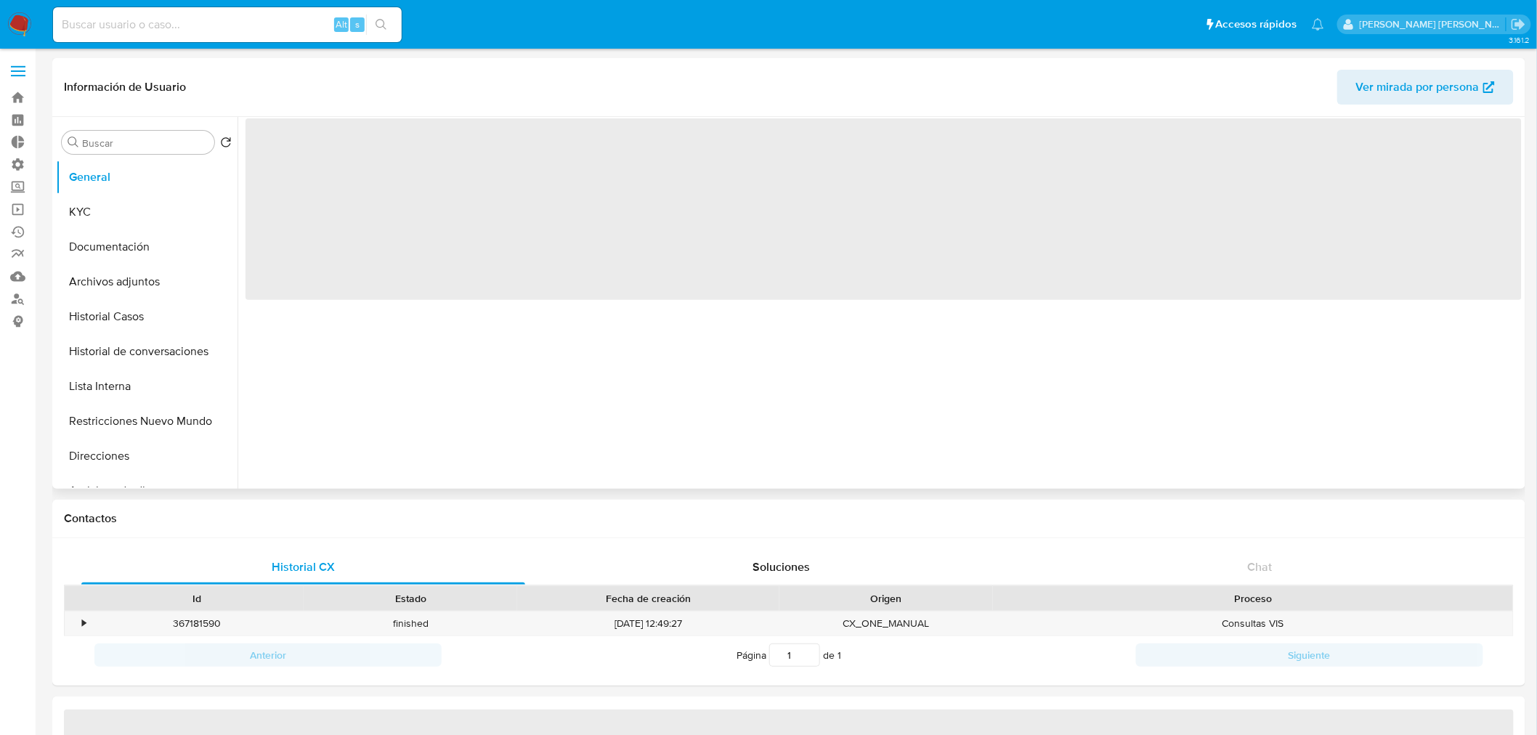
select select "10"
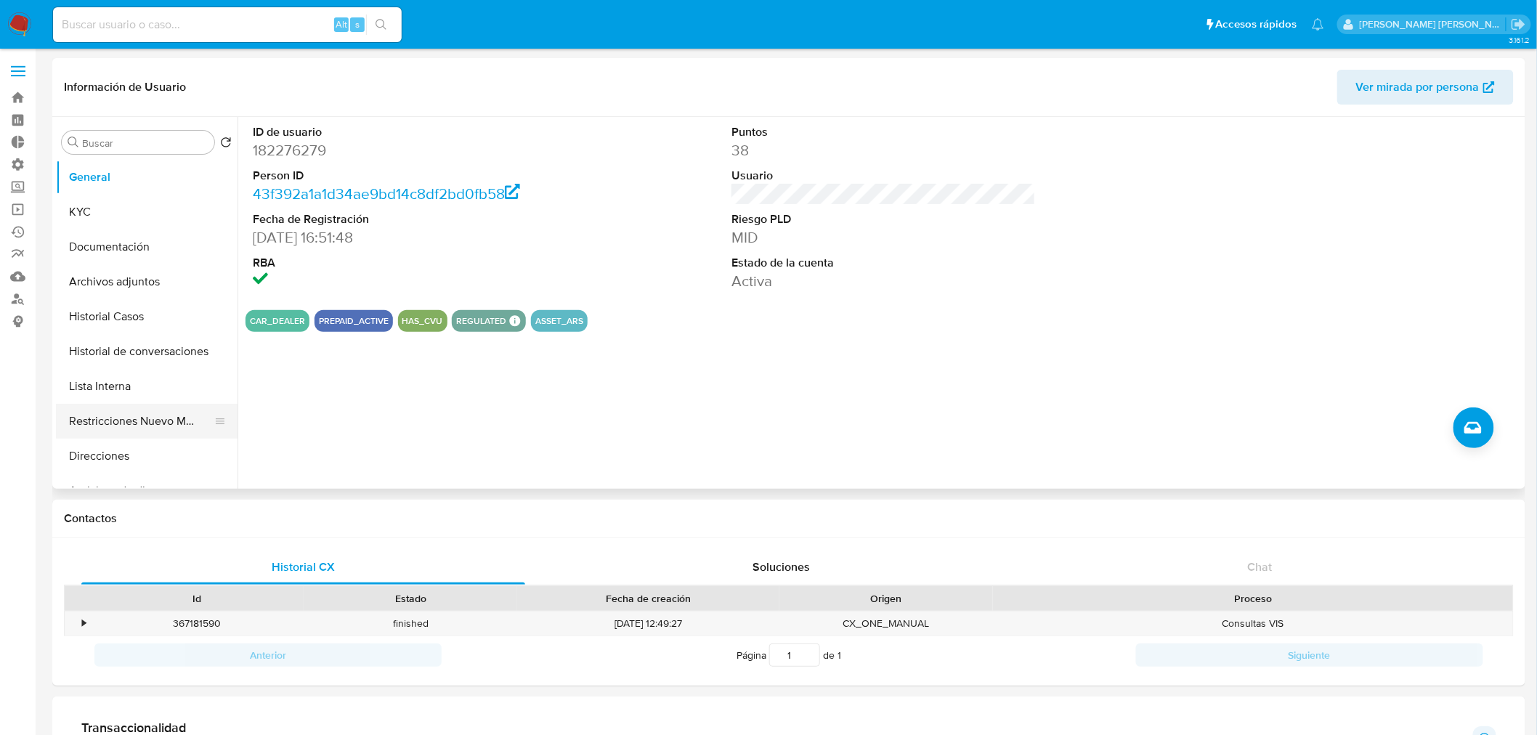
click at [146, 418] on button "Restricciones Nuevo Mundo" at bounding box center [141, 421] width 170 height 35
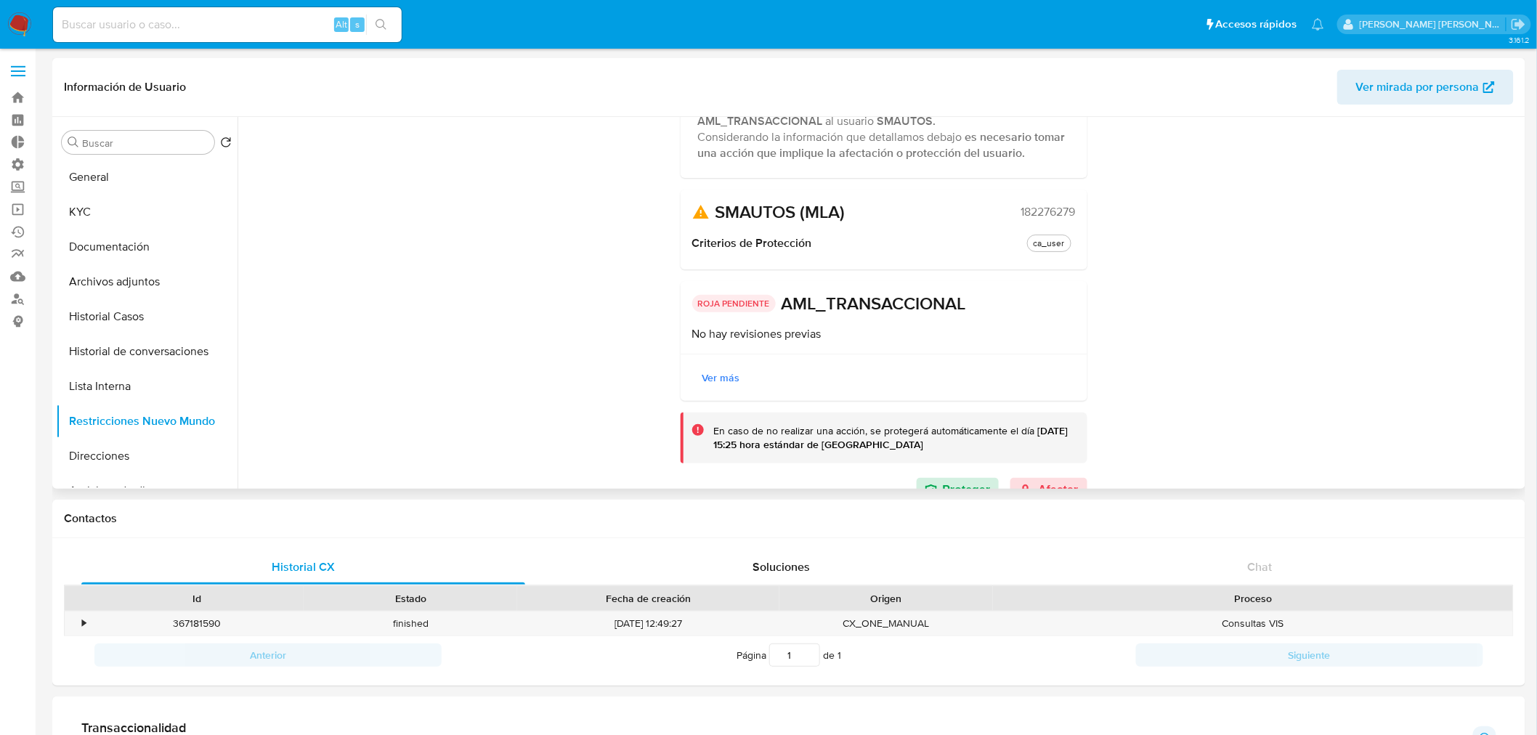
scroll to position [158, 0]
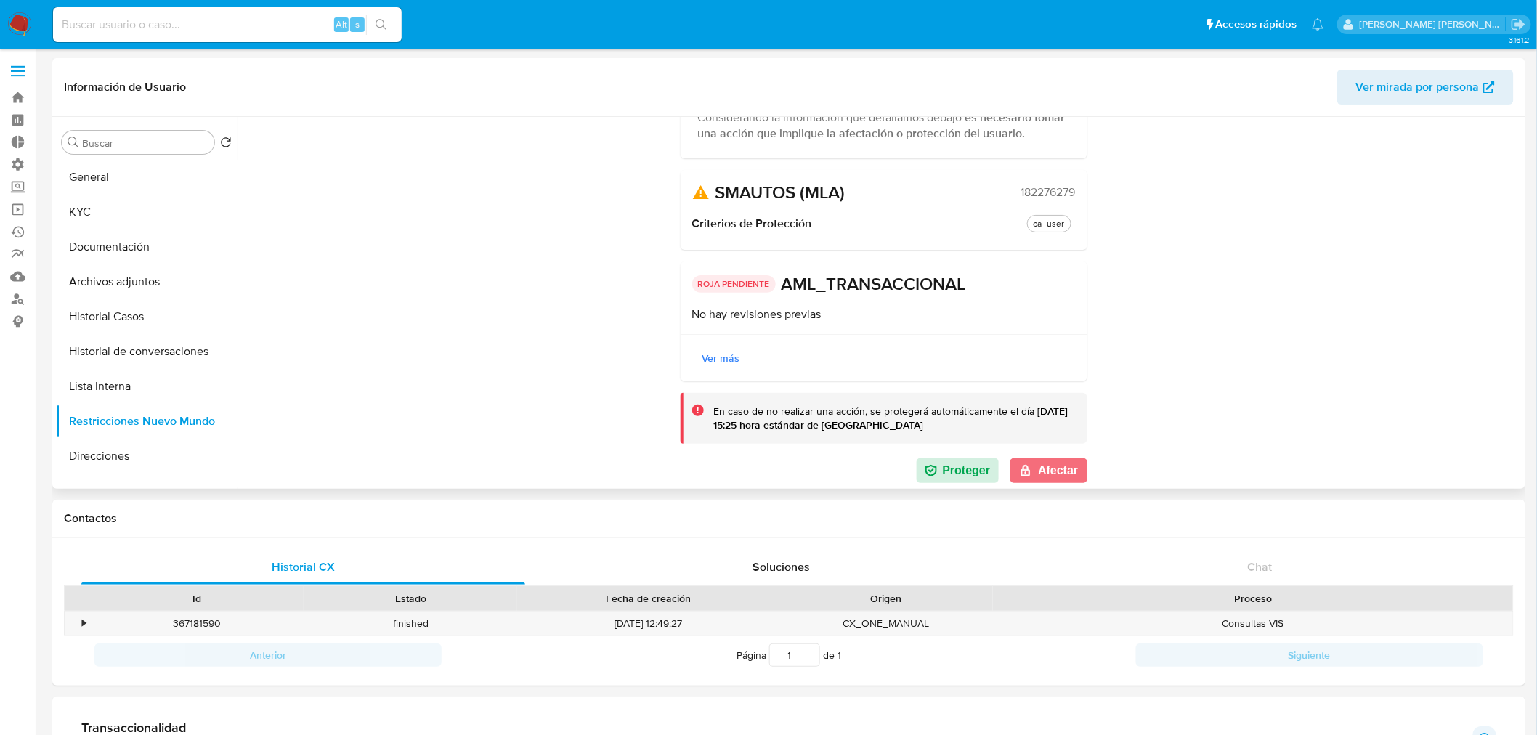
click at [1035, 468] on button "Afectar" at bounding box center [1048, 470] width 76 height 25
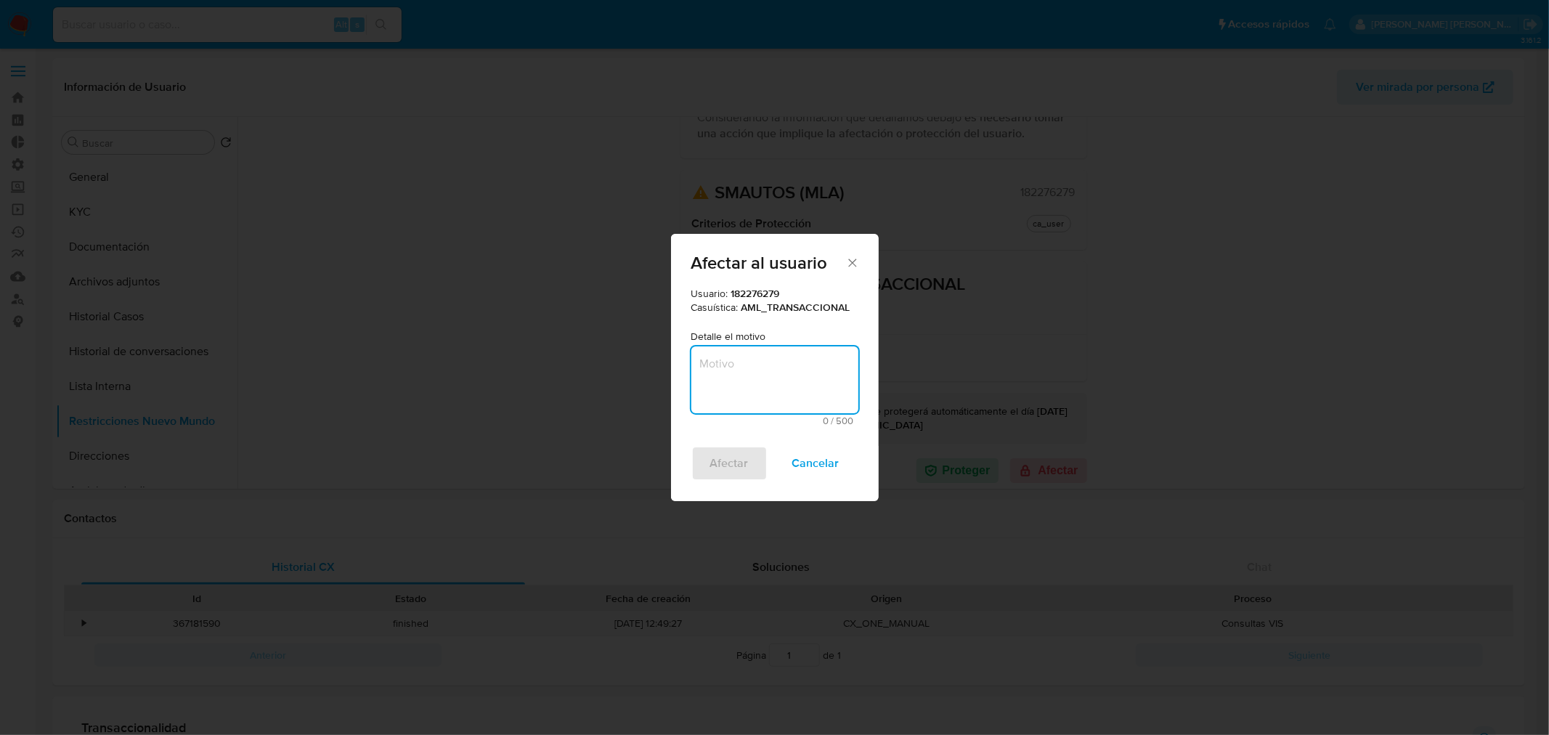
click at [755, 391] on textarea "Motivo" at bounding box center [775, 379] width 167 height 67
type textarea "AML"
click at [729, 470] on span "Afectar" at bounding box center [729, 463] width 38 height 32
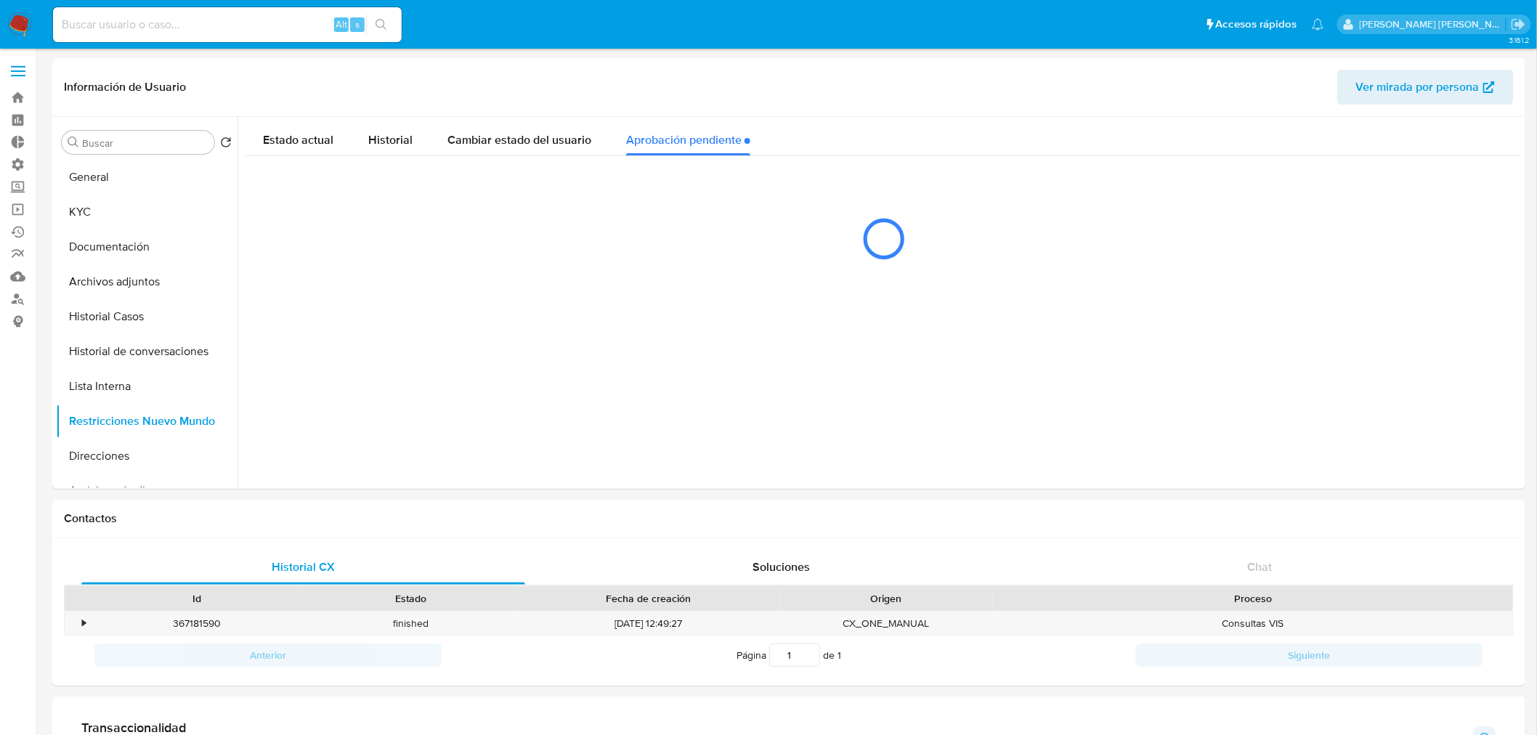
scroll to position [0, 0]
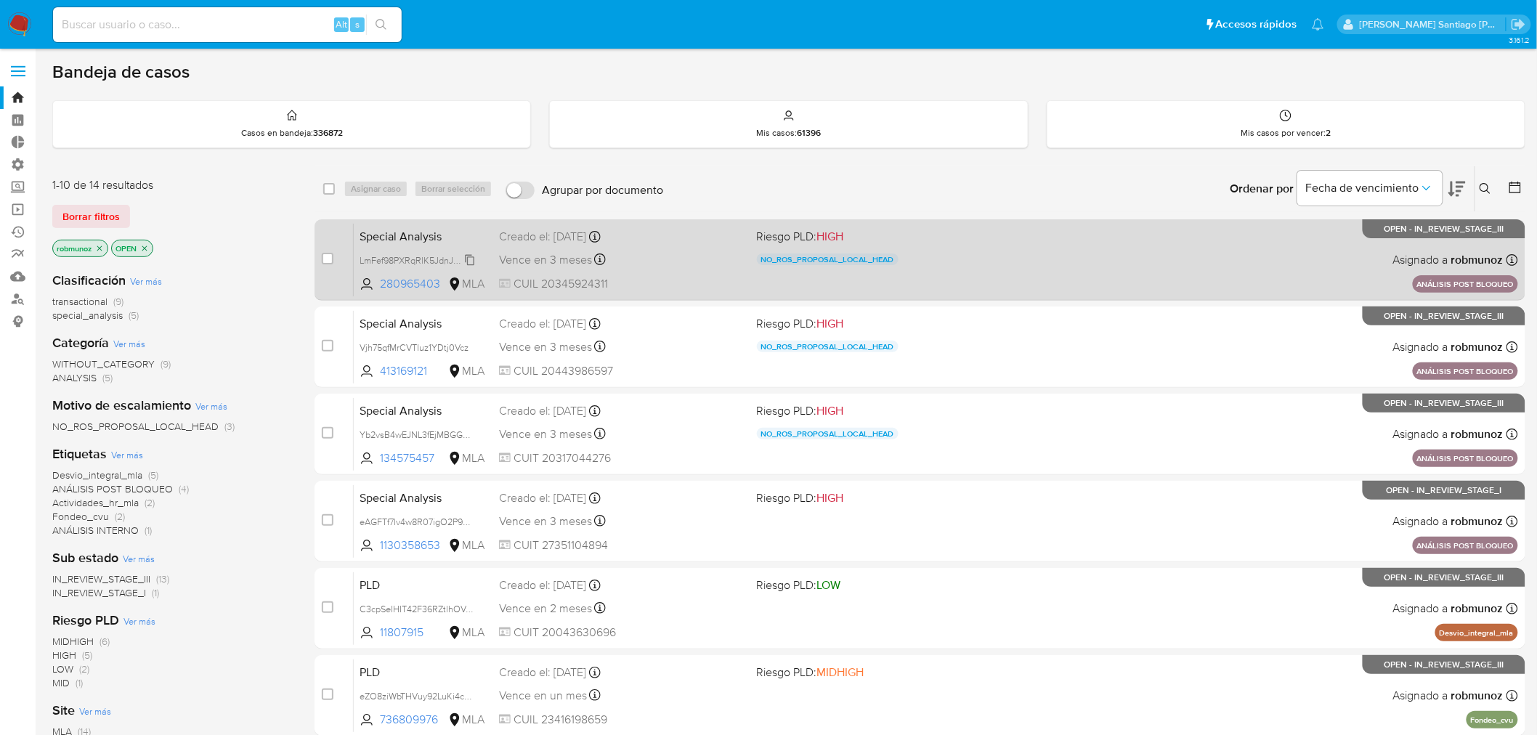
click at [469, 259] on span "LmFef98PXRqRlK5JdnJeQaZg" at bounding box center [420, 259] width 121 height 16
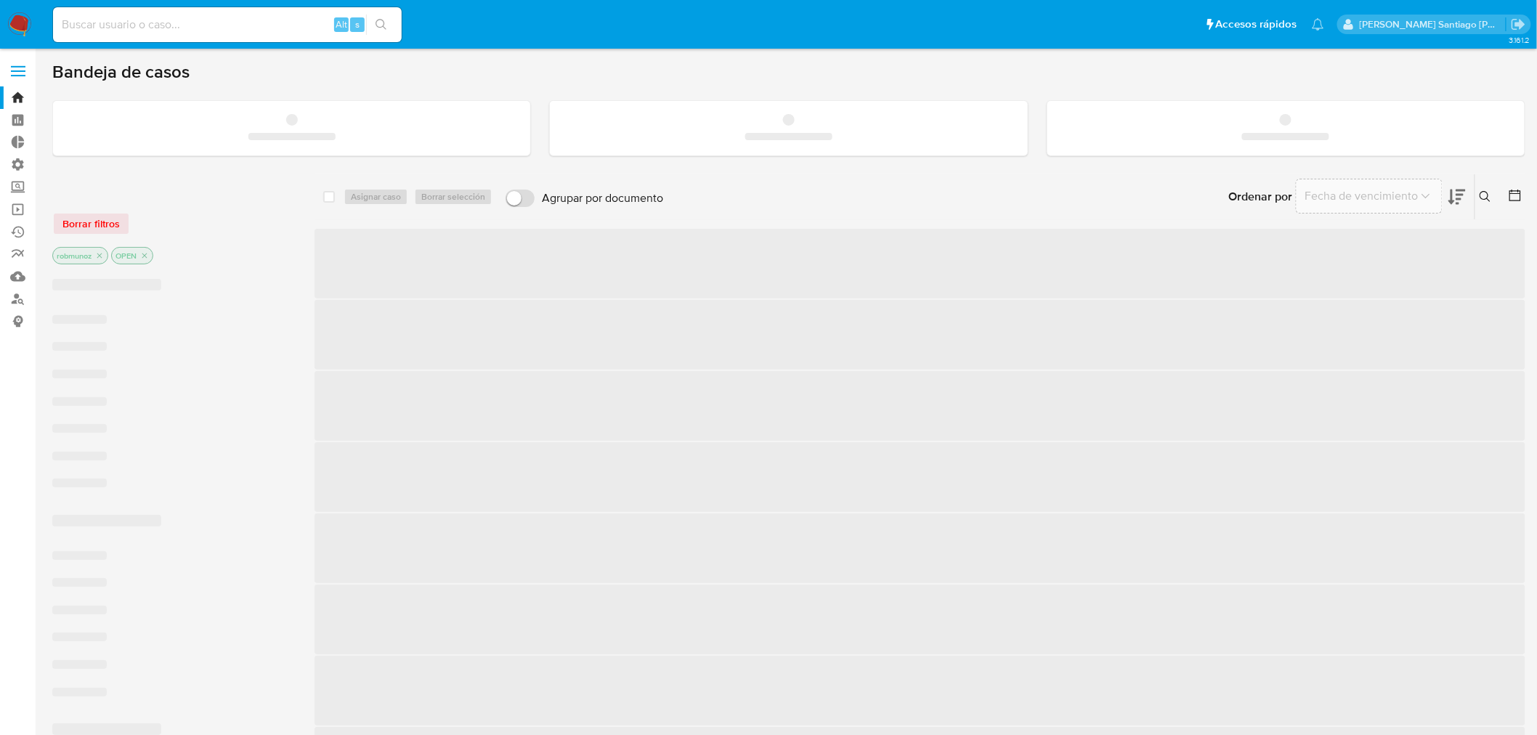
click at [289, 16] on input at bounding box center [227, 24] width 349 height 19
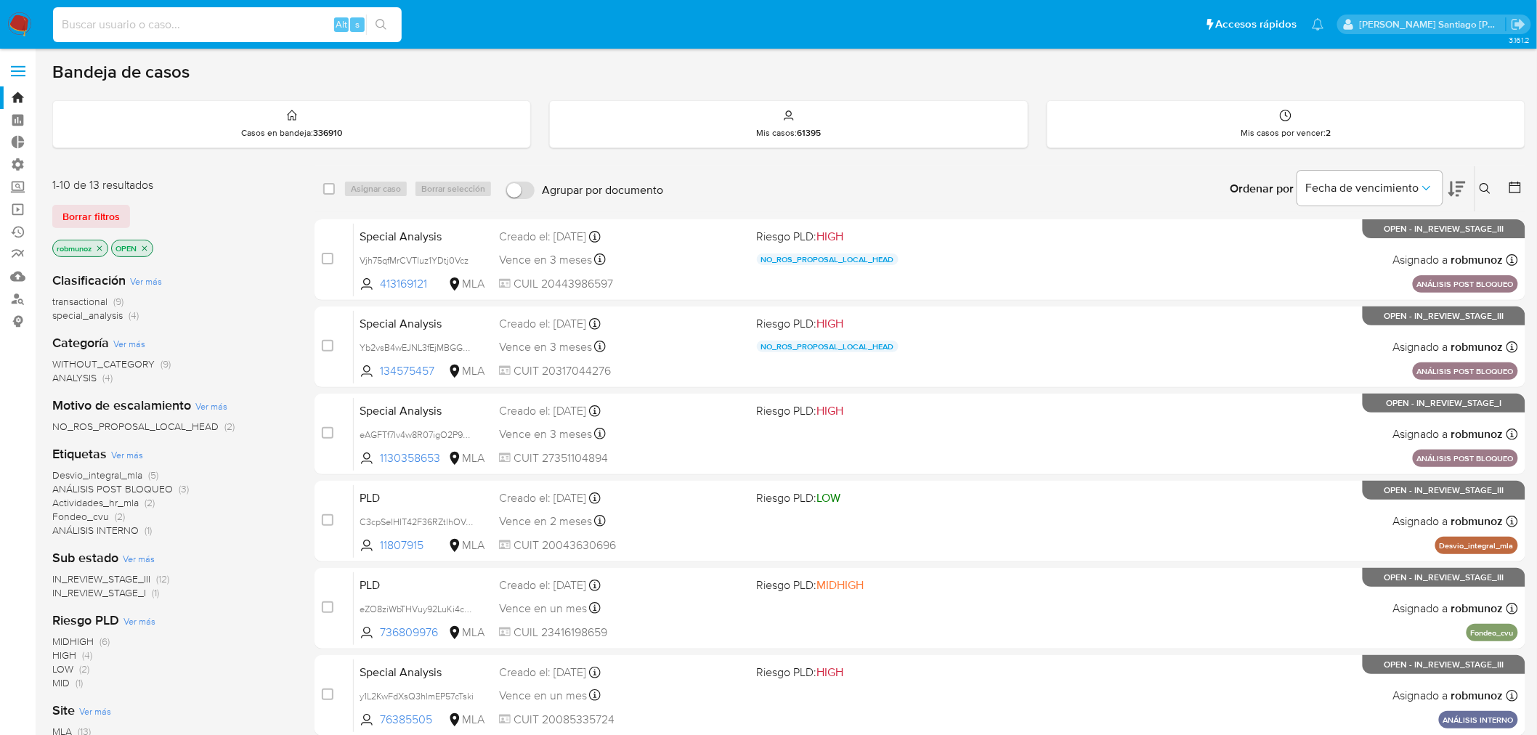
paste input "[EMAIL_ADDRESS][DOMAIN_NAME]"
type input "[EMAIL_ADDRESS][DOMAIN_NAME]"
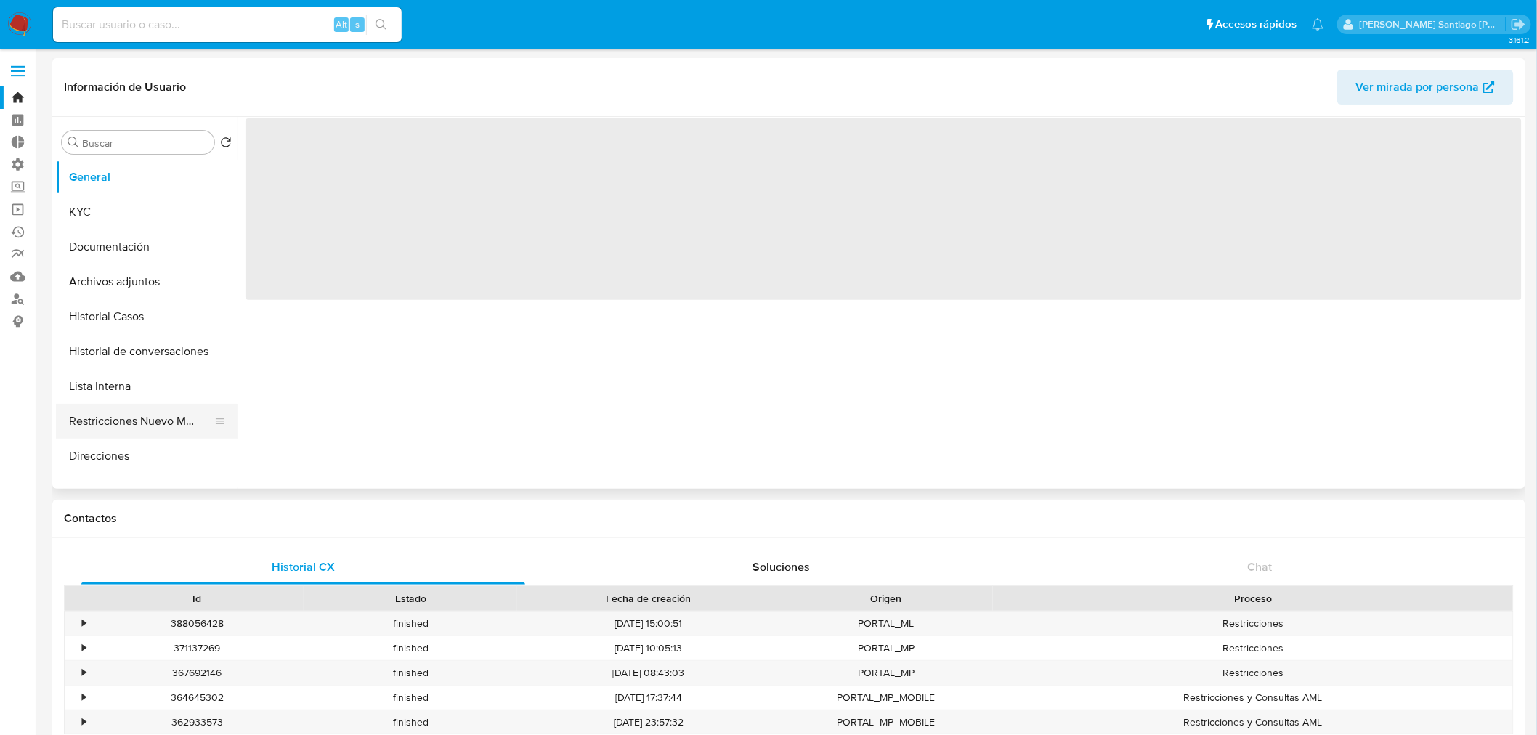
click at [124, 415] on button "Restricciones Nuevo Mundo" at bounding box center [141, 421] width 170 height 35
select select "10"
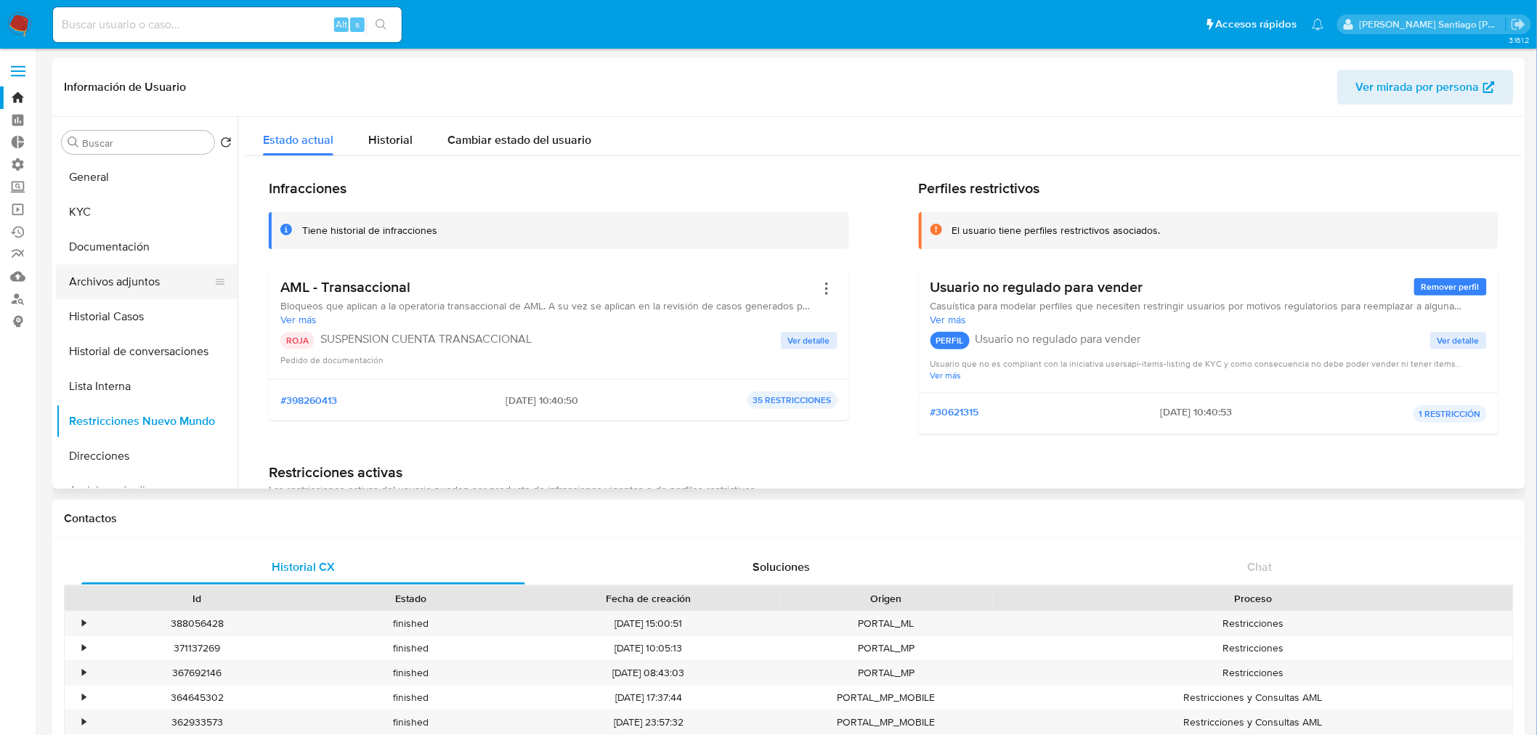
click at [149, 276] on button "Archivos adjuntos" at bounding box center [141, 281] width 170 height 35
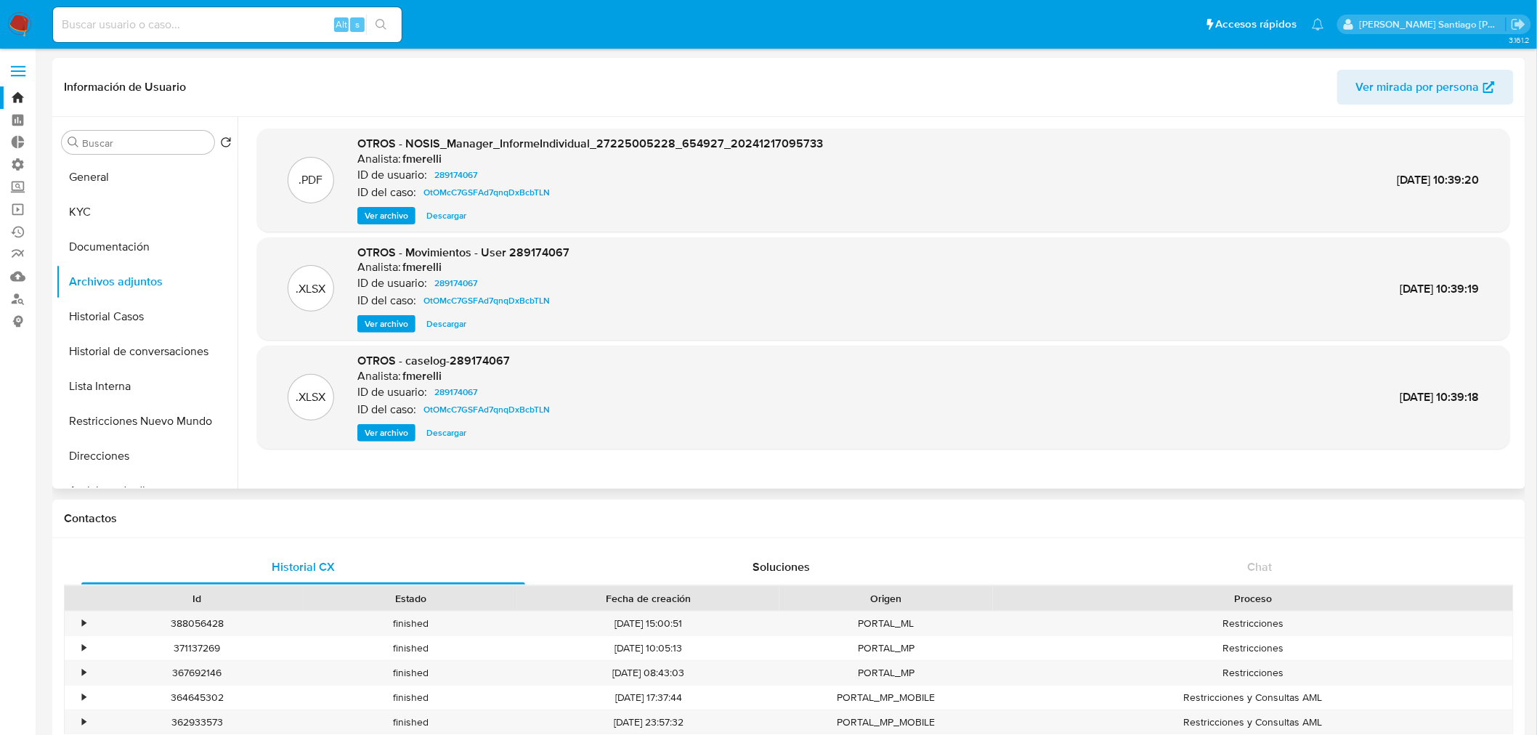
click at [390, 429] on span "Ver archivo" at bounding box center [387, 433] width 44 height 15
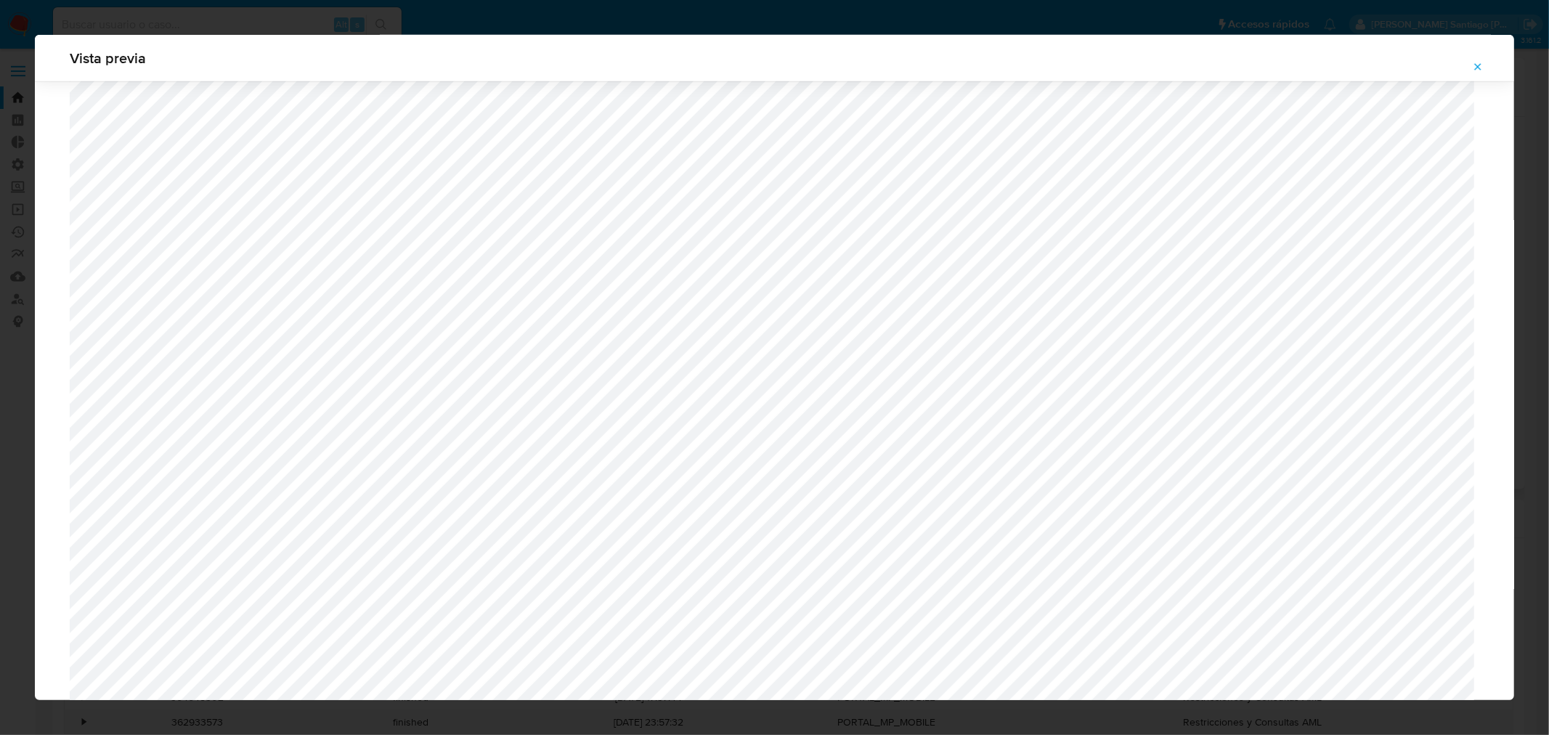
scroll to position [939, 0]
click at [1467, 66] on button "Attachment preview" at bounding box center [1478, 66] width 32 height 23
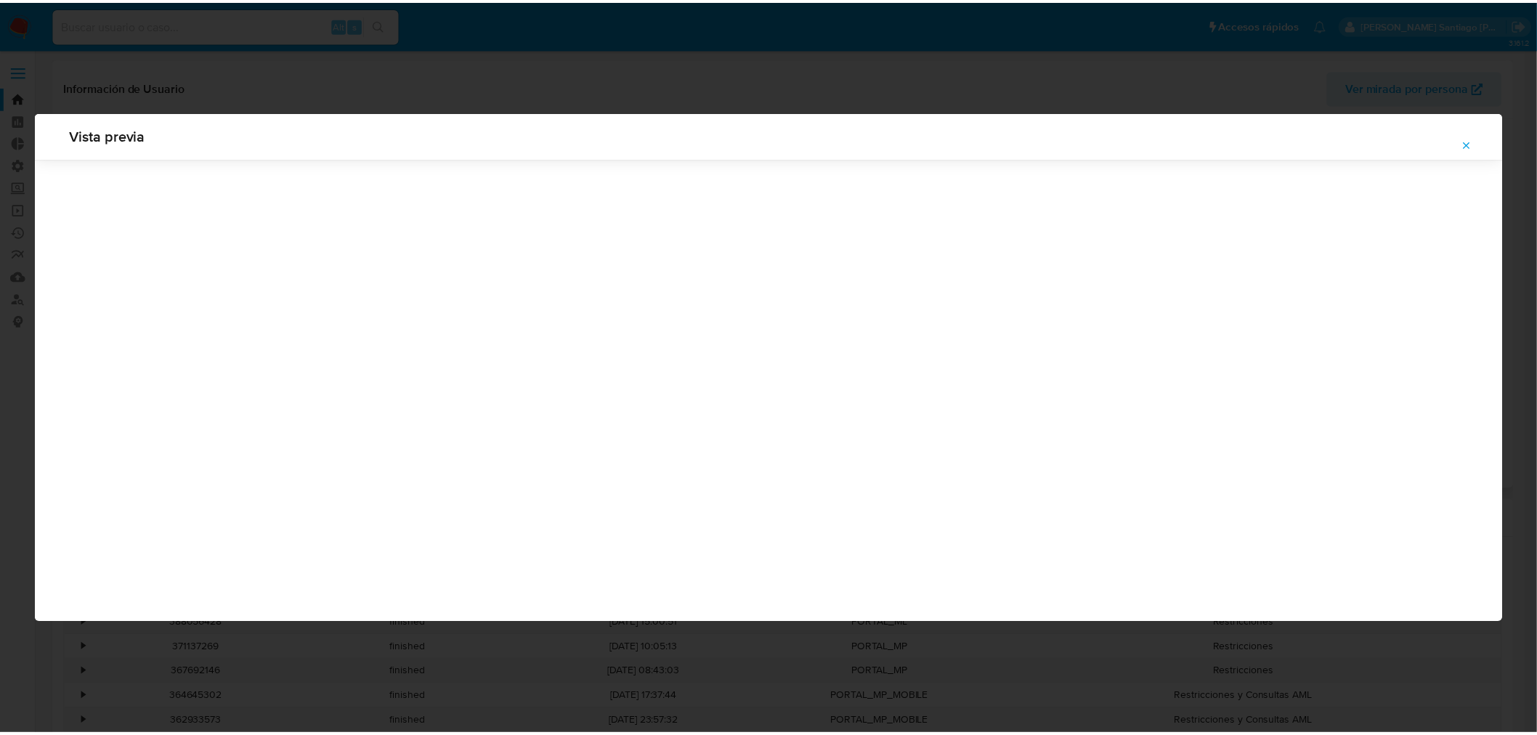
scroll to position [0, 0]
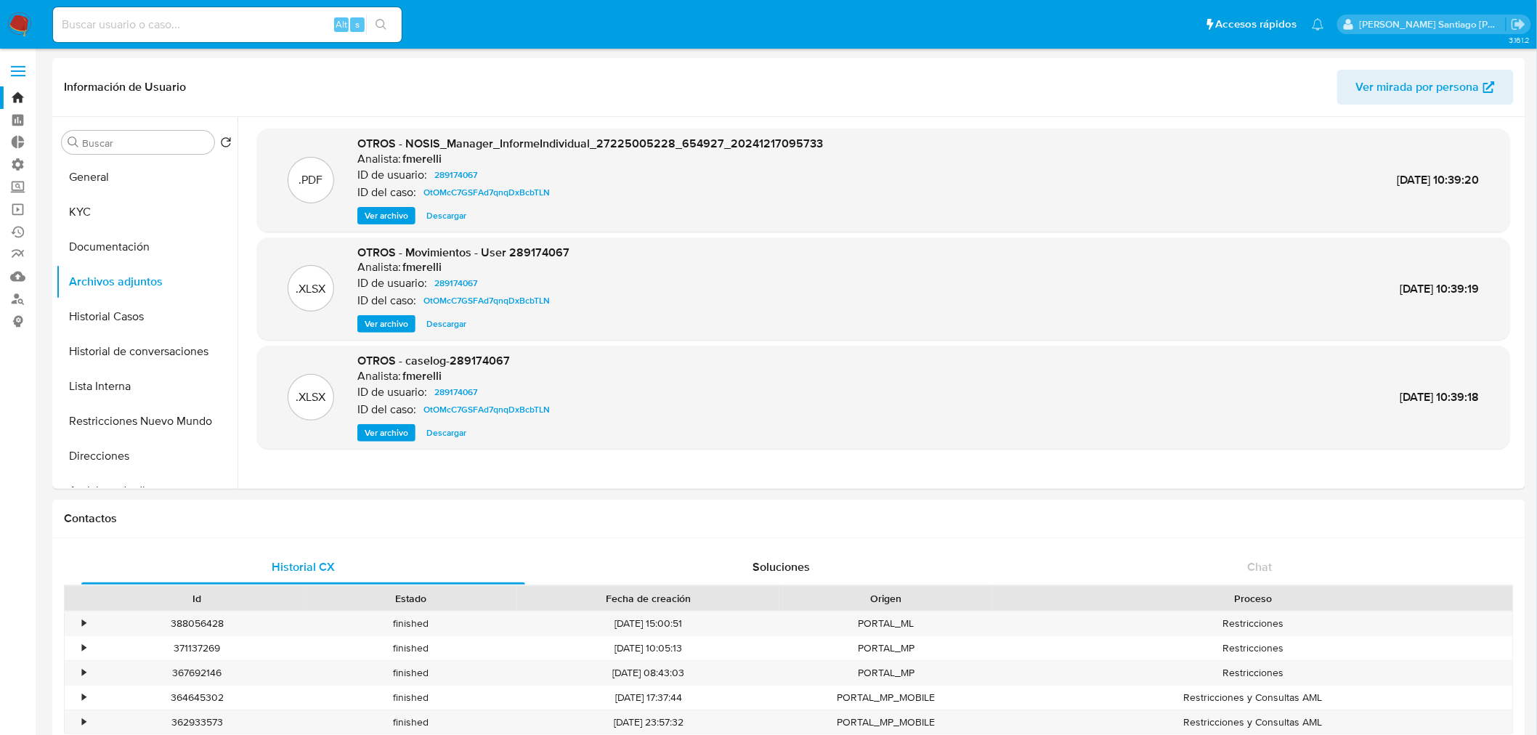
click at [23, 27] on img at bounding box center [19, 24] width 25 height 25
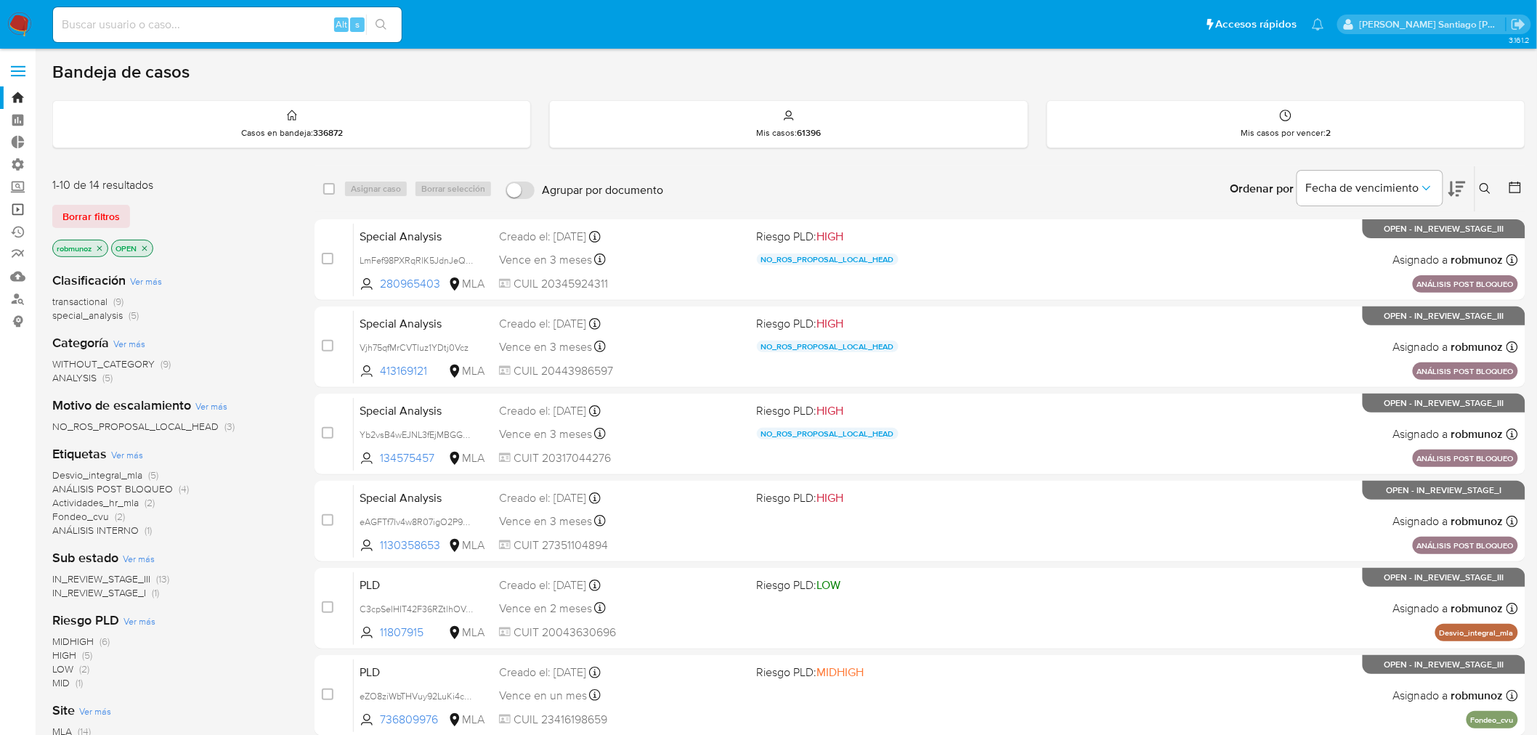
click at [12, 208] on link "Operaciones masivas" at bounding box center [86, 209] width 173 height 23
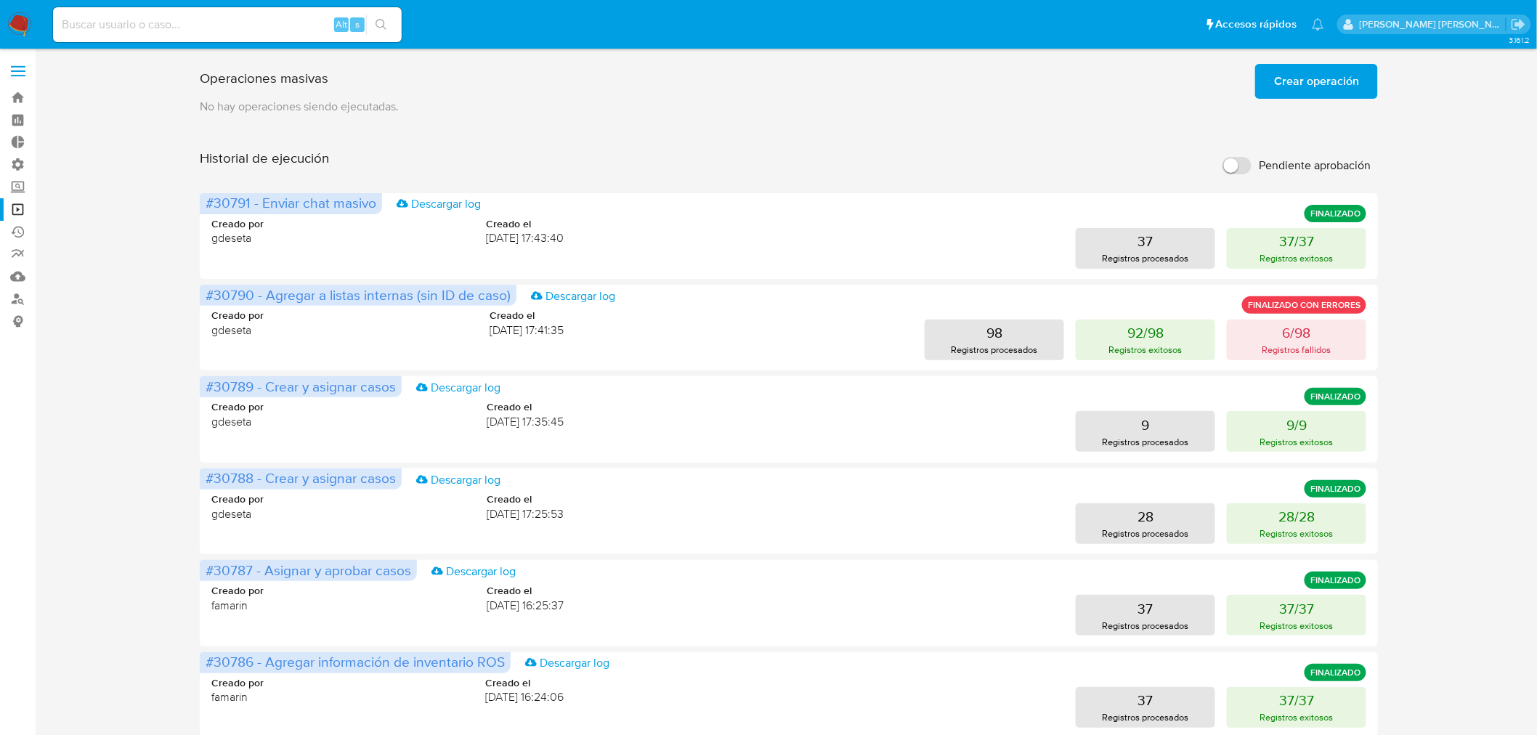
click at [1315, 95] on span "Crear operación" at bounding box center [1316, 81] width 85 height 32
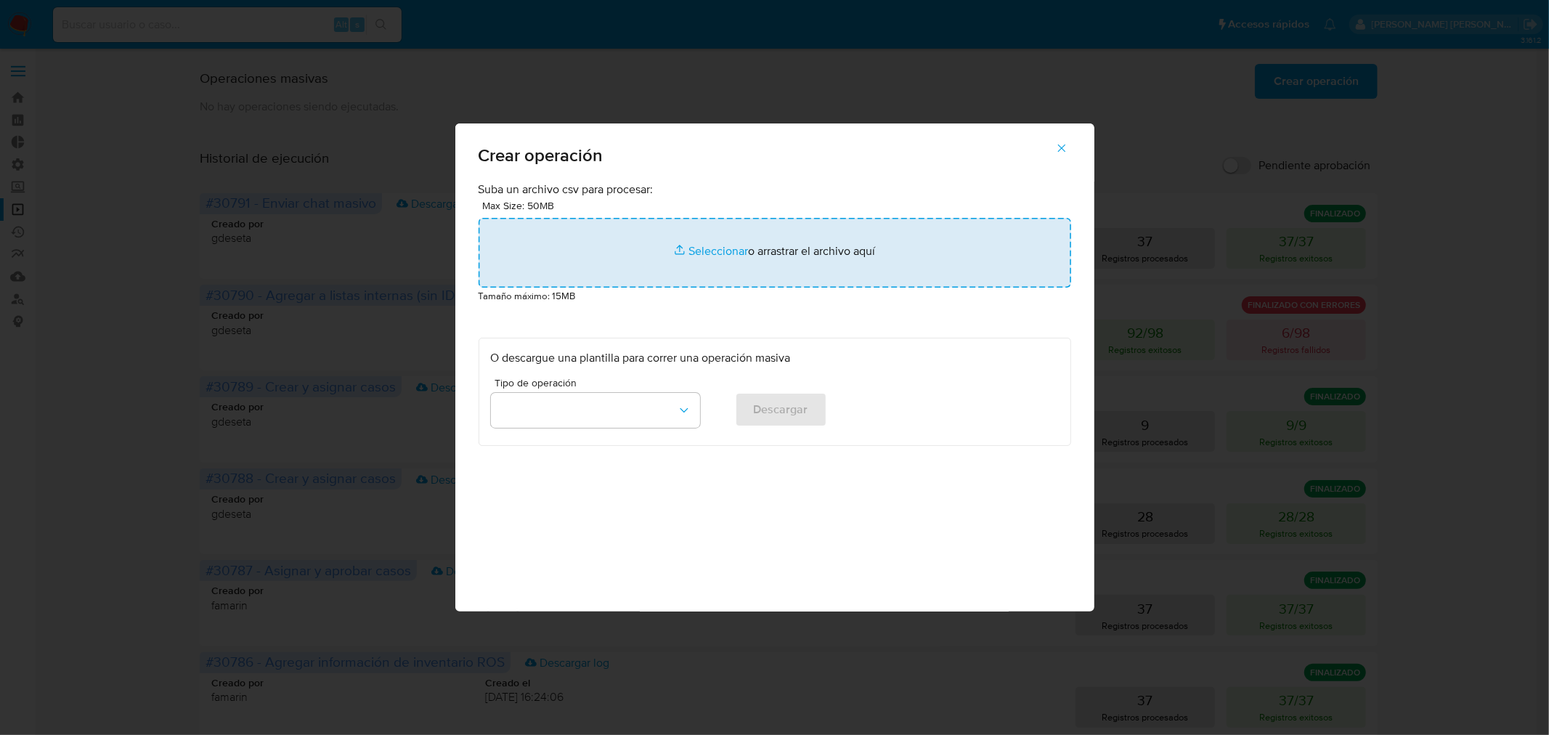
click at [950, 251] on input "file" at bounding box center [775, 253] width 593 height 70
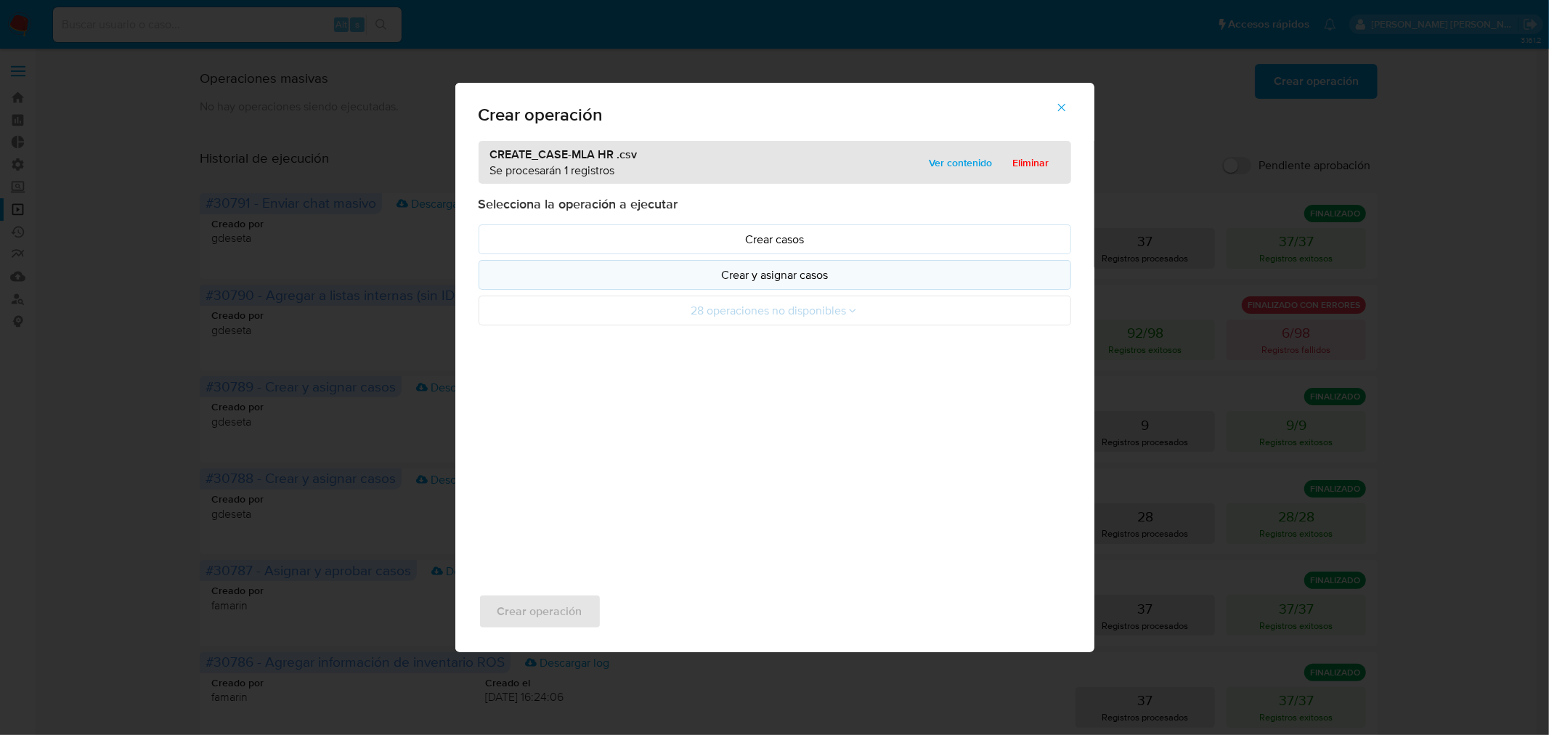
click at [757, 274] on p "Crear y asignar casos" at bounding box center [775, 275] width 568 height 17
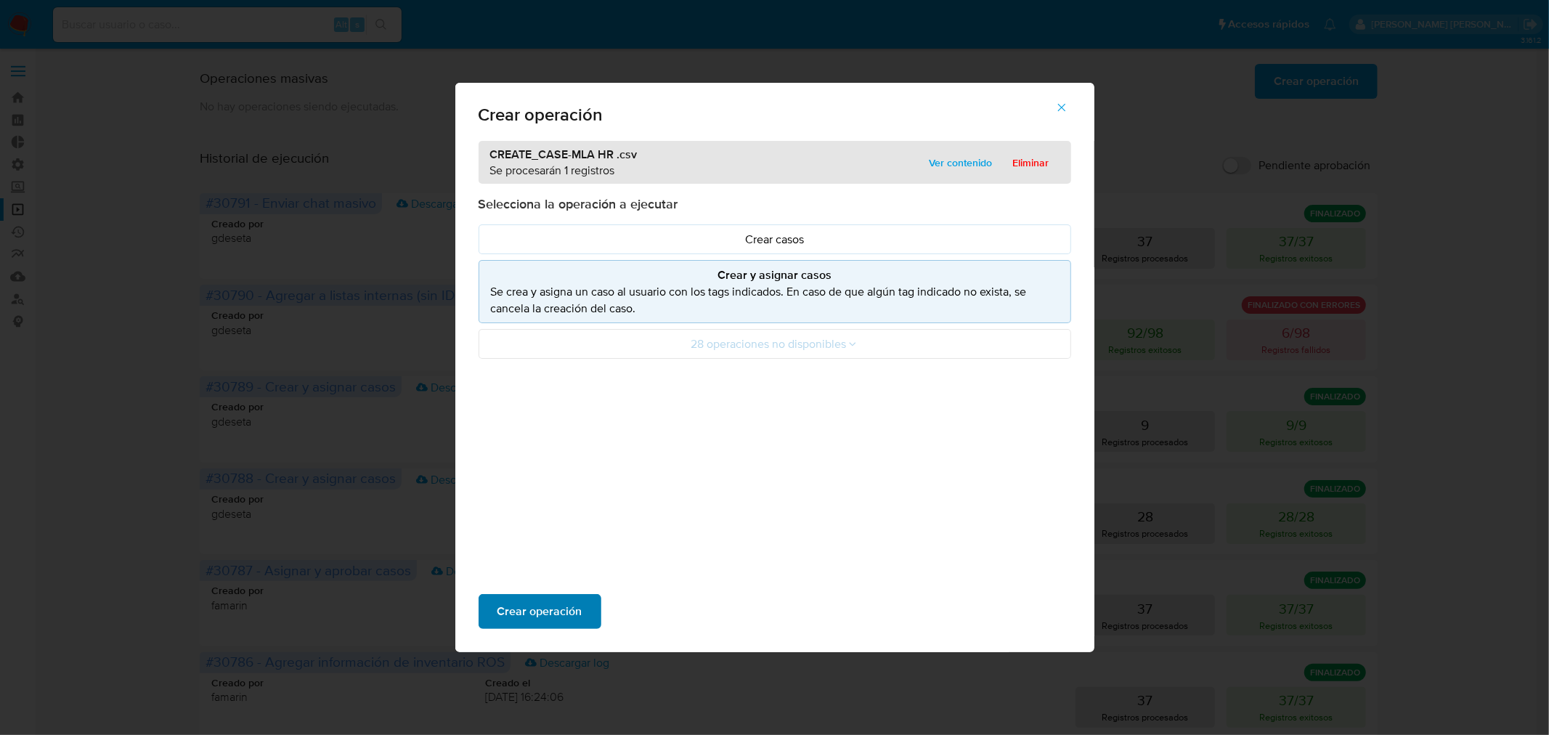
click at [540, 612] on span "Crear operación" at bounding box center [540, 612] width 85 height 32
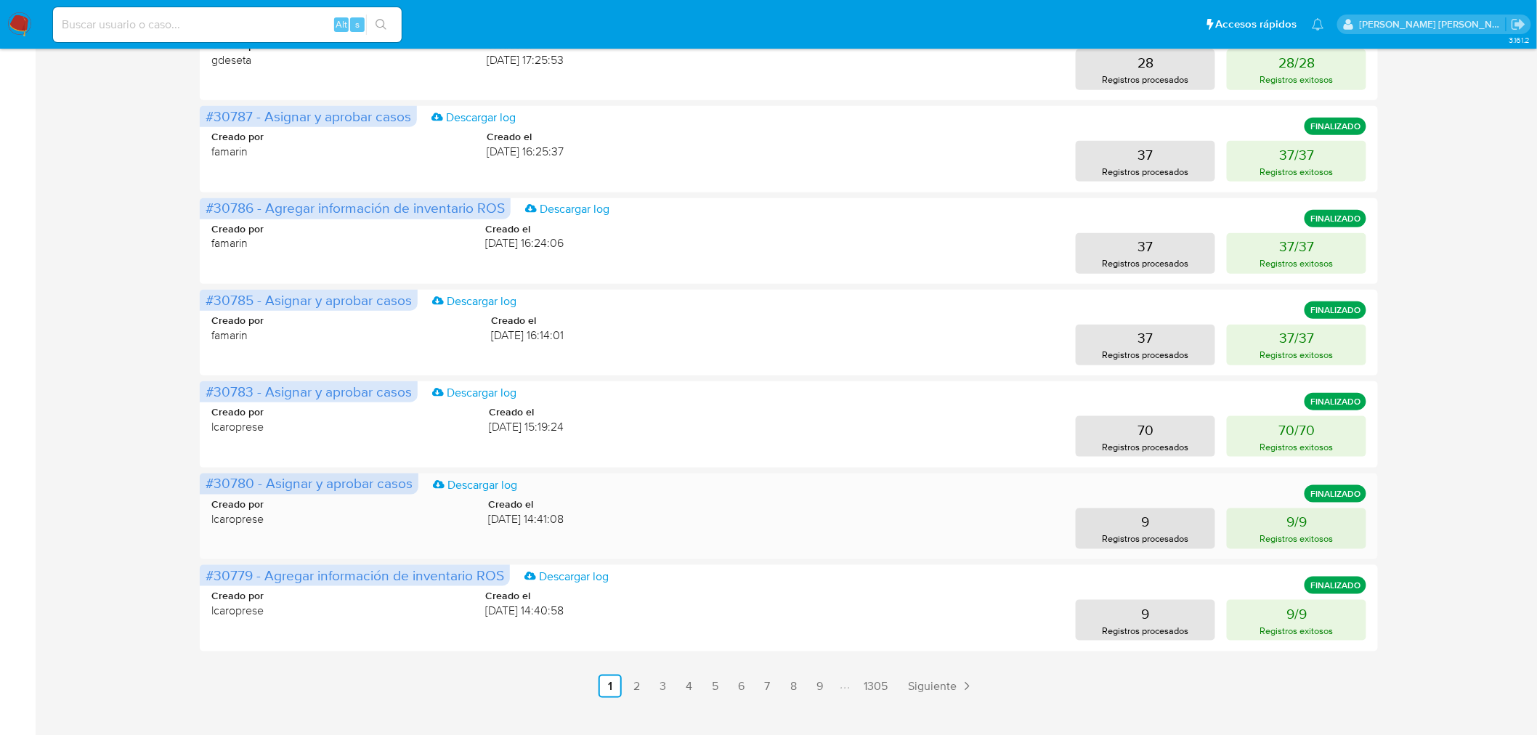
scroll to position [477, 0]
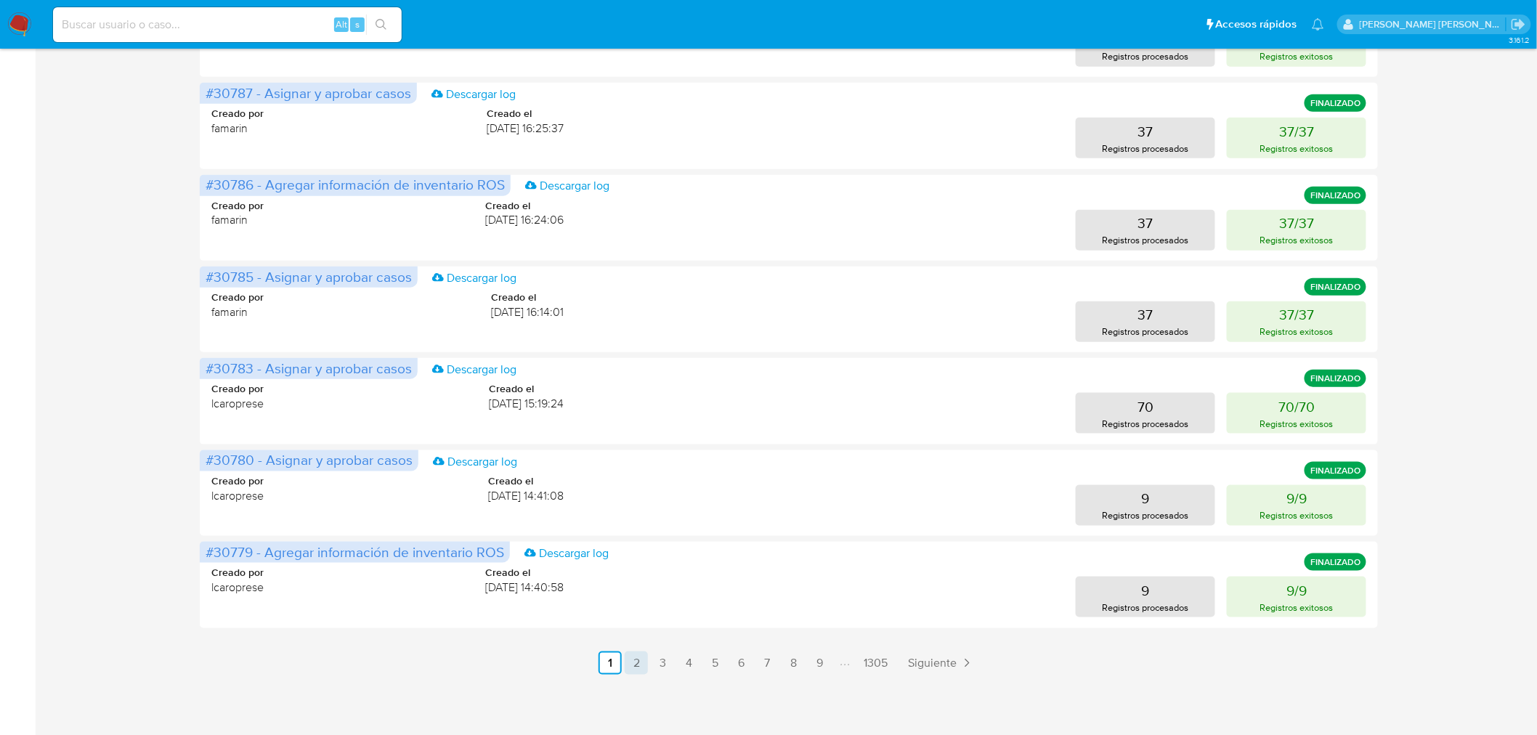
click at [625, 672] on link "2" at bounding box center [636, 663] width 23 height 23
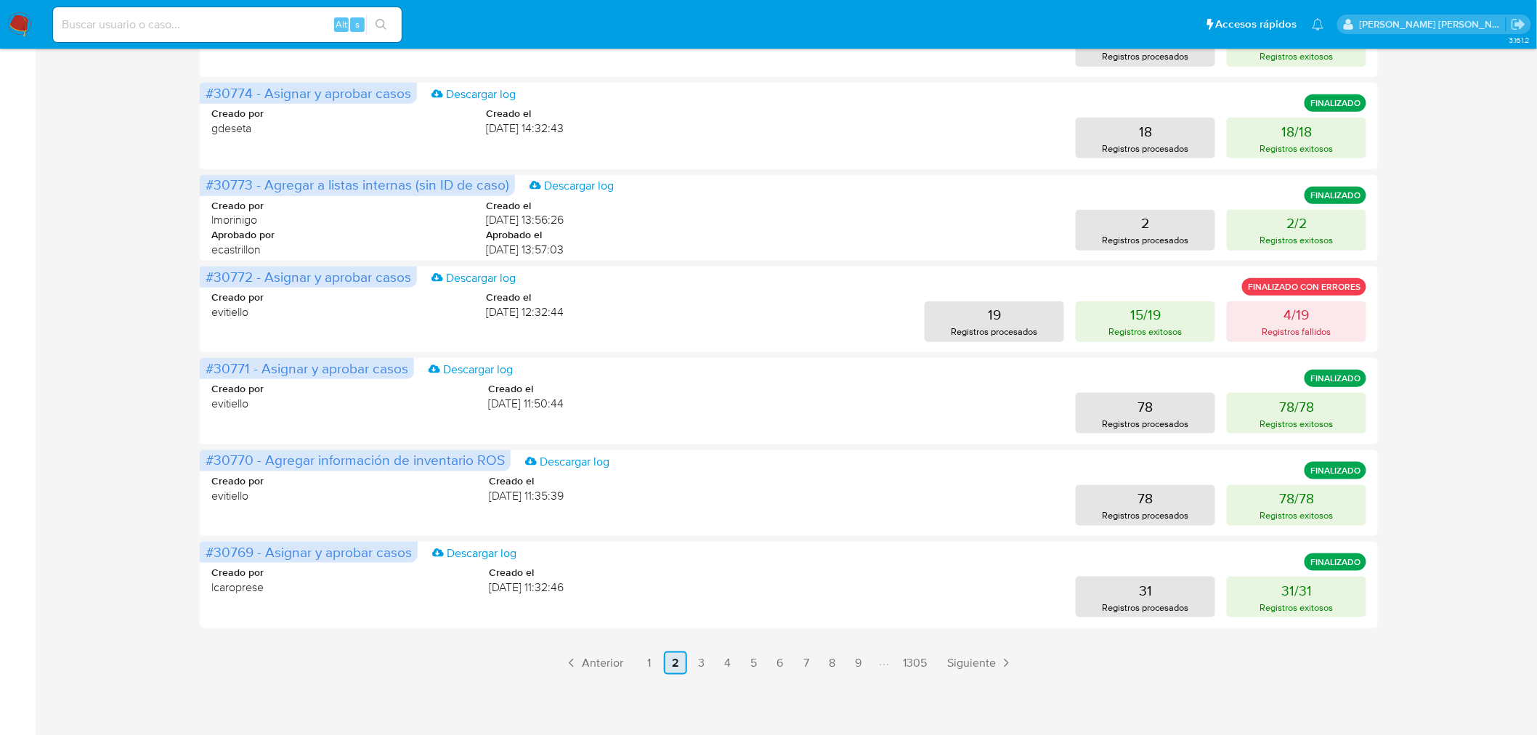
click at [647, 661] on link "1" at bounding box center [649, 663] width 23 height 23
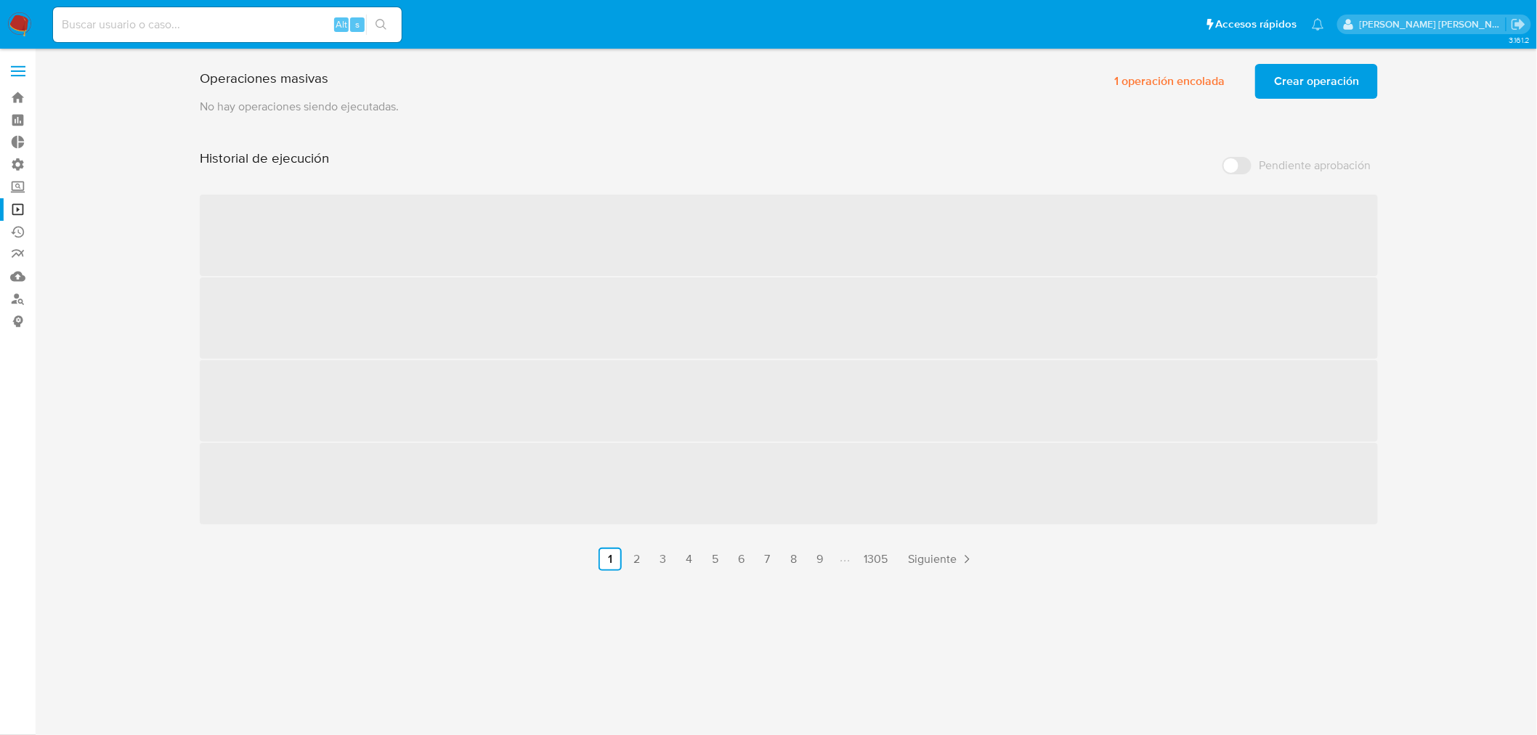
scroll to position [0, 0]
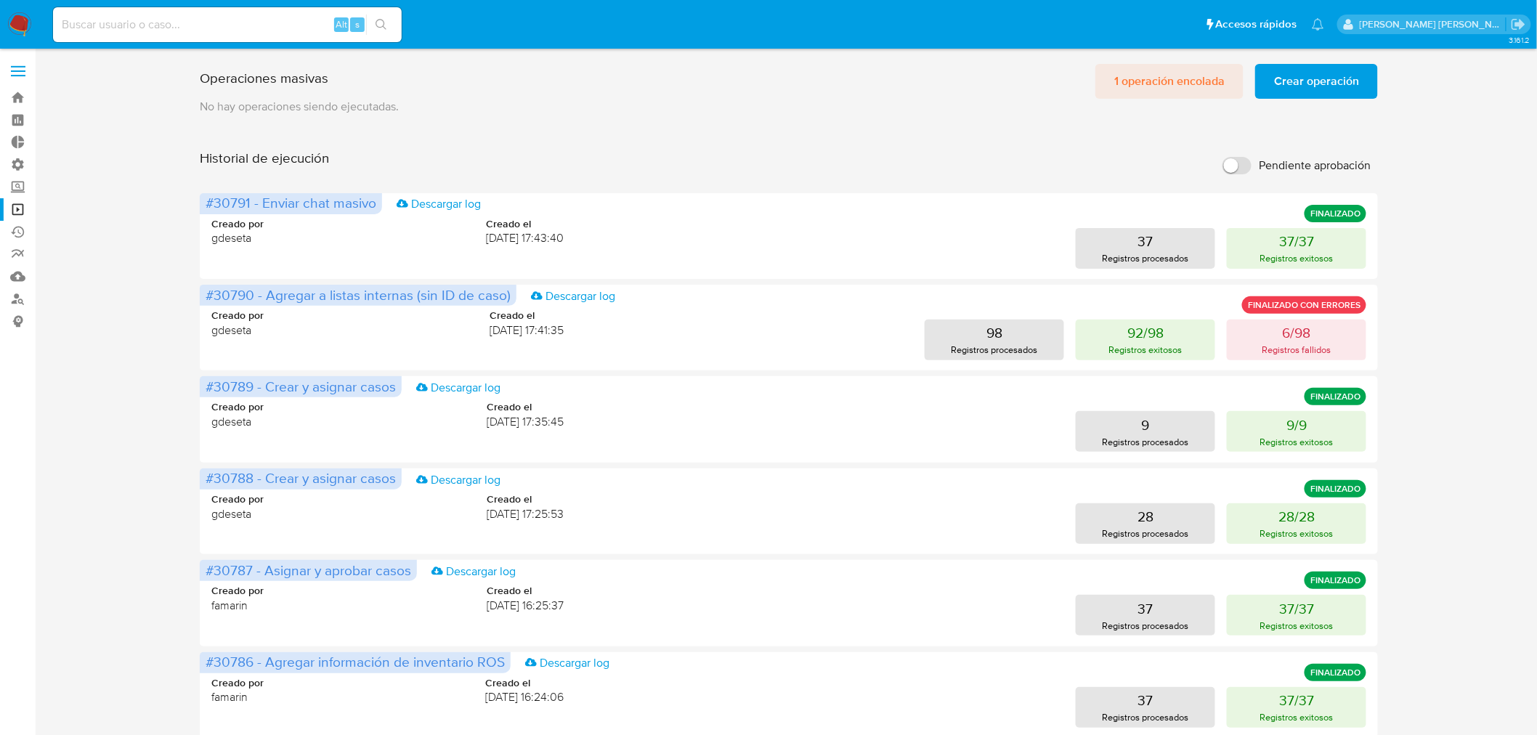
click at [1159, 78] on span "1 operación encolada" at bounding box center [1169, 81] width 110 height 32
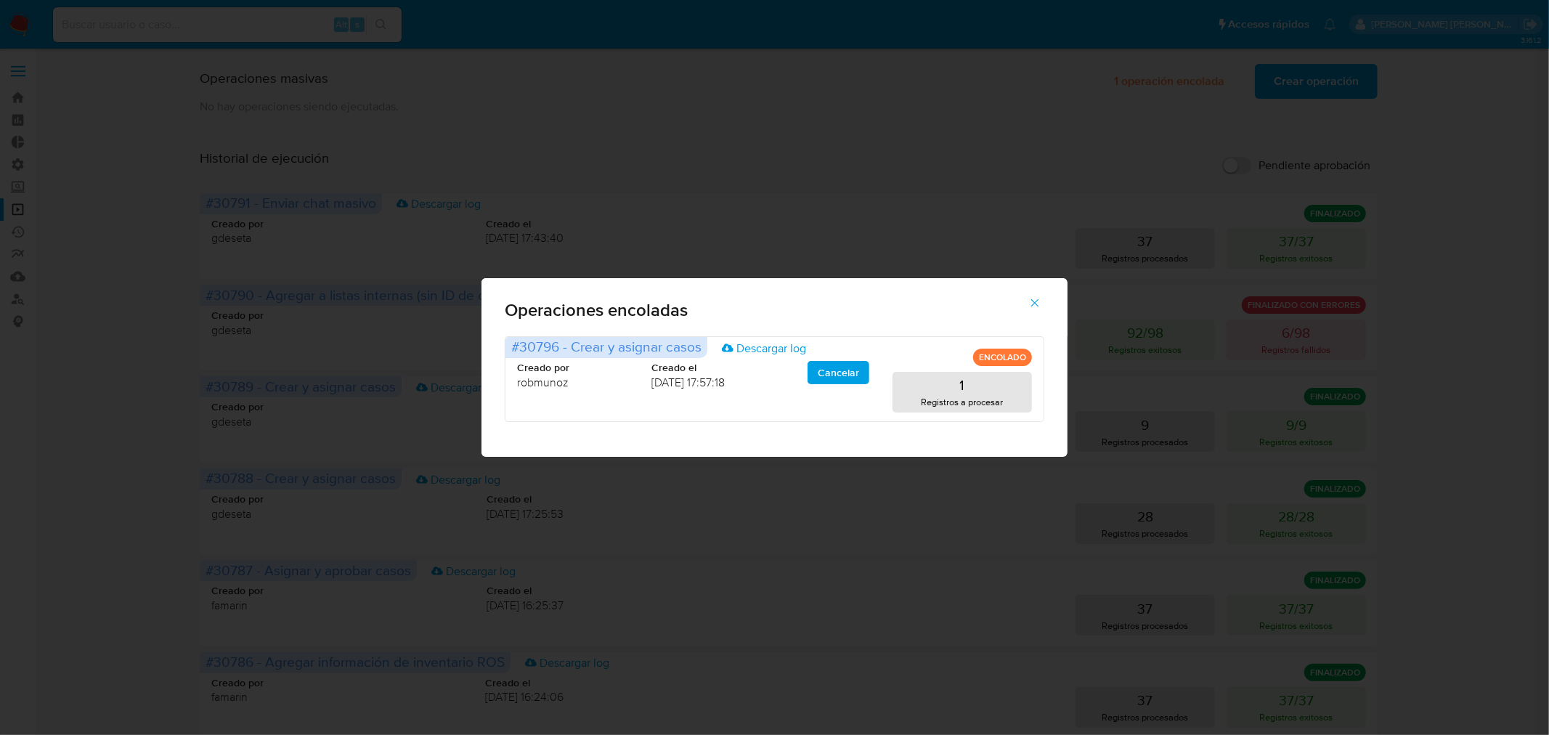
click at [1033, 301] on icon "button" at bounding box center [1035, 302] width 13 height 13
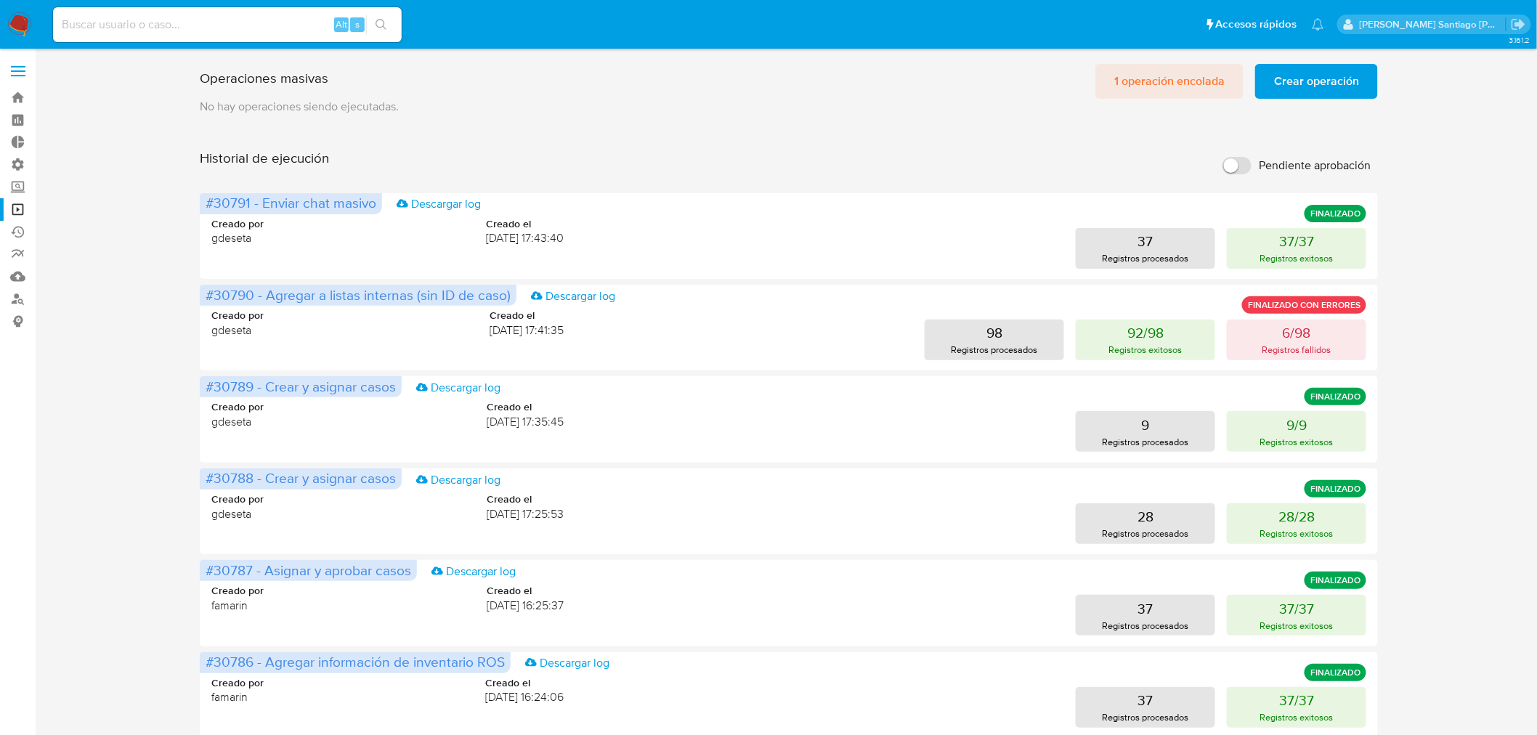
click at [1121, 80] on span "1 operación encolada" at bounding box center [1169, 81] width 110 height 32
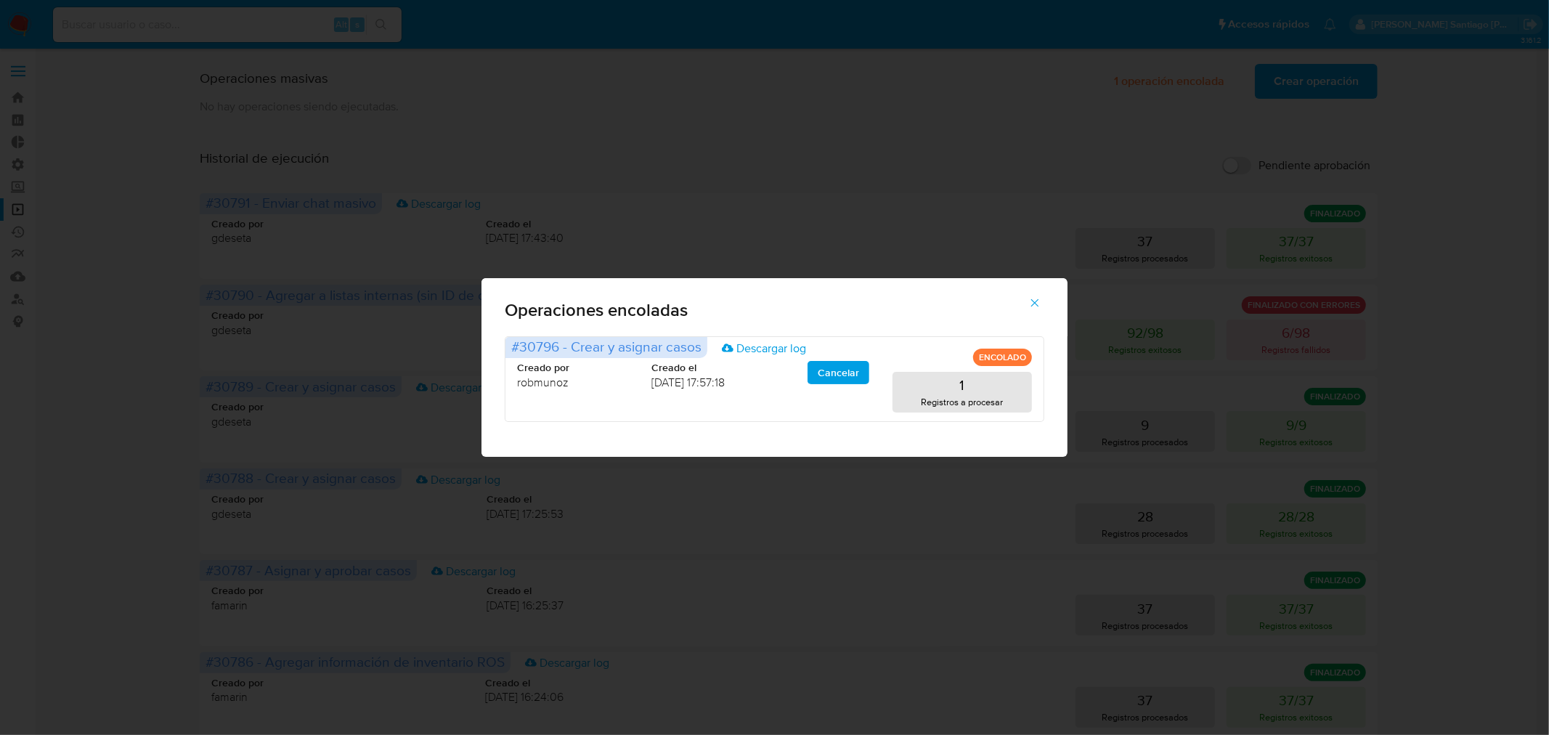
click at [1460, 214] on div "Operaciones encoladas #30796 - Crear y asignar casos Descargar log ENCOLADO Cre…" at bounding box center [774, 367] width 1549 height 735
click at [1024, 300] on button "button" at bounding box center [1035, 302] width 51 height 35
